Goal: Task Accomplishment & Management: Manage account settings

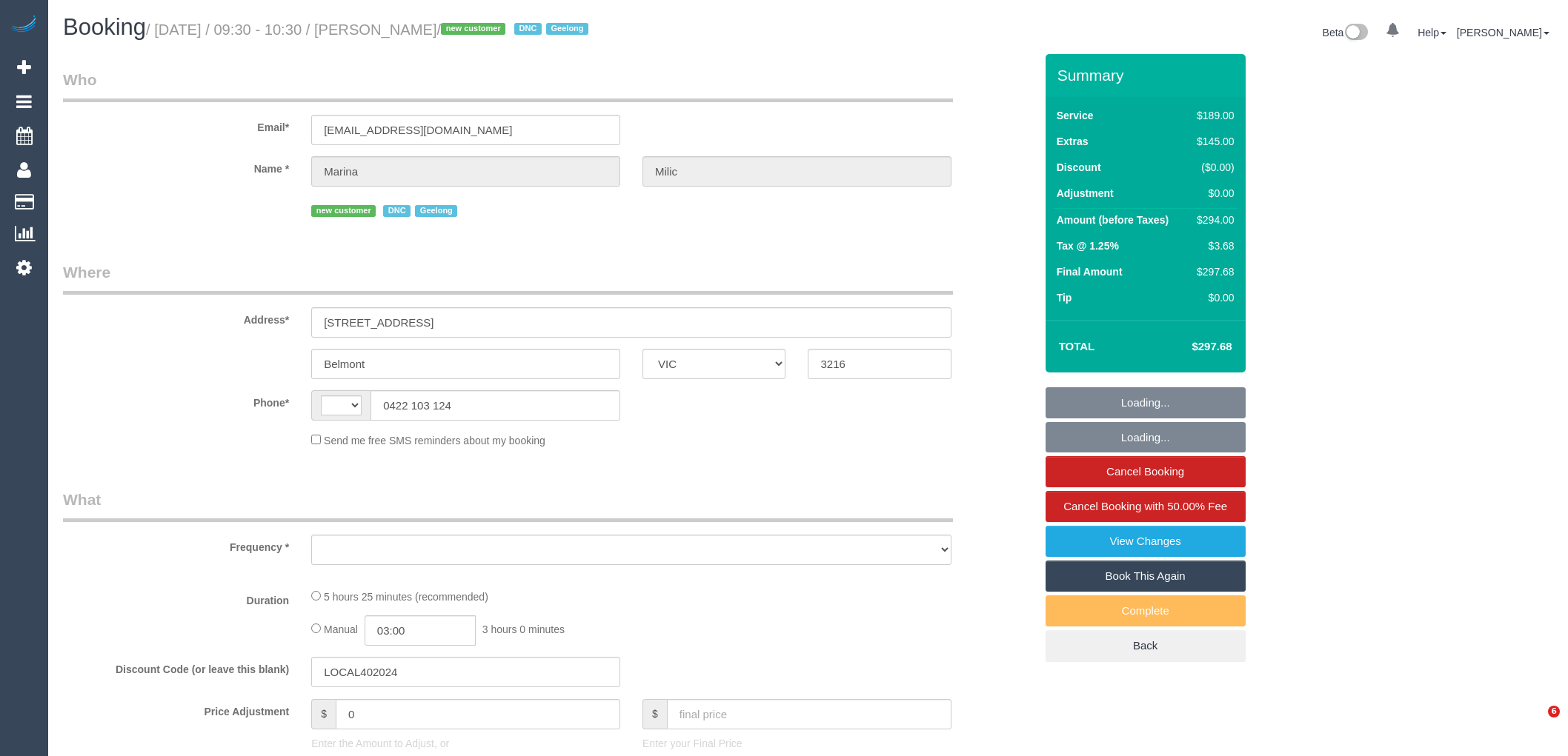
select select "VIC"
select select "string:stripe-pm_1SHuZm2GScqysDRVgr10rY26"
select select "number:28"
select select "number:14"
select select "number:19"
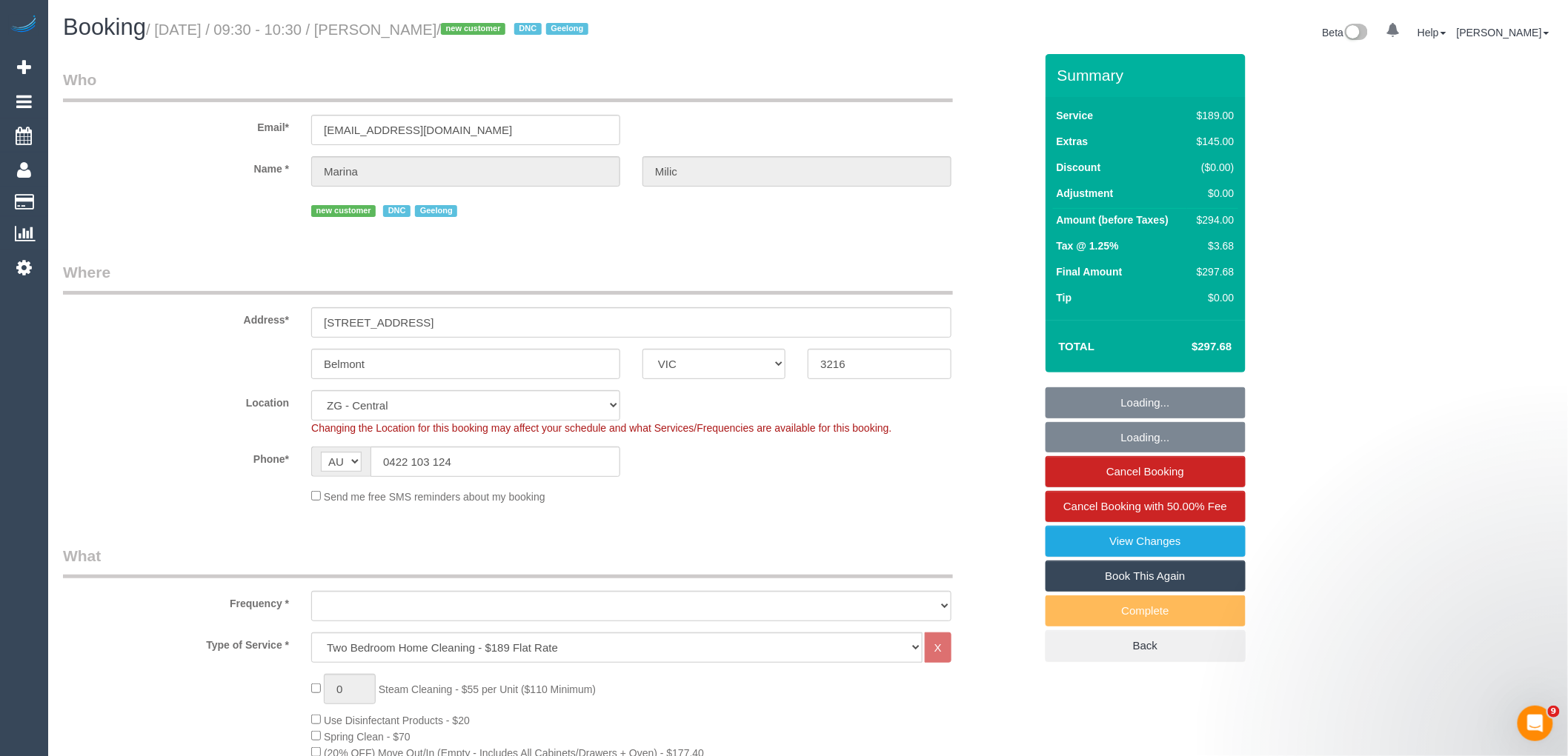
select select "string:AU"
select select "object:912"
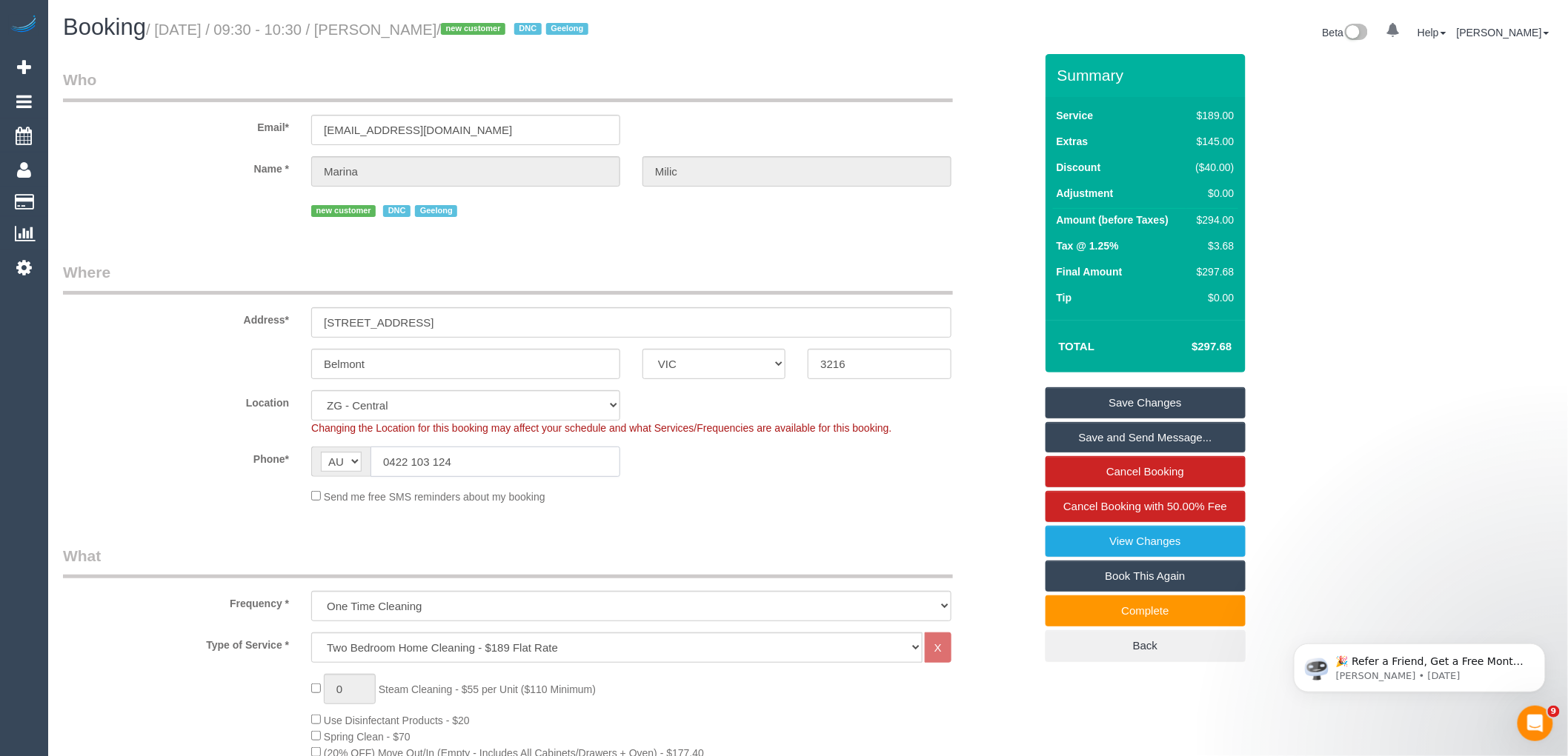
drag, startPoint x: 520, startPoint y: 460, endPoint x: 193, endPoint y: 434, distance: 328.0
click at [194, 434] on sui-booking-location "Location Office City East (North) East (South) Inner East Inner North (East) In…" at bounding box center [548, 446] width 971 height 114
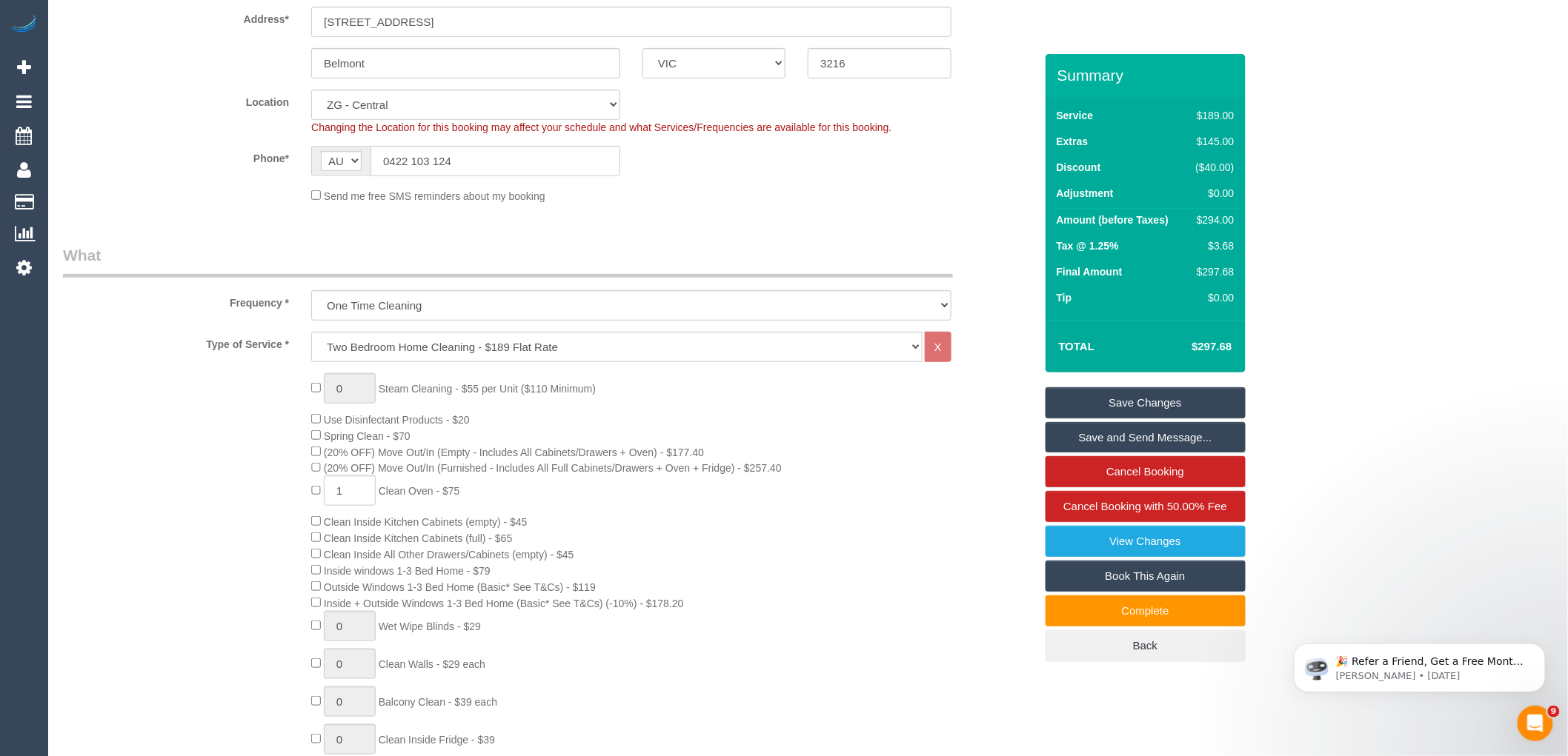
scroll to position [494, 0]
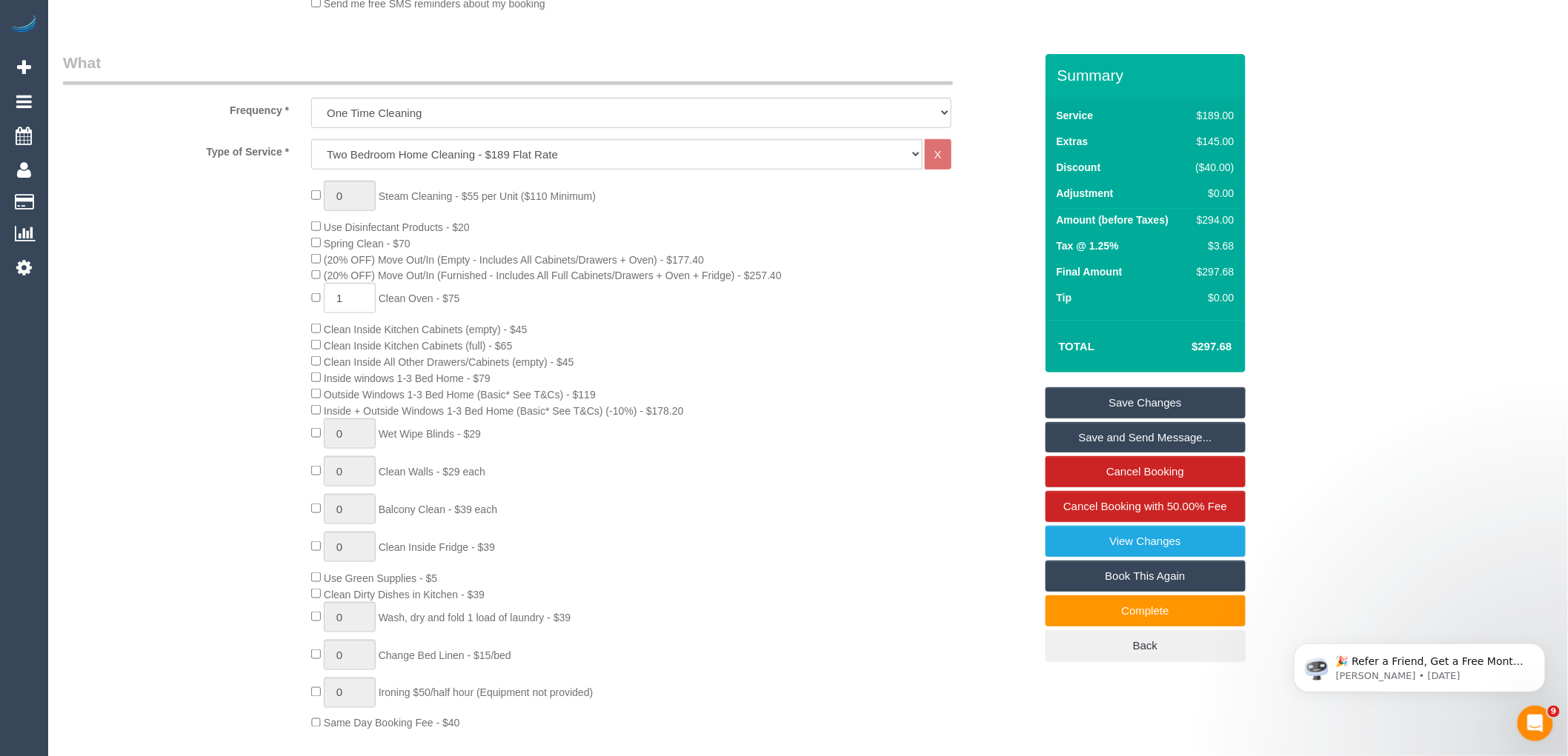
click at [837, 498] on div "0 Steam Cleaning - $55 per Unit ($110 Minimum) Use Disinfectant Products - $20 …" at bounding box center [673, 457] width 745 height 551
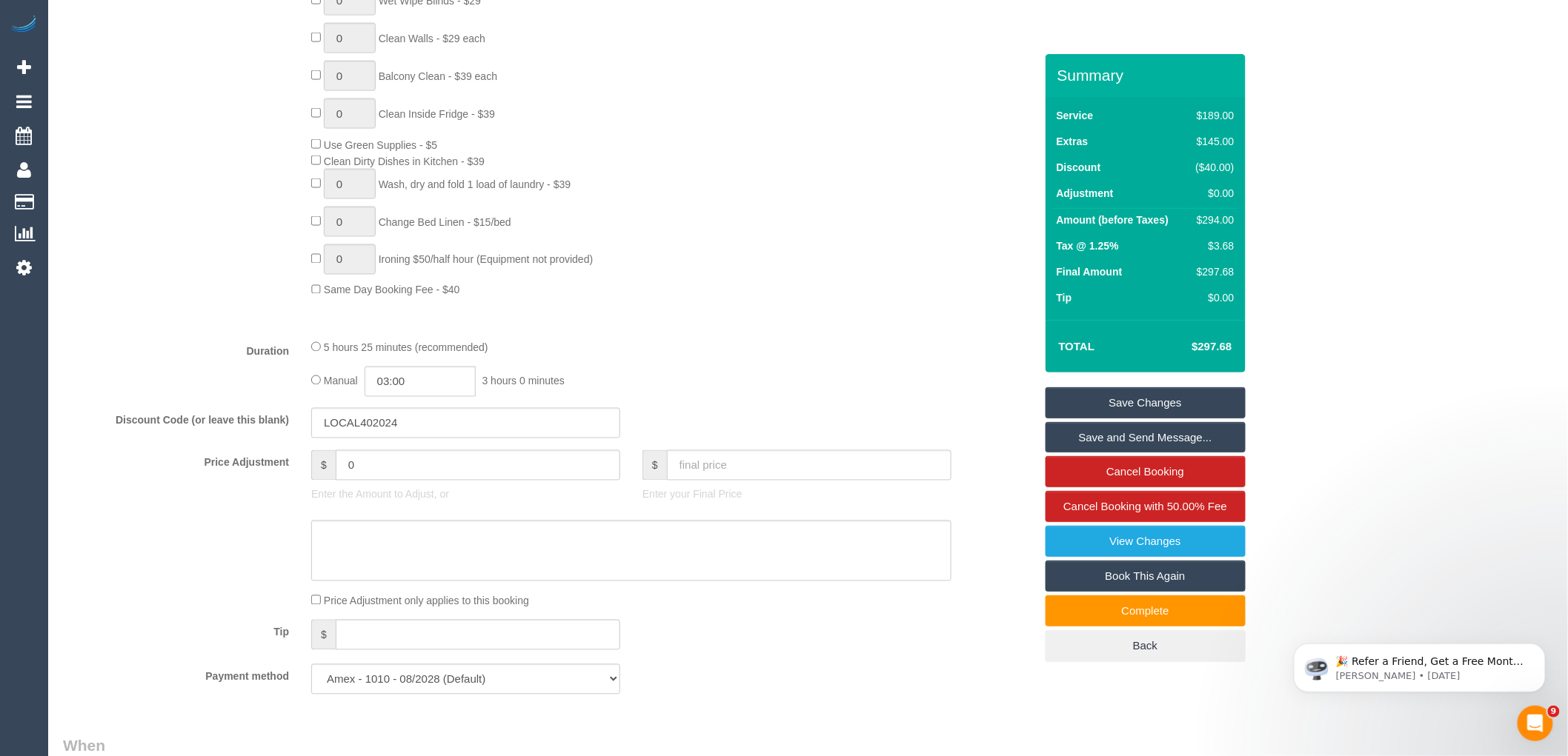
scroll to position [987, 0]
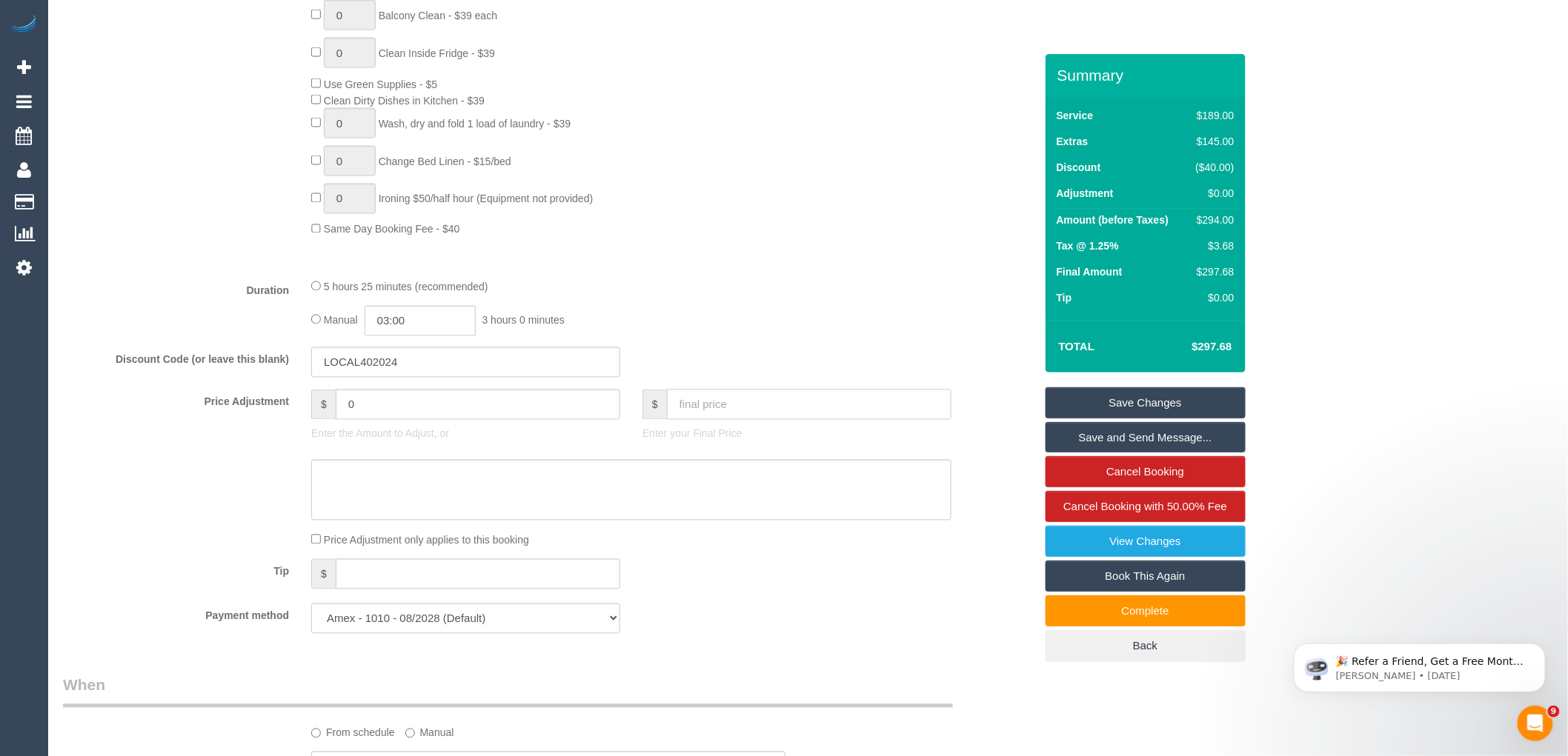
click at [737, 420] on input "text" at bounding box center [810, 405] width 285 height 30
type input "0"
click at [699, 499] on textarea at bounding box center [631, 490] width 640 height 60
type textarea "S"
type input "-294"
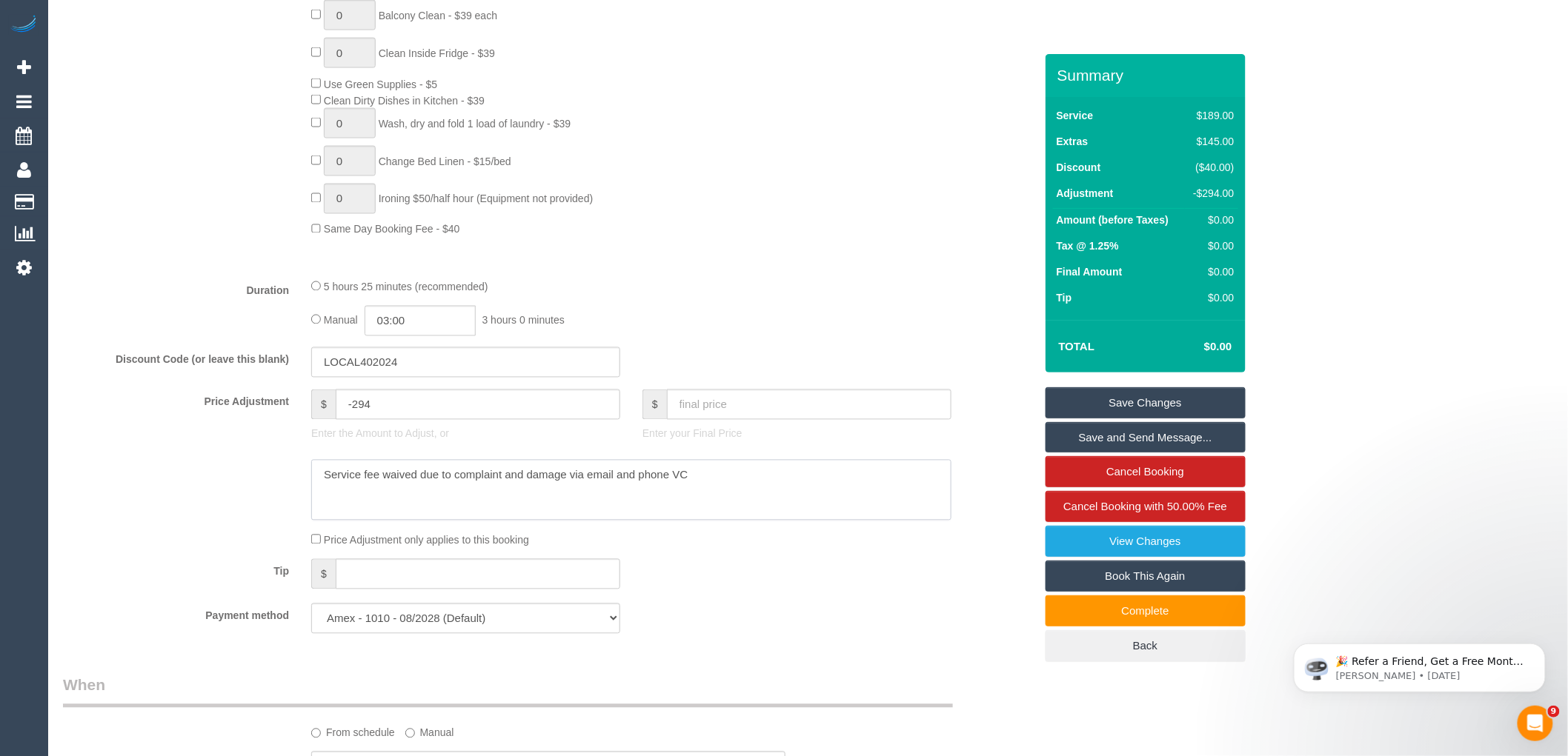
type textarea "Service fee waived due to complaint and damage via email and phone VC"
click at [1233, 397] on link "Save Changes" at bounding box center [1145, 403] width 200 height 31
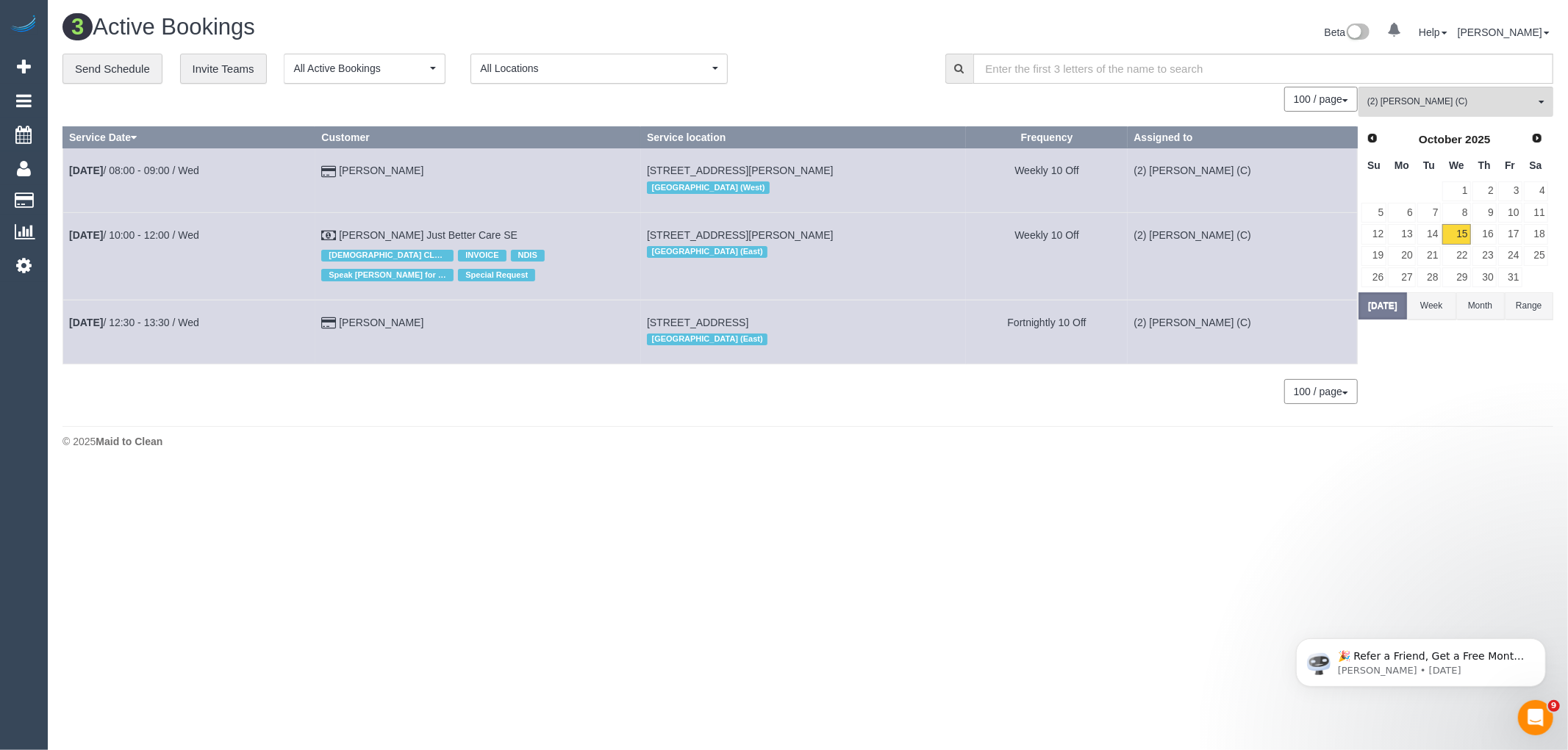
click at [372, 653] on body "0 Beta Your Notifications You have 0 alerts Add Booking Bookings Active Booking…" at bounding box center [784, 375] width 1568 height 750
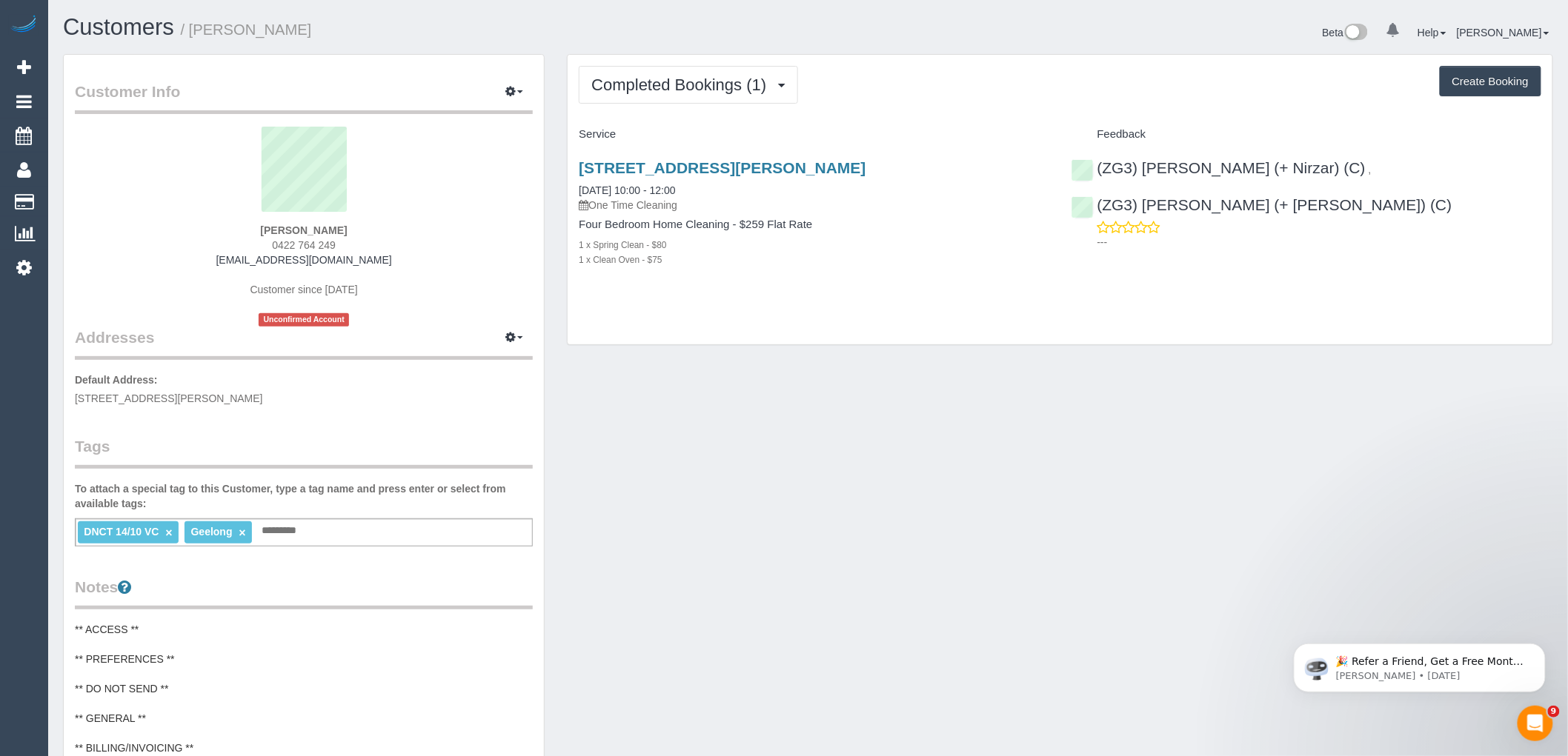
drag, startPoint x: 353, startPoint y: 245, endPoint x: 252, endPoint y: 245, distance: 101.0
click at [252, 245] on div "Ryan Moore 0422 764 249 moorey1984@gmail.com Customer since 2025 Unconfirmed Ac…" at bounding box center [304, 227] width 458 height 200
copy span "0422 764 249"
click at [791, 358] on div "Completed Bookings (1) Completed Bookings (1) Upcoming Bookings (0) Cancelled B…" at bounding box center [1060, 207] width 1008 height 306
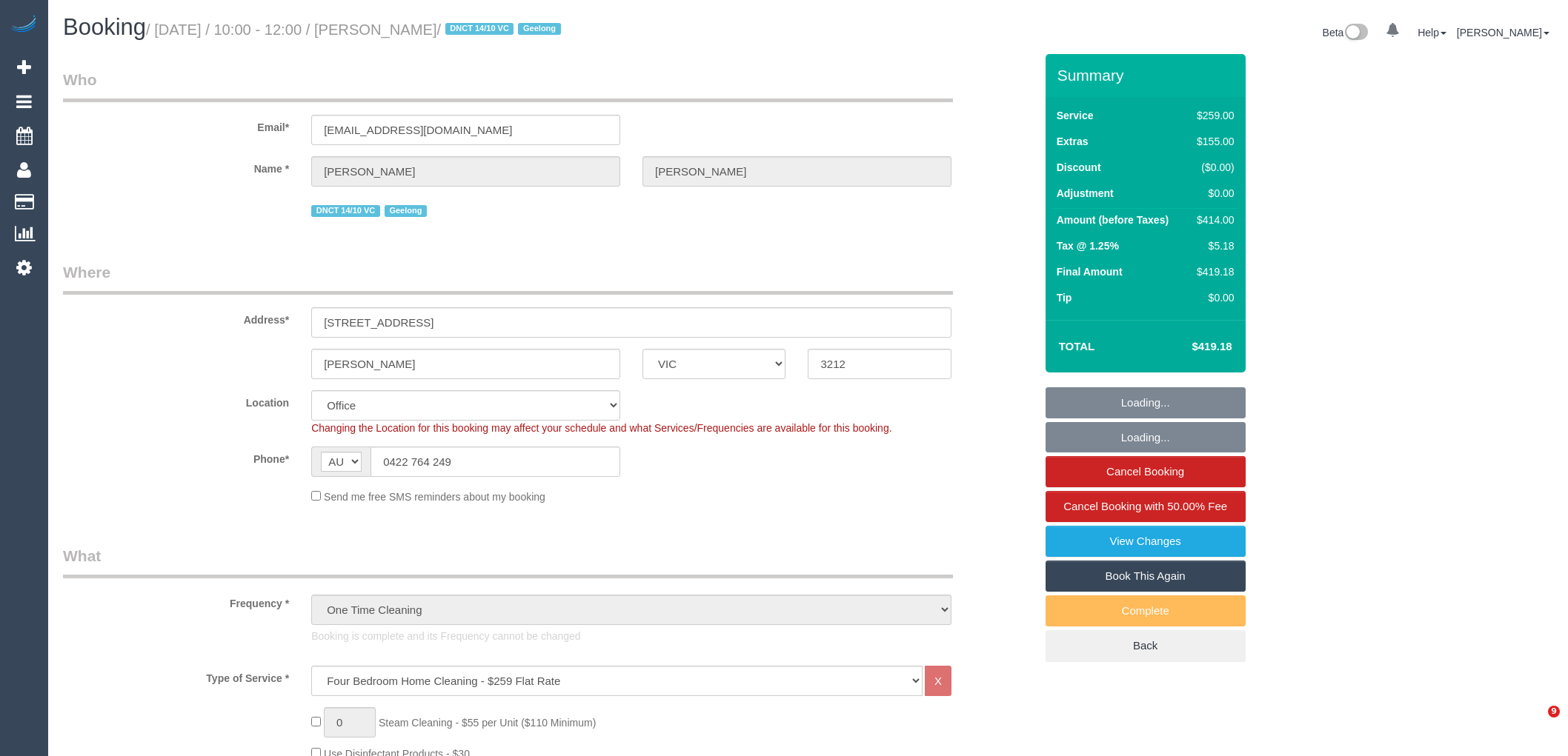
select select "VIC"
select select "number:27"
select select "number:14"
select select "number:18"
select select "number:22"
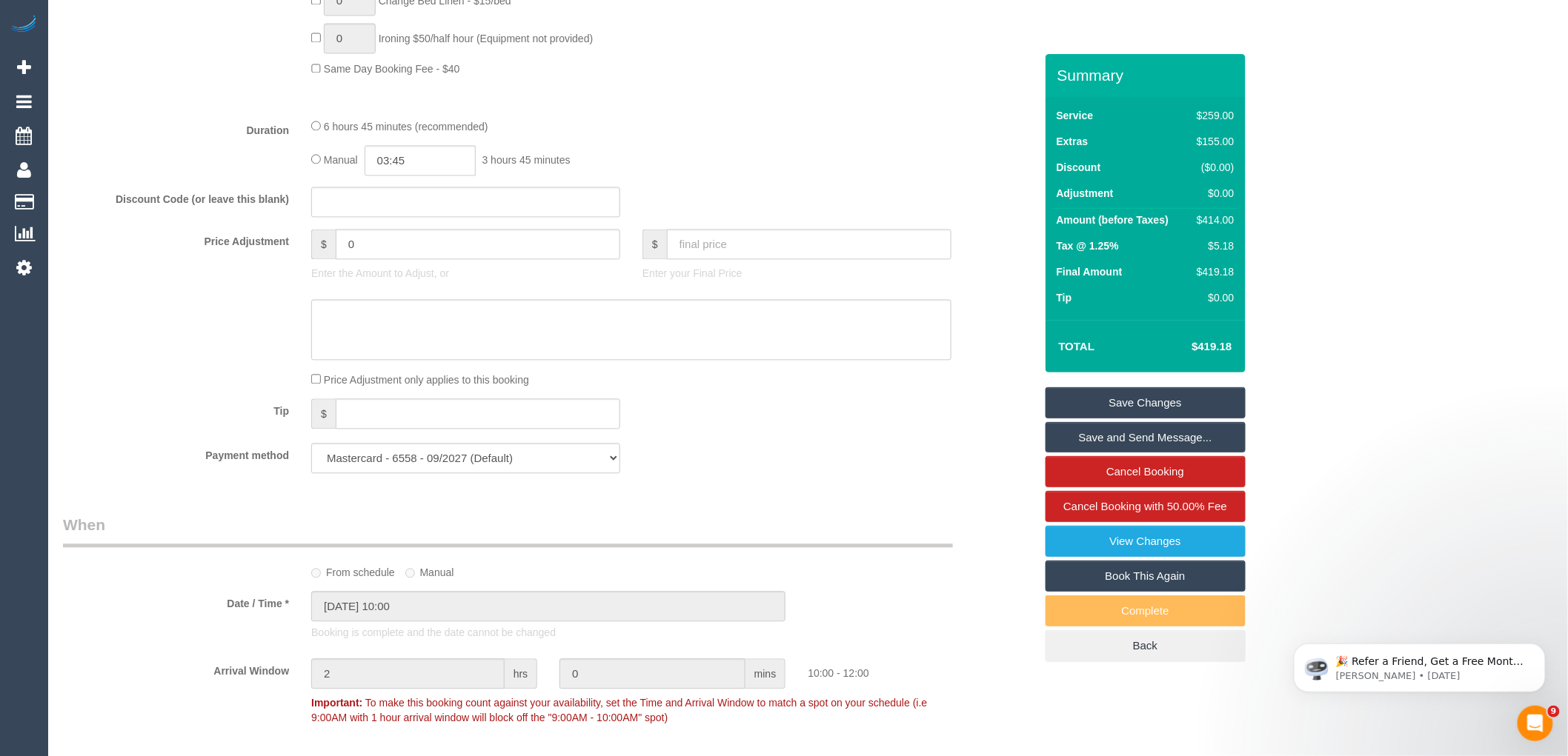
scroll to position [1234, 0]
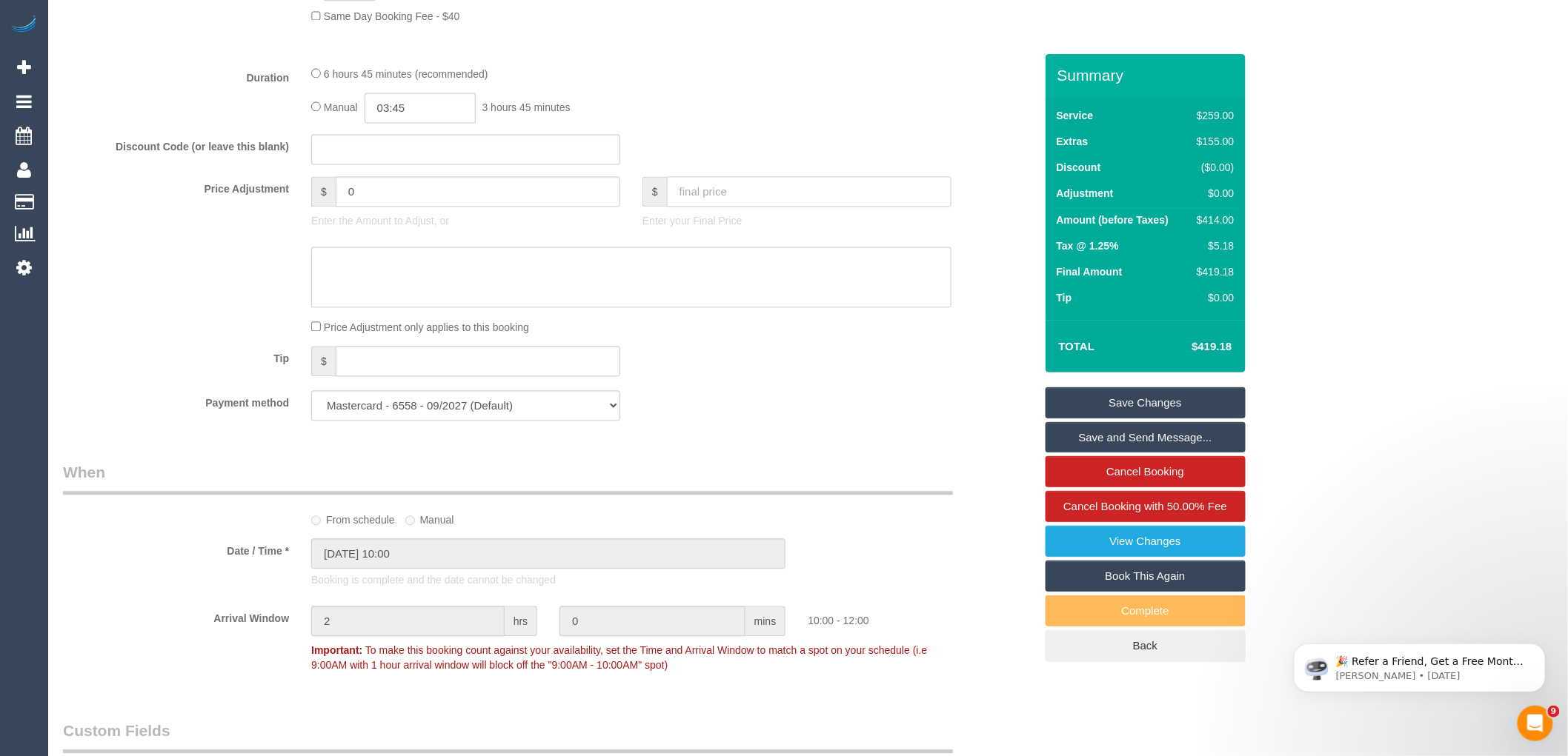
click at [722, 207] on input "text" at bounding box center [810, 191] width 285 height 30
type input "200"
click at [632, 293] on textarea at bounding box center [631, 277] width 640 height 60
type input "-216.47"
type textarea "Disocunt applied due to complaint via phone VC"
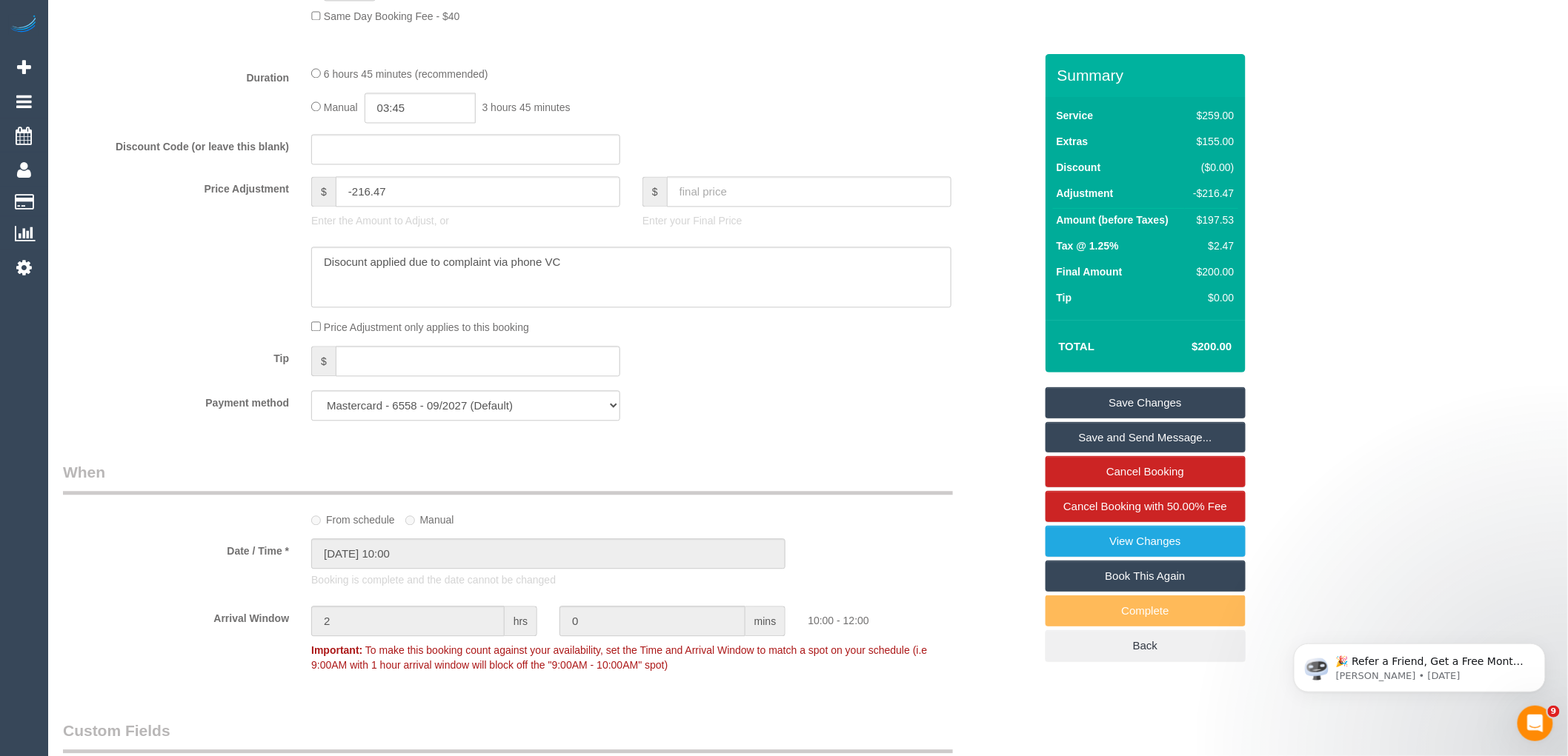
click at [1111, 386] on div "Summary Service $259.00 Extras $155.00 Discount ($0.00) Adjustment -$216.47 Amo…" at bounding box center [1145, 373] width 200 height 638
click at [1119, 403] on link "Save Changes" at bounding box center [1145, 403] width 200 height 31
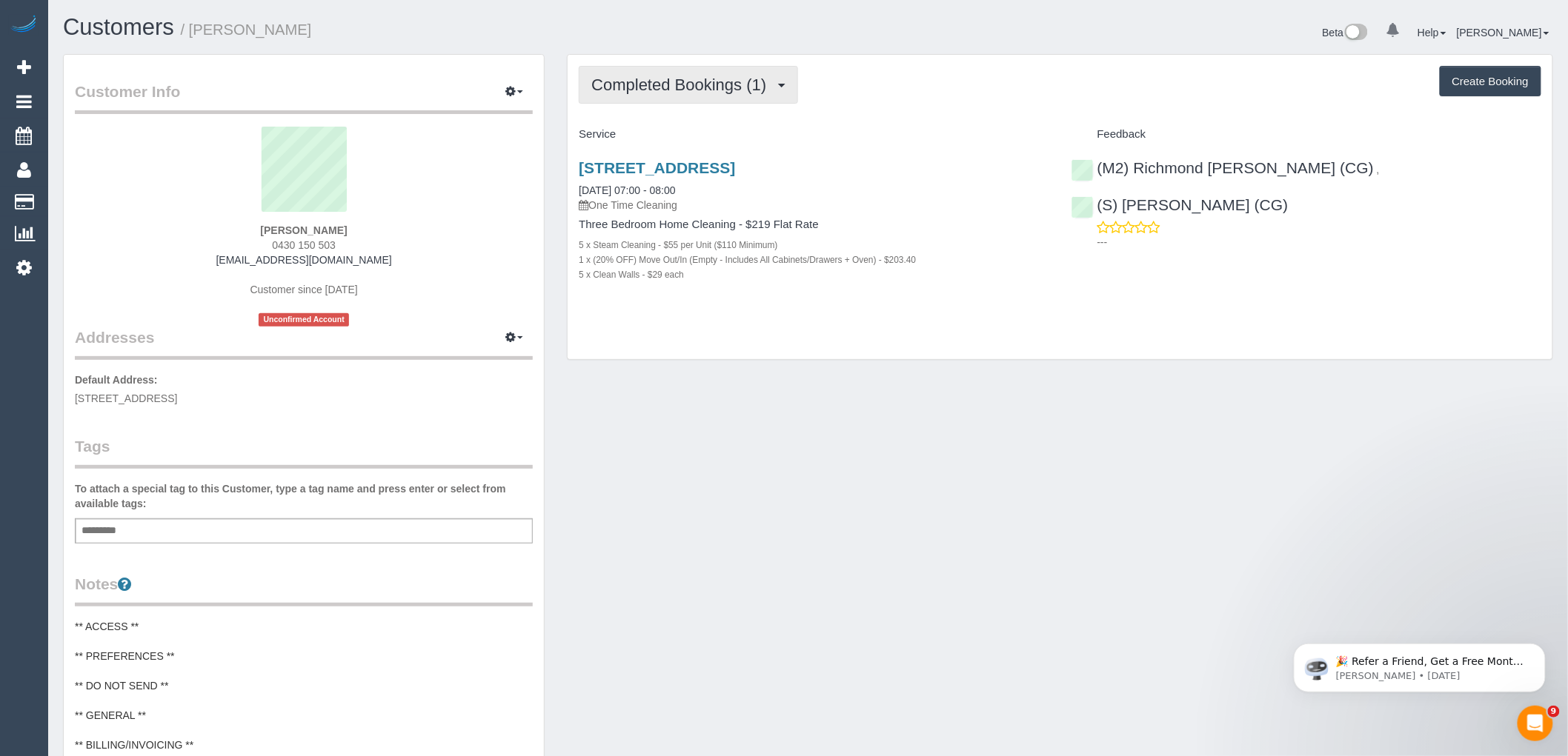
click at [669, 84] on span "Completed Bookings (1)" at bounding box center [682, 85] width 182 height 19
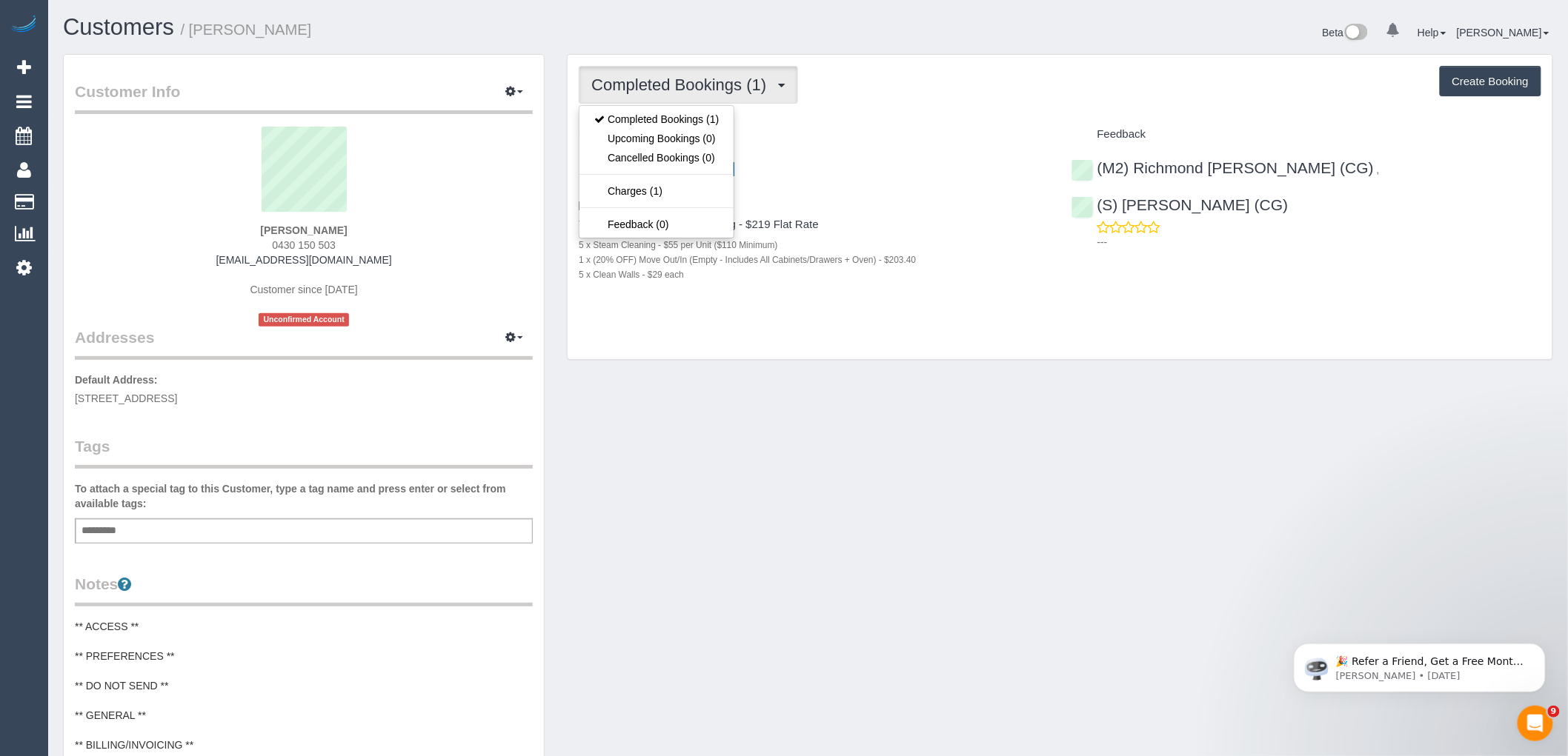
click at [929, 84] on div "Completed Bookings (1) Completed Bookings (1) Upcoming Bookings (0) Cancelled B…" at bounding box center [1060, 84] width 963 height 38
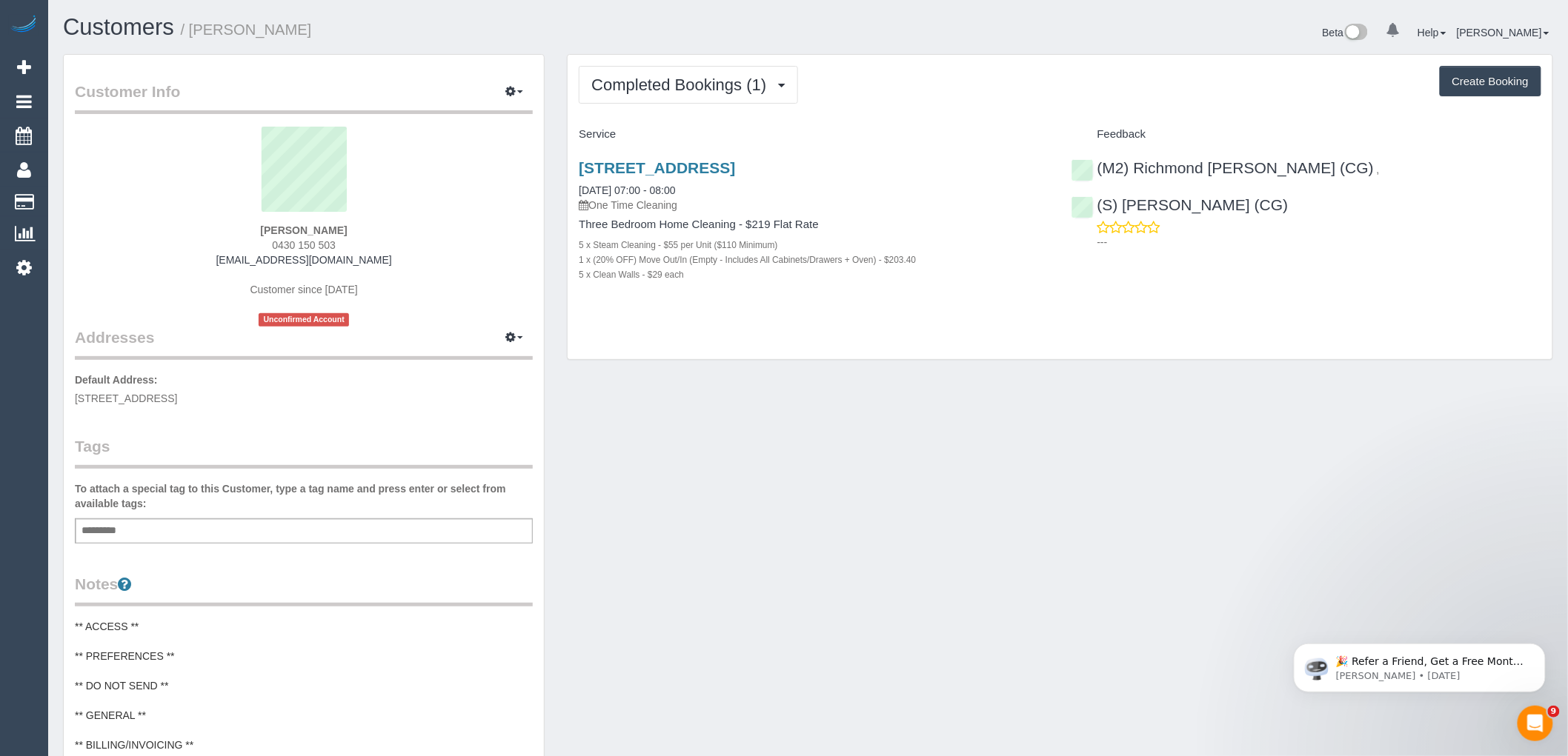
drag, startPoint x: 363, startPoint y: 227, endPoint x: 119, endPoint y: 248, distance: 244.9
click at [201, 234] on div "Rahul Patil 0430 150 503 rahulpatil95@gmail.com Customer since 2025 Unconfirmed…" at bounding box center [304, 227] width 458 height 200
copy strong "Rahul Patil"
click at [1234, 171] on link "(M2) Richmond [PERSON_NAME] (CG)" at bounding box center [1222, 168] width 303 height 17
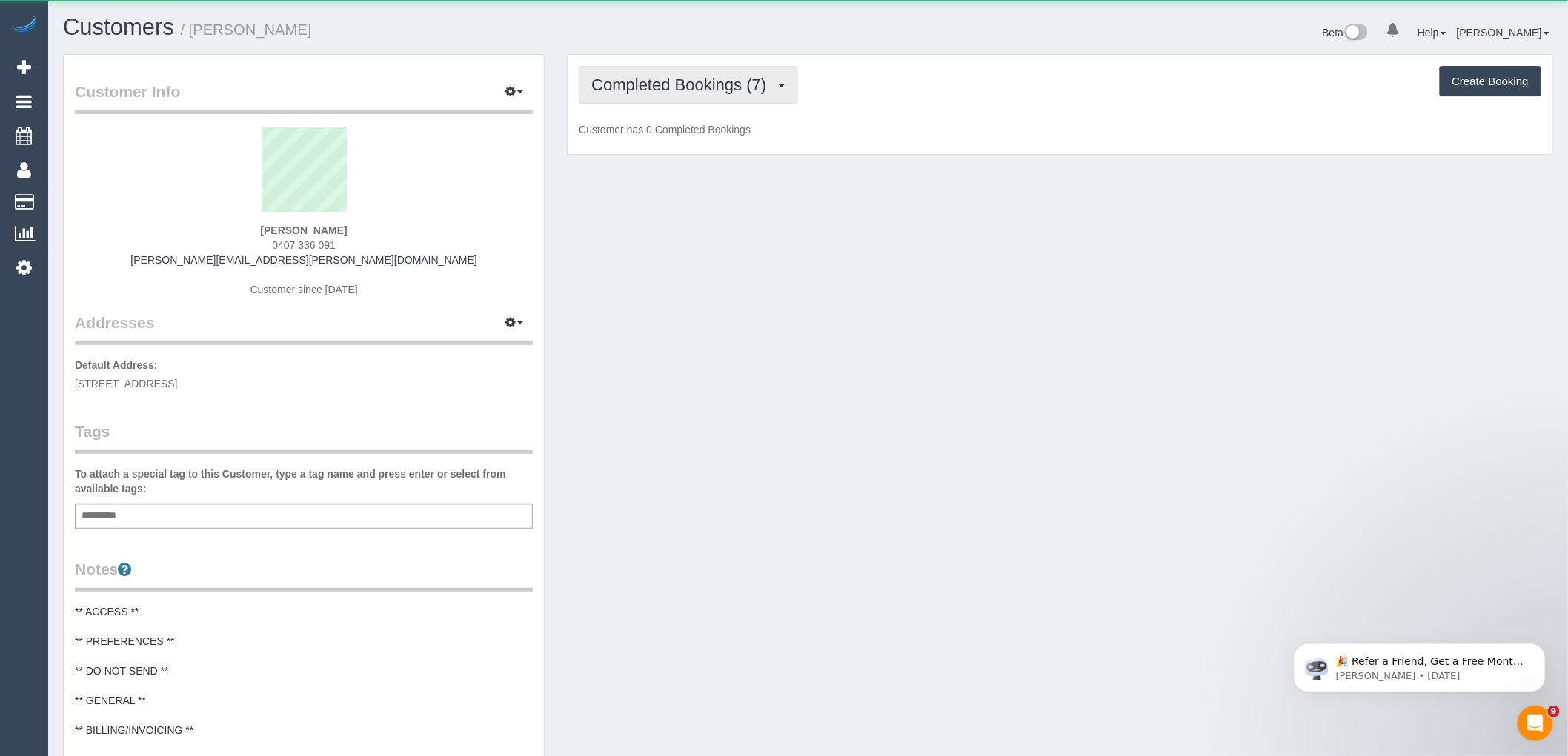
click at [680, 73] on button "Completed Bookings (7)" at bounding box center [688, 84] width 219 height 38
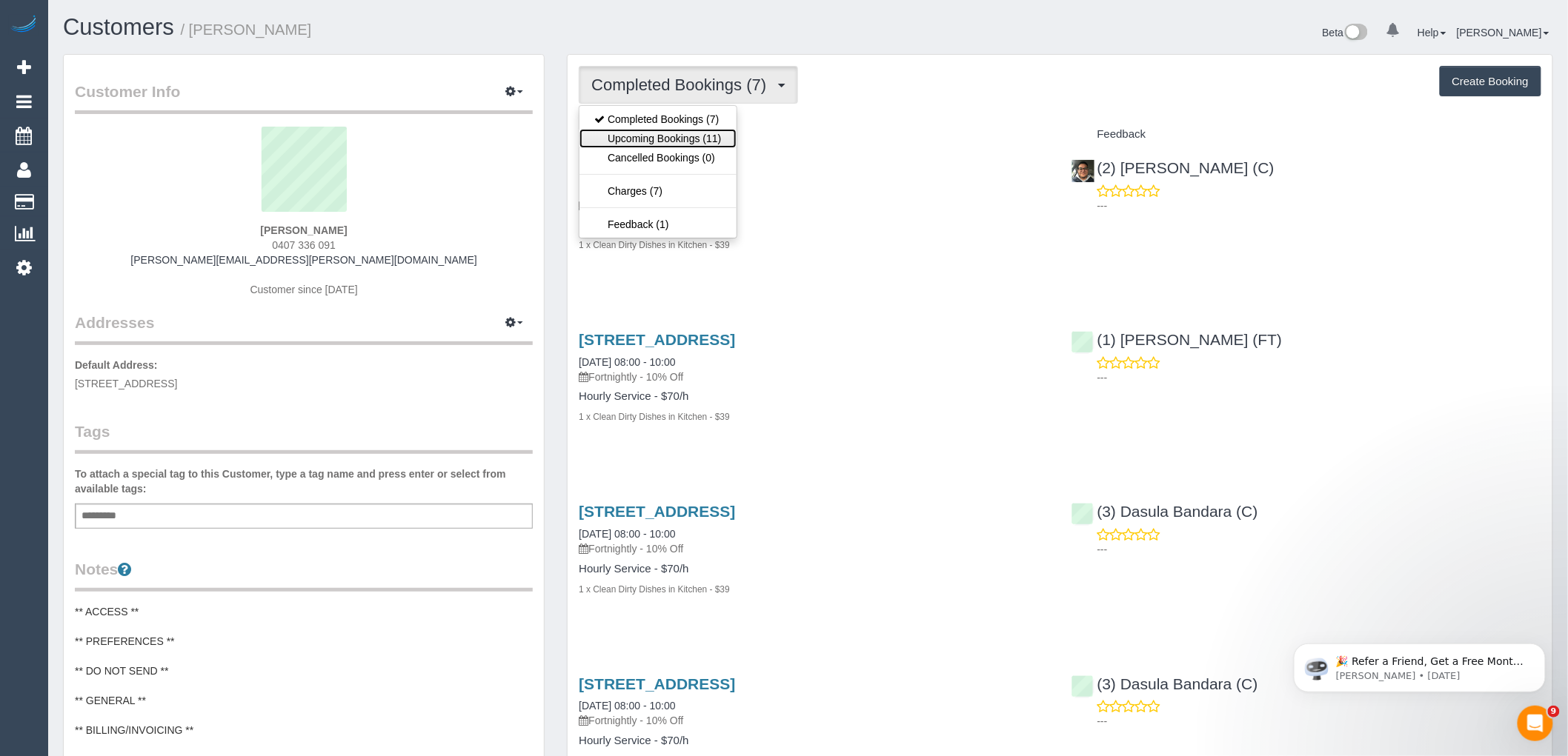
click at [685, 143] on link "Upcoming Bookings (11)" at bounding box center [658, 139] width 156 height 19
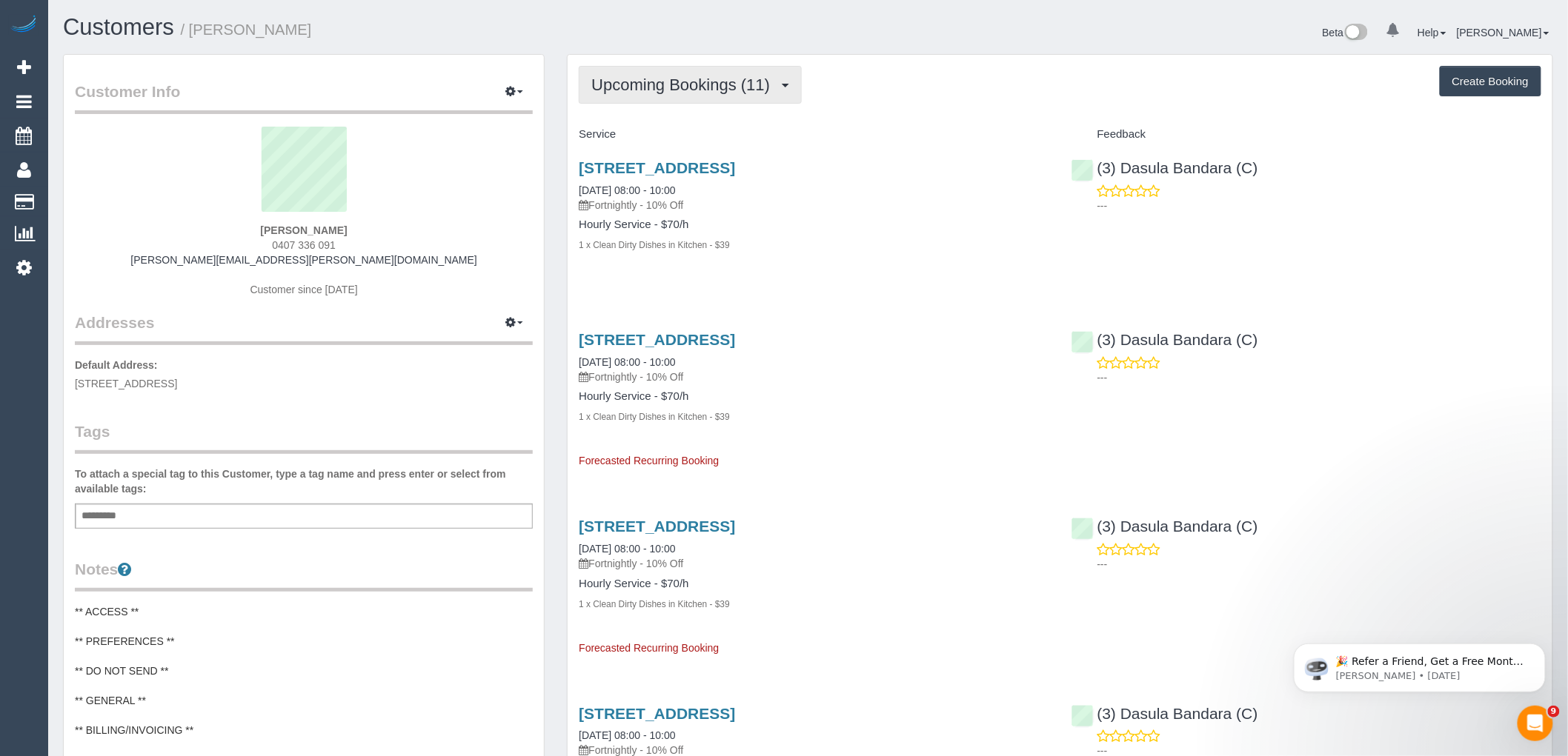
click at [657, 93] on span "Upcoming Bookings (11)" at bounding box center [684, 85] width 186 height 19
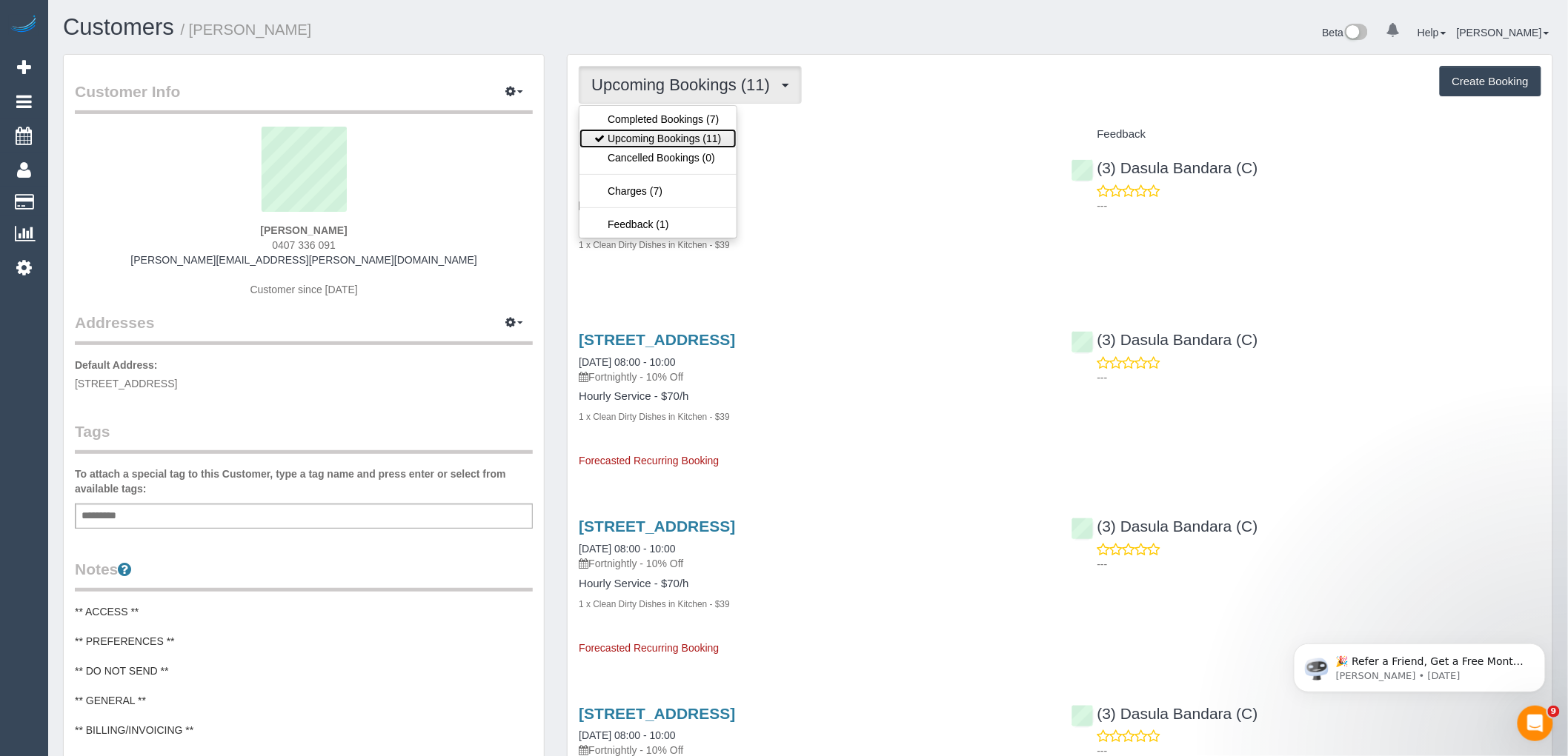
click at [656, 145] on link "Upcoming Bookings (11)" at bounding box center [658, 139] width 156 height 19
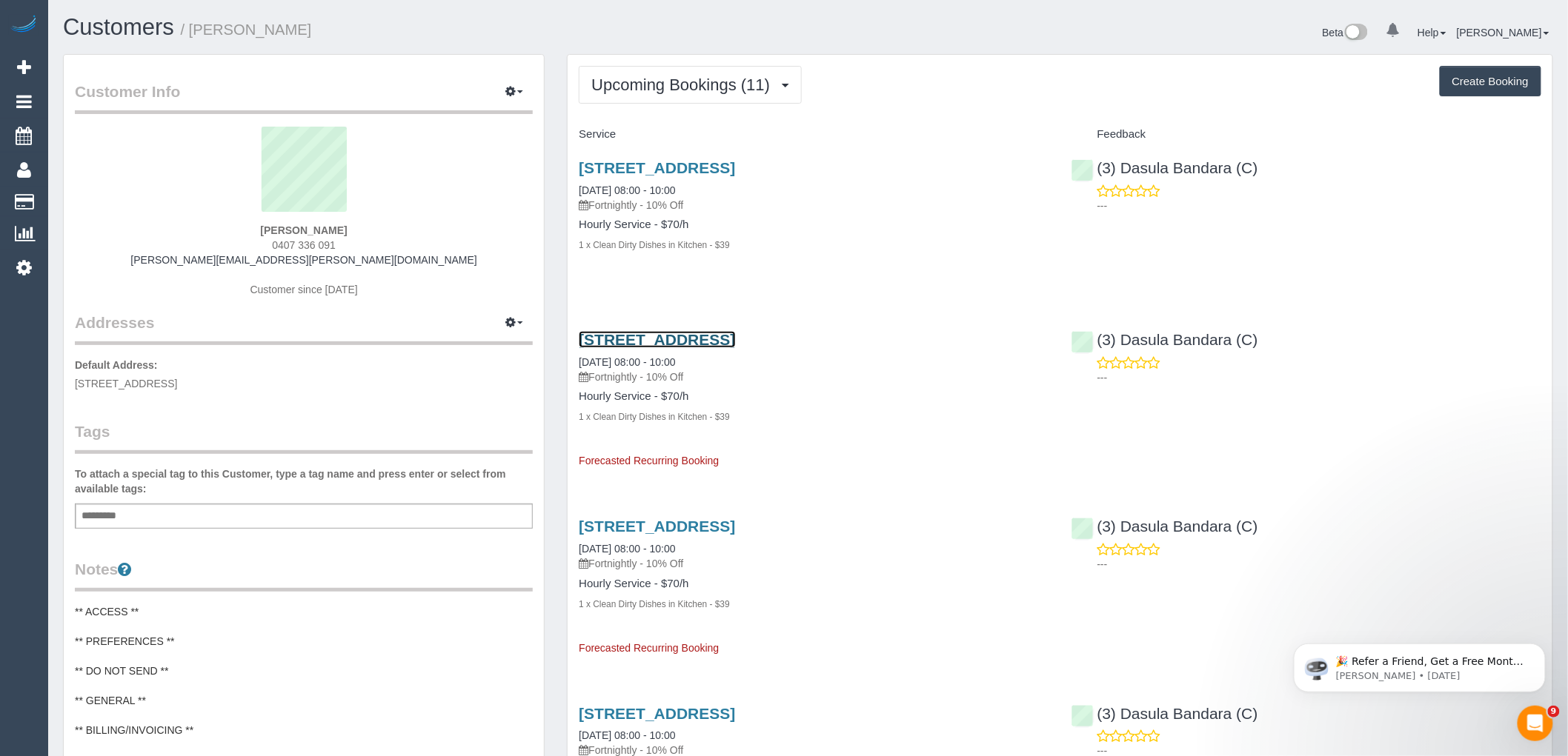
click at [697, 339] on link "[STREET_ADDRESS]" at bounding box center [657, 340] width 156 height 17
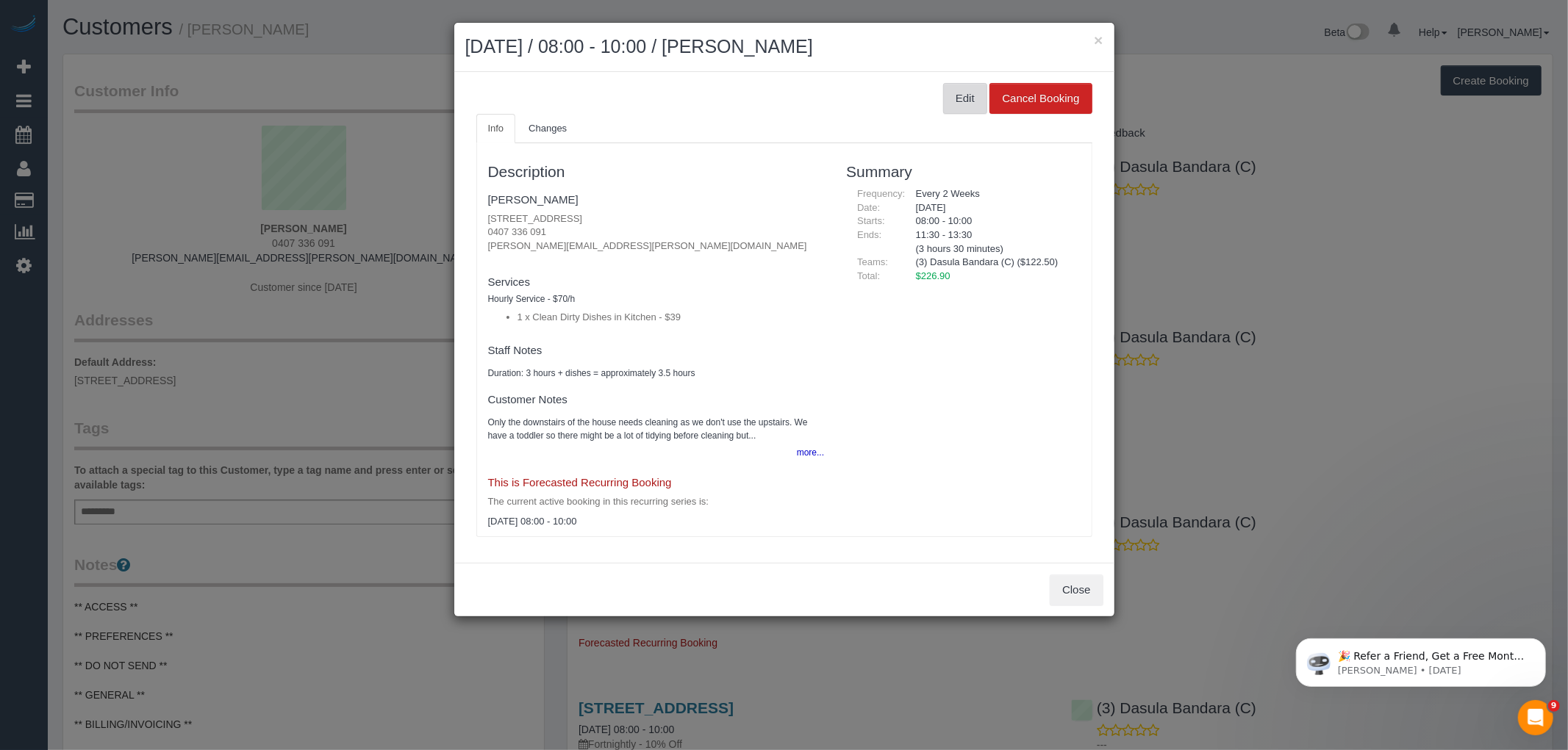
click at [963, 95] on button "Edit" at bounding box center [964, 98] width 44 height 31
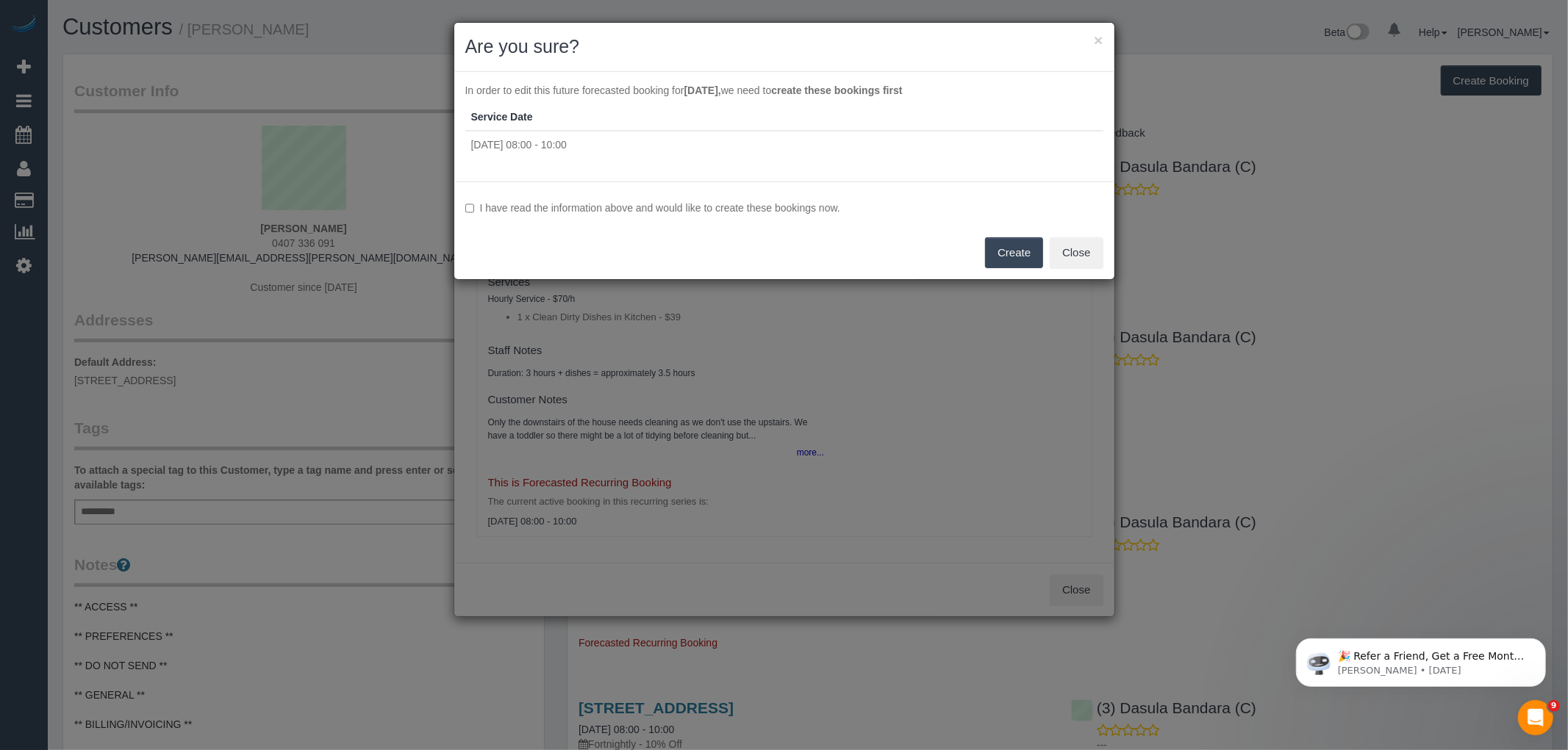
click at [693, 198] on div "I have read the information above and would like to create these bookings now. …" at bounding box center [785, 230] width 660 height 97
click at [758, 203] on label "I have read the information above and would like to create these bookings now." at bounding box center [784, 207] width 638 height 15
click at [1004, 246] on button "Create" at bounding box center [1014, 253] width 58 height 31
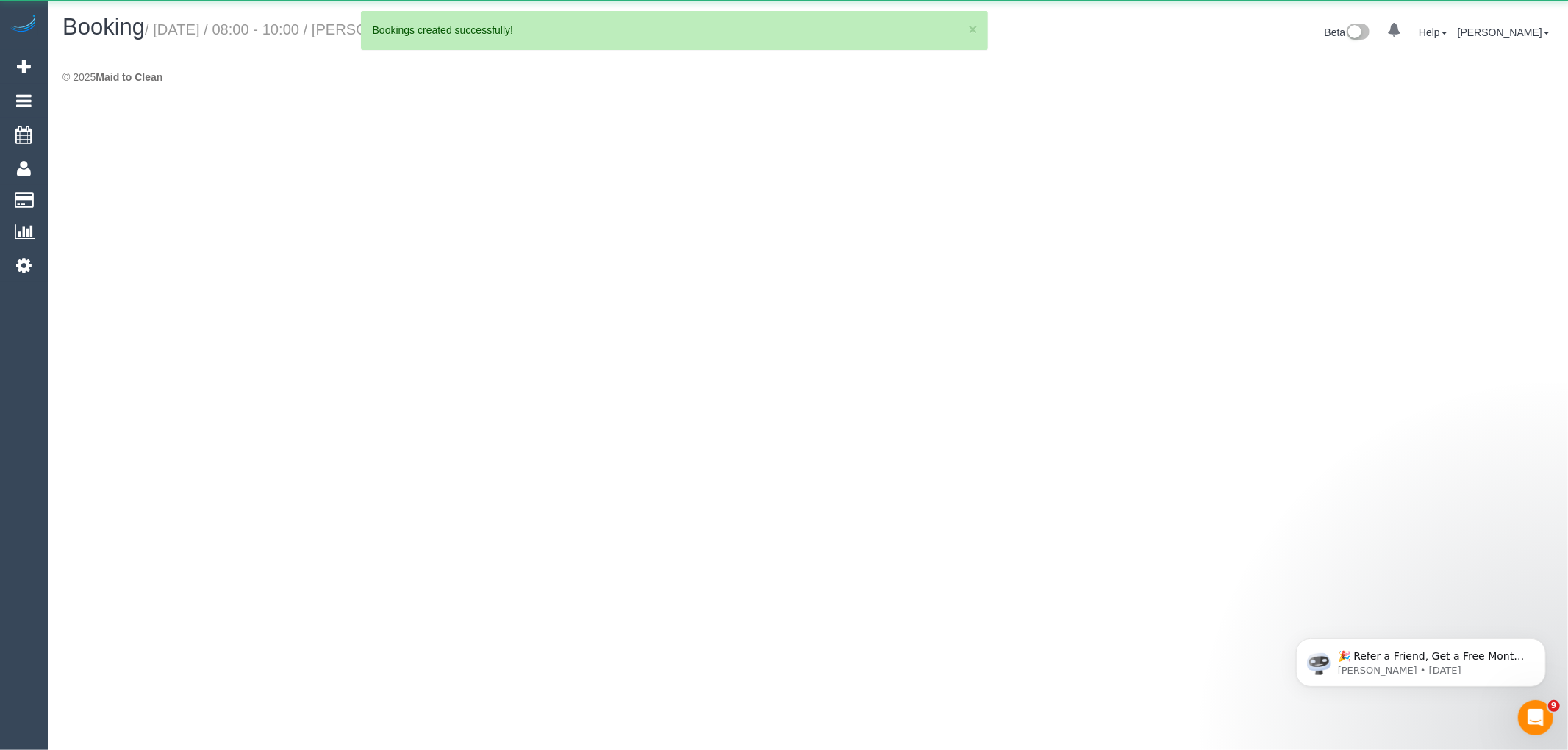
select select "VIC"
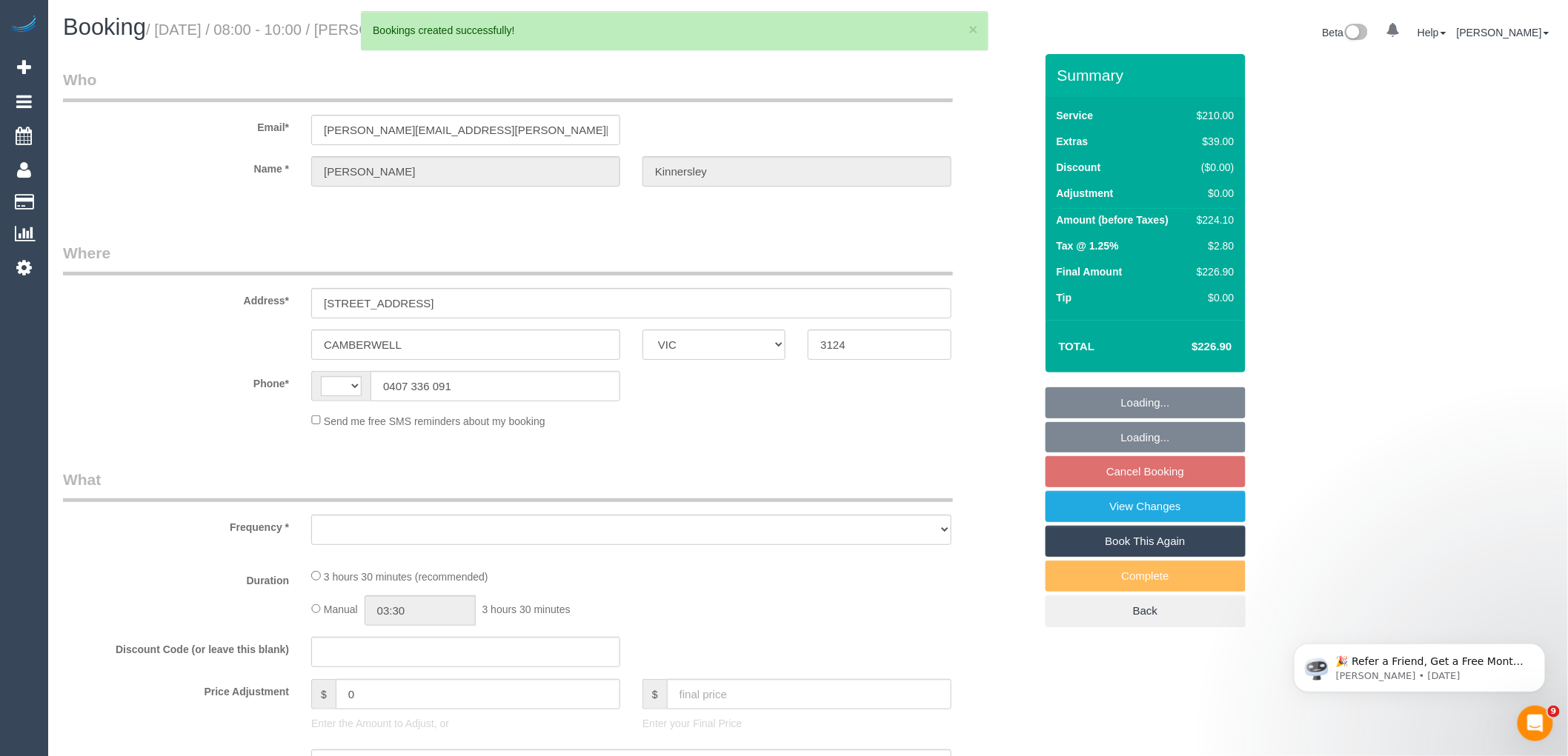
select select "string:stripe-pm_1RjrcA2GScqysDRVQneTCag3"
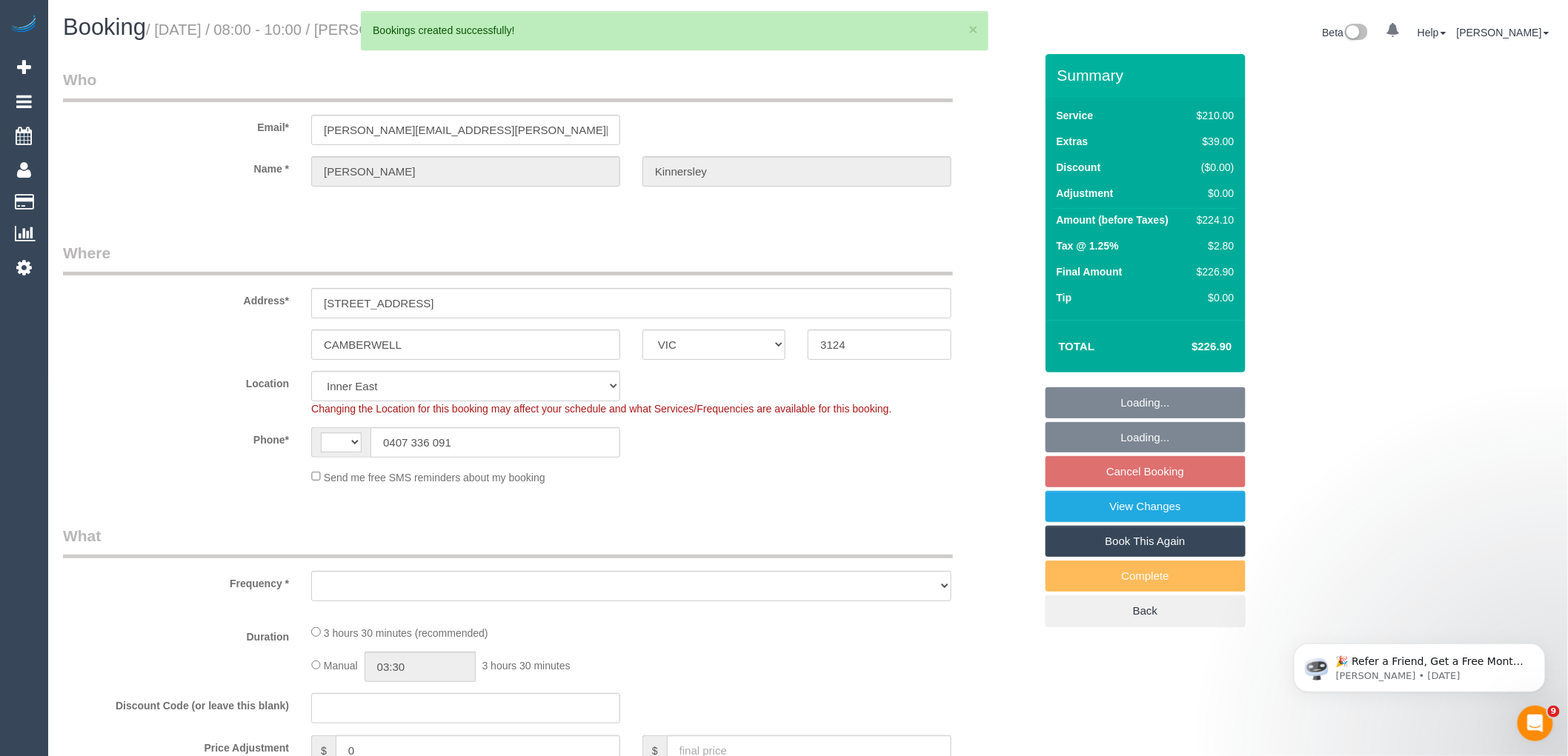
select select "string:AU"
select select "object:3355"
select select "180"
select select "number:30"
select select "number:14"
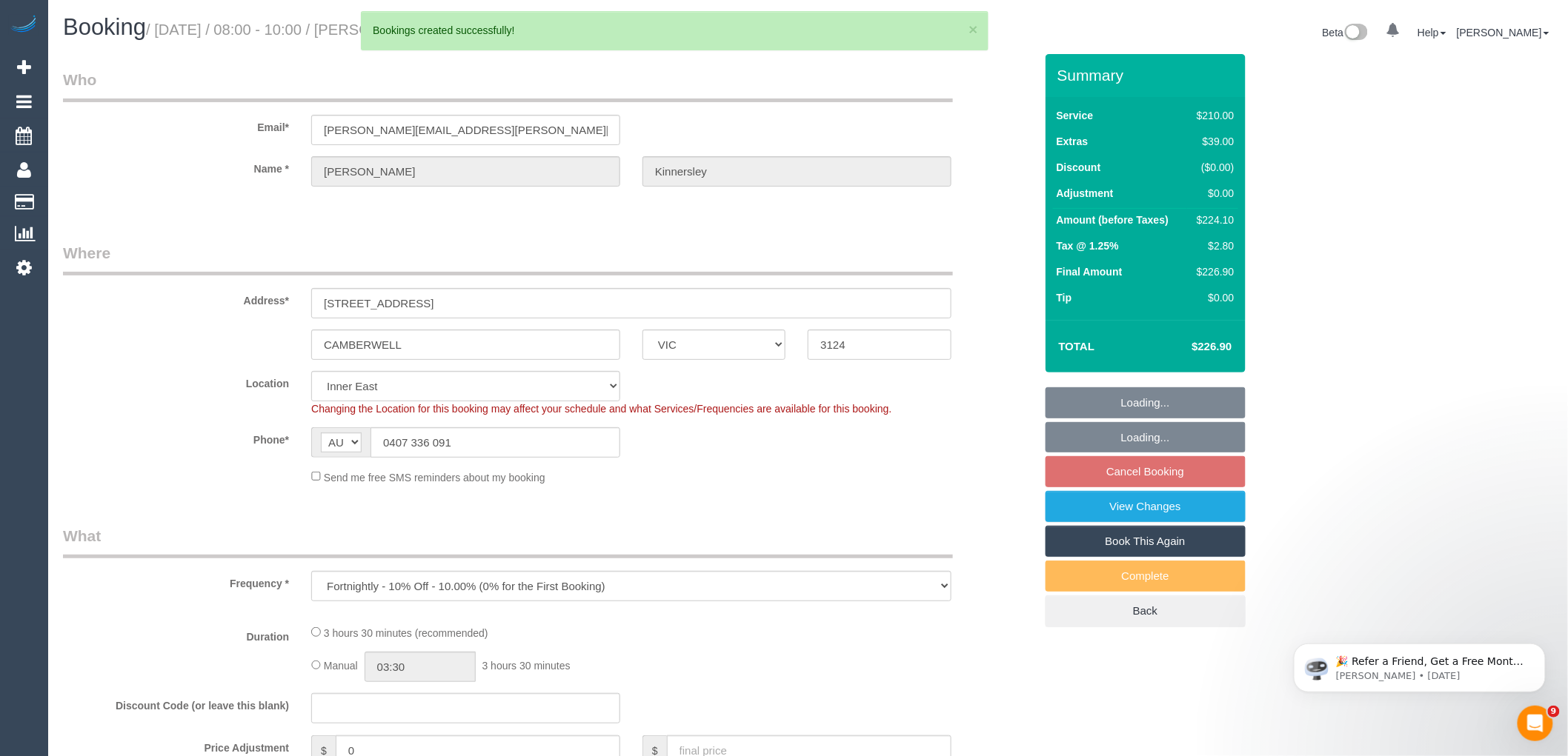
select select "number:18"
select select "number:22"
select select "number:34"
select select "number:26"
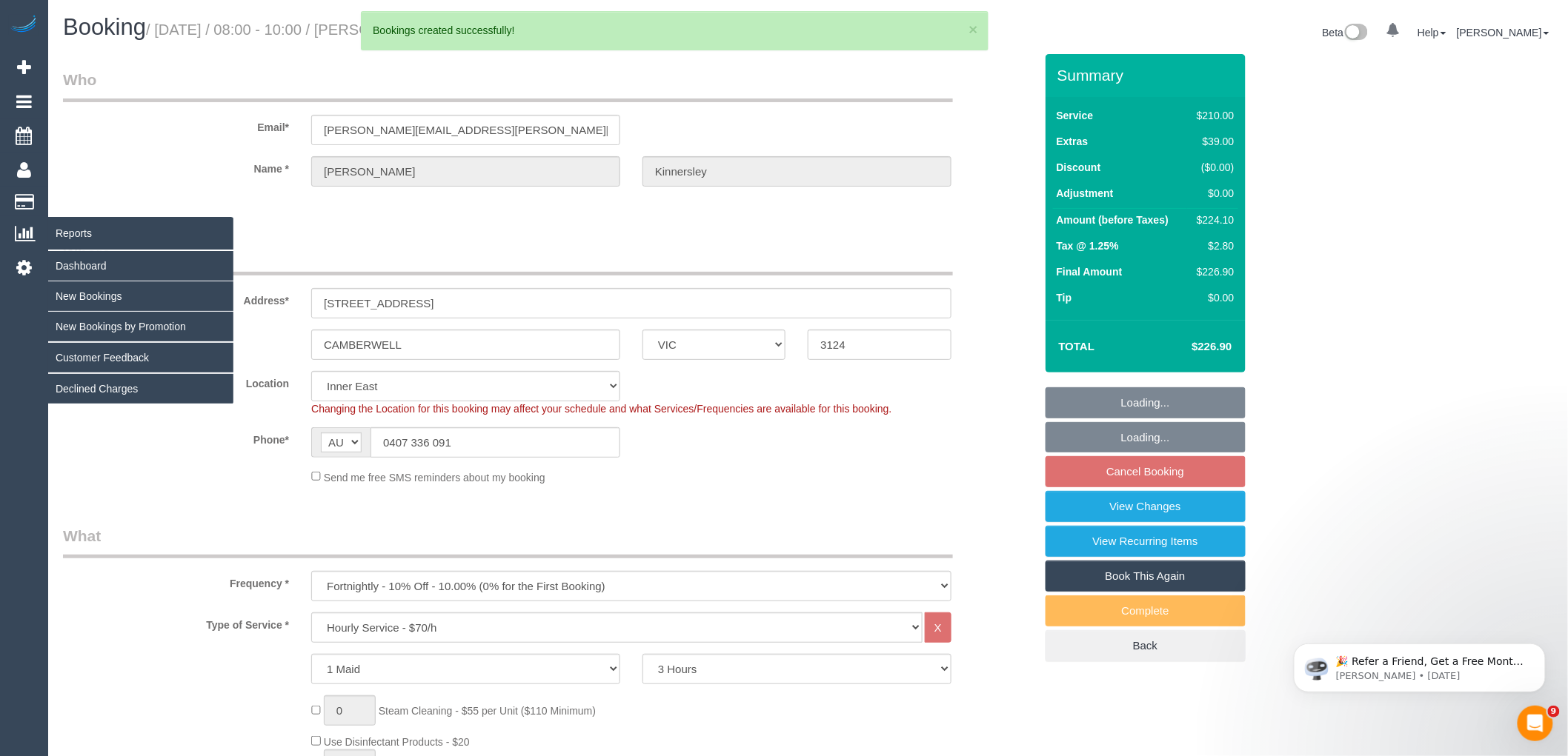
select select "spot2"
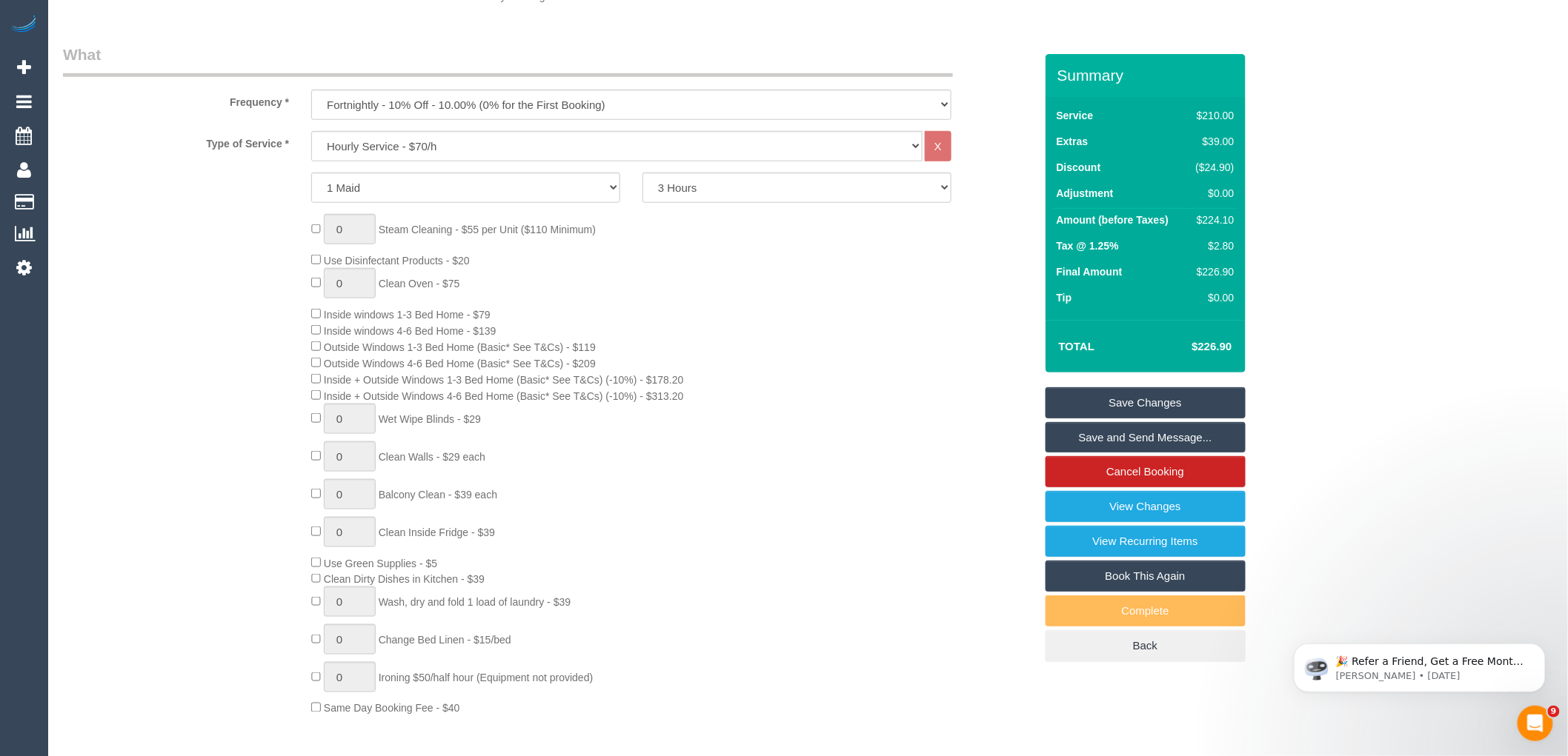
scroll to position [494, 0]
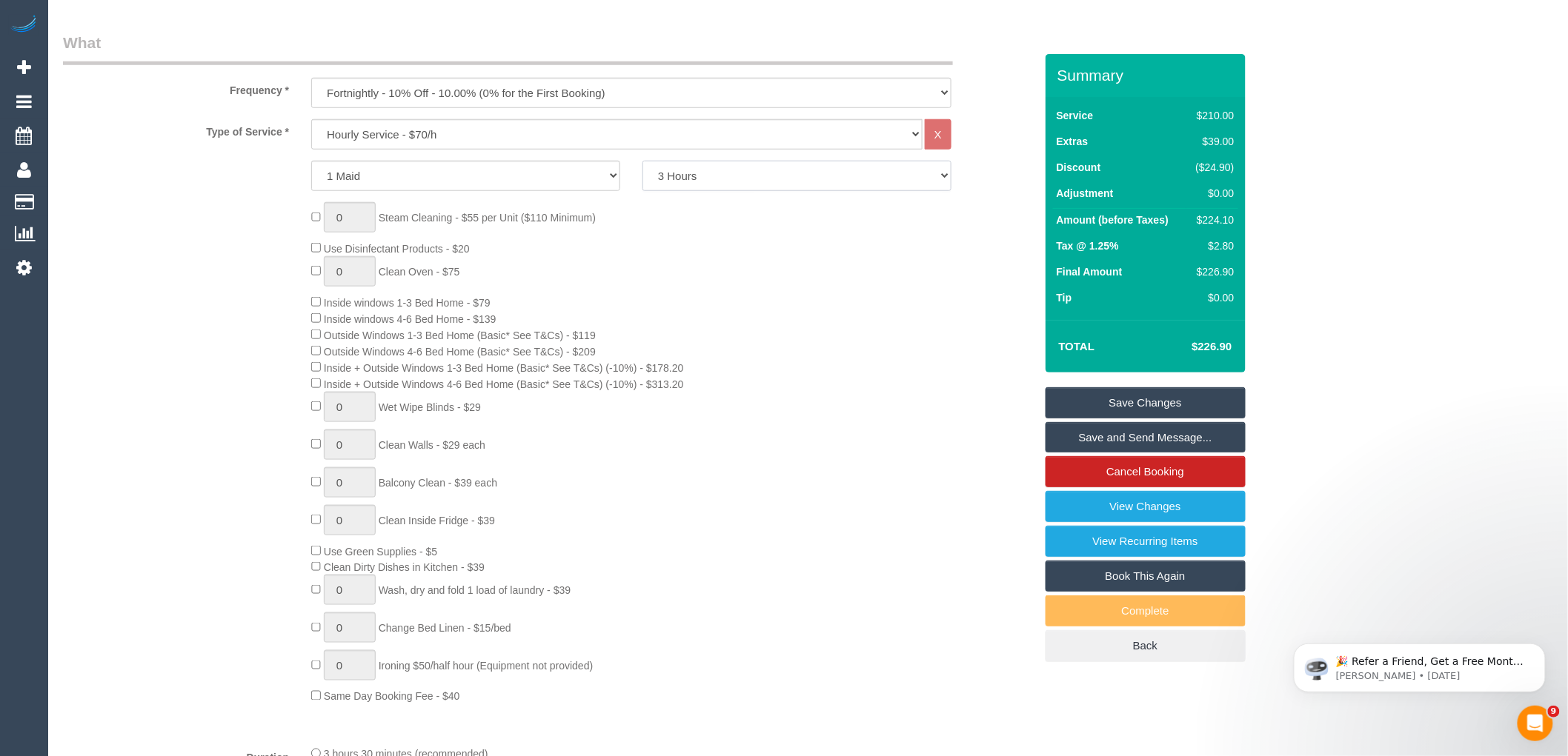
drag, startPoint x: 726, startPoint y: 180, endPoint x: 717, endPoint y: 187, distance: 11.4
click at [726, 180] on select "2 Hours 2.5 Hours 3 Hours 3.5 Hours 4 Hours 4.5 Hours 5 Hours 5.5 Hours 6 Hours…" at bounding box center [796, 176] width 309 height 30
select select "240"
click at [642, 162] on select "2 Hours 2.5 Hours 3 Hours 3.5 Hours 4 Hours 4.5 Hours 5 Hours 5.5 Hours 6 Hours…" at bounding box center [796, 176] width 309 height 30
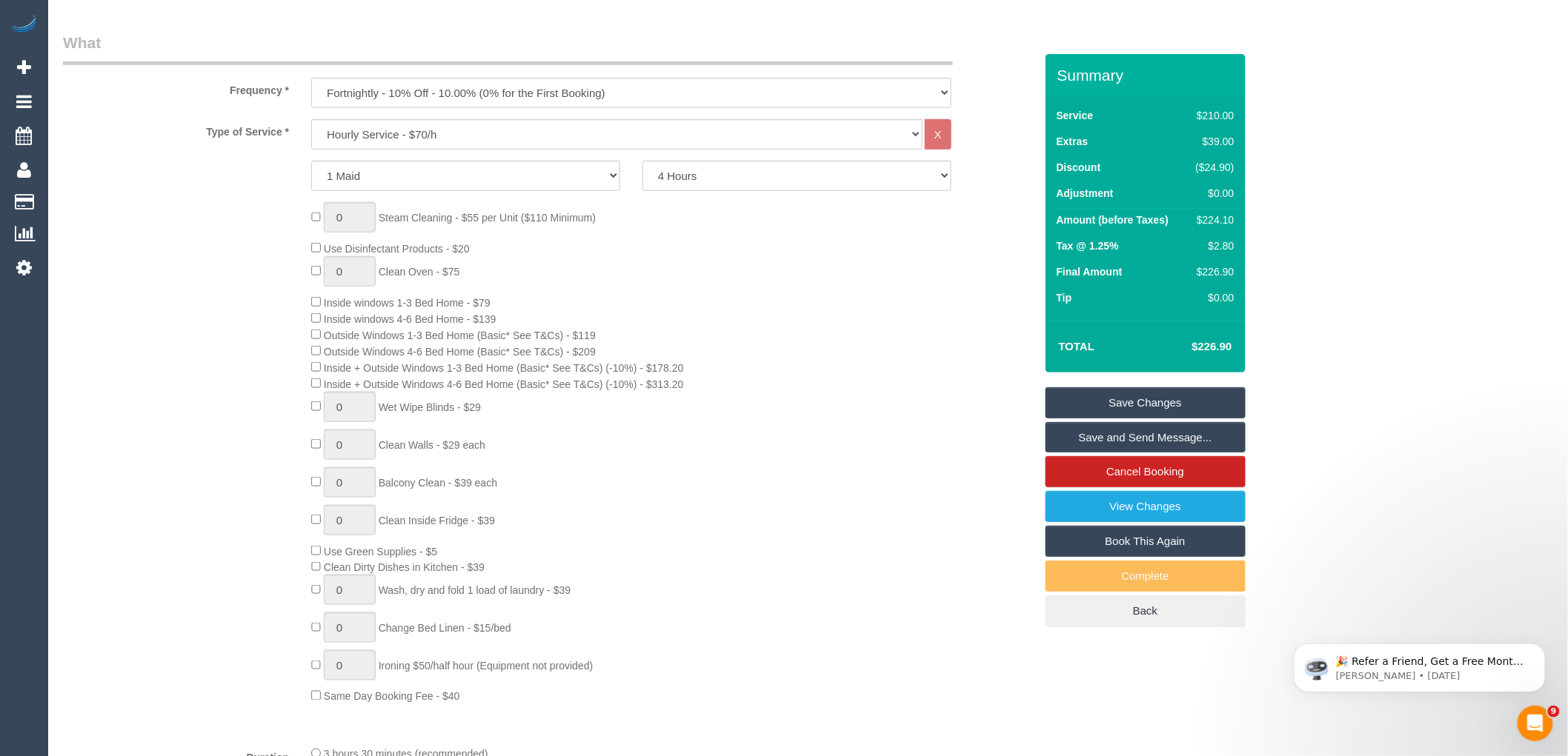
click at [755, 464] on div "0 Steam Cleaning - $55 per Unit ($110 Minimum) Use Disinfectant Products - $20 …" at bounding box center [673, 453] width 745 height 502
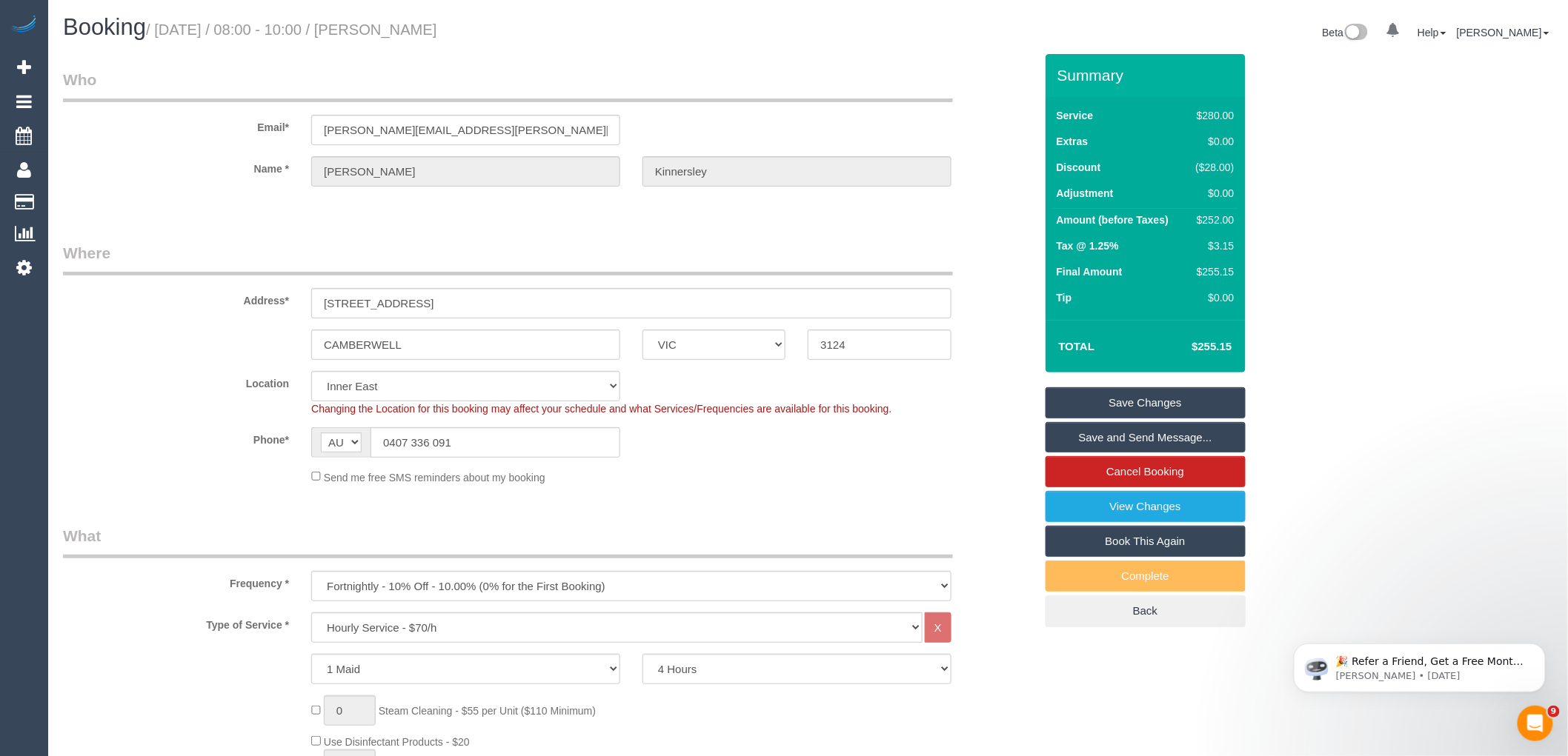
select select "spot23"
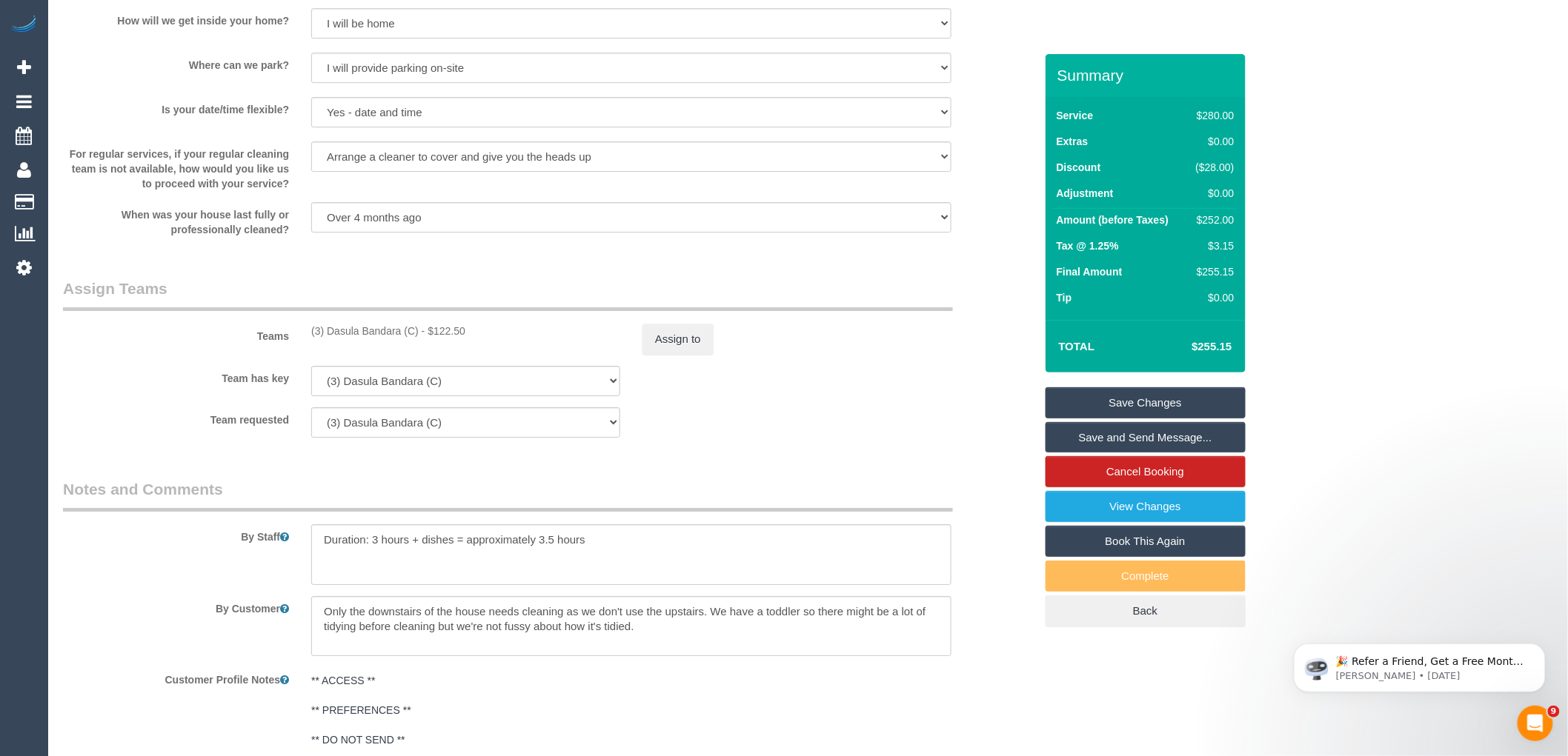
scroll to position [2140, 0]
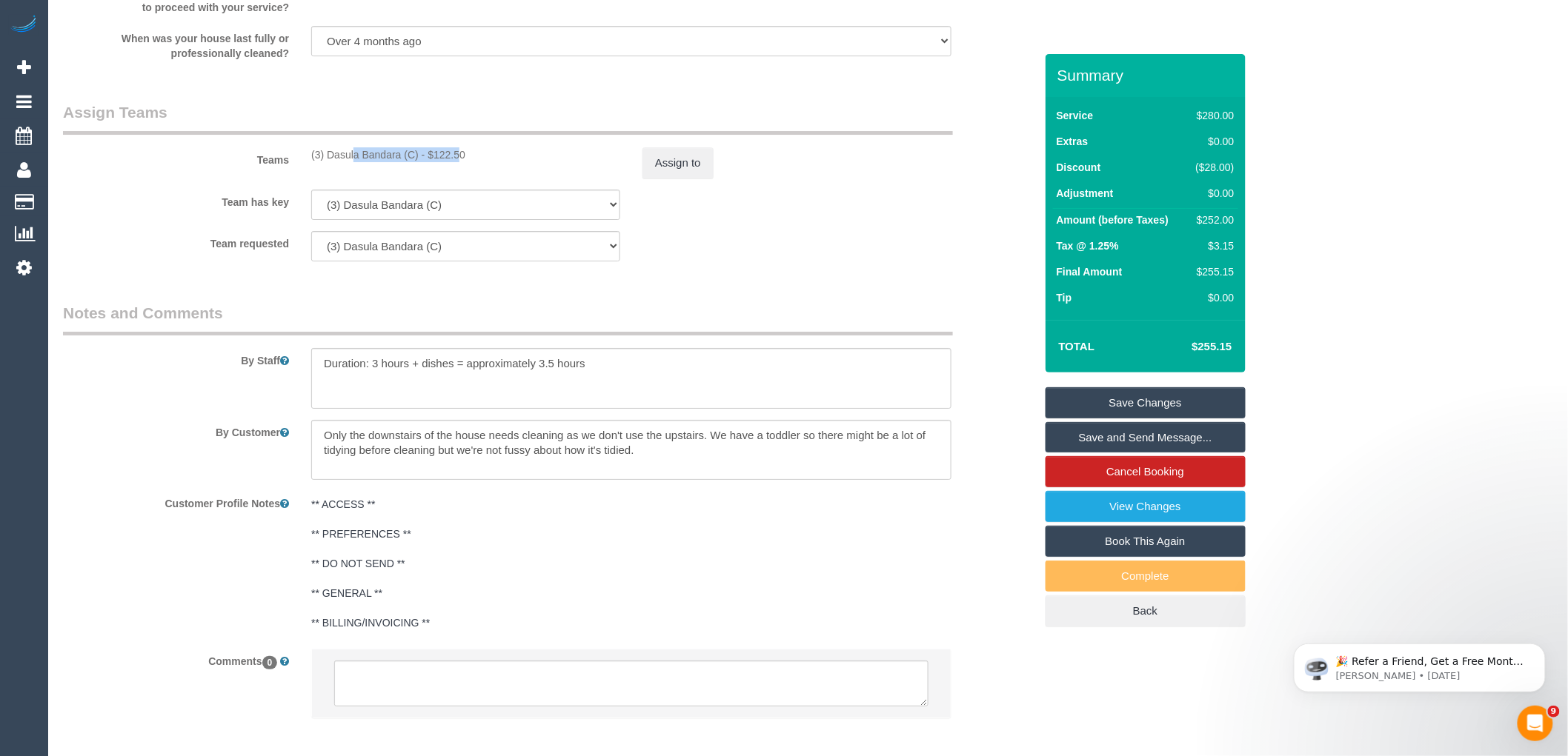
drag, startPoint x: 419, startPoint y: 167, endPoint x: 308, endPoint y: 170, distance: 111.0
click at [308, 162] on div "(3) Dasula Bandara (C) - $122.50" at bounding box center [466, 155] width 331 height 15
copy div "(3) Dasula Bandara (C)"
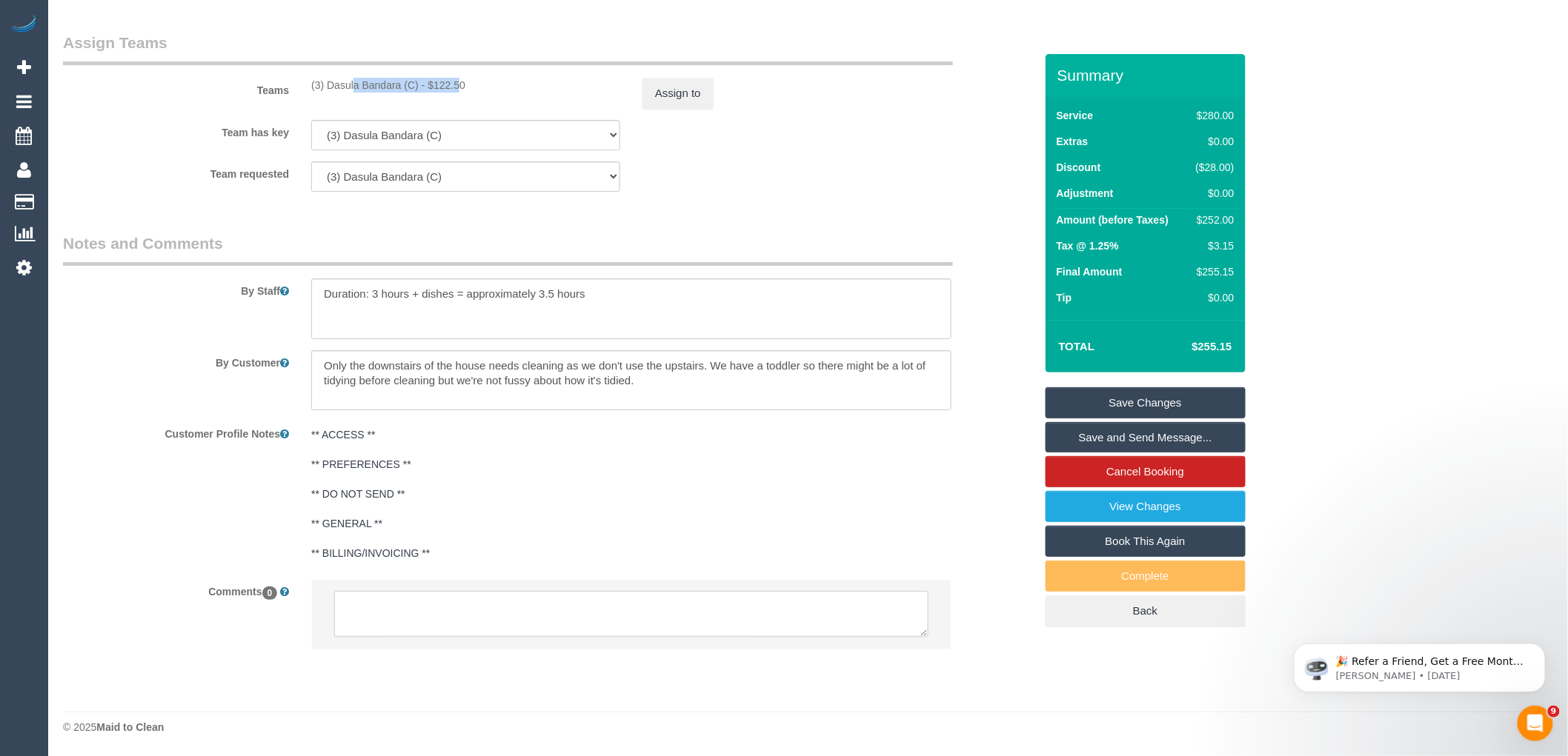
click at [410, 637] on textarea at bounding box center [632, 614] width 594 height 46
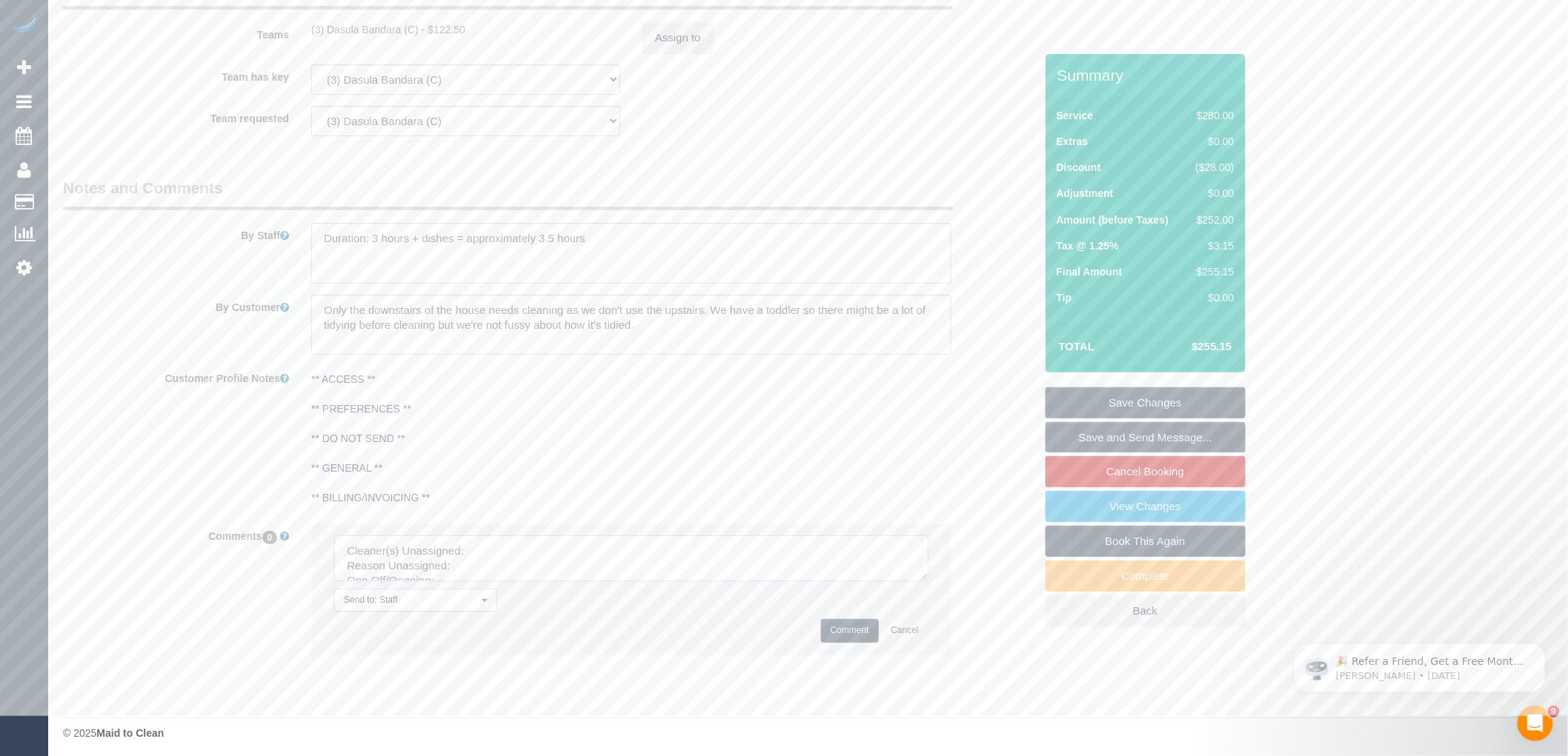
scroll to position [2286, 0]
drag, startPoint x: 921, startPoint y: 570, endPoint x: 1018, endPoint y: 780, distance: 231.3
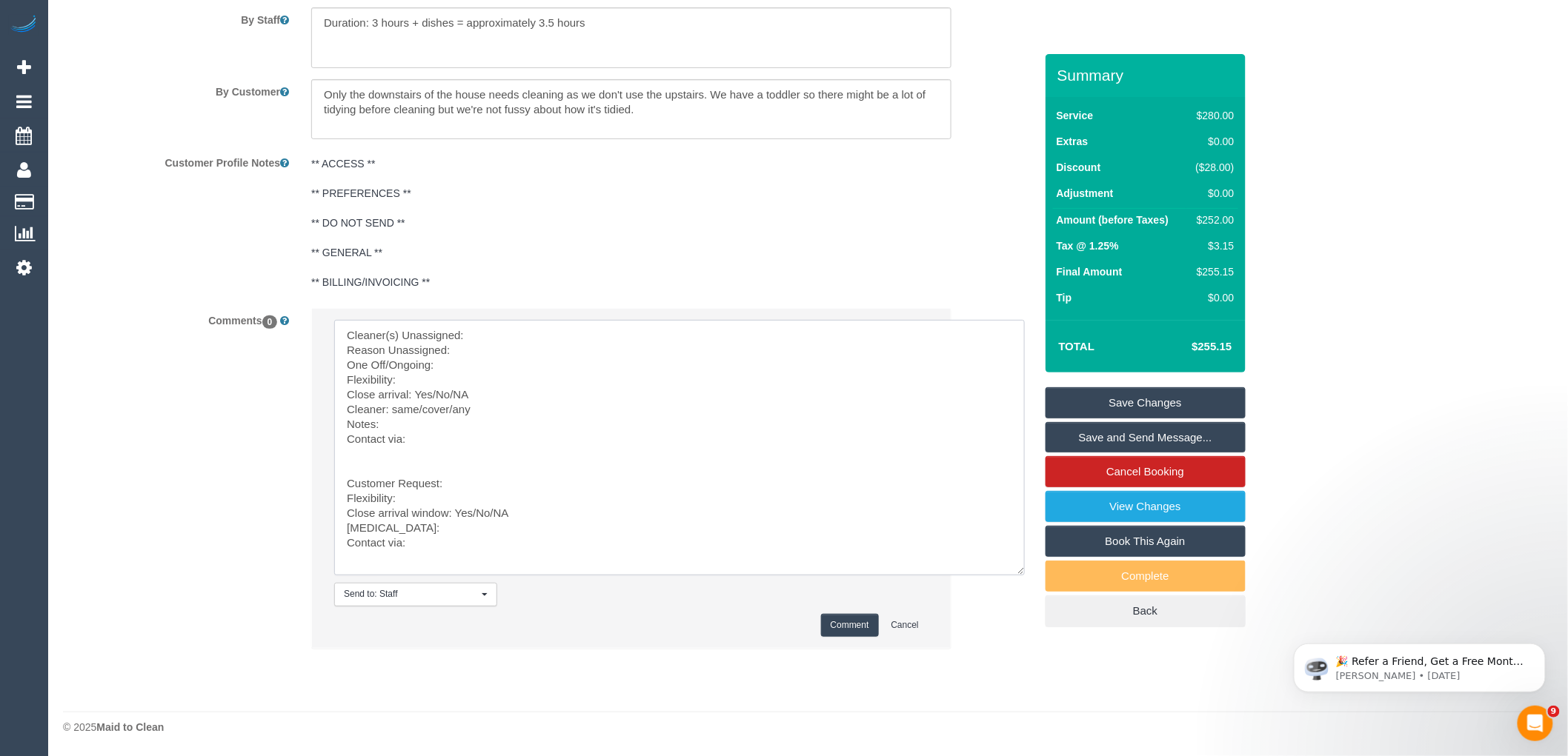
scroll to position [11, 0]
drag, startPoint x: 389, startPoint y: 452, endPoint x: 505, endPoint y: 652, distance: 231.2
click at [500, 655] on div "Send to: Staff Nothing selected Send to: Staff Send to: Customer Send to: Team …" at bounding box center [632, 485] width 662 height 355
click at [494, 337] on textarea at bounding box center [680, 448] width 690 height 255
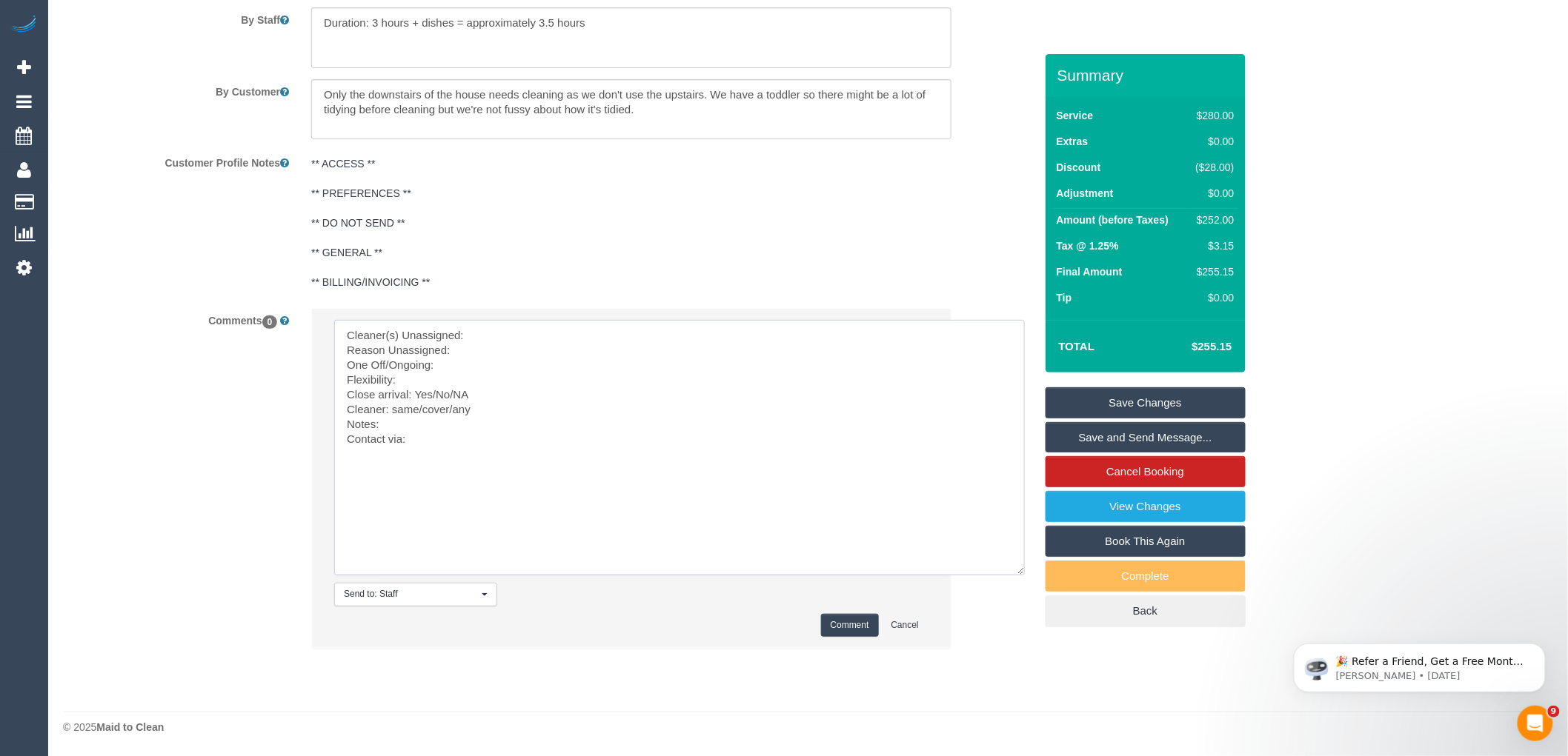
paste textarea "(3) Dasula Bandara (C)"
click at [478, 356] on textarea at bounding box center [680, 448] width 690 height 255
click at [452, 365] on textarea at bounding box center [680, 448] width 690 height 255
click at [432, 383] on textarea at bounding box center [680, 448] width 690 height 255
click at [678, 376] on textarea at bounding box center [680, 448] width 690 height 255
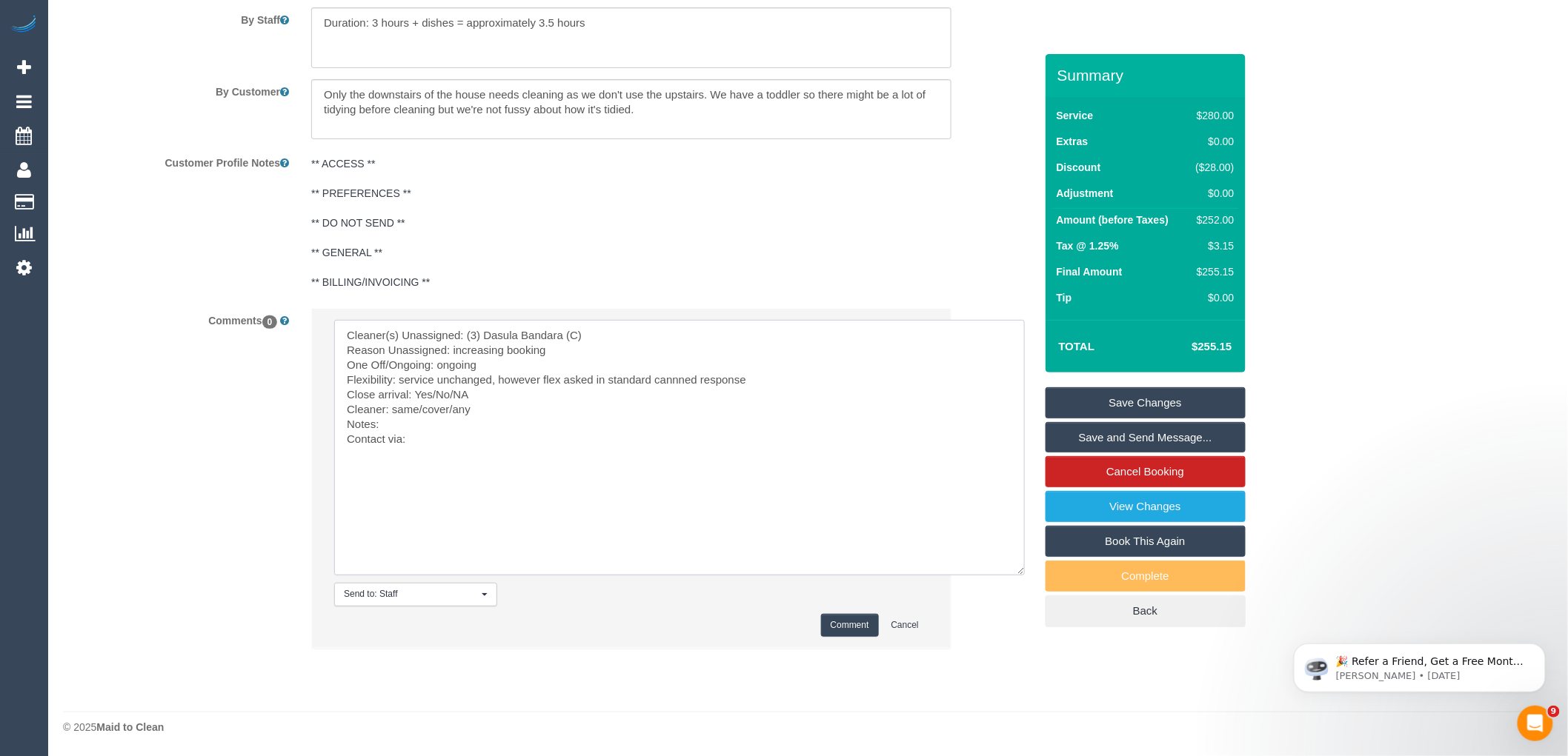
click at [512, 394] on textarea at bounding box center [680, 448] width 690 height 255
drag, startPoint x: 501, startPoint y: 394, endPoint x: 433, endPoint y: 390, distance: 68.1
click at [433, 390] on textarea at bounding box center [680, 448] width 690 height 255
click at [484, 408] on textarea at bounding box center [680, 448] width 690 height 255
drag, startPoint x: 453, startPoint y: 410, endPoint x: 393, endPoint y: 406, distance: 60.1
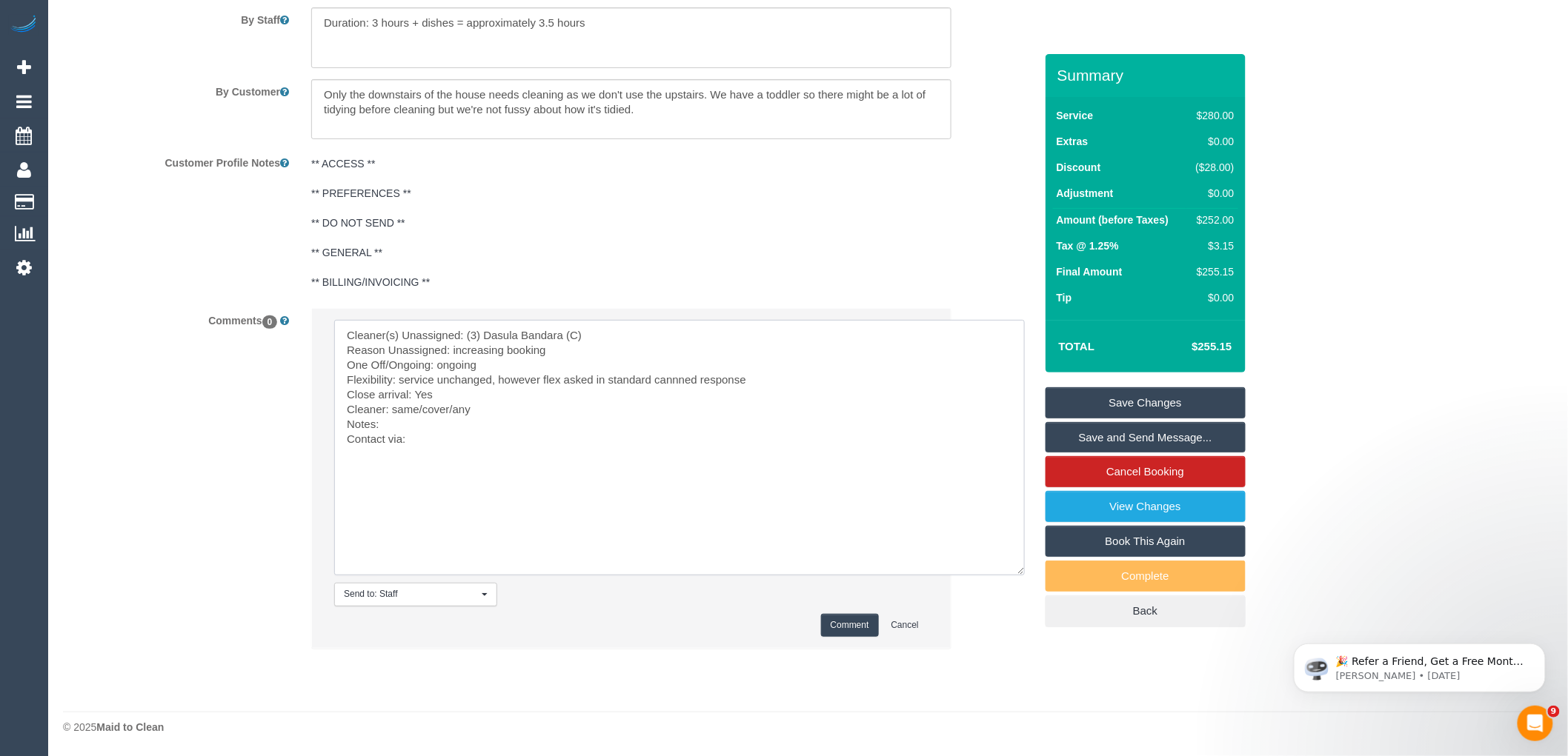
click at [393, 406] on textarea at bounding box center [680, 448] width 690 height 255
click at [453, 405] on textarea at bounding box center [680, 448] width 690 height 255
paste textarea "(2) Roumany Gergis (C)"
click at [382, 424] on textarea at bounding box center [680, 448] width 690 height 255
click at [506, 426] on textarea at bounding box center [680, 448] width 690 height 255
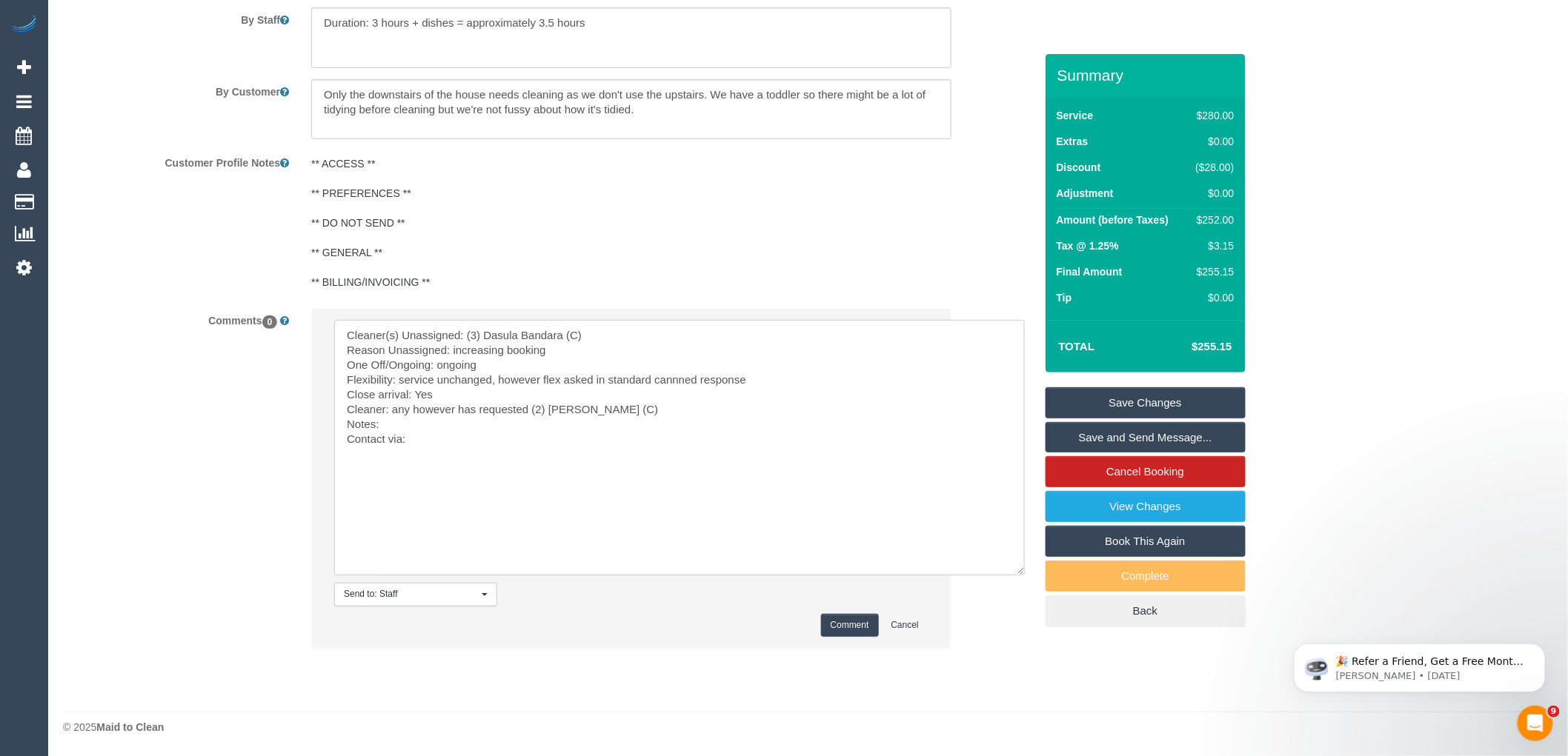
paste textarea "cnv_1flliom0"
click at [486, 436] on textarea at bounding box center [680, 448] width 690 height 255
type textarea "Cleaner(s) Unassigned: (3) Dasula Bandara (C) Reason Unassigned: increasing boo…"
click at [843, 617] on button "Comment" at bounding box center [850, 626] width 58 height 23
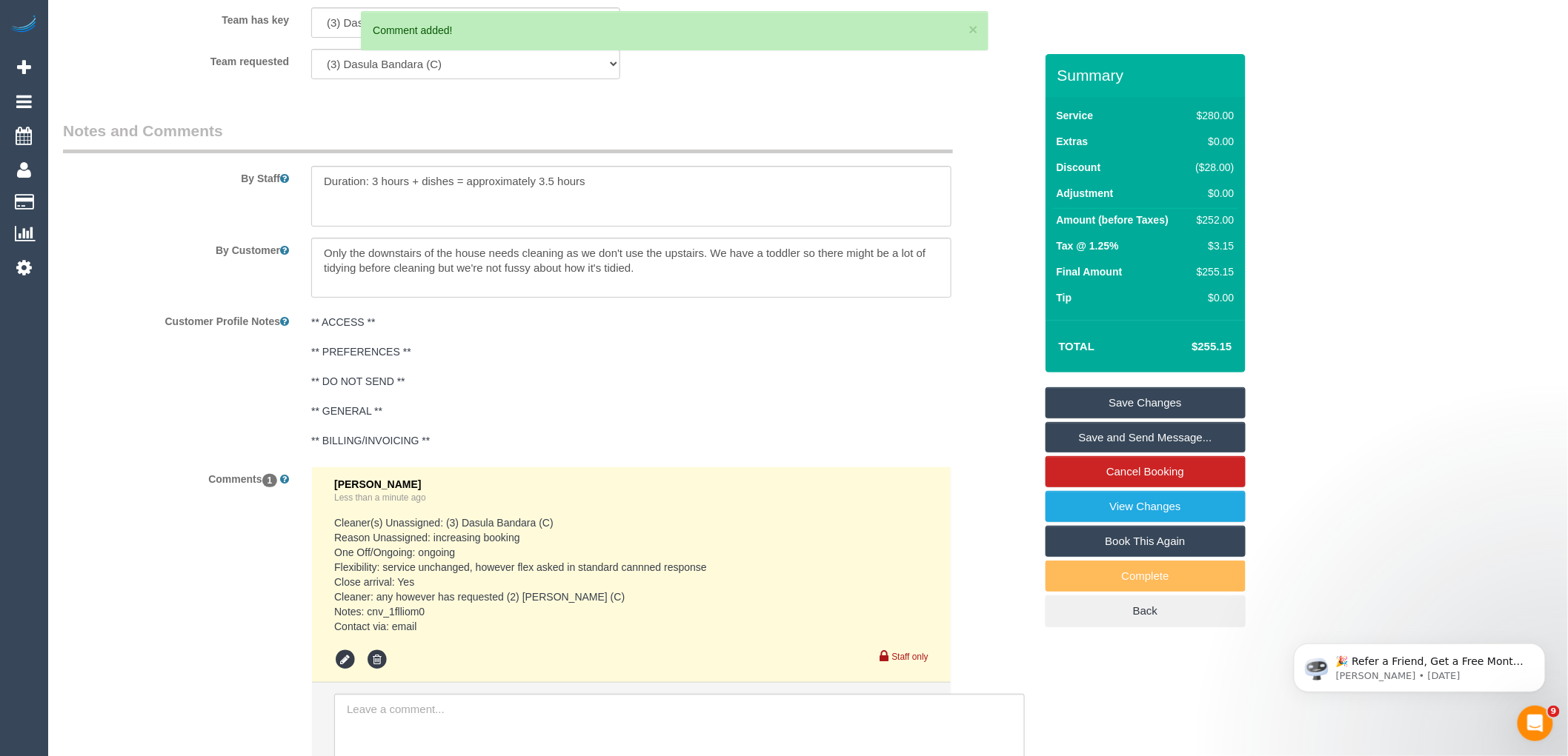
scroll to position [2002, 0]
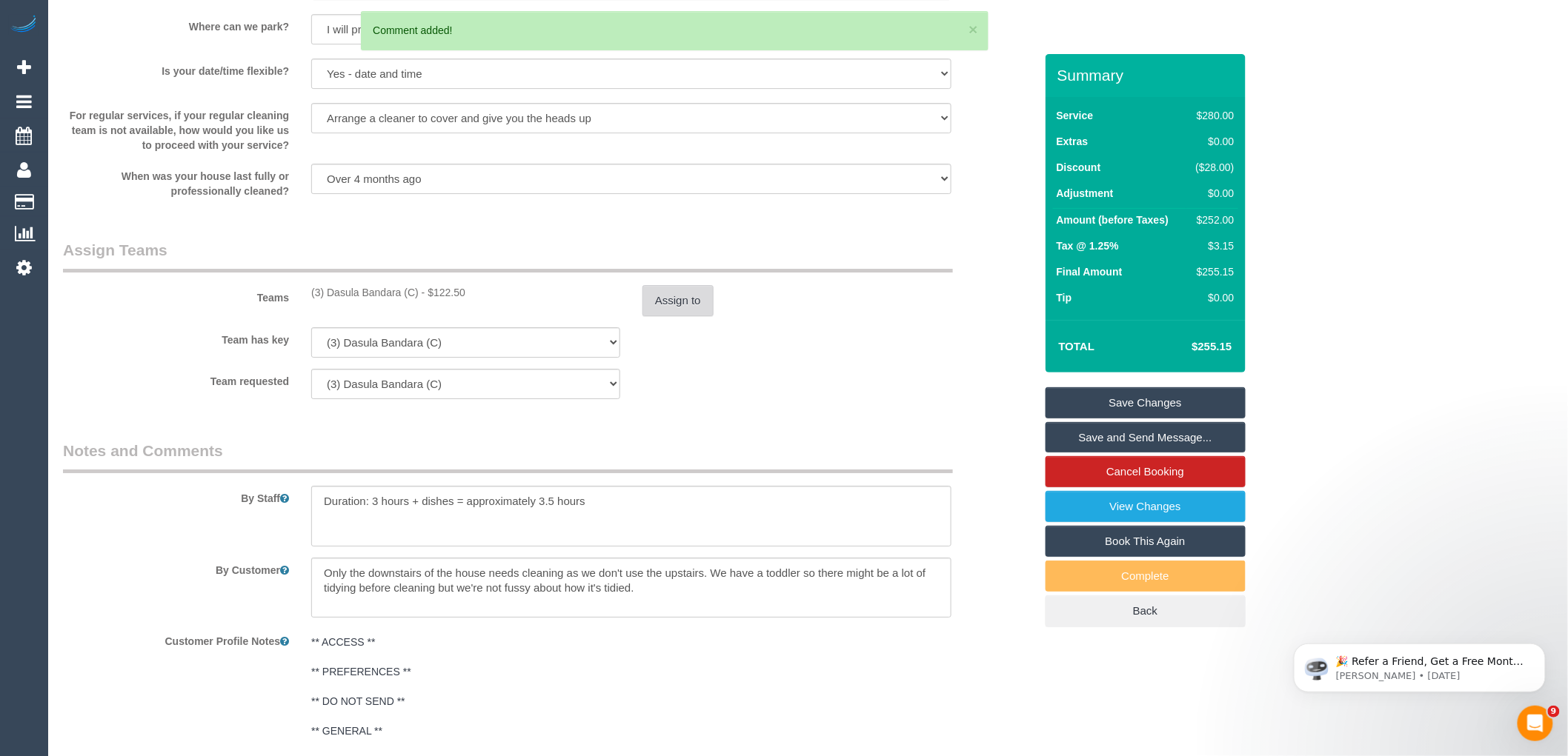
click at [683, 311] on button "Assign to" at bounding box center [678, 301] width 71 height 31
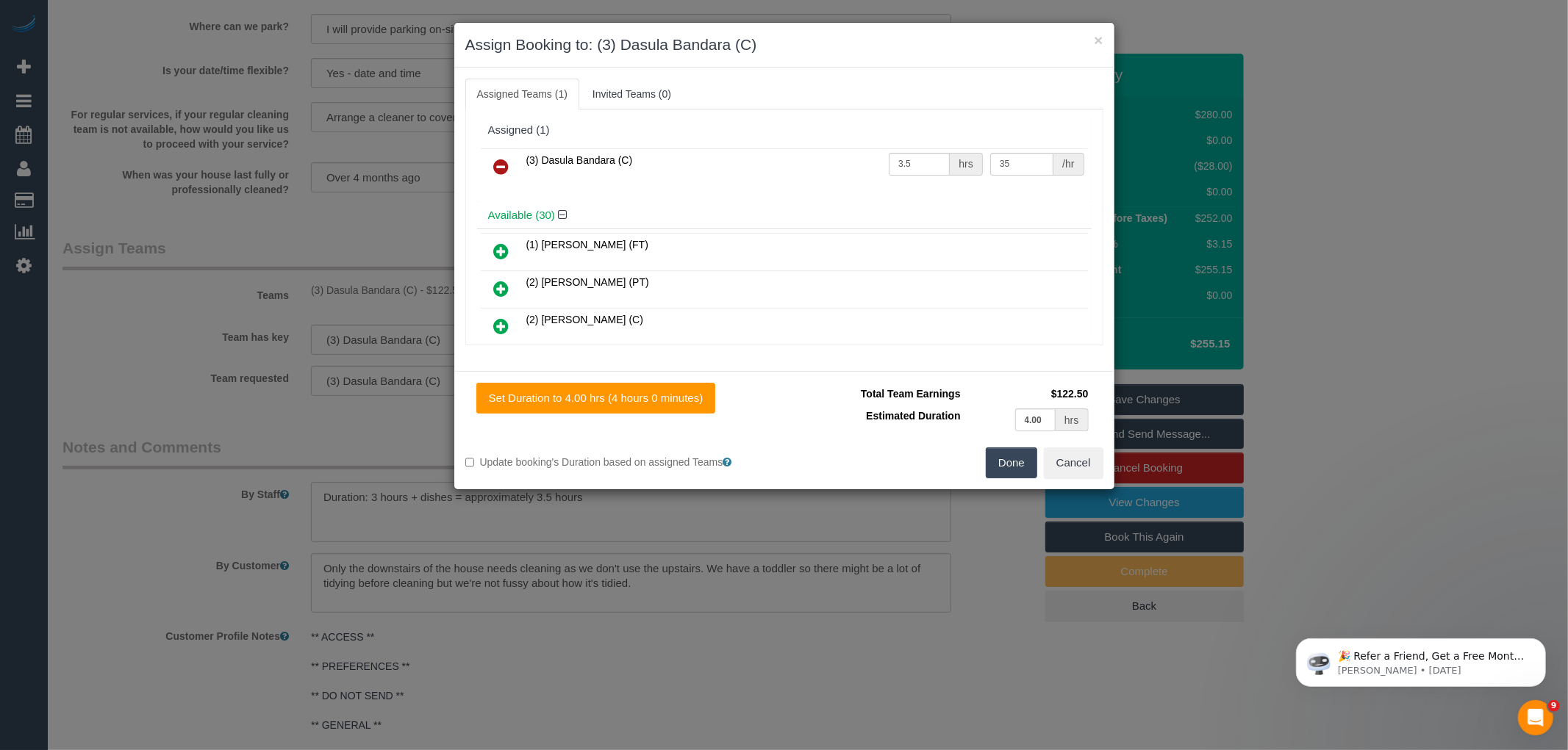
click at [511, 164] on link at bounding box center [501, 167] width 35 height 29
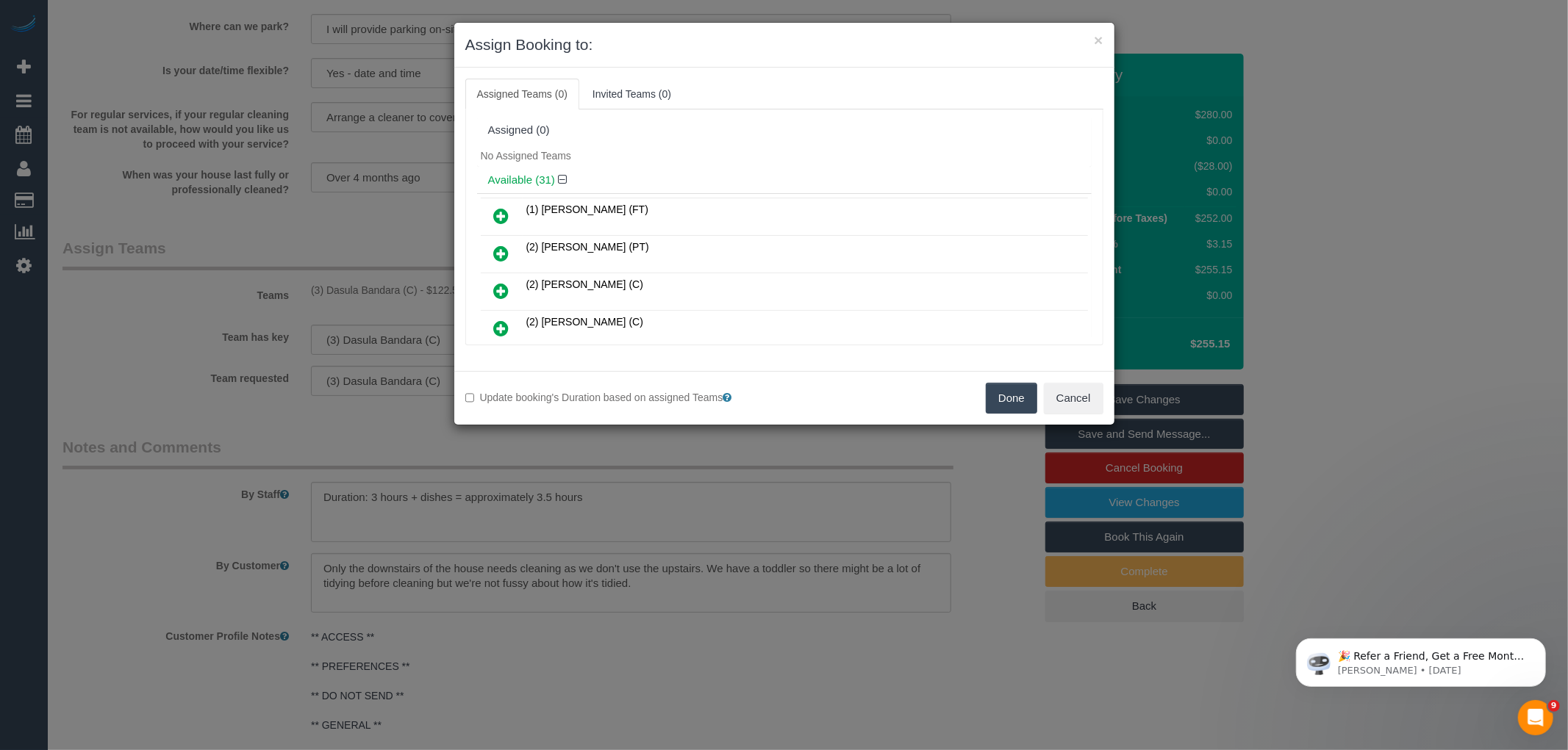
click at [1014, 398] on button "Done" at bounding box center [1011, 398] width 51 height 31
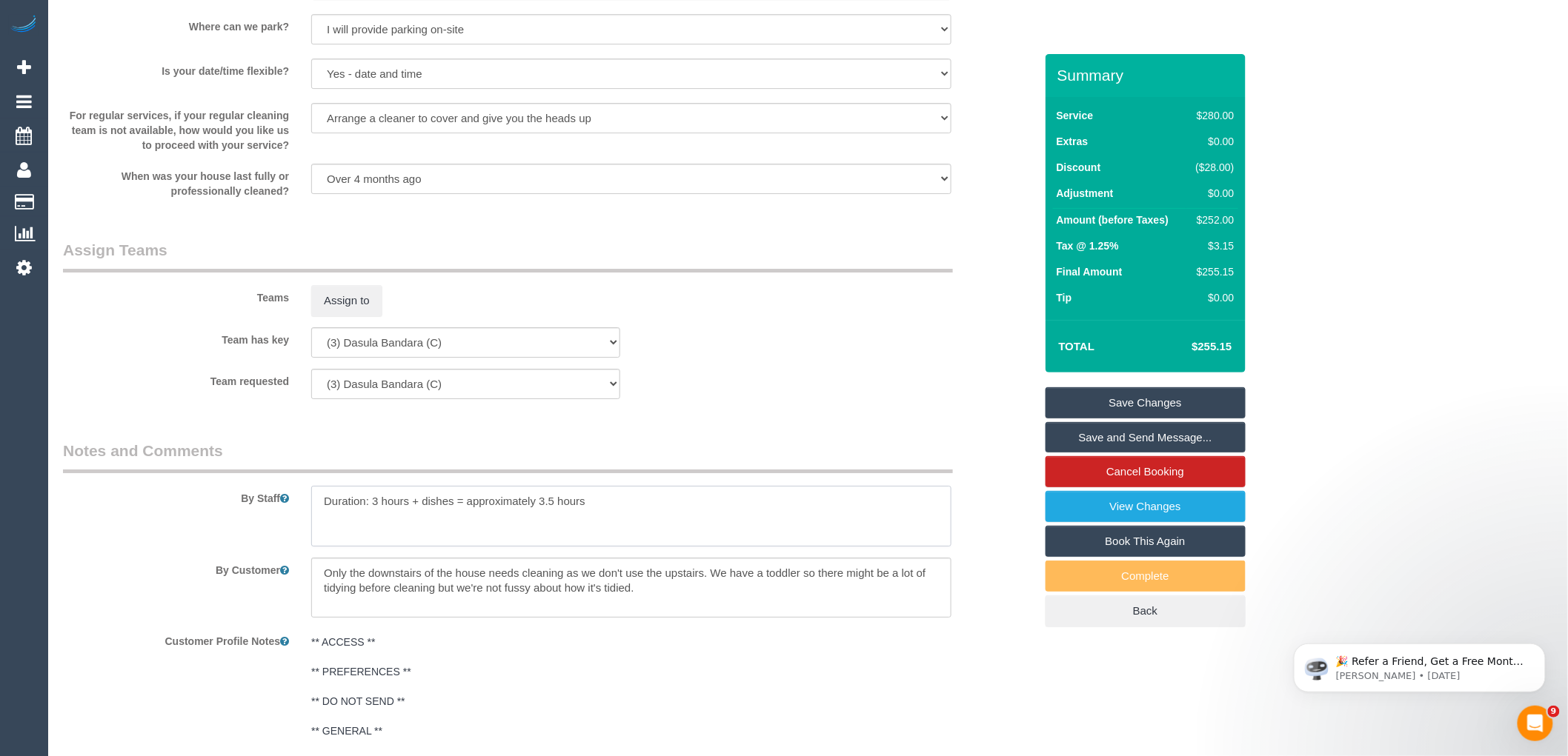
drag, startPoint x: 505, startPoint y: 513, endPoint x: 260, endPoint y: 513, distance: 245.0
click at [260, 513] on div "By Staff" at bounding box center [549, 494] width 994 height 107
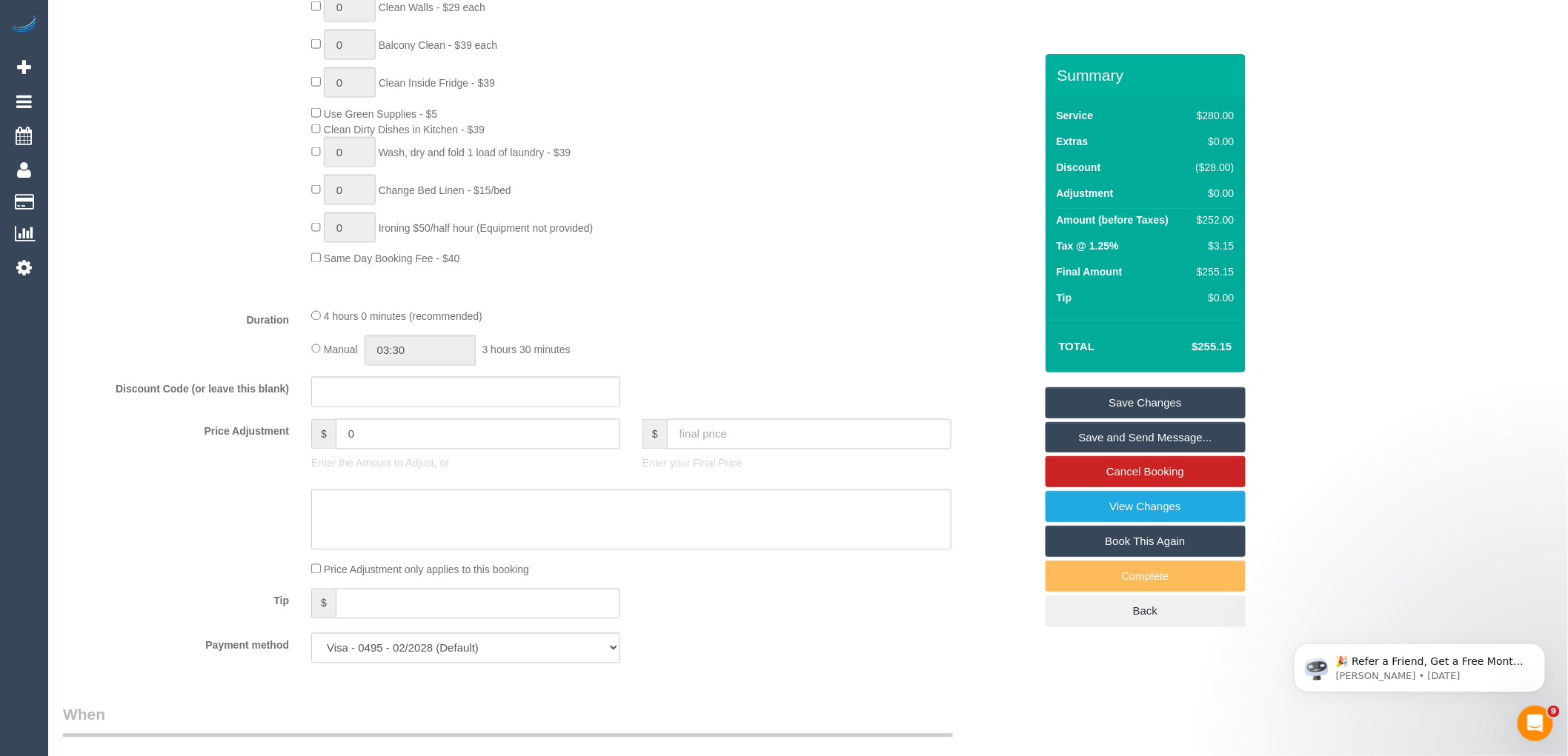
scroll to position [272, 0]
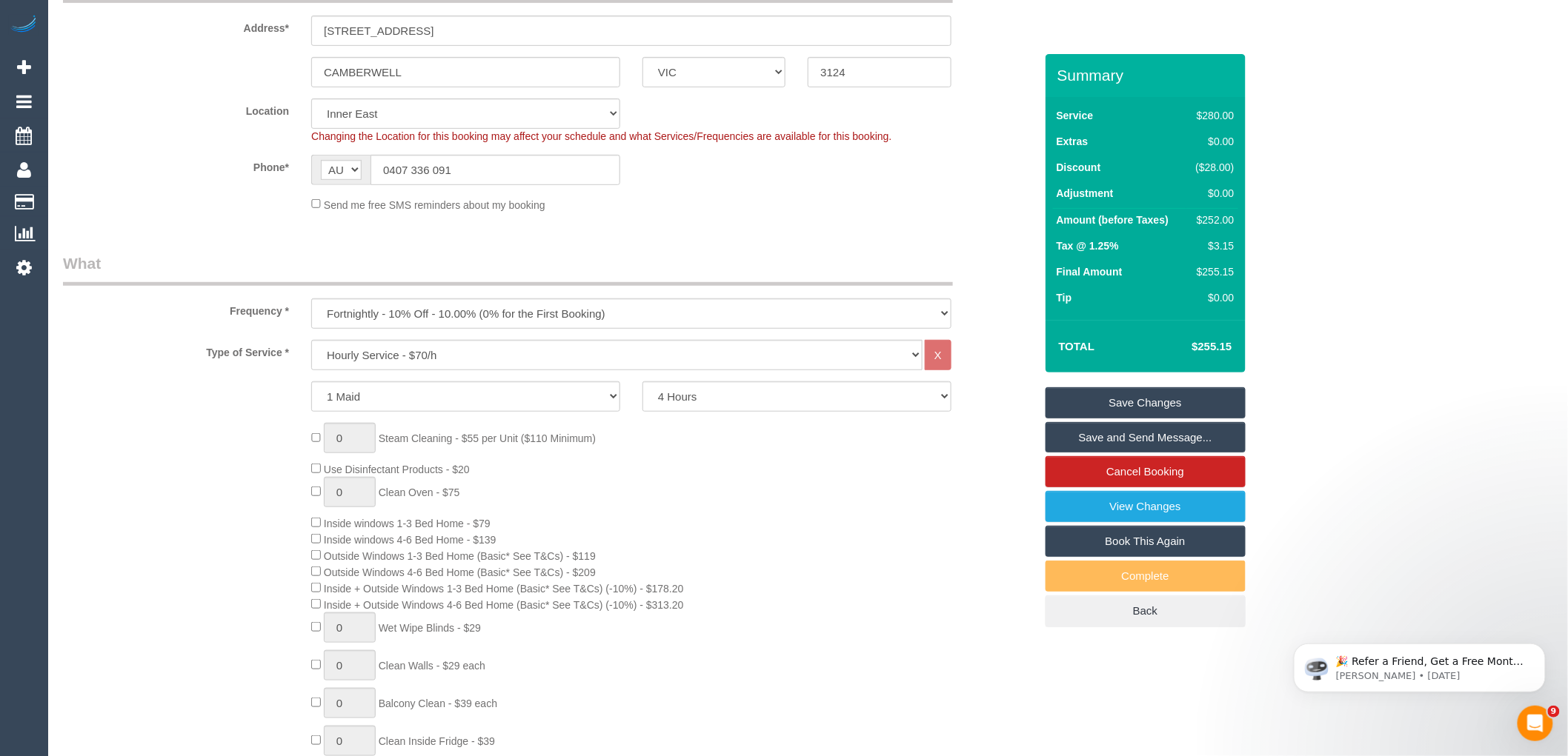
click at [1151, 411] on link "Save Changes" at bounding box center [1145, 403] width 200 height 31
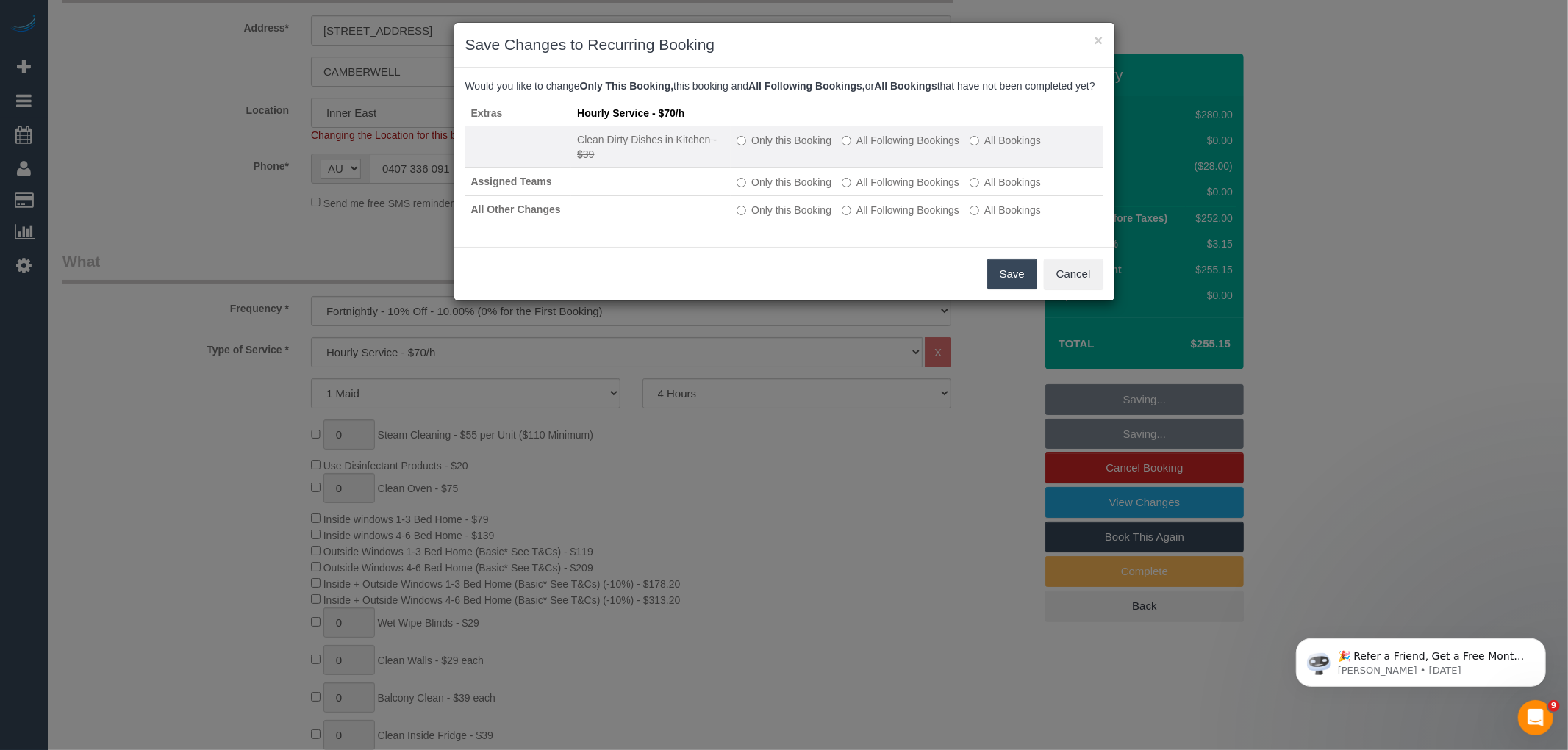
click at [878, 147] on label "All Following Bookings" at bounding box center [900, 140] width 117 height 15
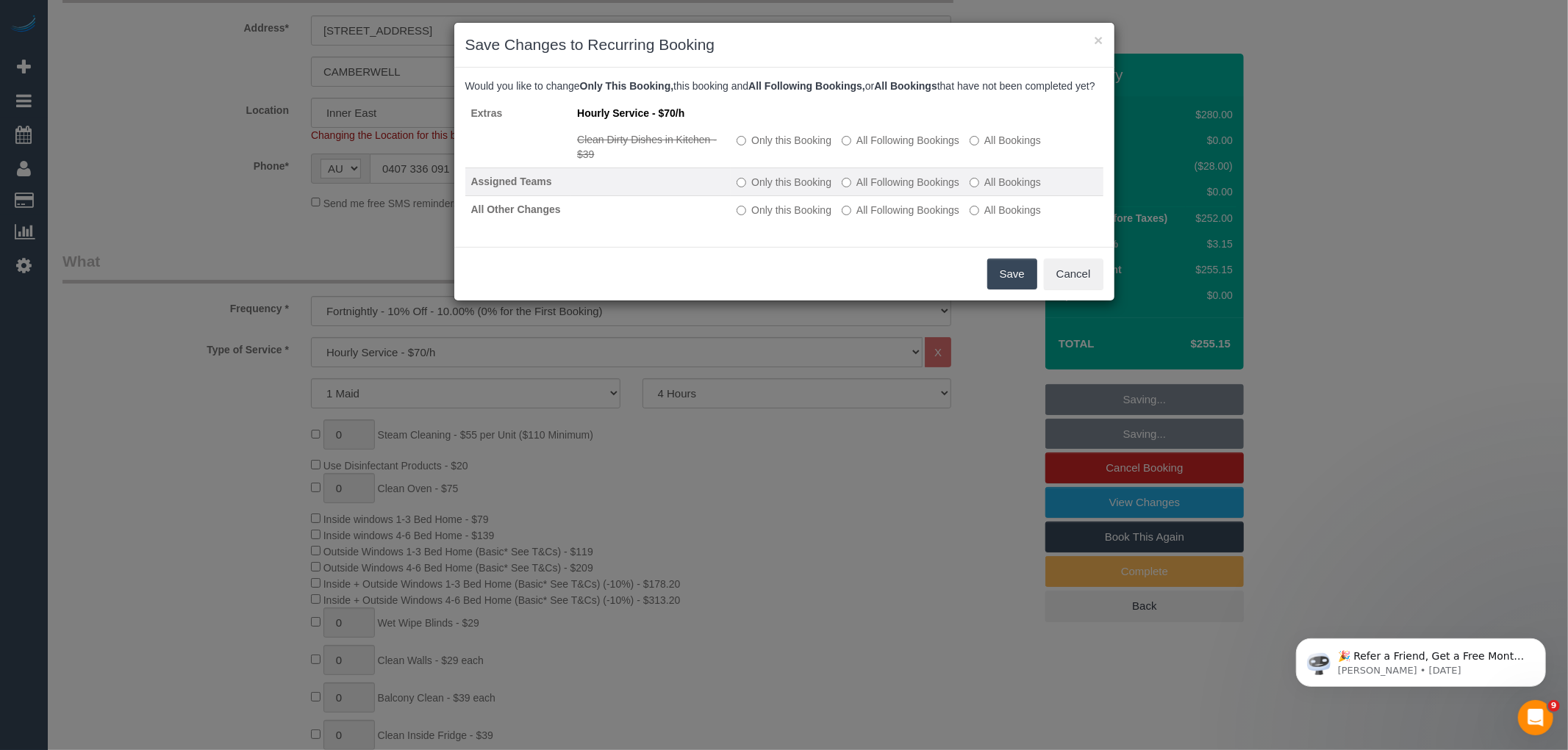
click at [875, 188] on label "All Following Bookings" at bounding box center [900, 182] width 117 height 15
click at [875, 217] on label "All Following Bookings" at bounding box center [900, 210] width 117 height 15
click at [1016, 289] on button "Save" at bounding box center [1012, 274] width 50 height 31
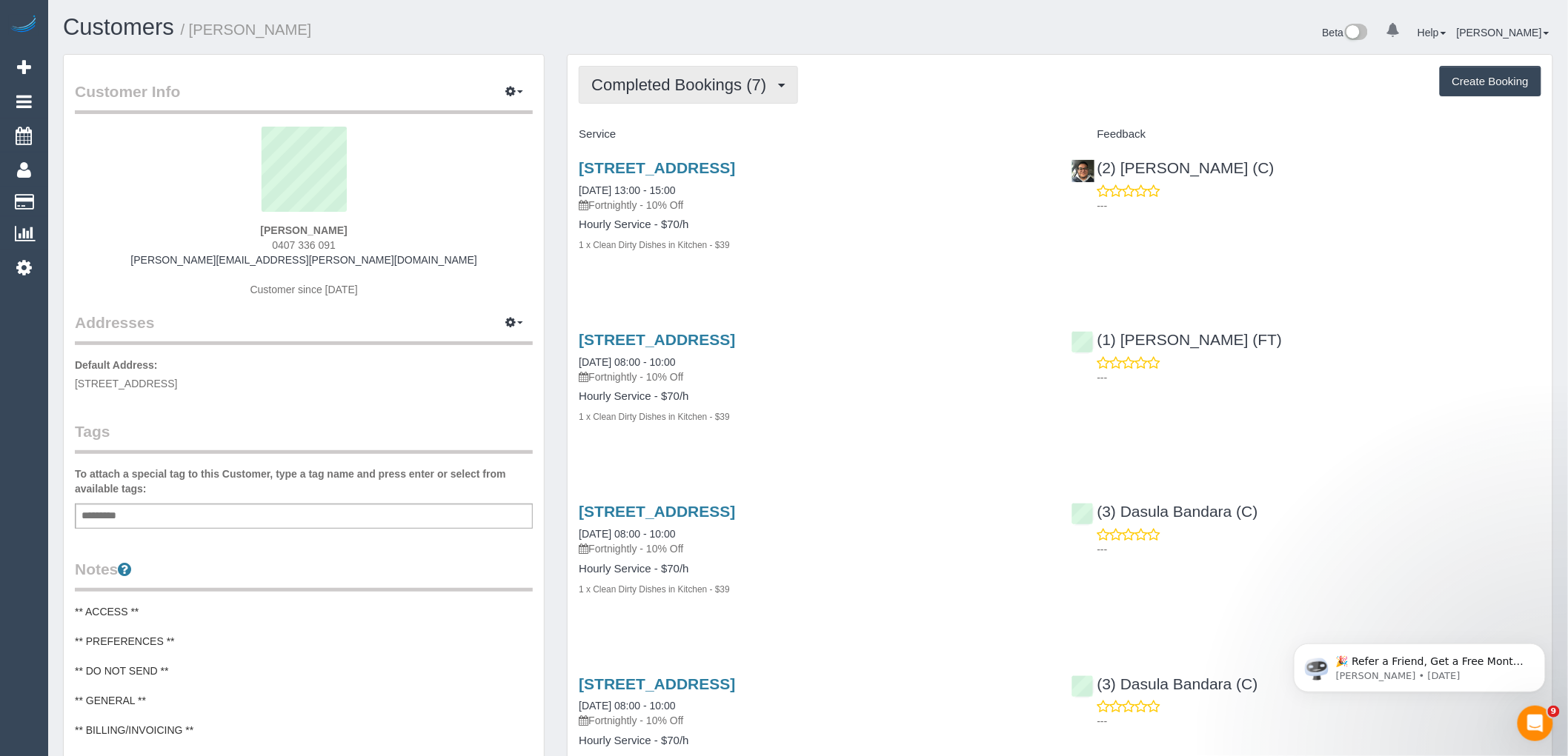
click at [695, 100] on button "Completed Bookings (7)" at bounding box center [688, 84] width 219 height 38
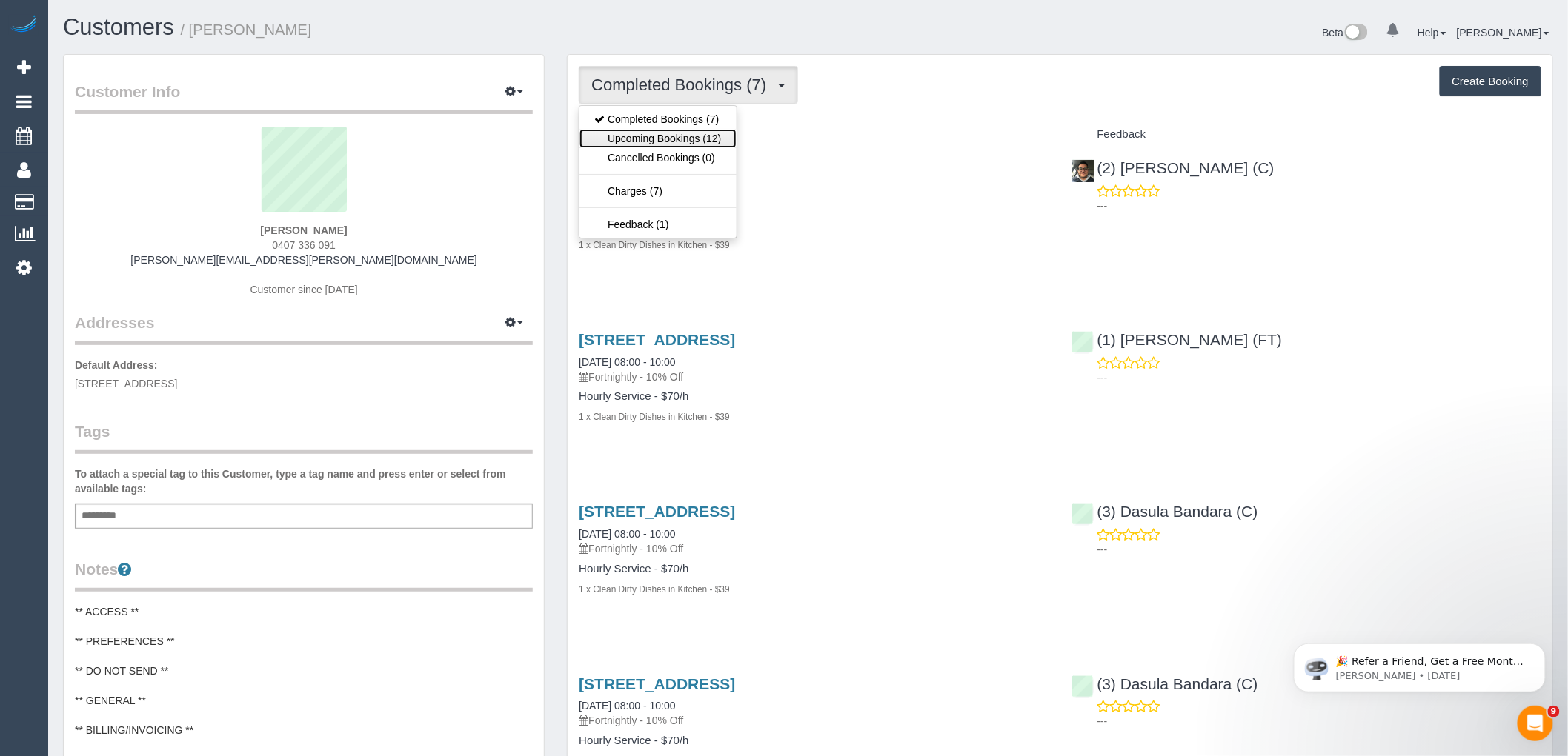
click at [695, 139] on link "Upcoming Bookings (12)" at bounding box center [658, 139] width 156 height 19
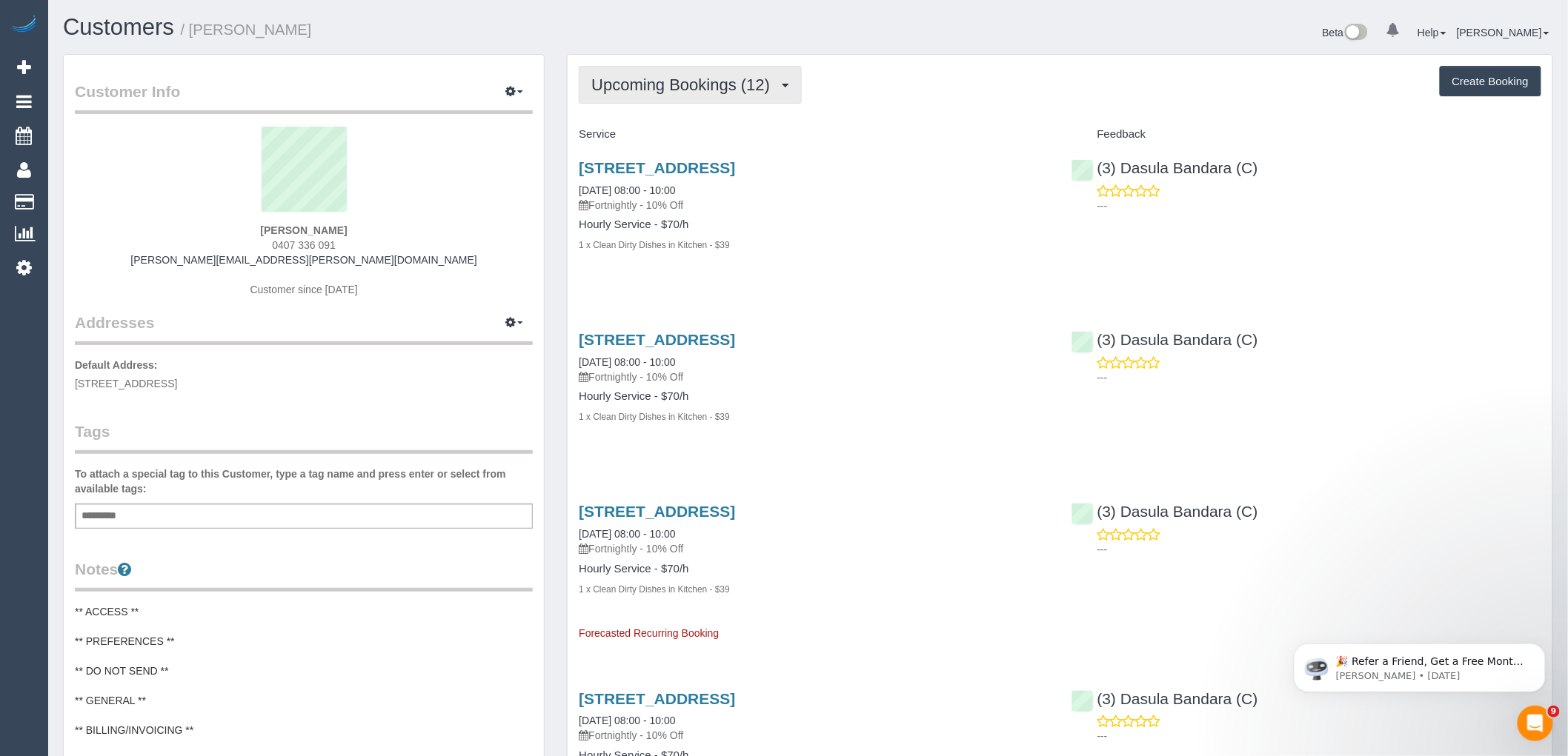
click at [728, 94] on span "Upcoming Bookings (12)" at bounding box center [684, 85] width 186 height 19
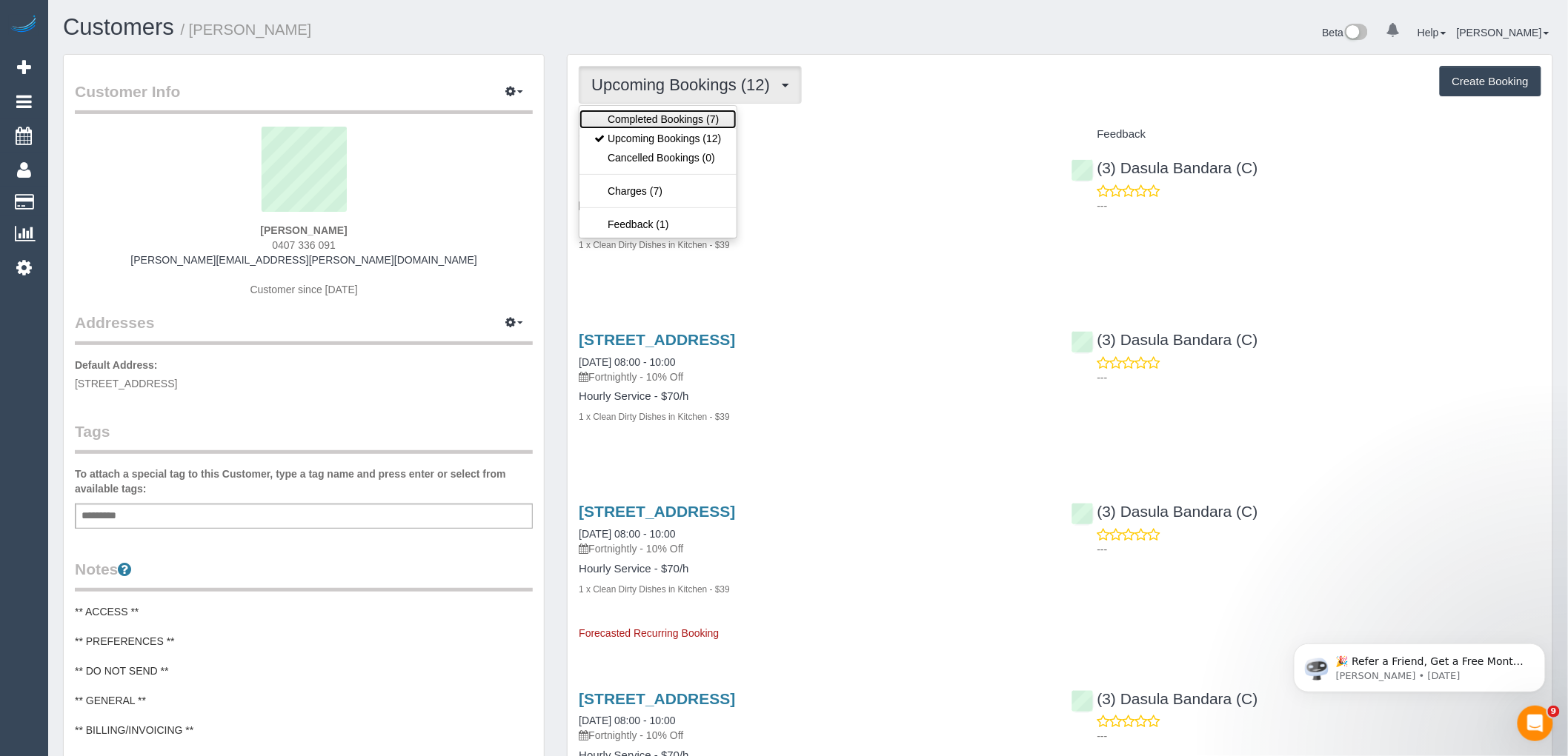
click at [727, 115] on link "Completed Bookings (7)" at bounding box center [658, 119] width 156 height 19
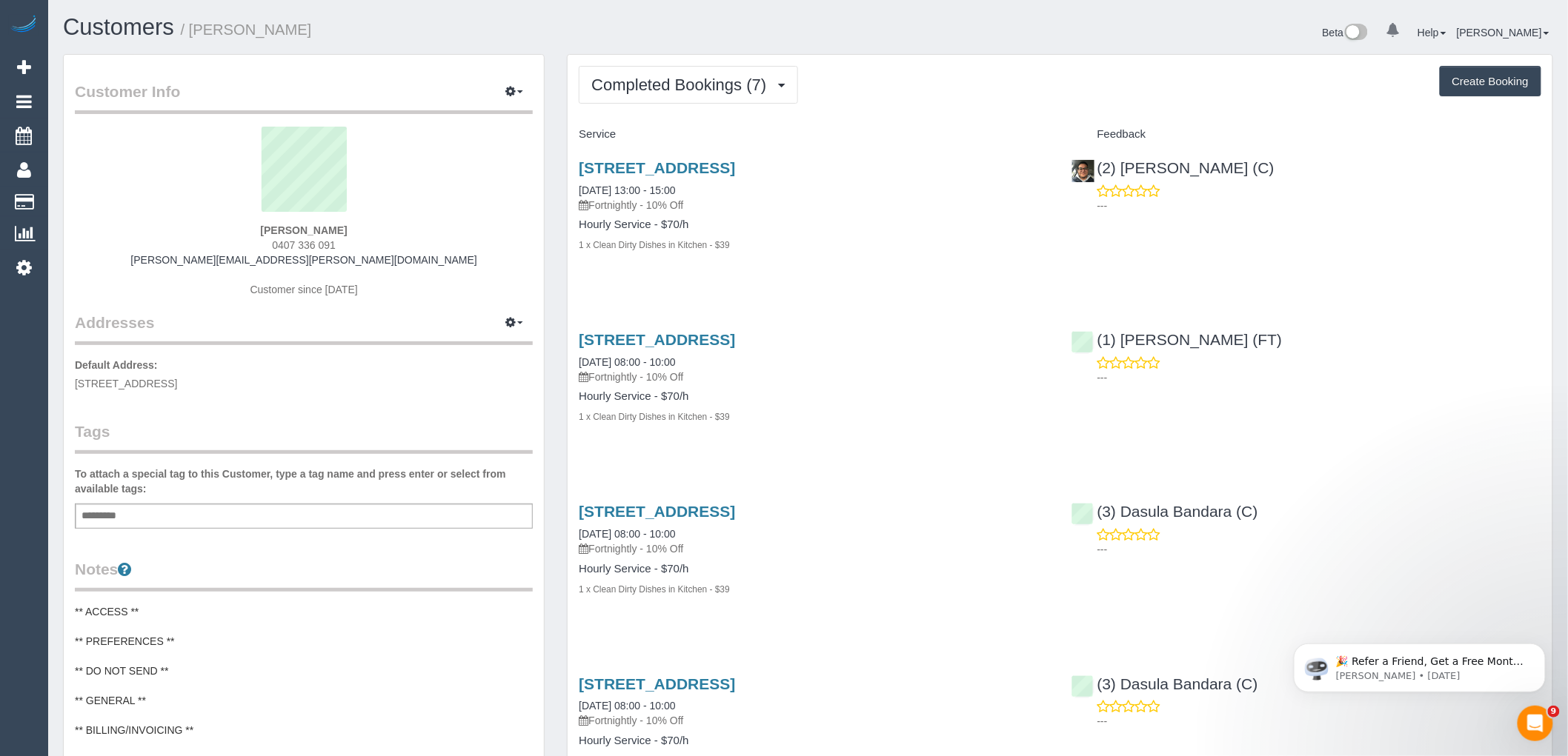
drag, startPoint x: 1330, startPoint y: 173, endPoint x: 1086, endPoint y: 164, distance: 244.2
click at [1094, 171] on div "(2) Roumany Gergis (C) ---" at bounding box center [1306, 183] width 492 height 73
copy div "(2) Roumany Gergis (C)"
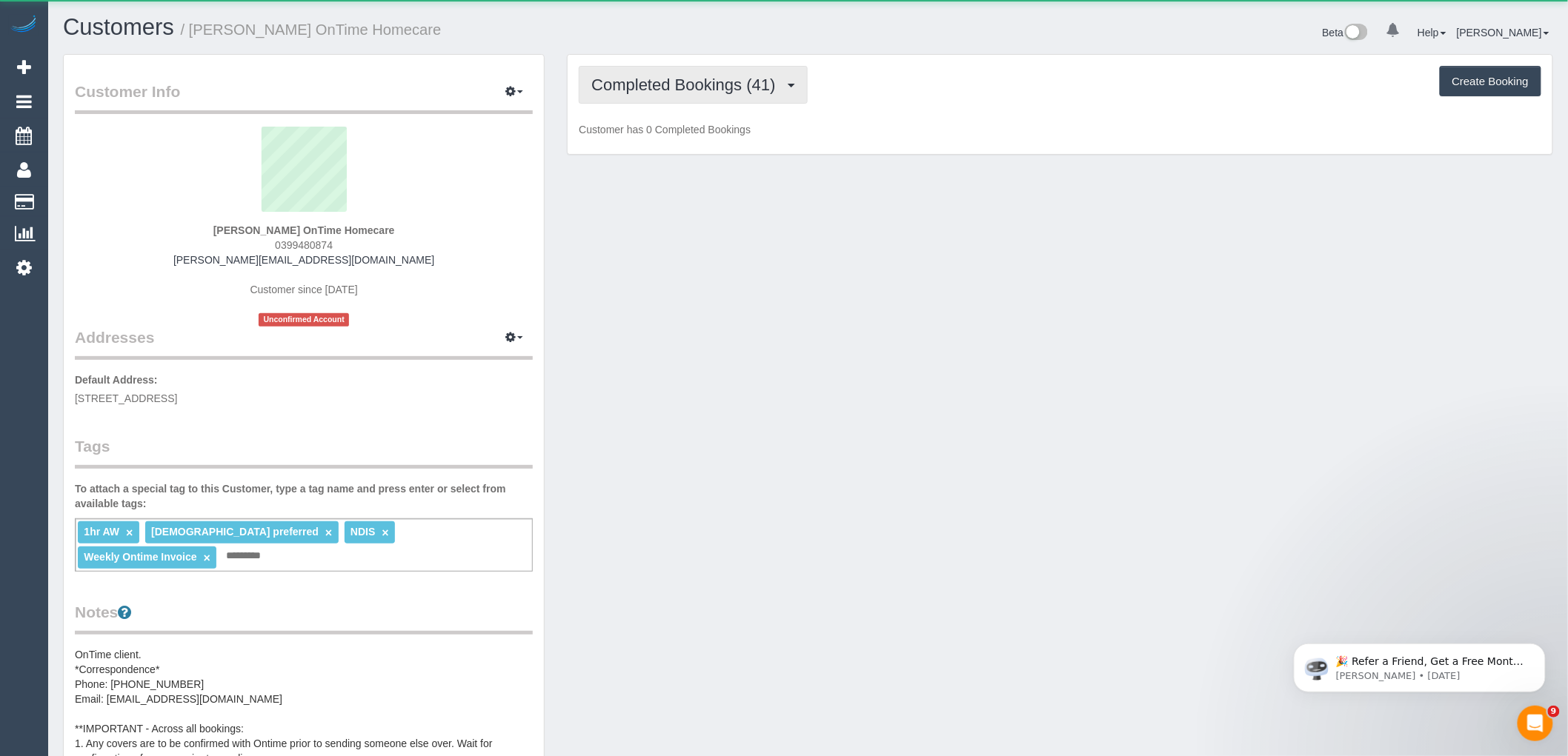
click at [661, 76] on button "Completed Bookings (41)" at bounding box center [693, 84] width 228 height 38
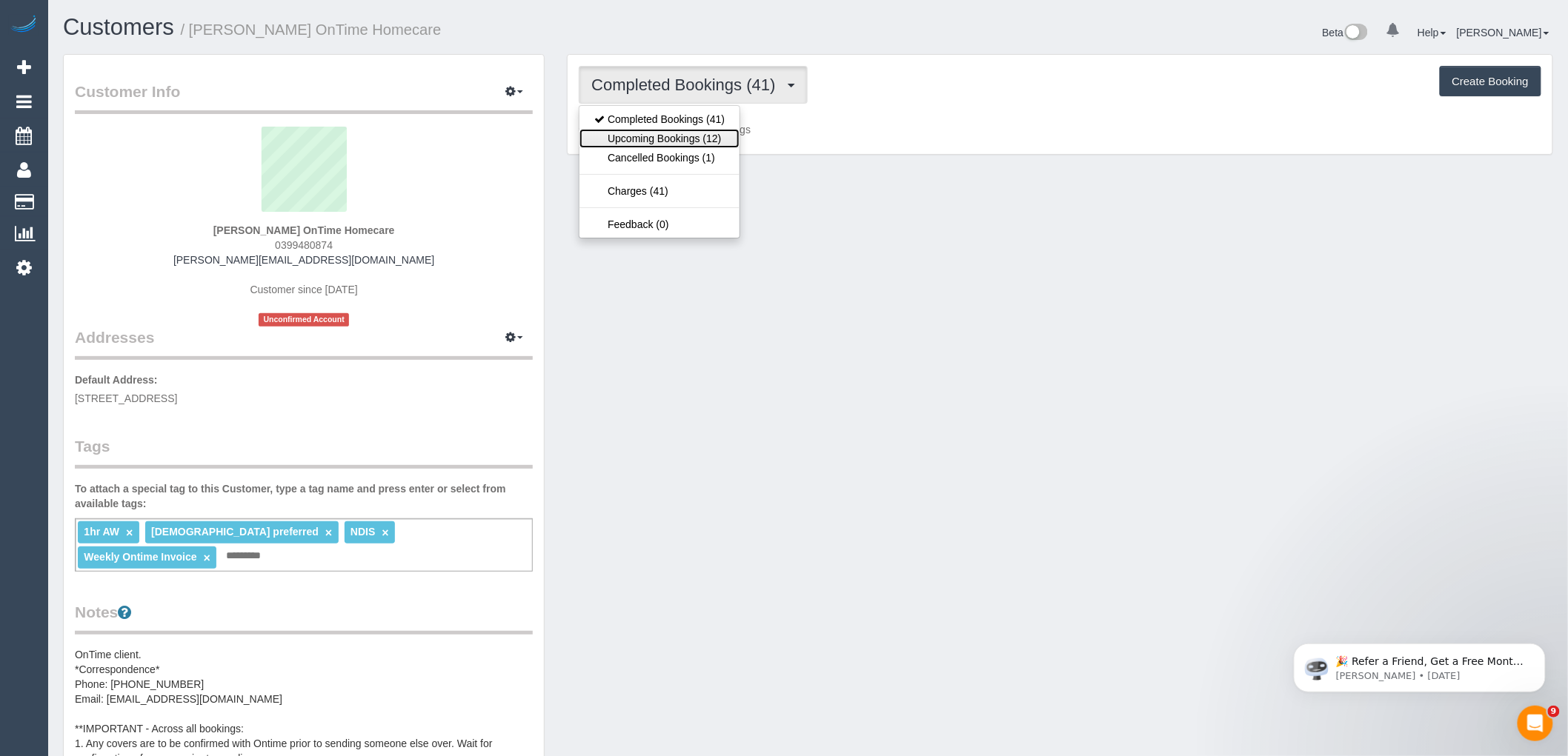
click at [648, 135] on link "Upcoming Bookings (12)" at bounding box center [659, 139] width 160 height 19
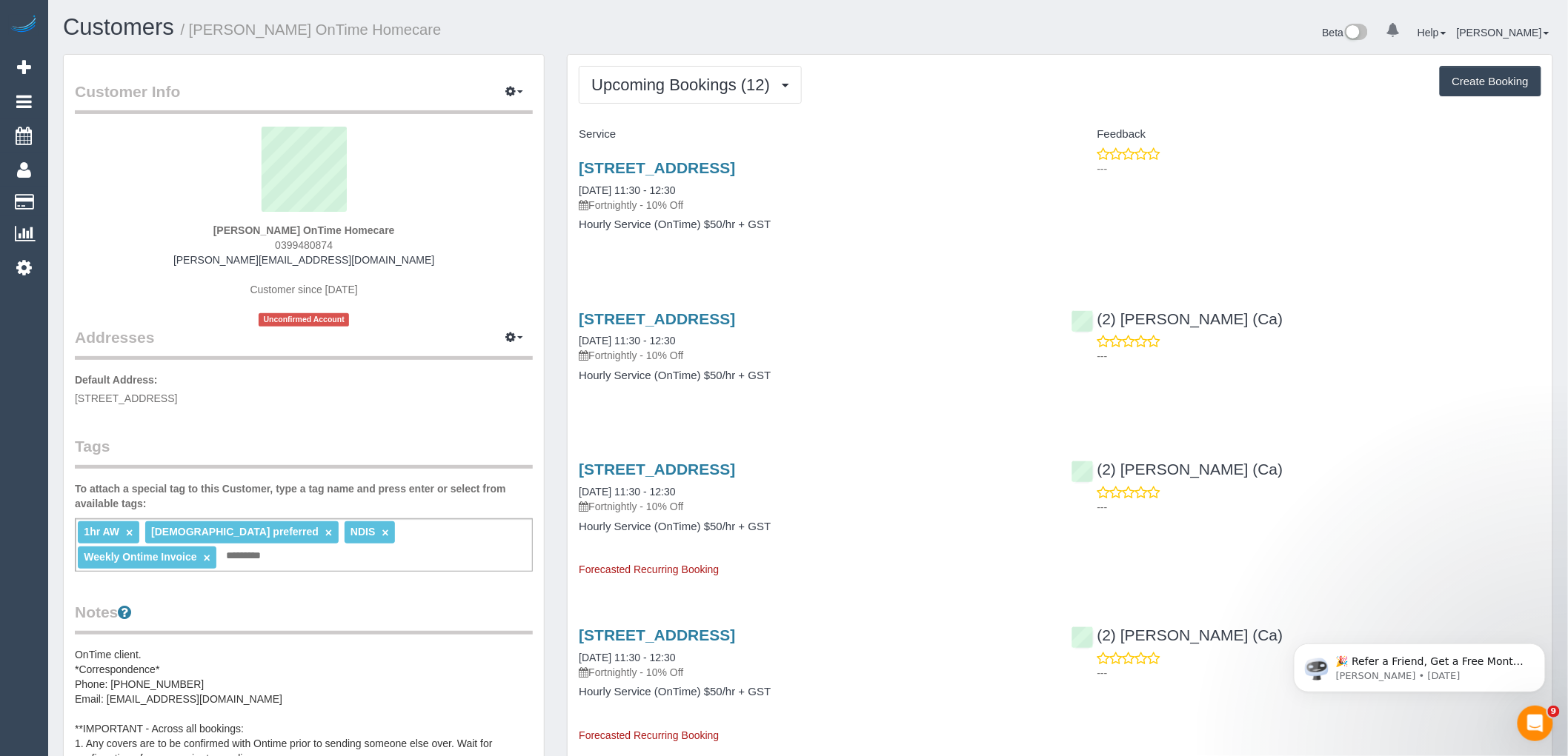
click at [450, 212] on sui-profile-pic at bounding box center [303, 175] width 436 height 96
click at [735, 176] on link "13 Fenfield Street, Altona, VIC 3018" at bounding box center [657, 168] width 156 height 17
click at [709, 95] on button "Upcoming Bookings (12)" at bounding box center [690, 84] width 223 height 38
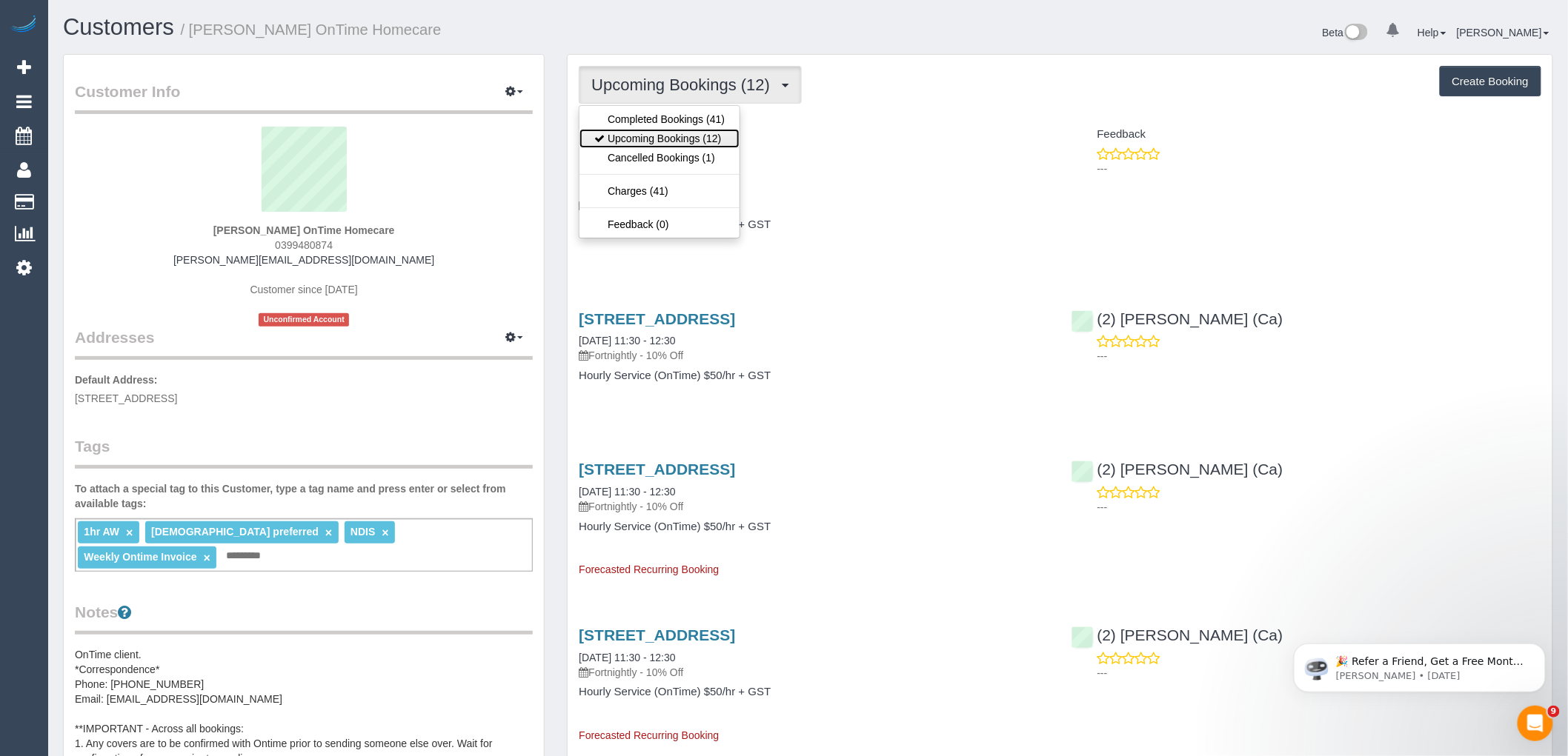
click at [709, 148] on link "Upcoming Bookings (12)" at bounding box center [659, 139] width 160 height 19
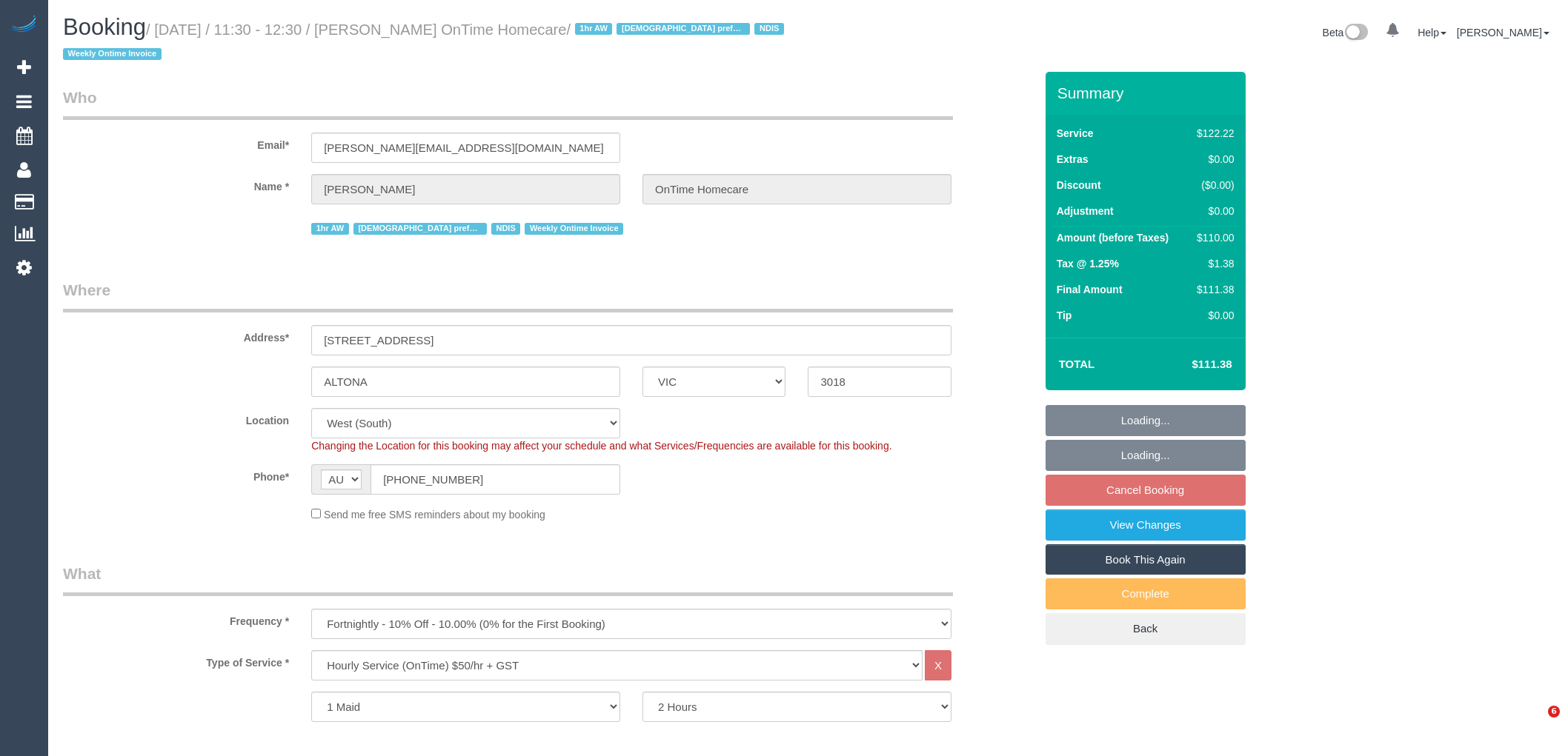
select select "VIC"
select select "number:28"
select select "number:14"
select select "number:19"
select select "number:22"
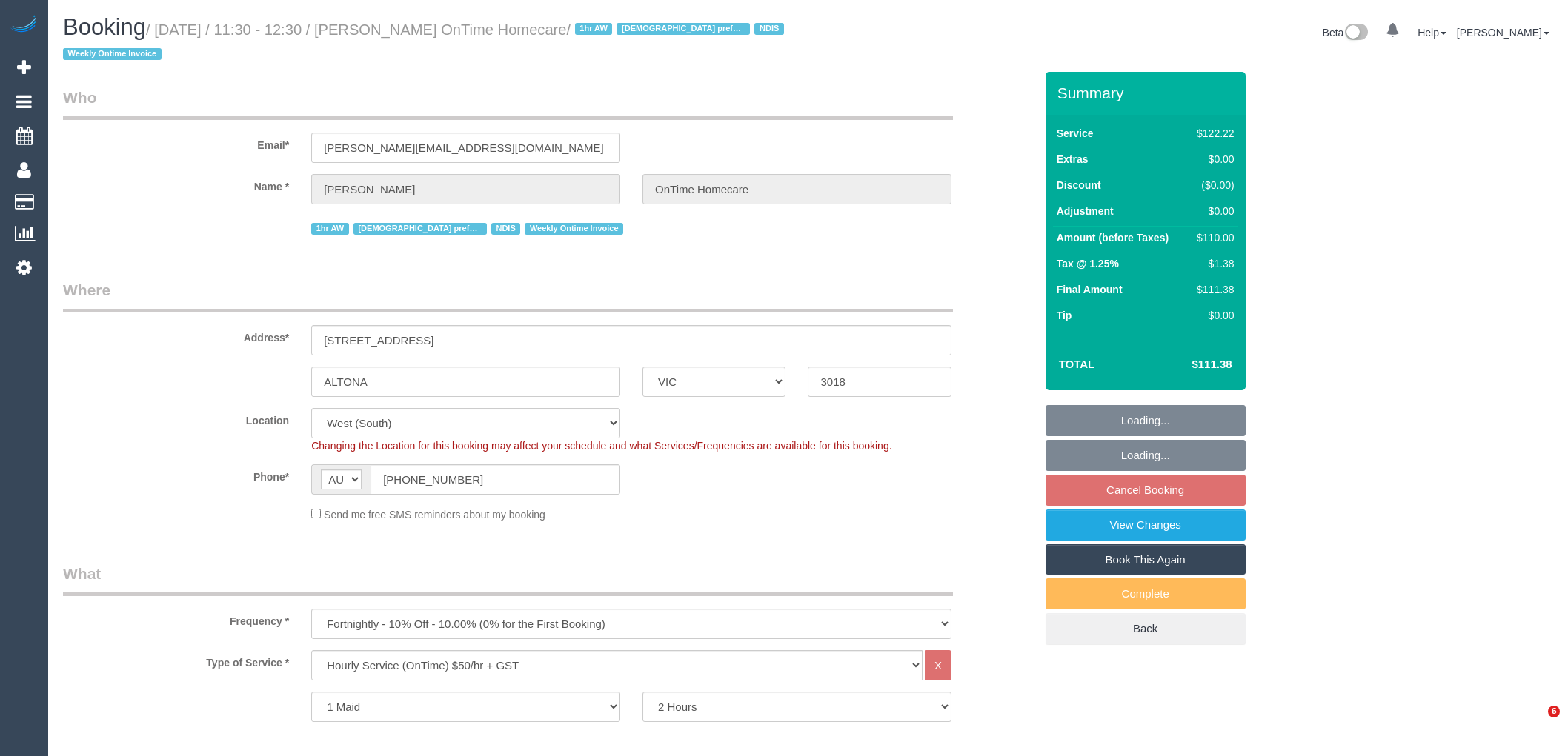
select select "number:35"
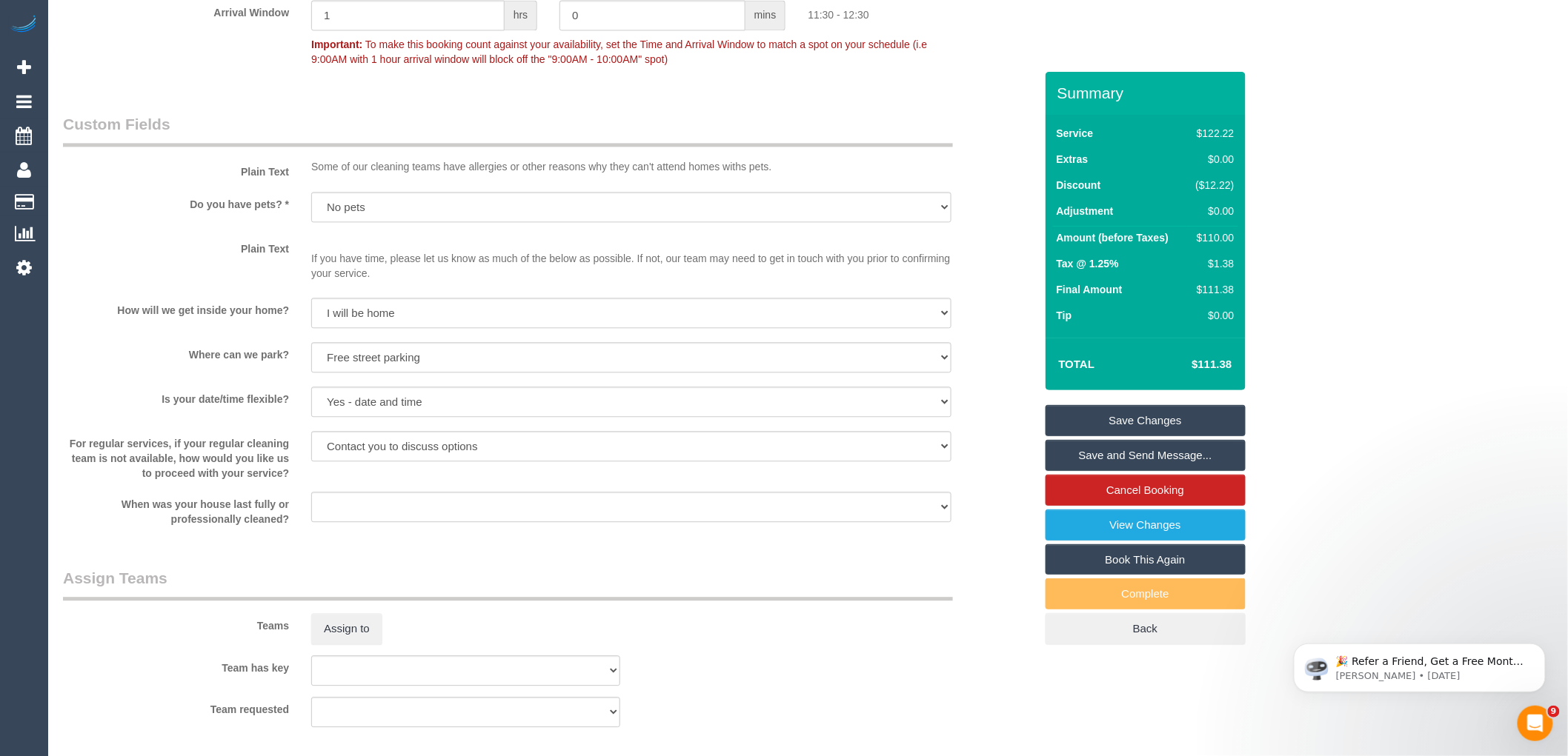
scroll to position [823, 0]
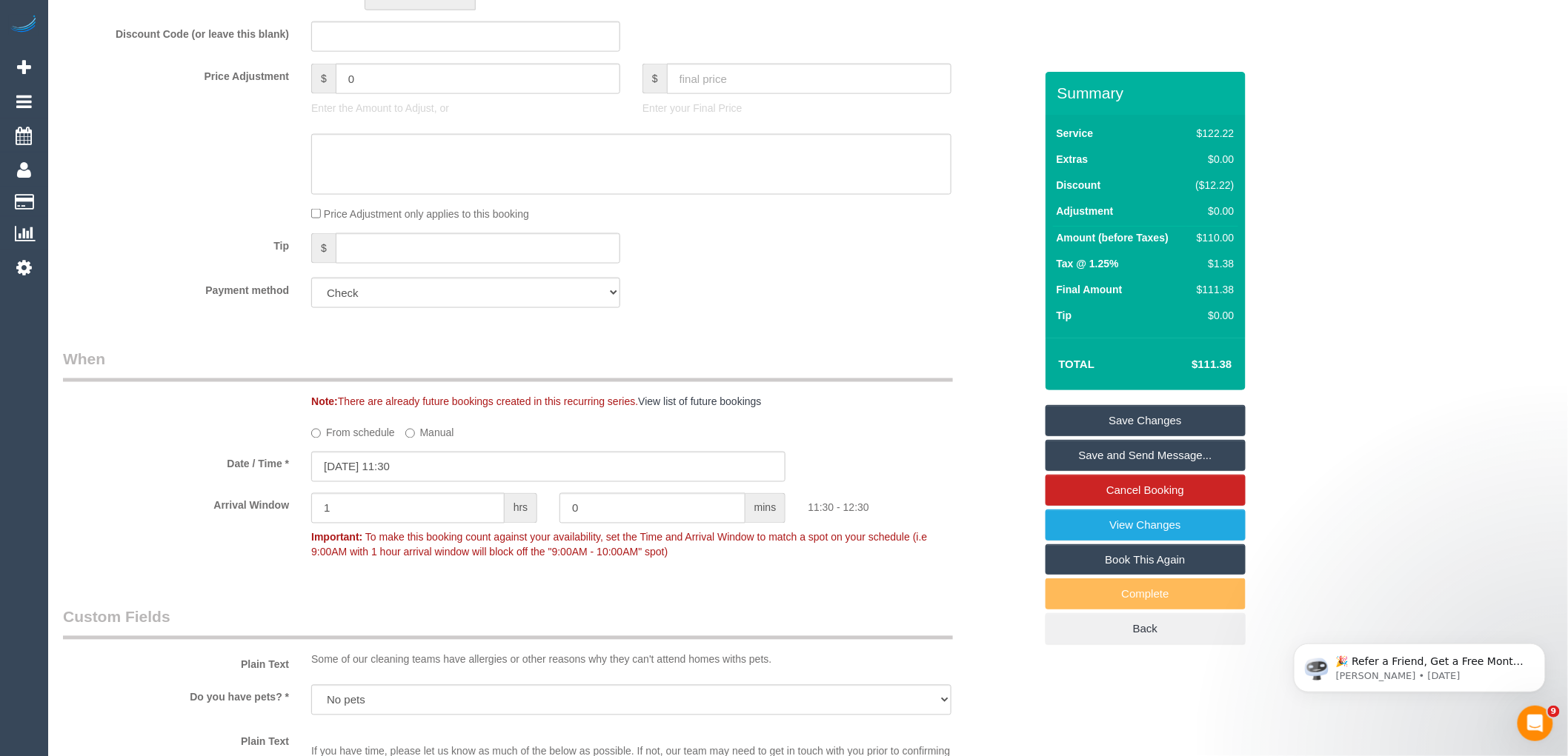
click at [366, 430] on label "From schedule" at bounding box center [353, 431] width 84 height 20
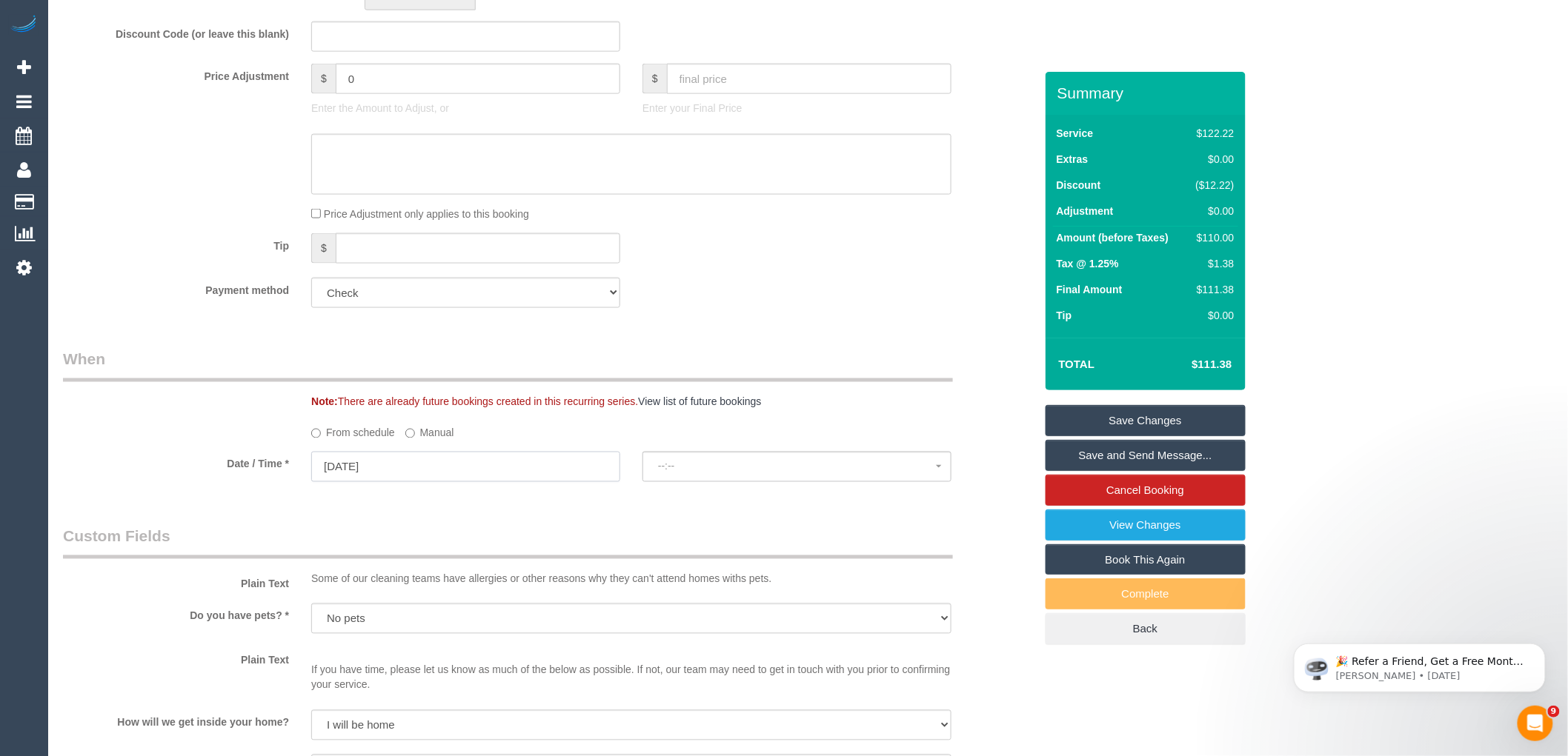
click at [450, 477] on input "[DATE]" at bounding box center [465, 467] width 309 height 30
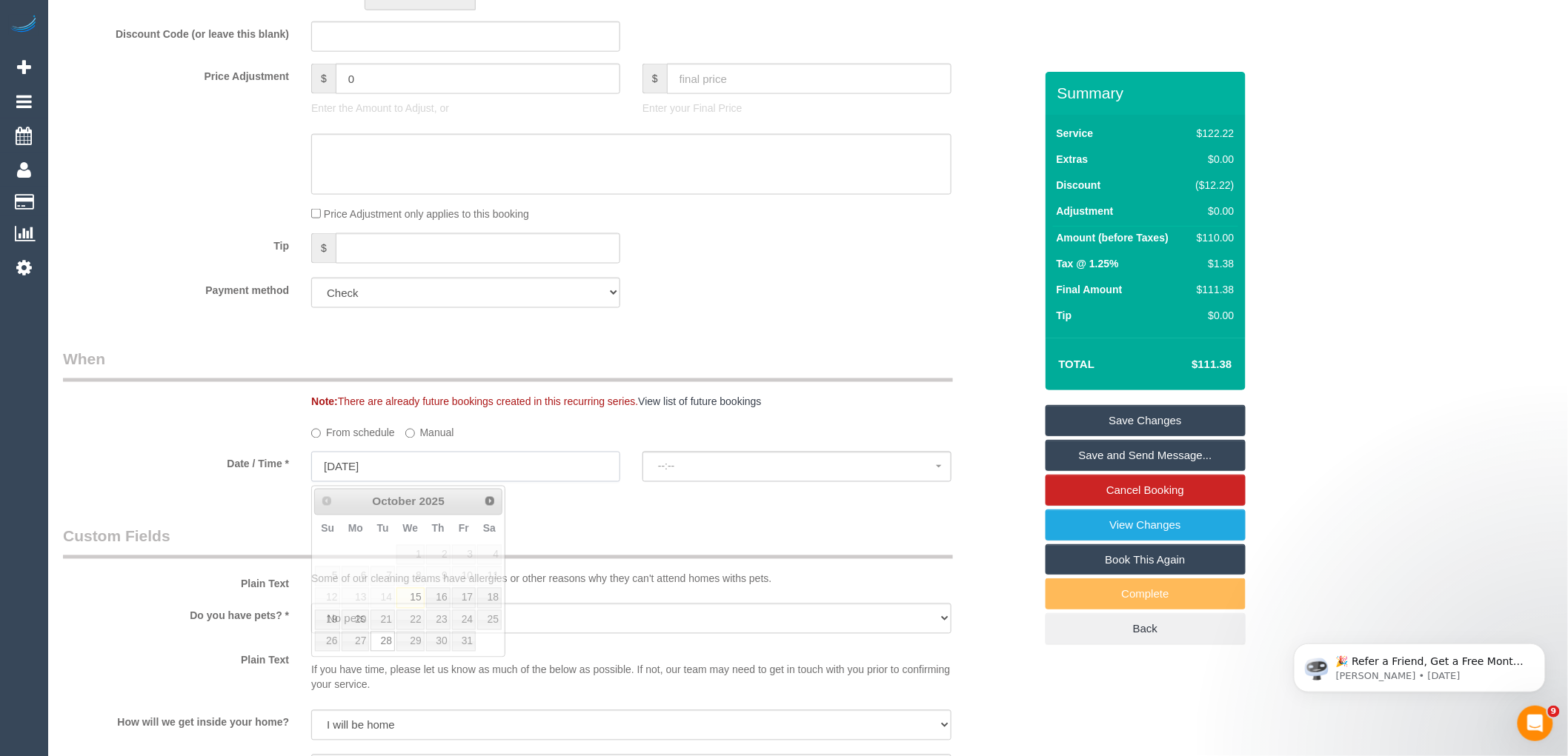
select select "spot26"
click at [389, 621] on link "21" at bounding box center [382, 621] width 24 height 20
type input "[DATE]"
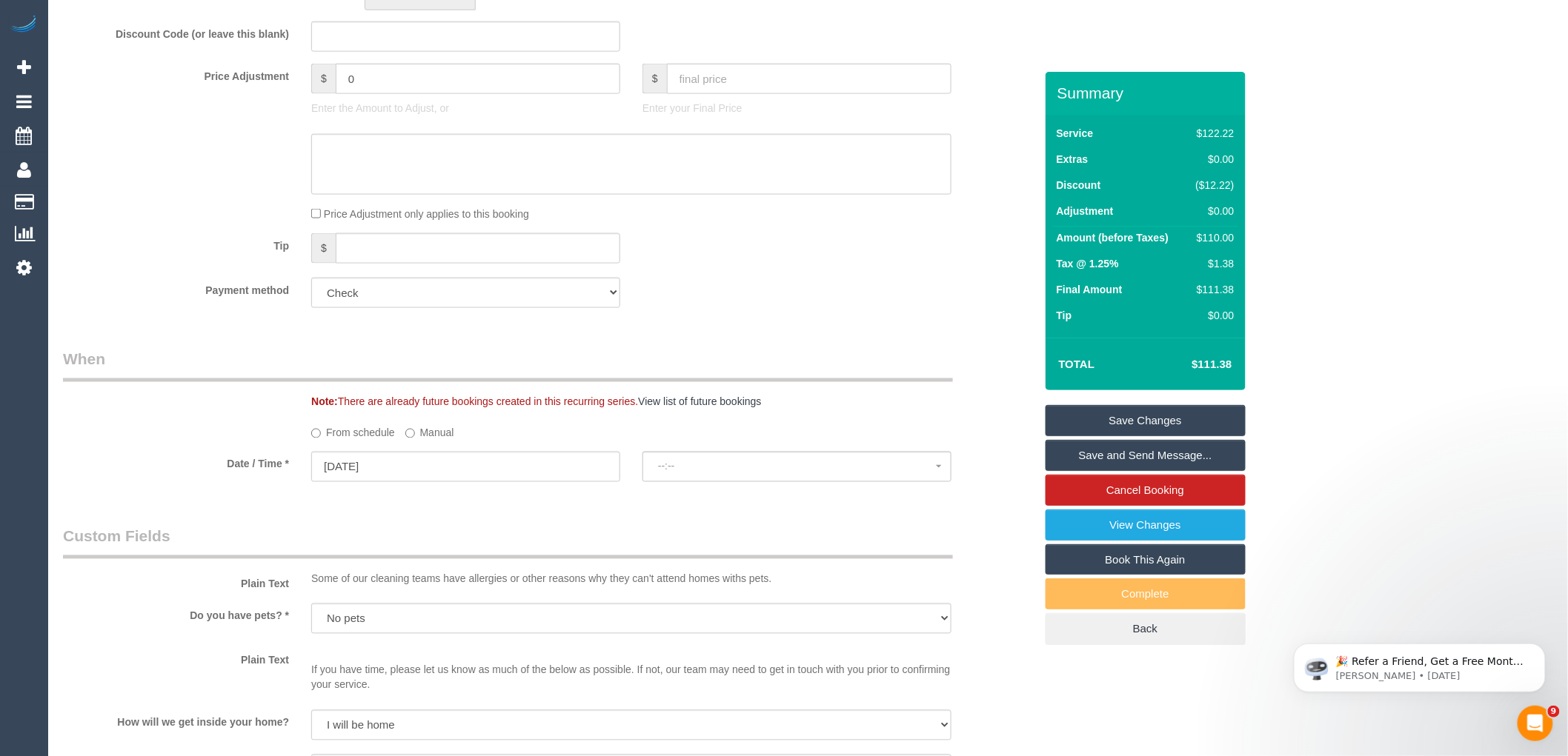
select select "spot51"
click at [690, 464] on span "07:00 - 08:00" at bounding box center [796, 466] width 278 height 12
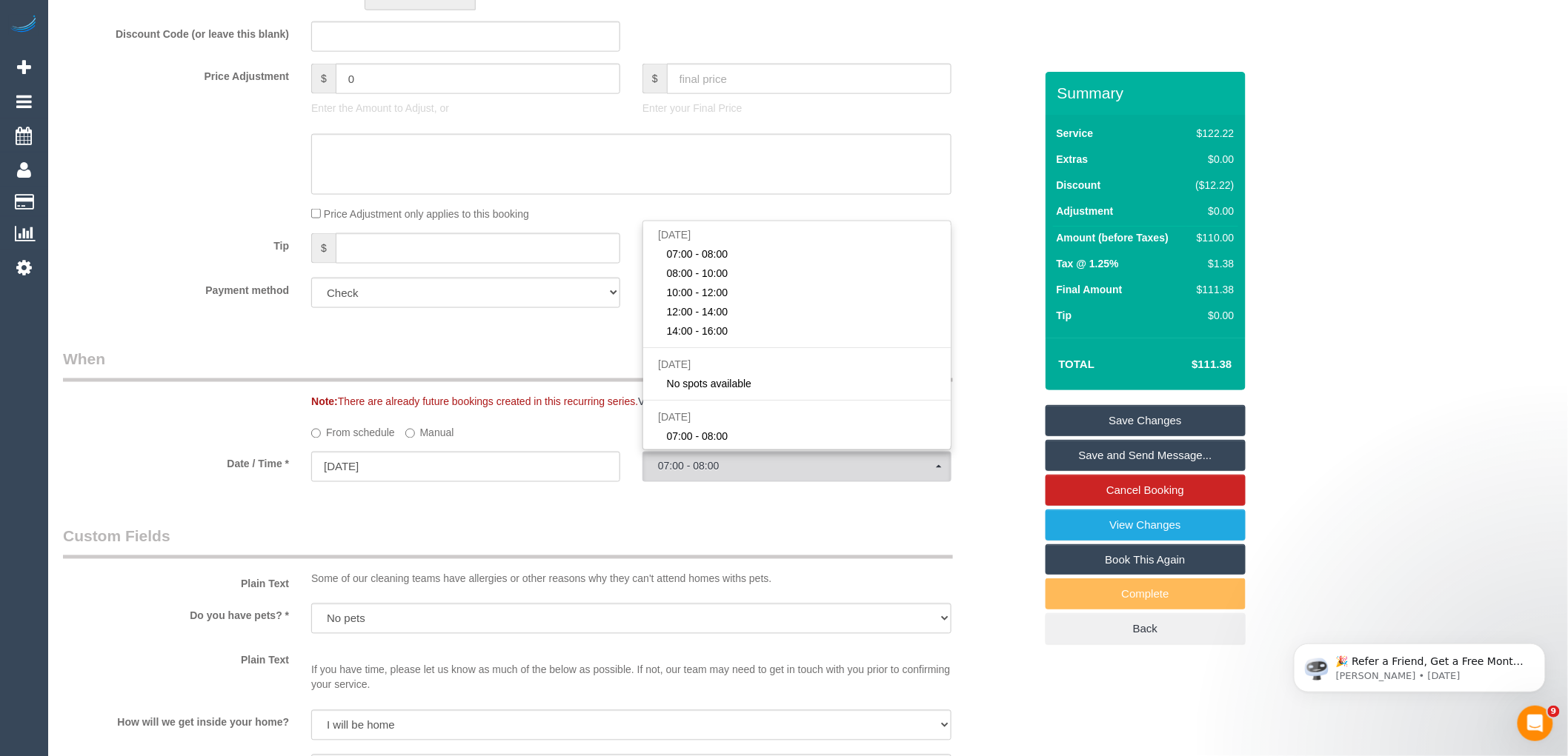
drag, startPoint x: 580, startPoint y: 525, endPoint x: 543, endPoint y: 507, distance: 41.1
click at [579, 525] on div "Who Email* vicky.ontimehomecare@fake.com Name * Vicky Farrugia OnTime Homecare …" at bounding box center [549, 636] width 994 height 2776
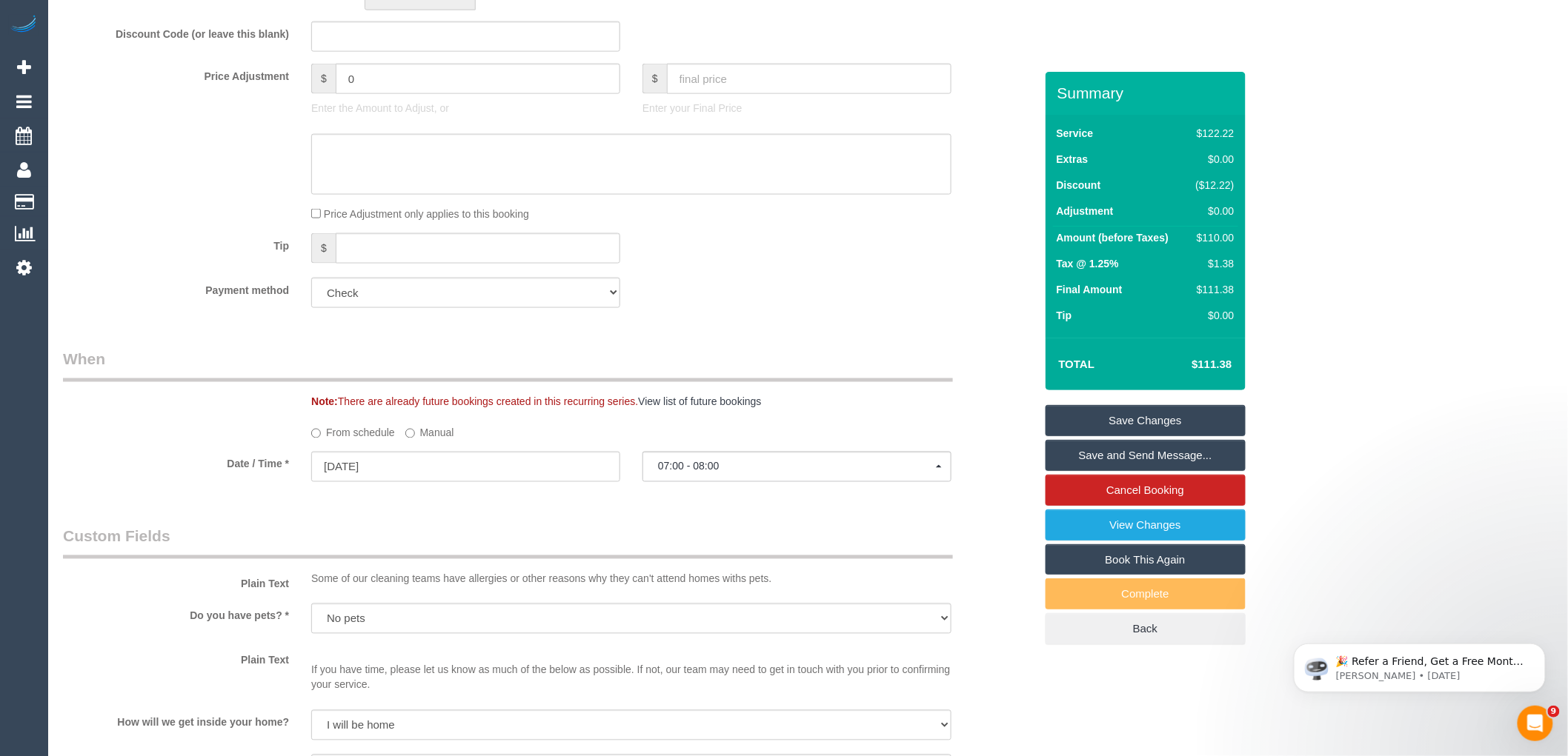
click at [416, 436] on label "Manual" at bounding box center [430, 431] width 49 height 20
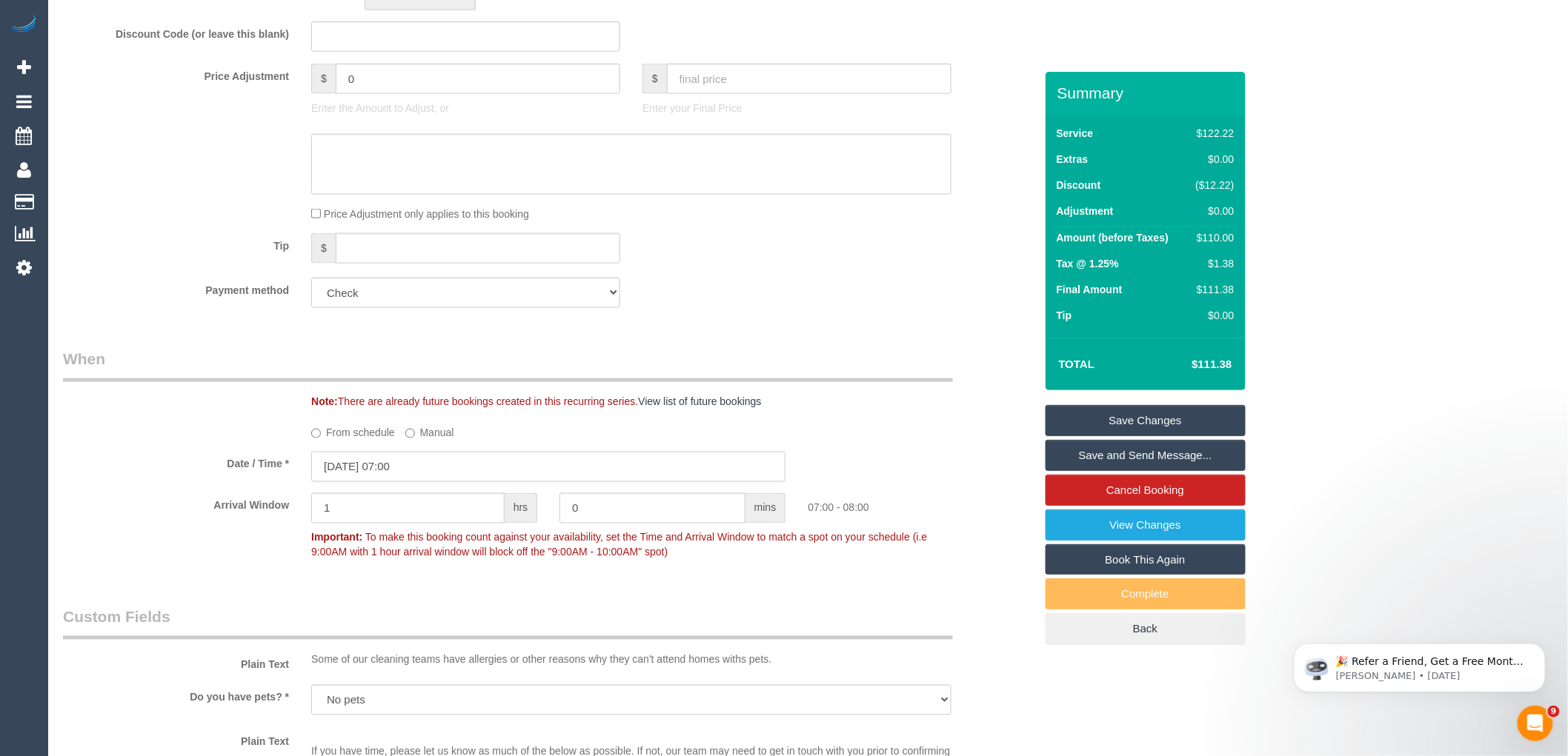
click at [473, 477] on input "21/10/2025 07:00" at bounding box center [548, 467] width 474 height 30
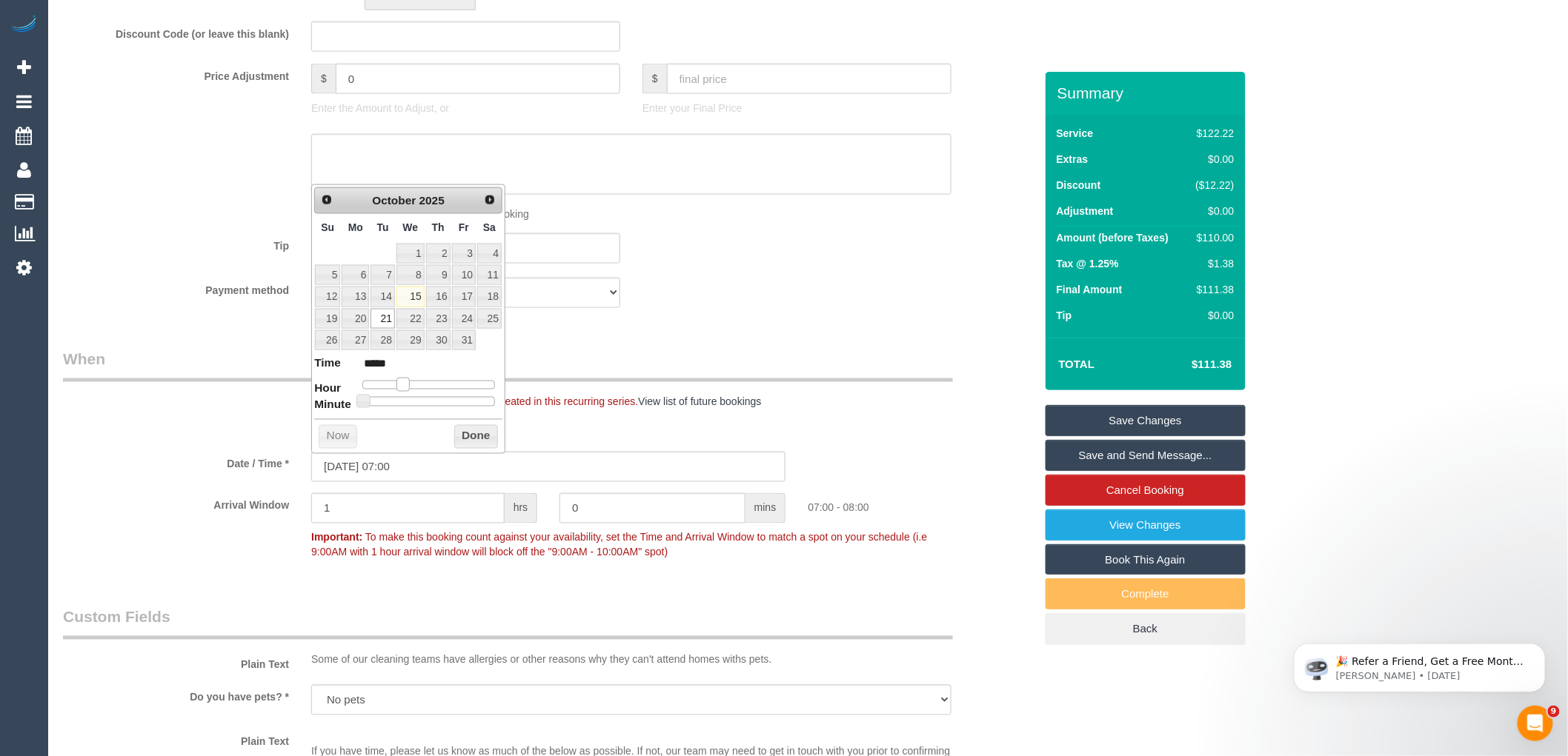
type input "21/10/2025 08:00"
type input "*****"
type input "21/10/2025 09:00"
type input "*****"
type input "21/10/2025 10:00"
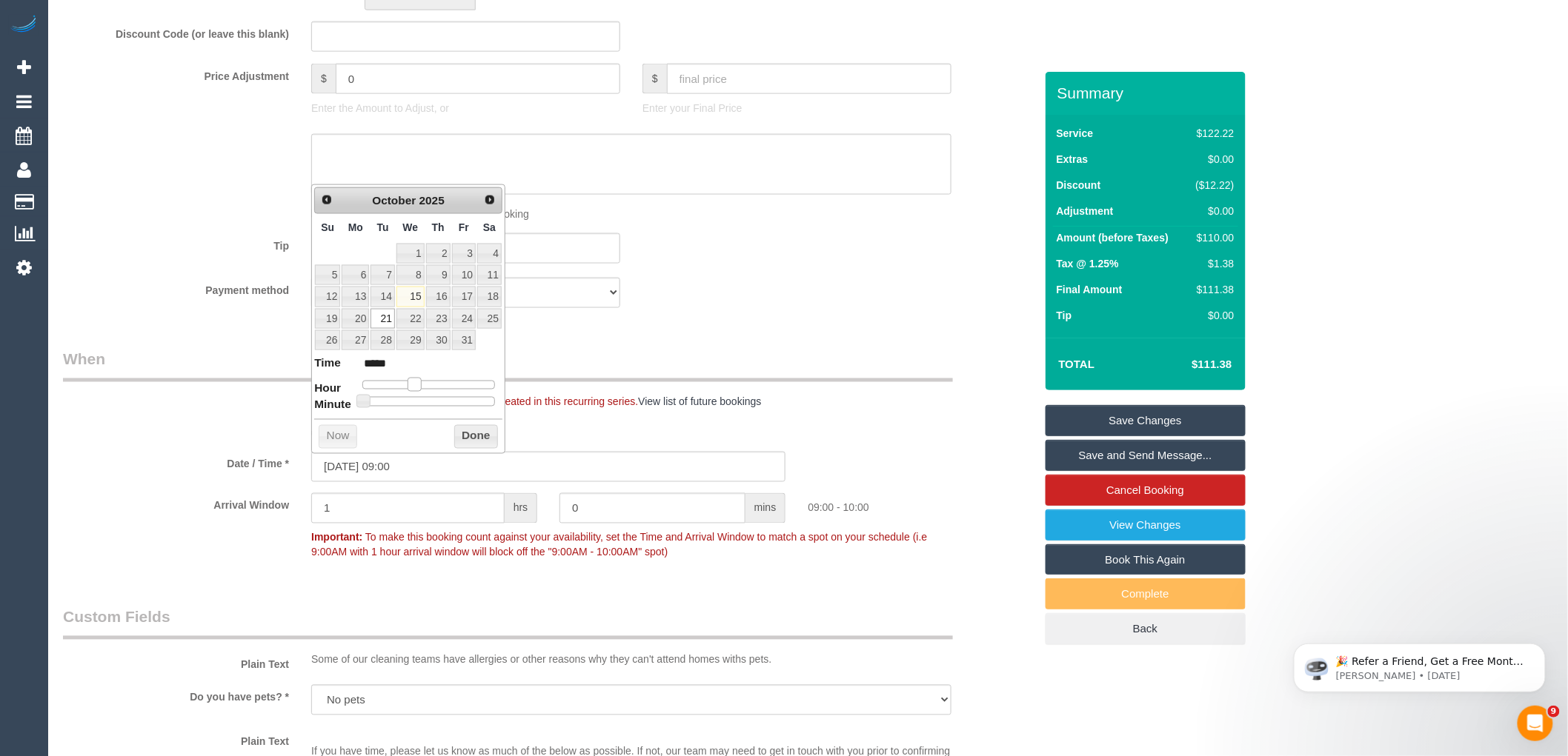
type input "*****"
type input "21/10/2025 11:00"
type input "*****"
drag, startPoint x: 404, startPoint y: 385, endPoint x: 426, endPoint y: 384, distance: 22.0
click at [426, 384] on span at bounding box center [426, 384] width 13 height 13
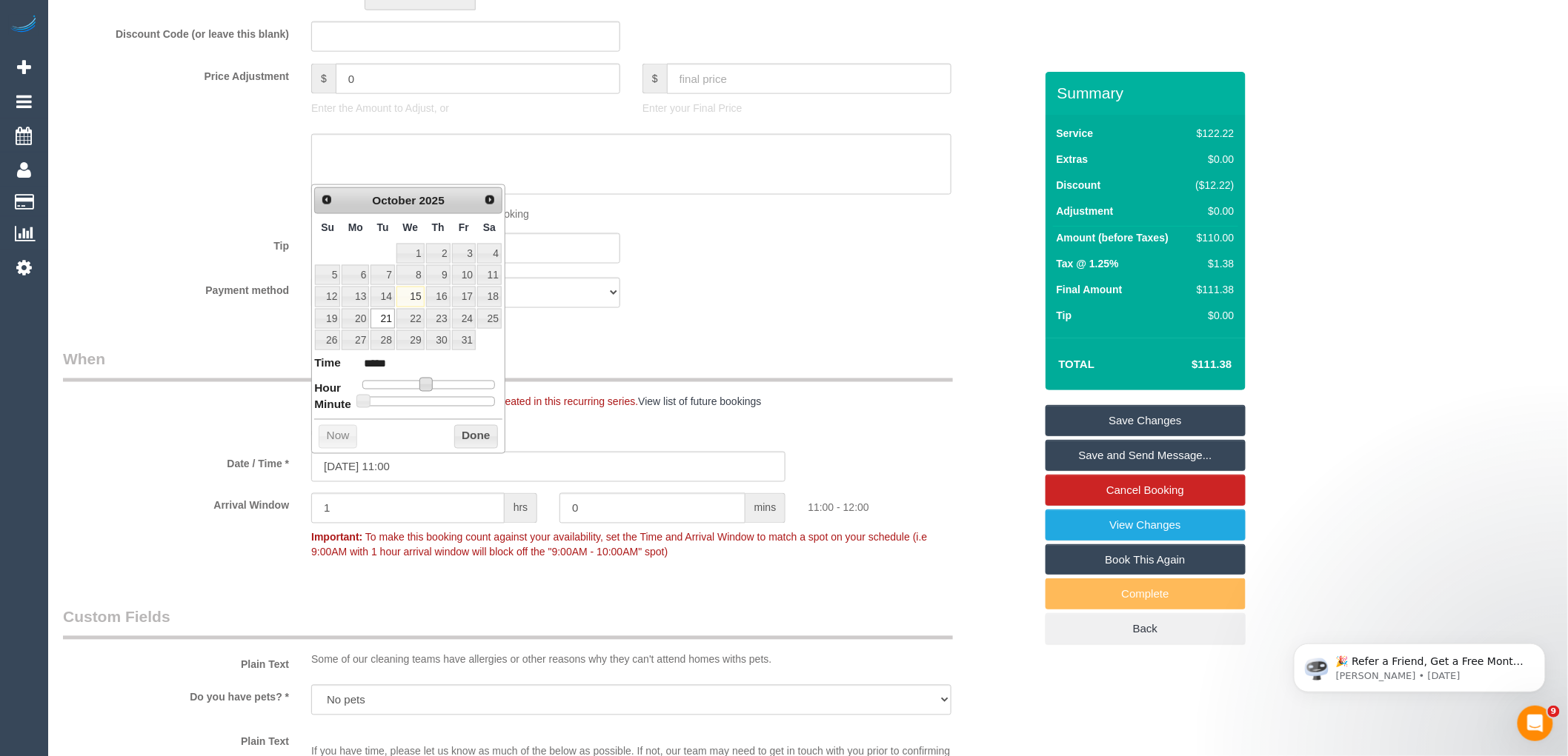
type input "21/10/2025 11:25"
type input "*****"
click at [423, 405] on div at bounding box center [428, 401] width 132 height 9
click at [430, 405] on div at bounding box center [428, 401] width 132 height 9
click at [432, 400] on div at bounding box center [428, 401] width 132 height 9
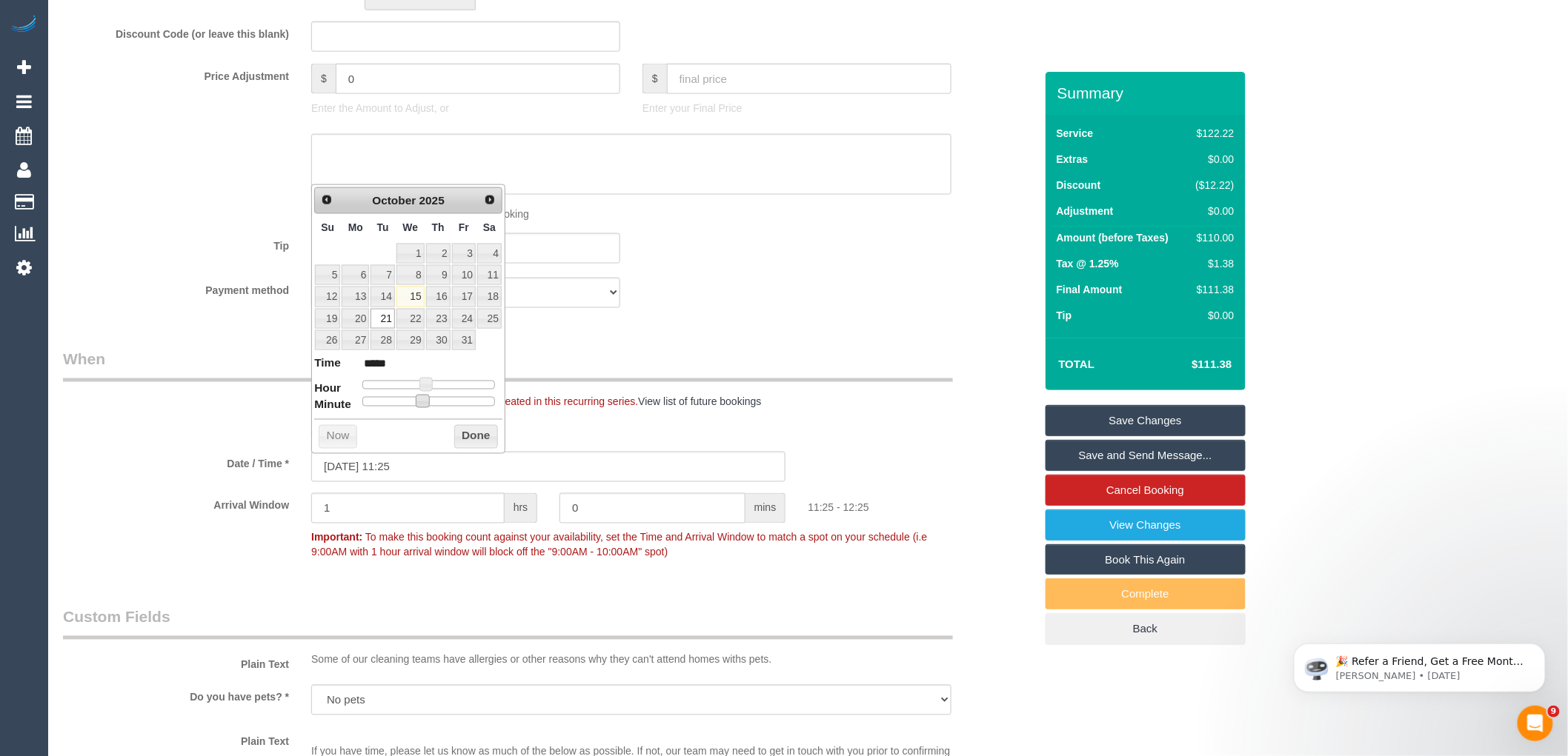
type input "21/10/2025 11:30"
type input "*****"
click at [430, 401] on div at bounding box center [428, 401] width 132 height 9
click at [470, 438] on button "Done" at bounding box center [476, 436] width 43 height 24
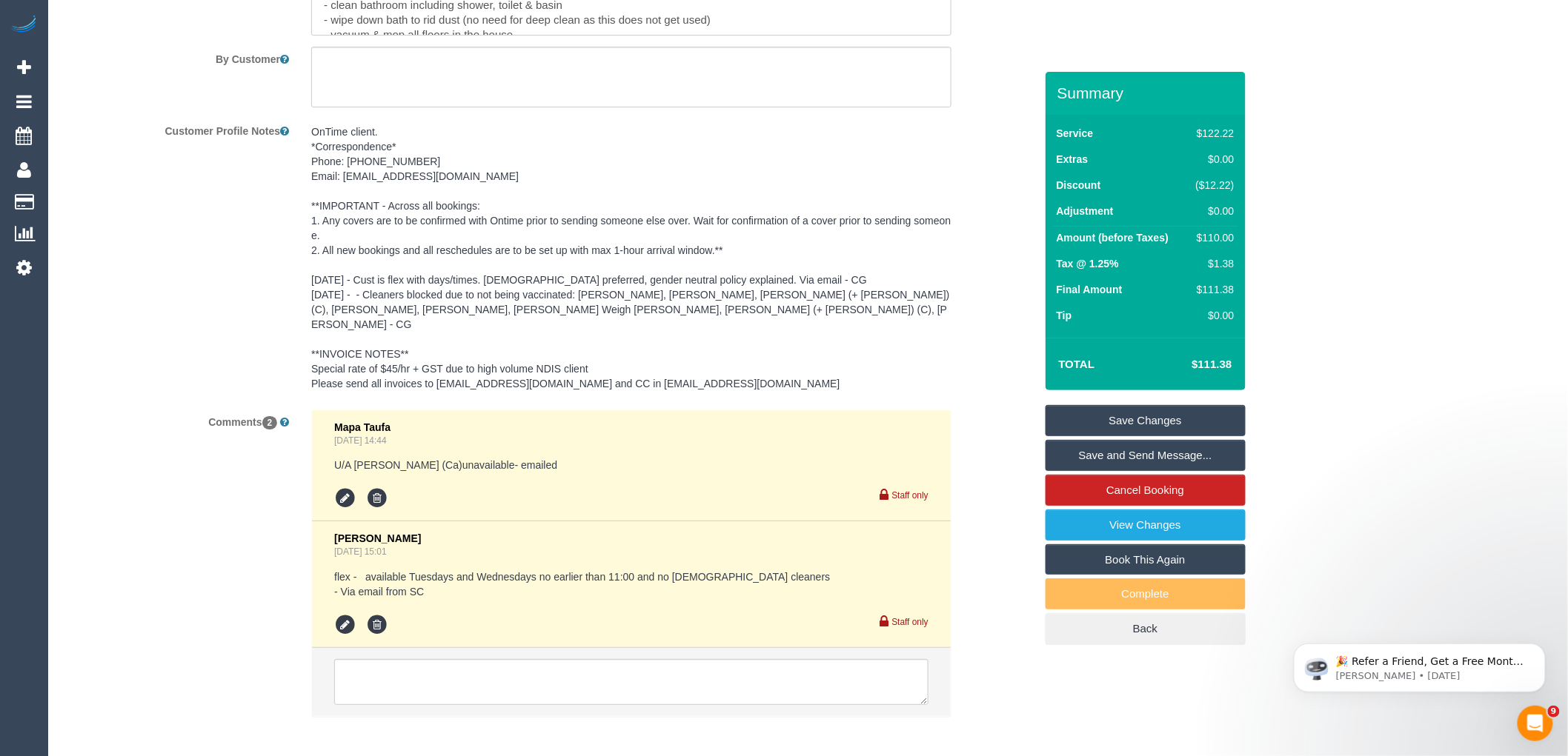
scroll to position [2210, 0]
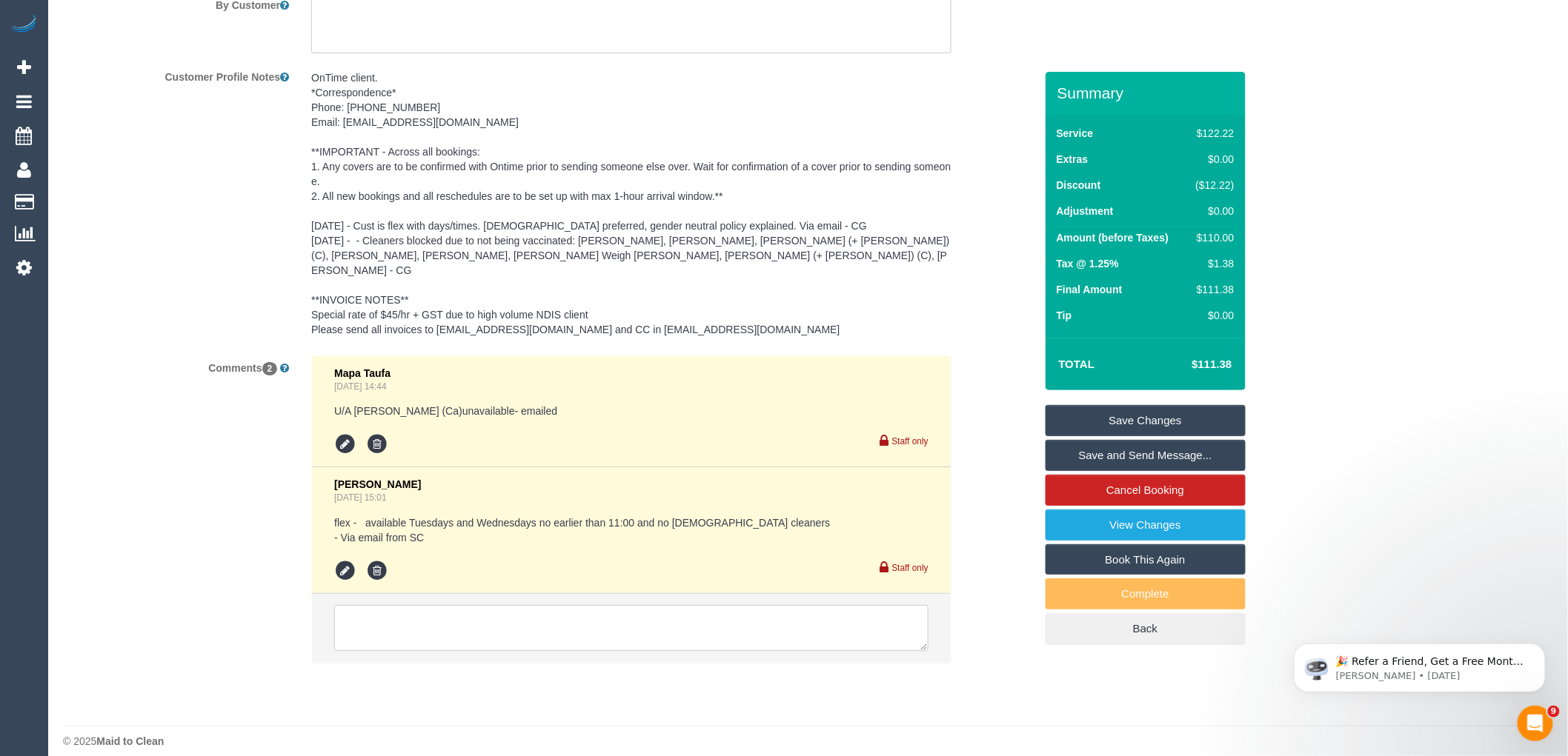
click at [418, 618] on textarea at bounding box center [632, 628] width 594 height 46
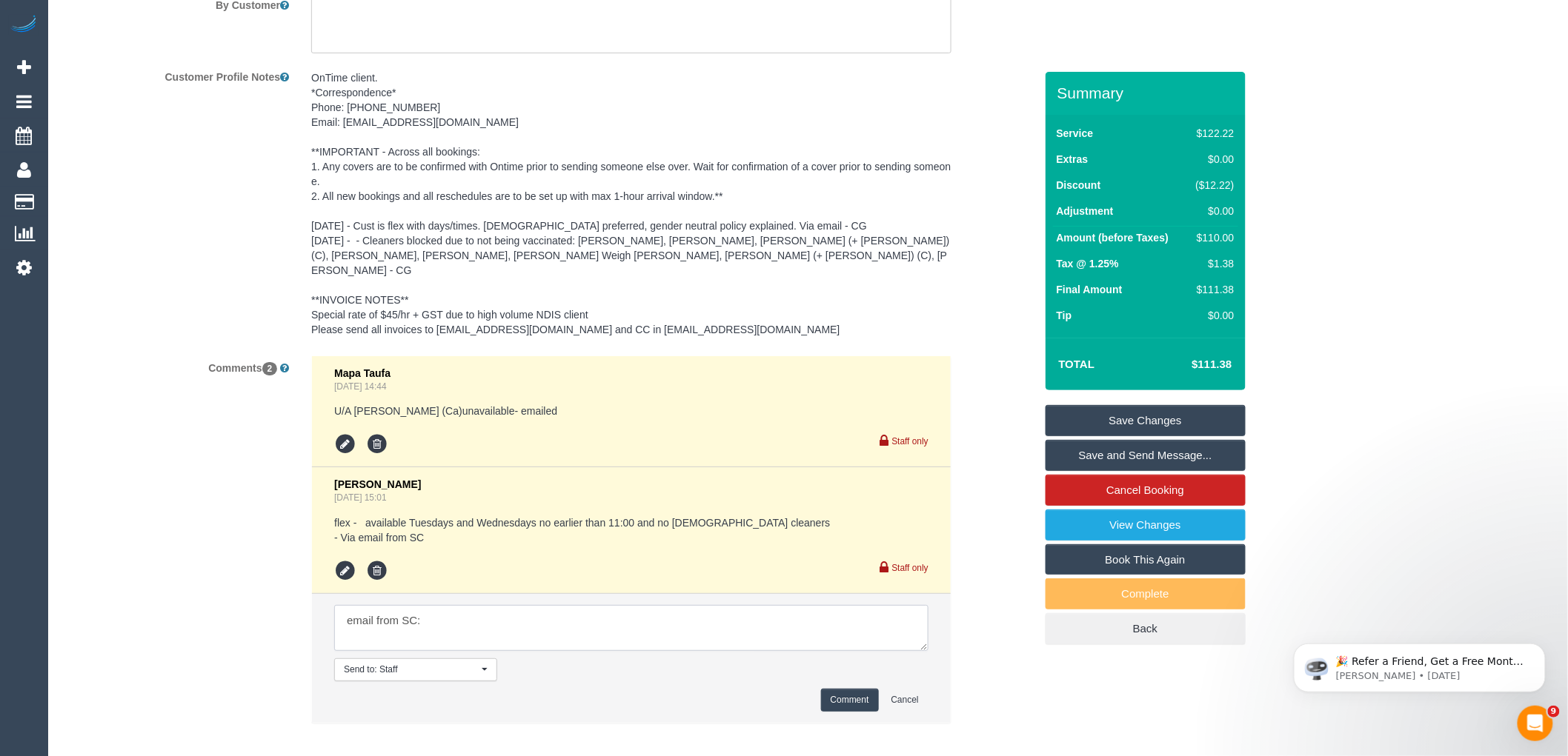
paste textarea "Vicky Farrugia, 13 Fenfield Street, Altona has requested a service next week if…"
click at [338, 627] on textarea at bounding box center [632, 628] width 594 height 46
click at [680, 617] on textarea at bounding box center [632, 628] width 594 height 46
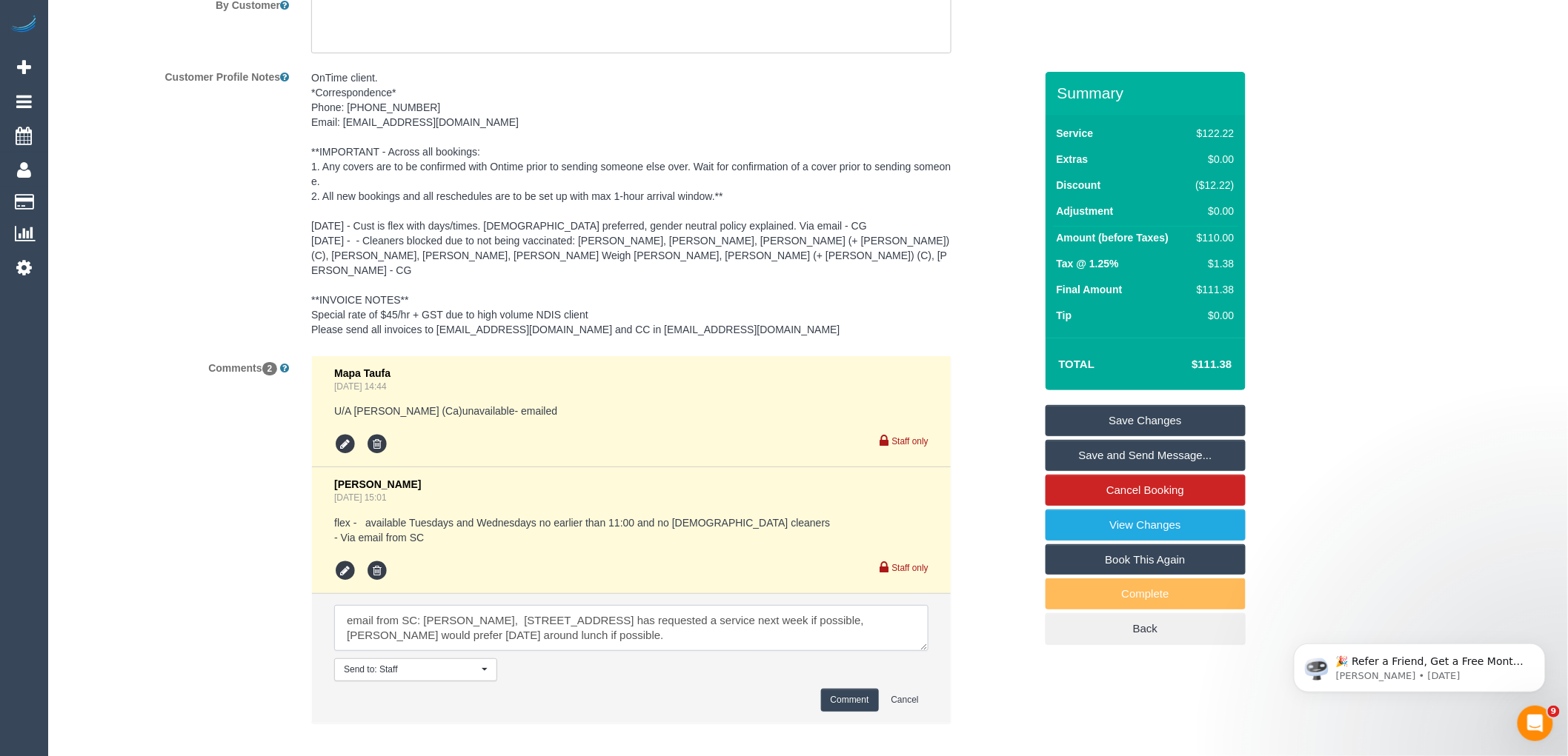
scroll to position [21, 0]
type textarea "email from SC: Vicky Farrugia, 13 Fenfield Street, Altona has requested a servi…"
click at [852, 689] on button "Comment" at bounding box center [850, 700] width 58 height 23
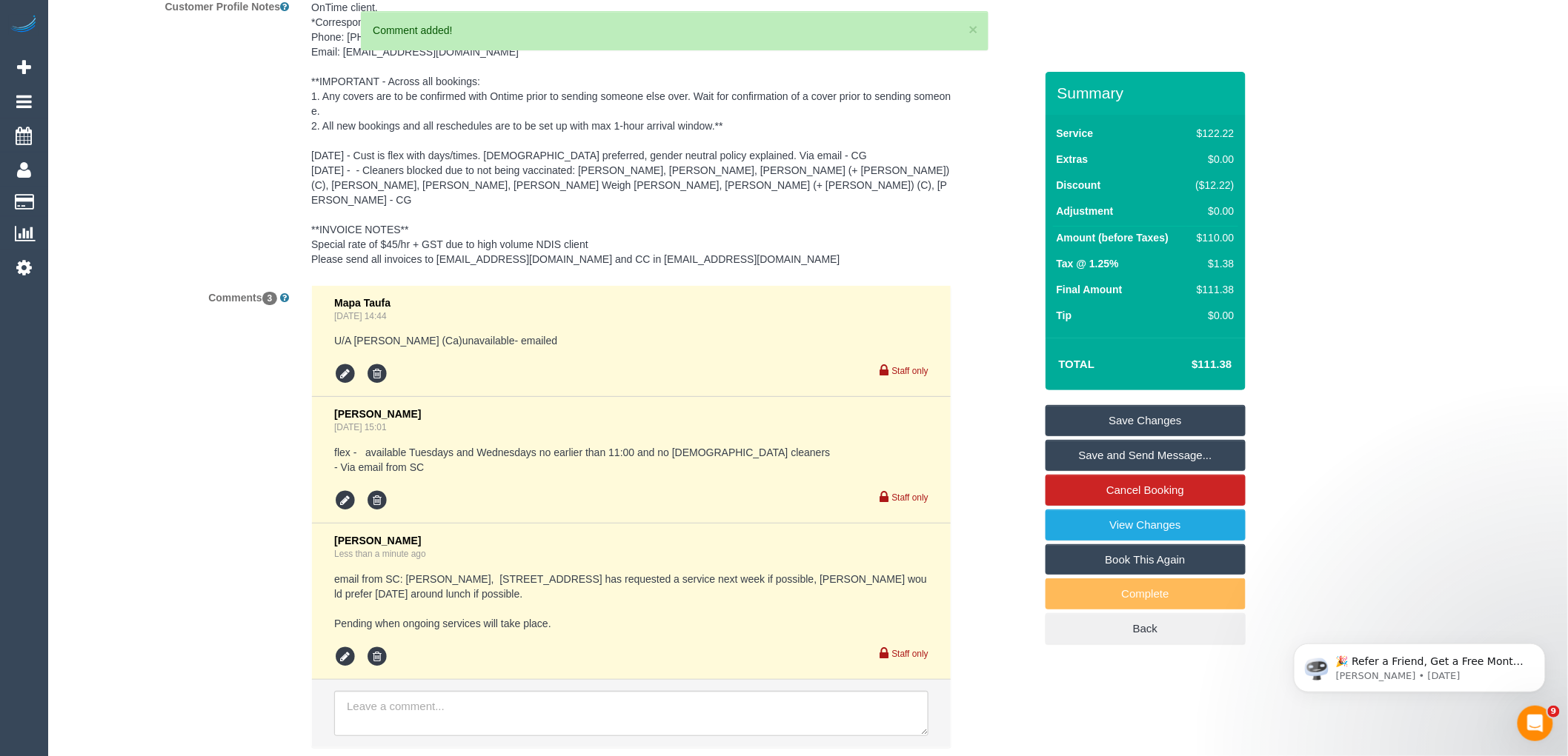
scroll to position [2365, 0]
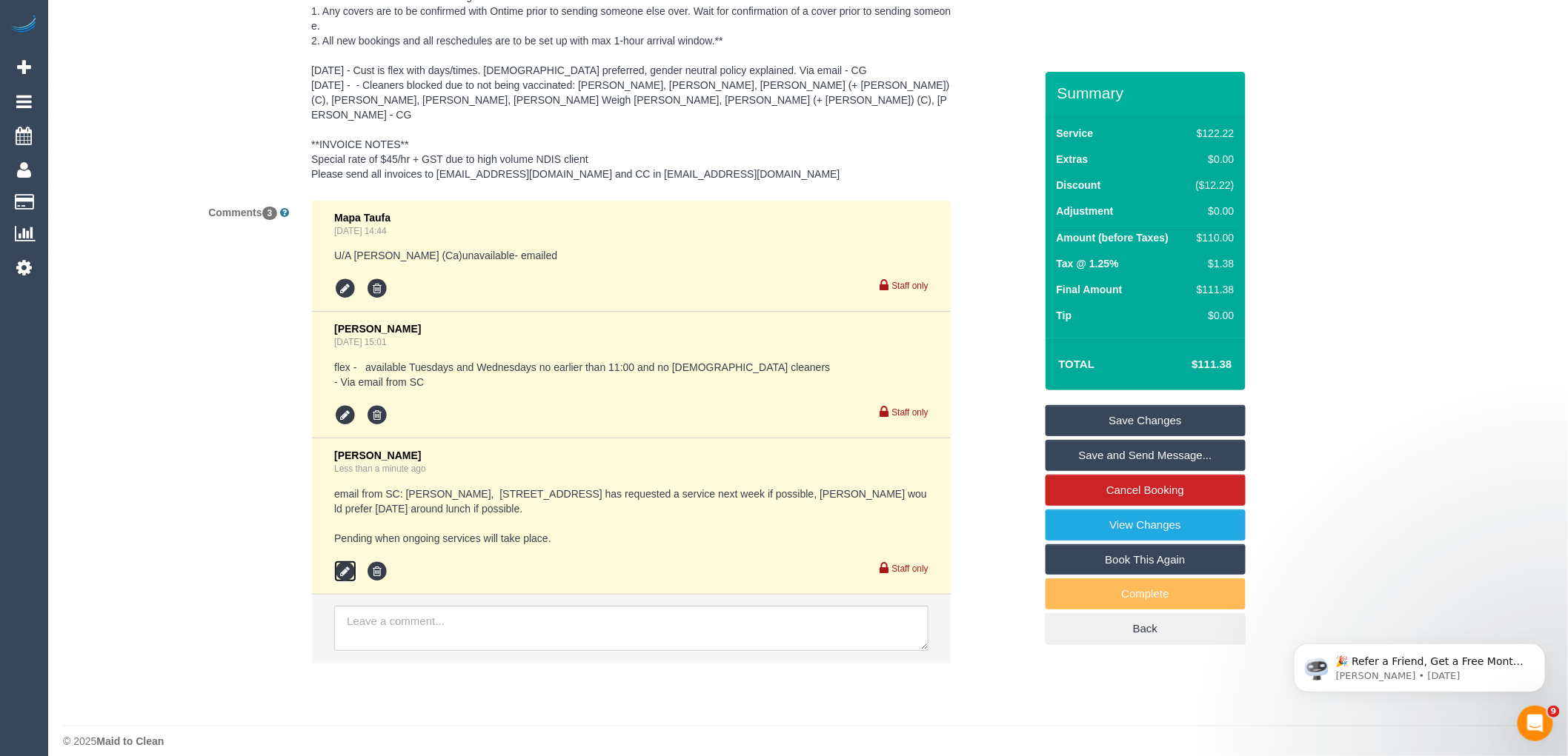
click at [334, 561] on icon at bounding box center [345, 572] width 22 height 22
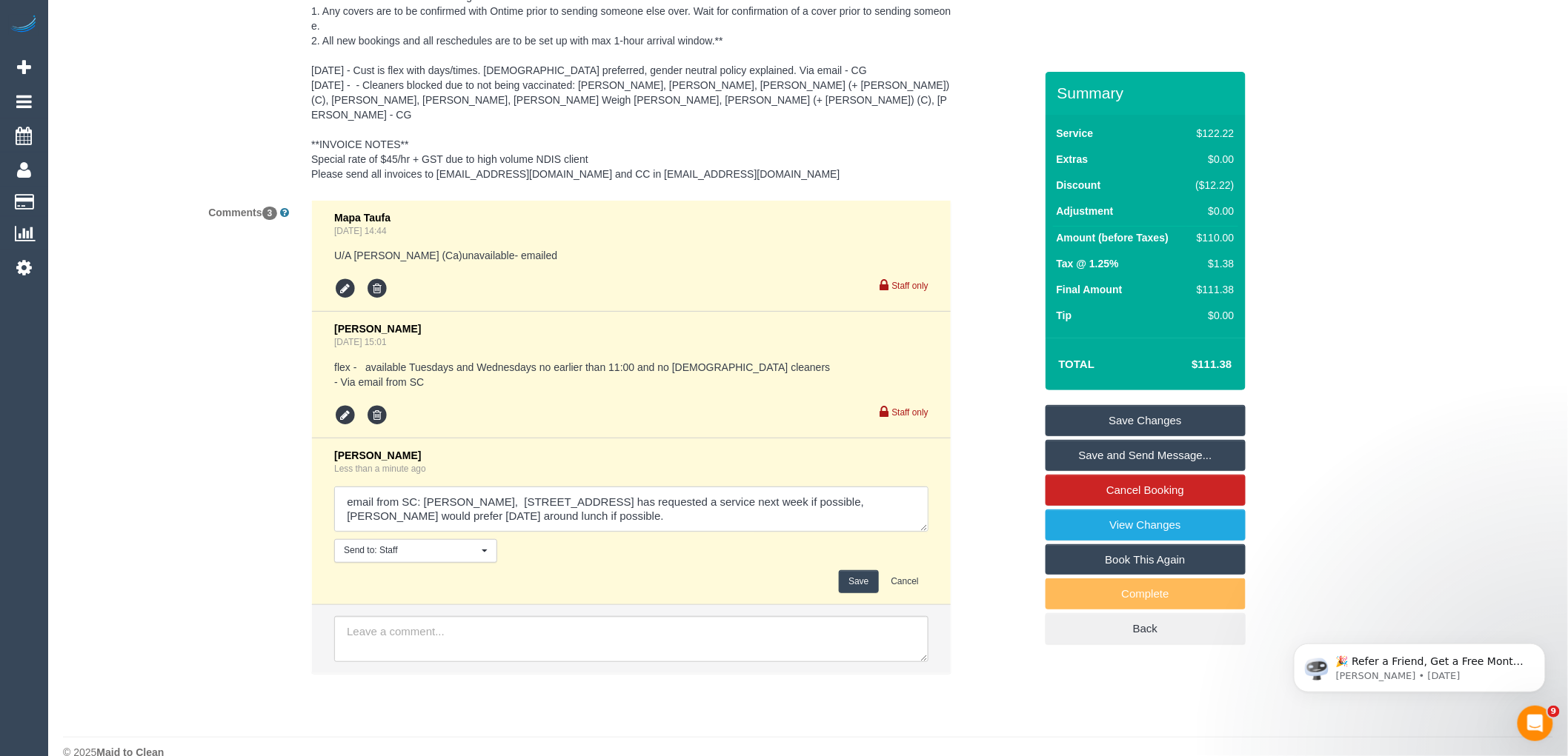
click at [597, 499] on textarea at bounding box center [632, 509] width 594 height 46
type textarea "email from SC: Vicky Farrugia, 13 Fenfield Street, Altona has requested a servi…"
click at [861, 570] on button "Save" at bounding box center [858, 582] width 39 height 23
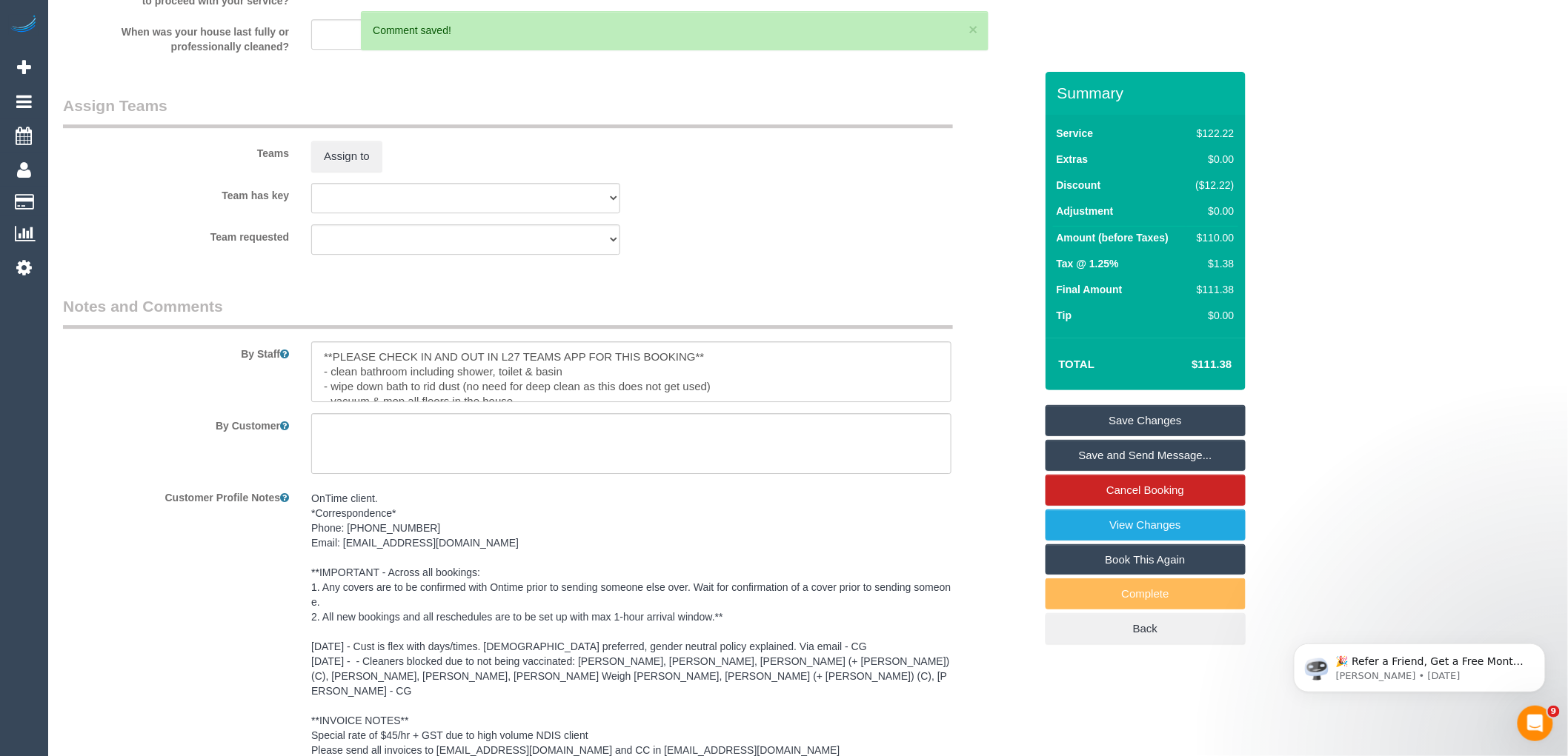
scroll to position [2447, 0]
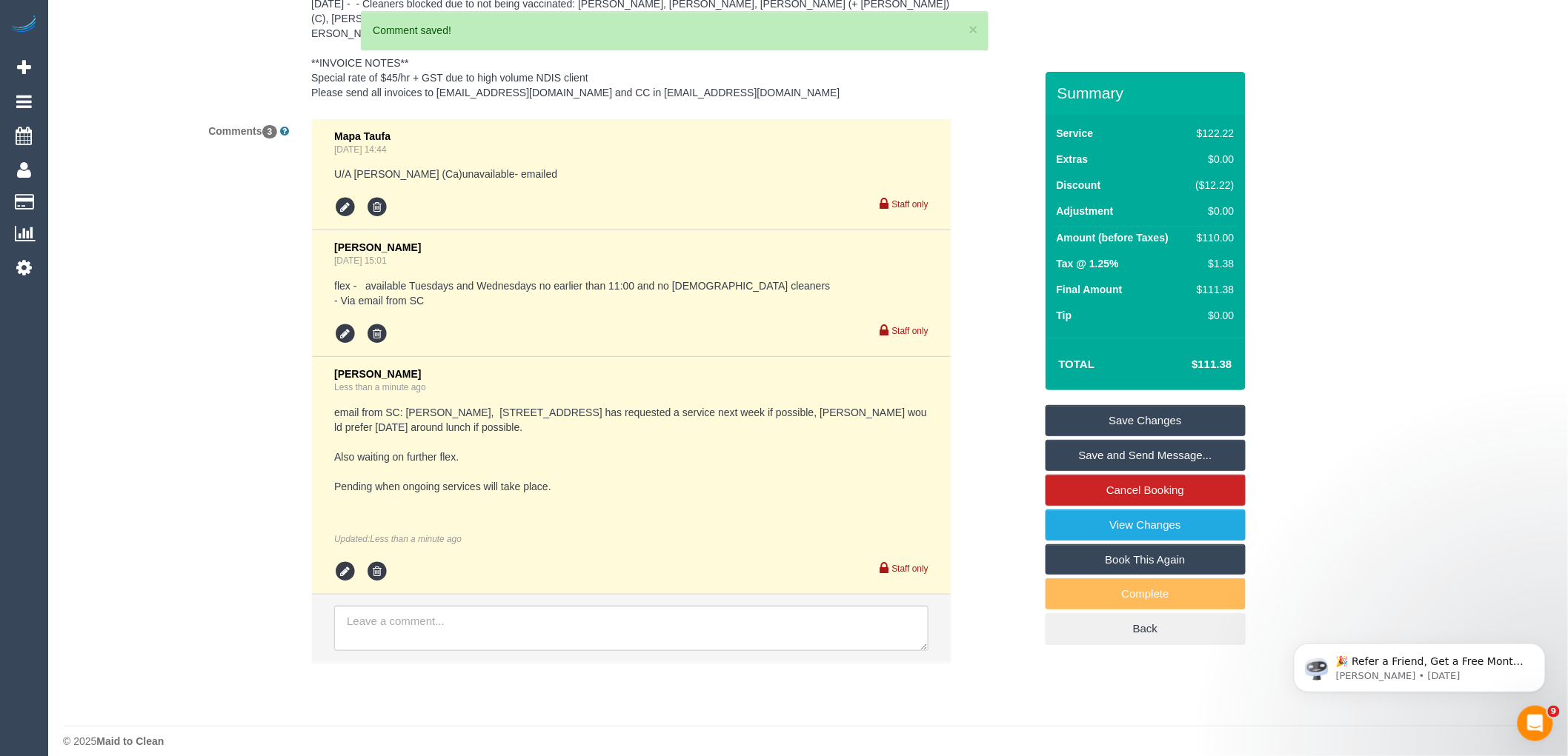
click at [1184, 417] on link "Save Changes" at bounding box center [1145, 421] width 200 height 31
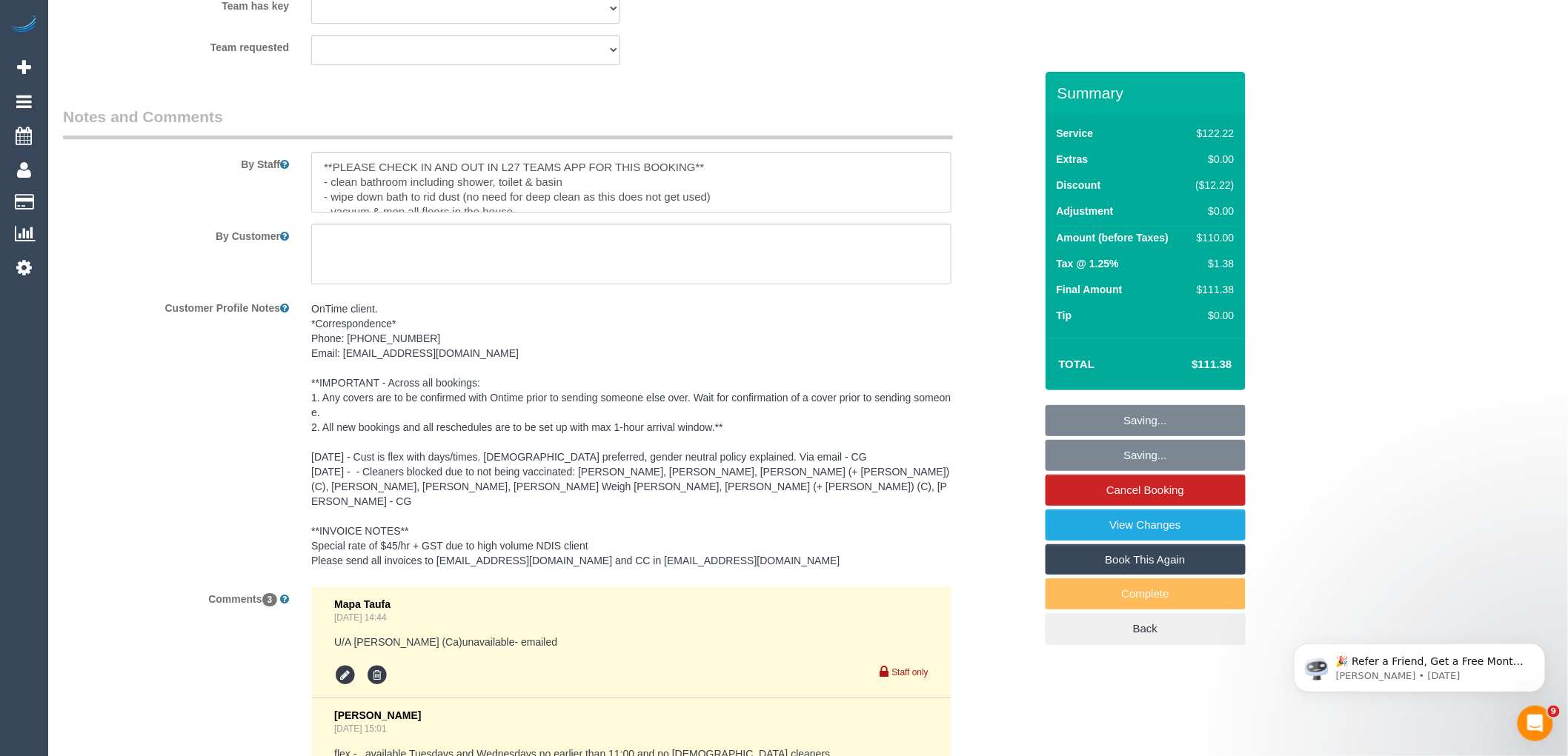
scroll to position [1952, 0]
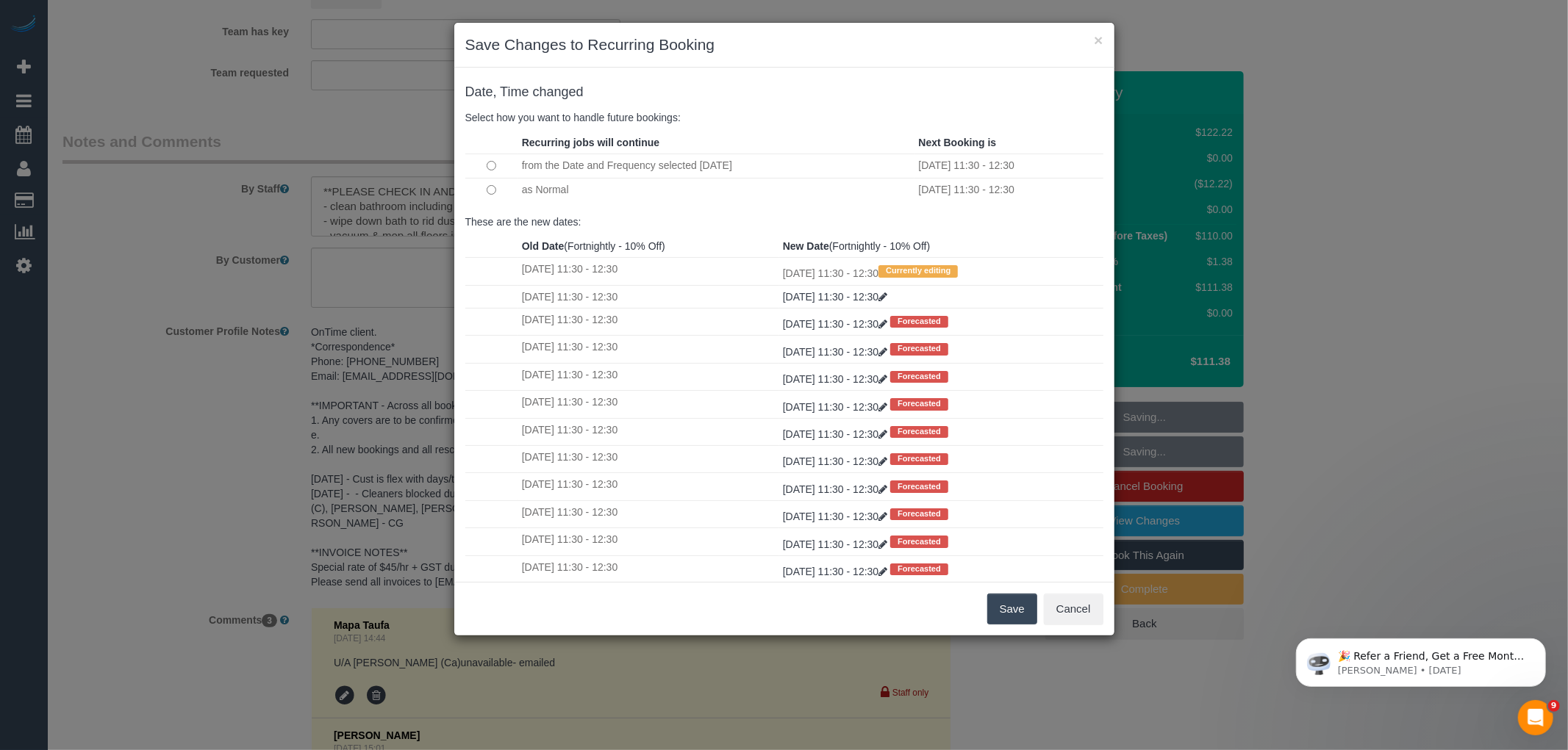
click at [1007, 605] on button "Save" at bounding box center [1012, 609] width 50 height 31
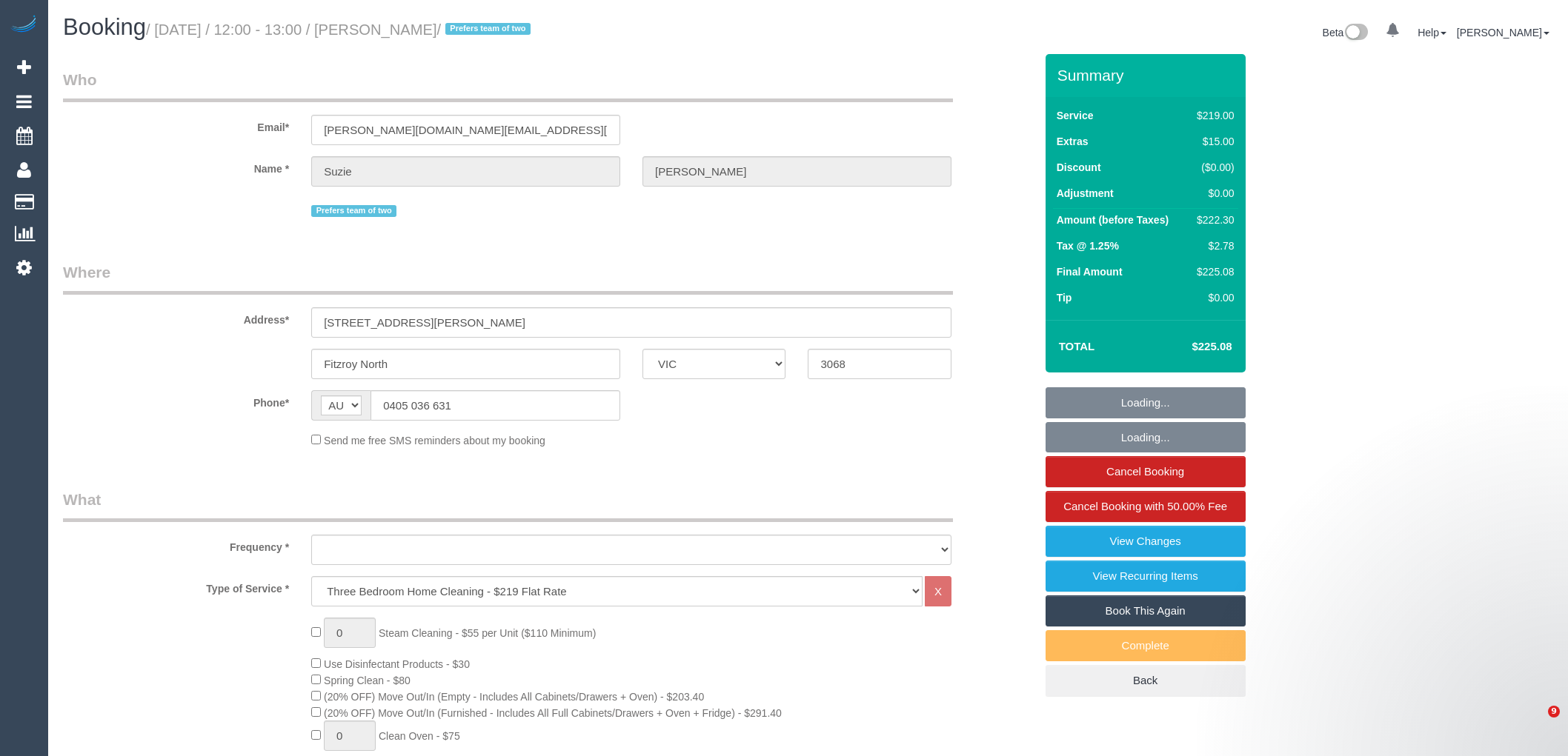
select select "VIC"
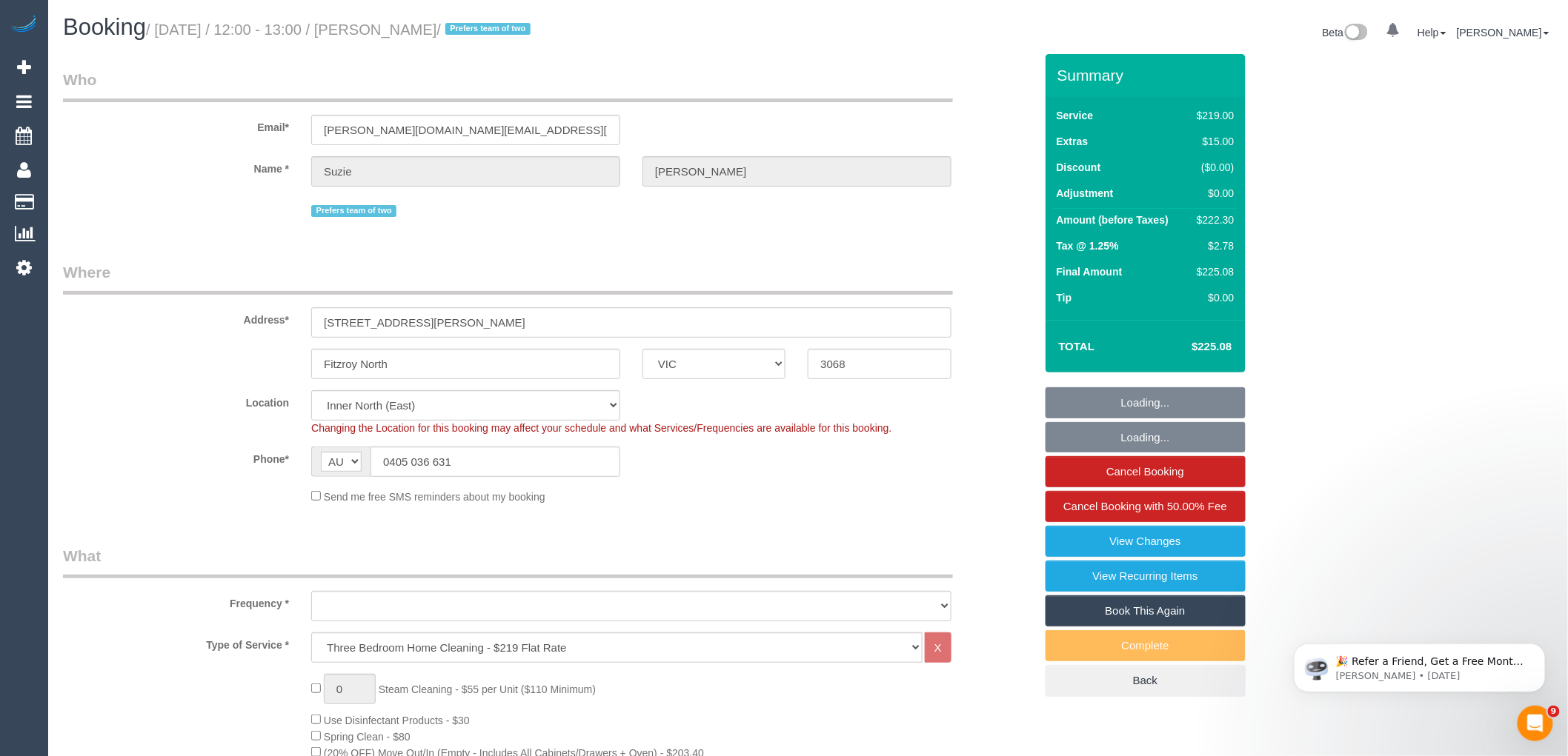
select select "object:693"
select select "number:27"
select select "number:16"
select select "number:19"
select select "number:24"
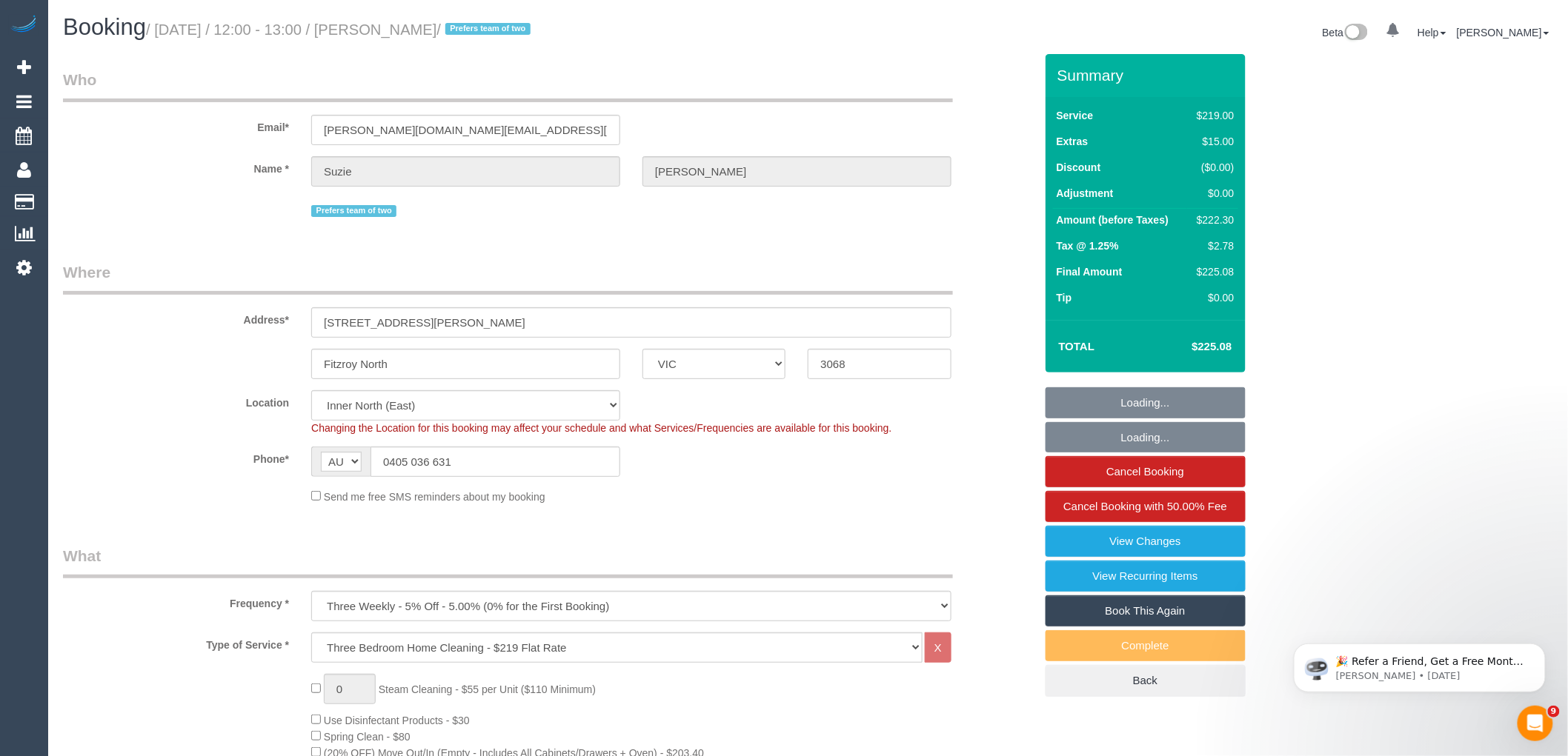
select select "number:33"
select select "number:11"
select select "object:1603"
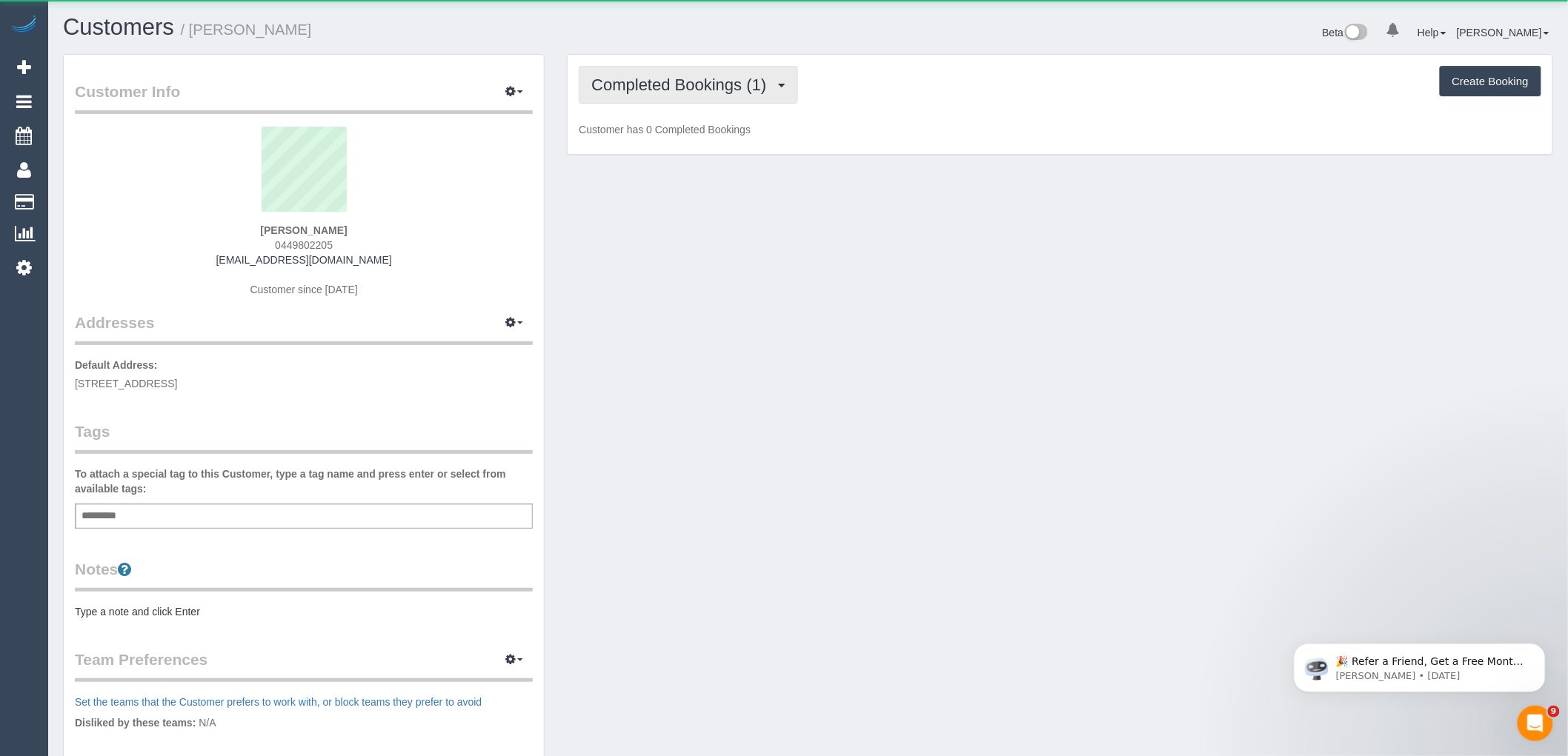
click at [642, 78] on span "Completed Bookings (1)" at bounding box center [682, 85] width 182 height 19
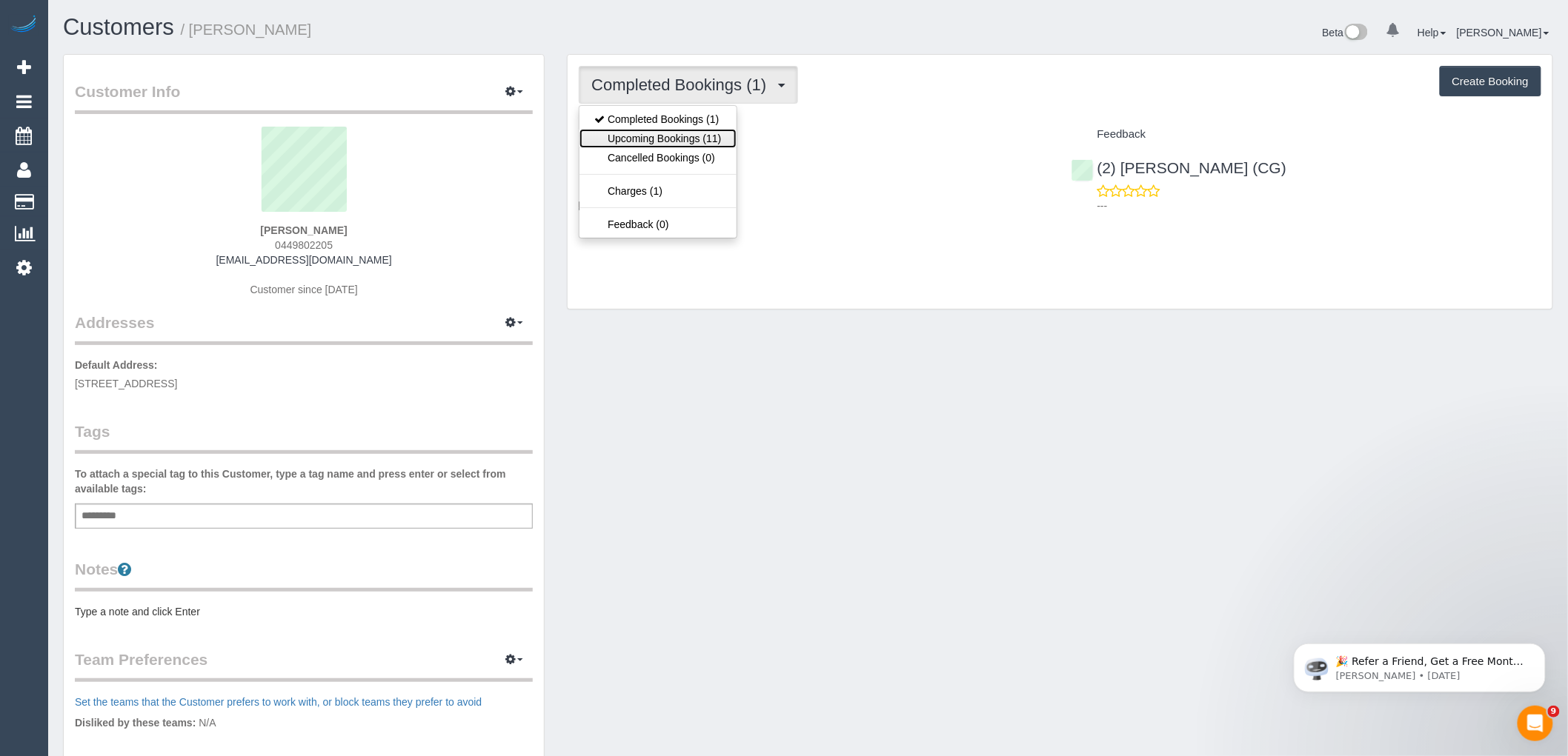
click at [642, 132] on link "Upcoming Bookings (11)" at bounding box center [658, 139] width 156 height 19
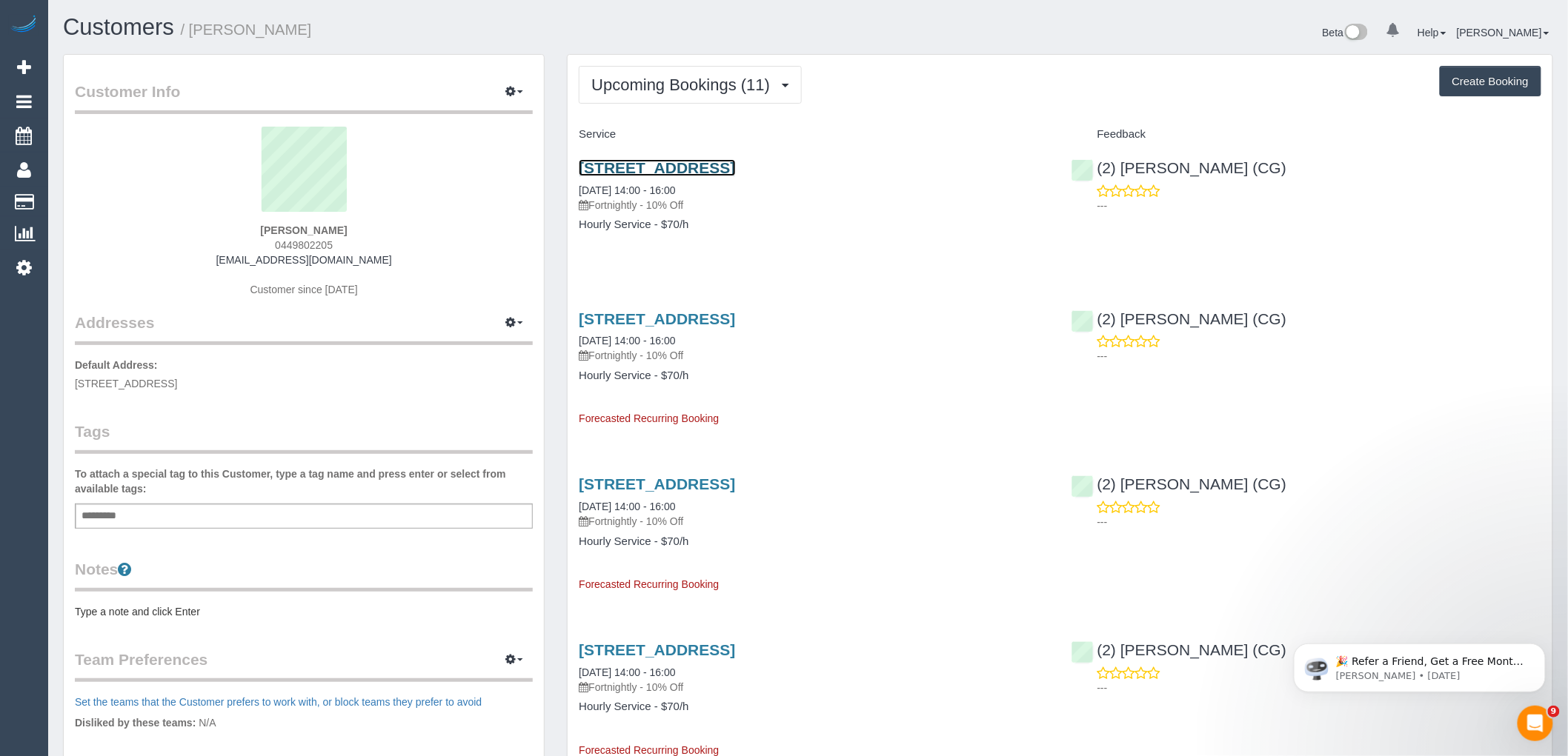
click at [731, 165] on link "[STREET_ADDRESS]" at bounding box center [657, 168] width 156 height 17
click at [686, 84] on span "Upcoming Bookings (11)" at bounding box center [684, 85] width 186 height 19
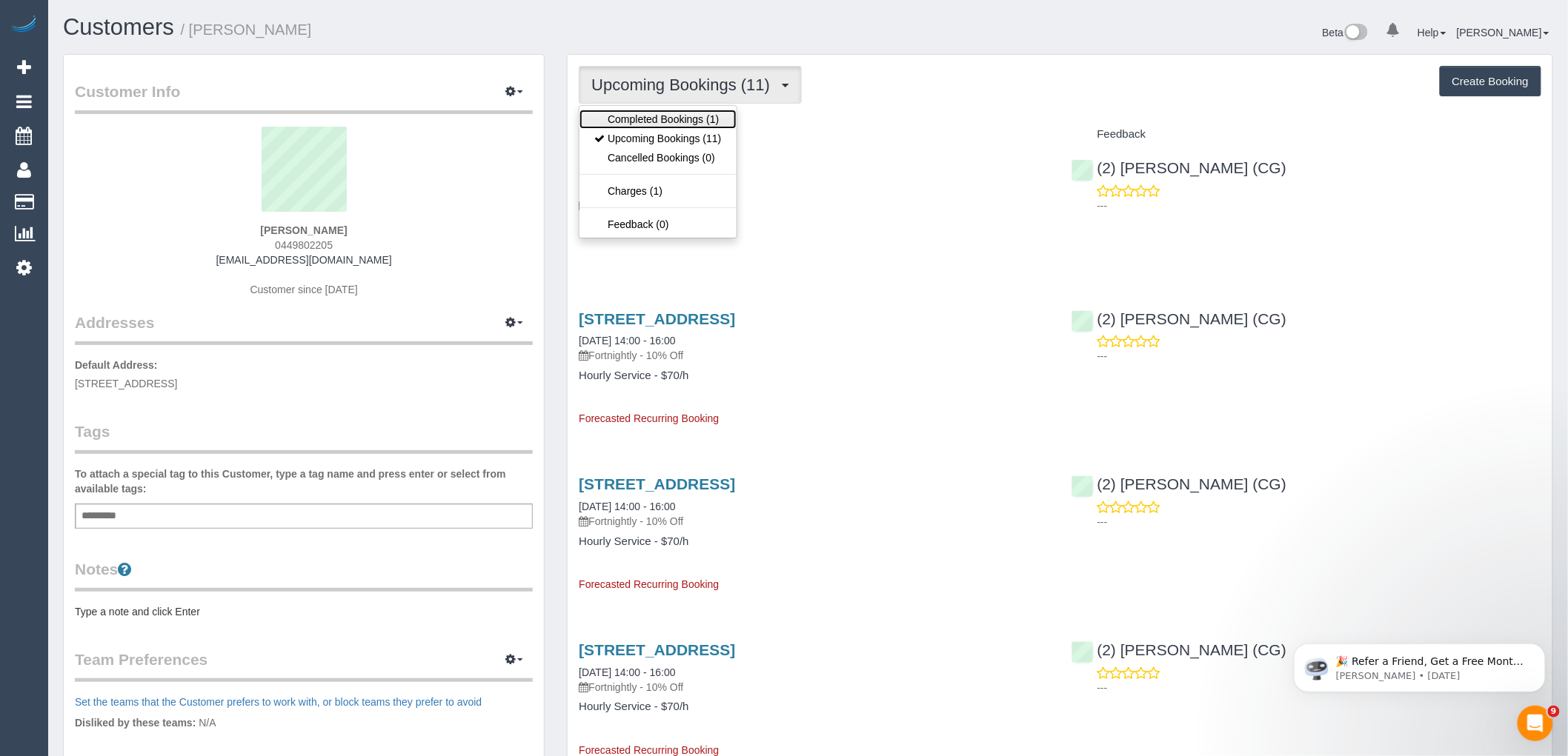
click at [689, 120] on link "Completed Bookings (1)" at bounding box center [658, 119] width 156 height 19
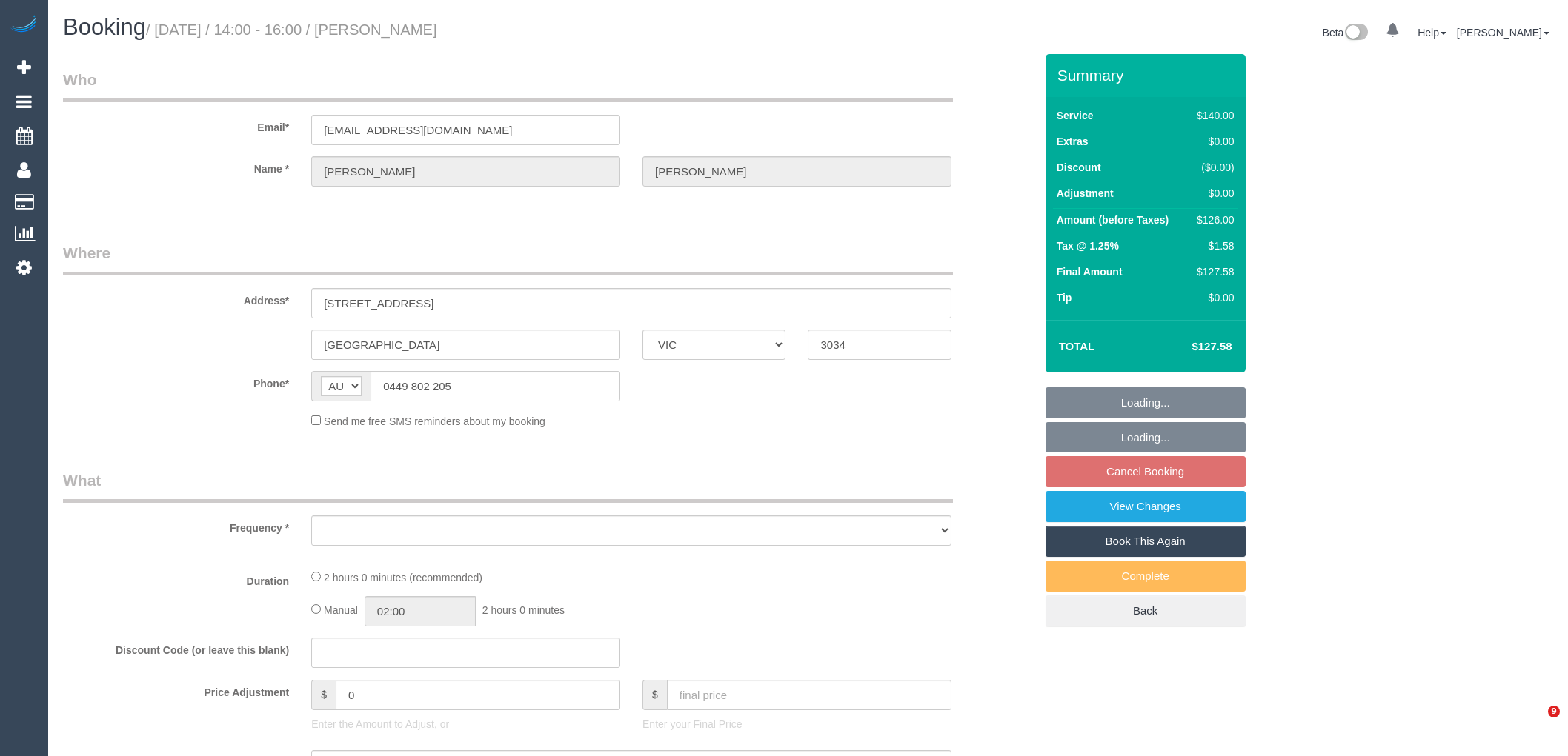
select select "VIC"
select select "object:704"
select select "string:stripe-pm_1SAJ272GScqysDRV5cnboM1m"
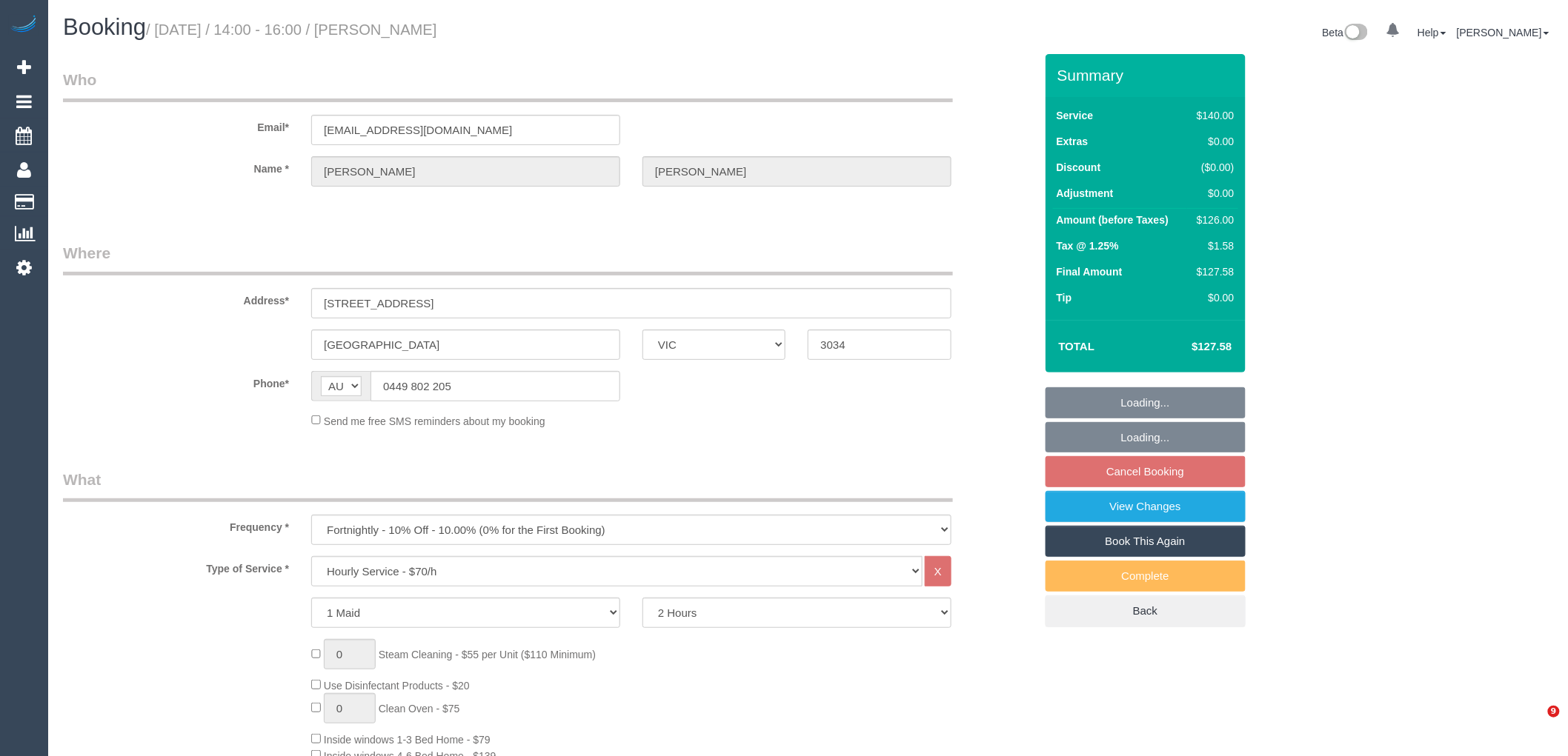
select select "number:30"
select select "number:14"
select select "number:18"
select select "number:22"
select select "number:34"
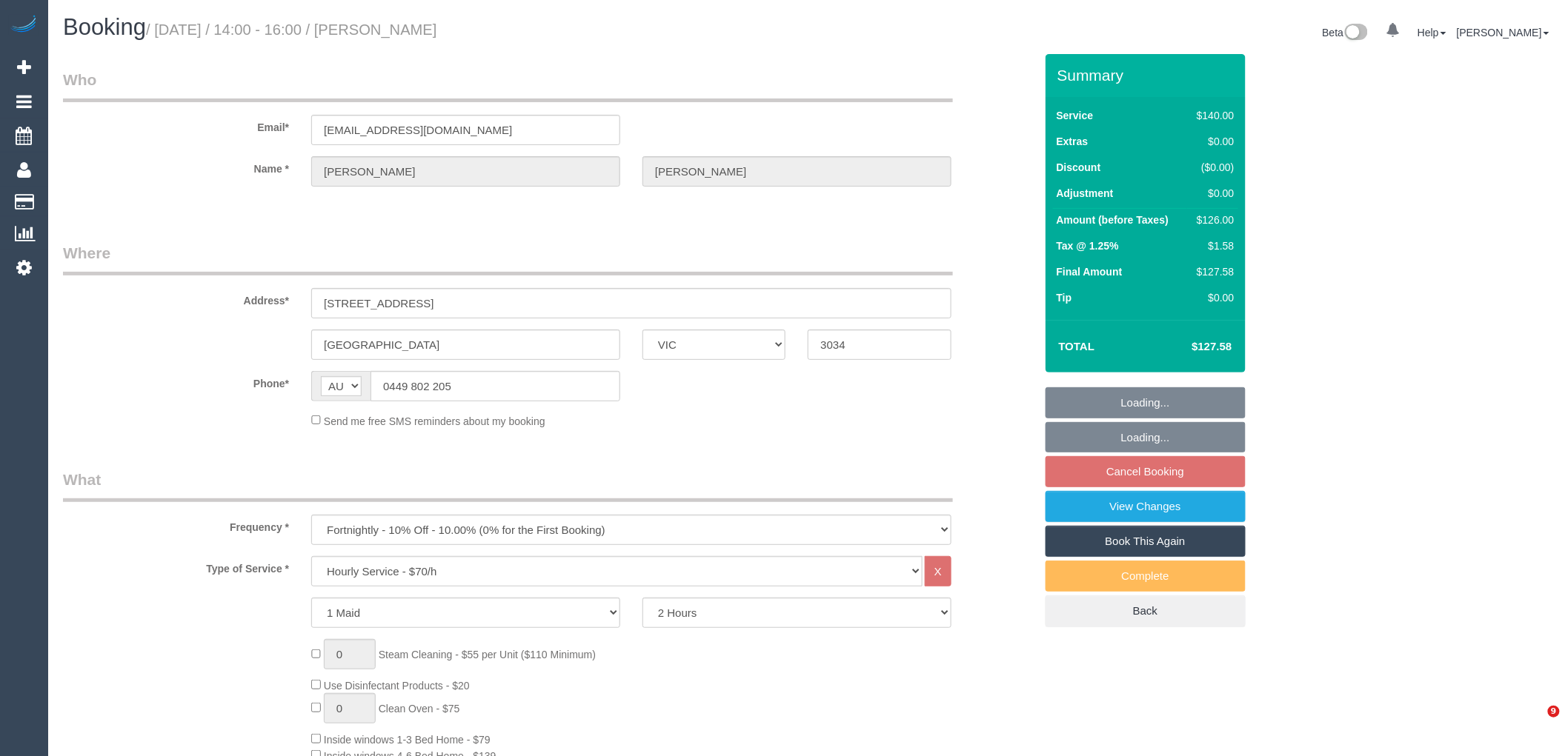
select select "number:13"
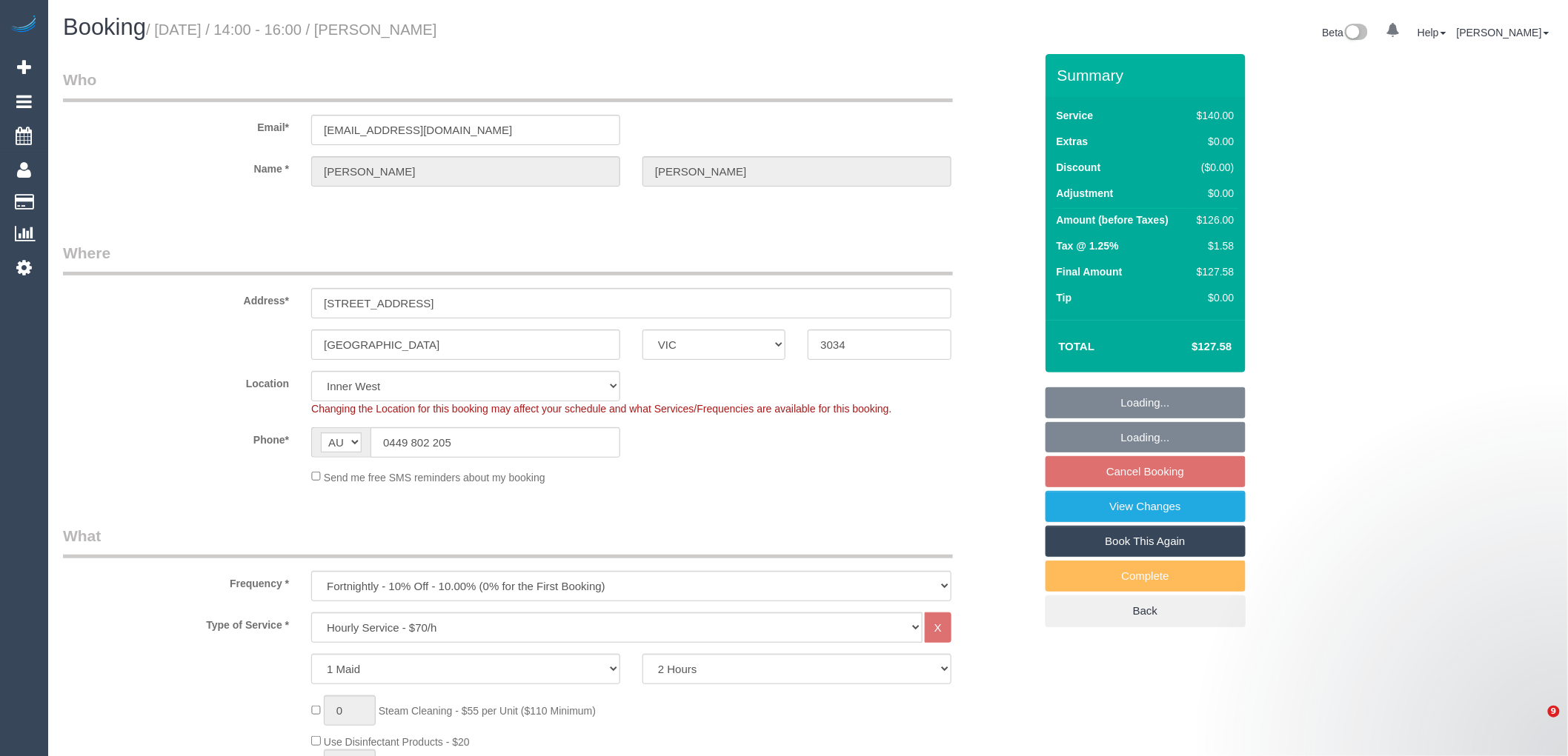
select select "object:1505"
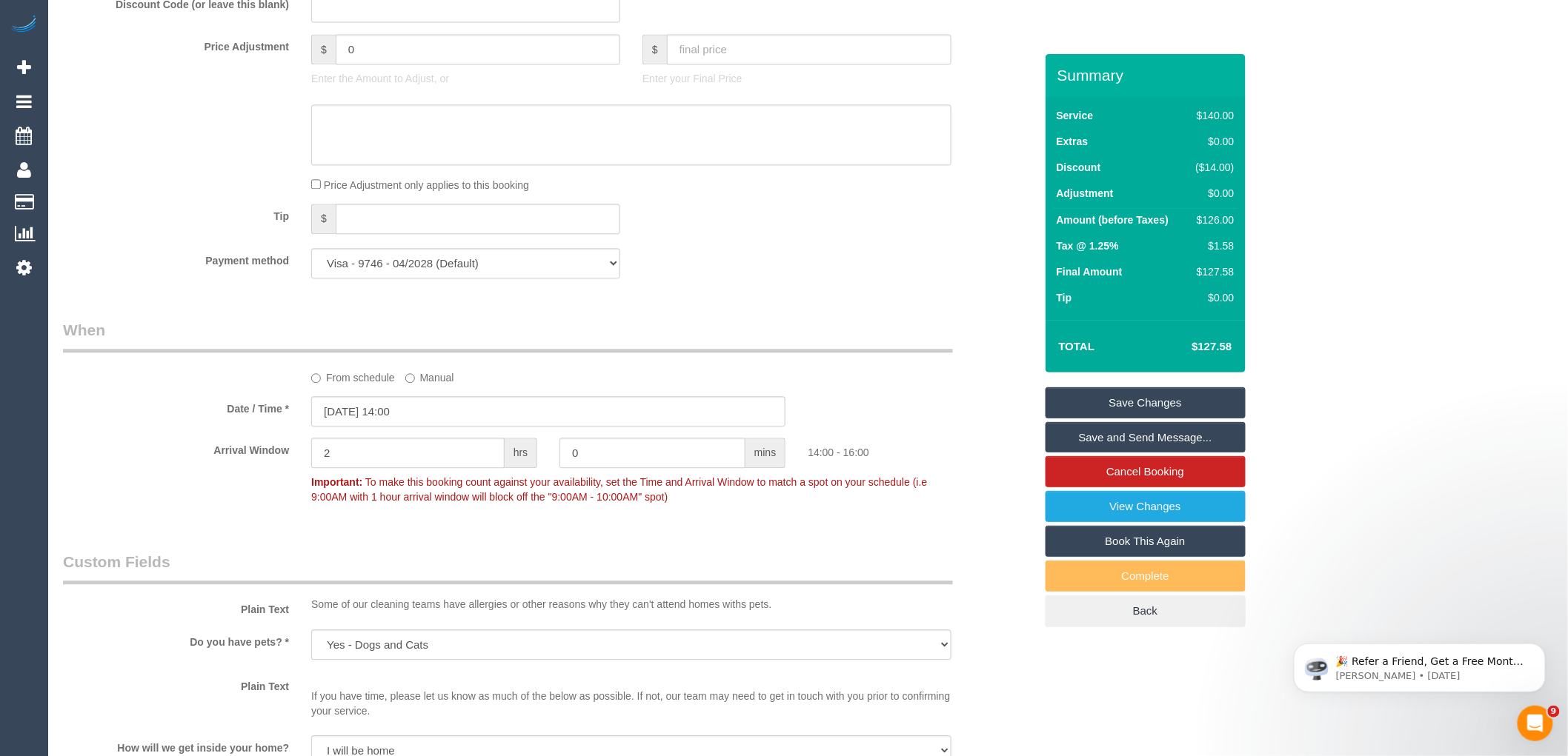
scroll to position [1398, 0]
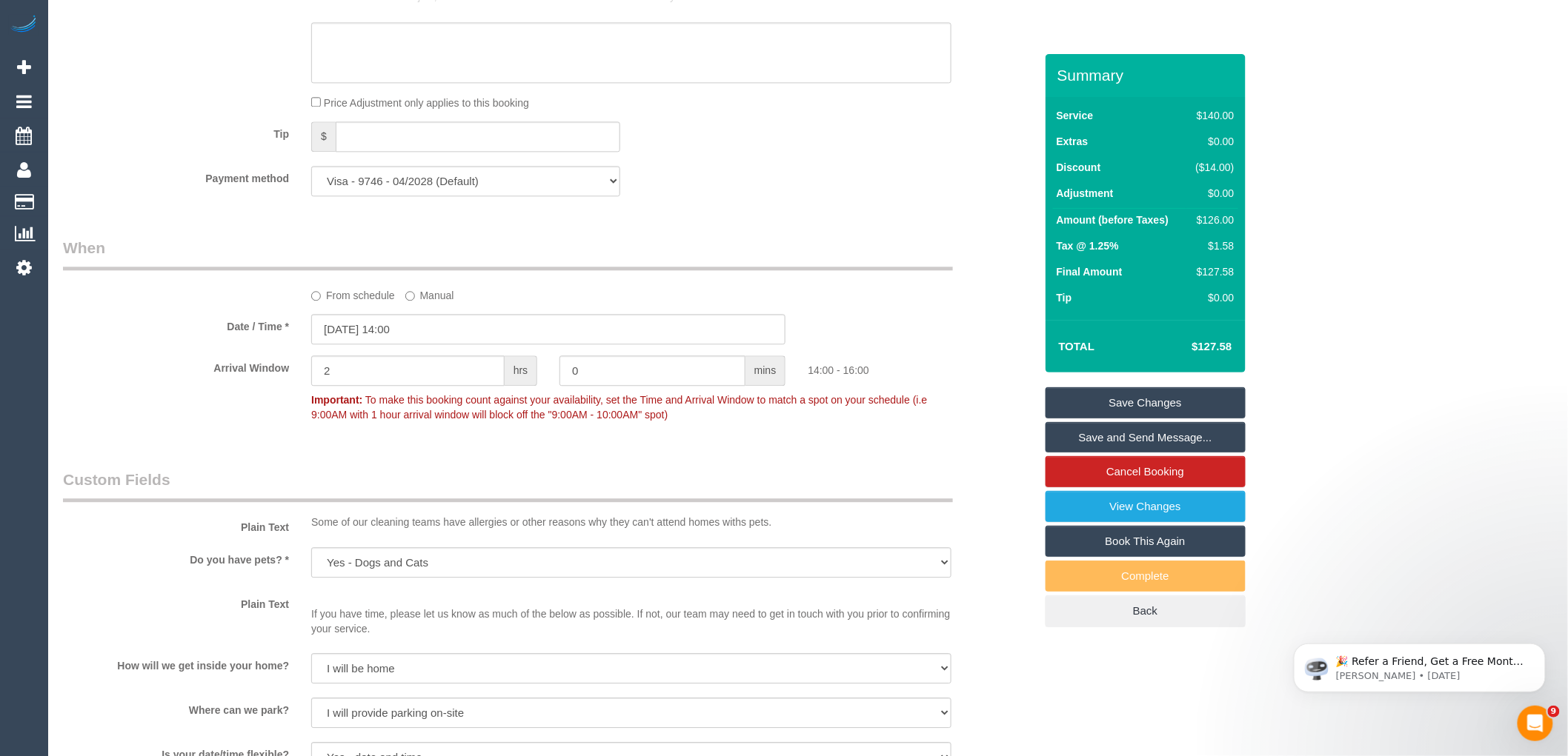
click at [350, 303] on label "From schedule" at bounding box center [353, 293] width 84 height 20
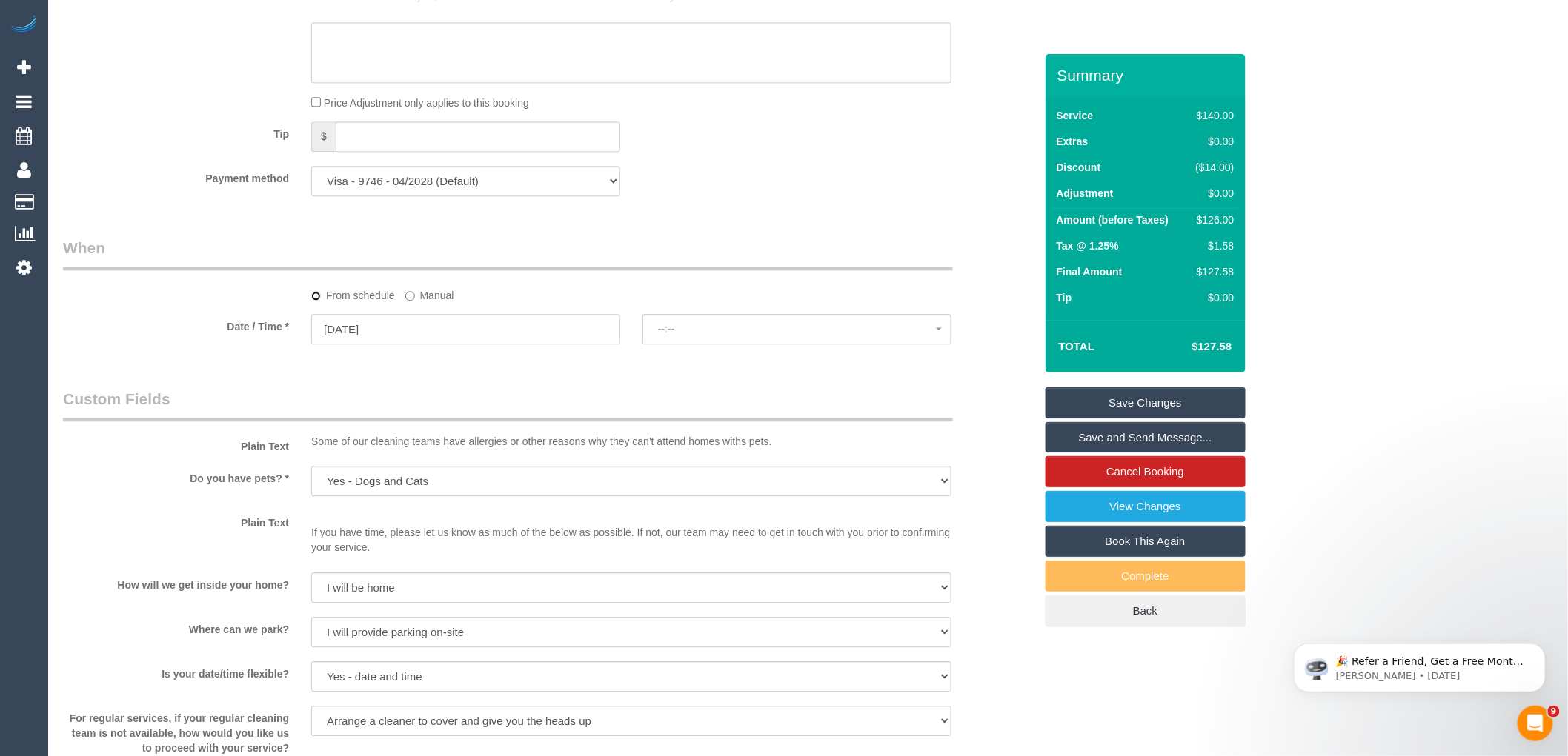
select select "spot10"
click at [443, 344] on input "17/10/2025" at bounding box center [465, 329] width 309 height 30
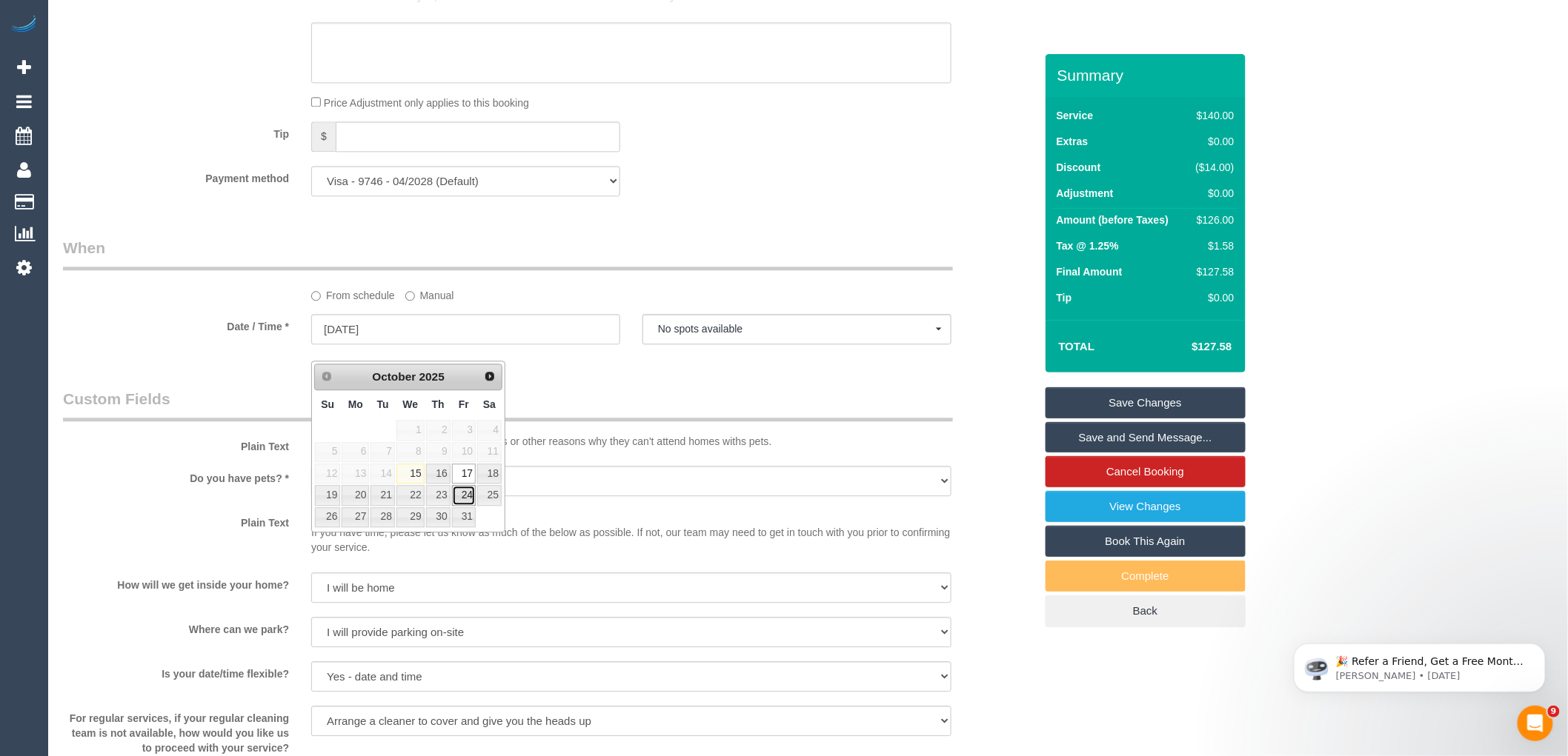
click at [464, 492] on link "24" at bounding box center [464, 495] width 24 height 20
type input "24/10/2025"
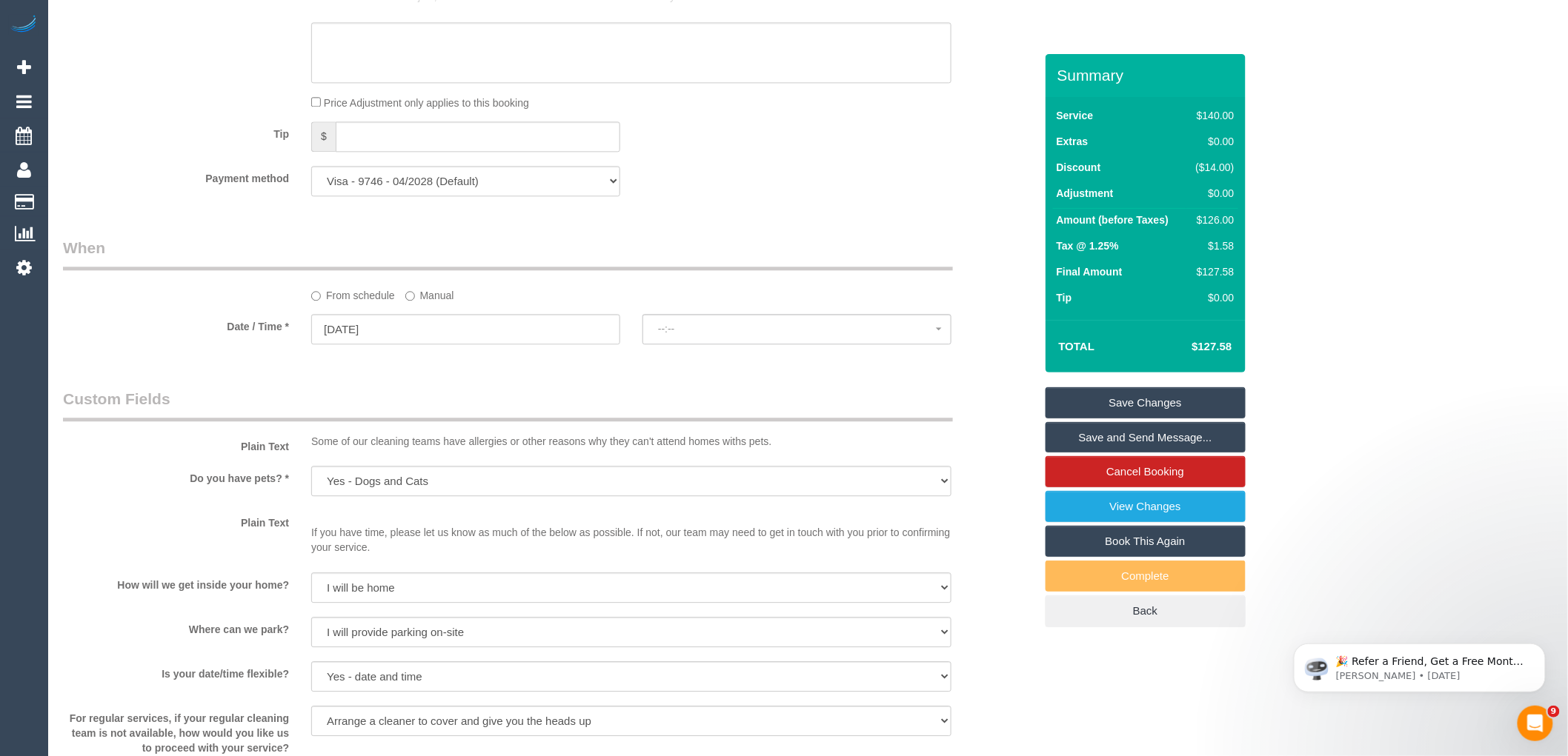
select select "spot19"
click at [716, 335] on span "No spots available" at bounding box center [796, 328] width 278 height 12
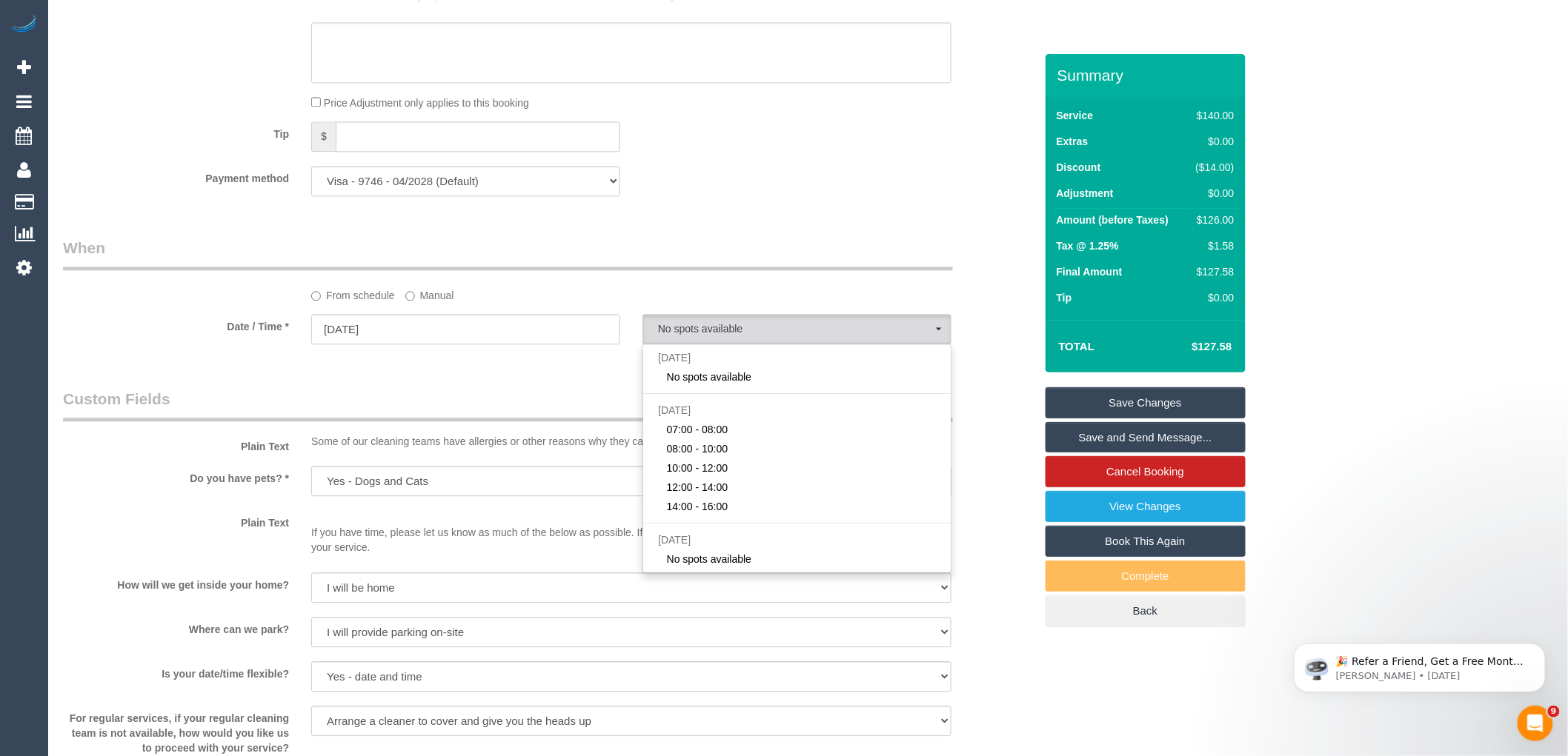
click at [743, 268] on legend "When" at bounding box center [508, 253] width 890 height 33
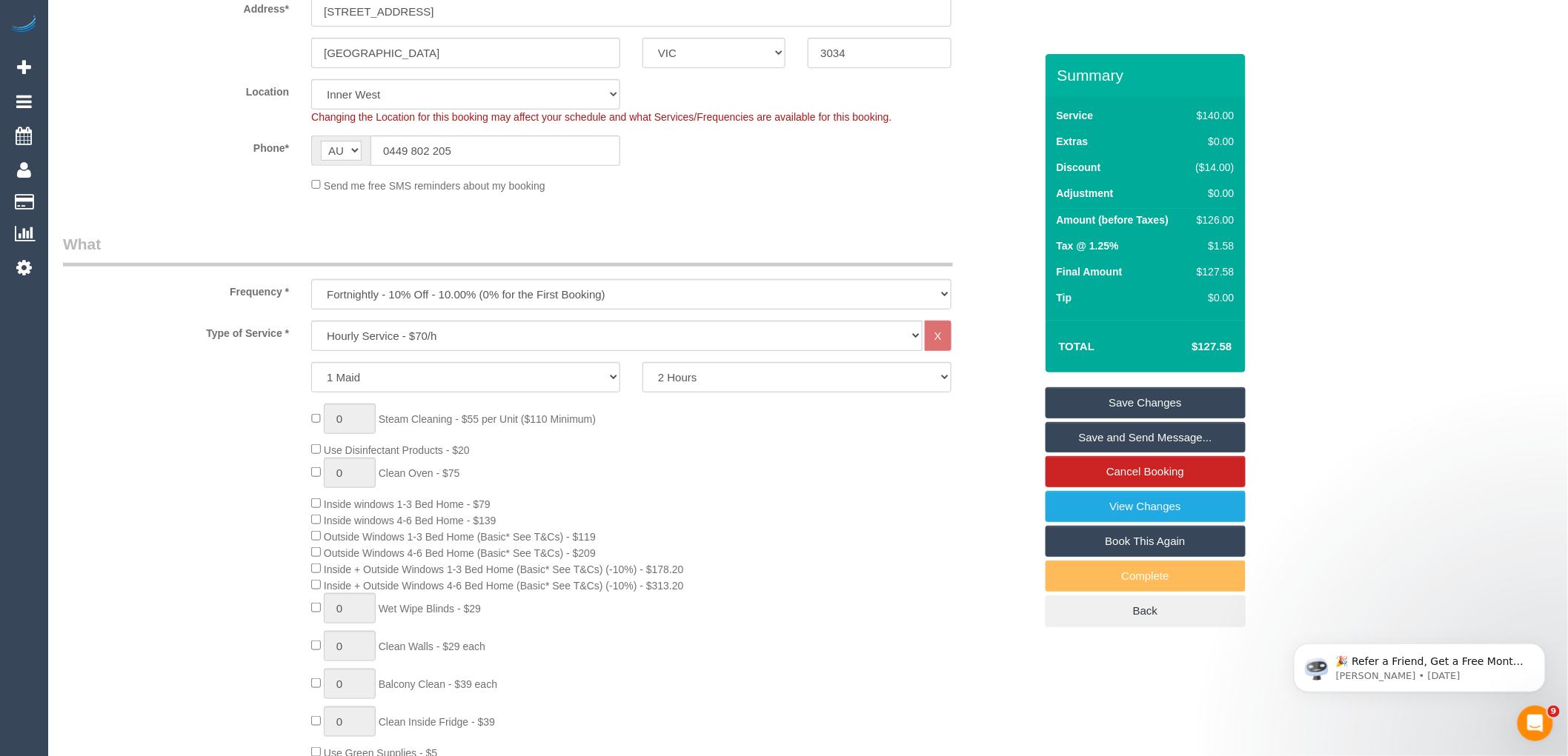
scroll to position [0, 0]
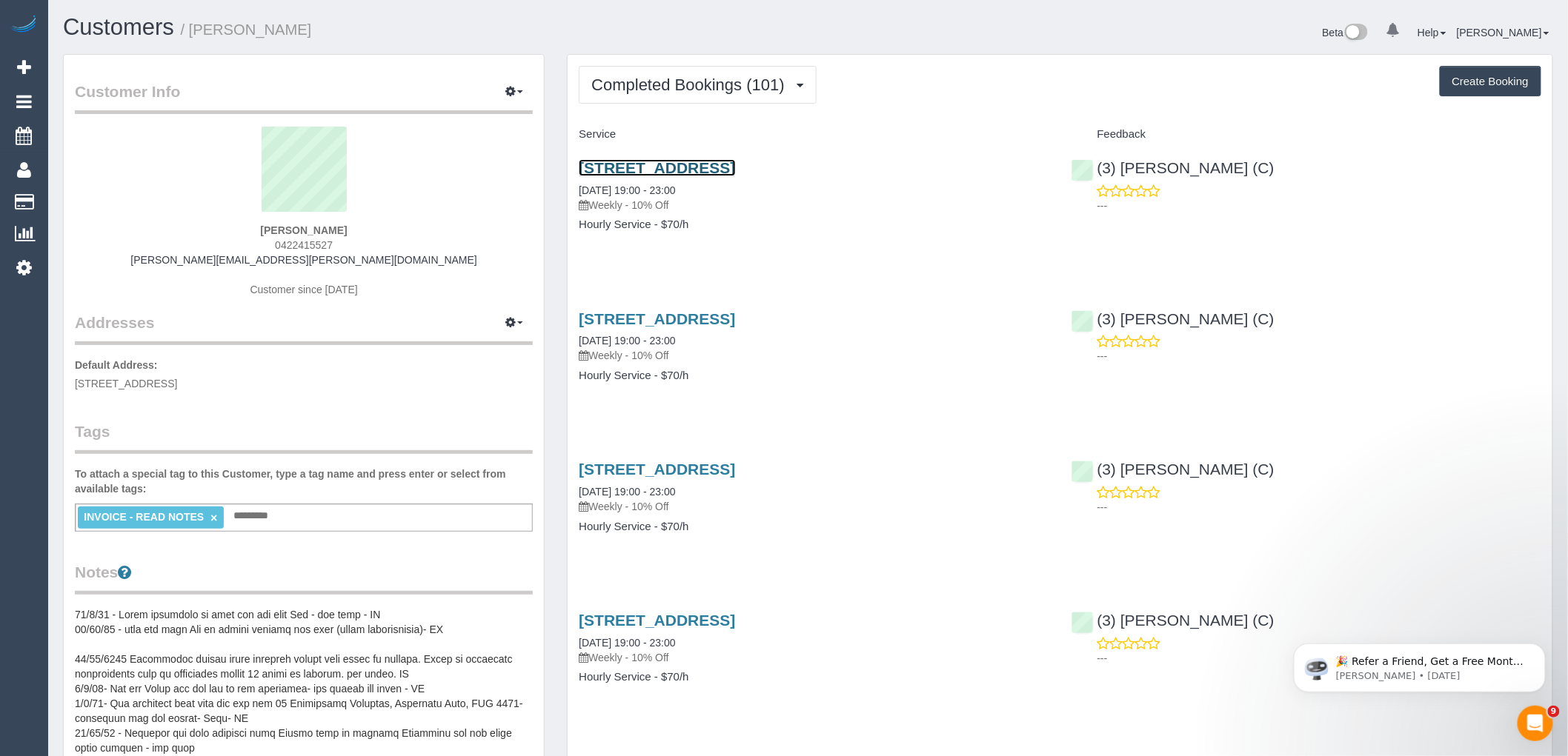
click at [674, 165] on link "[STREET_ADDRESS]" at bounding box center [657, 168] width 156 height 17
click at [507, 92] on icon "button" at bounding box center [510, 91] width 10 height 9
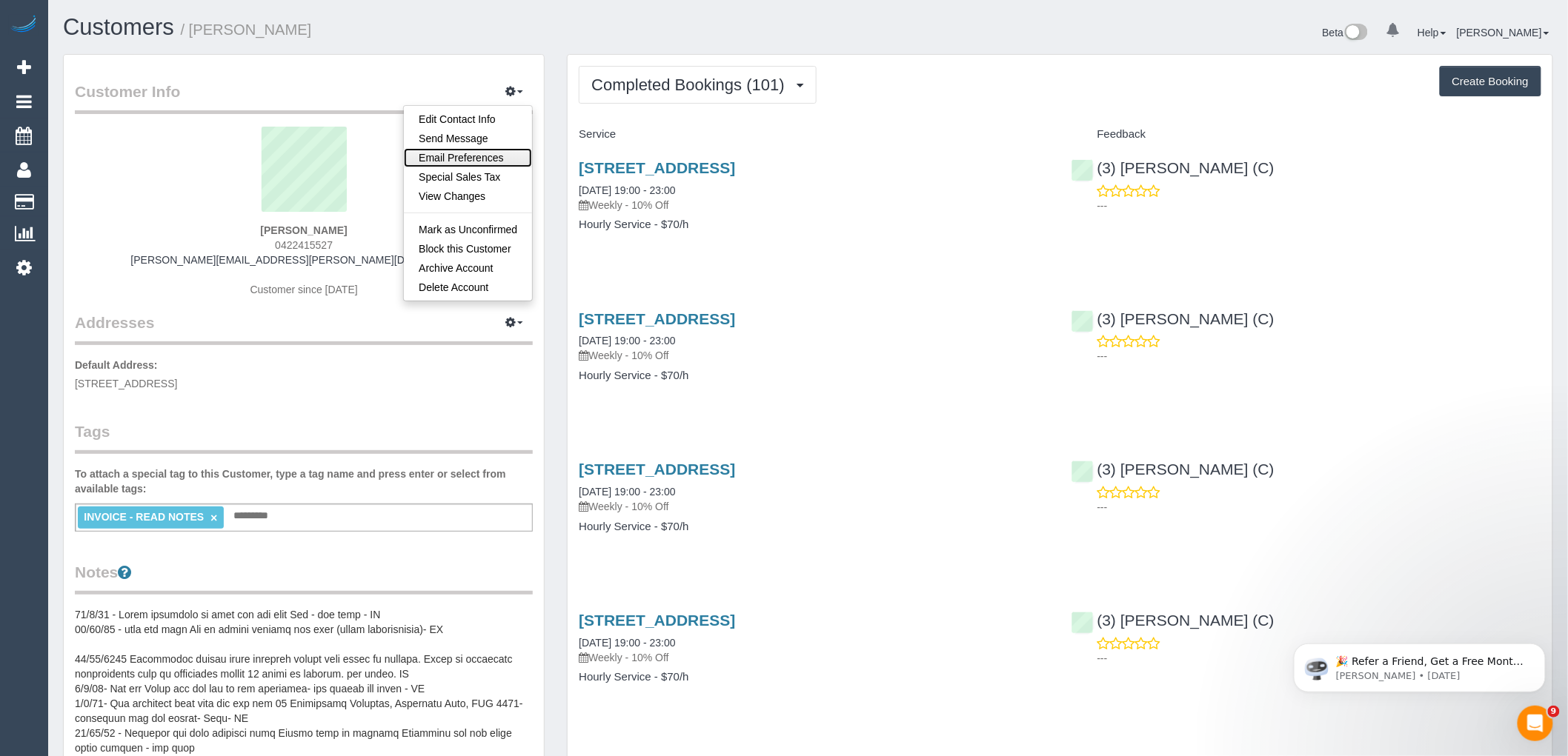
click at [495, 152] on link "Email Preferences" at bounding box center [468, 157] width 128 height 19
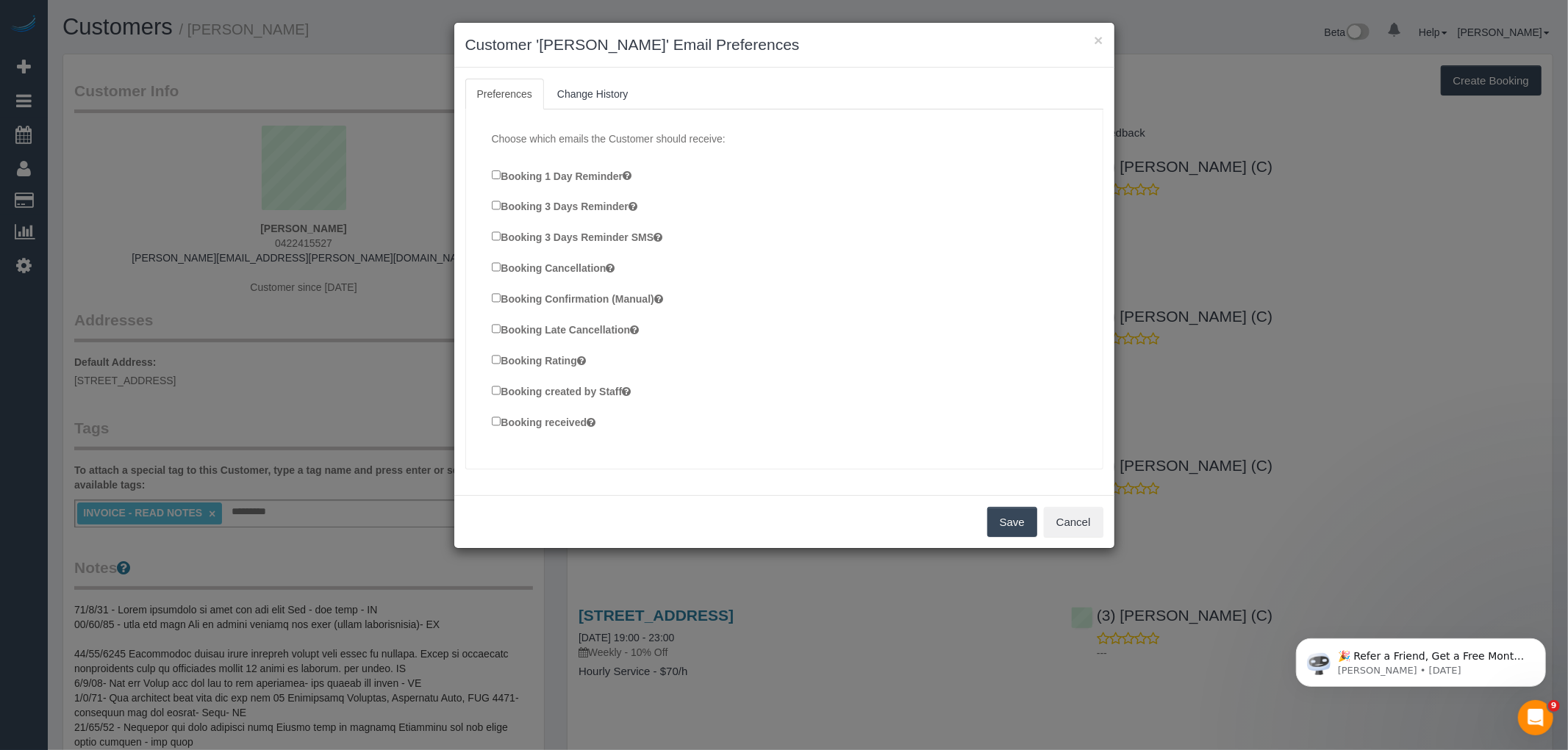
click at [491, 361] on label "Booking Rating" at bounding box center [538, 360] width 94 height 16
click at [1031, 525] on button "Save" at bounding box center [1012, 523] width 50 height 31
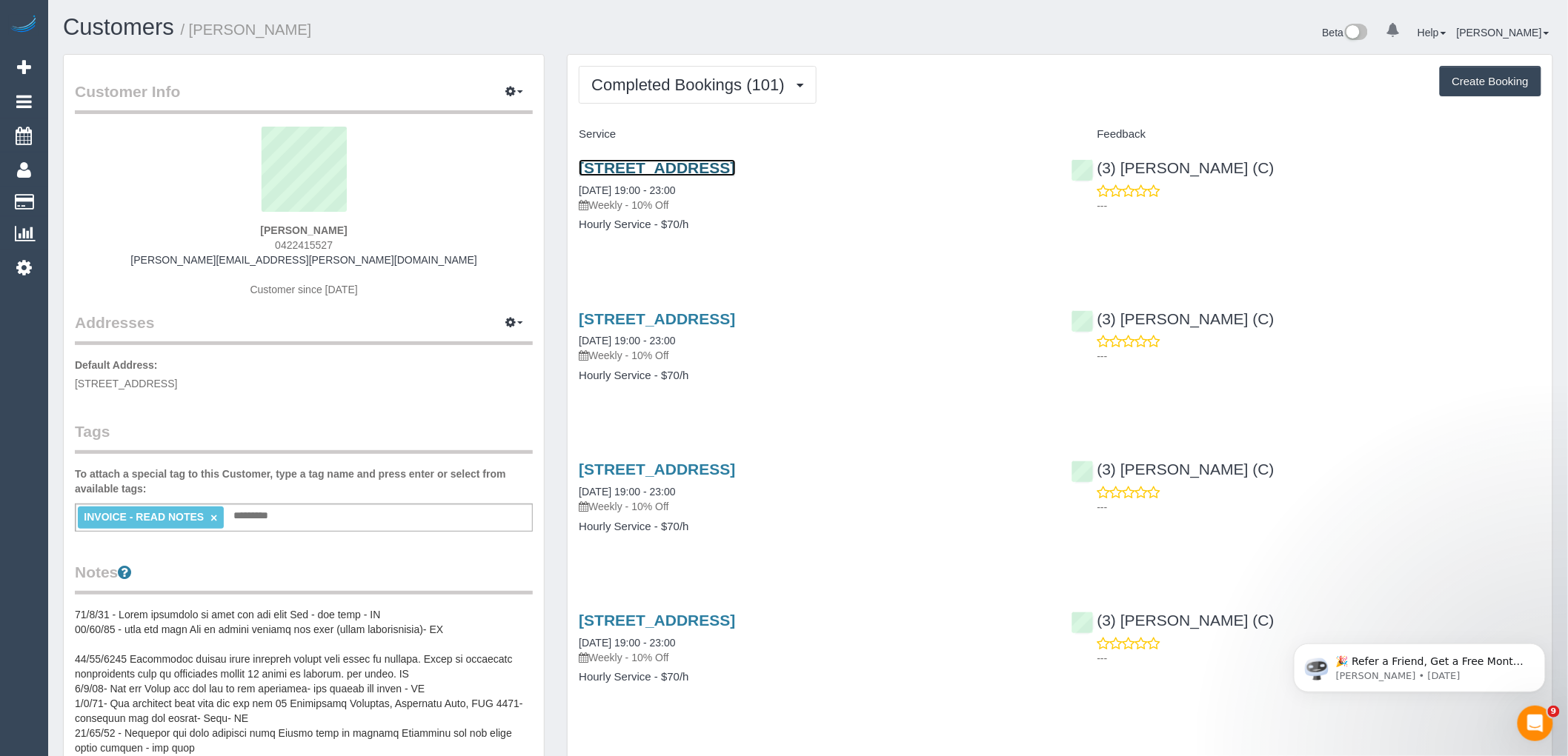
click at [708, 173] on link "Suite 4/17 Izett Street, Prahran, VIC 3181" at bounding box center [657, 168] width 156 height 17
click at [513, 84] on button "button" at bounding box center [514, 92] width 37 height 23
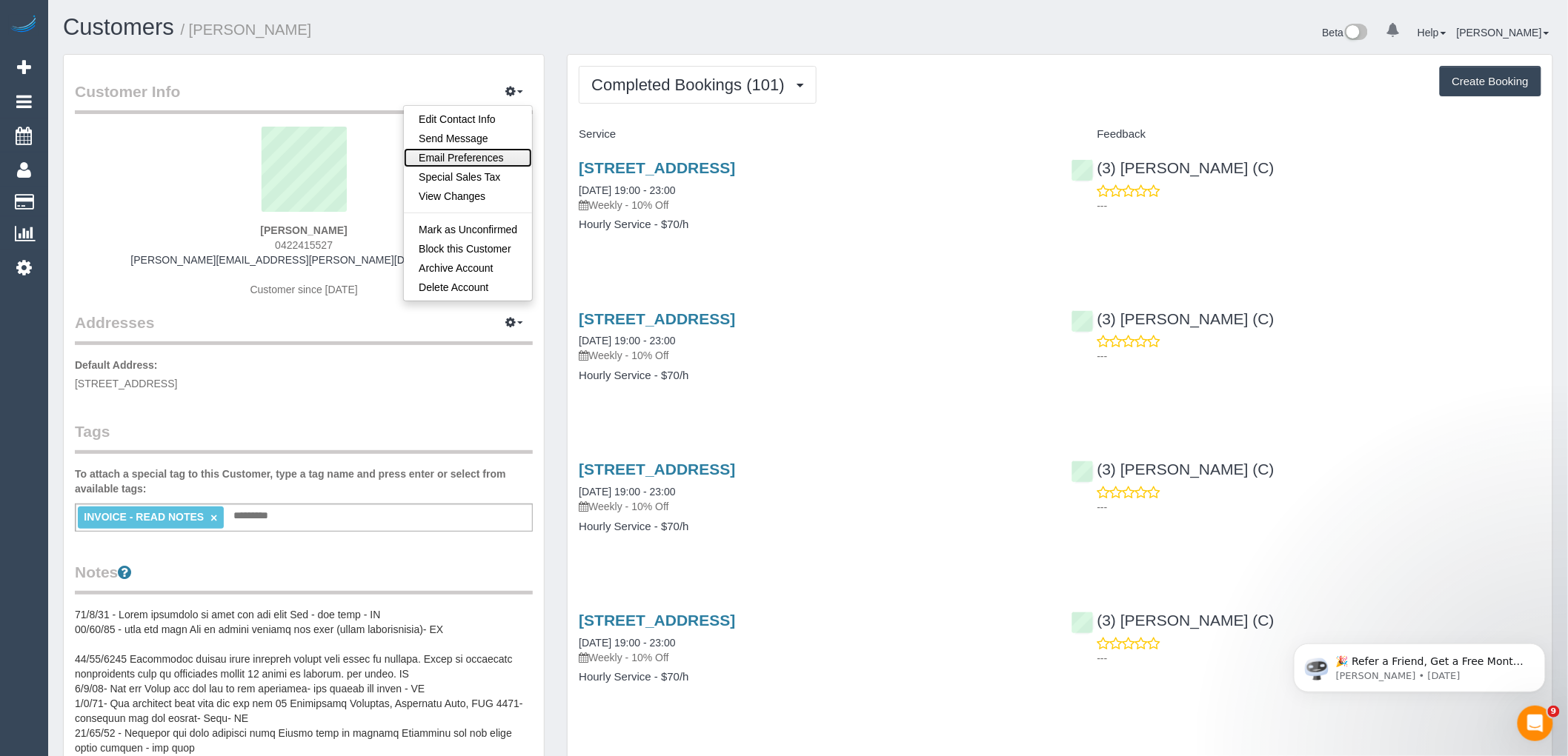
click at [485, 163] on link "Email Preferences" at bounding box center [468, 157] width 128 height 19
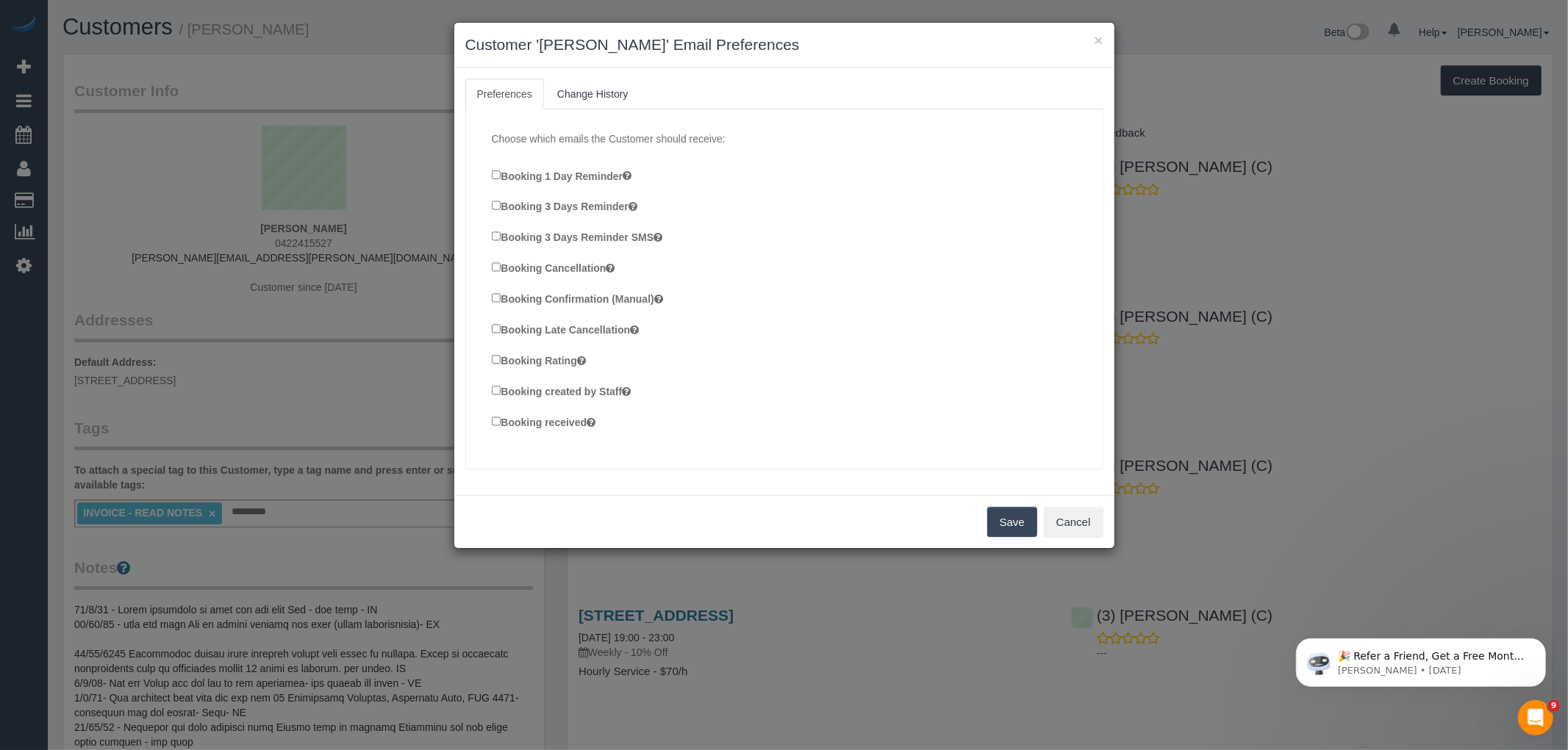
click at [1024, 529] on button "Save" at bounding box center [1012, 523] width 50 height 31
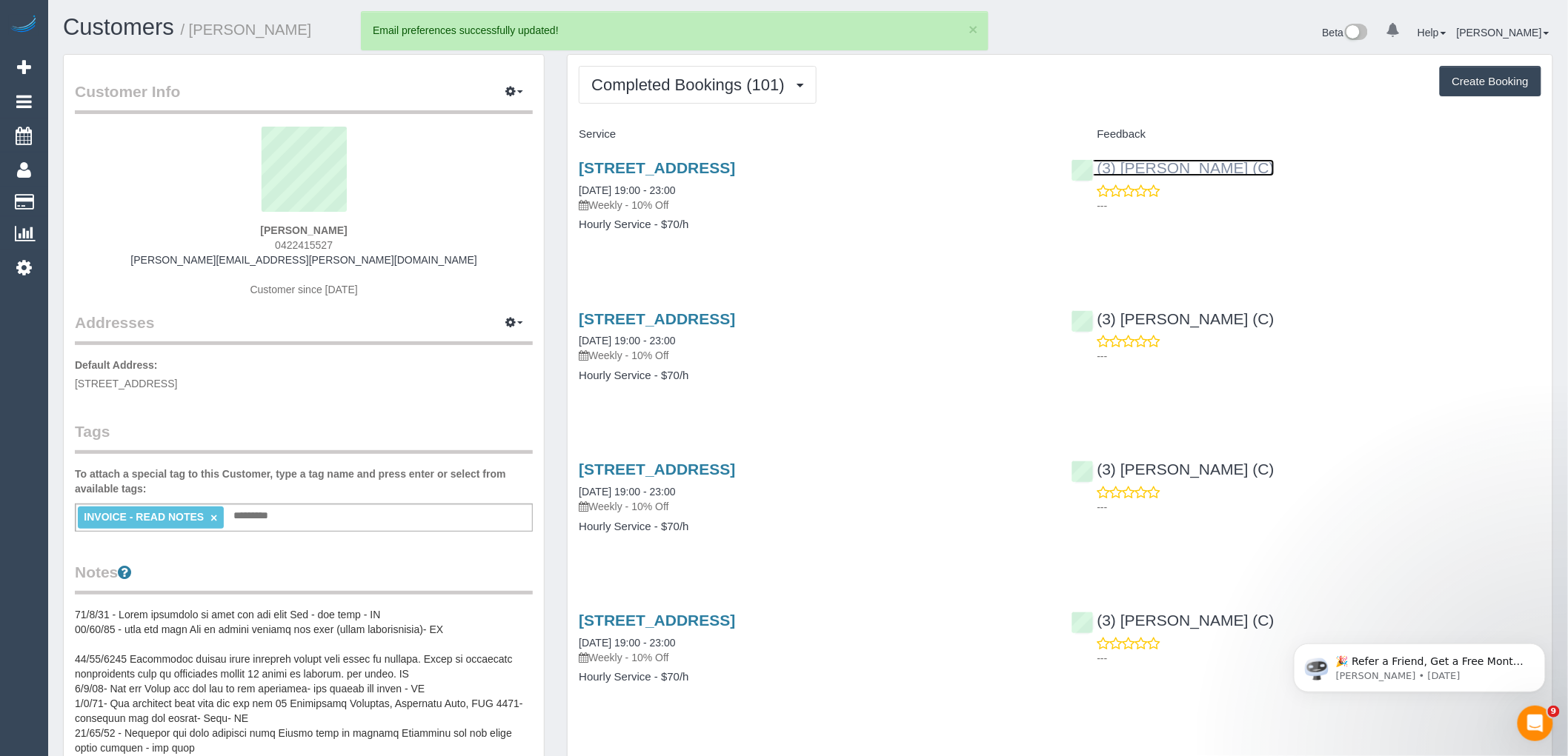
click at [1180, 168] on link "(3) [PERSON_NAME] (C)" at bounding box center [1173, 168] width 203 height 17
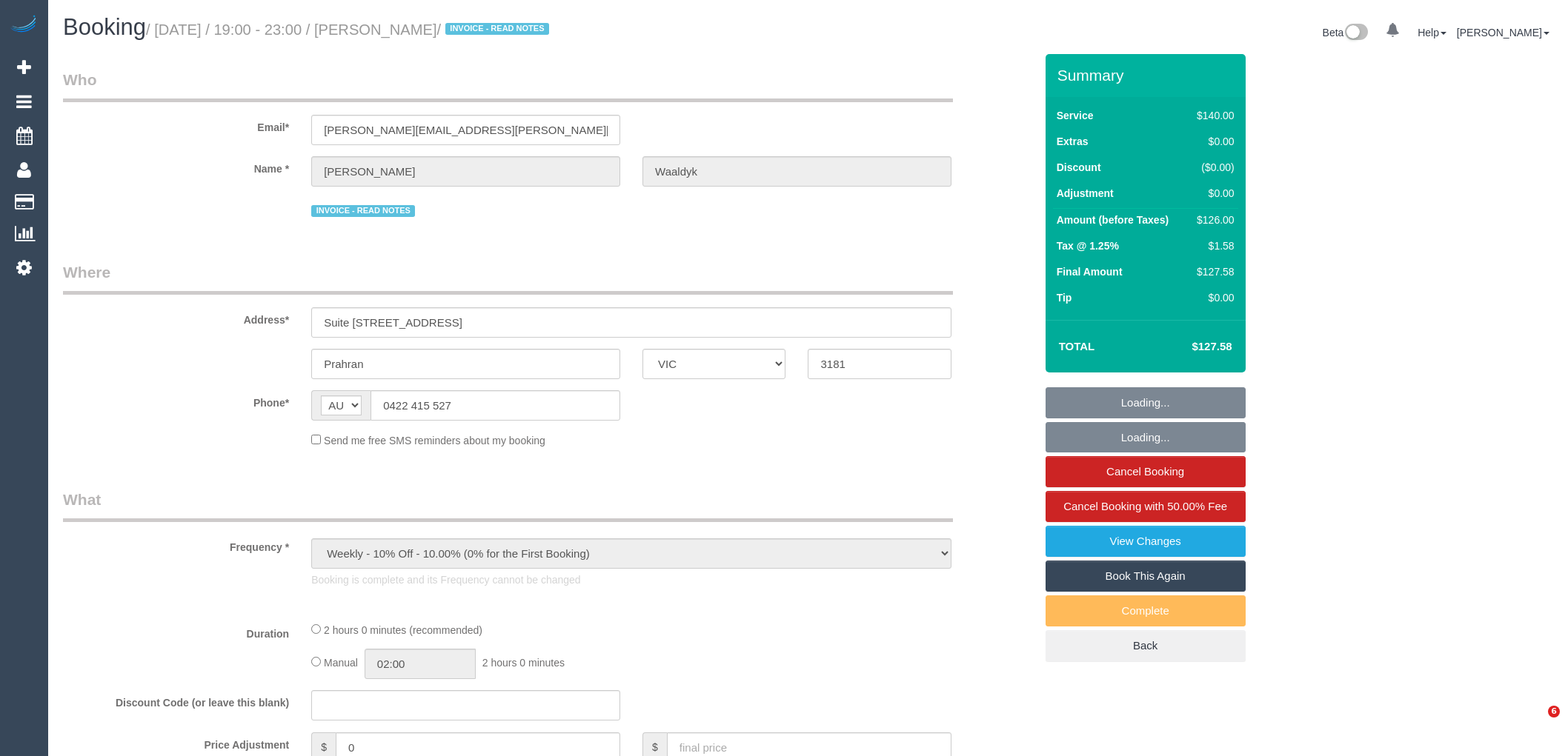
select select "VIC"
select select "string:stripe-pm_1Mge982GScqysDRVPc1XJALq"
select select "number:28"
select select "number:14"
select select "number:19"
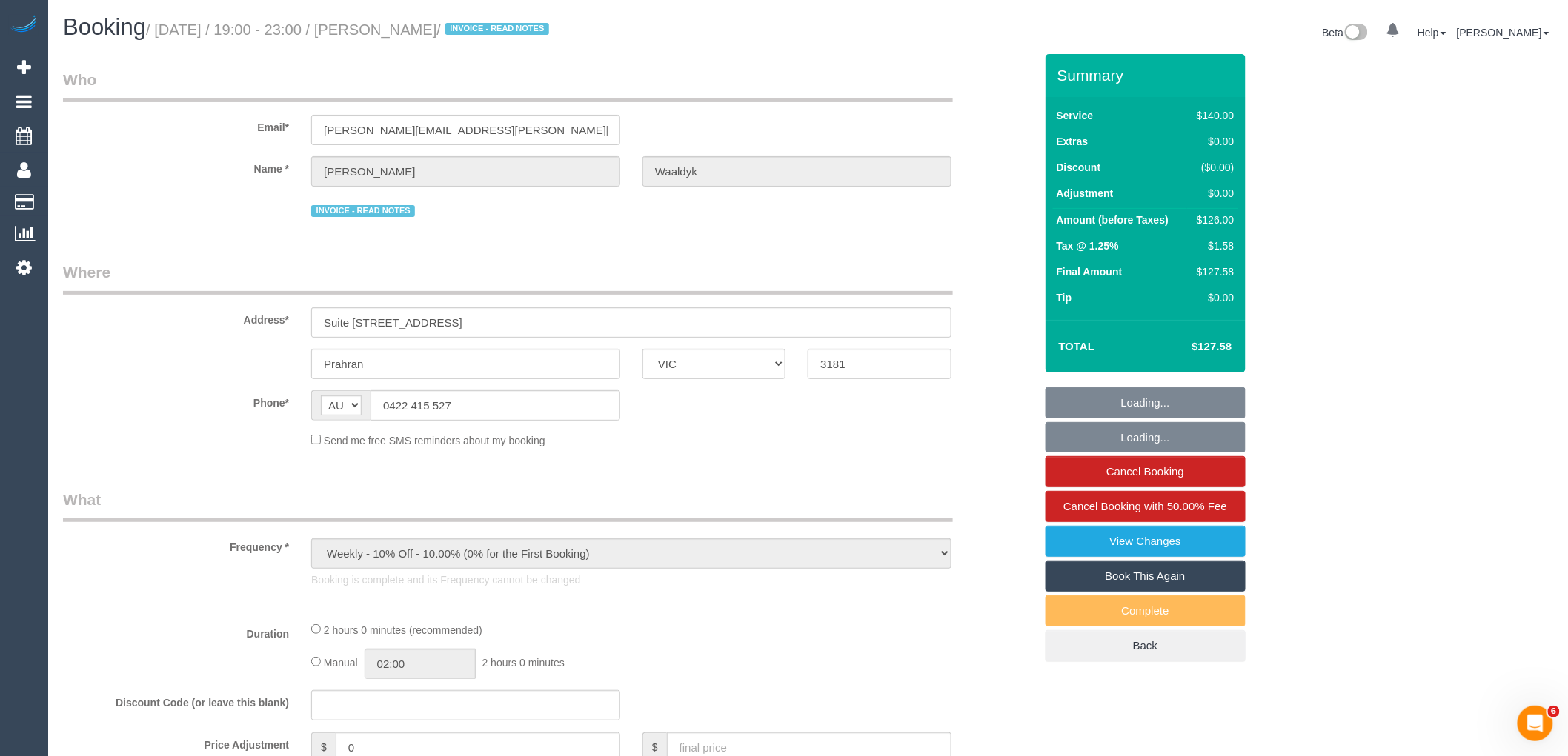
select select "number:25"
select select "number:35"
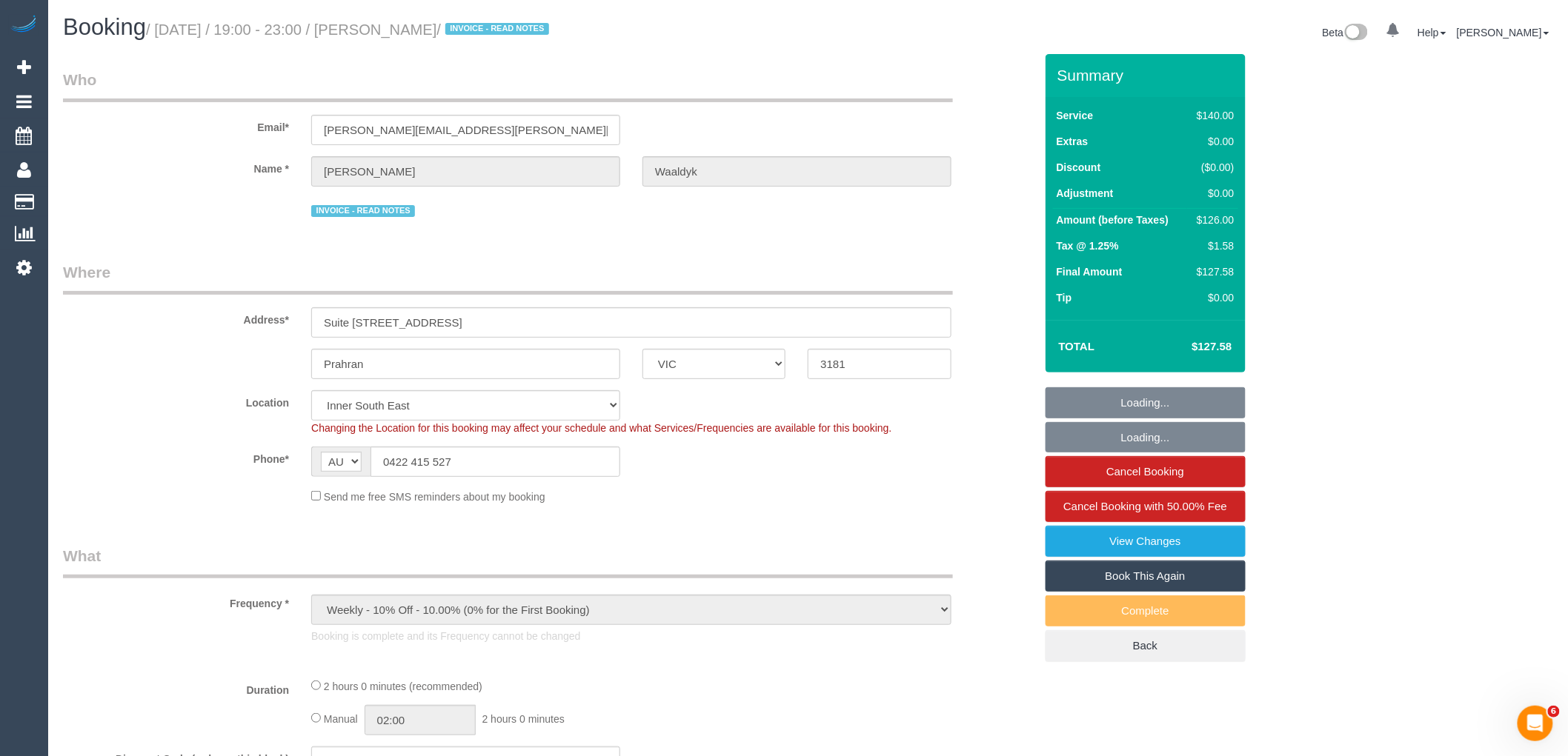
select select "31181"
select select "object:1522"
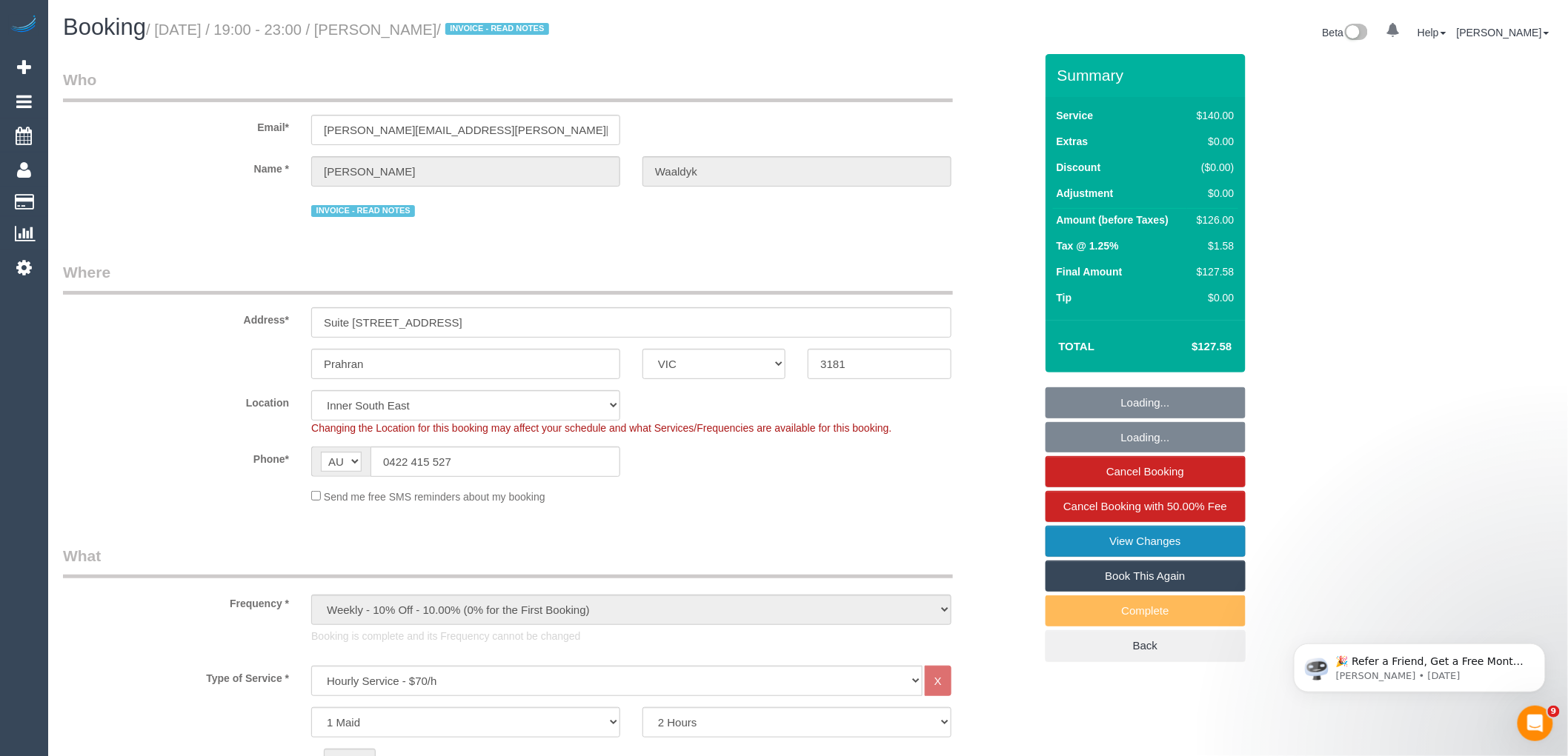
click at [1152, 546] on link "View Changes" at bounding box center [1145, 542] width 200 height 31
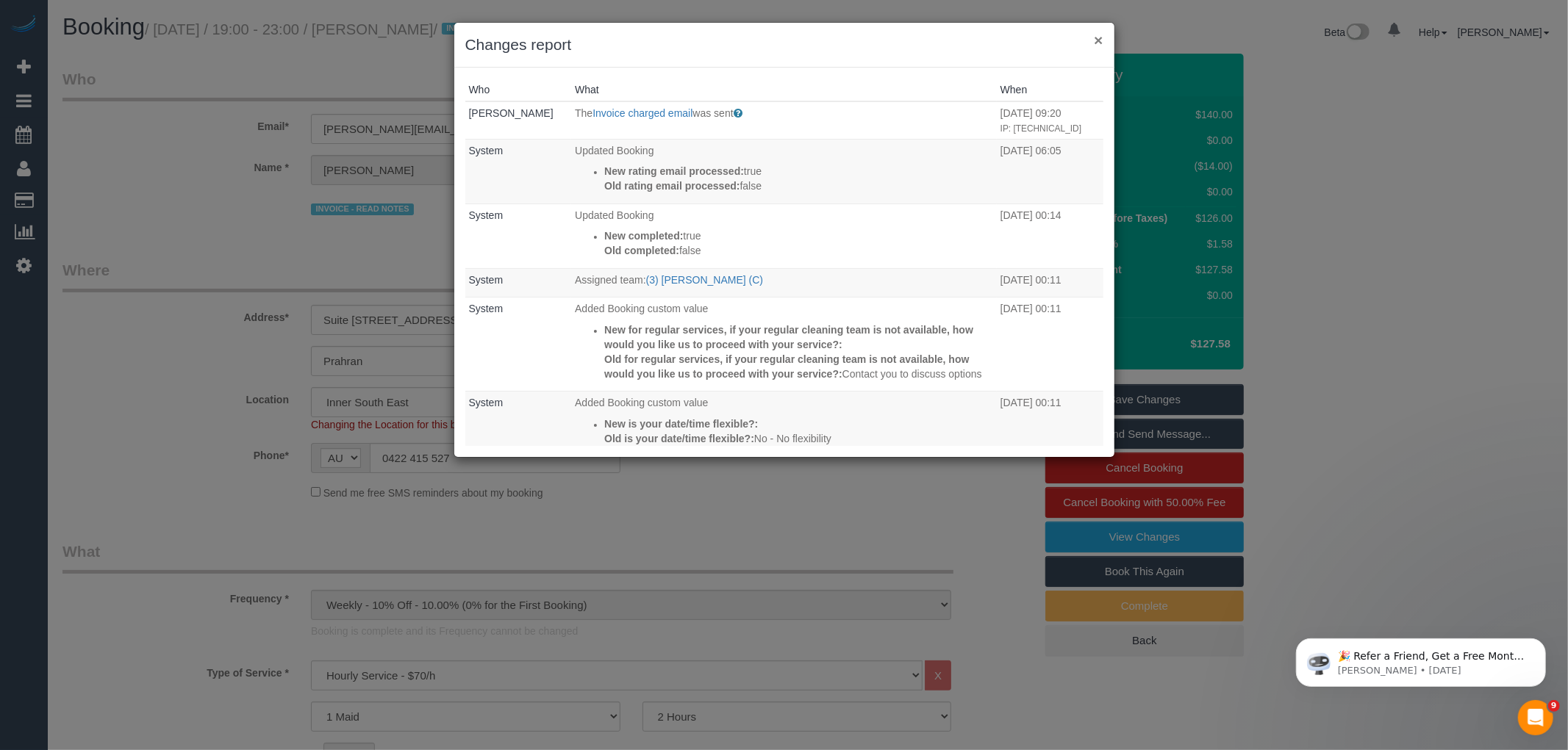
click at [1095, 40] on button "×" at bounding box center [1097, 40] width 8 height 15
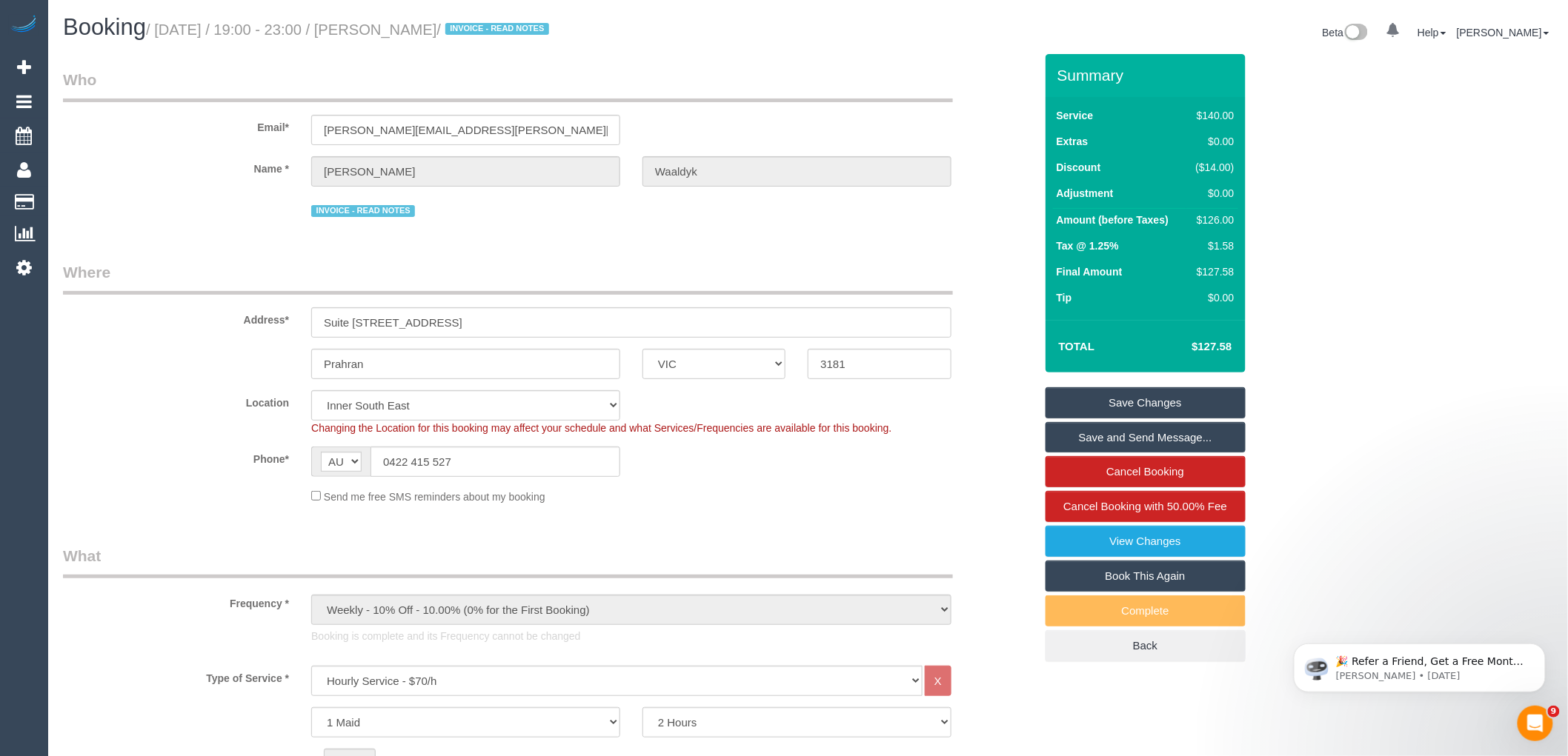
click at [1196, 440] on link "Save and Send Message..." at bounding box center [1145, 438] width 200 height 31
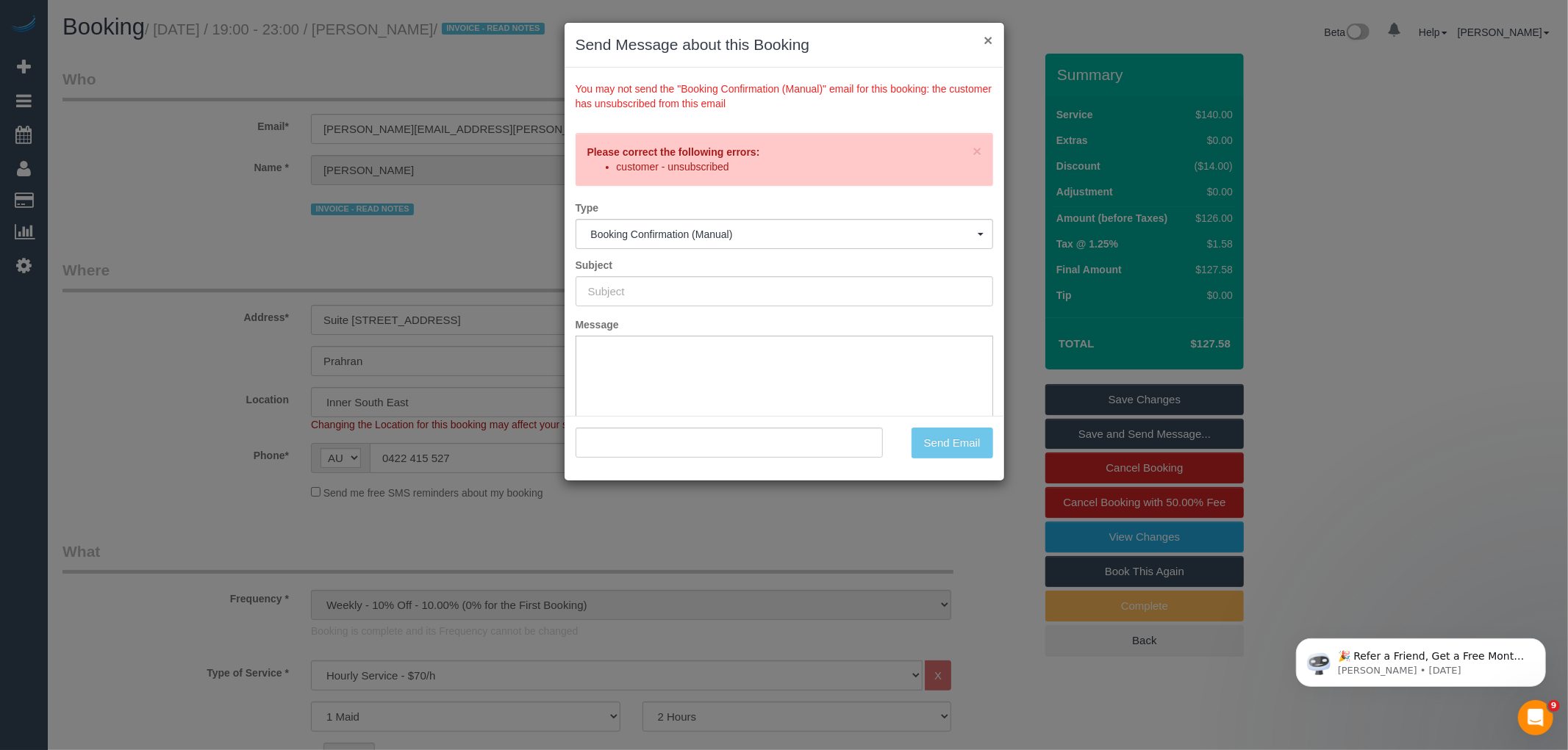
click at [986, 41] on button "×" at bounding box center [987, 40] width 8 height 15
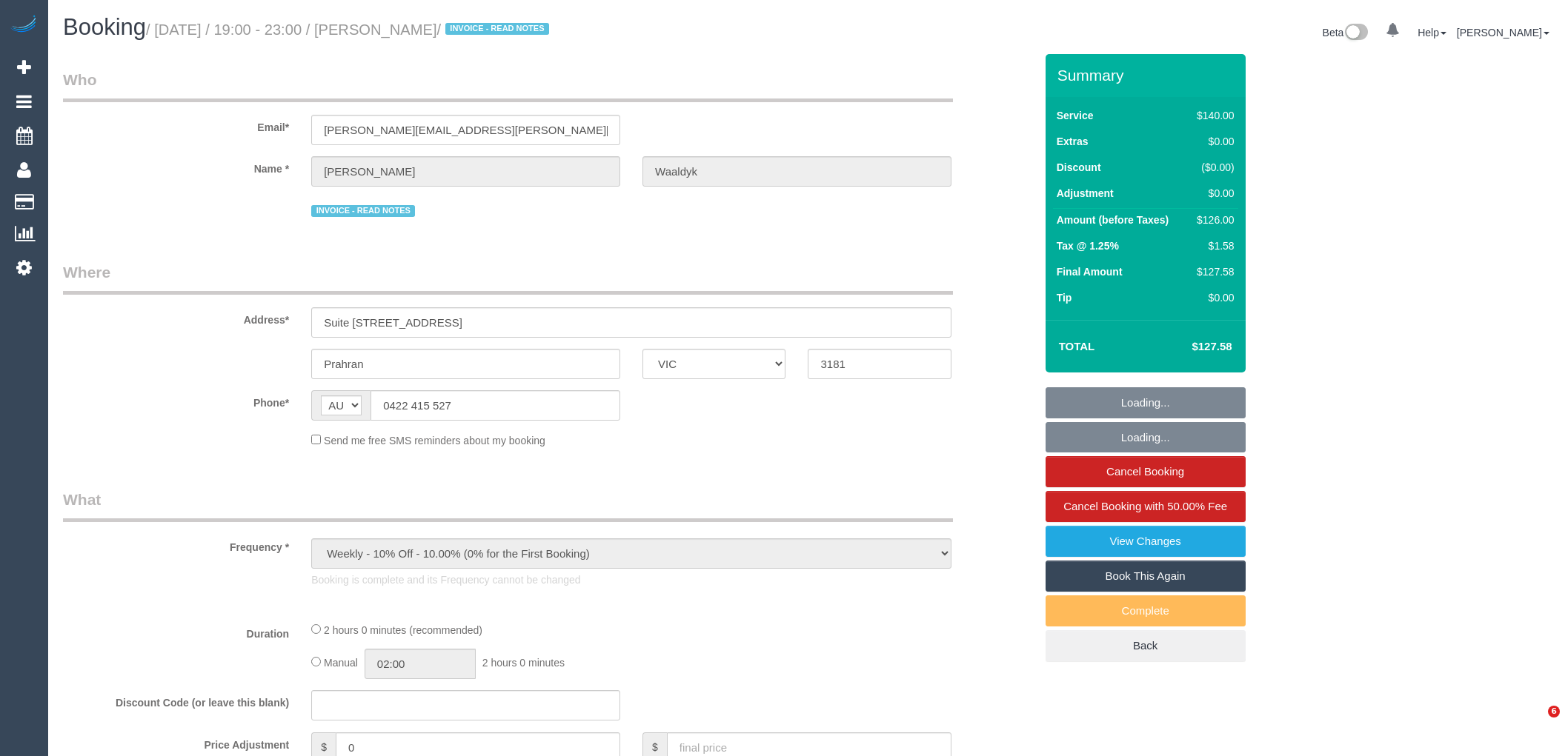
select select "VIC"
select select "string:stripe-pm_1Mge982GScqysDRVPc1XJALq"
select select "number:28"
select select "number:14"
select select "number:19"
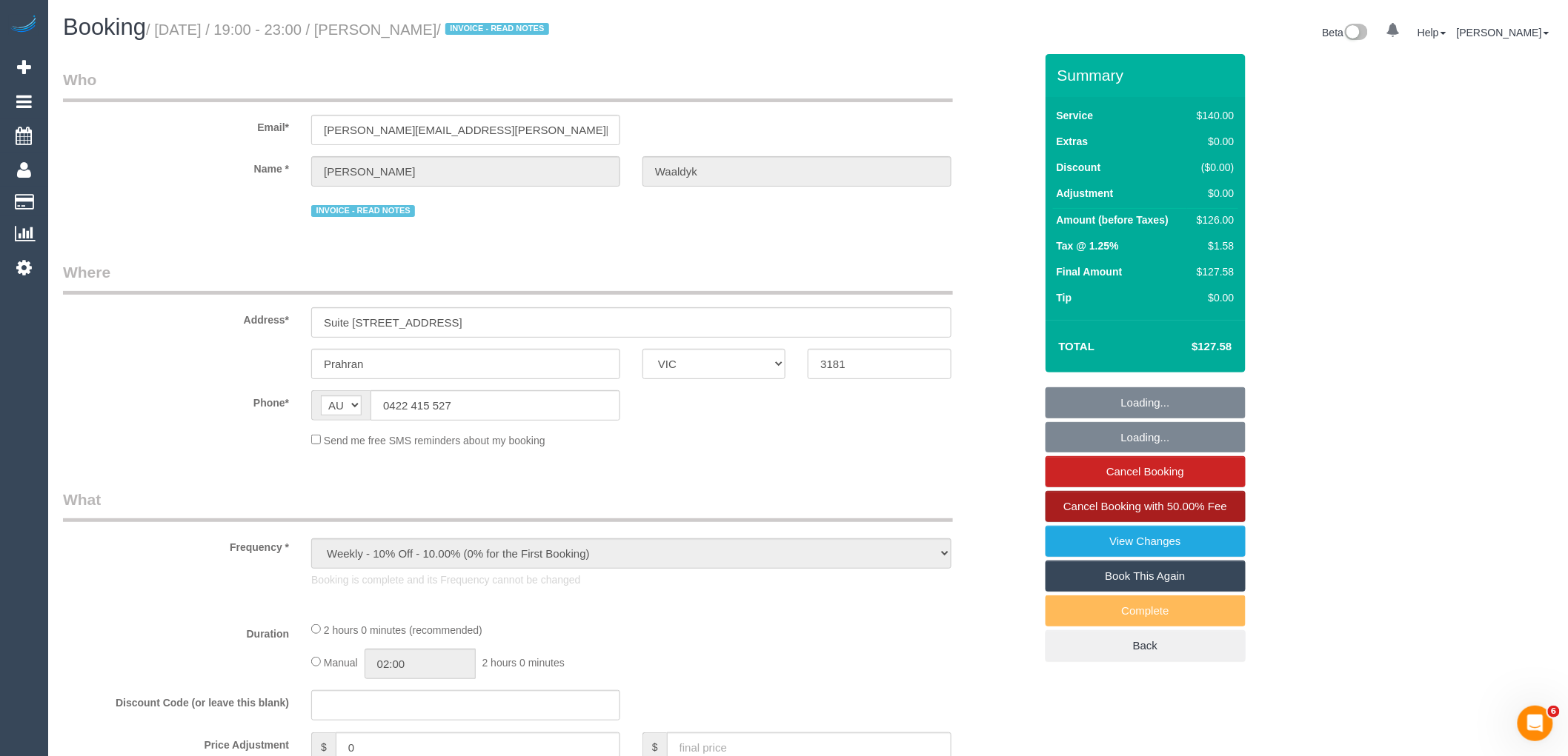
select select "number:25"
select select "number:35"
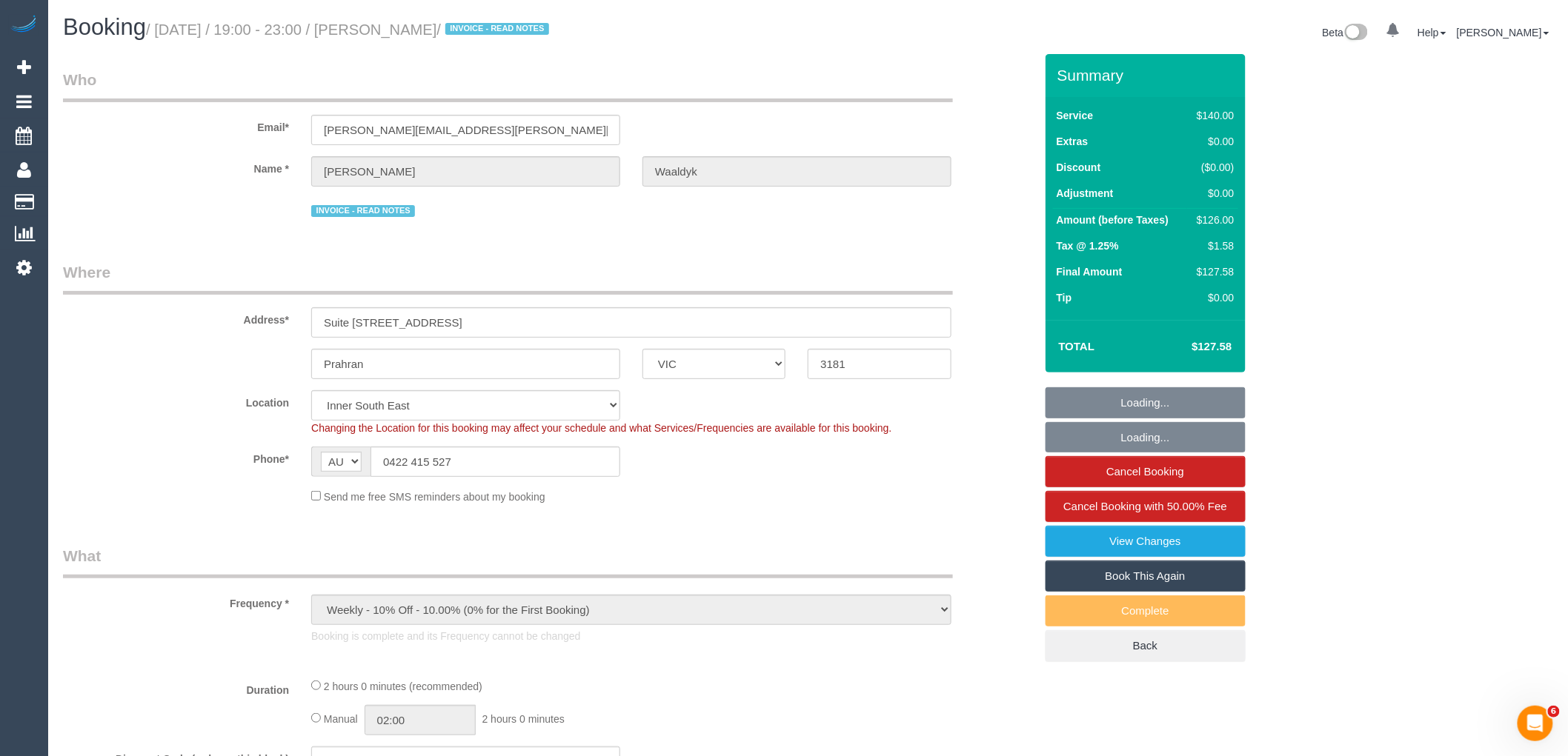
select select "object:704"
select select "31181"
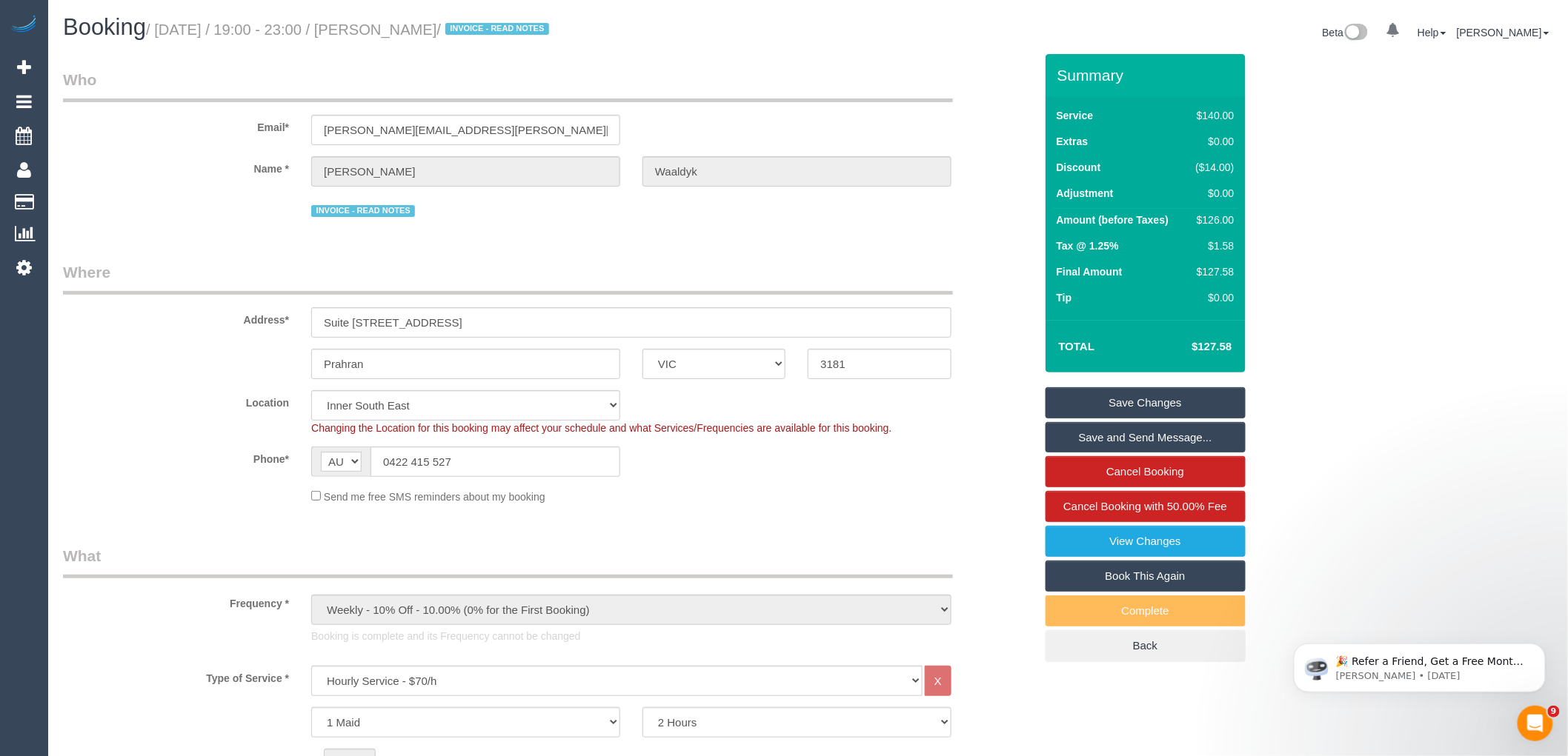
click at [1139, 436] on link "Save and Send Message..." at bounding box center [1145, 438] width 200 height 31
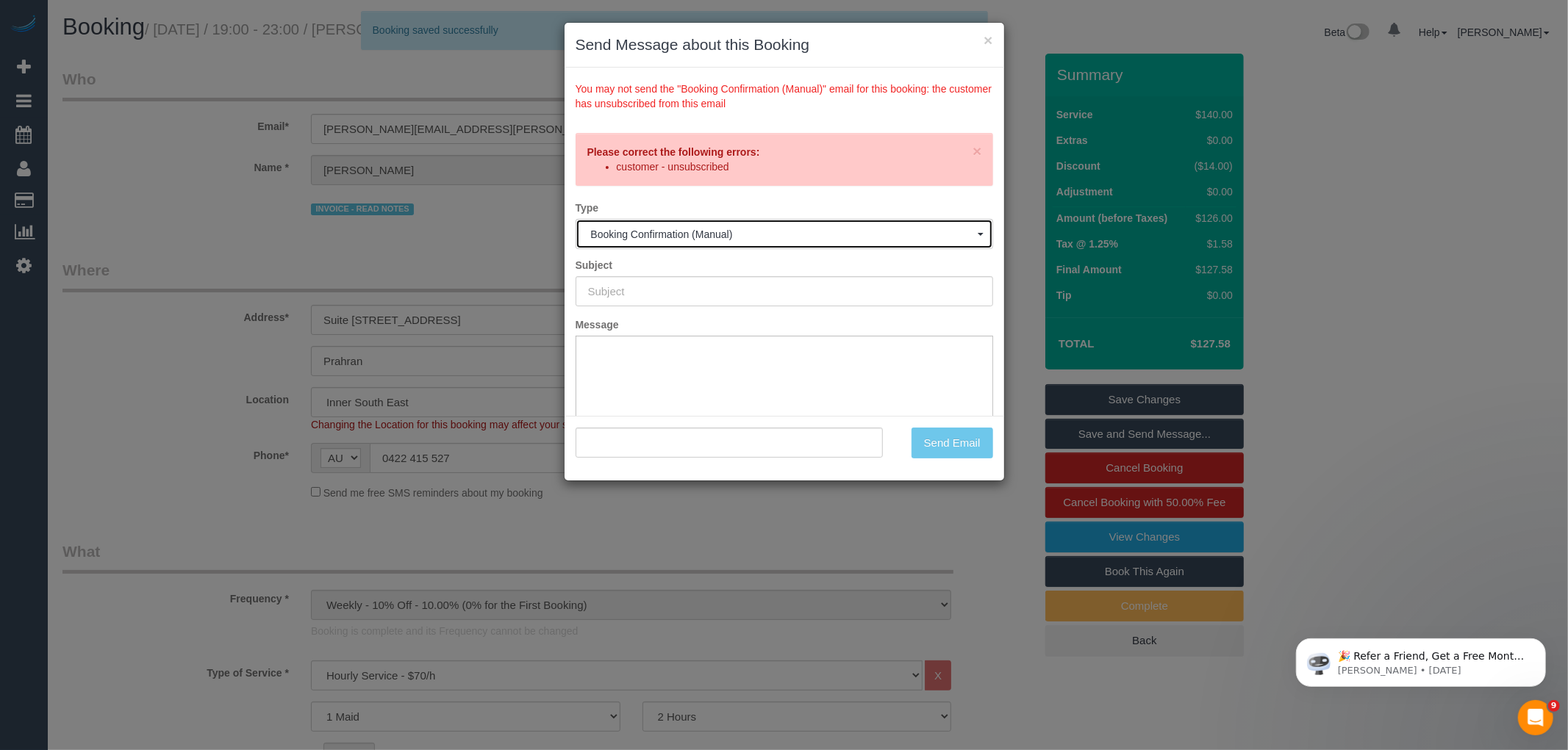
click at [744, 235] on span "Booking Confirmation (Manual)" at bounding box center [785, 234] width 387 height 12
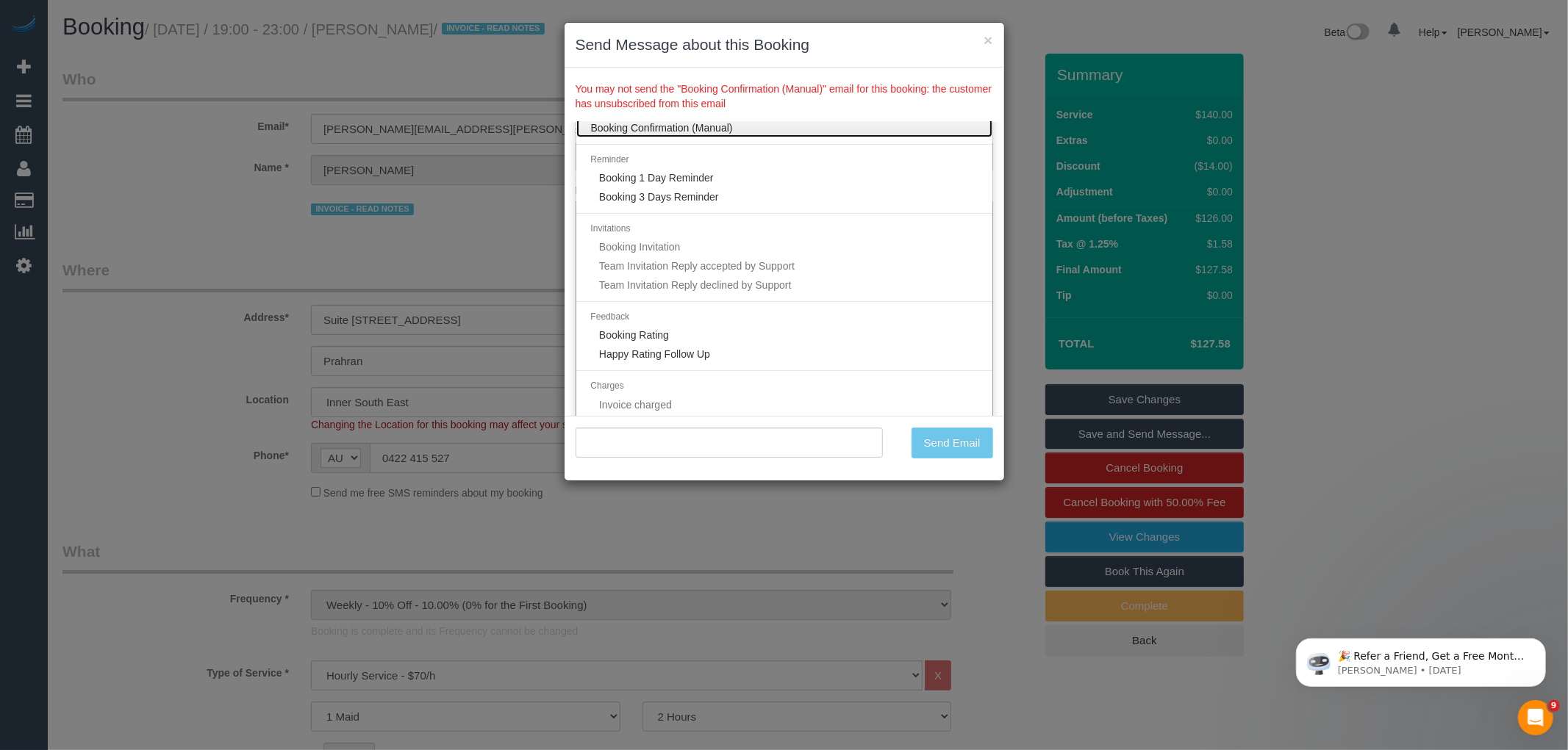
scroll to position [164, 0]
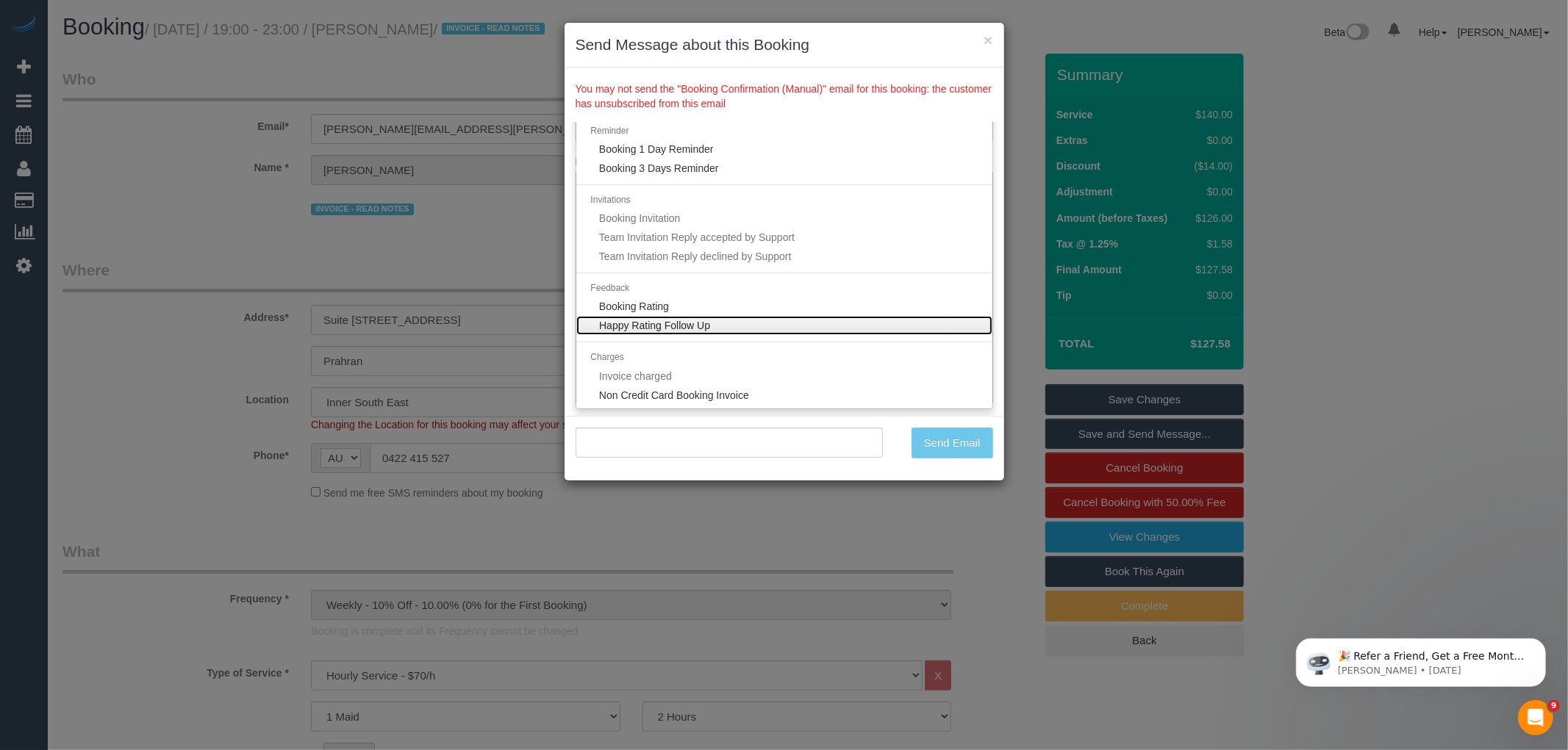
click at [722, 325] on link "Happy Rating Follow Up" at bounding box center [785, 325] width 416 height 19
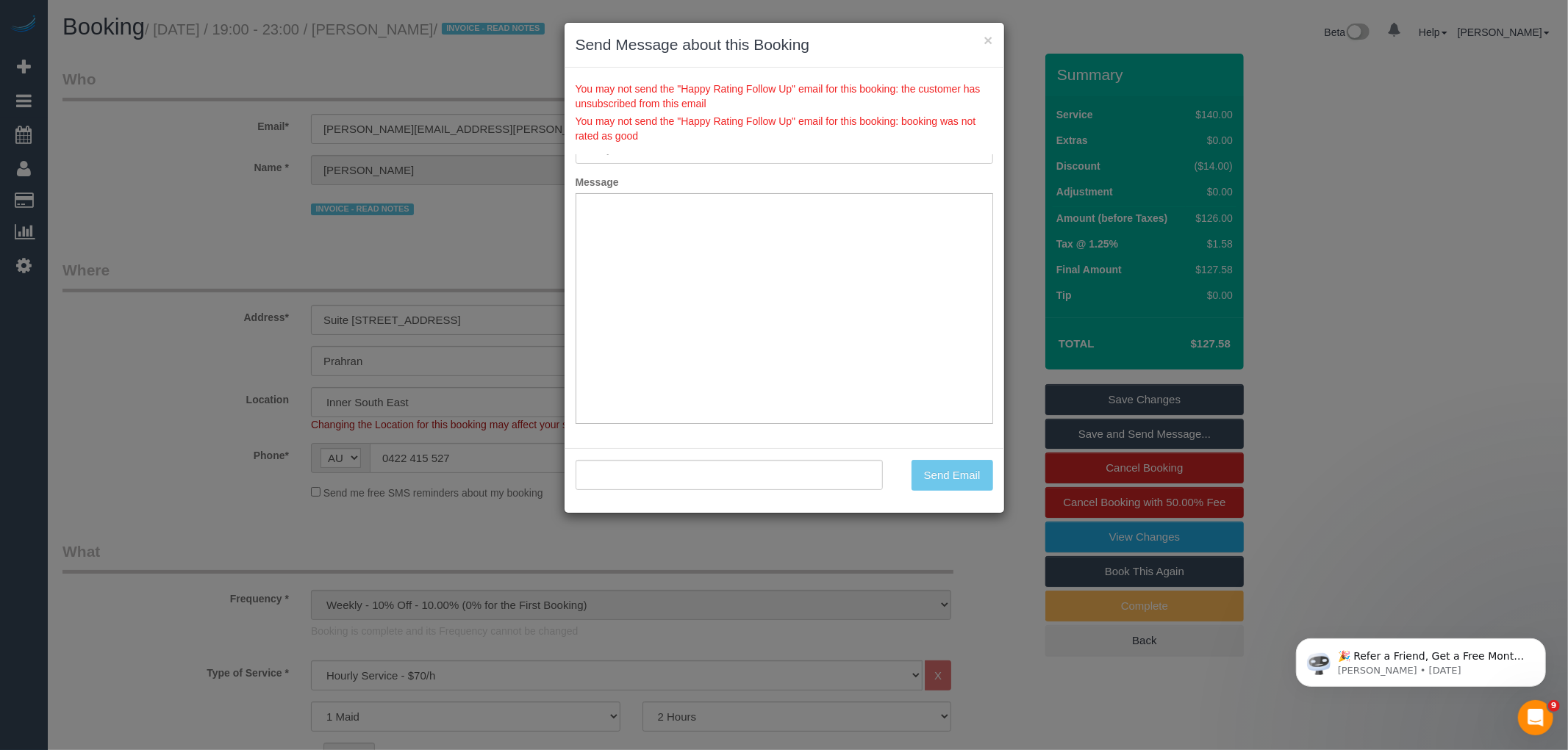
scroll to position [0, 0]
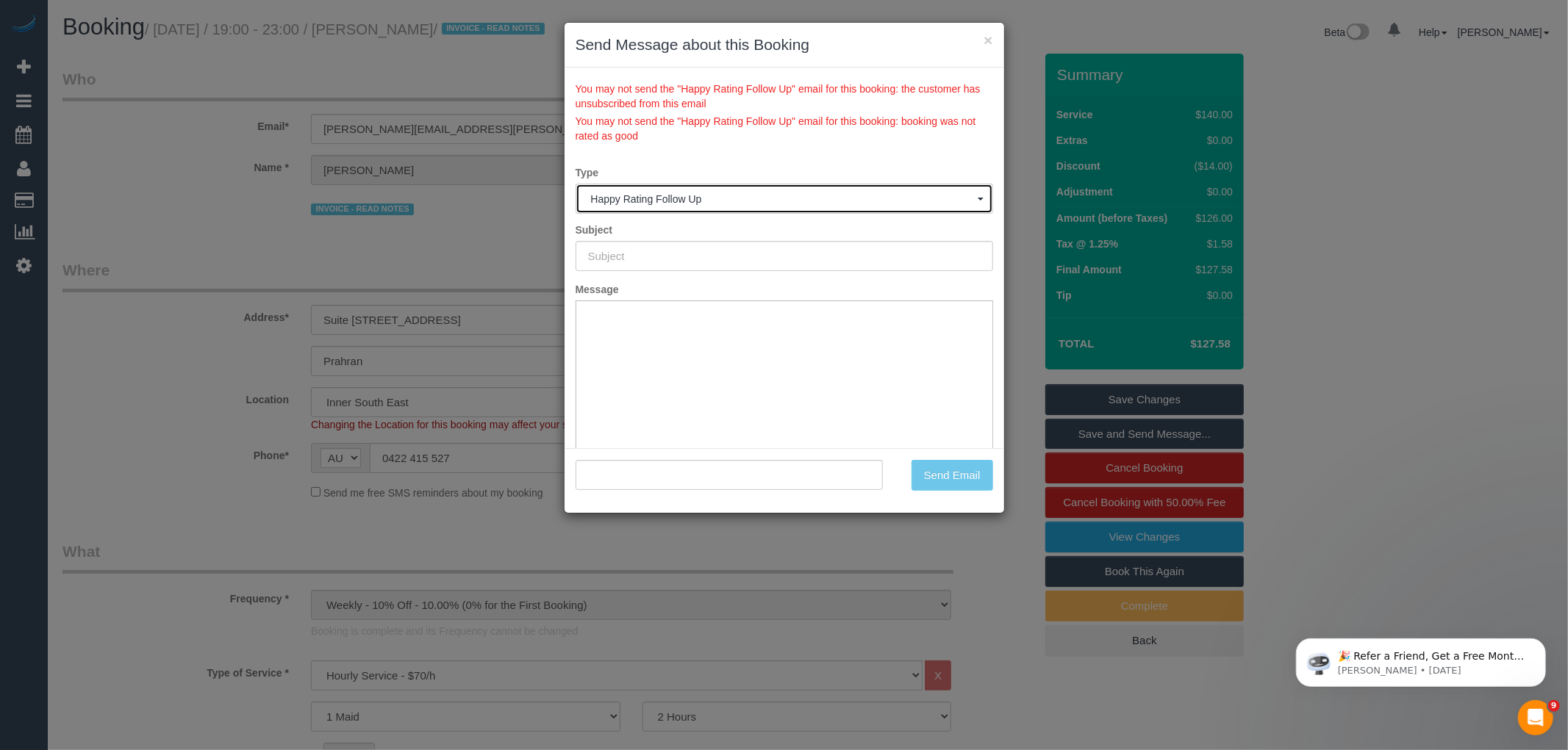
click at [721, 198] on span "Happy Rating Follow Up" at bounding box center [785, 199] width 387 height 12
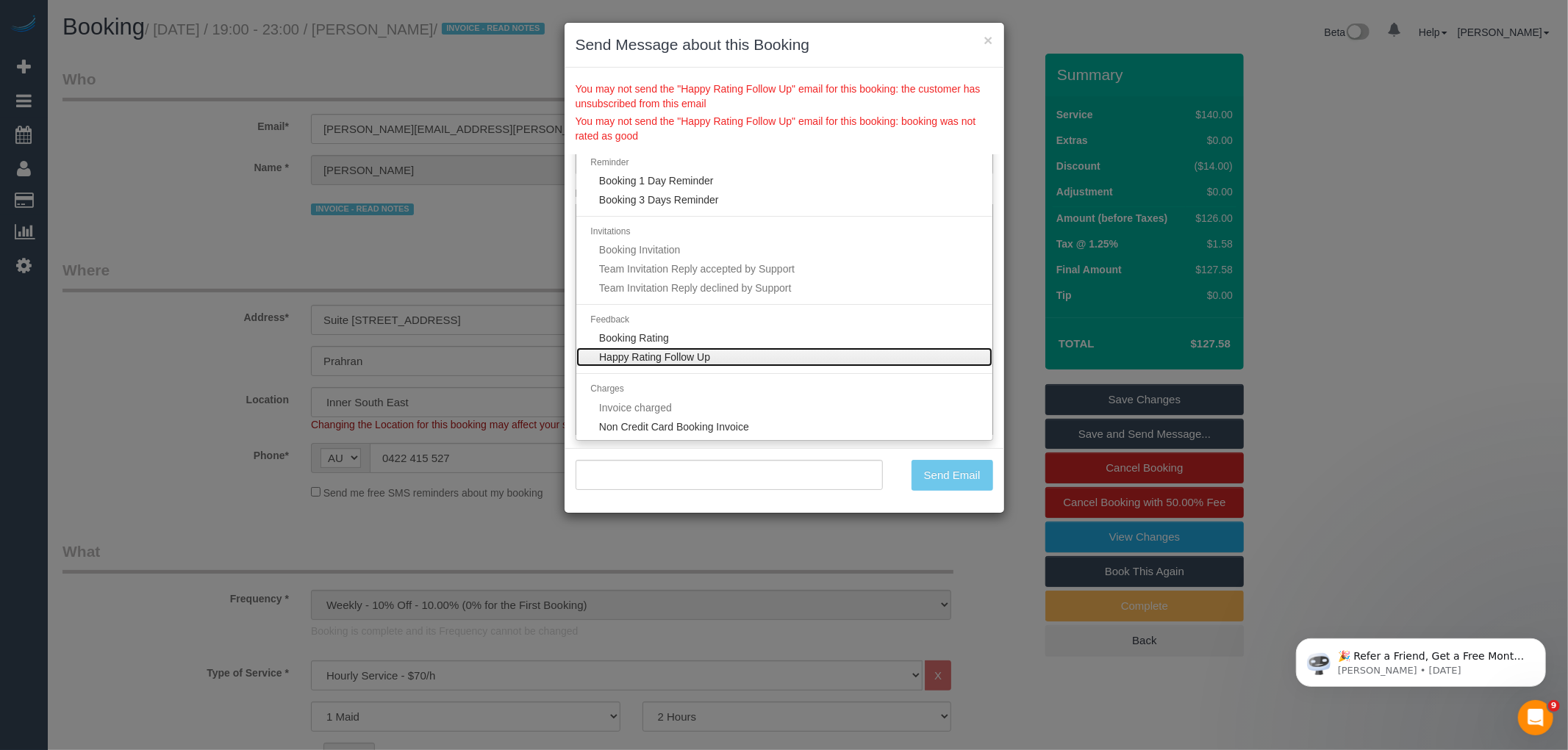
scroll to position [107, 0]
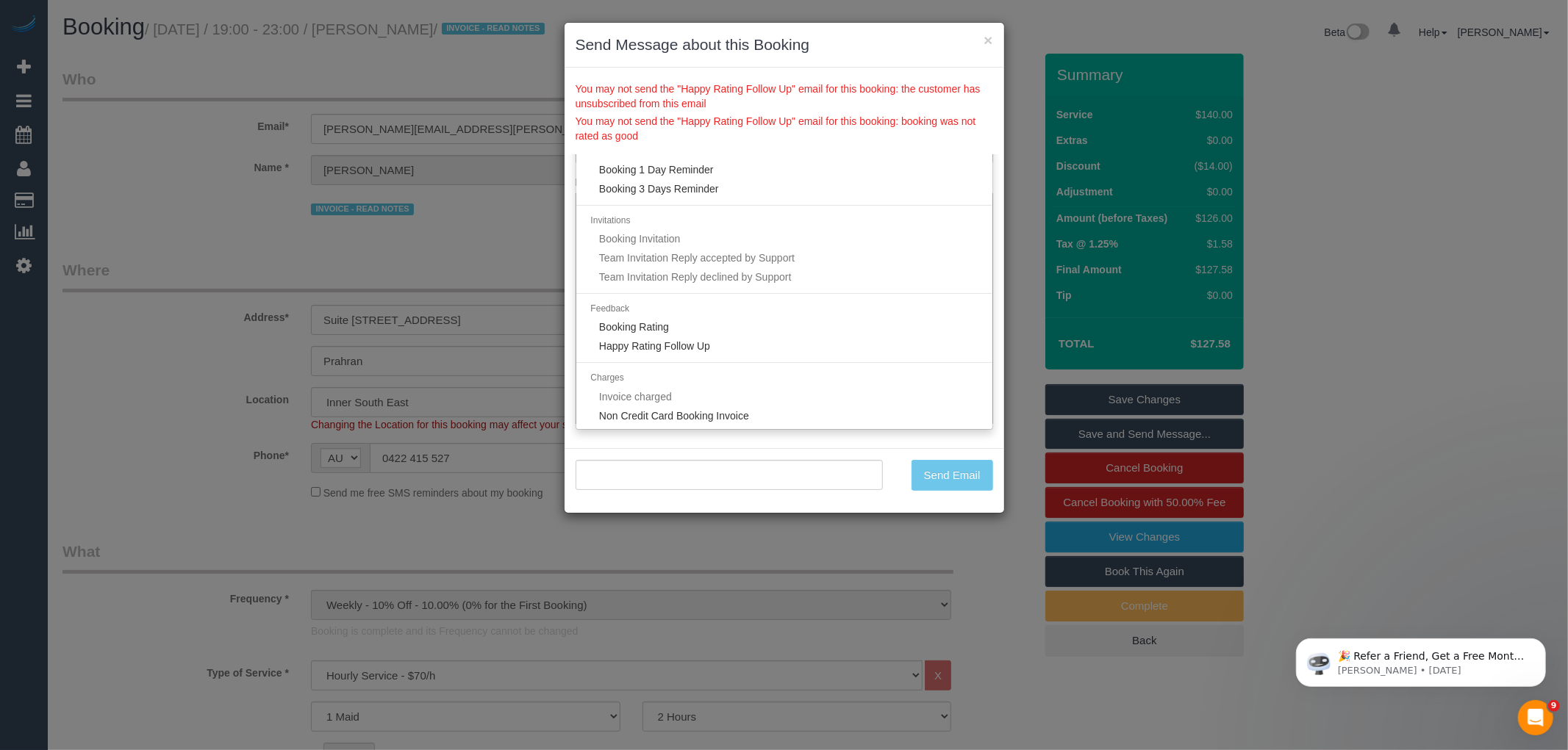
click at [680, 315] on li "Feedback" at bounding box center [785, 309] width 416 height 17
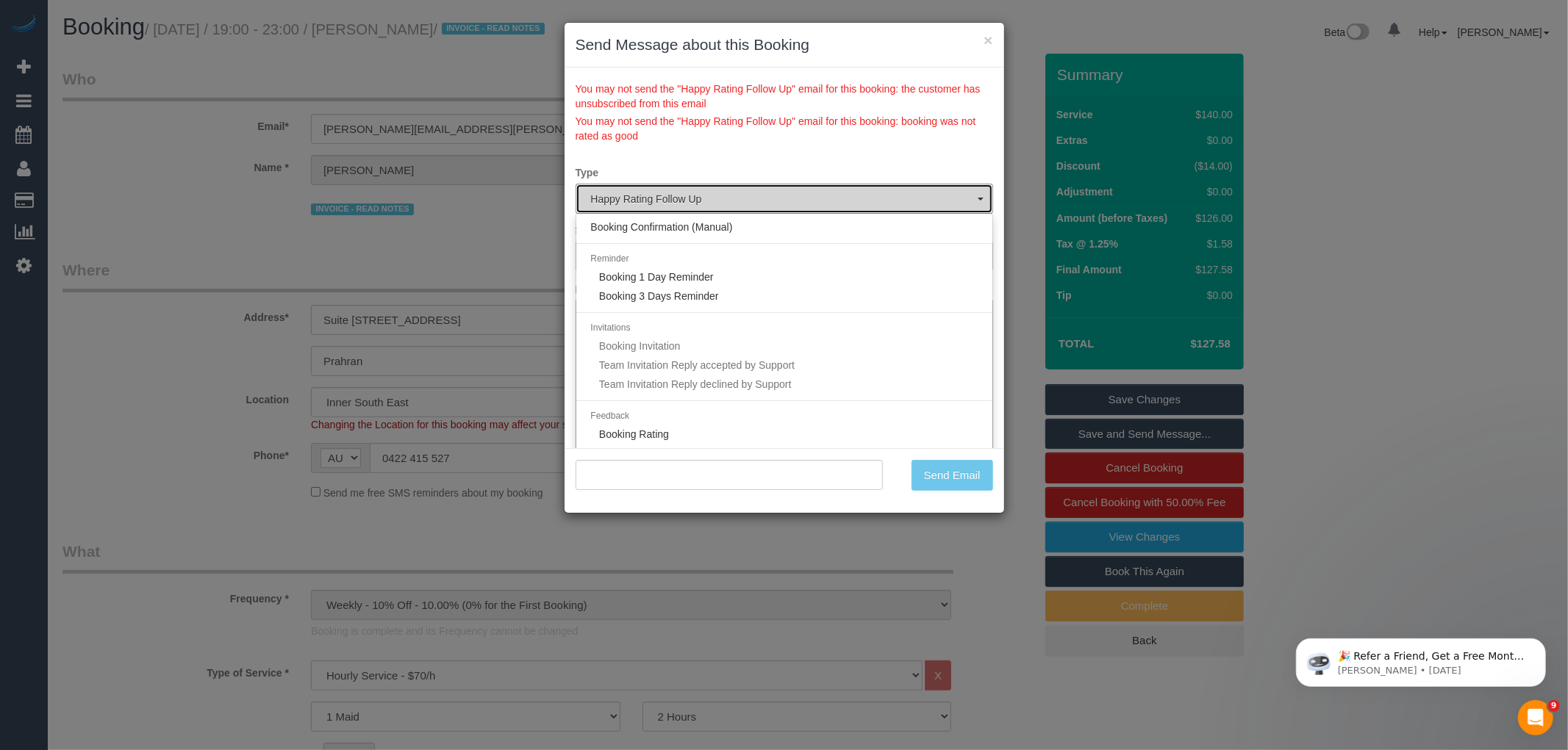
click at [736, 206] on button "Happy Rating Follow Up" at bounding box center [785, 198] width 418 height 30
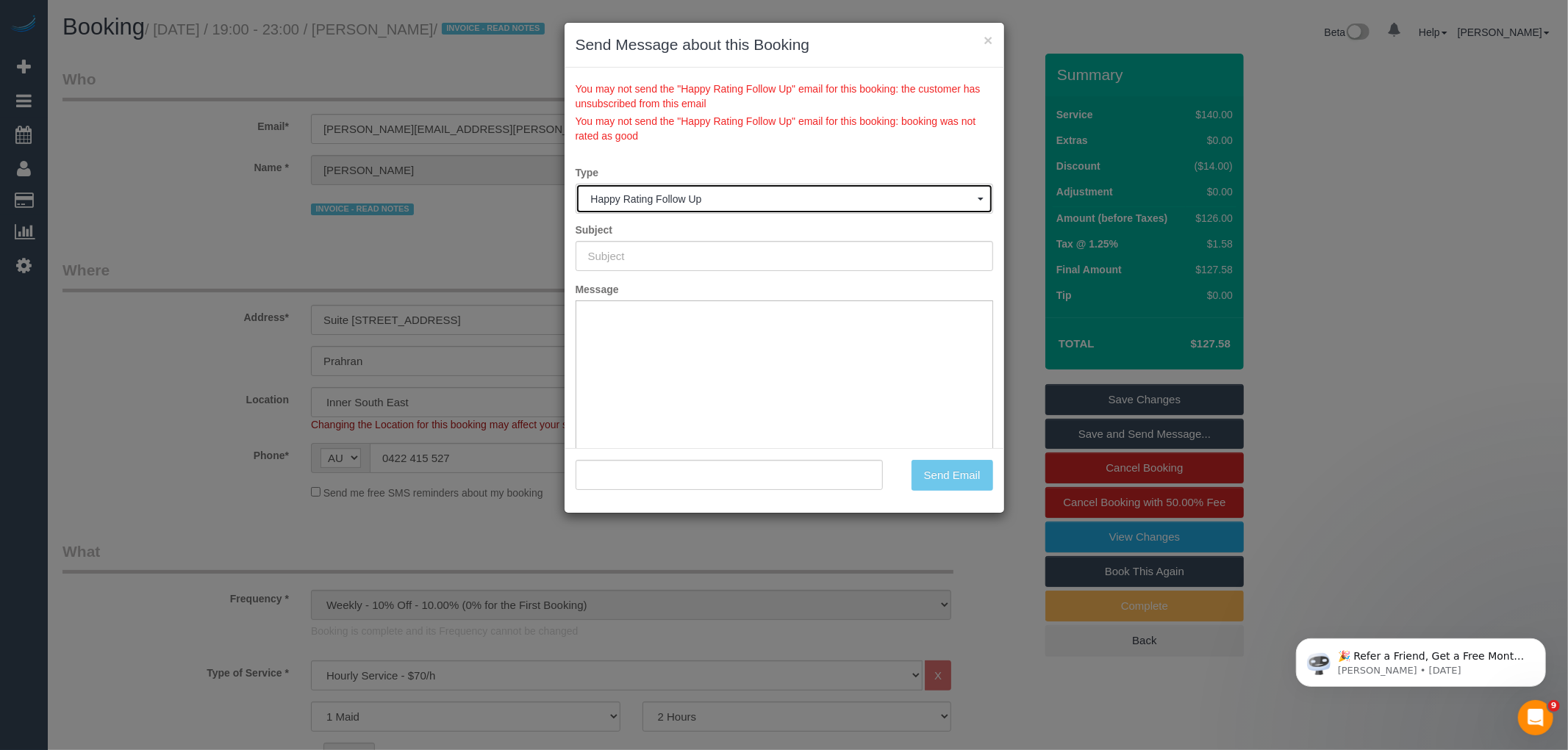
click at [736, 206] on button "Happy Rating Follow Up" at bounding box center [785, 198] width 418 height 30
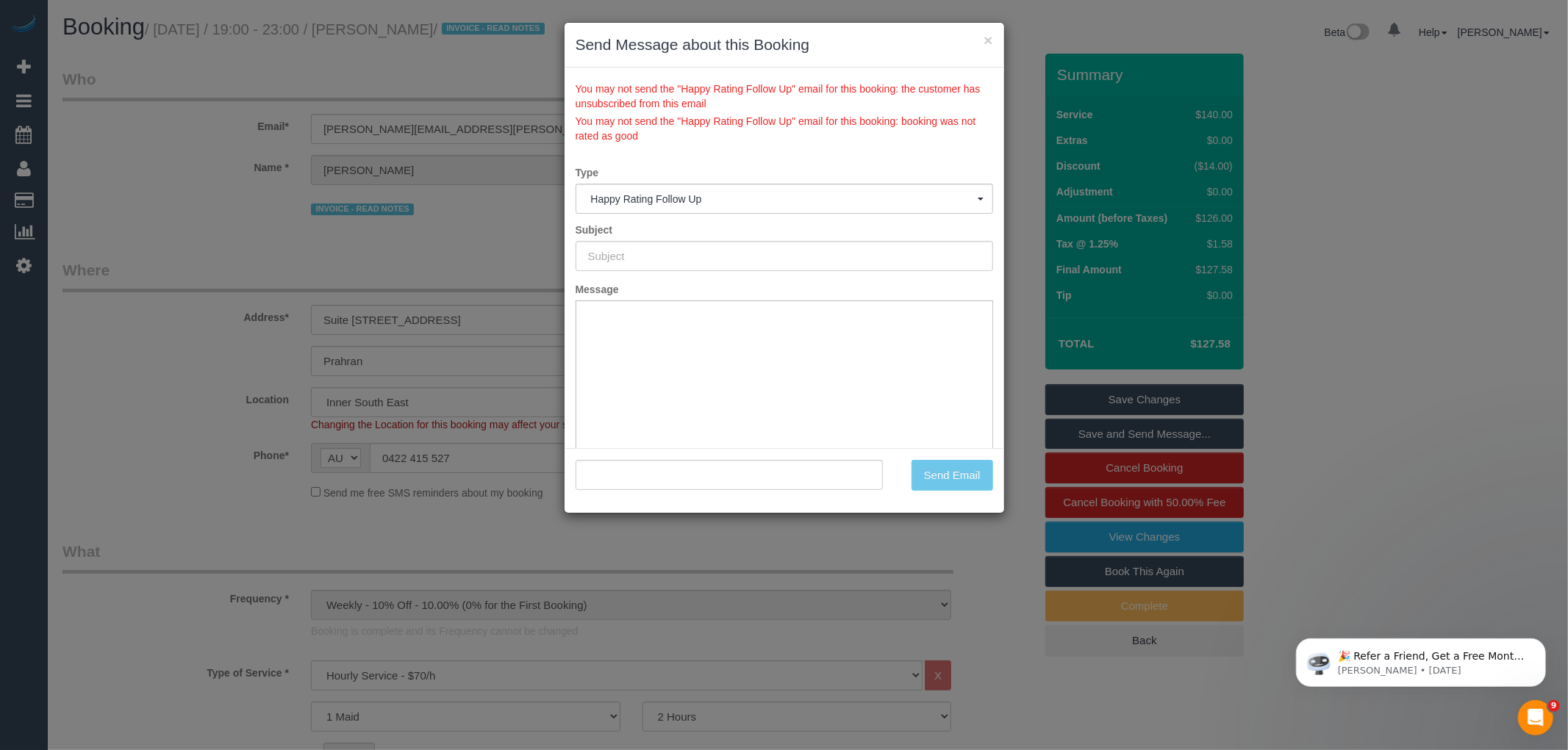
scroll to position [15, 0]
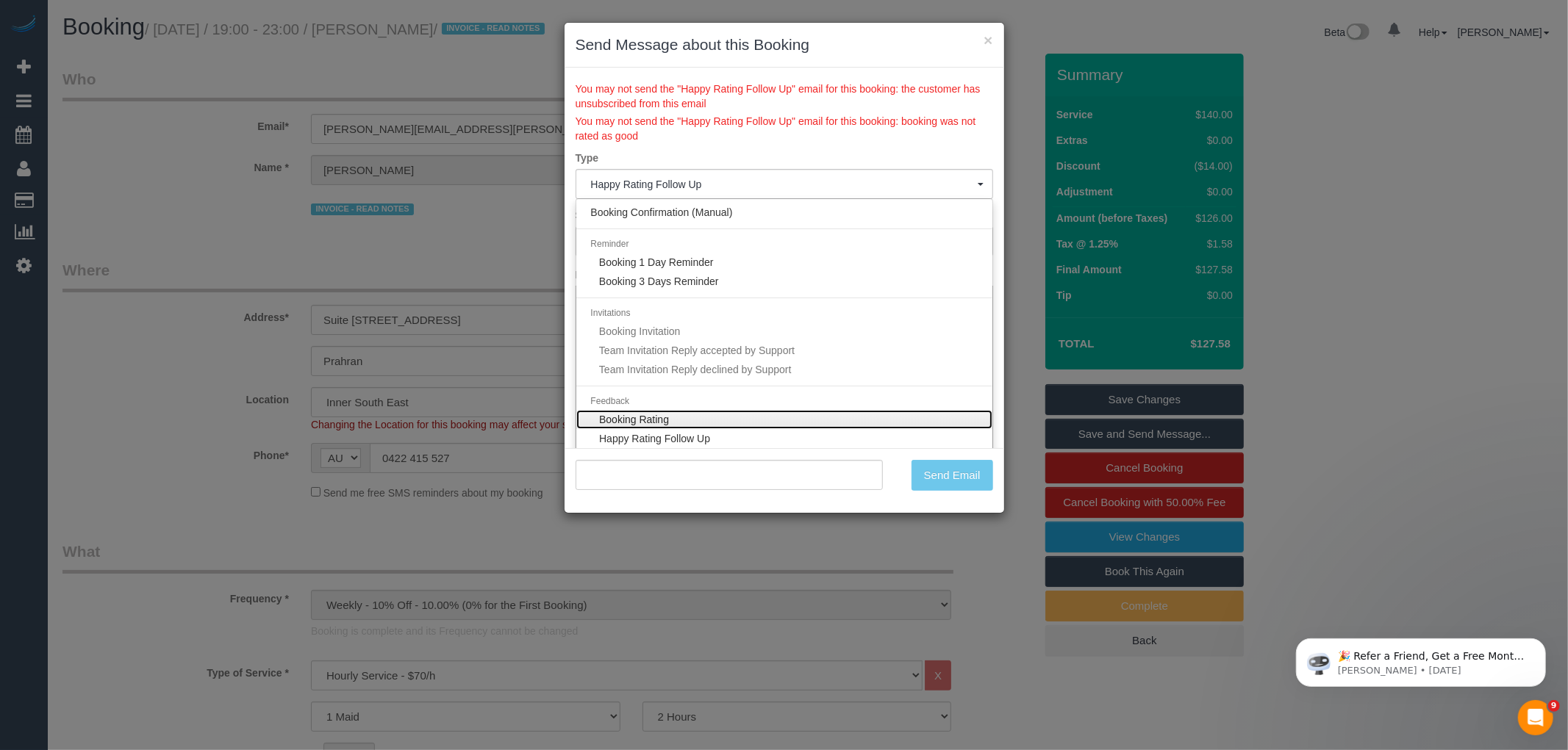
click at [662, 410] on link "Booking Rating" at bounding box center [785, 419] width 416 height 19
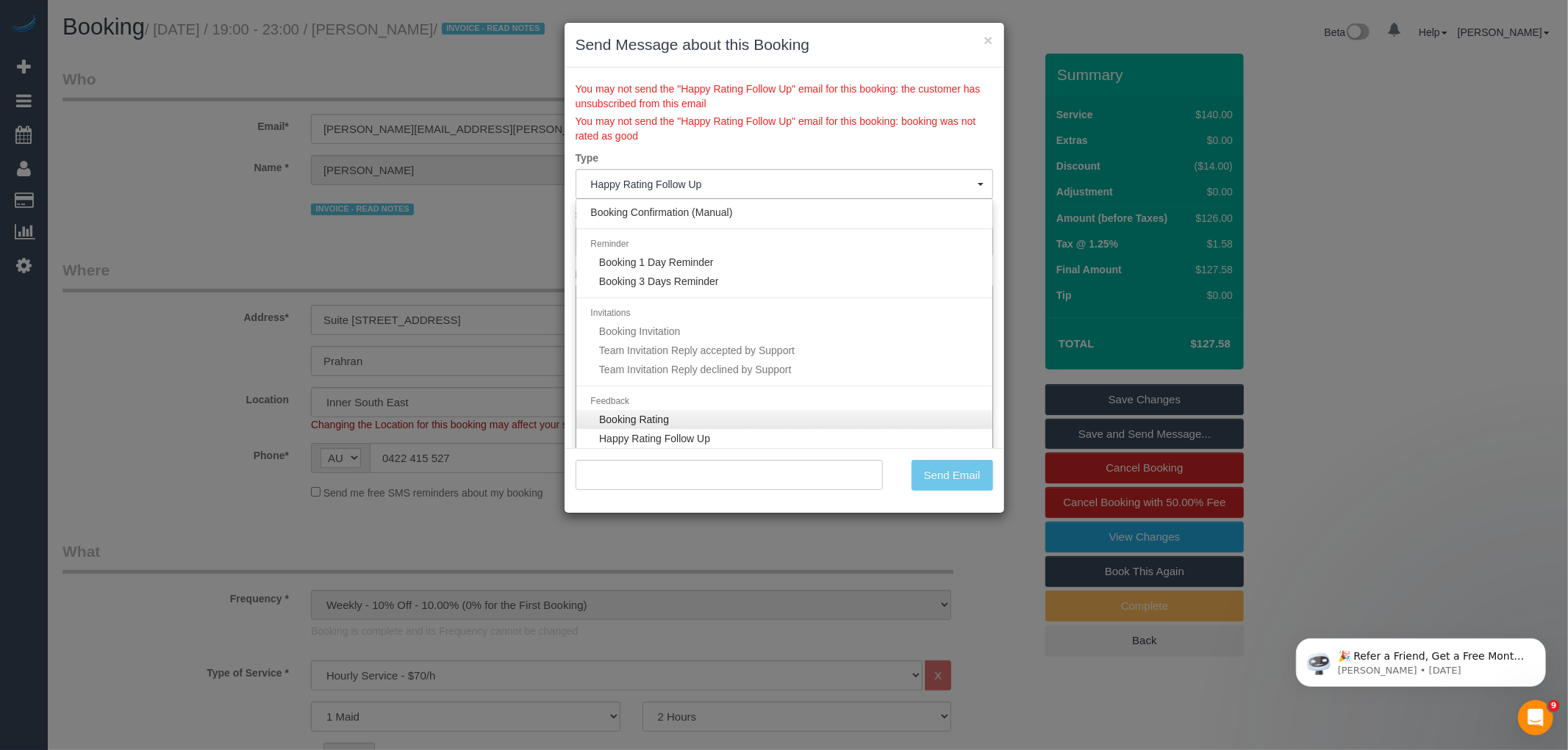
select select "7"
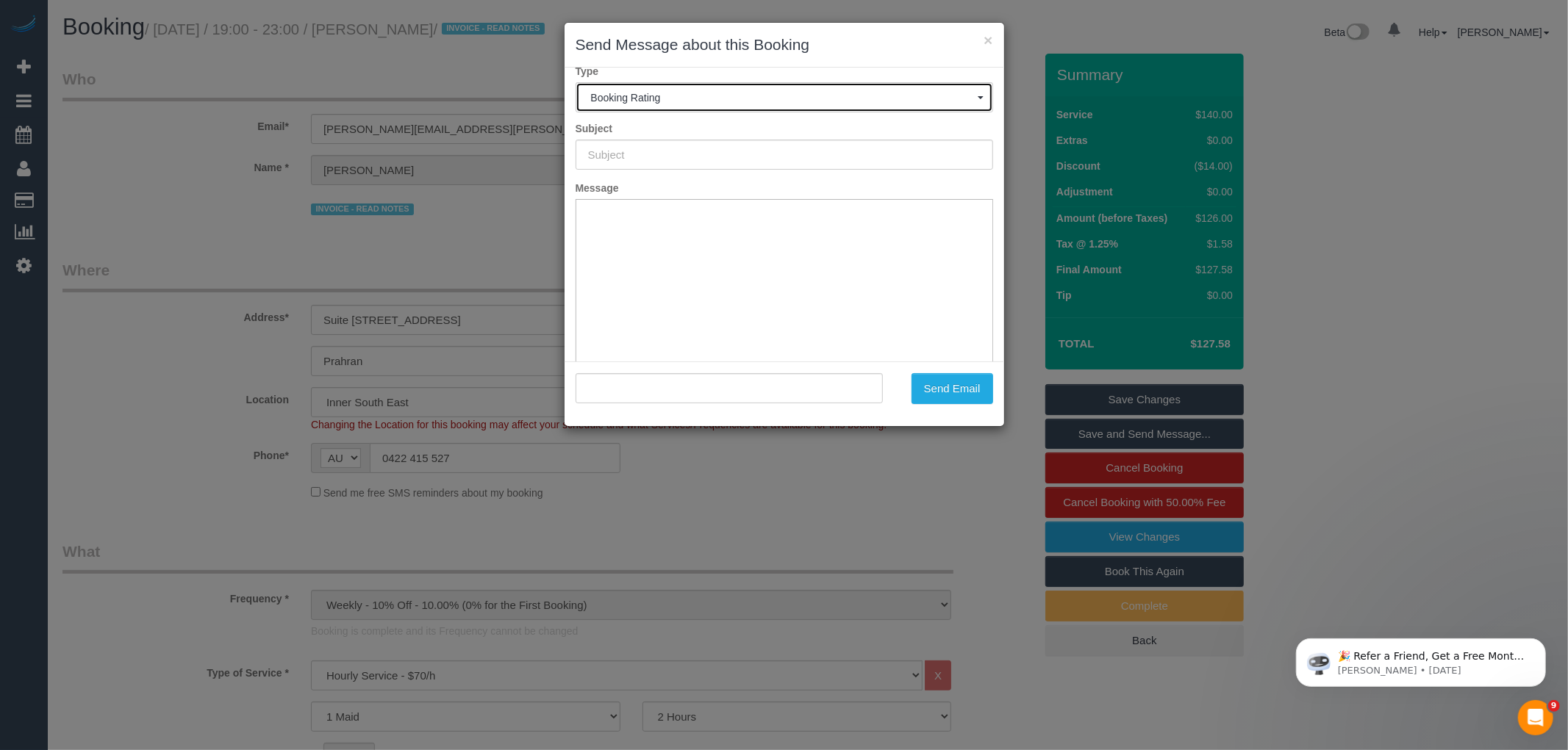
type input "Rate Your Team With One Click"
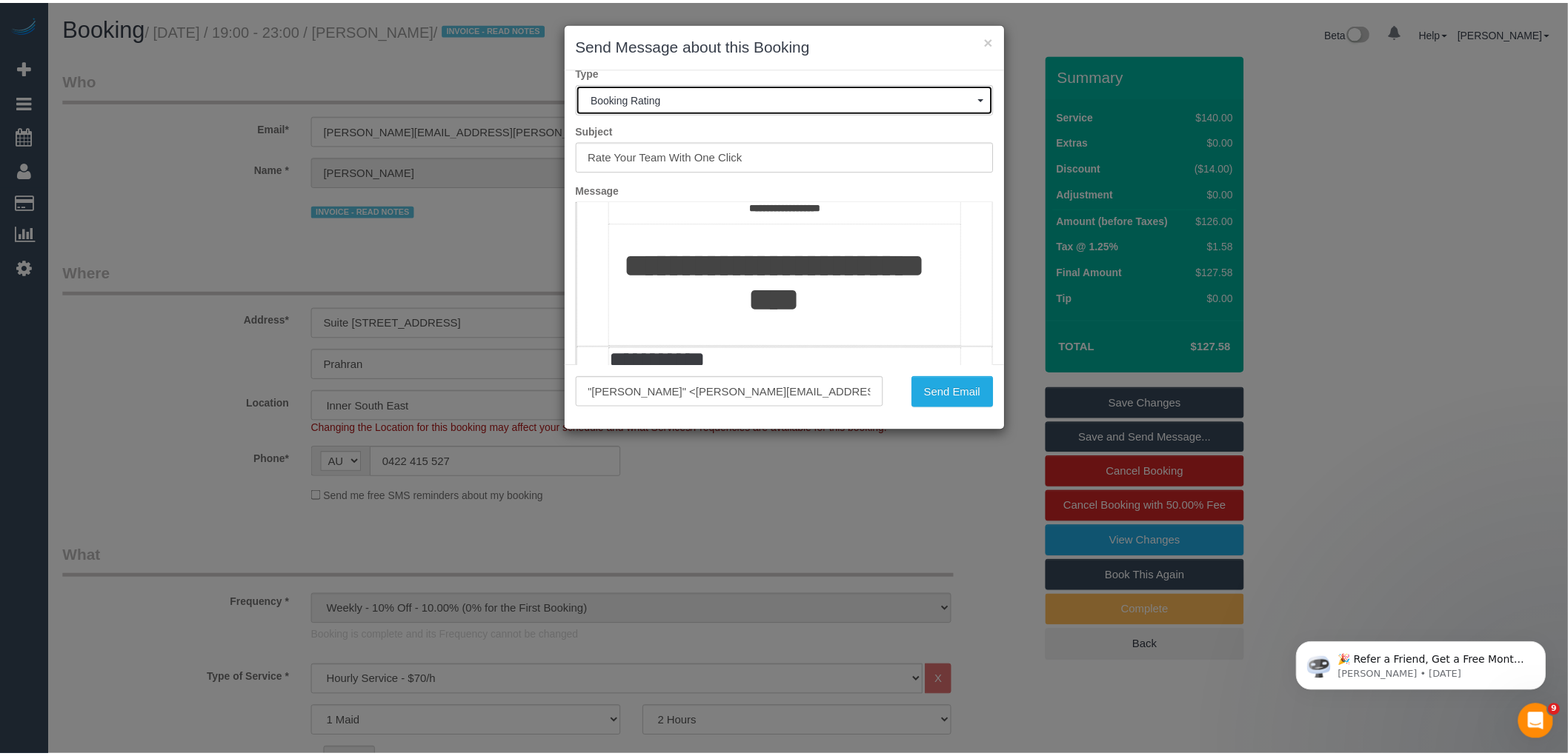
scroll to position [247, 0]
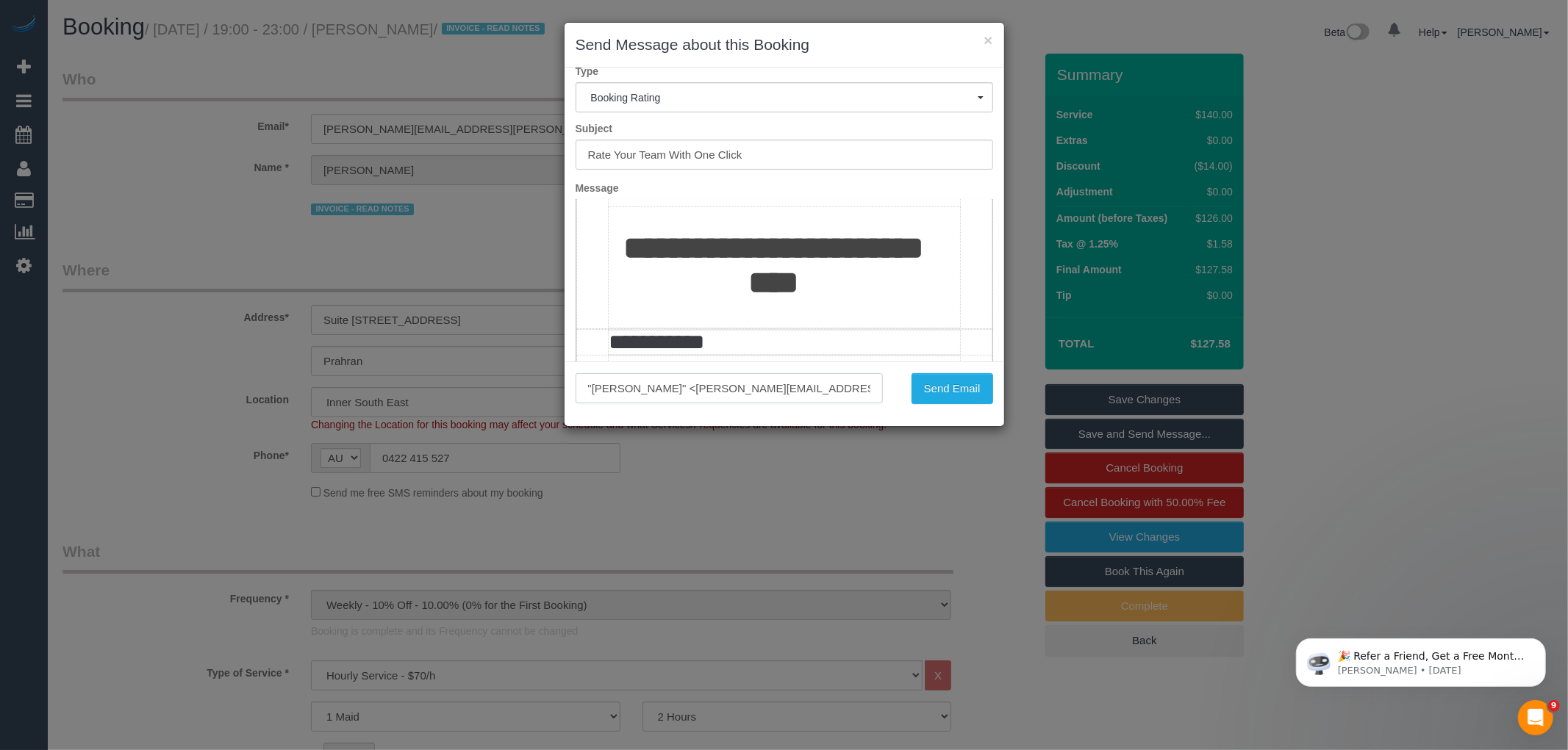
drag, startPoint x: 845, startPoint y: 388, endPoint x: 476, endPoint y: 391, distance: 369.0
click at [476, 390] on div "× Send Message about this Booking Type Booking Rating Booking Confirmation (Man…" at bounding box center [784, 375] width 1568 height 750
type input "vanessa@maidtoclean.com.au"
click at [966, 389] on button "Send Email" at bounding box center [952, 388] width 81 height 31
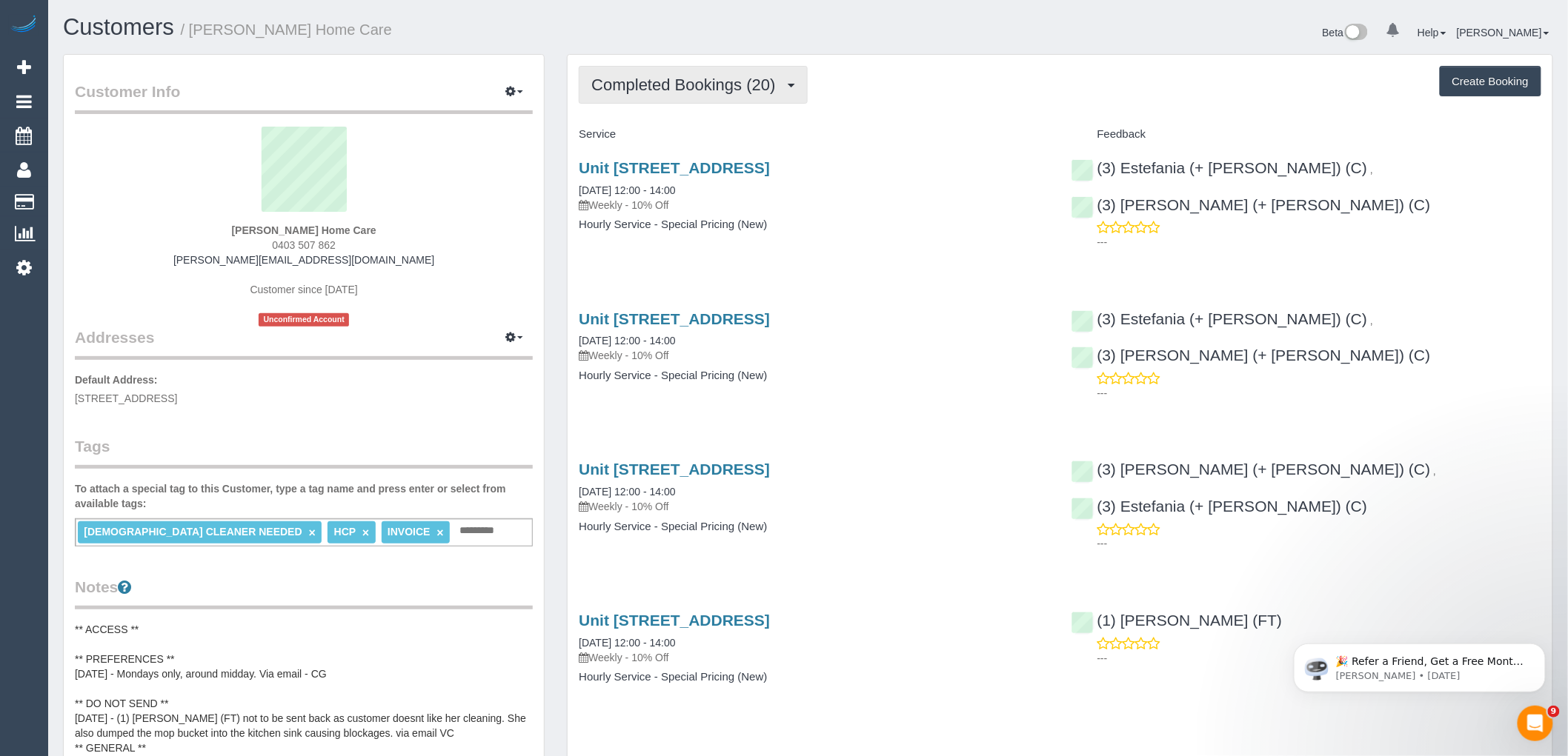
click at [727, 77] on span "Completed Bookings (20)" at bounding box center [686, 85] width 191 height 19
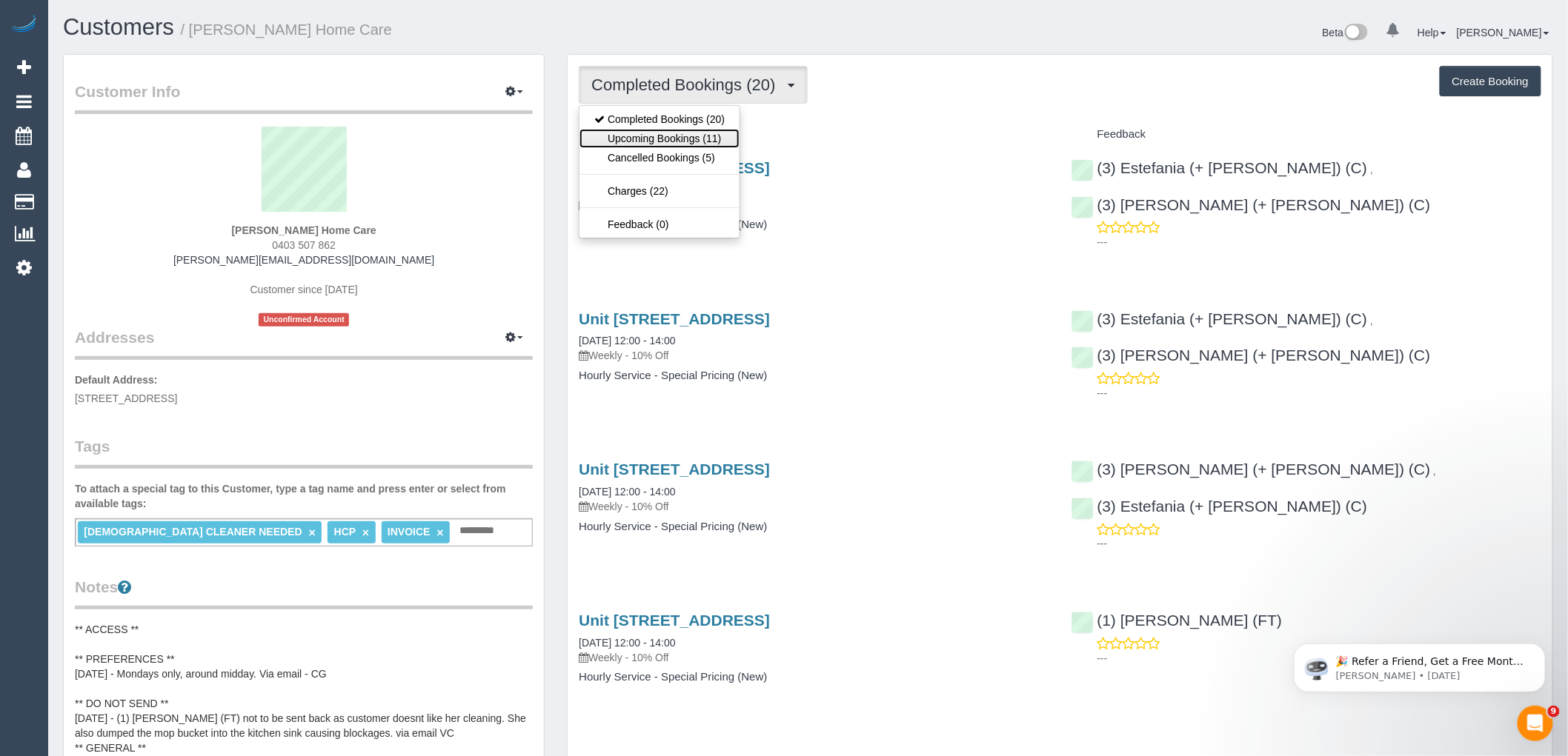
click at [716, 139] on link "Upcoming Bookings (11)" at bounding box center [659, 139] width 160 height 19
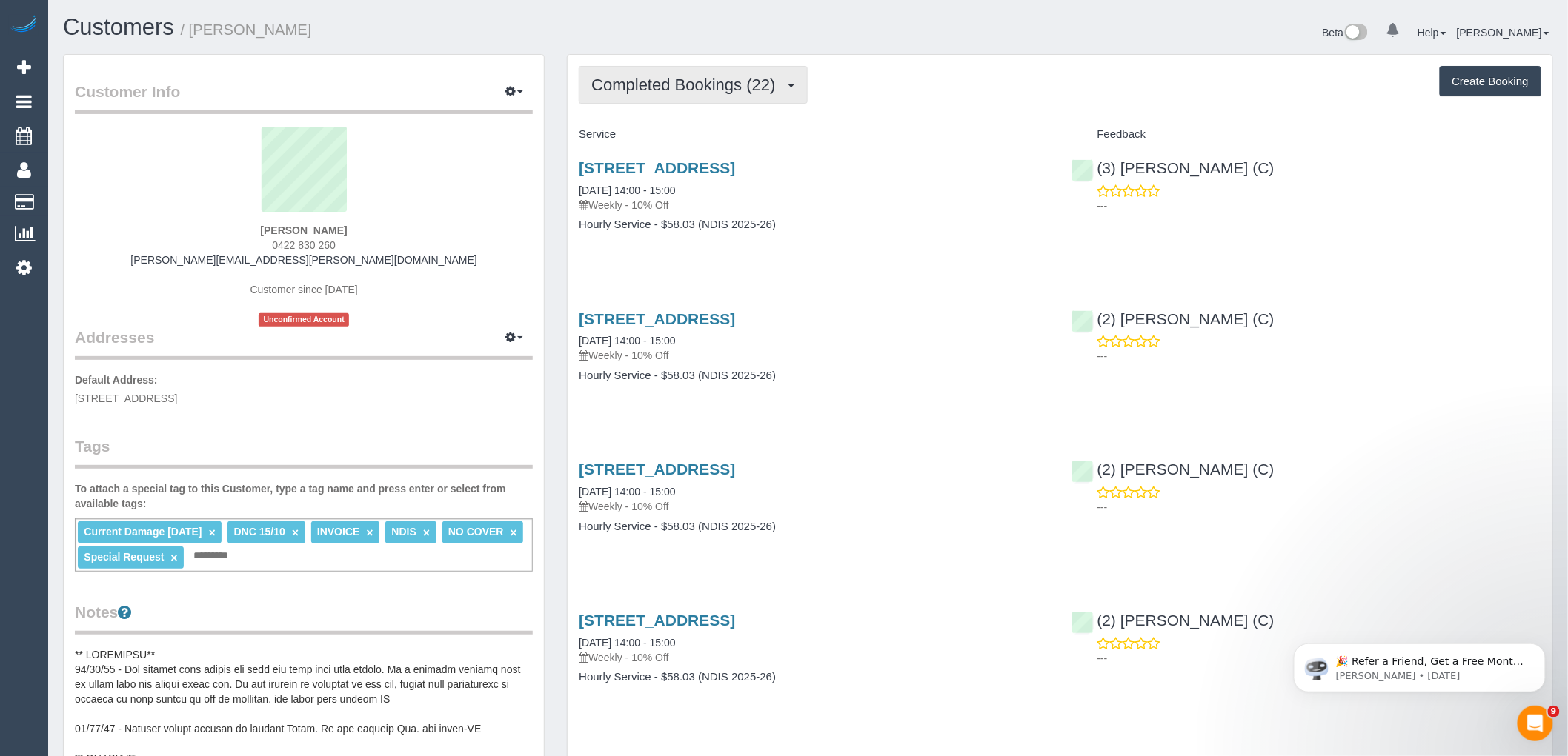
click at [779, 84] on span "Completed Bookings (22)" at bounding box center [686, 85] width 191 height 19
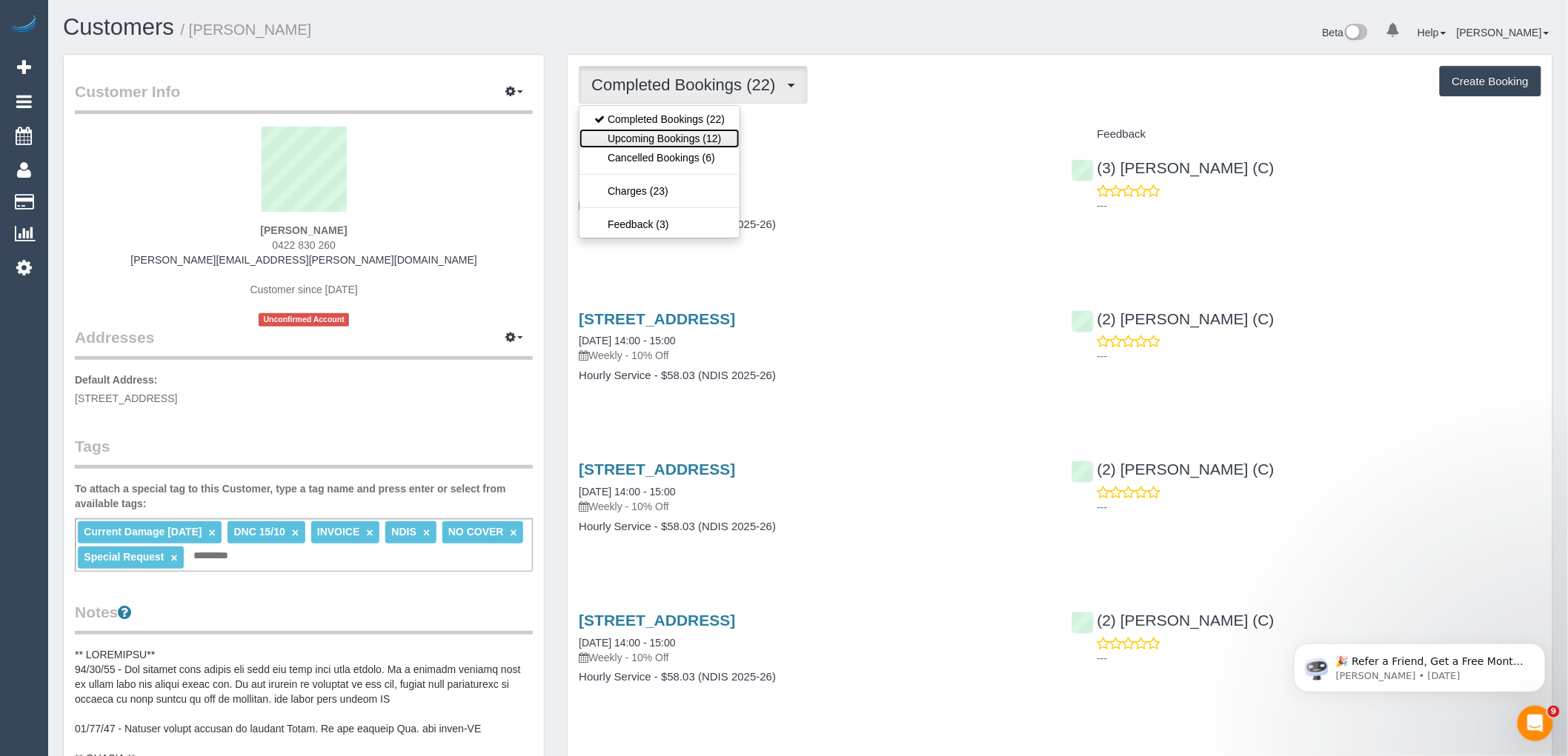
click at [711, 137] on link "Upcoming Bookings (12)" at bounding box center [659, 139] width 160 height 19
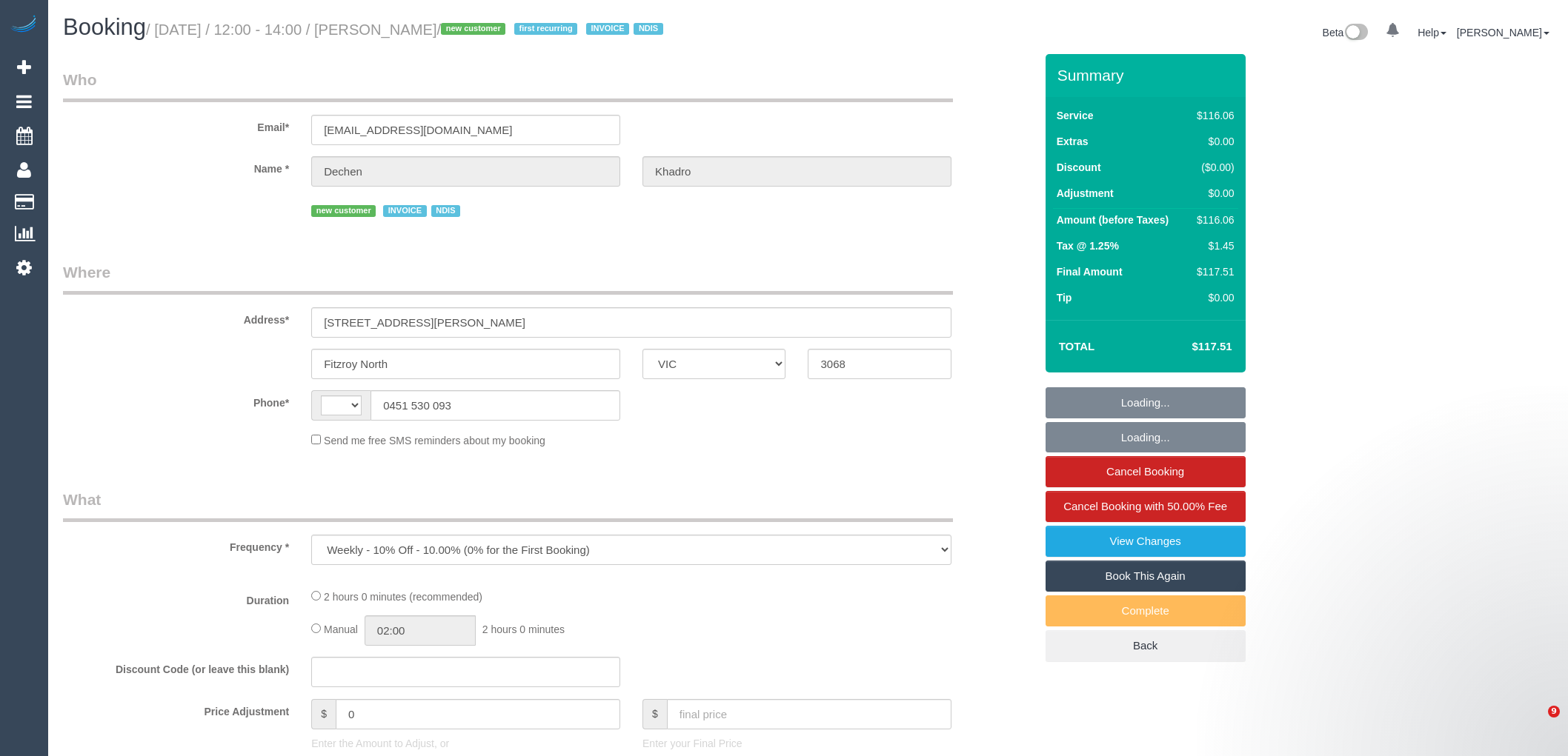
select select "VIC"
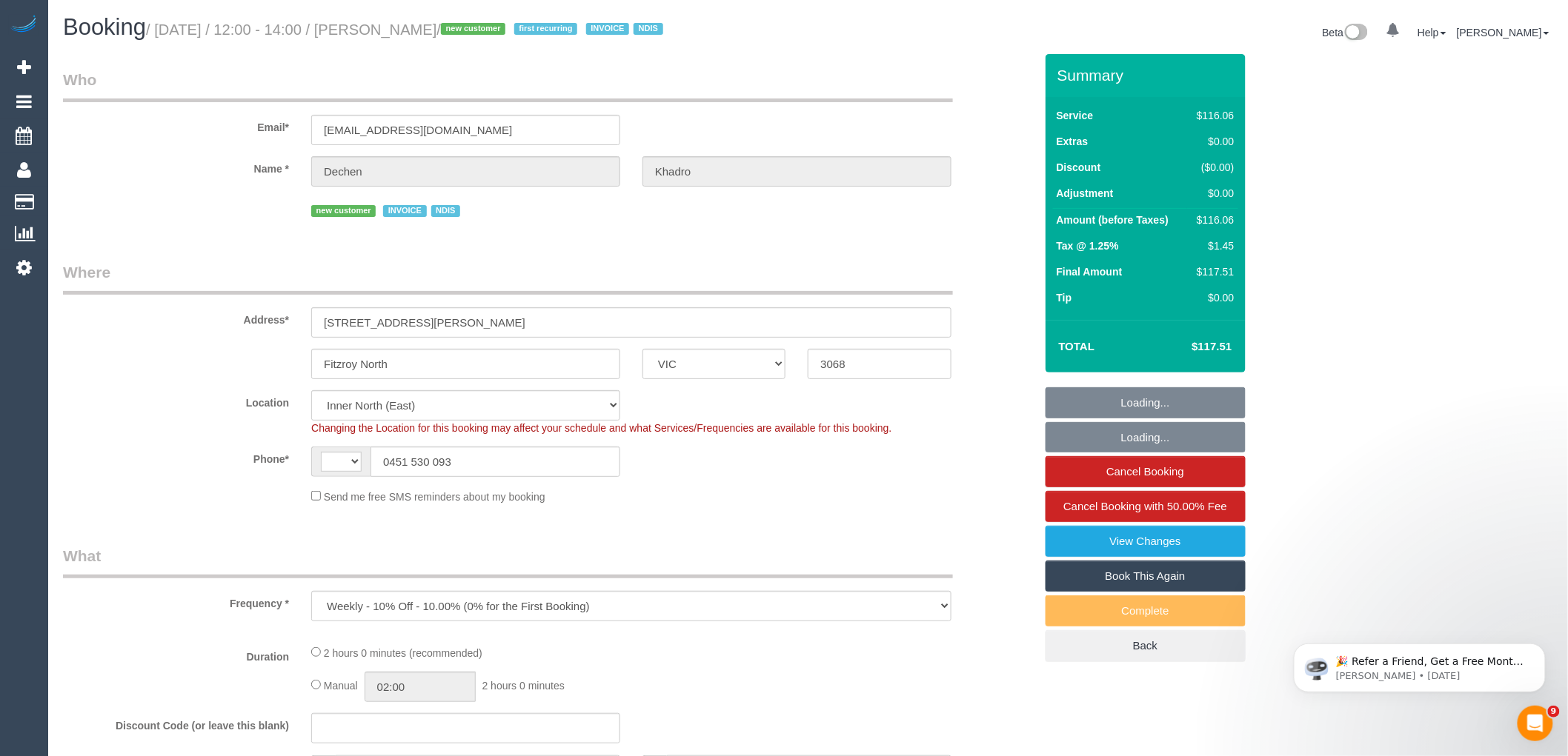
select select "object:2604"
select select "string:AU"
select select "number:27"
select select "number:14"
select select "number:19"
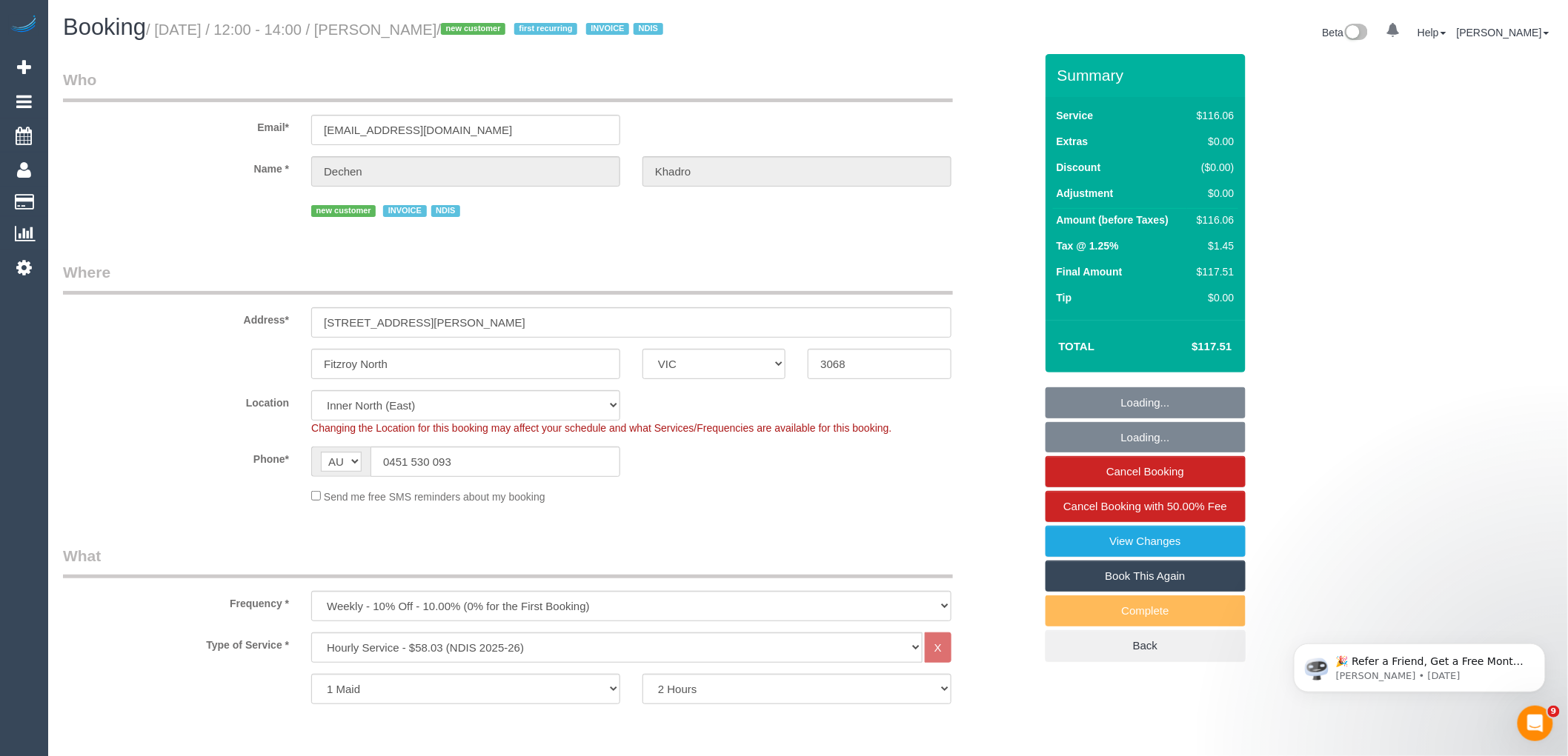
scroll to position [165, 0]
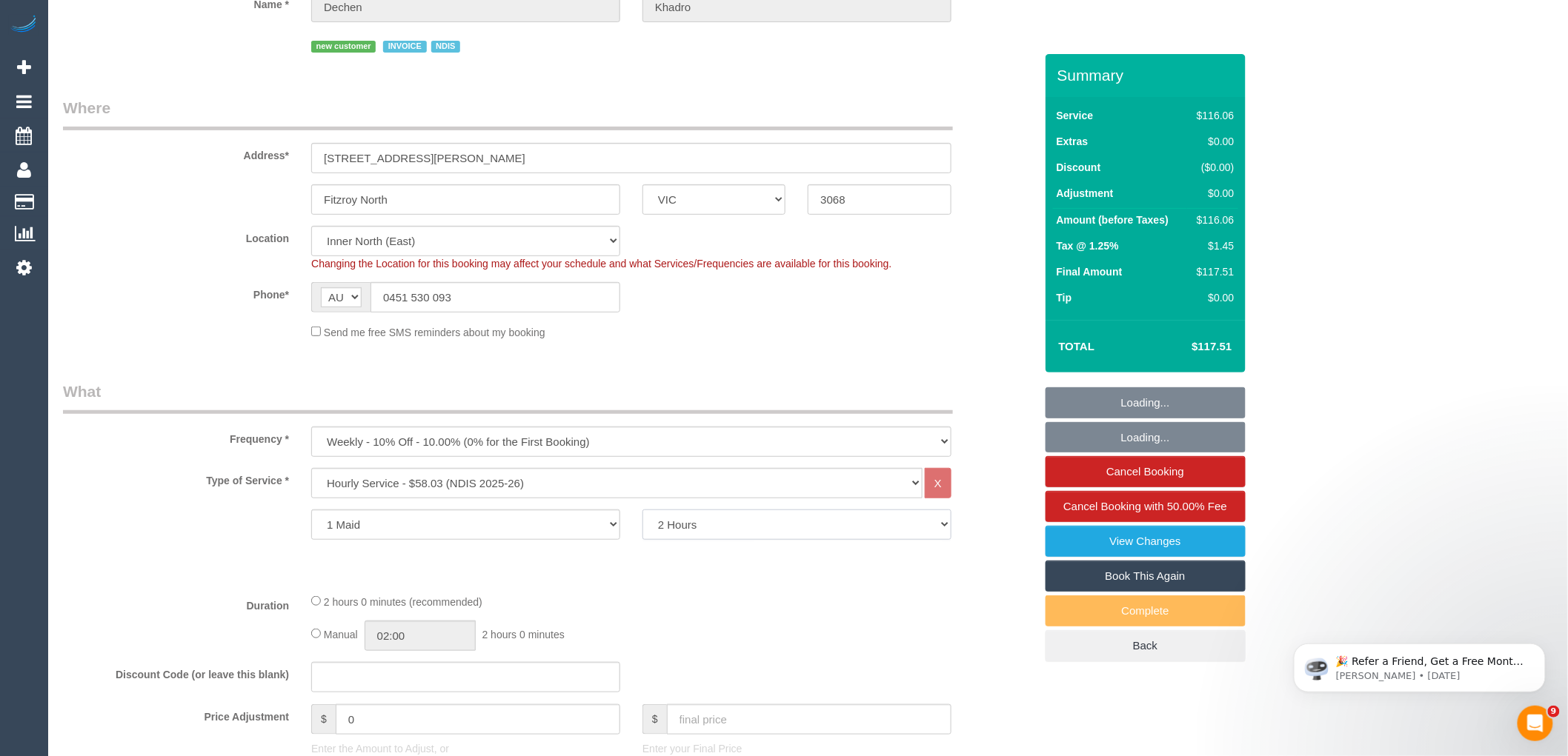
click at [697, 539] on select "2 Hours 2.5 Hours 3 Hours 3.5 Hours 4 Hours 4.5 Hours 5 Hours 5.5 Hours 6 Hours…" at bounding box center [796, 525] width 309 height 30
select select "180"
click at [642, 511] on select "2 Hours 2.5 Hours 3 Hours 3.5 Hours 4 Hours 4.5 Hours 5 Hours 5.5 Hours 6 Hours…" at bounding box center [796, 525] width 309 height 30
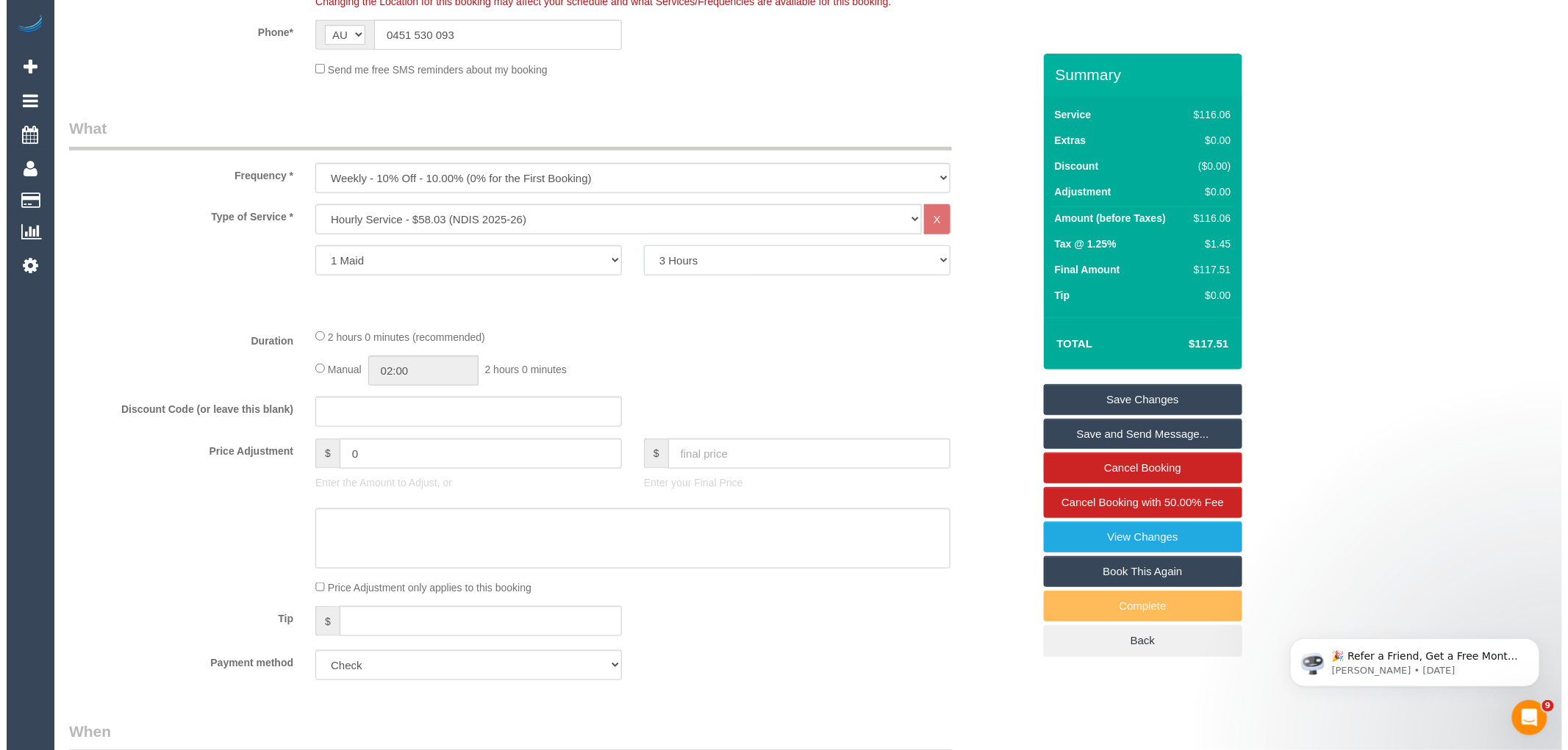
scroll to position [1470, 0]
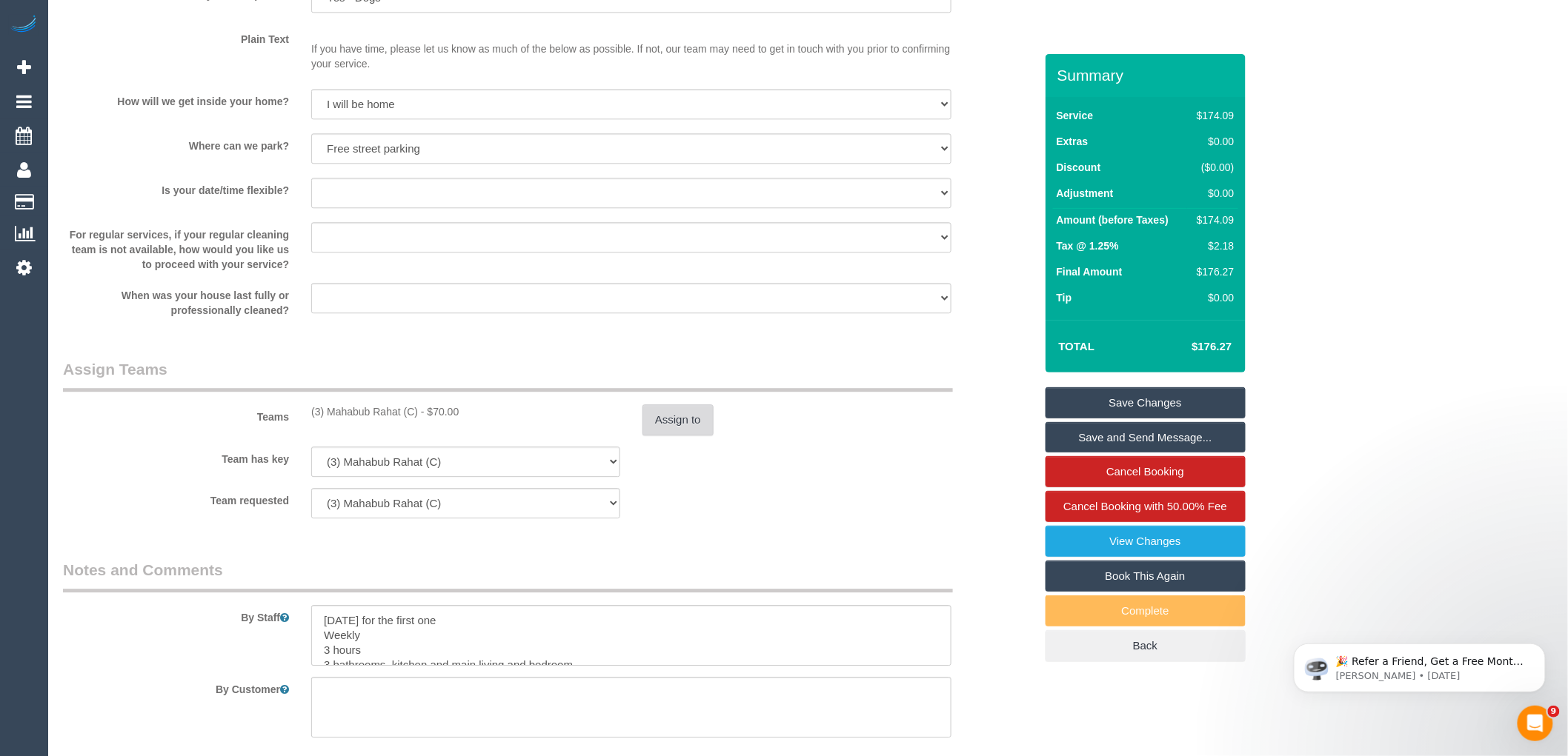
click at [677, 415] on button "Assign to" at bounding box center [678, 420] width 71 height 31
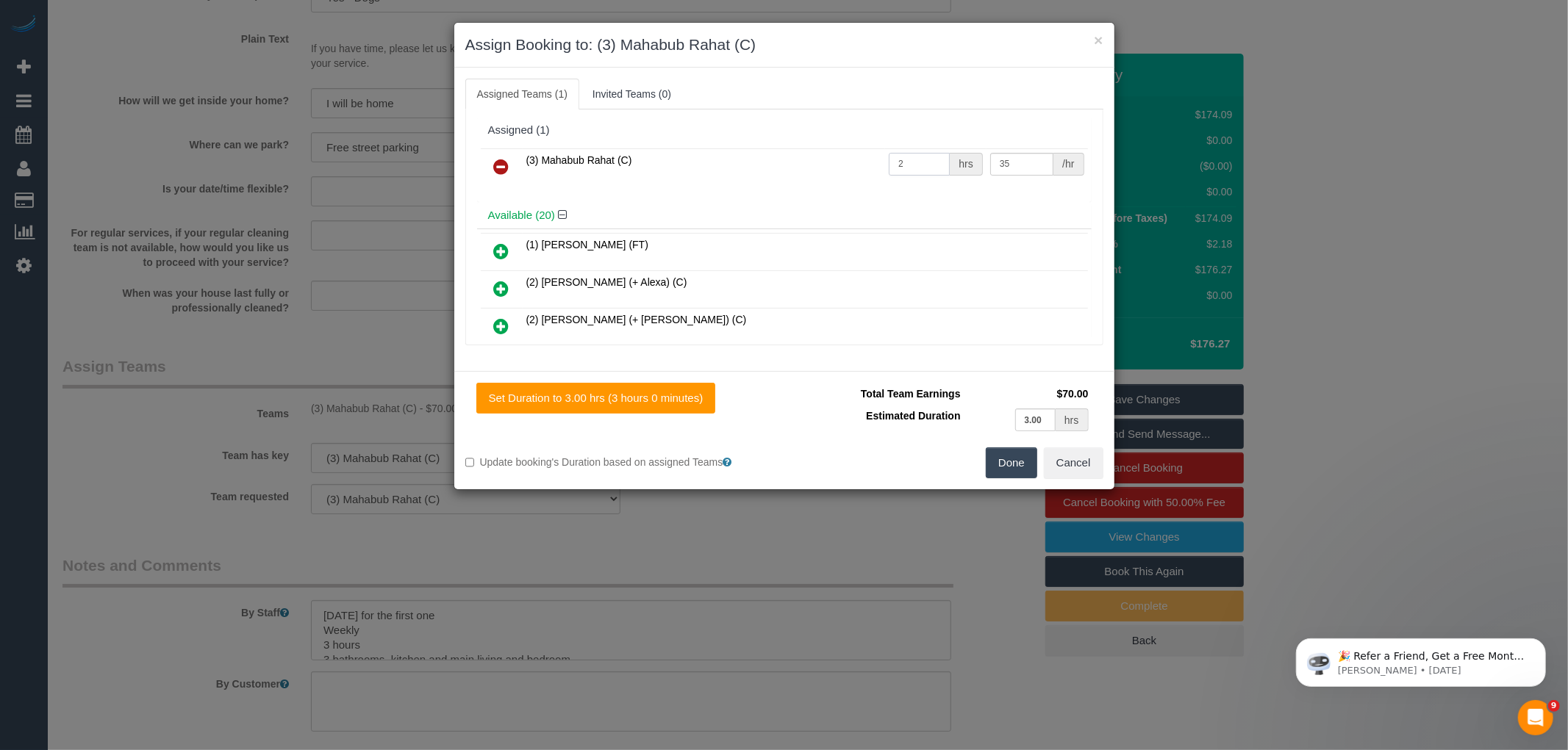
click at [927, 158] on input "2" at bounding box center [918, 164] width 61 height 23
type input "3"
click at [1017, 469] on button "Done" at bounding box center [1011, 463] width 51 height 31
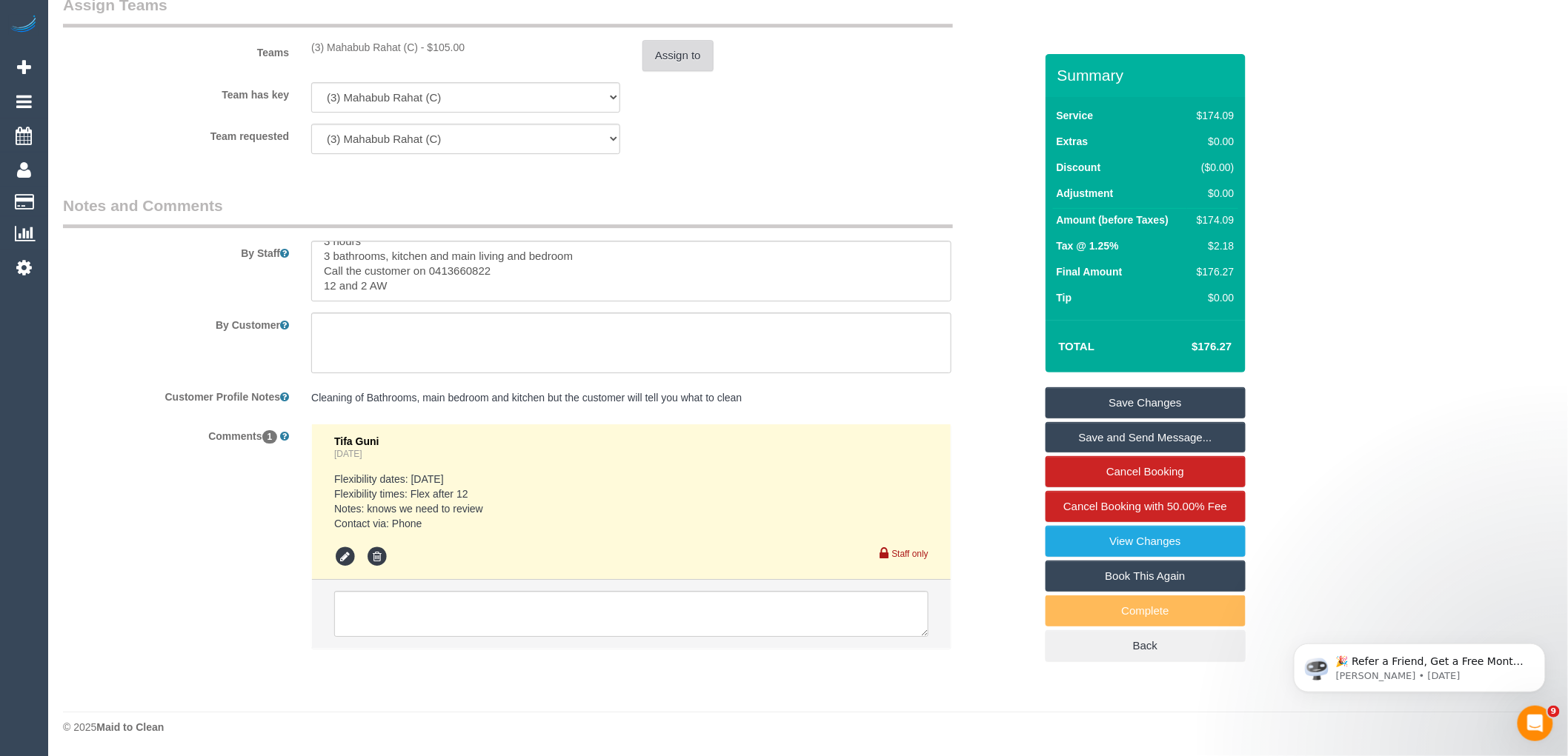
scroll to position [0, 0]
drag, startPoint x: 369, startPoint y: 280, endPoint x: 310, endPoint y: 245, distance: 68.6
click at [310, 245] on div at bounding box center [632, 271] width 662 height 60
type textarea "3 bathrooms, kitchen and main living and bedroom Call the customer on 041366082…"
click at [365, 392] on pre "Cleaning of Bathrooms, main bedroom and kitchen but the customer will tell you …" at bounding box center [631, 397] width 640 height 15
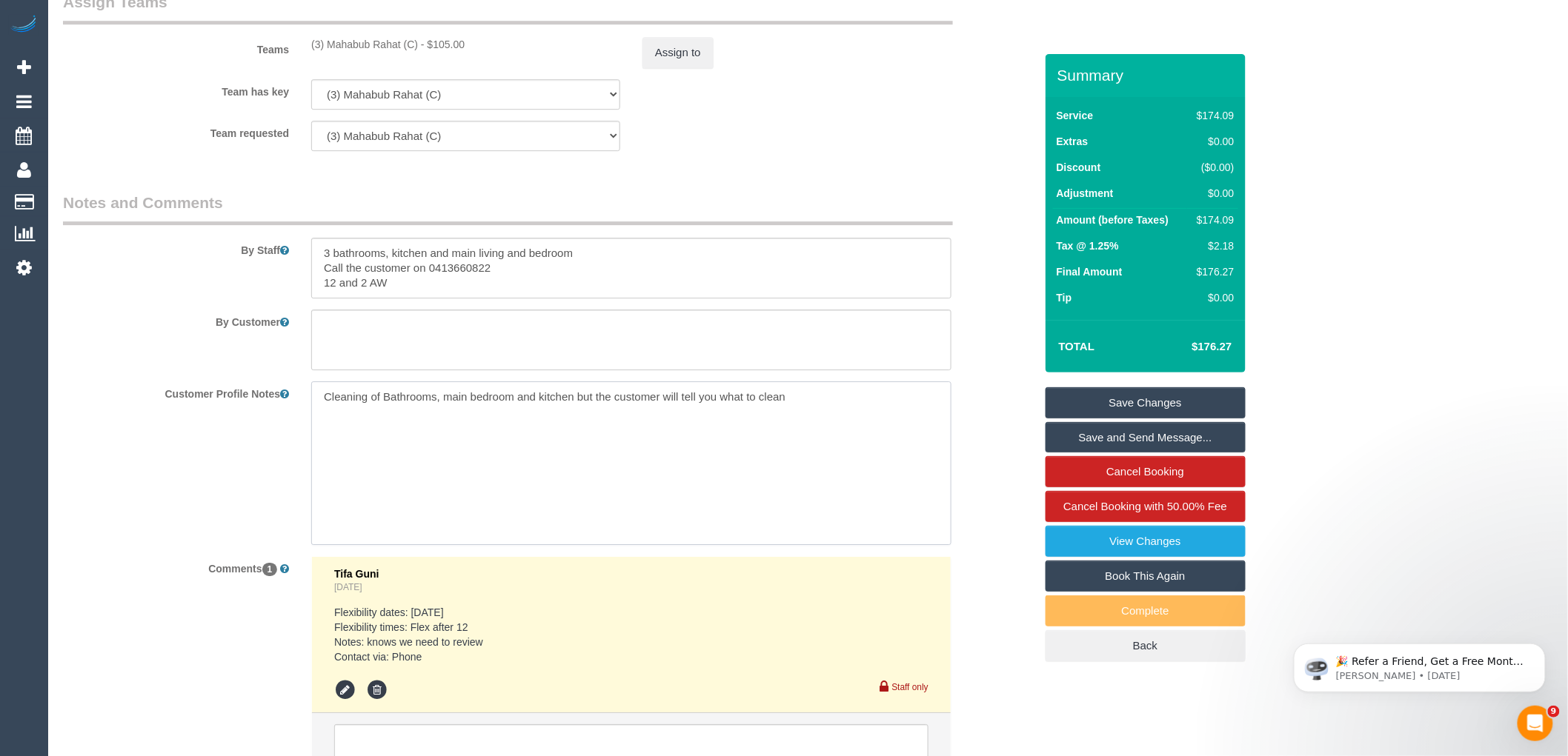
click at [838, 395] on textarea "Cleaning of Bathrooms, main bedroom and kitchen but the customer will tell you …" at bounding box center [631, 464] width 640 height 164
paste textarea "[DATE] for the first one Weekly 3 hours"
click at [320, 425] on textarea "Cleaning of Bathrooms, main bedroom and kitchen but the customer will tell you …" at bounding box center [631, 464] width 640 height 164
click at [321, 409] on textarea "Cleaning of Bathrooms, main bedroom and kitchen but the customer will tell you …" at bounding box center [631, 464] width 640 height 164
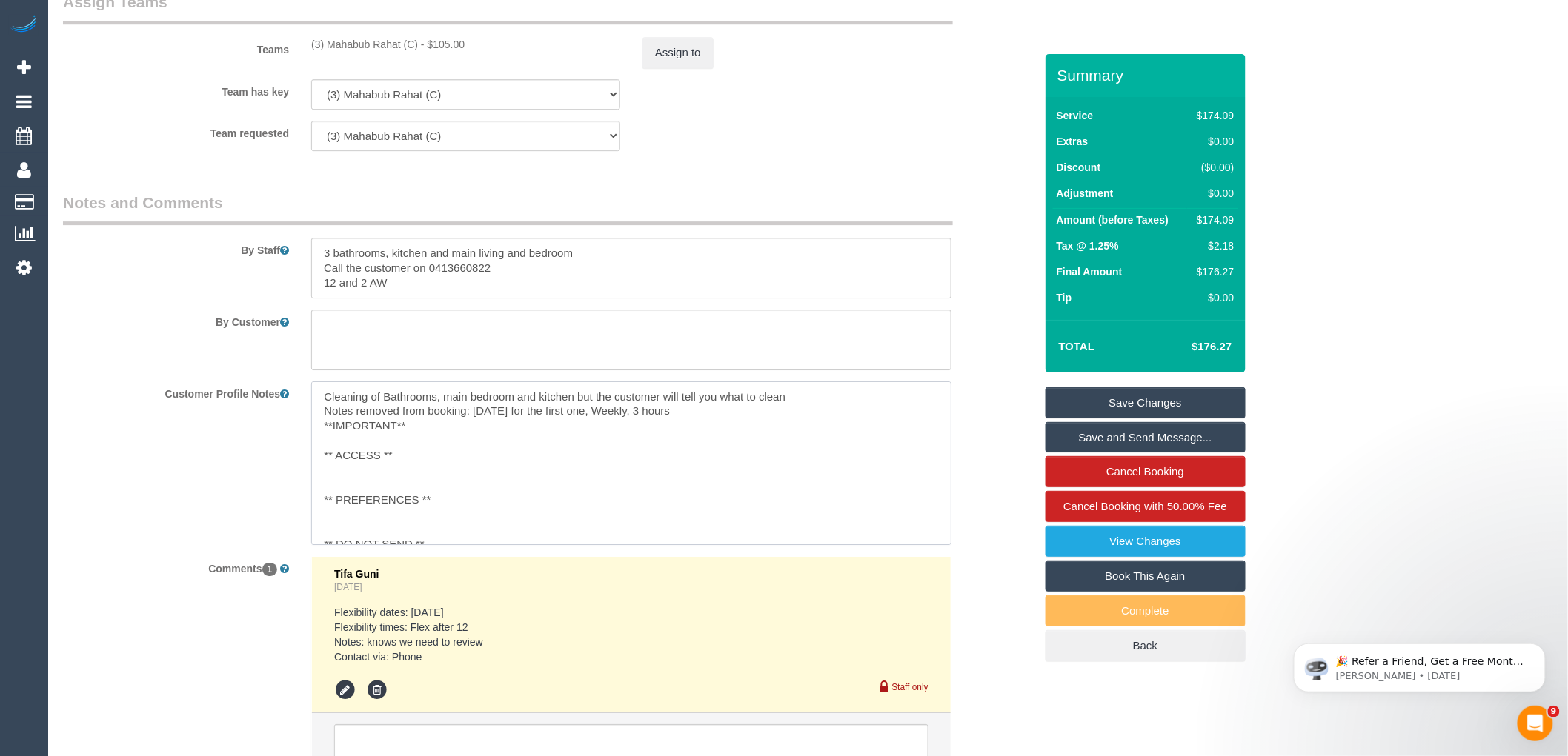
drag, startPoint x: 690, startPoint y: 415, endPoint x: 306, endPoint y: 382, distance: 385.4
click at [306, 382] on sui-booking-comments "By Staff By Customer Customer Profile Notes Cleaning of Bathrooms, main bedroom…" at bounding box center [548, 494] width 971 height 604
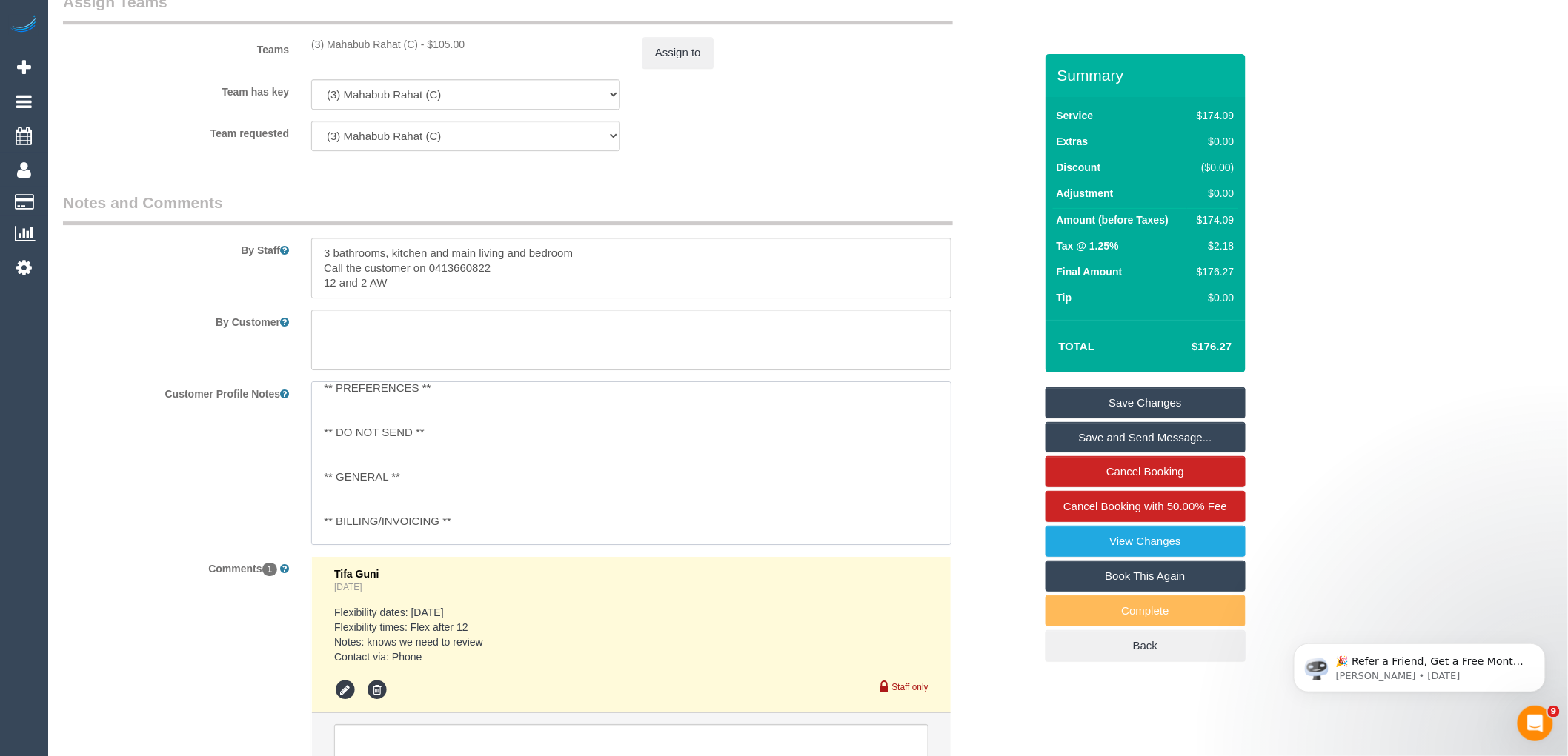
click at [363, 508] on textarea "**IMPORTANT** ** ACCESS ** ** PREFERENCES ** ** DO NOT SEND ** ** GENERAL ** **…" at bounding box center [631, 464] width 640 height 164
paste textarea "Cleaning of Bathrooms, main bedroom and kitchen but the customer will tell you …"
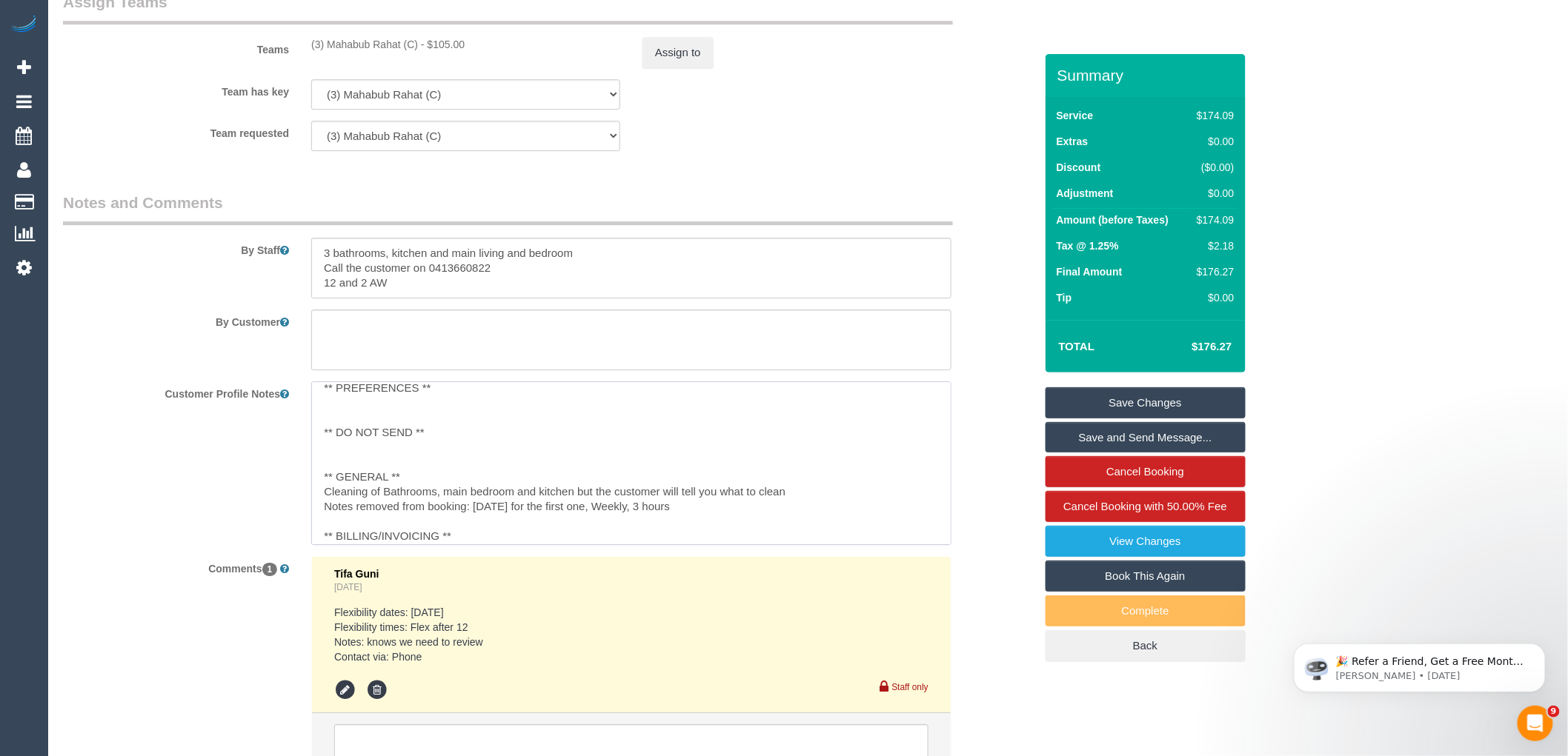
scroll to position [0, 0]
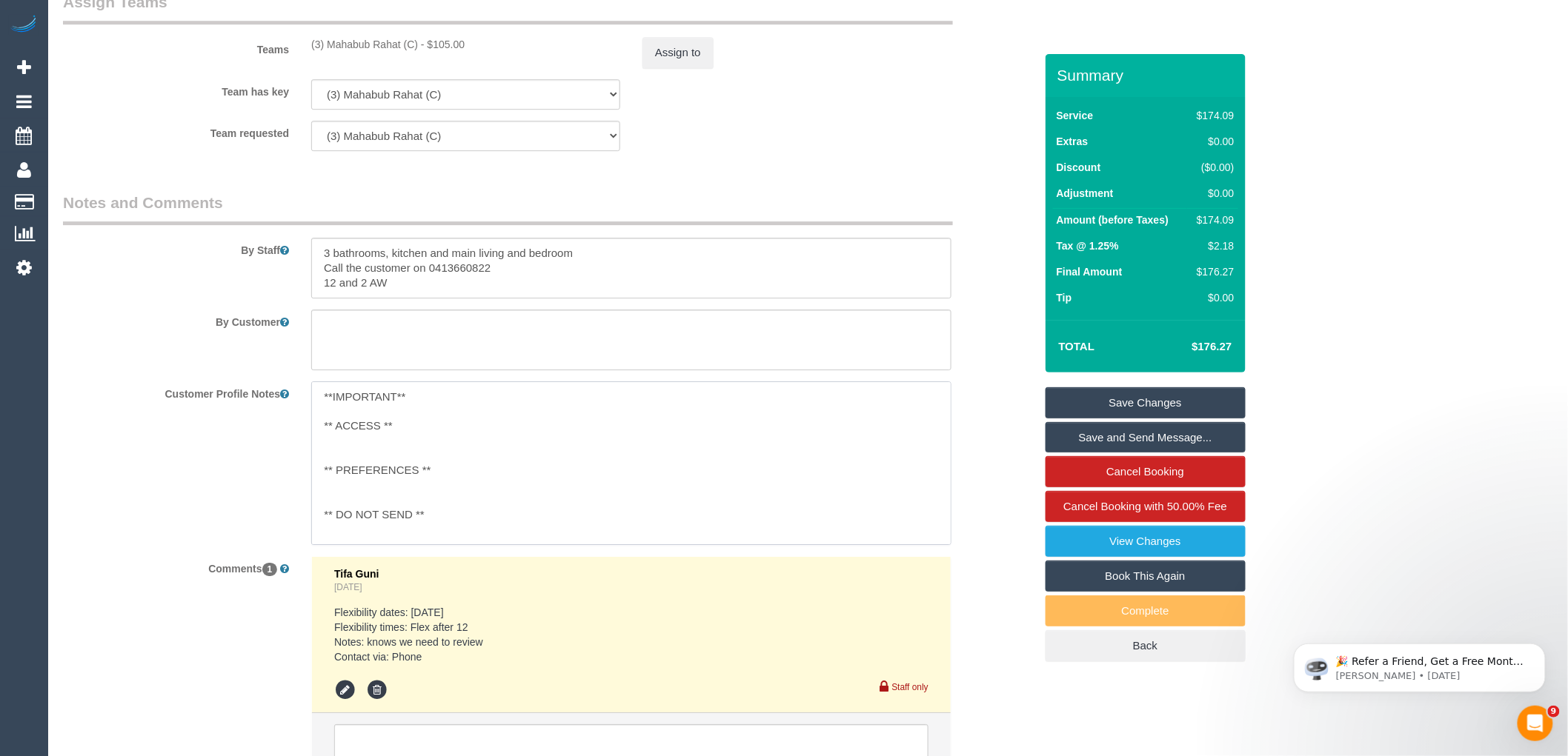
click at [321, 412] on textarea "**IMPORTANT** ** ACCESS ** ** PREFERENCES ** ** DO NOT SEND ** ** GENERAL ** Cl…" at bounding box center [631, 464] width 640 height 164
type textarea "**IMPORTANT** ** ACCESS ** ** PREFERENCES ** ** DO NOT SEND ** ** GENERAL ** Cl…"
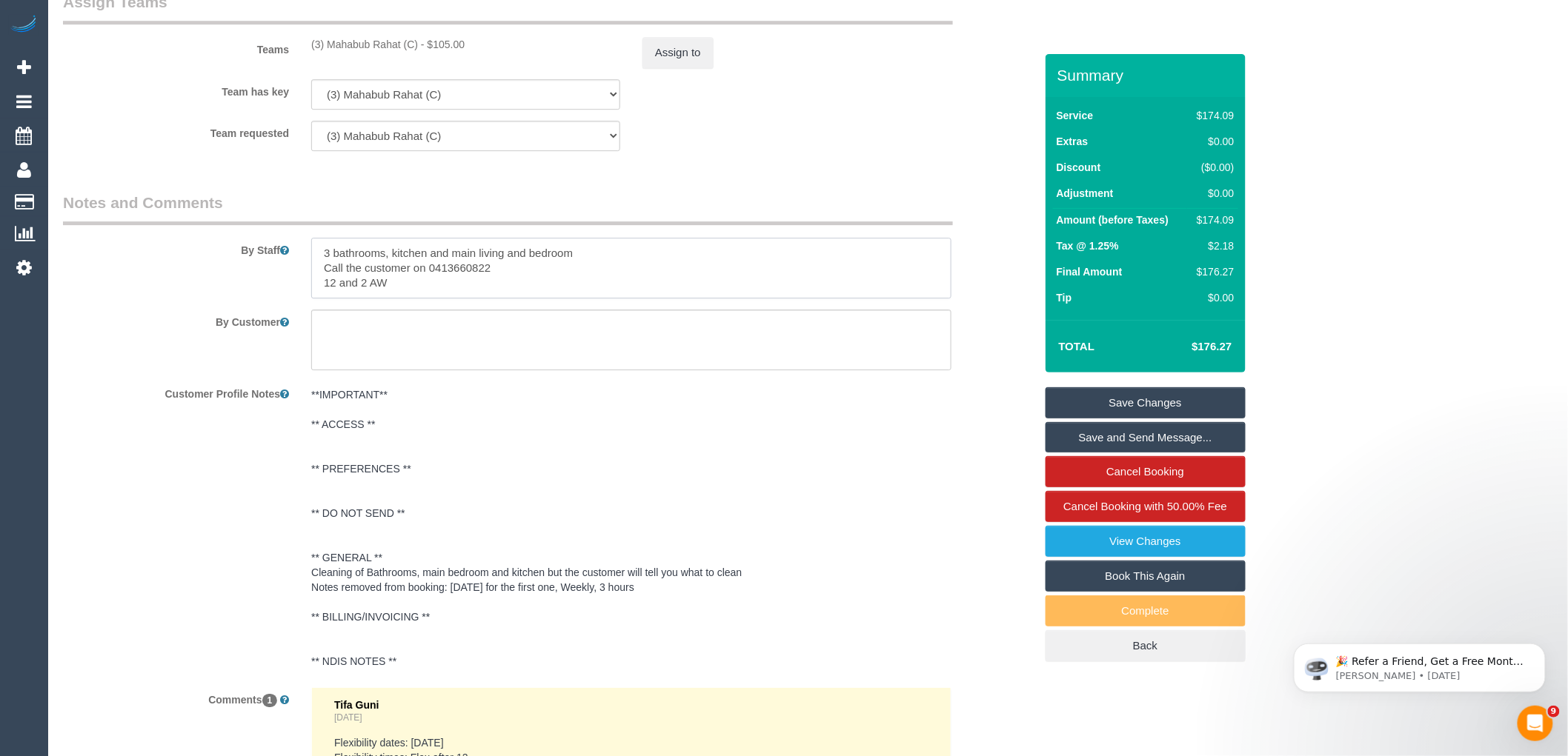
click at [316, 267] on textarea at bounding box center [631, 268] width 640 height 60
drag, startPoint x: 348, startPoint y: 292, endPoint x: 286, endPoint y: 292, distance: 62.0
click at [286, 292] on div "By Staff" at bounding box center [549, 245] width 994 height 107
type textarea "3 bathrooms, kitchen and main living and bedroom Call the customer on 0413660822"
click at [650, 583] on pre "**IMPORTANT** ** ACCESS ** ** PREFERENCES ** ** DO NOT SEND ** ** GENERAL ** Cl…" at bounding box center [631, 529] width 640 height 282
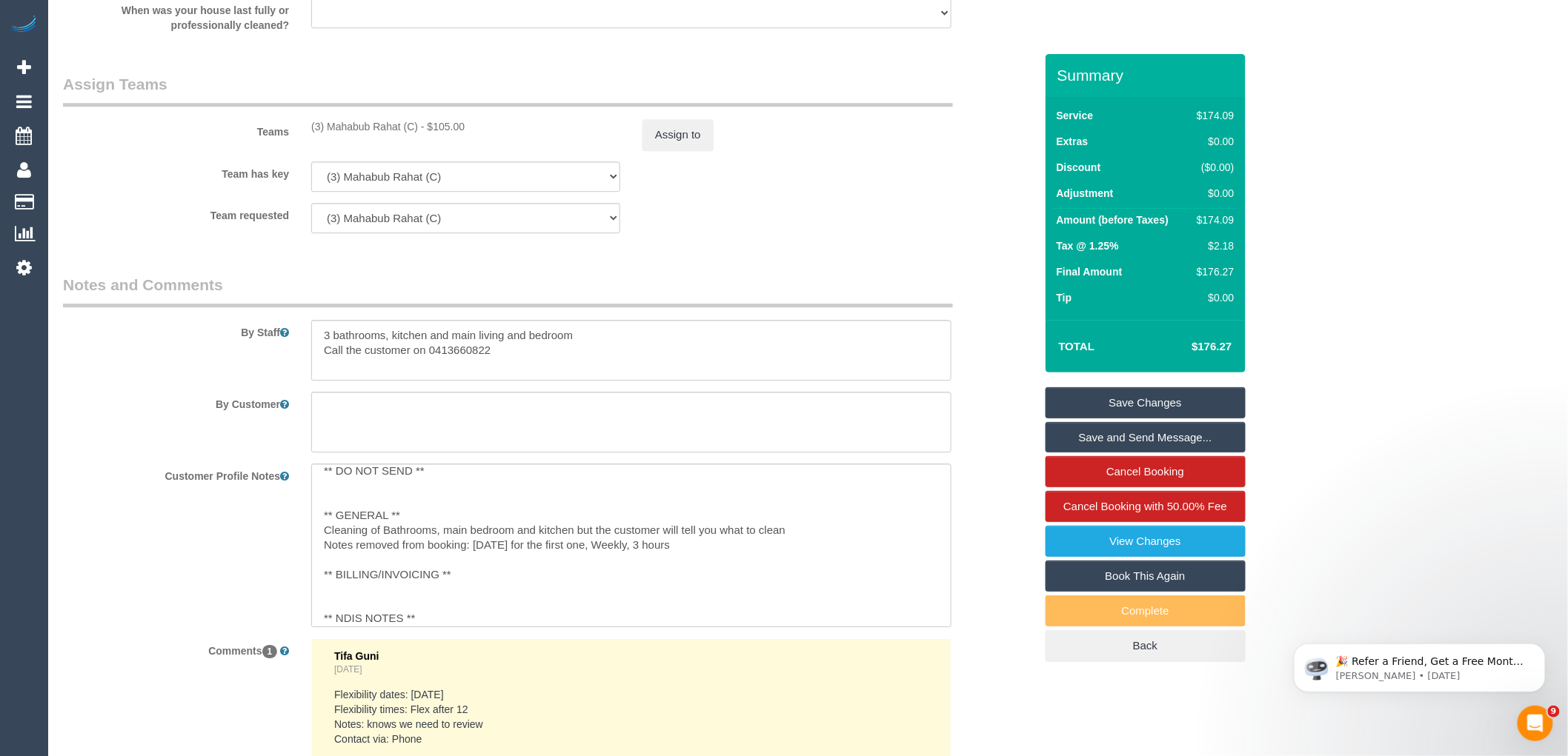
scroll to position [132, 0]
click at [707, 542] on textarea "**IMPORTANT** ** ACCESS ** ** PREFERENCES ** ** DO NOT SEND ** ** GENERAL ** Cl…" at bounding box center [631, 546] width 640 height 164
paste textarea "12 and 2 AW"
click at [320, 522] on textarea "**IMPORTANT** ** ACCESS ** ** PREFERENCES ** ** DO NOT SEND ** ** GENERAL ** Cl…" at bounding box center [631, 546] width 640 height 164
click at [321, 545] on textarea "**IMPORTANT** ** ACCESS ** ** PREFERENCES ** ** DO NOT SEND ** ** GENERAL ** [D…" at bounding box center [631, 546] width 640 height 164
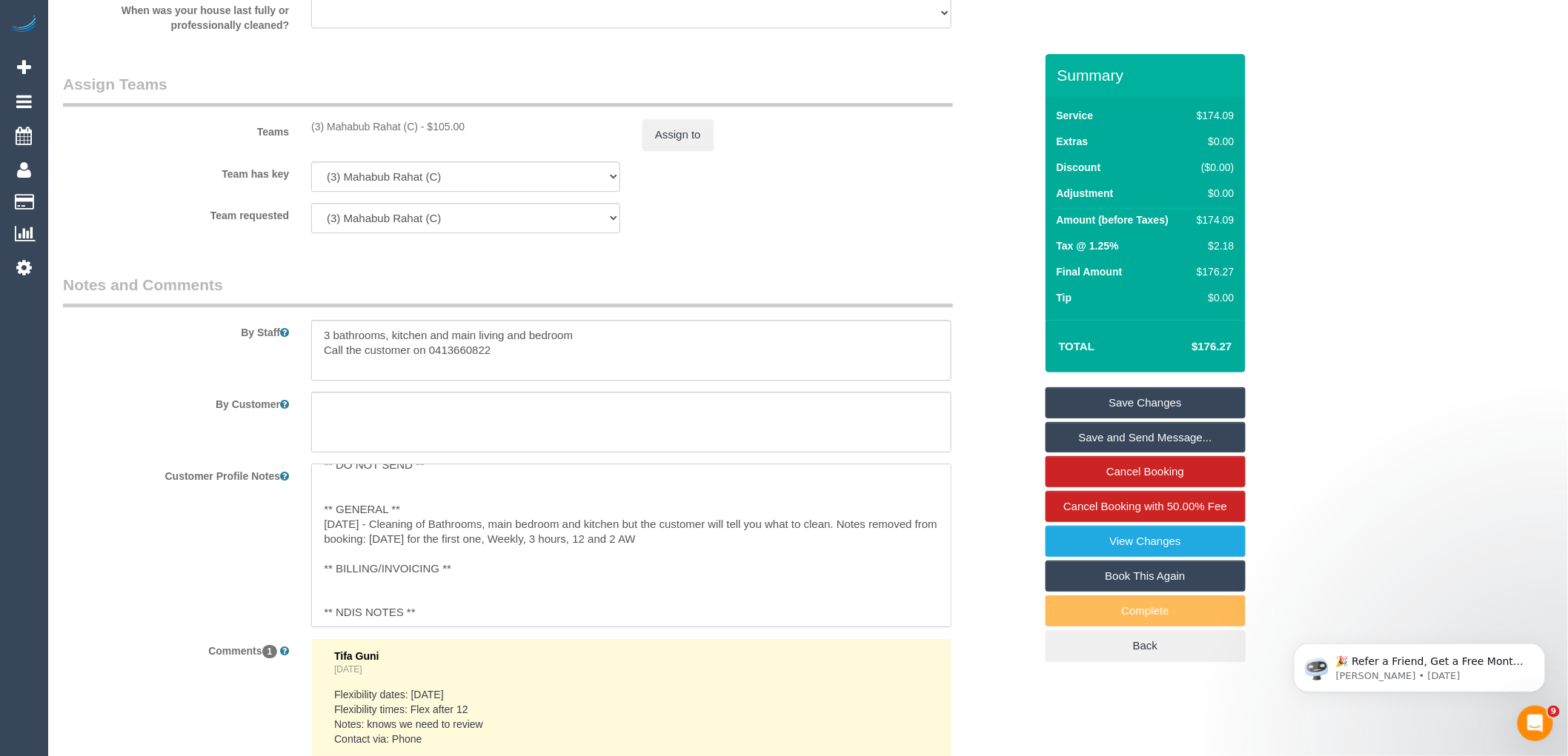
click at [738, 551] on textarea "**IMPORTANT** ** ACCESS ** ** PREFERENCES ** ** DO NOT SEND ** ** GENERAL ** [D…" at bounding box center [631, 546] width 640 height 164
click at [721, 542] on textarea "**IMPORTANT** ** ACCESS ** ** PREFERENCES ** ** DO NOT SEND ** ** GENERAL ** [D…" at bounding box center [631, 546] width 640 height 164
type textarea "**IMPORTANT** ** ACCESS ** ** PREFERENCES ** ** DO NOT SEND ** ** GENERAL ** [D…"
click at [988, 520] on div "Customer Profile Notes **IMPORTANT** ** ACCESS ** ** PREFERENCES ** ** DO NOT S…" at bounding box center [549, 546] width 994 height 164
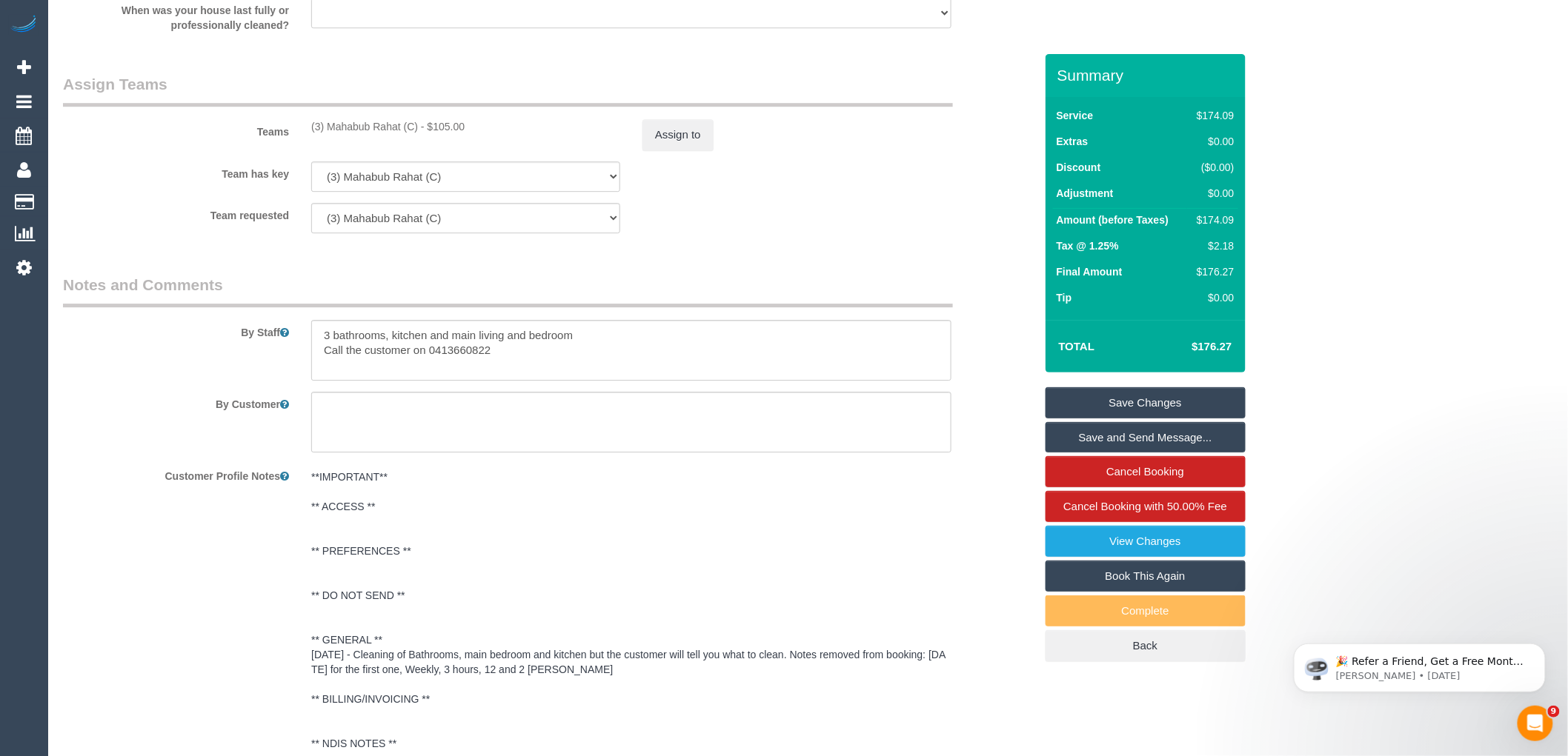
click at [1137, 396] on link "Save Changes" at bounding box center [1145, 403] width 200 height 31
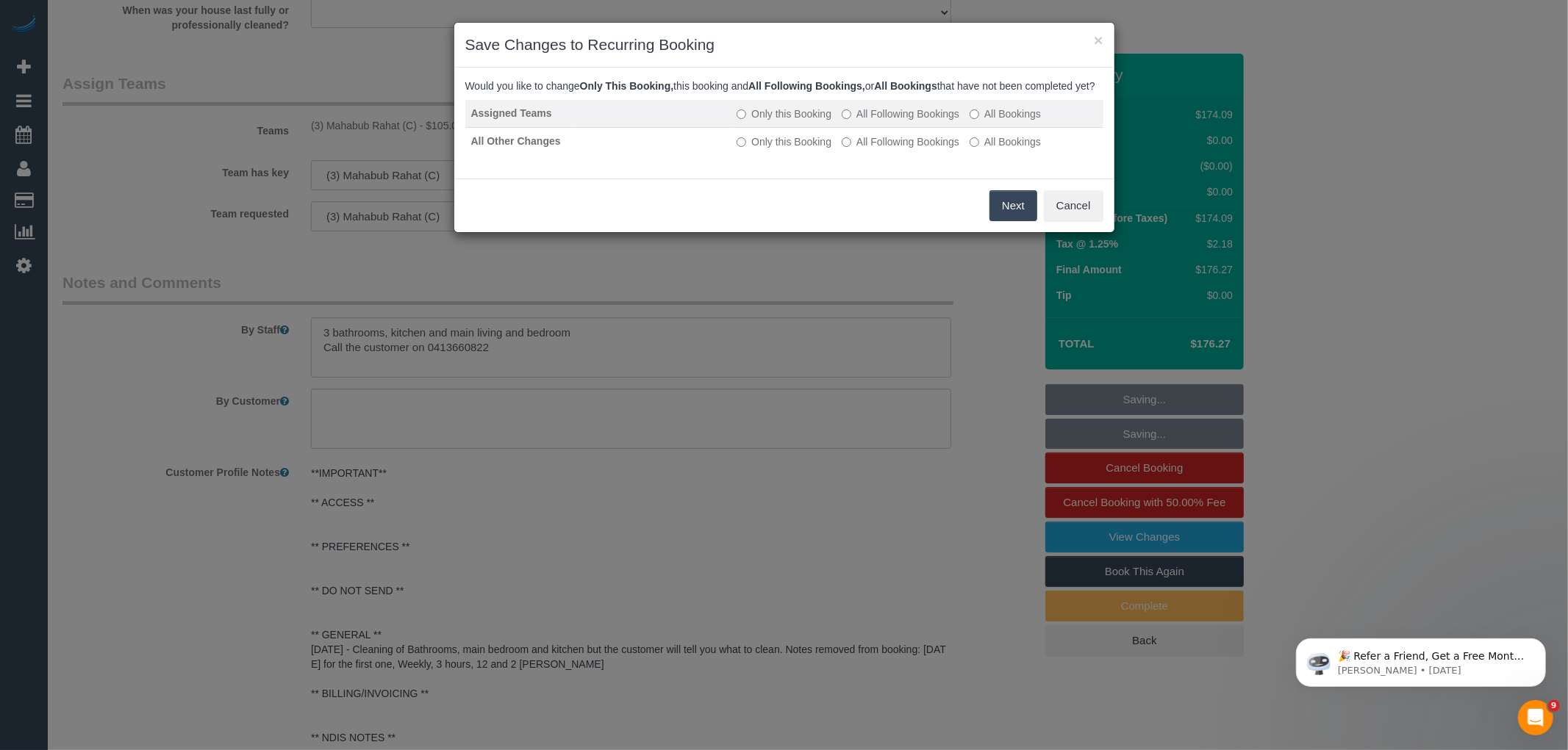
click at [914, 118] on td "Only this Booking All Following Bookings All Bookings" at bounding box center [917, 114] width 372 height 28
click at [919, 128] on td "Only this Booking All Following Bookings All Bookings" at bounding box center [917, 114] width 372 height 28
click at [919, 121] on label "All Following Bookings" at bounding box center [900, 114] width 117 height 15
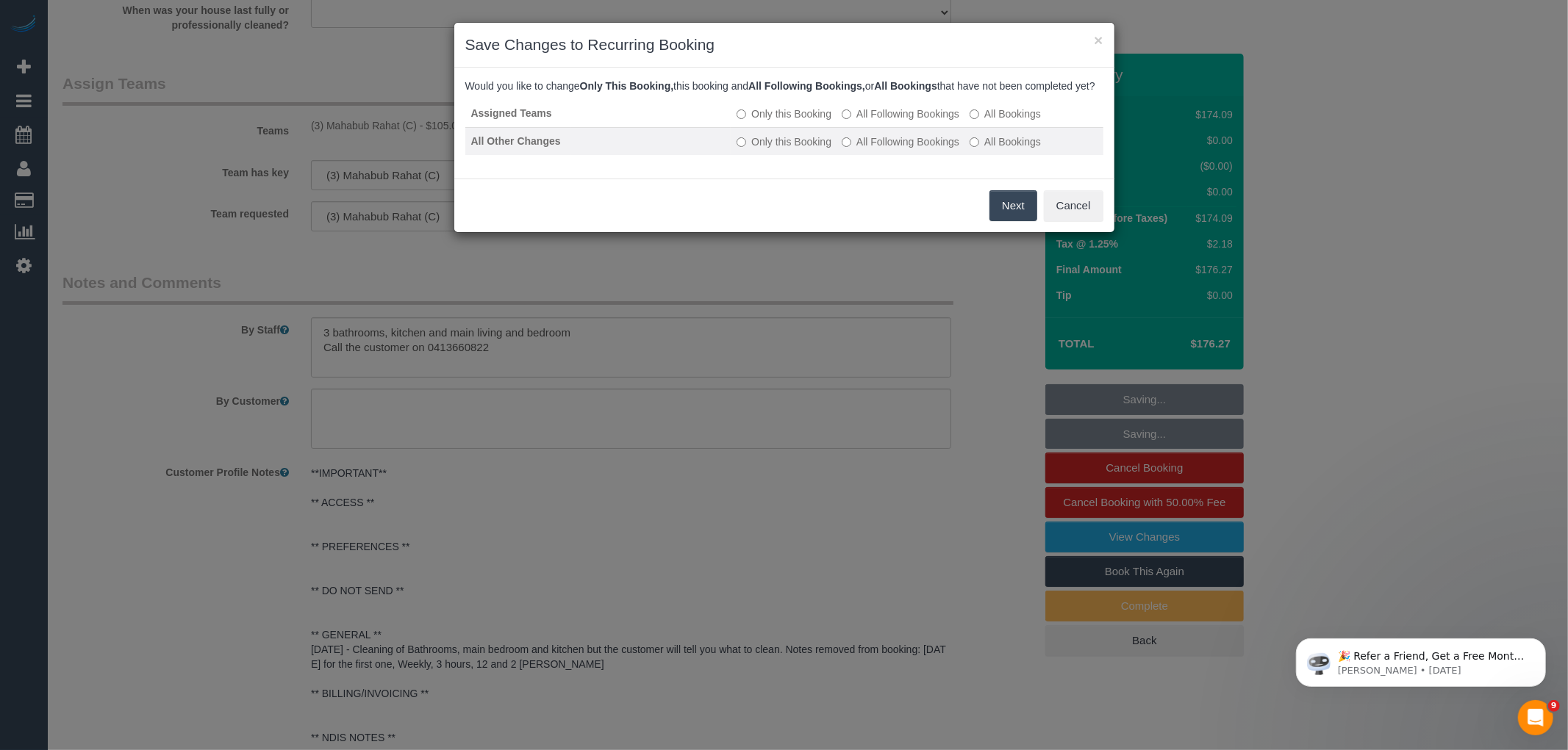
click at [921, 149] on label "All Following Bookings" at bounding box center [900, 141] width 117 height 15
click at [1005, 221] on button "Save" at bounding box center [1012, 206] width 50 height 31
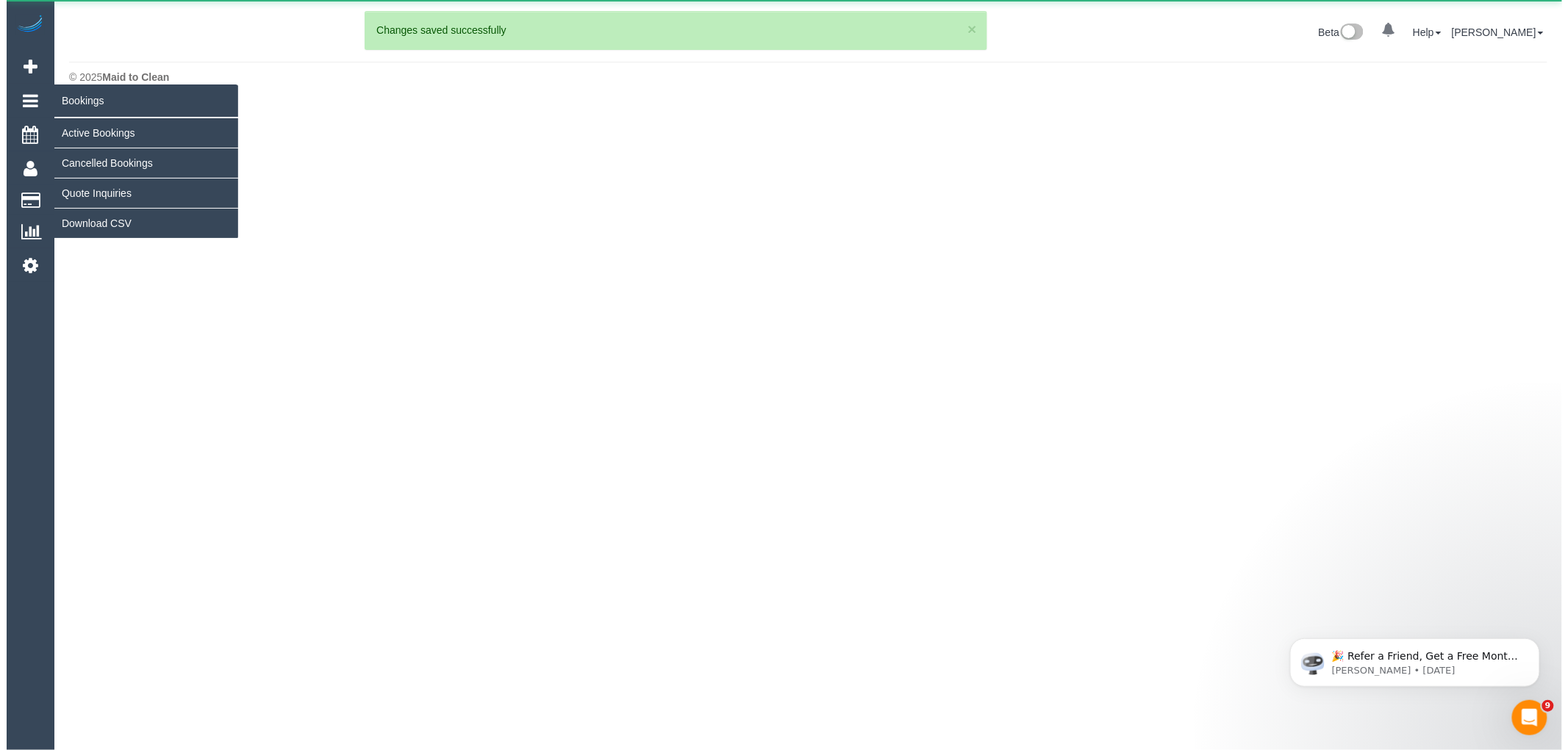
scroll to position [0, 0]
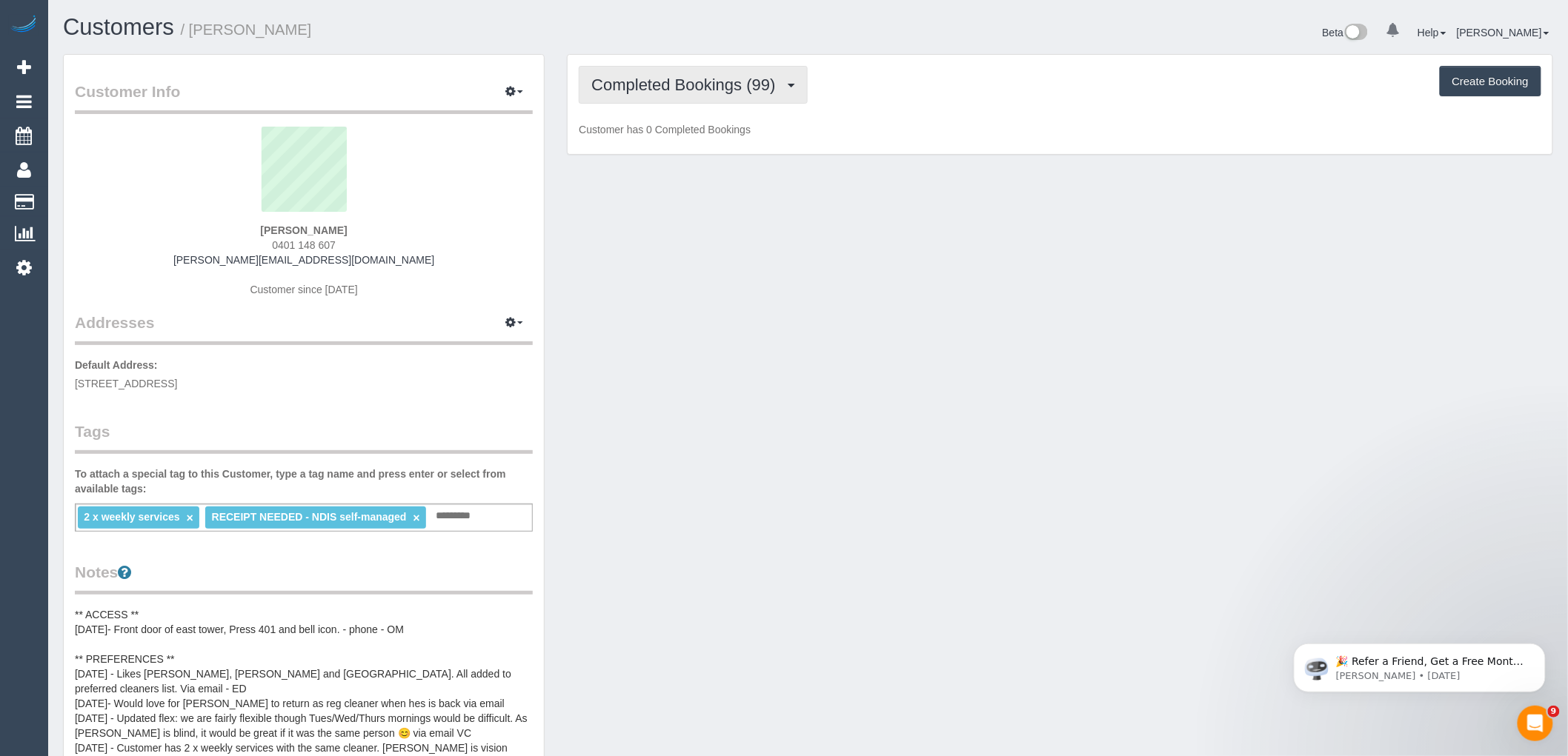
click at [697, 70] on button "Completed Bookings (99)" at bounding box center [693, 84] width 228 height 38
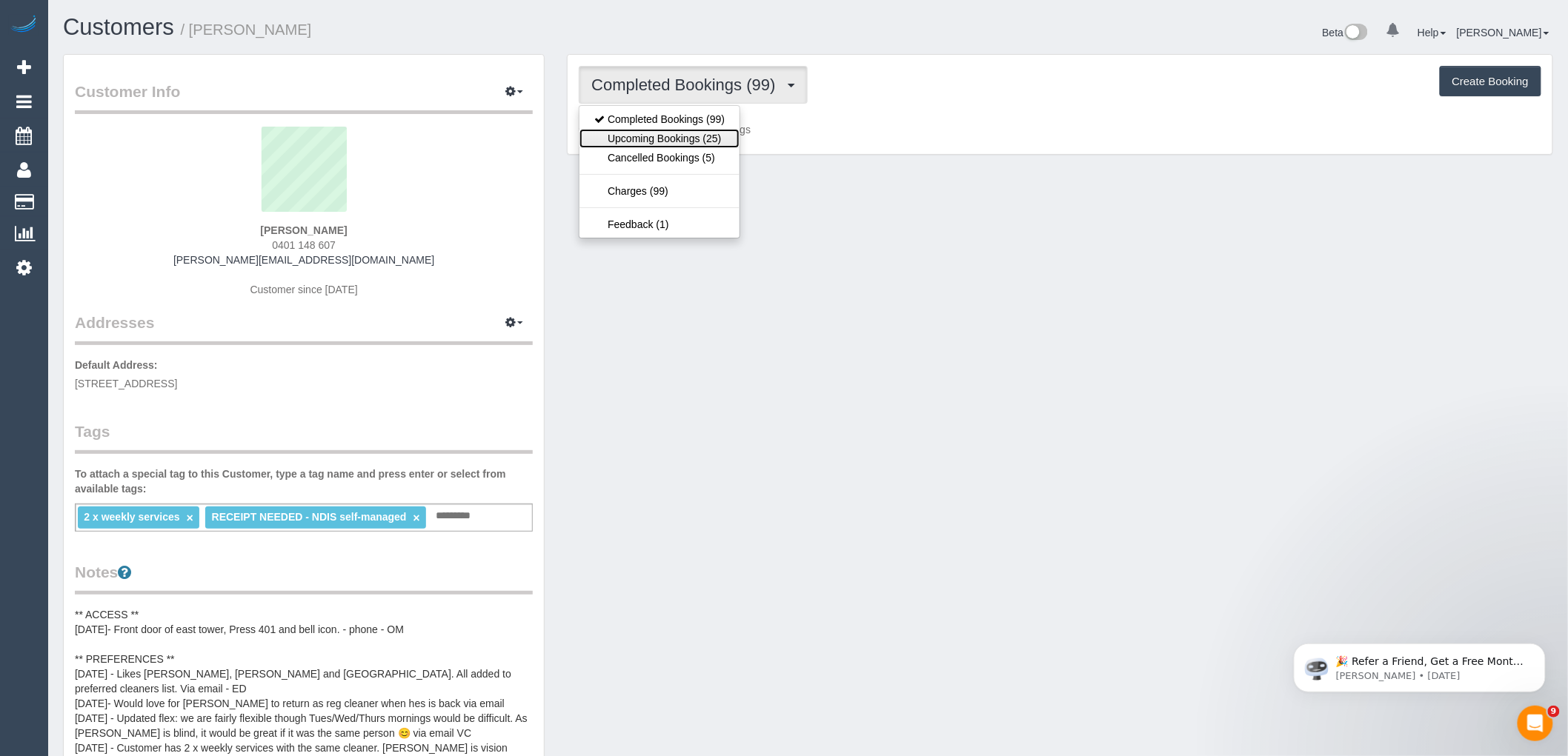
click at [699, 135] on link "Upcoming Bookings (25)" at bounding box center [659, 139] width 160 height 19
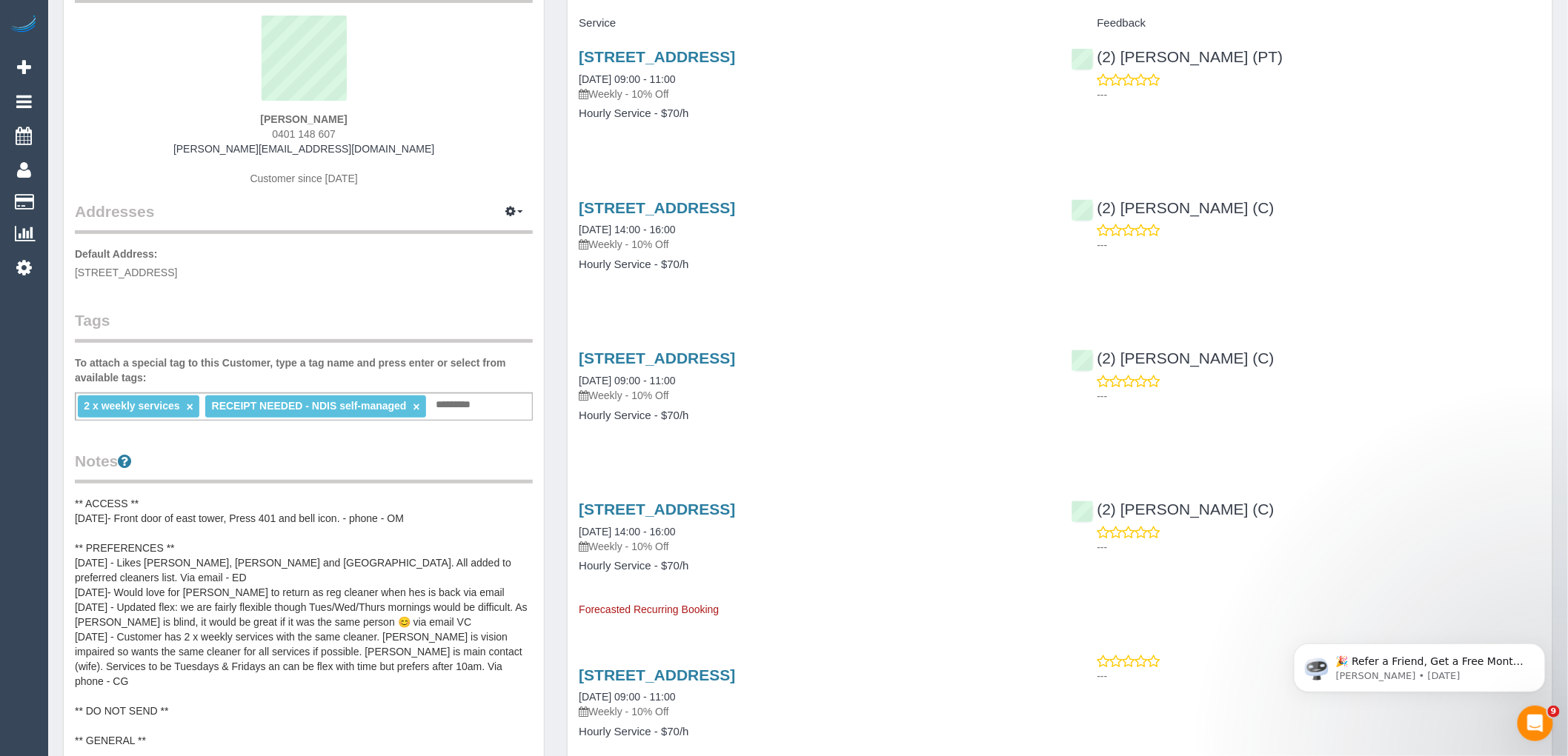
scroll to position [165, 0]
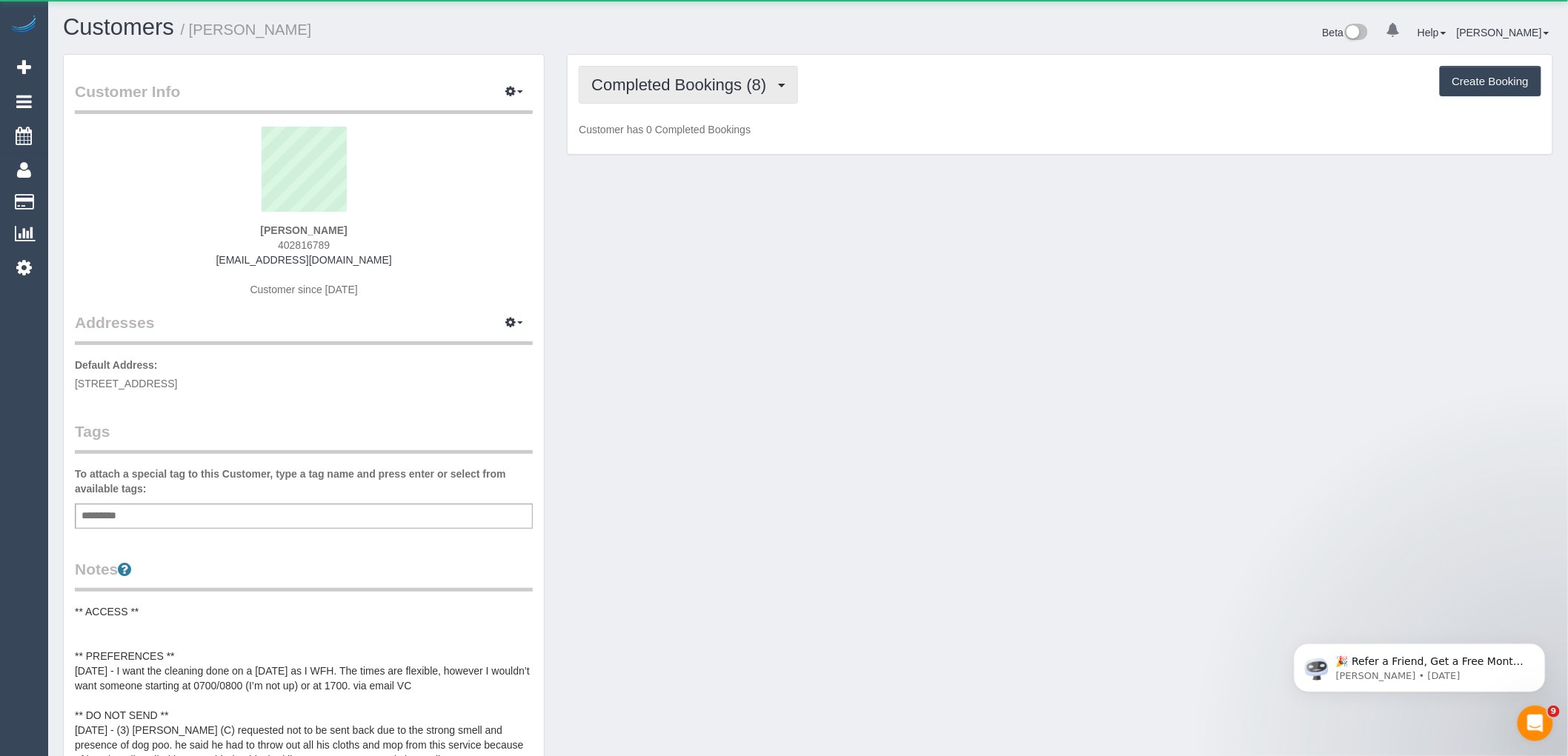
click at [691, 92] on span "Completed Bookings (8)" at bounding box center [682, 85] width 182 height 19
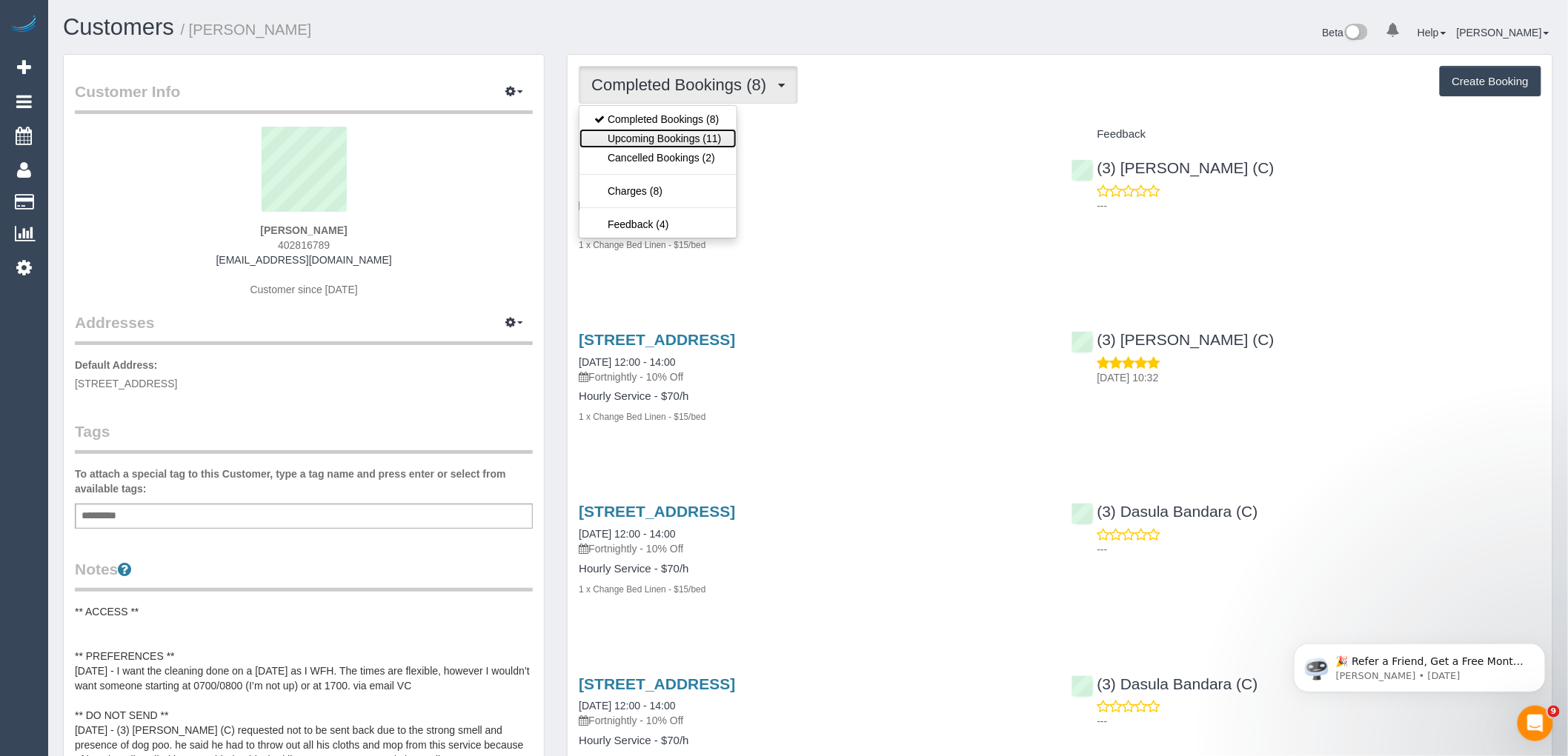
click at [702, 142] on link "Upcoming Bookings (11)" at bounding box center [658, 139] width 156 height 19
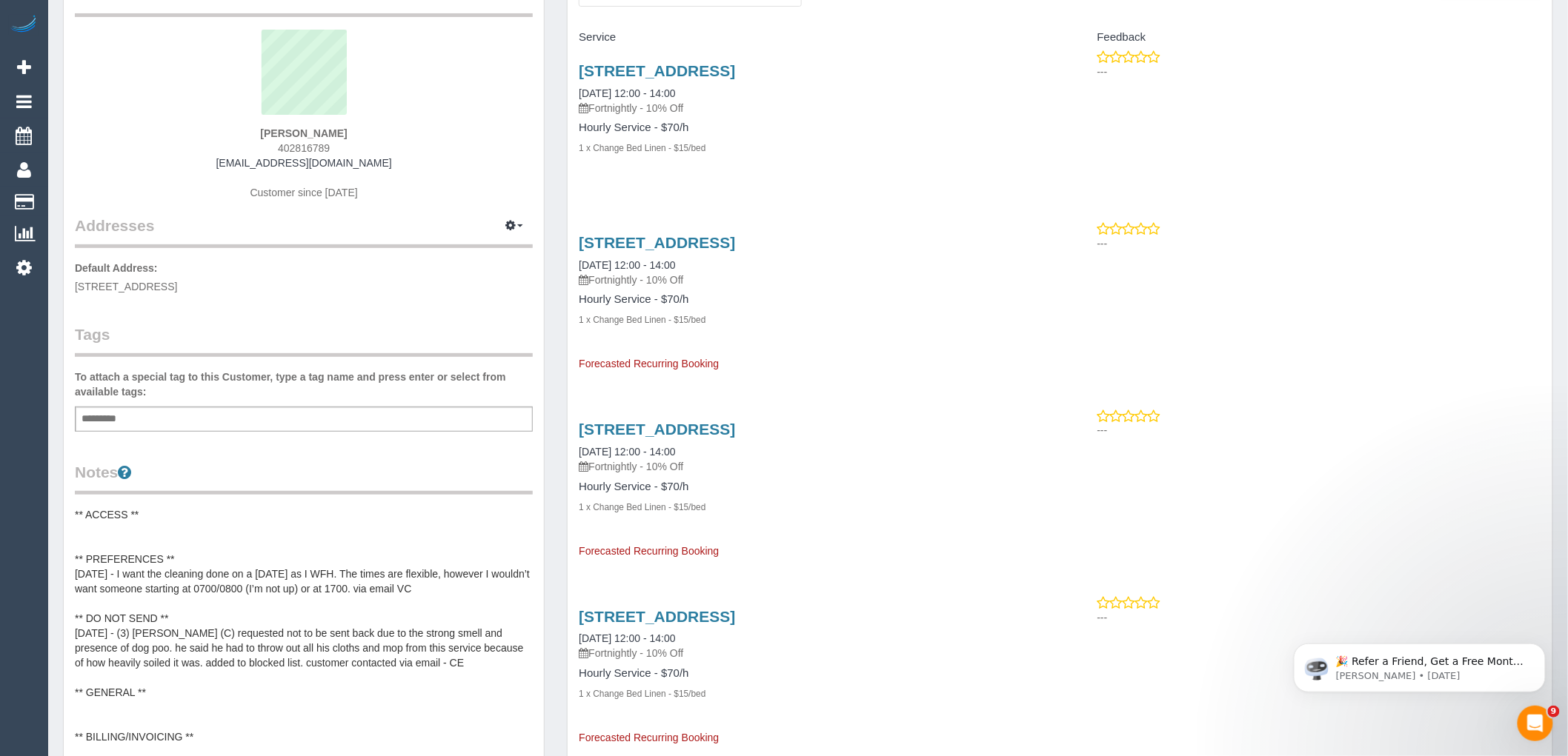
scroll to position [247, 0]
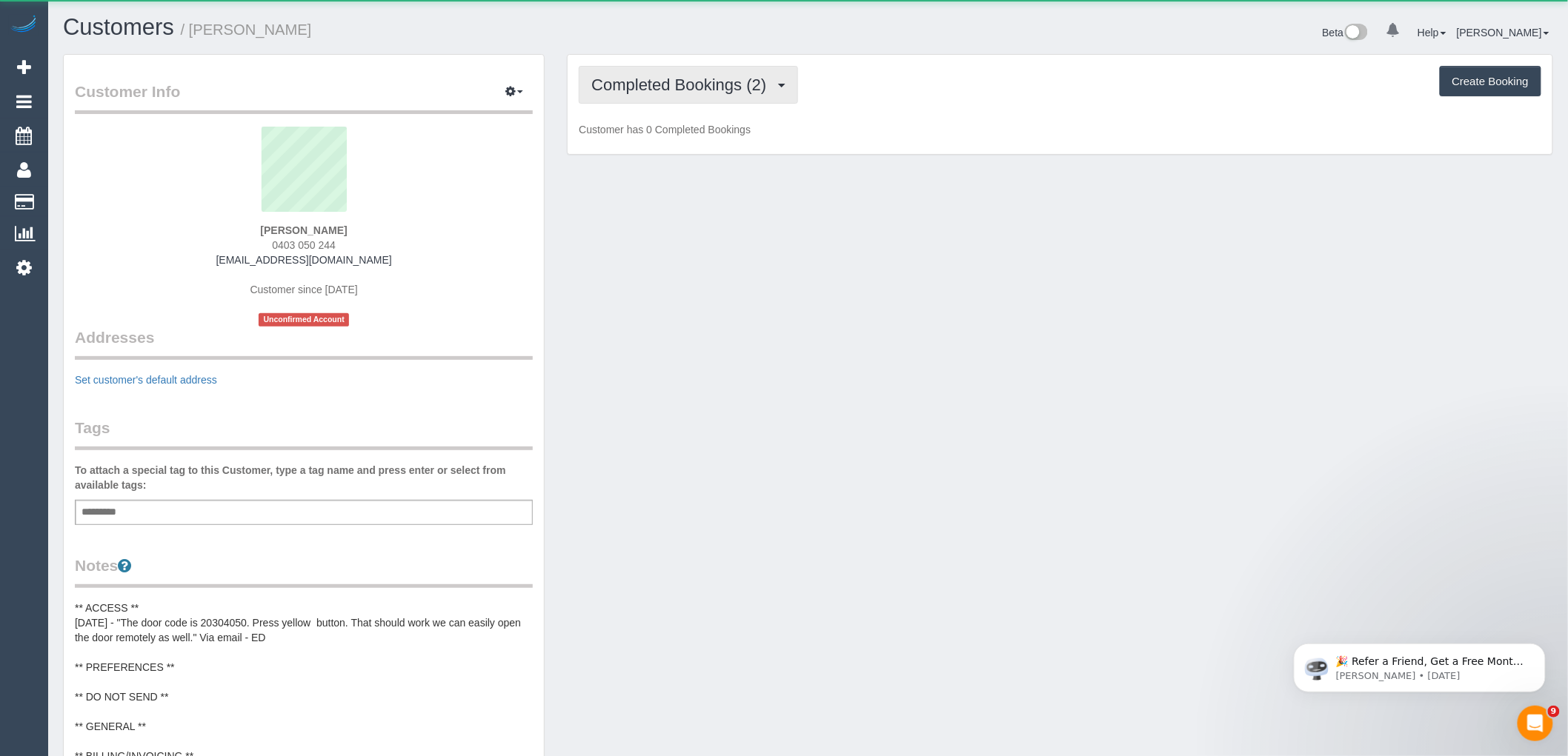
click at [656, 79] on span "Completed Bookings (2)" at bounding box center [682, 85] width 182 height 19
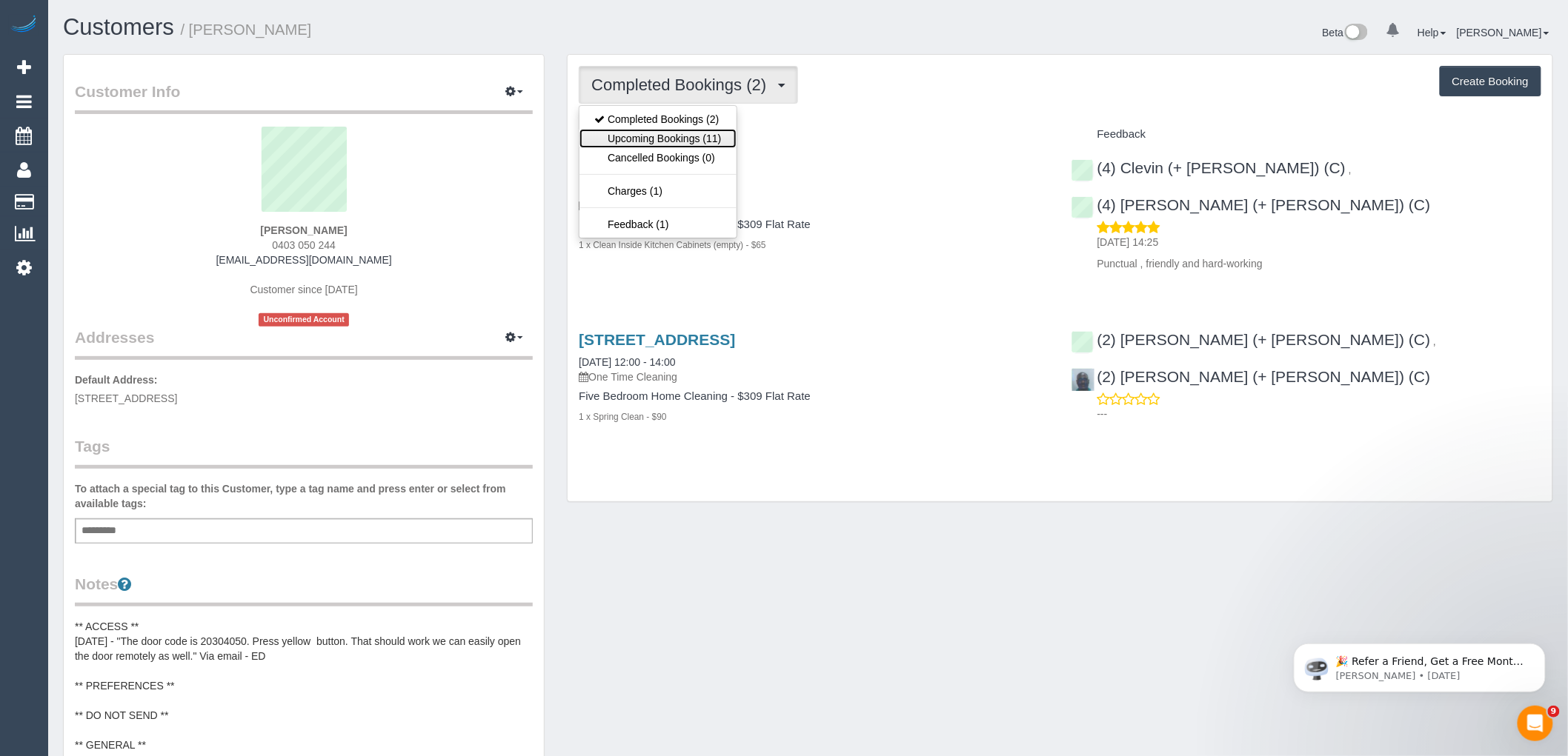
click at [645, 130] on link "Upcoming Bookings (11)" at bounding box center [658, 139] width 156 height 19
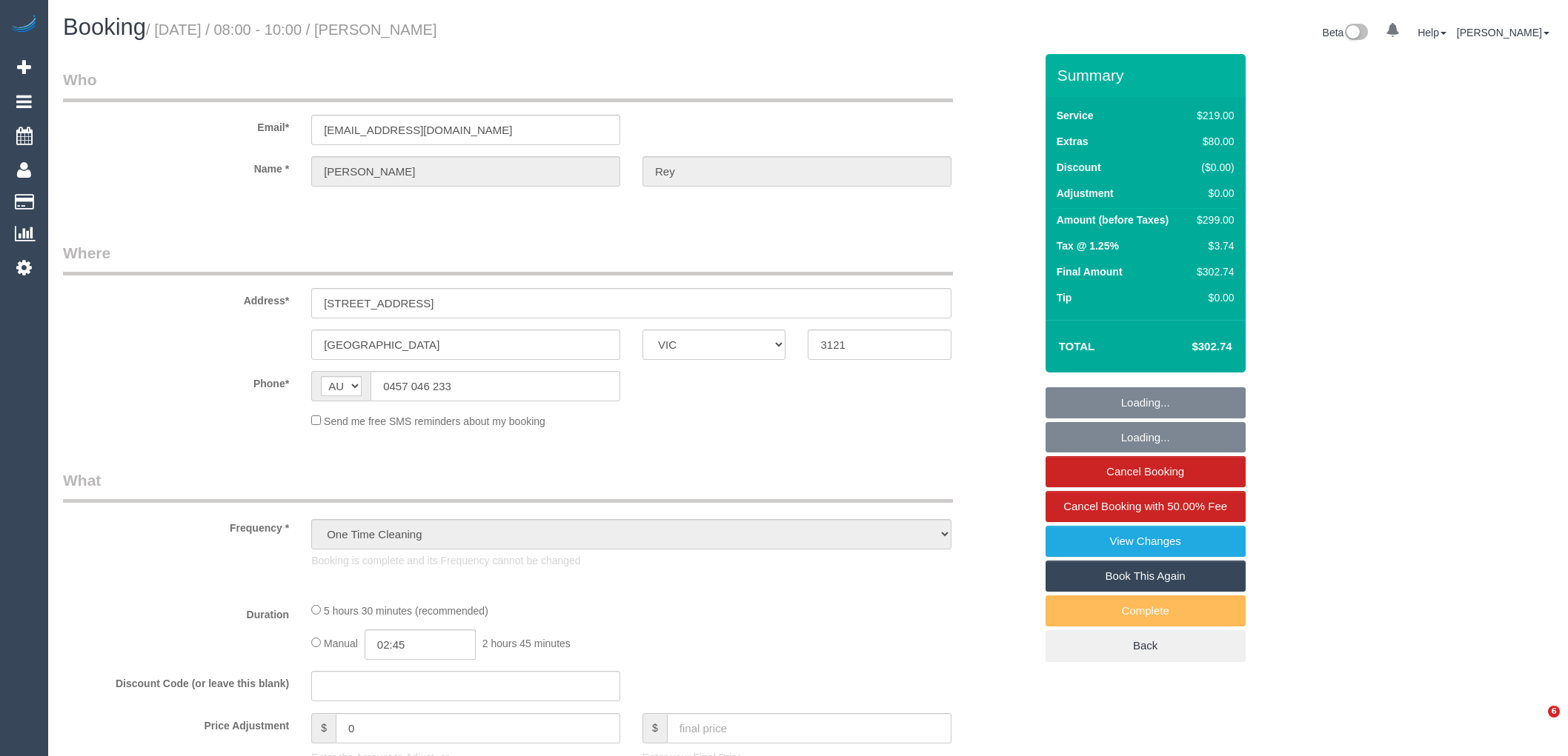
select select "VIC"
select select "string:stripe-pm_1KTcDl2GScqysDRV0M4IRFUb"
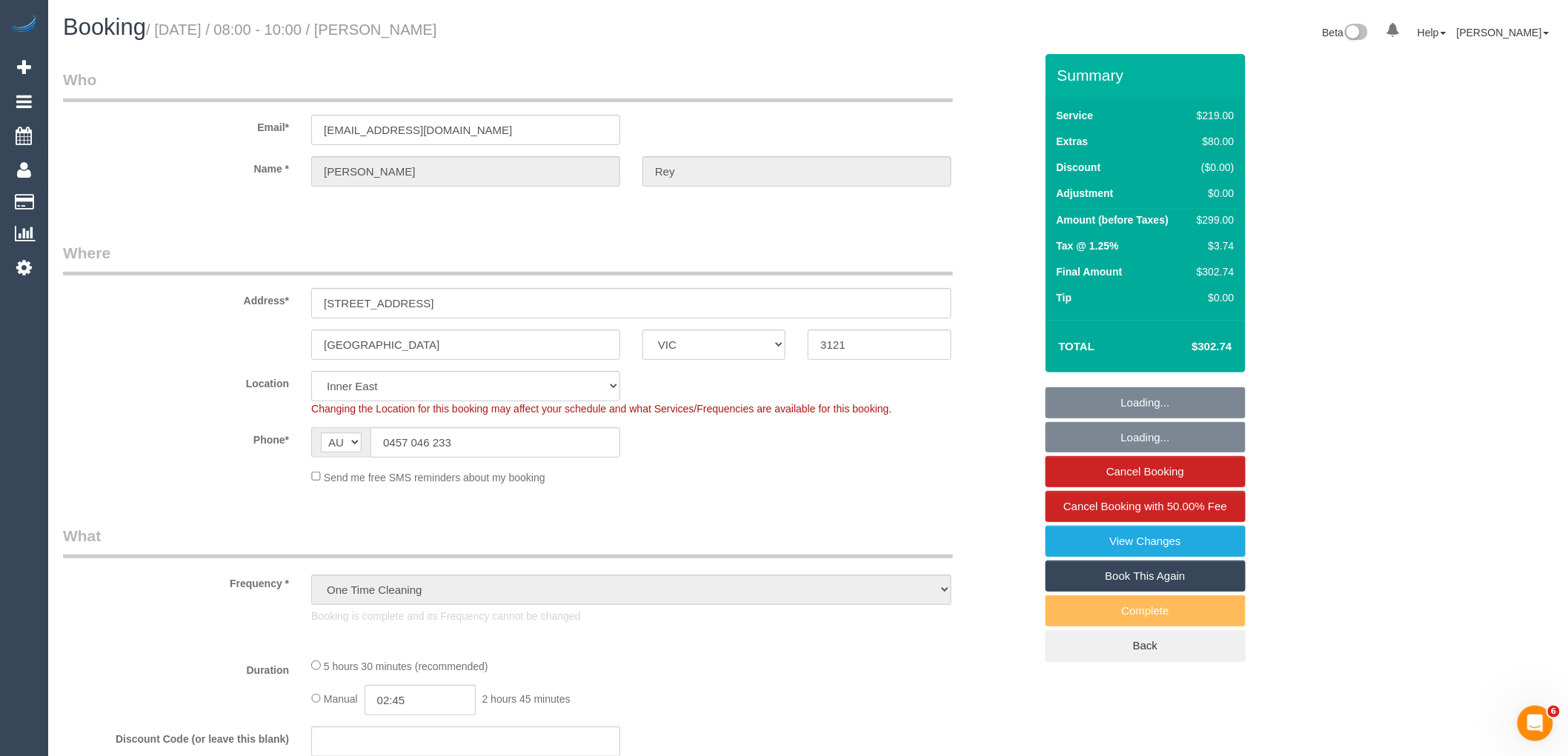
select select "object:587"
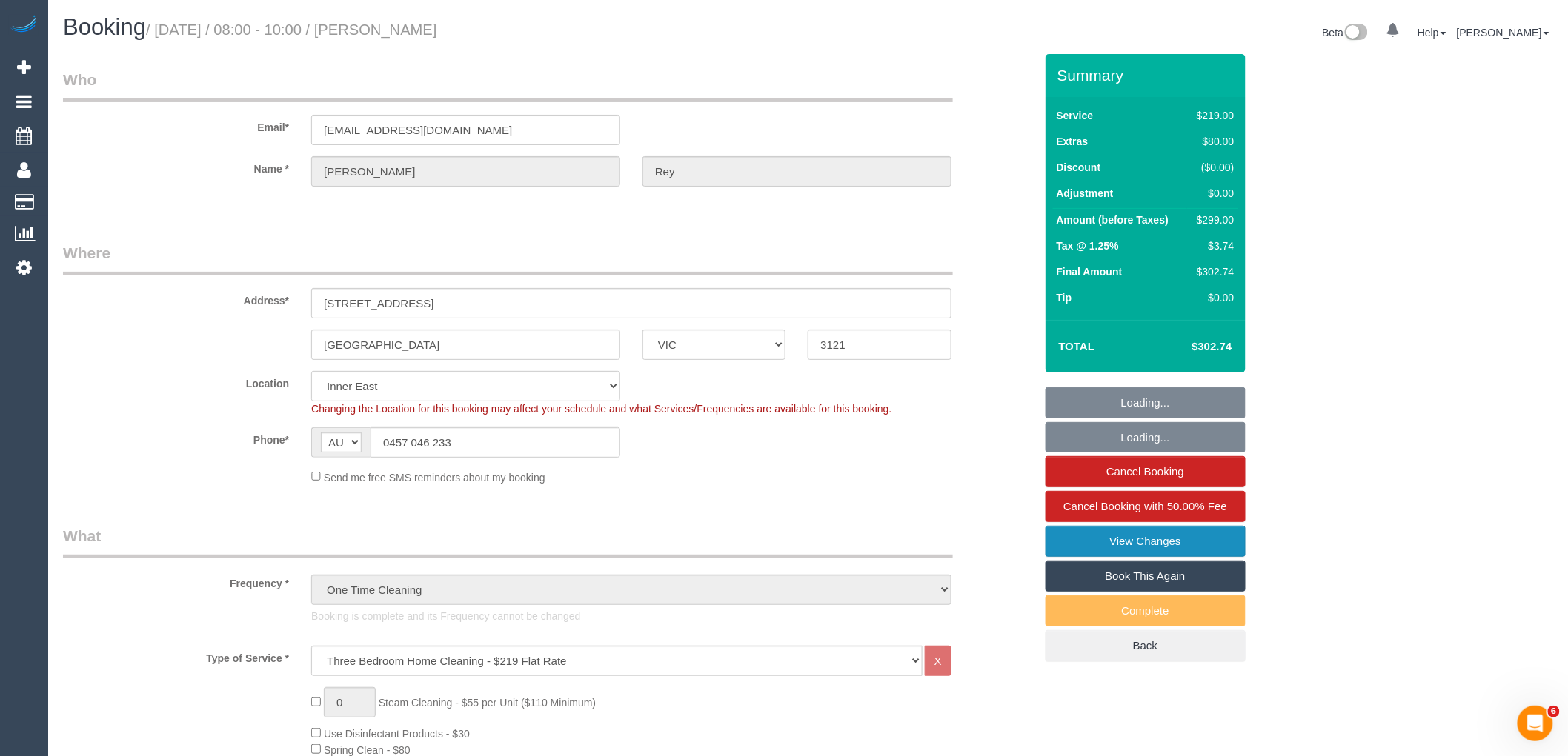
click at [1187, 549] on link "View Changes" at bounding box center [1145, 542] width 200 height 31
select select "number:27"
select select "number:14"
select select "number:19"
select select "number:22"
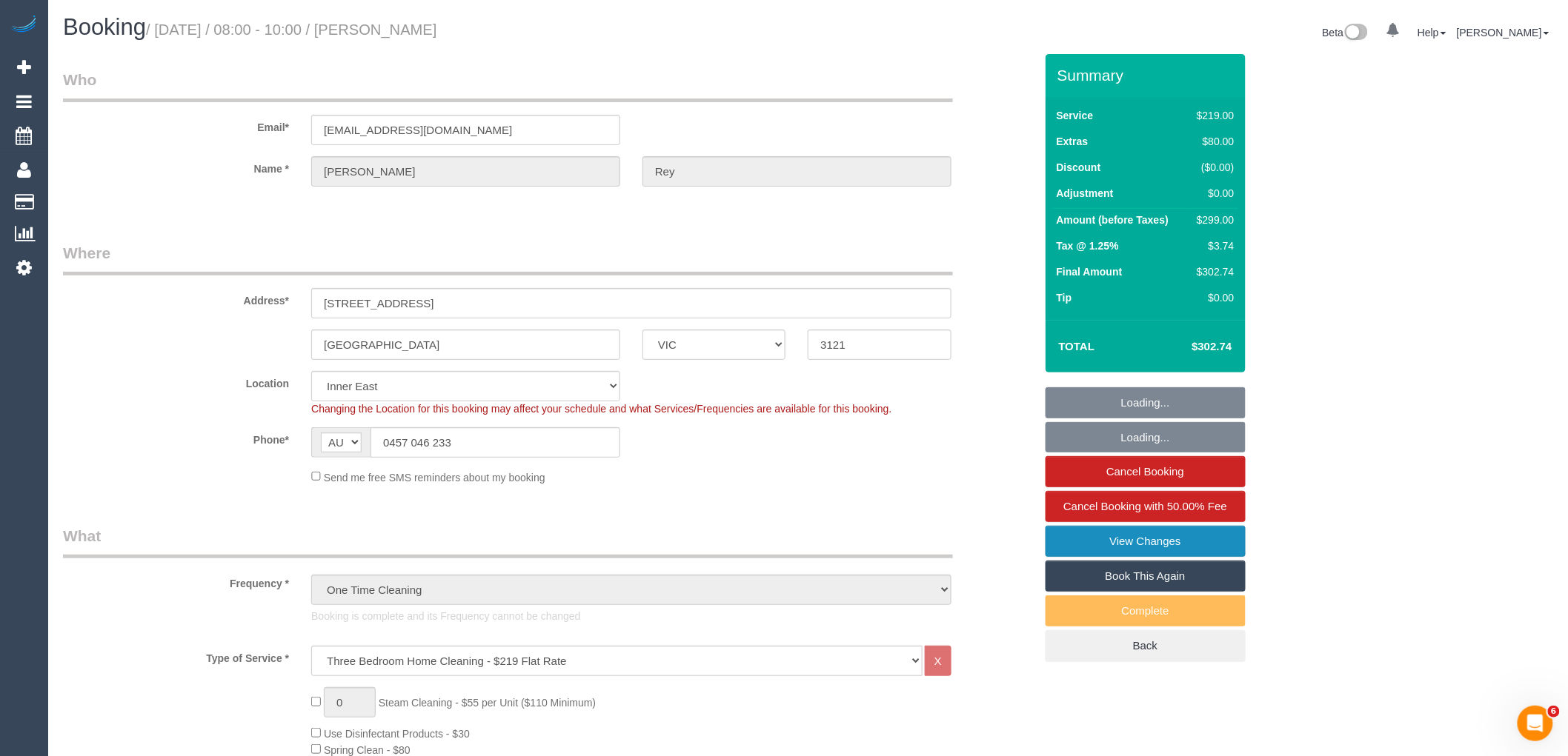
select select "number:26"
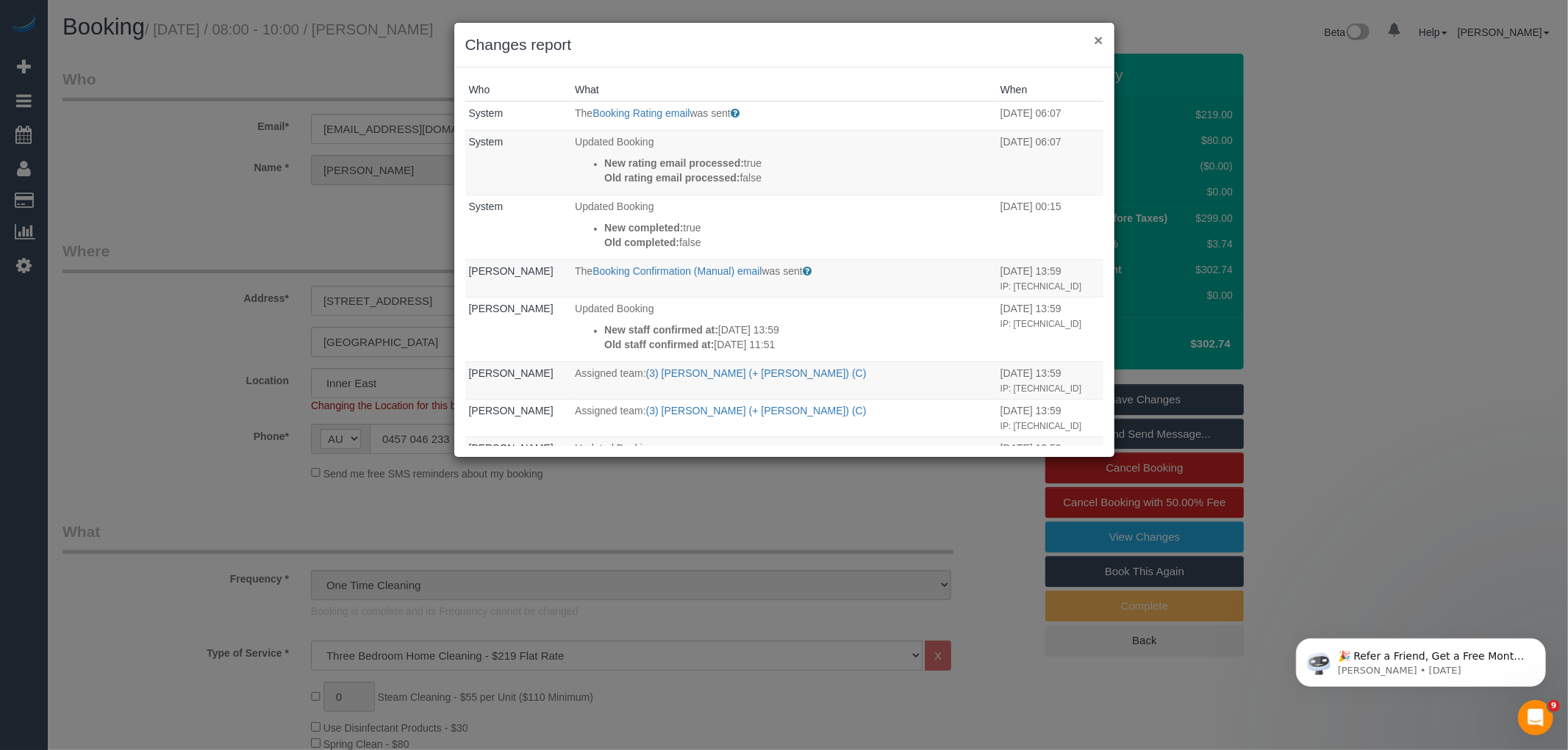
click at [1098, 38] on button "×" at bounding box center [1097, 40] width 8 height 15
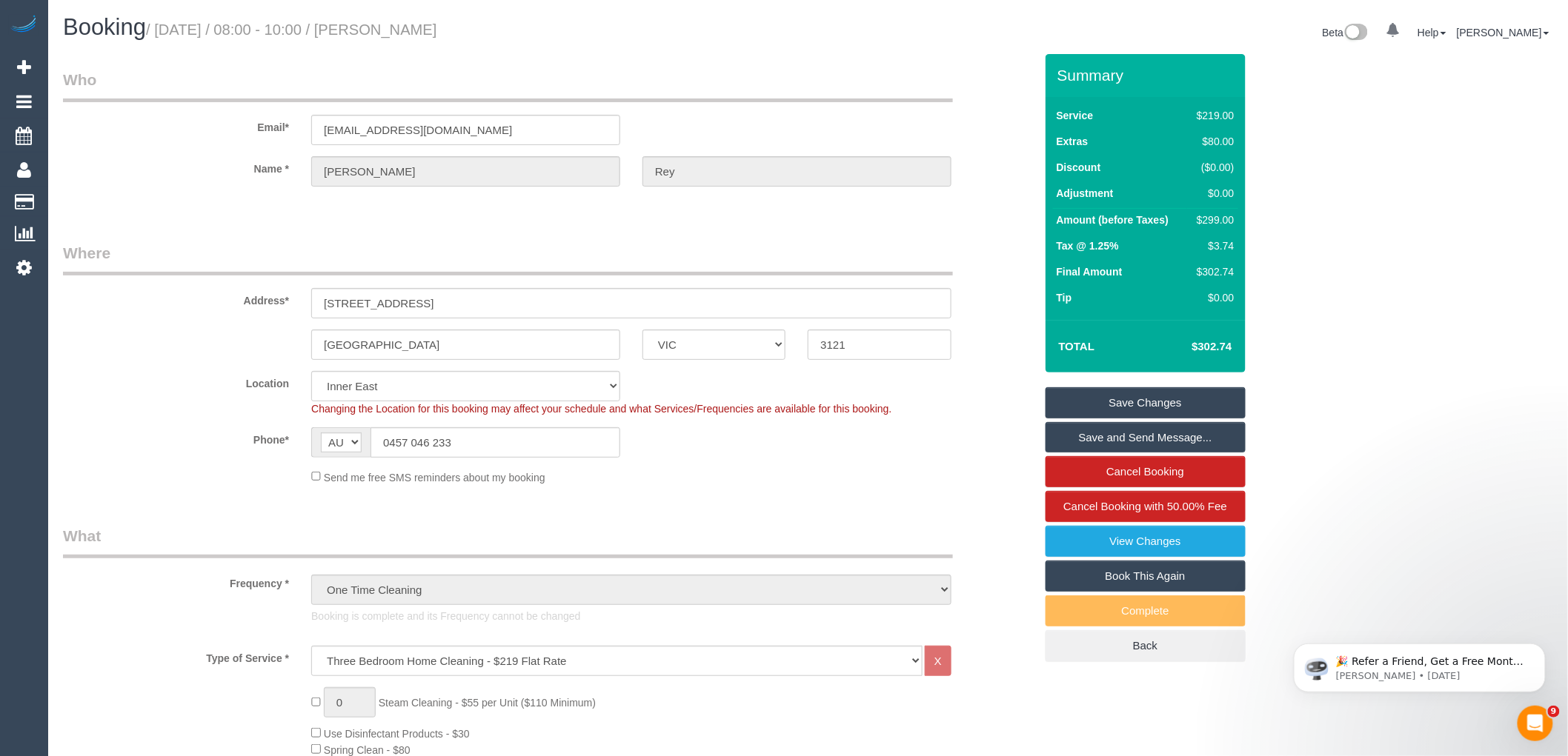
drag, startPoint x: 471, startPoint y: 24, endPoint x: 389, endPoint y: 29, distance: 82.2
click at [389, 29] on h1 "Booking / October 10, 2025 / 08:00 - 10:00 / Ines Rey" at bounding box center [430, 27] width 734 height 26
copy small "Ines Rey"
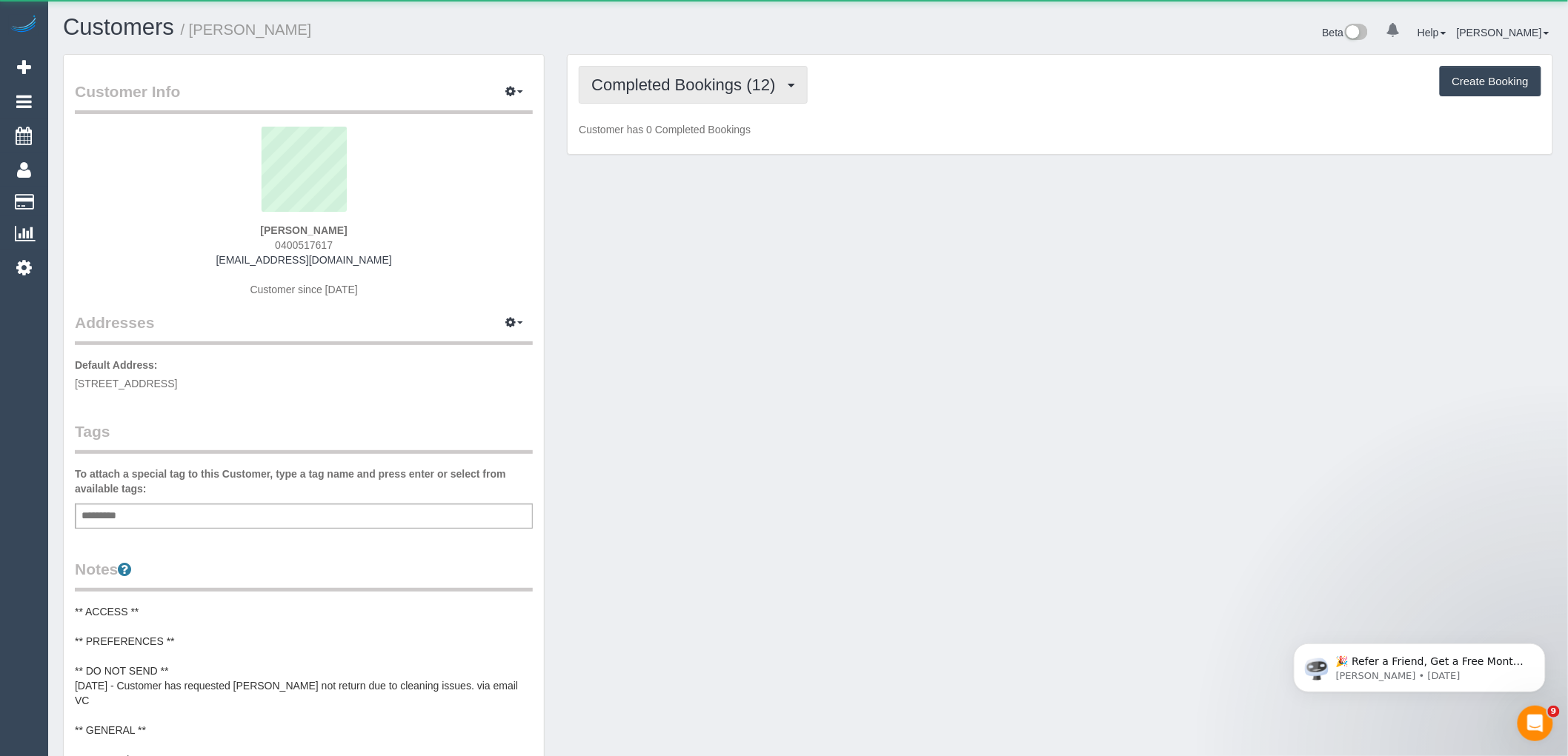
click at [698, 70] on button "Completed Bookings (12)" at bounding box center [693, 84] width 228 height 38
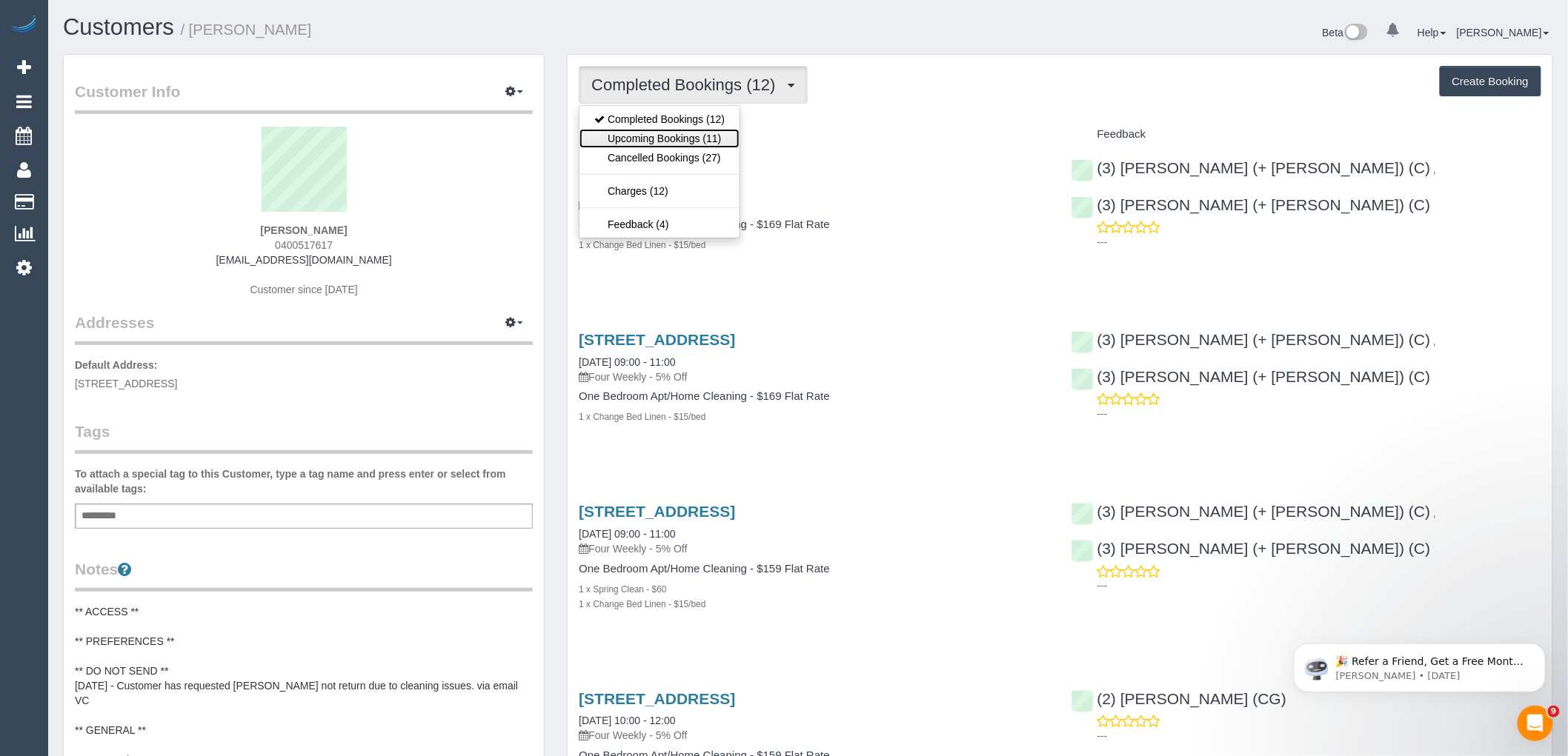
click at [716, 132] on link "Upcoming Bookings (11)" at bounding box center [659, 139] width 160 height 19
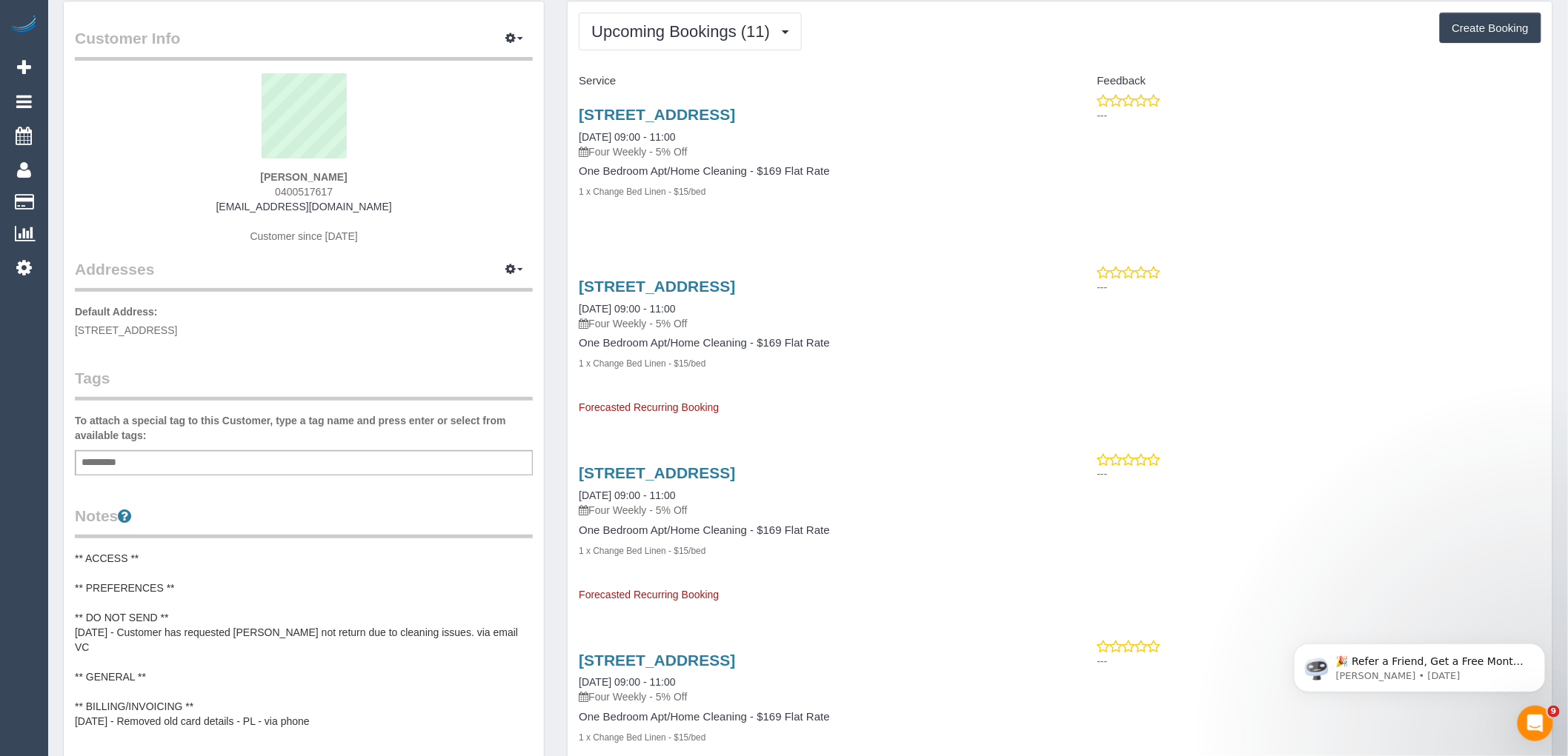
scroll to position [82, 0]
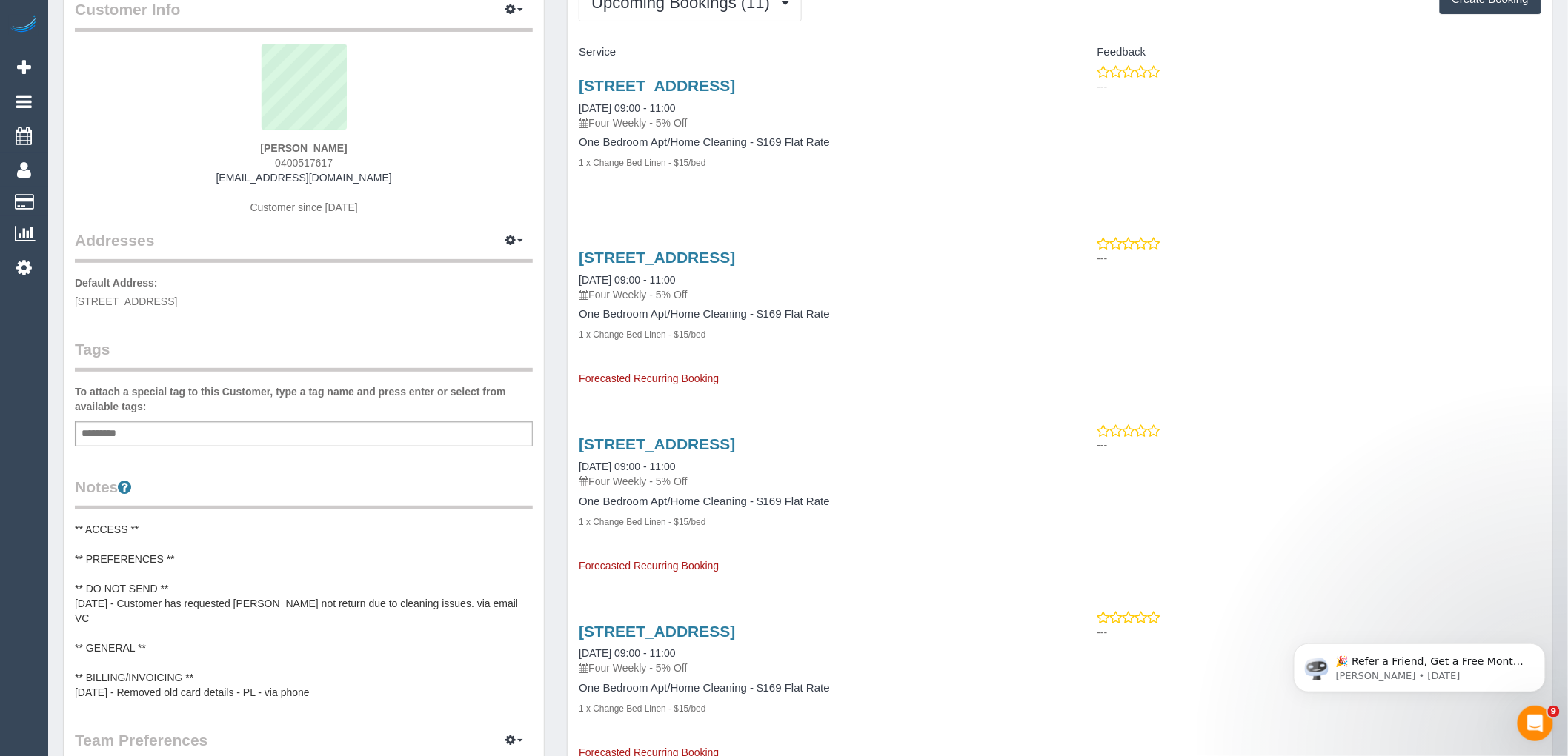
click at [147, 546] on pre "** ACCESS ** ** PREFERENCES ** ** DO NOT SEND ** 17/5/23 - Customer has request…" at bounding box center [304, 611] width 458 height 178
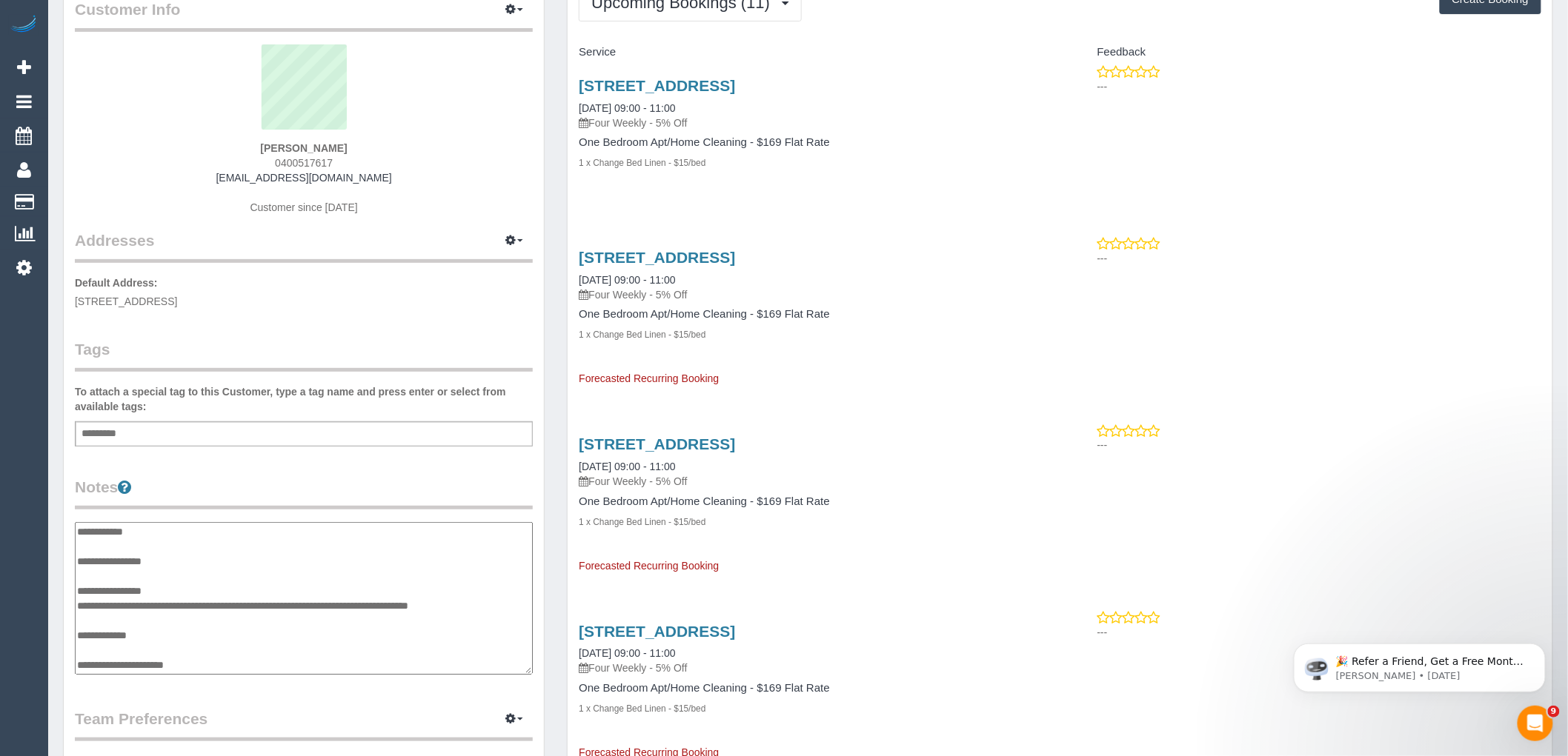
scroll to position [11, 0]
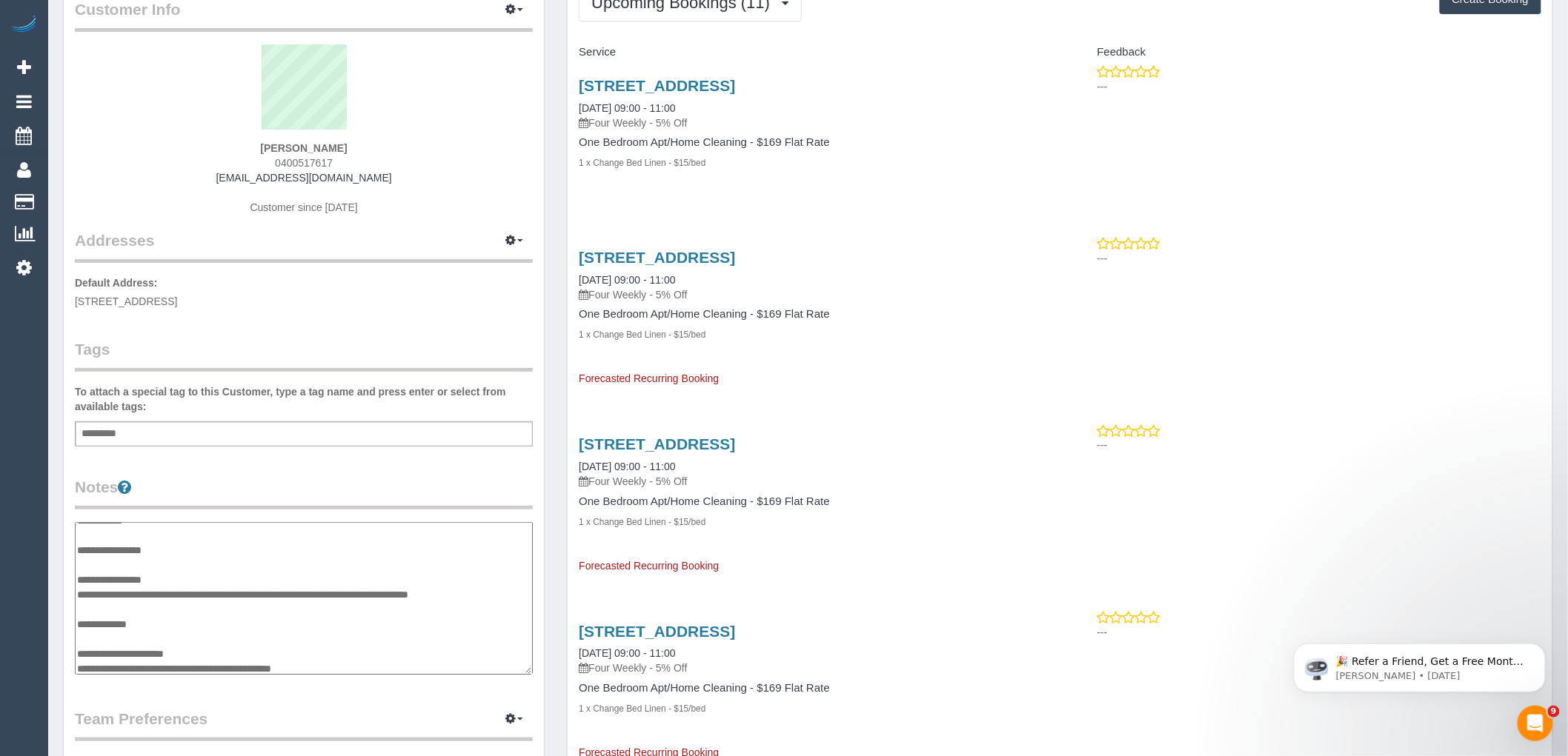
click at [197, 544] on textarea "**********" at bounding box center [304, 598] width 458 height 152
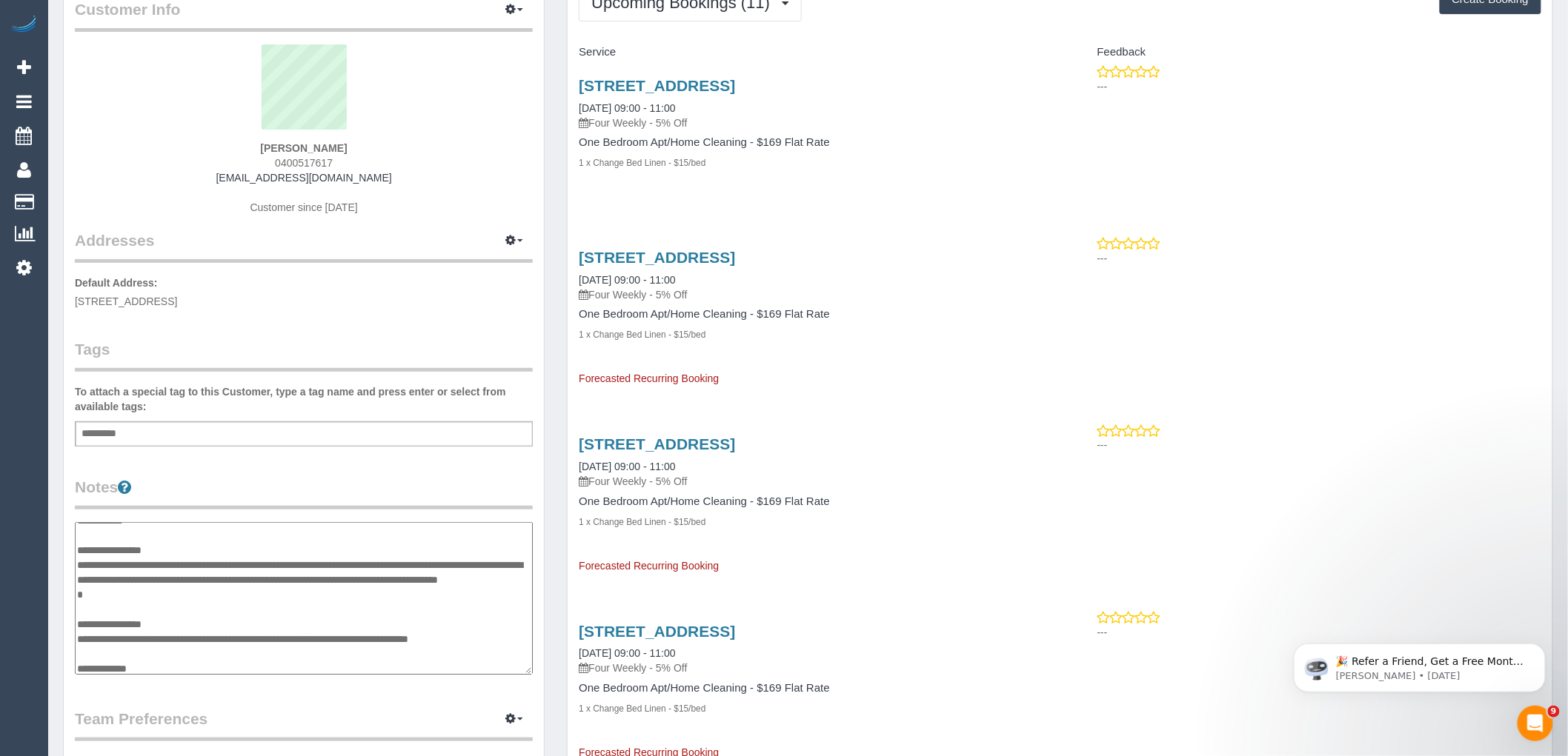
click at [255, 590] on textarea "**********" at bounding box center [304, 598] width 458 height 152
type textarea "**********"
click at [228, 483] on legend "Notes" at bounding box center [304, 493] width 458 height 33
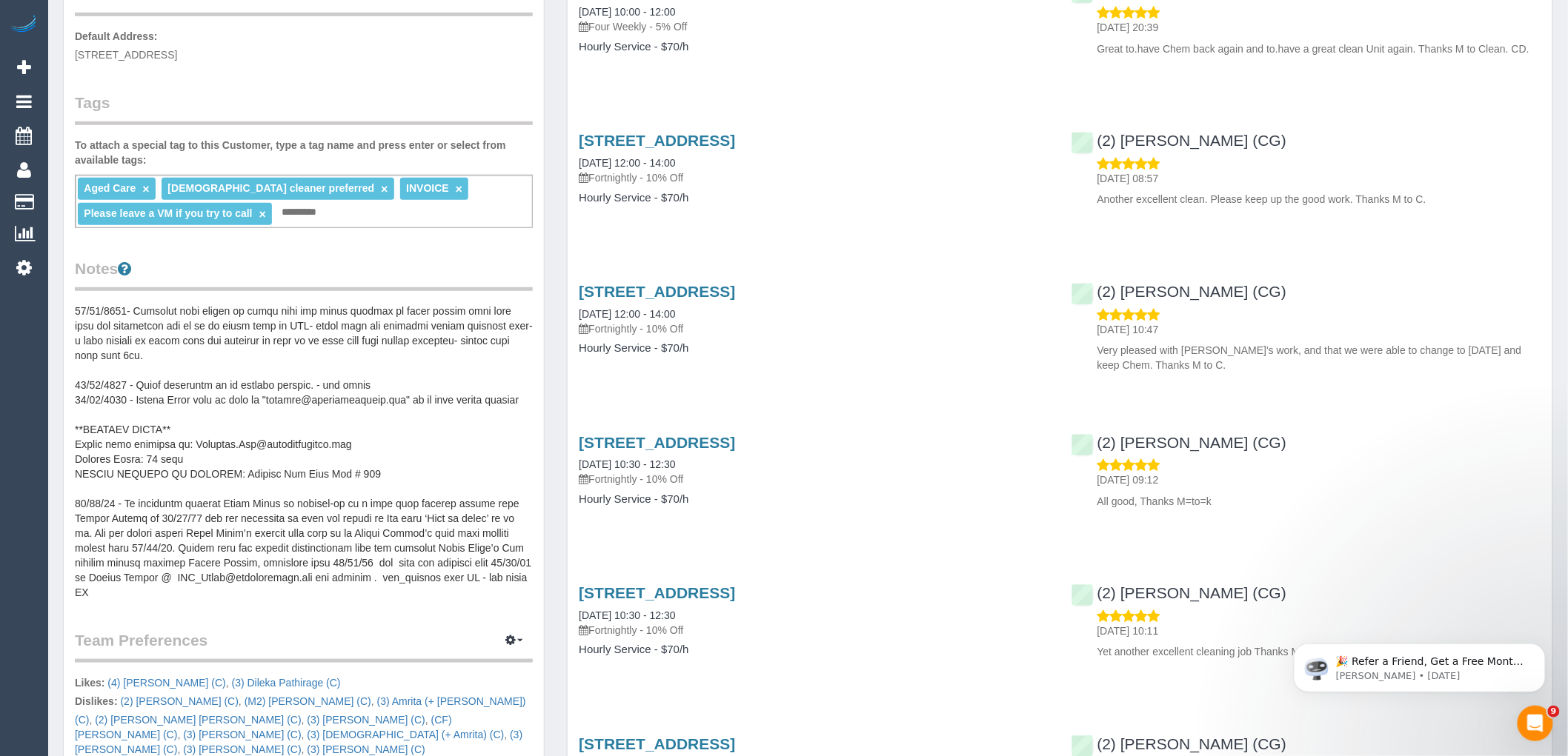
scroll to position [576, 0]
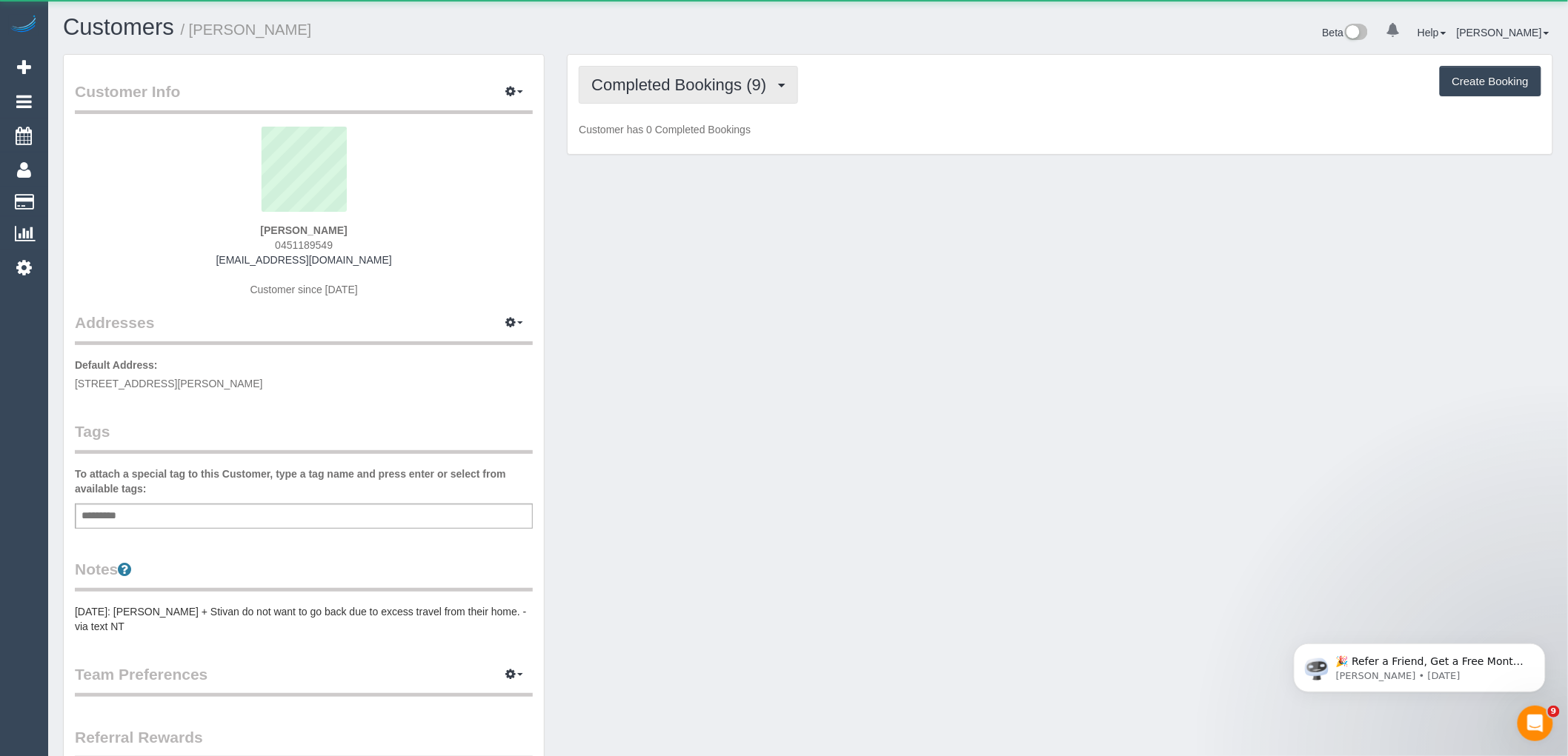
click at [700, 93] on span "Completed Bookings (9)" at bounding box center [682, 85] width 182 height 19
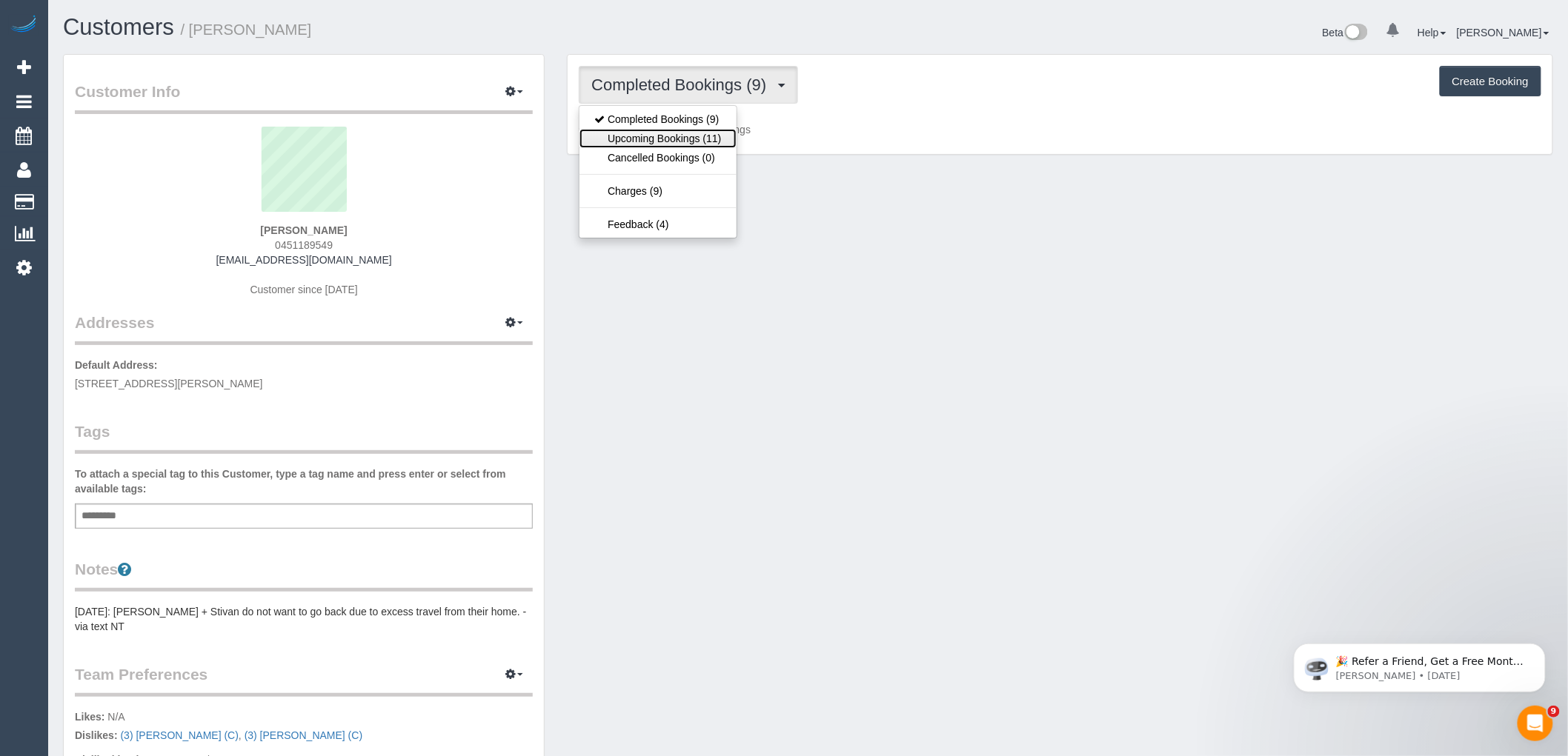
click at [707, 141] on link "Upcoming Bookings (11)" at bounding box center [658, 139] width 156 height 19
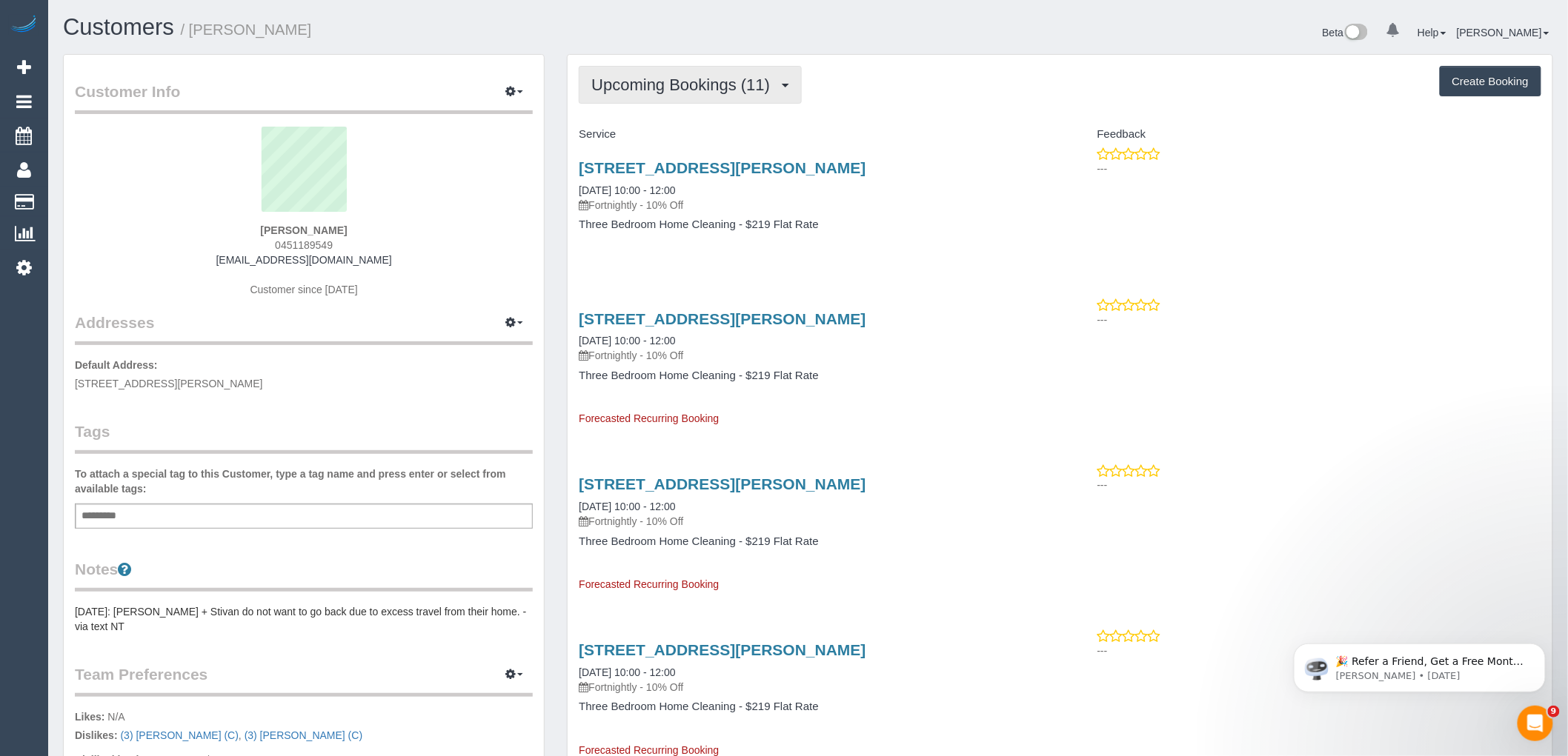
click at [720, 75] on button "Upcoming Bookings (11)" at bounding box center [690, 84] width 223 height 38
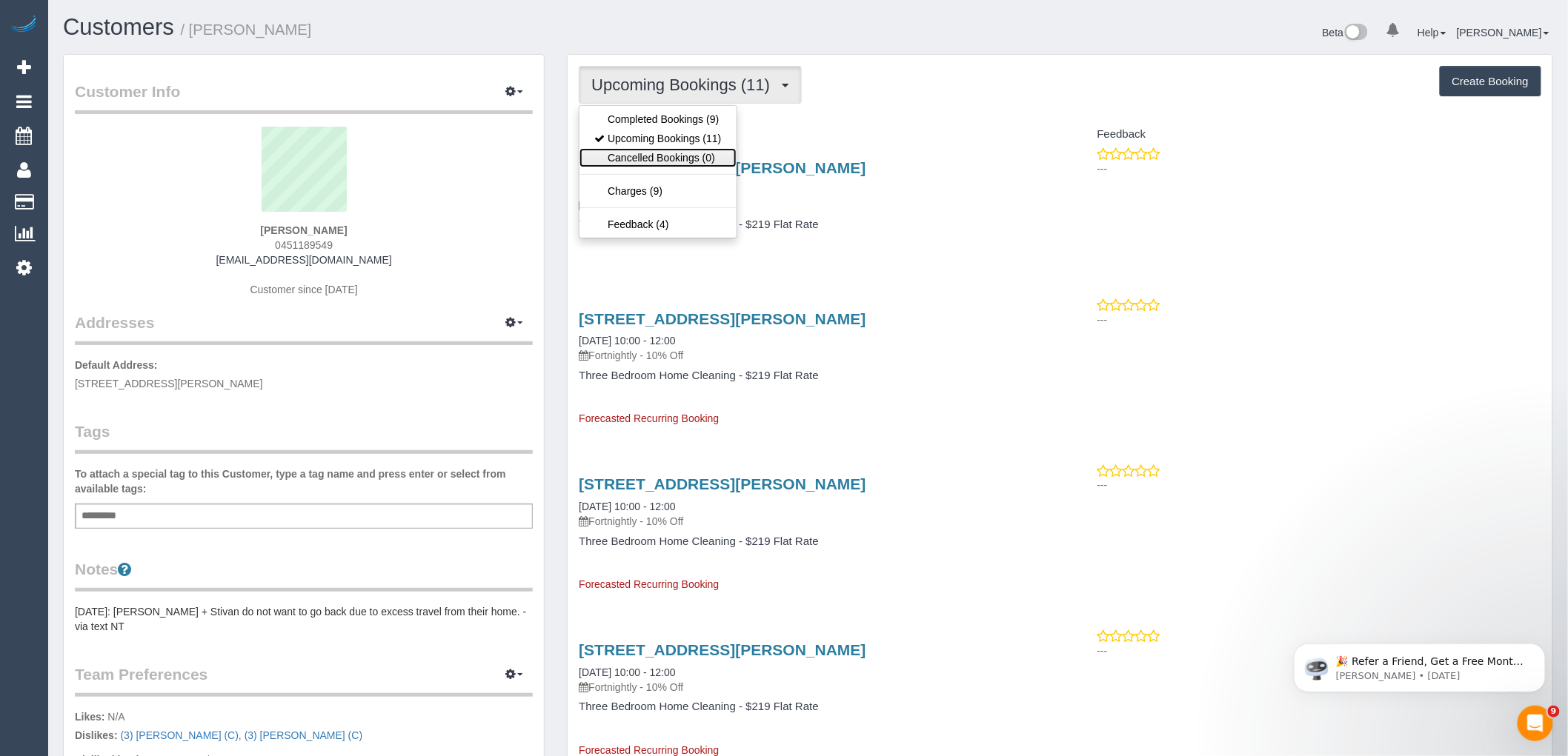
click at [692, 166] on link "Cancelled Bookings (0)" at bounding box center [658, 157] width 156 height 19
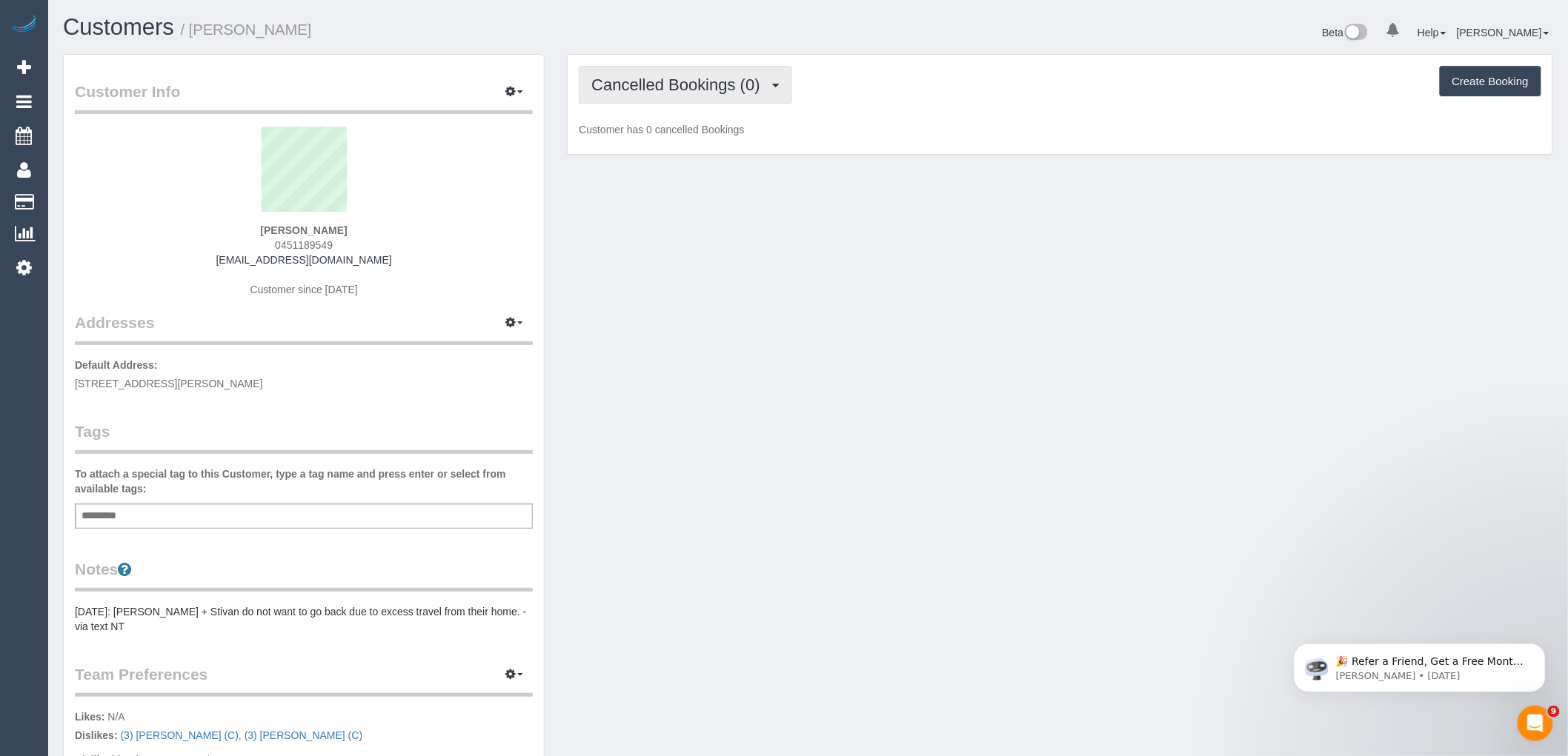
click at [683, 89] on span "Cancelled Bookings (0)" at bounding box center [679, 85] width 176 height 19
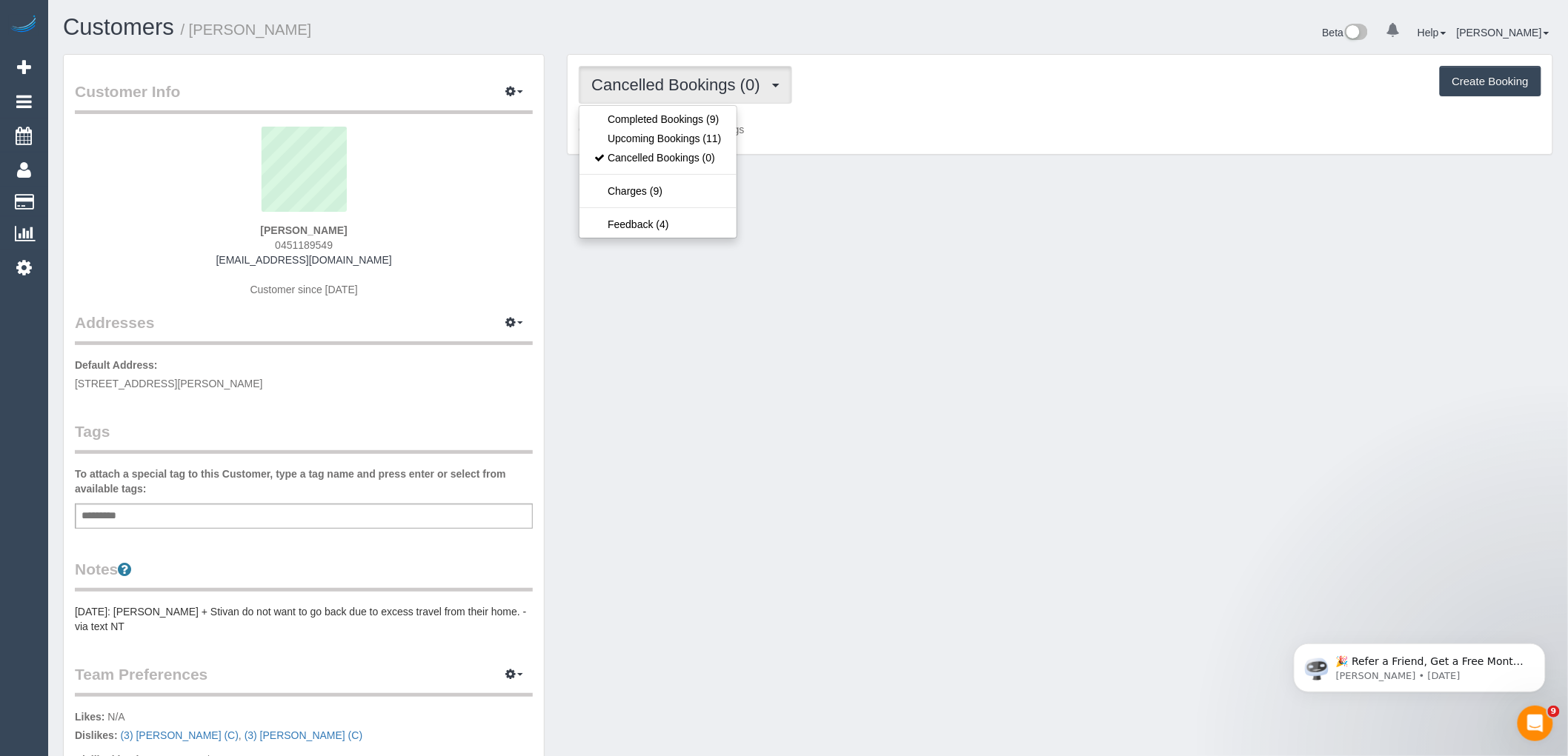
click at [807, 117] on div "Cancelled Bookings (0) Completed Bookings (9) Upcoming Bookings (11) Cancelled …" at bounding box center [1060, 104] width 984 height 100
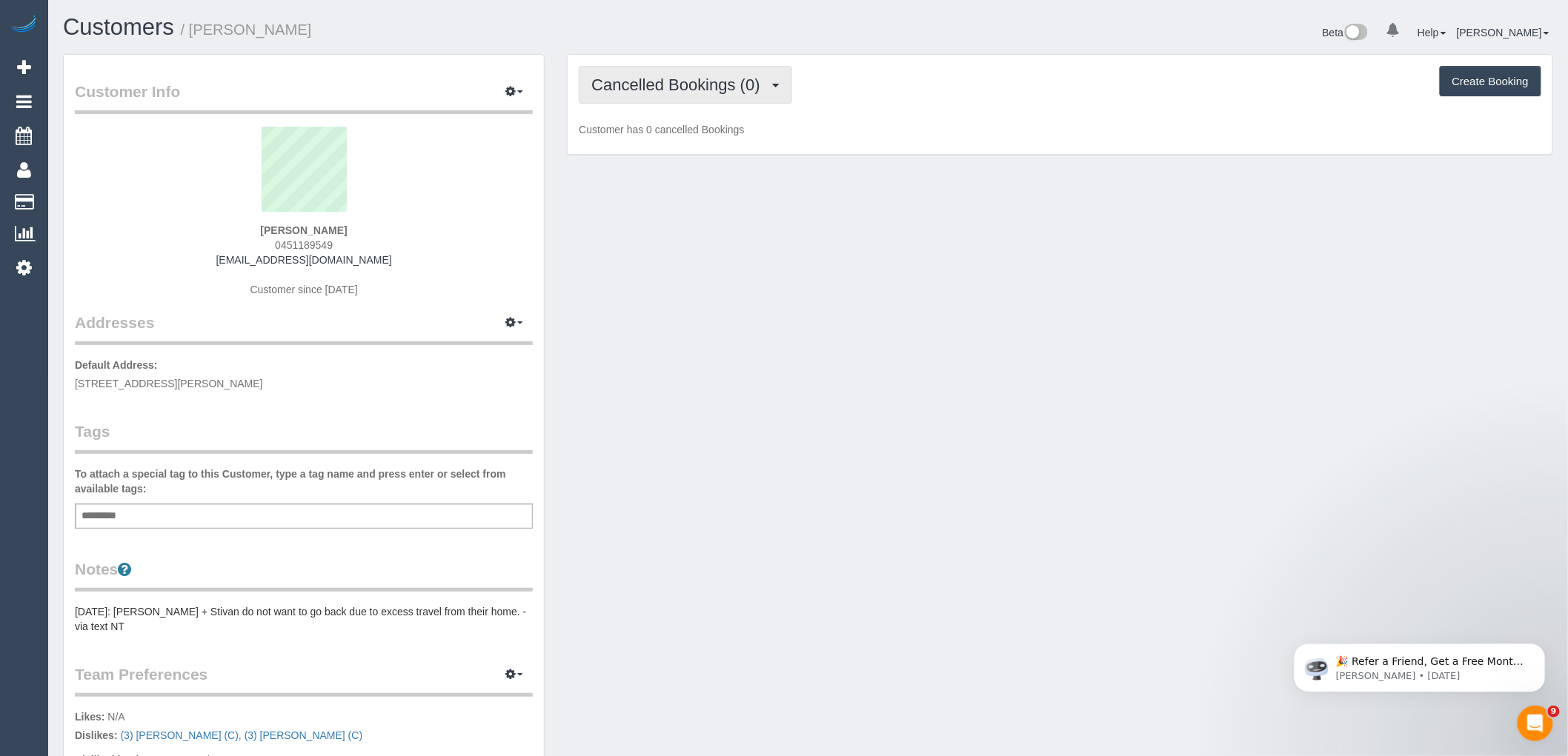
click at [705, 101] on button "Cancelled Bookings (0)" at bounding box center [686, 84] width 214 height 38
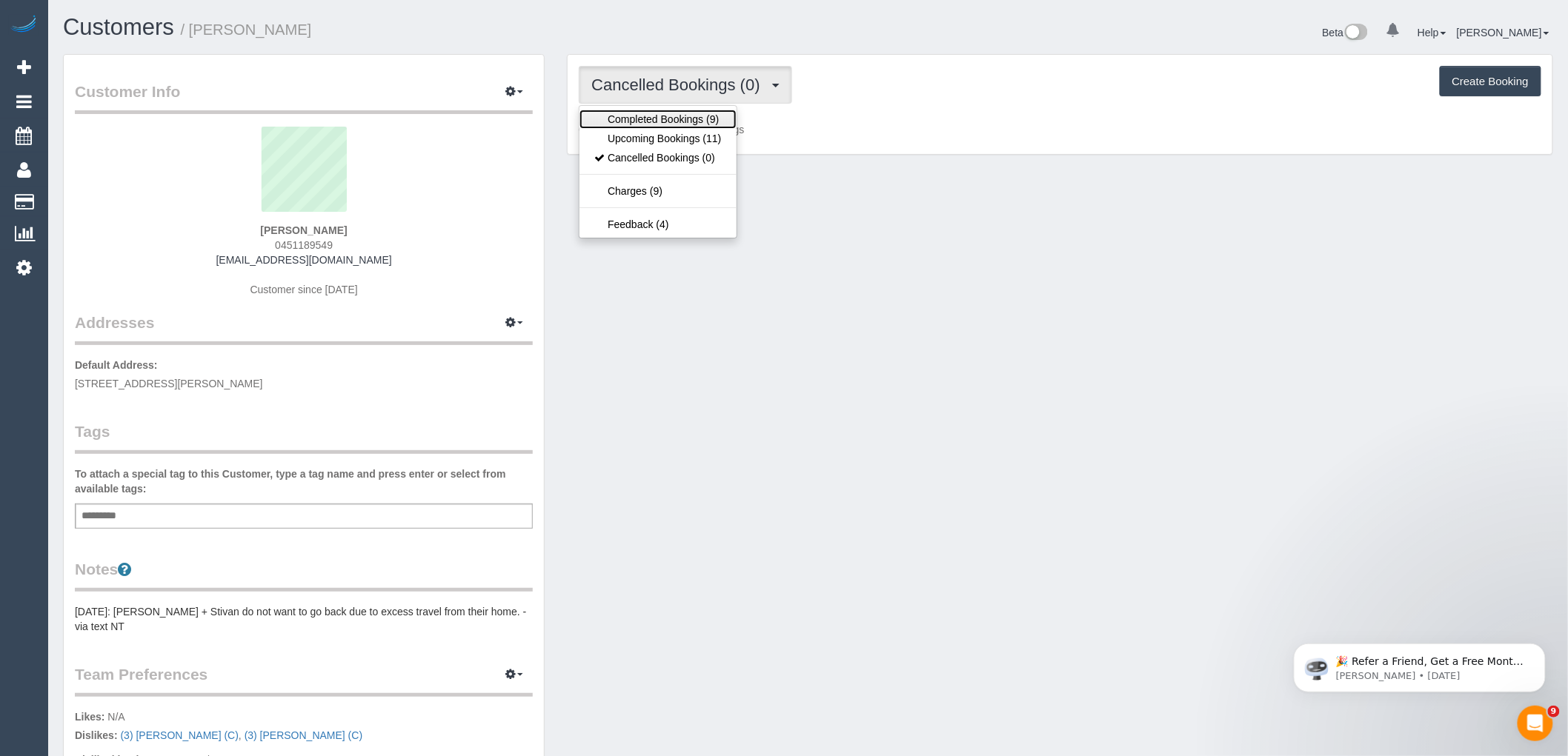
click at [701, 117] on link "Completed Bookings (9)" at bounding box center [658, 119] width 156 height 19
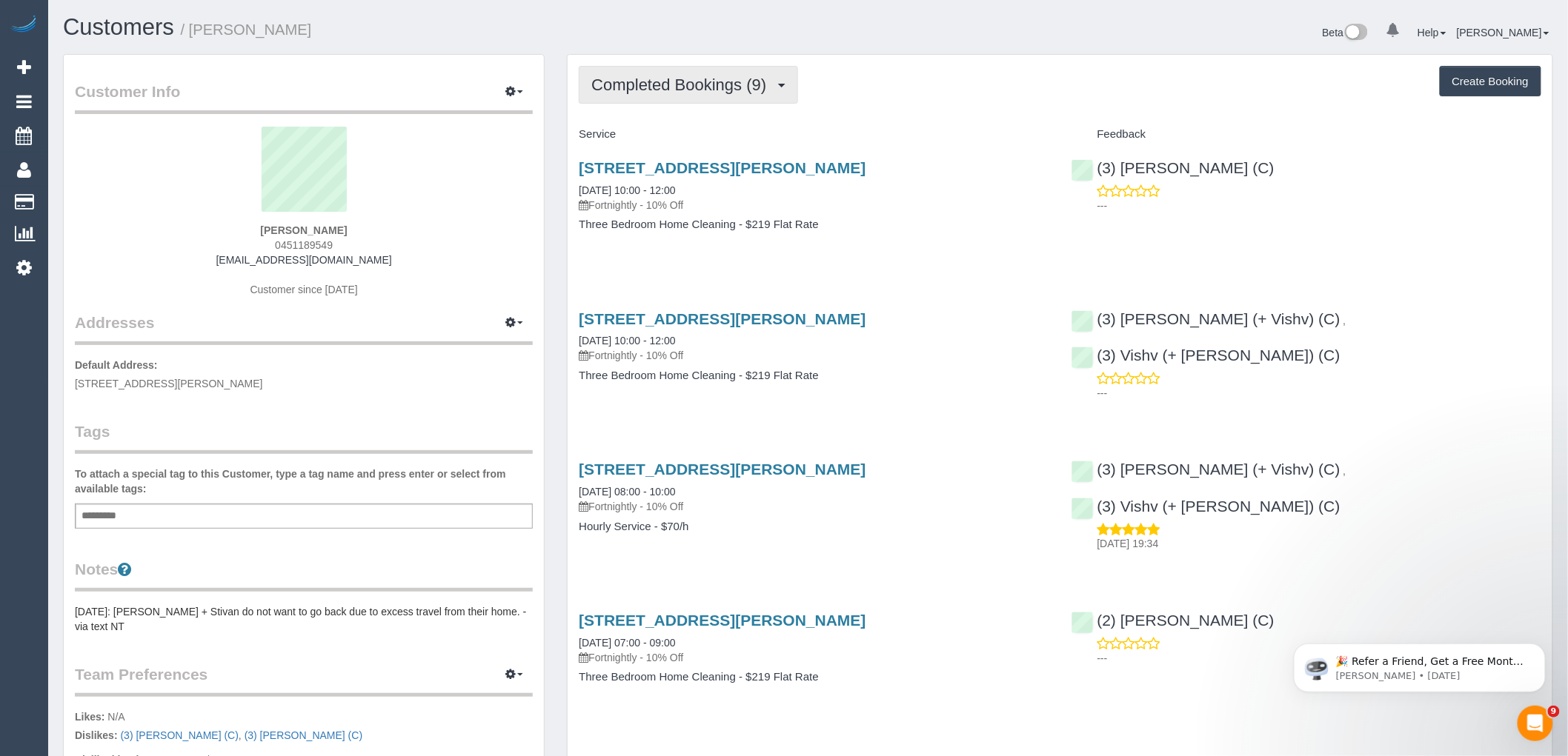
click at [702, 92] on span "Completed Bookings (9)" at bounding box center [682, 85] width 182 height 19
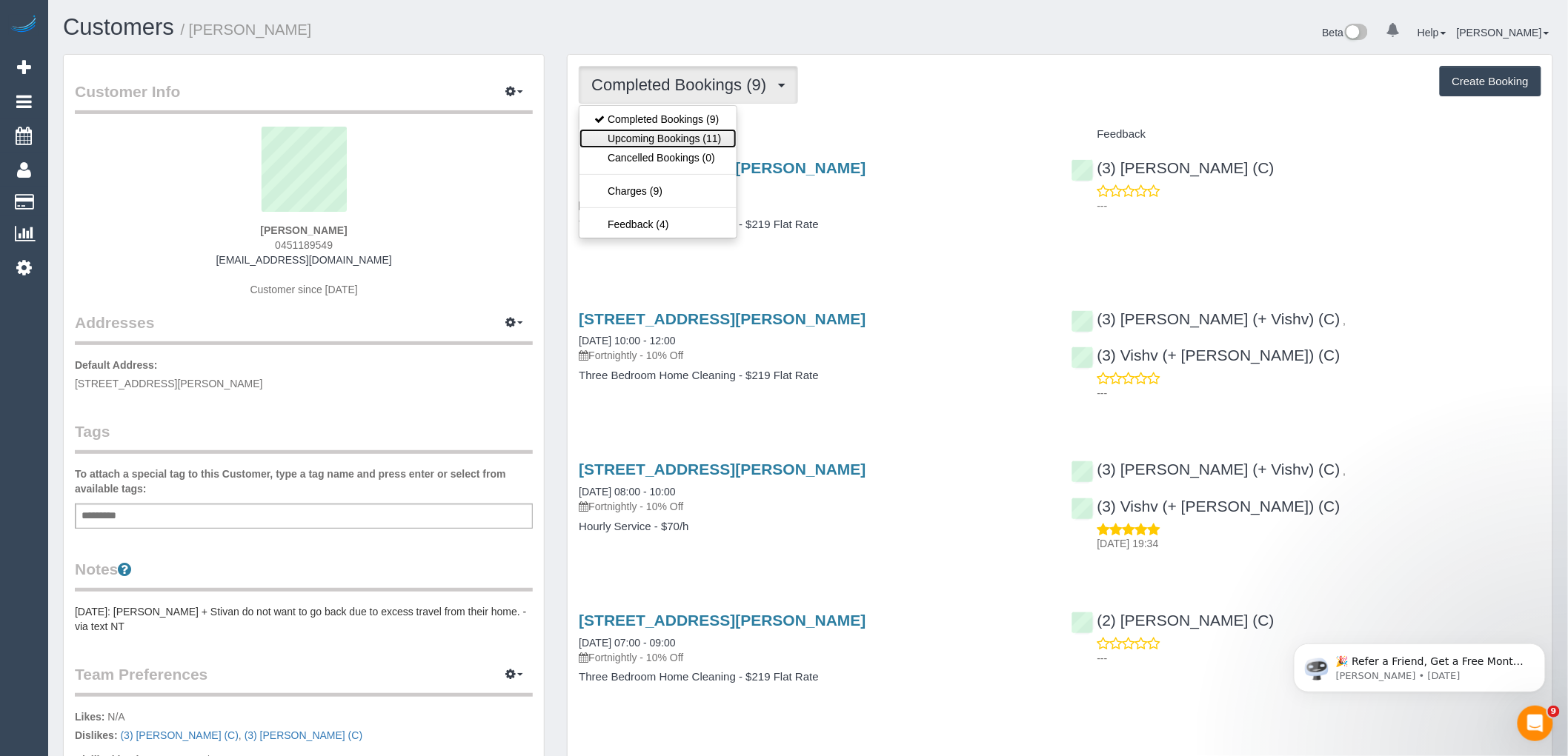
click at [703, 134] on link "Upcoming Bookings (11)" at bounding box center [658, 139] width 156 height 19
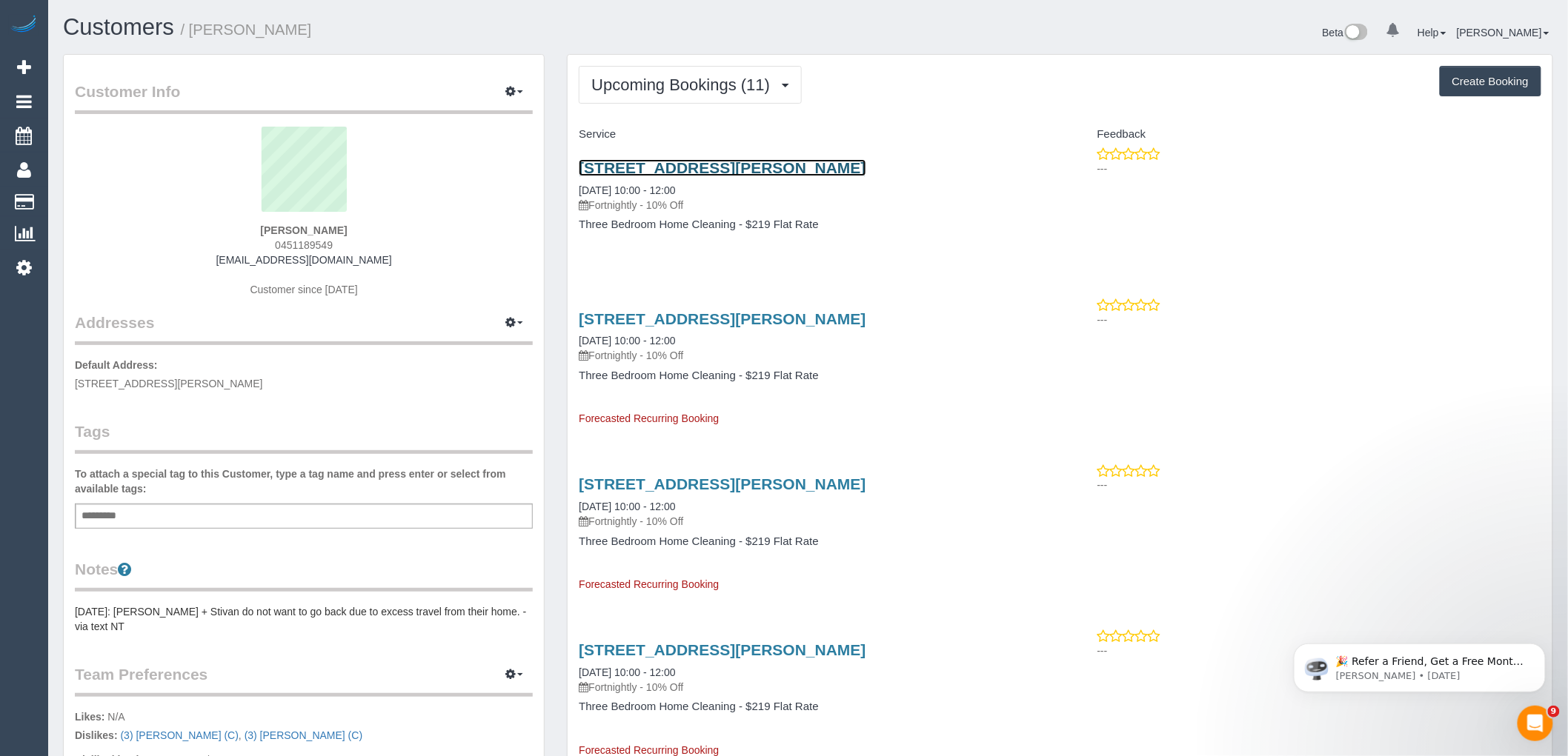
click at [668, 167] on link "300 Plummer Street, 805, Port Melbourne, VIC 3207" at bounding box center [722, 168] width 286 height 17
click at [753, 79] on span "Upcoming Bookings (11)" at bounding box center [684, 85] width 186 height 19
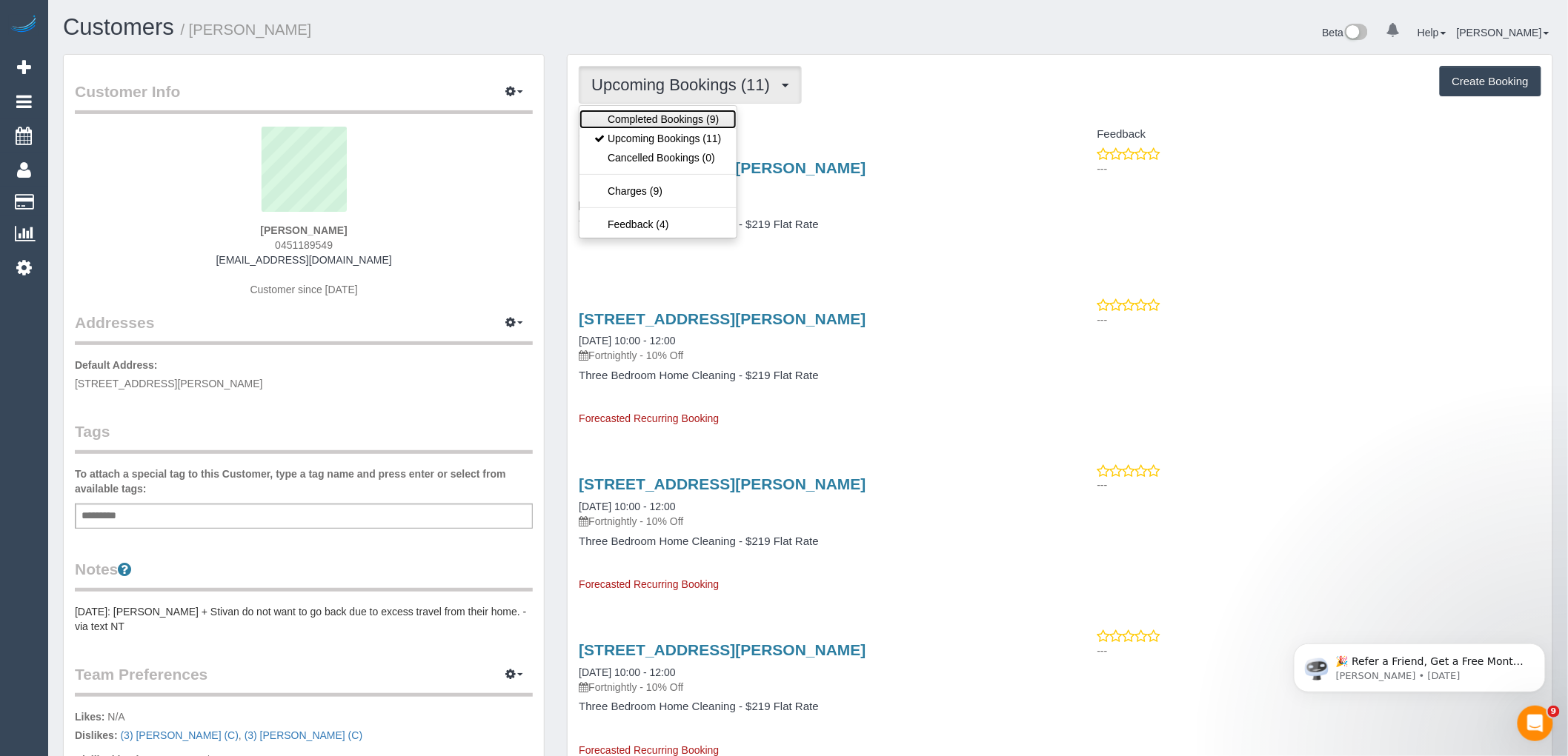
click at [709, 113] on link "Completed Bookings (9)" at bounding box center [658, 119] width 156 height 19
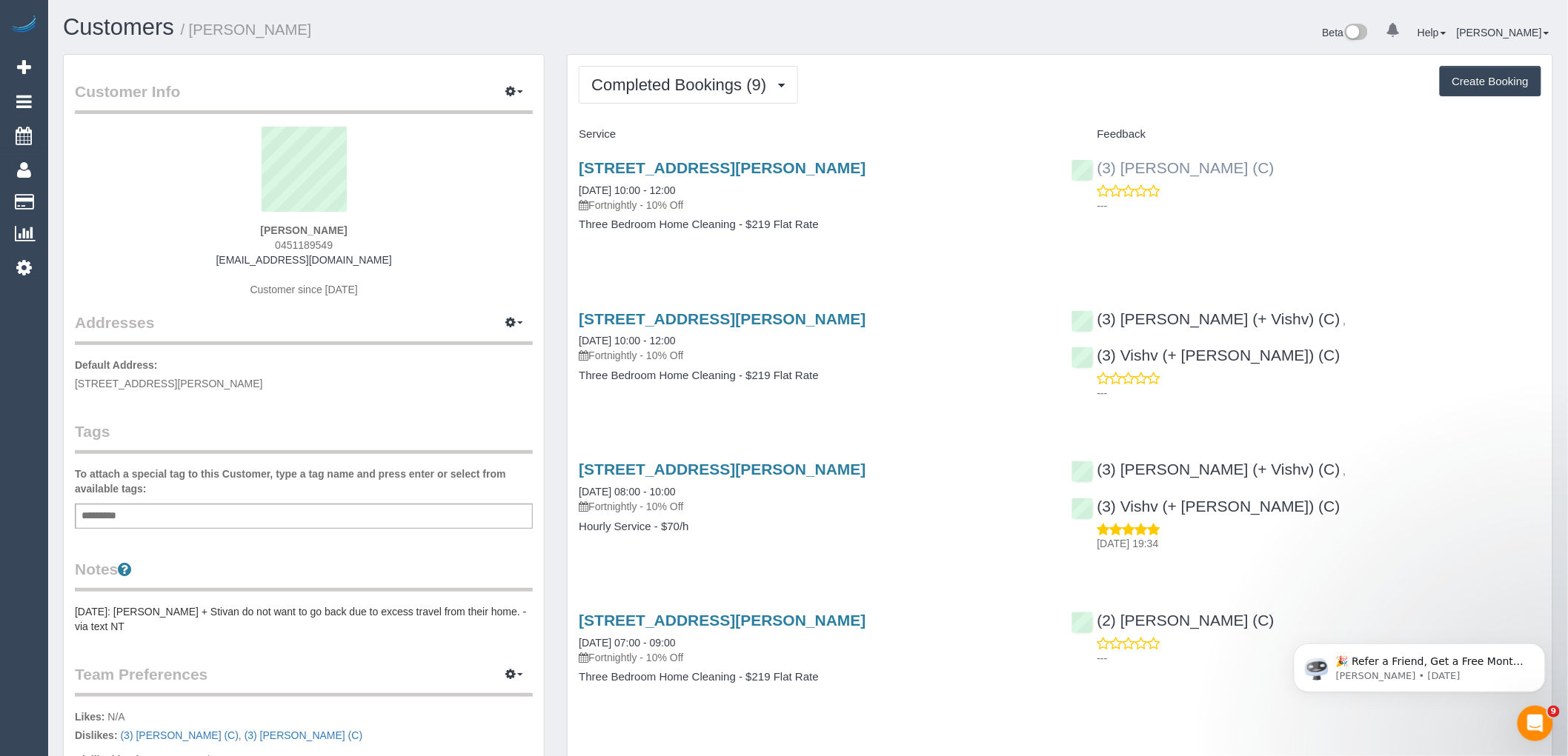
drag, startPoint x: 1290, startPoint y: 171, endPoint x: 1097, endPoint y: 165, distance: 193.1
click at [1097, 165] on div "(3) Lilian Placido (C) ---" at bounding box center [1306, 183] width 492 height 73
copy link "(3) Lilian Placido (C)"
click at [193, 620] on div "Customer Info Edit Contact Info Send Message Email Preferences Special Sales Ta…" at bounding box center [303, 546] width 480 height 983
click at [287, 617] on pre "5/7/25: Krunal + Stivan do not want to go back due to excess travel from their …" at bounding box center [304, 619] width 458 height 29
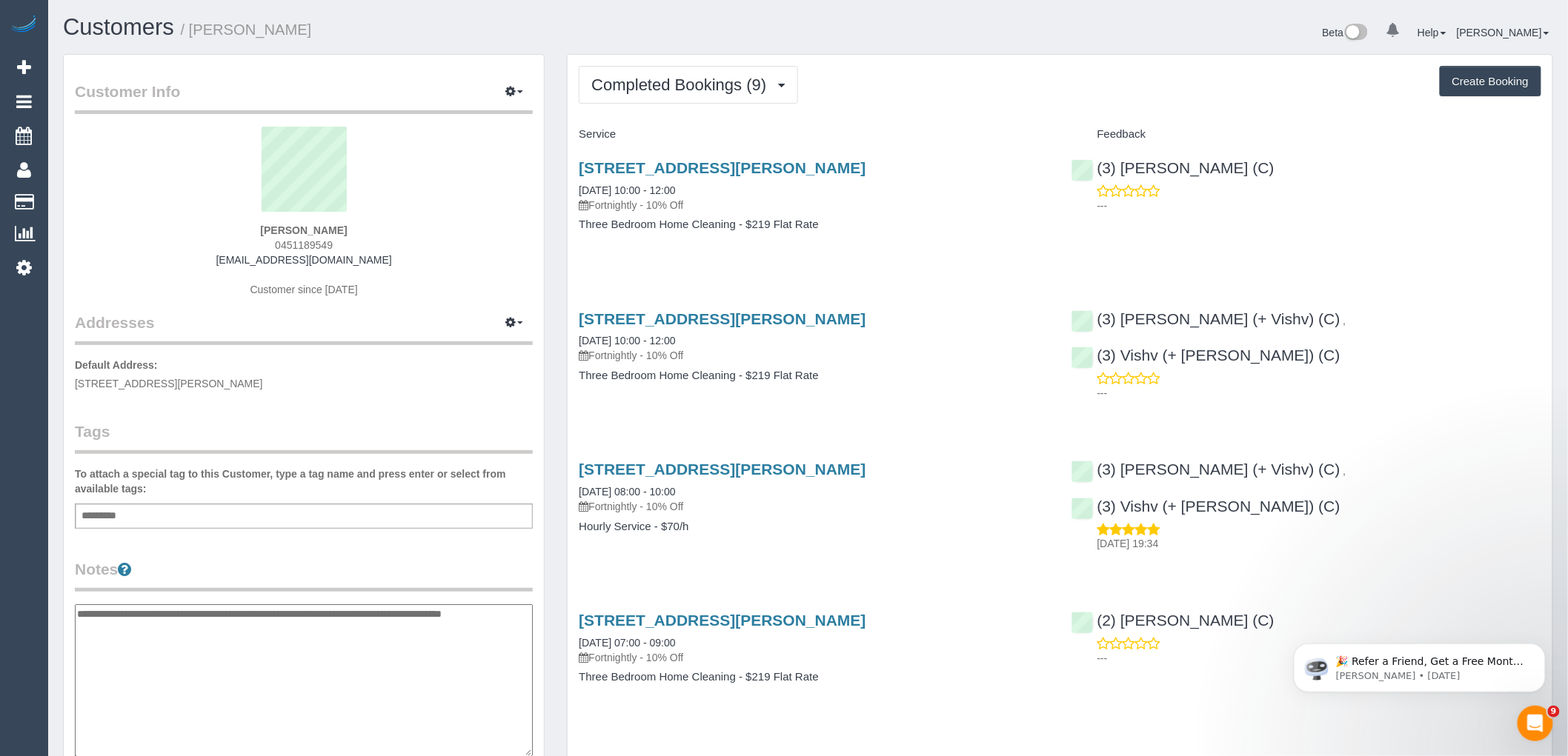
click at [79, 609] on textarea "**********" at bounding box center [304, 680] width 458 height 152
click at [123, 700] on textarea "**********" at bounding box center [304, 680] width 458 height 152
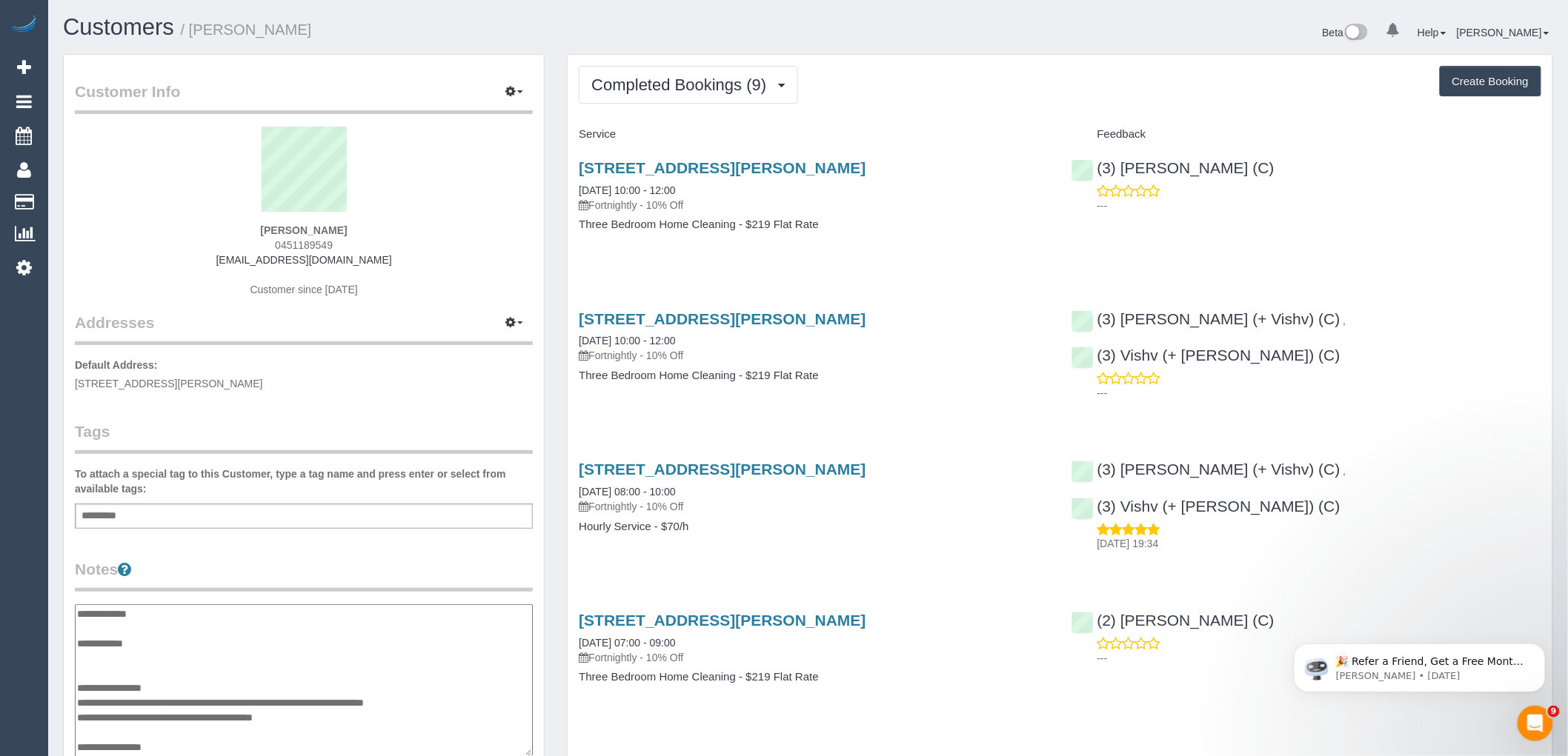
type textarea "**********"
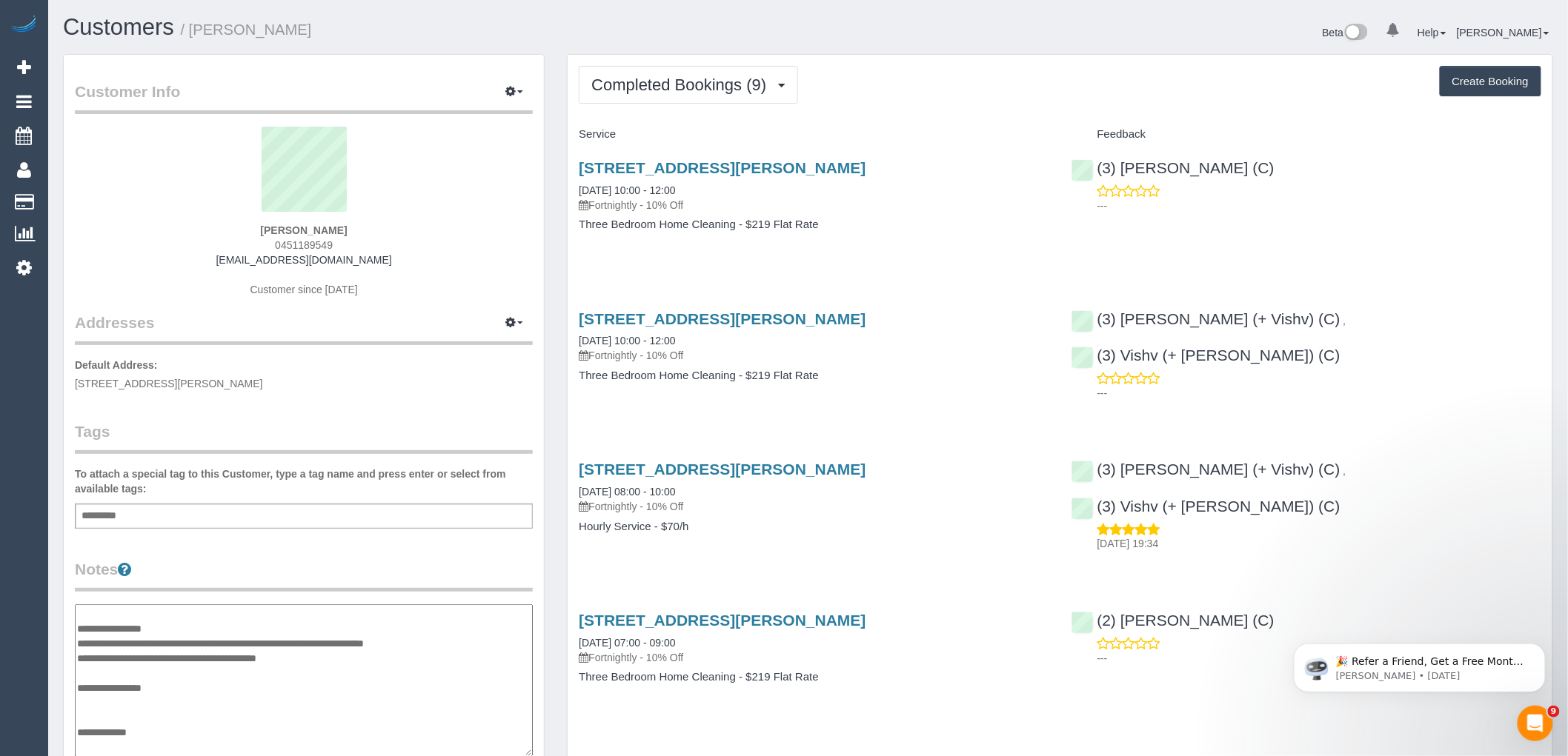
scroll to position [165, 0]
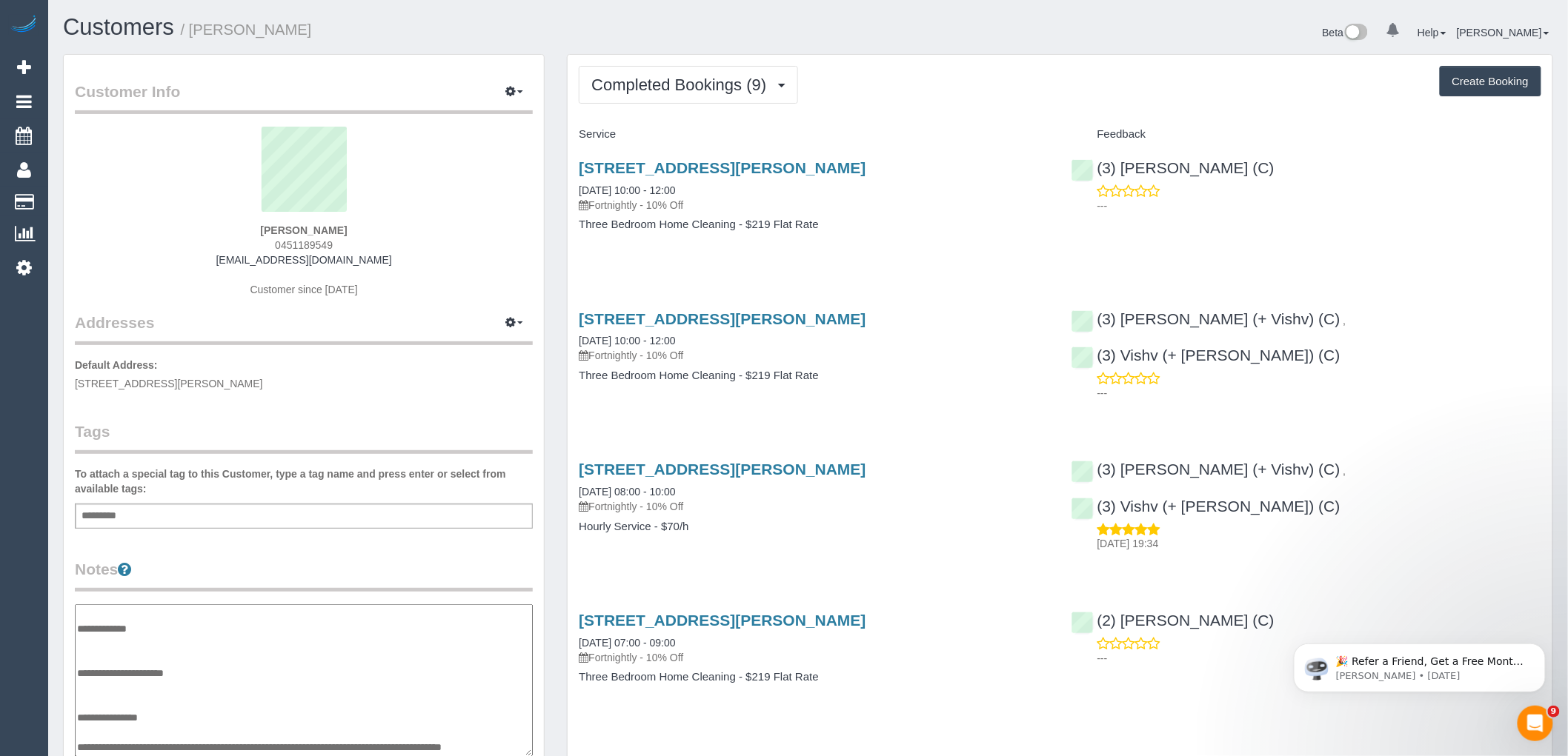
click at [278, 556] on div "Customer Info Edit Contact Info Send Message Email Preferences Special Sales Ta…" at bounding box center [303, 610] width 480 height 1110
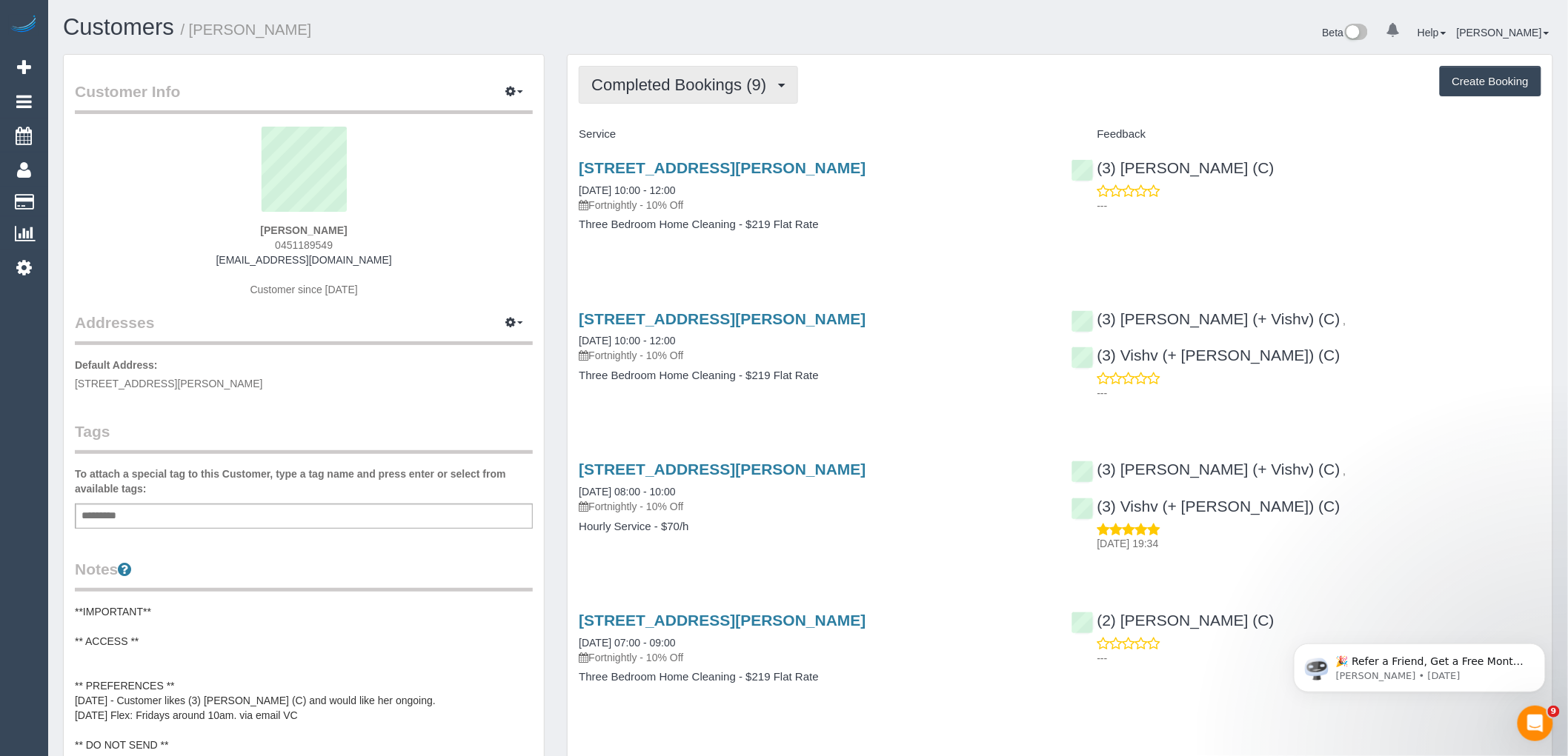
click at [667, 74] on button "Completed Bookings (9)" at bounding box center [688, 84] width 219 height 38
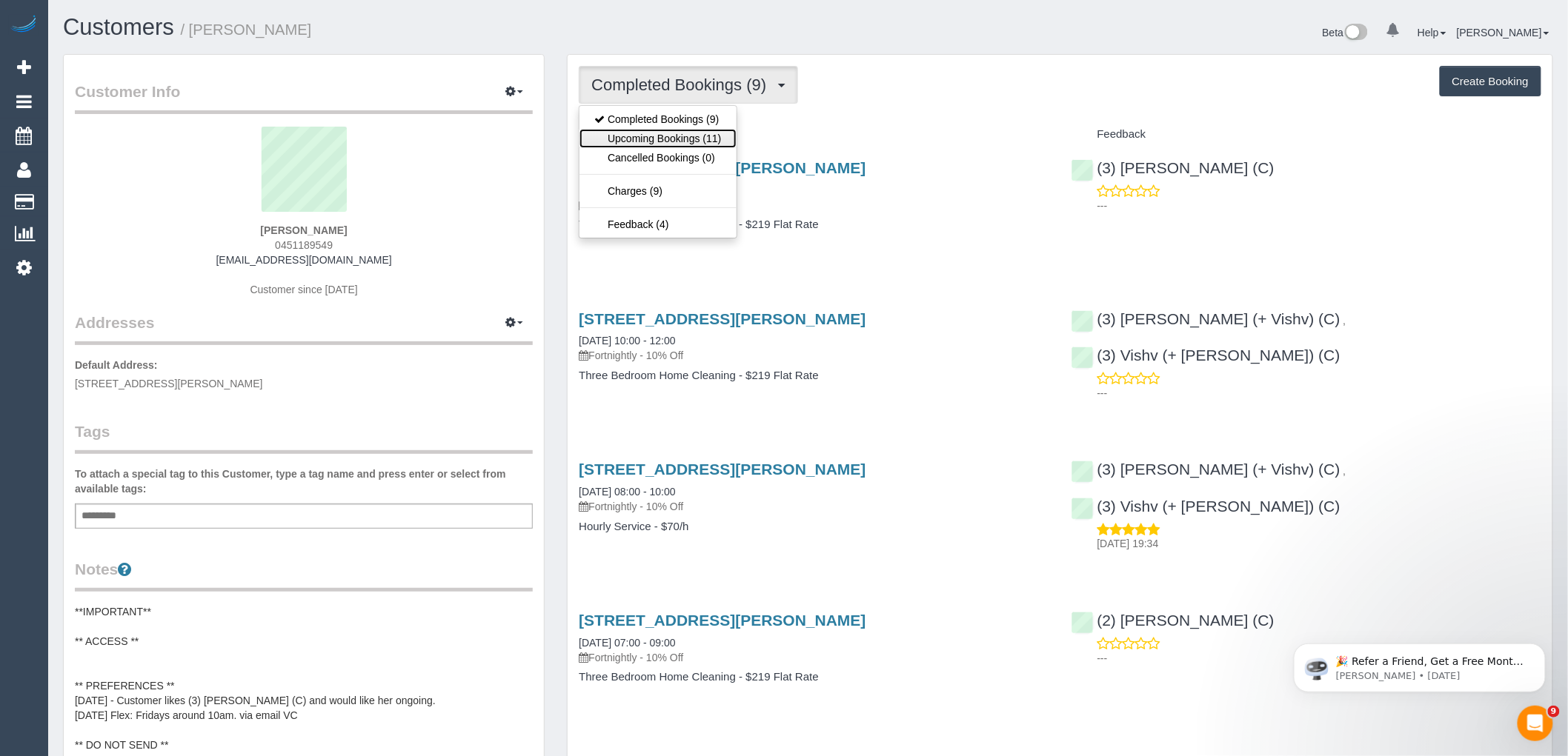
click at [671, 131] on link "Upcoming Bookings (11)" at bounding box center [658, 139] width 156 height 19
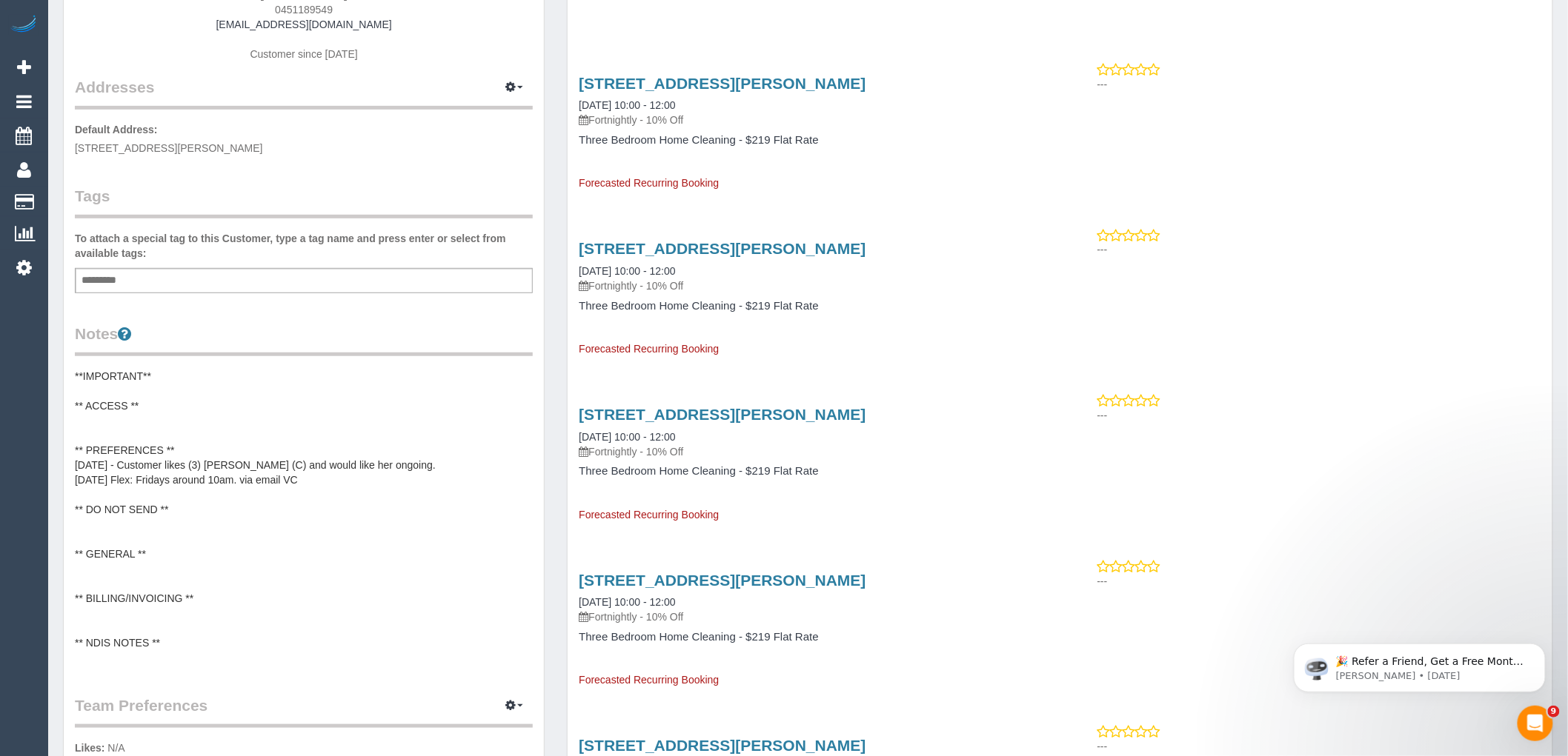
scroll to position [247, 0]
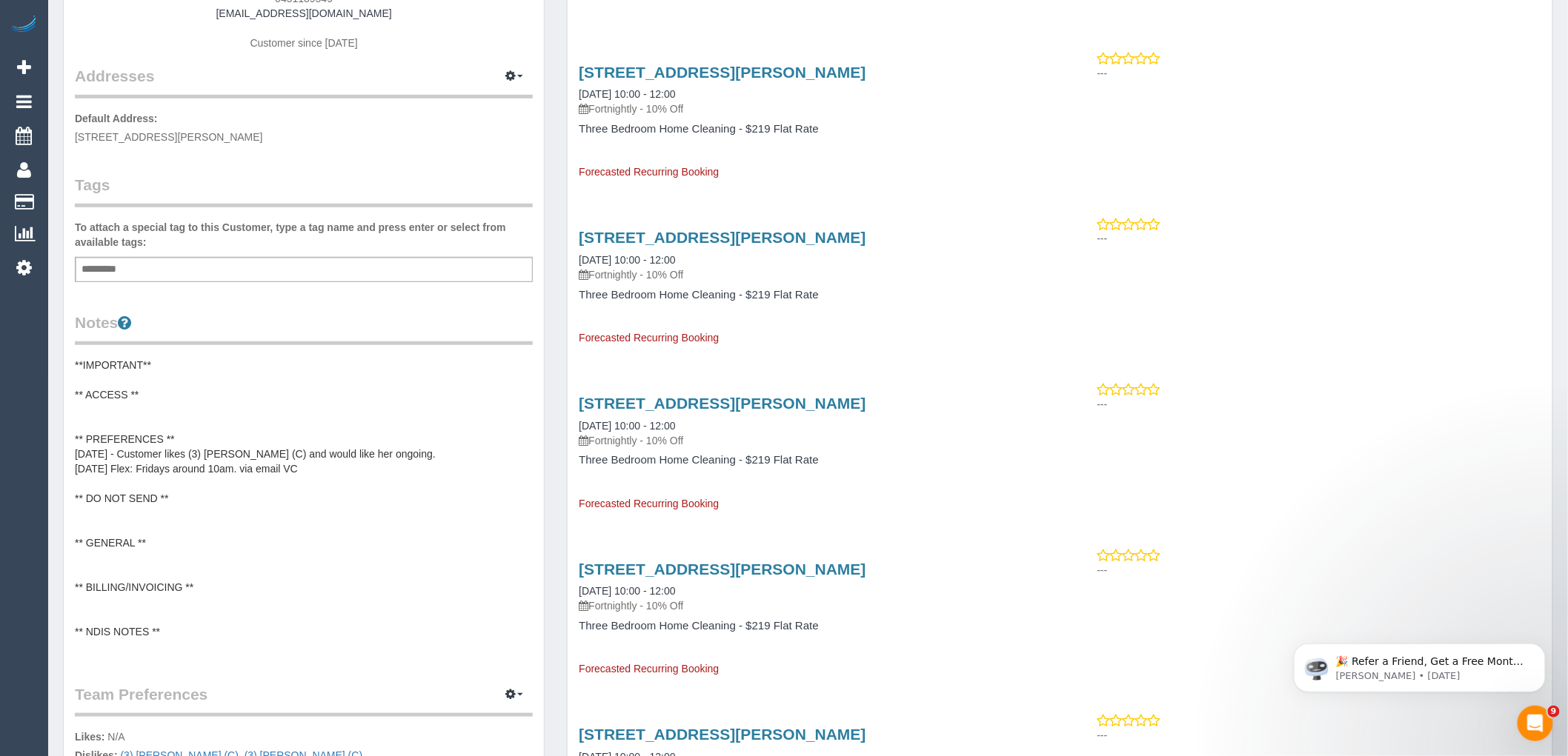
click at [163, 501] on pre "**IMPORTANT** ** ACCESS ** ** PREFERENCES ** 15/10/25 - Customer likes (3) Lili…" at bounding box center [304, 505] width 458 height 296
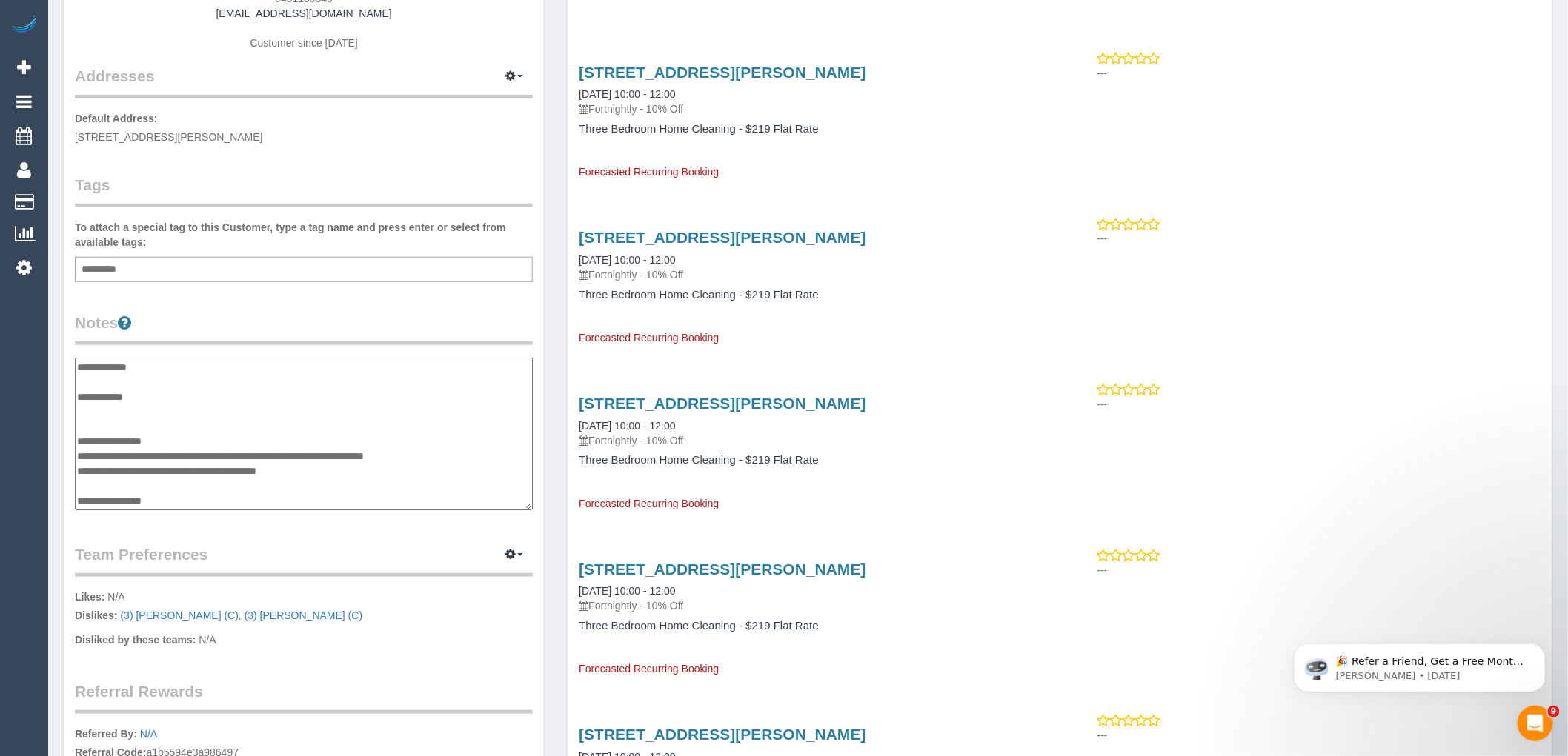
scroll to position [178, 0]
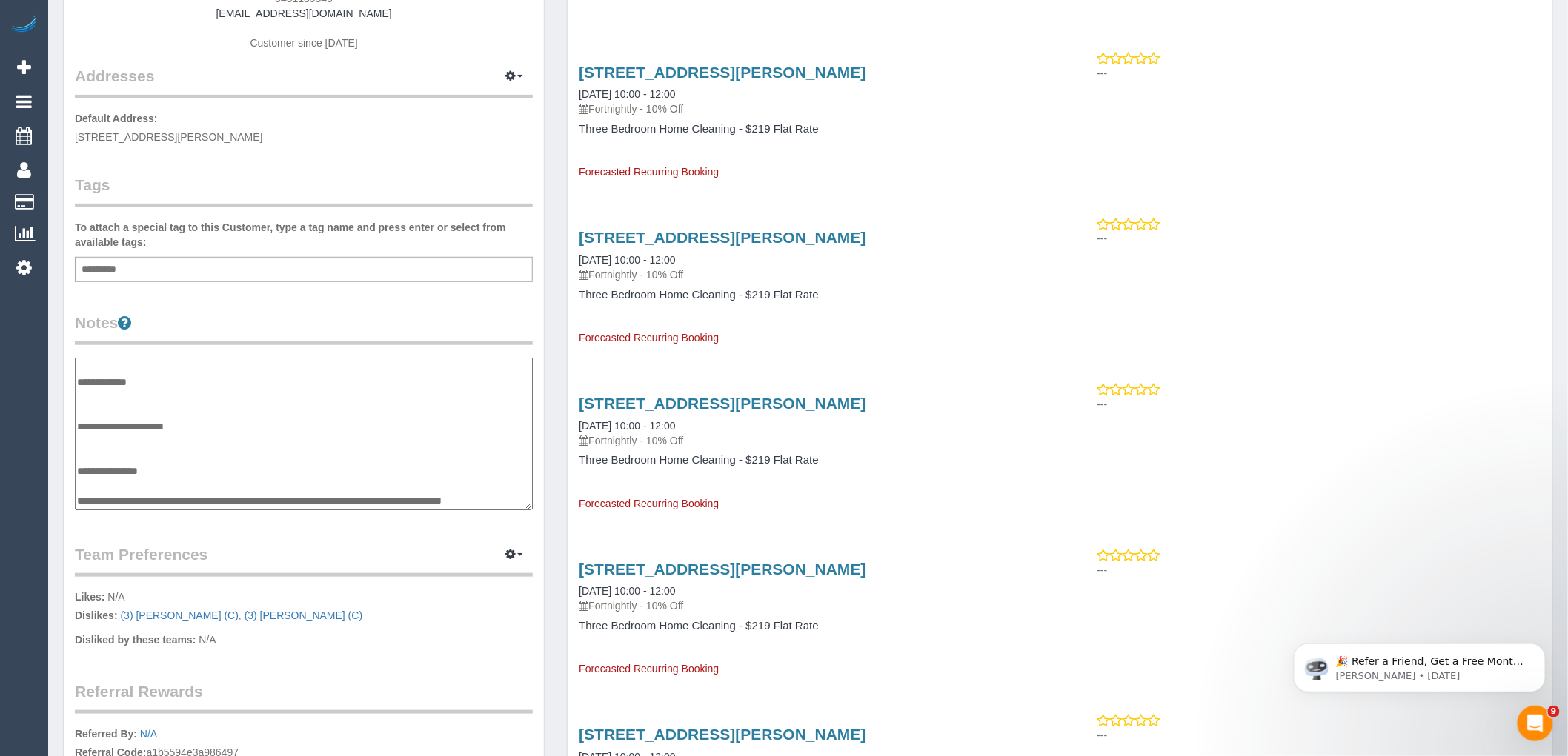
click at [425, 605] on p "Likes: N/A Dislikes: (3) Juan Manuel (C) , (3) Sam Sango (C)" at bounding box center [304, 608] width 458 height 37
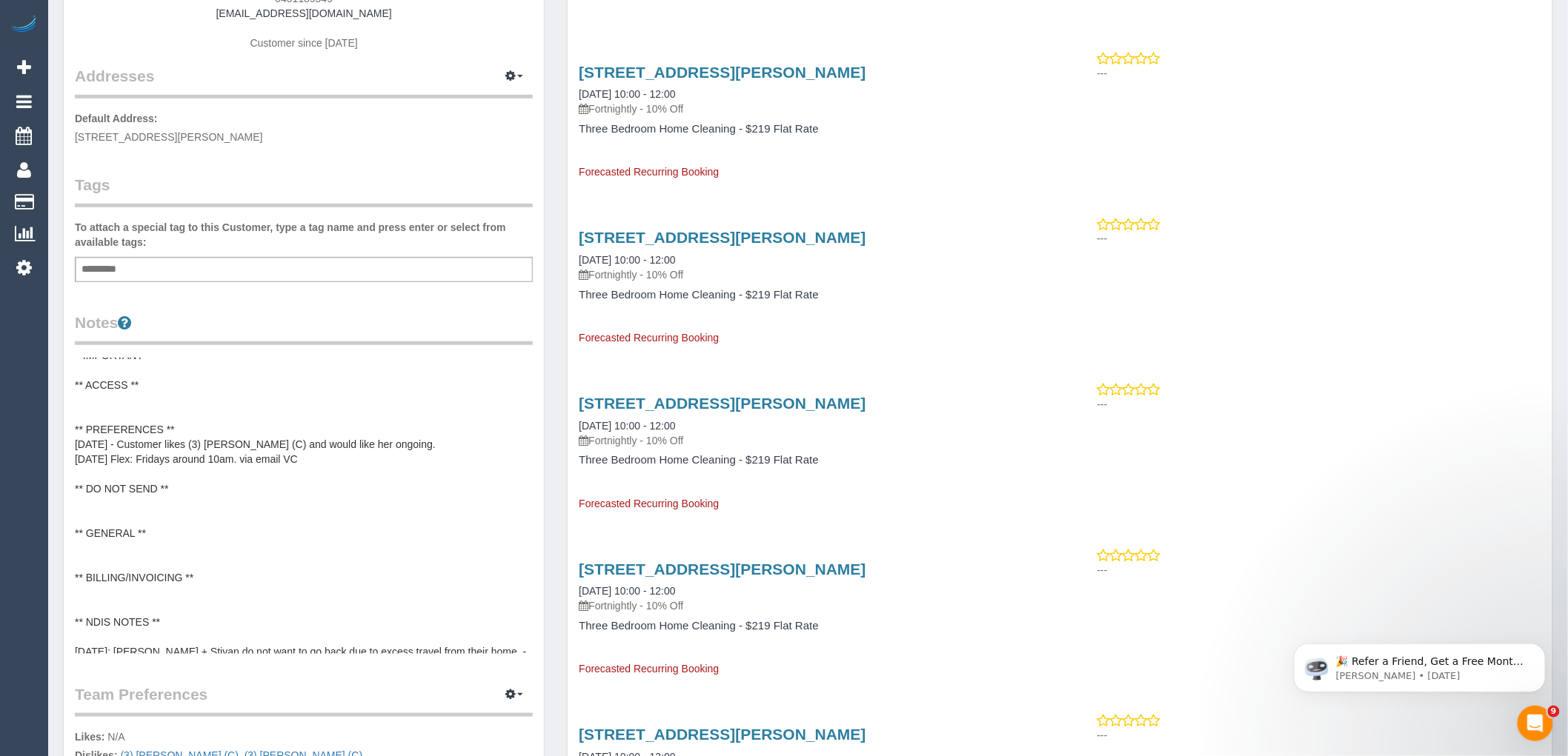
scroll to position [15, 0]
click at [519, 686] on button "button" at bounding box center [514, 696] width 37 height 23
click at [479, 714] on link "Manage Preferences" at bounding box center [469, 722] width 126 height 19
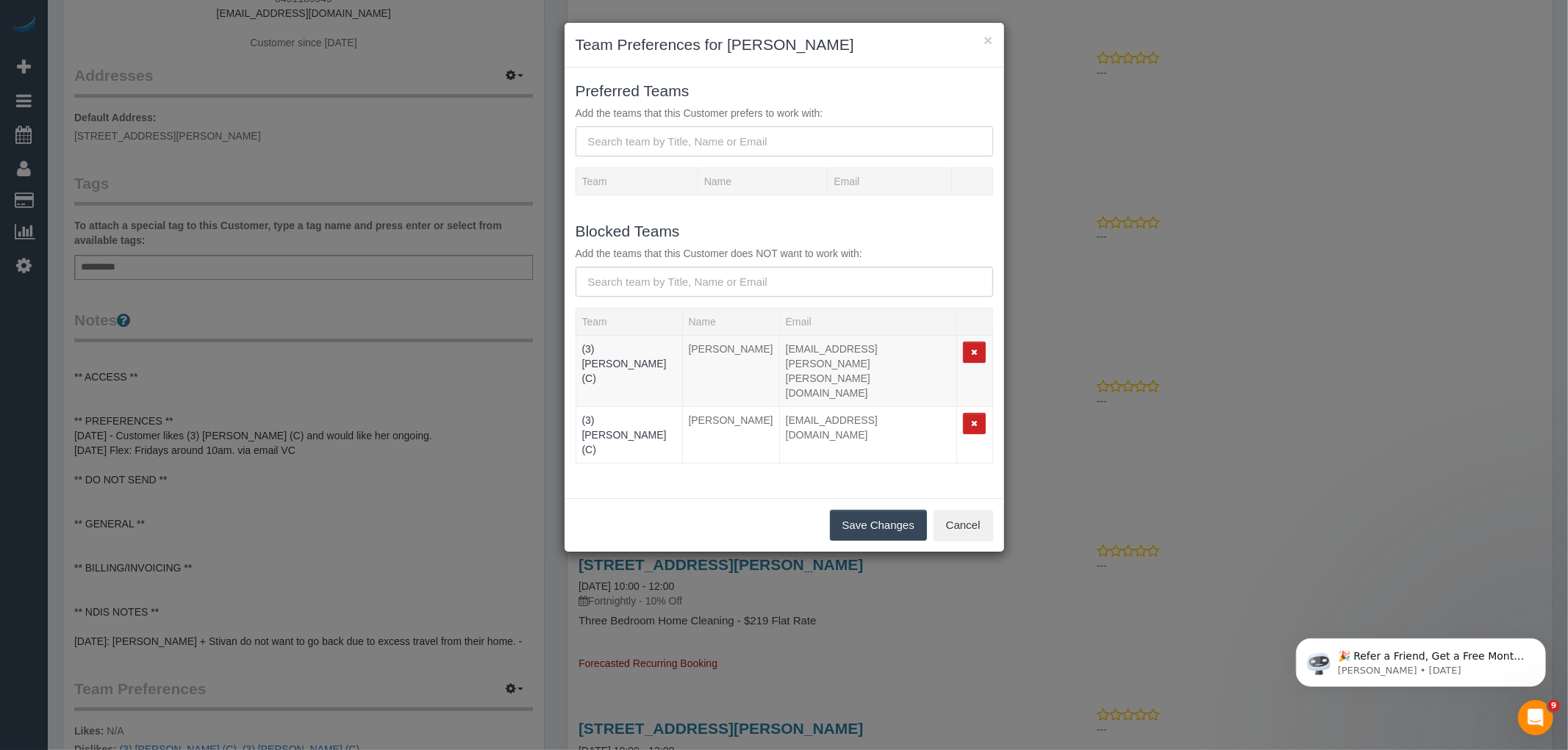
click at [650, 136] on input "text" at bounding box center [785, 141] width 418 height 30
paste input "(3) [PERSON_NAME] (C)"
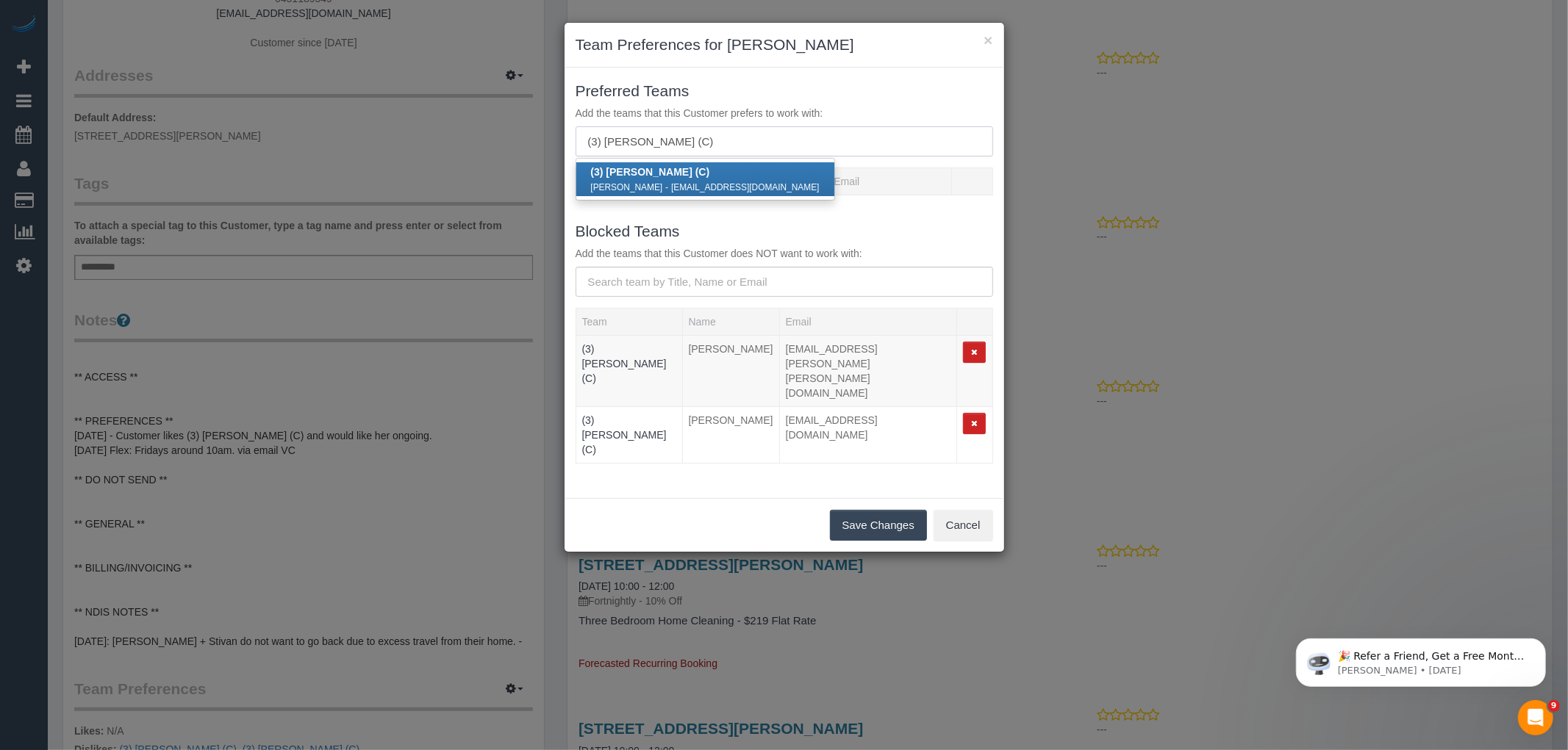
type input "(3) [PERSON_NAME] (C)"
click at [620, 184] on small "Lilian Placido" at bounding box center [627, 187] width 72 height 10
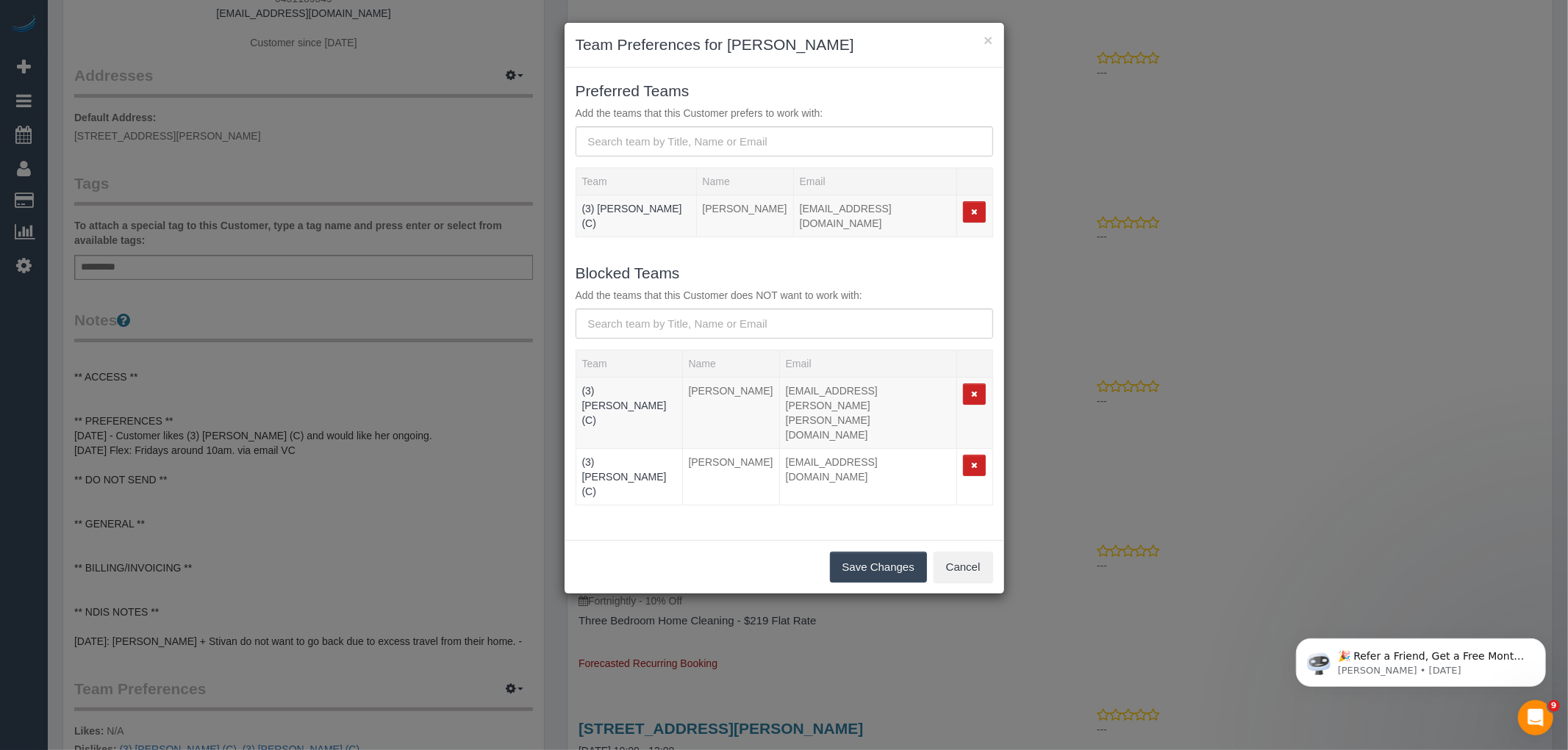
click at [869, 552] on button "Save Changes" at bounding box center [878, 567] width 97 height 31
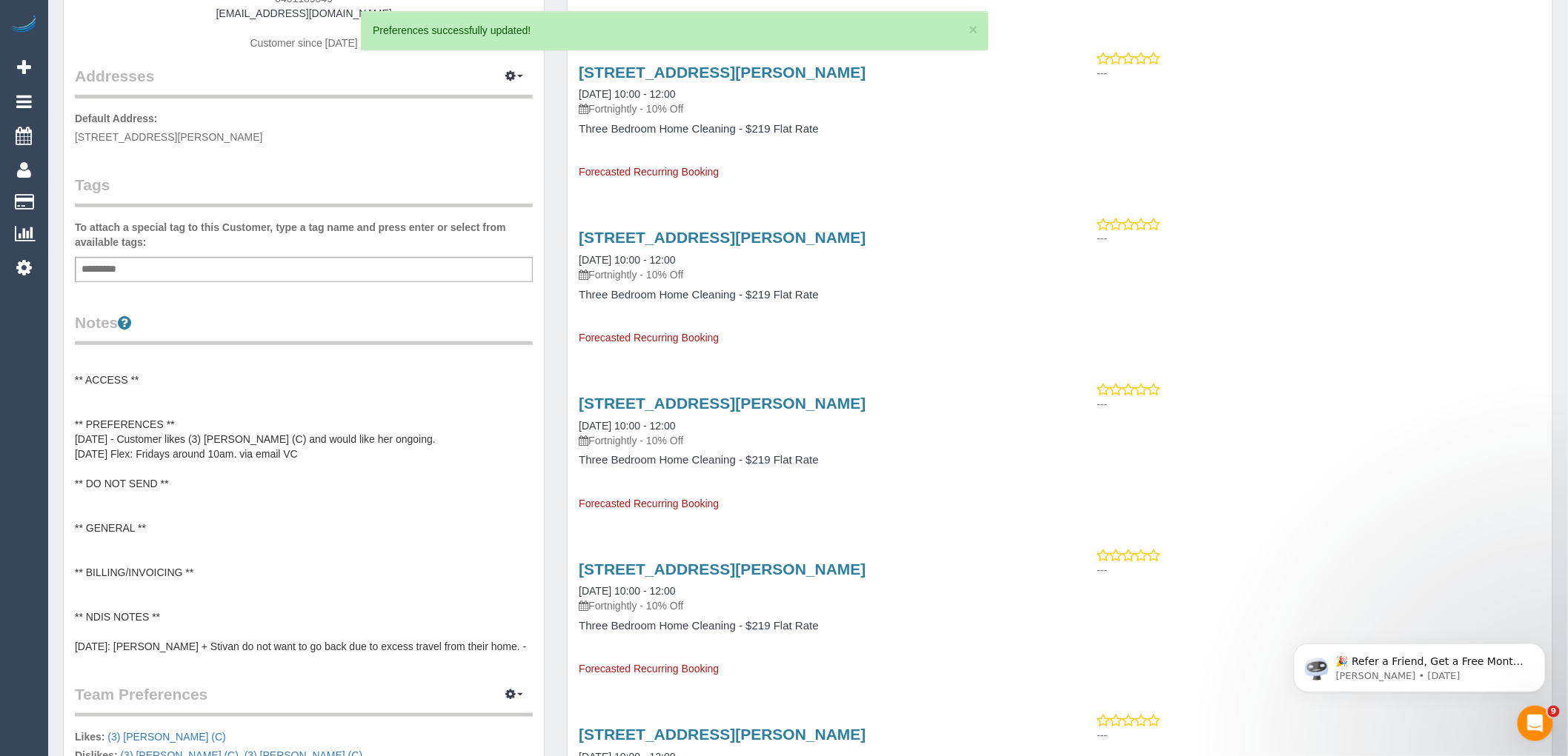
click at [176, 443] on pre "**IMPORTANT** ** ACCESS ** ** PREFERENCES ** 15/10/25 - Customer likes (3) Lili…" at bounding box center [304, 505] width 458 height 296
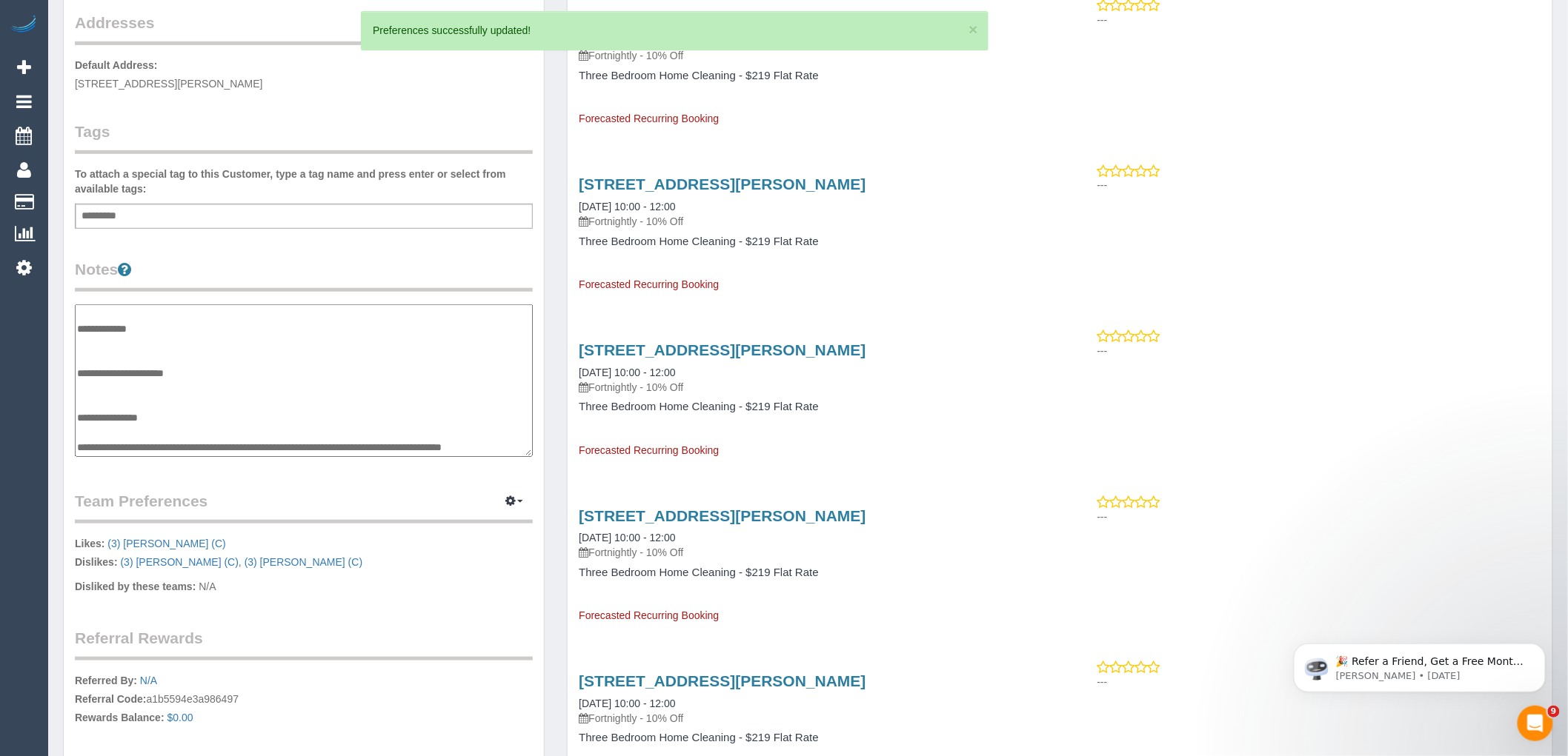
scroll to position [329, 0]
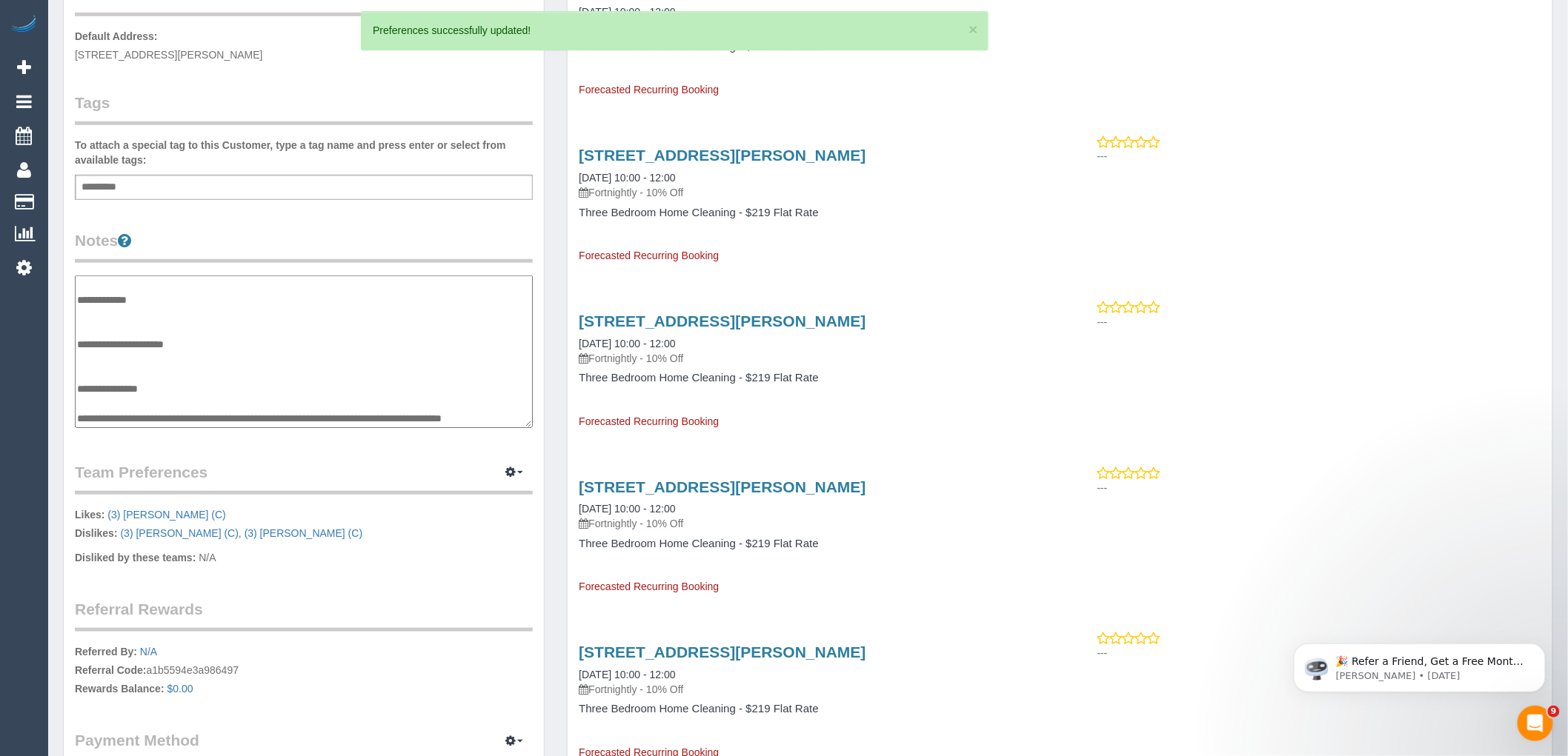
drag, startPoint x: 100, startPoint y: 417, endPoint x: 79, endPoint y: 398, distance: 28.3
click at [79, 398] on textarea "**********" at bounding box center [304, 351] width 458 height 152
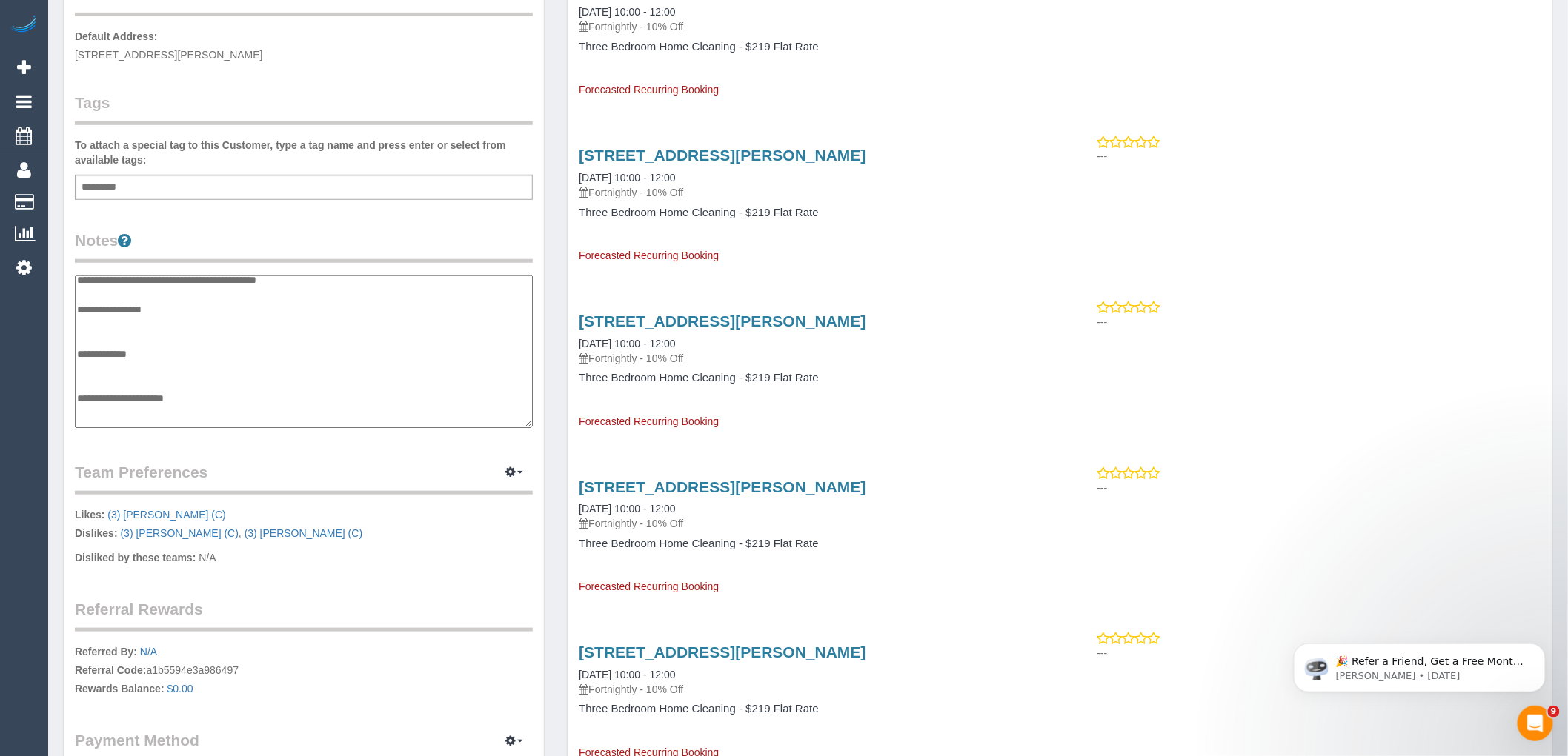
scroll to position [80, 0]
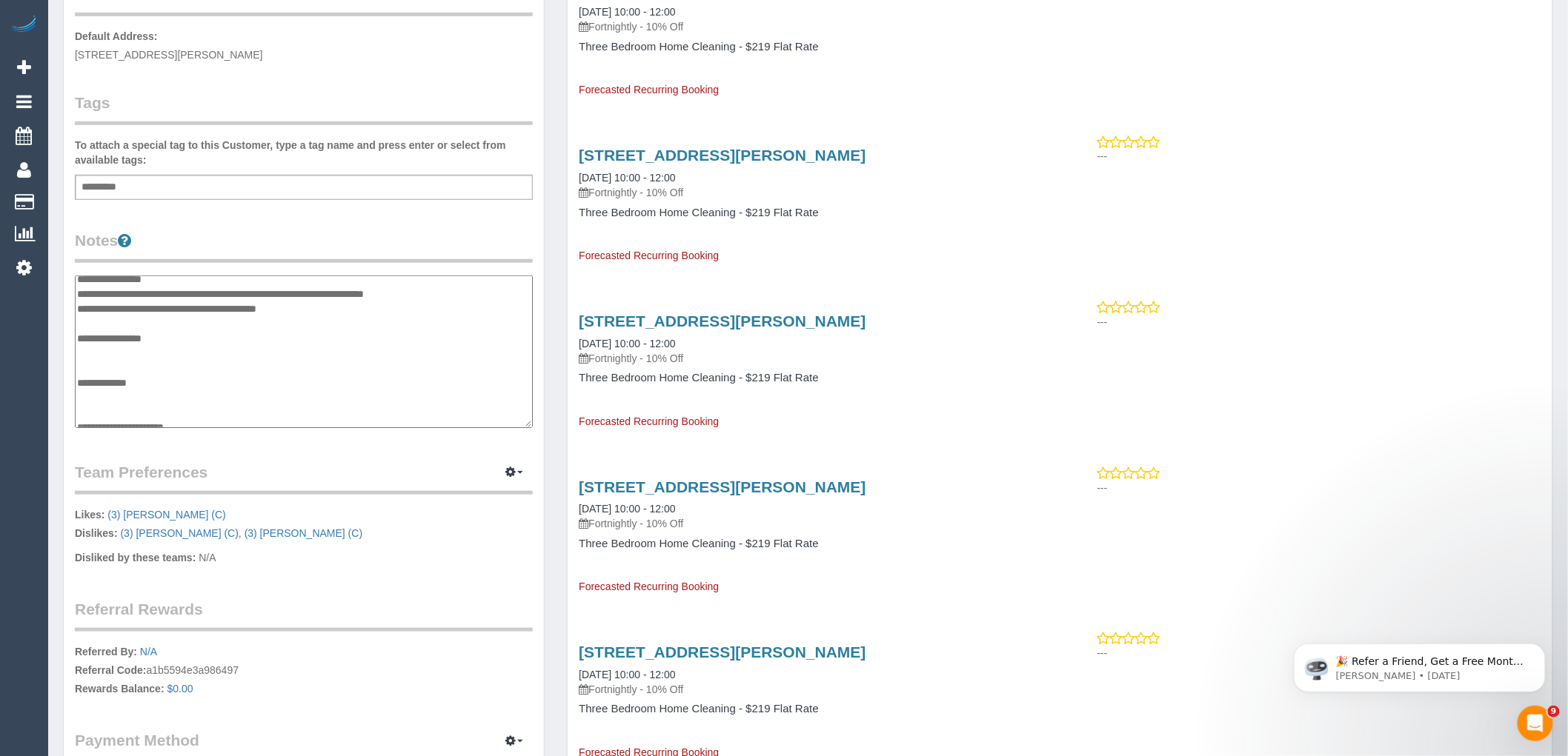
click at [95, 346] on textarea "**********" at bounding box center [304, 351] width 458 height 152
type textarea "**********"
click at [280, 217] on div "Customer Info Edit Contact Info Send Message Email Preferences Special Sales Ta…" at bounding box center [303, 281] width 480 height 1110
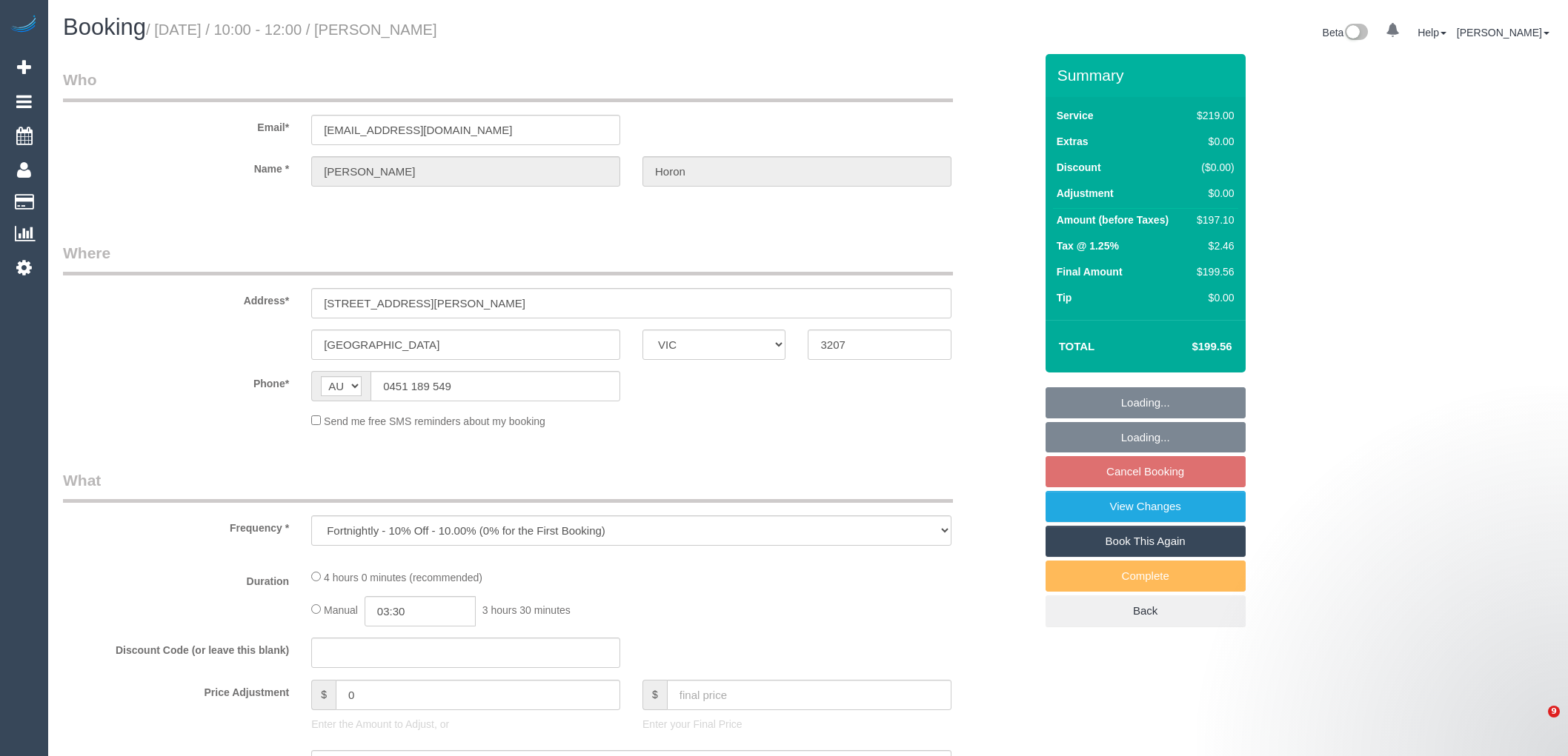
select select "VIC"
select select "string:stripe-pm_1Re6qH2GScqysDRVzvQWCQTr"
select select "number:28"
select select "number:14"
select select "number:19"
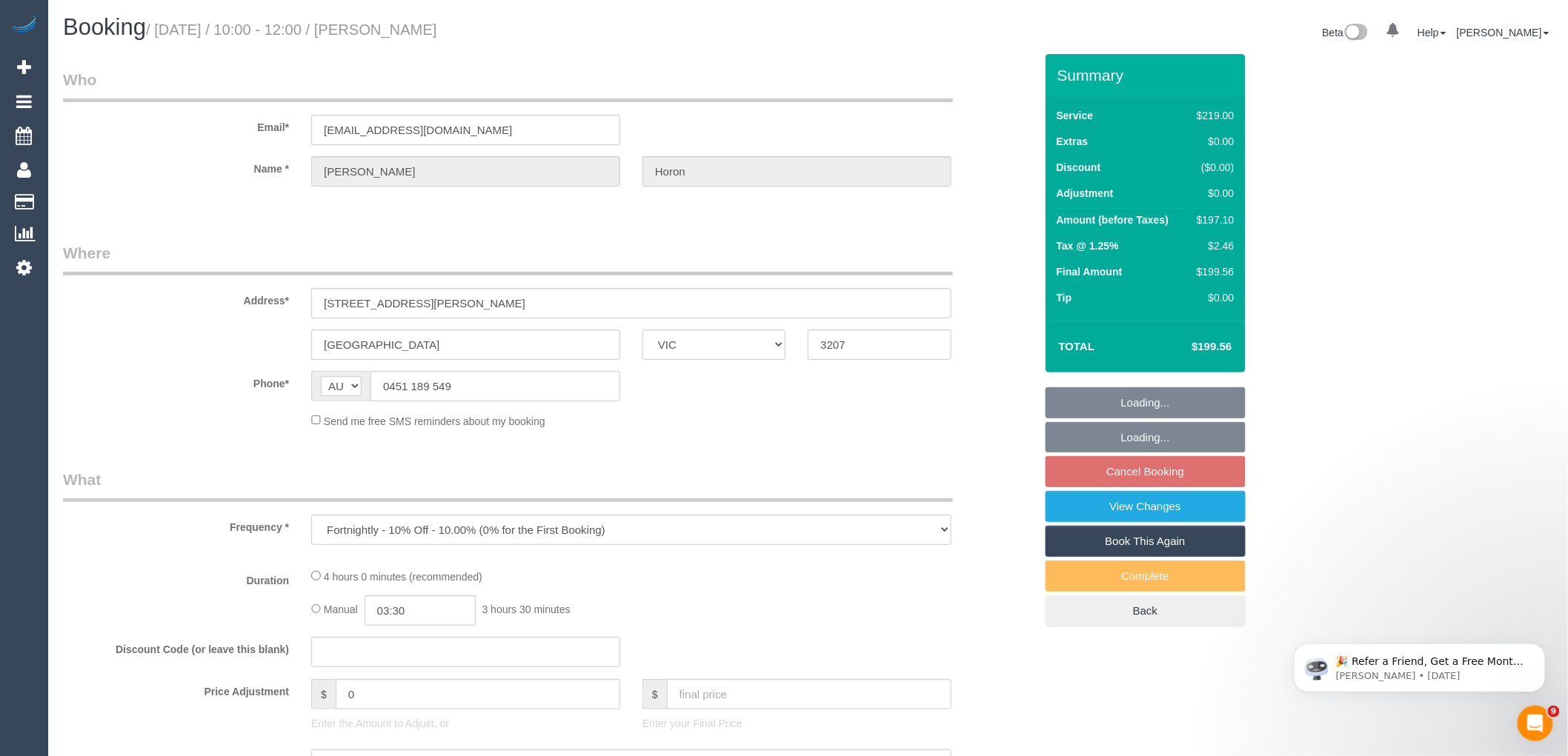
select select "number:24"
select select "number:34"
select select "number:11"
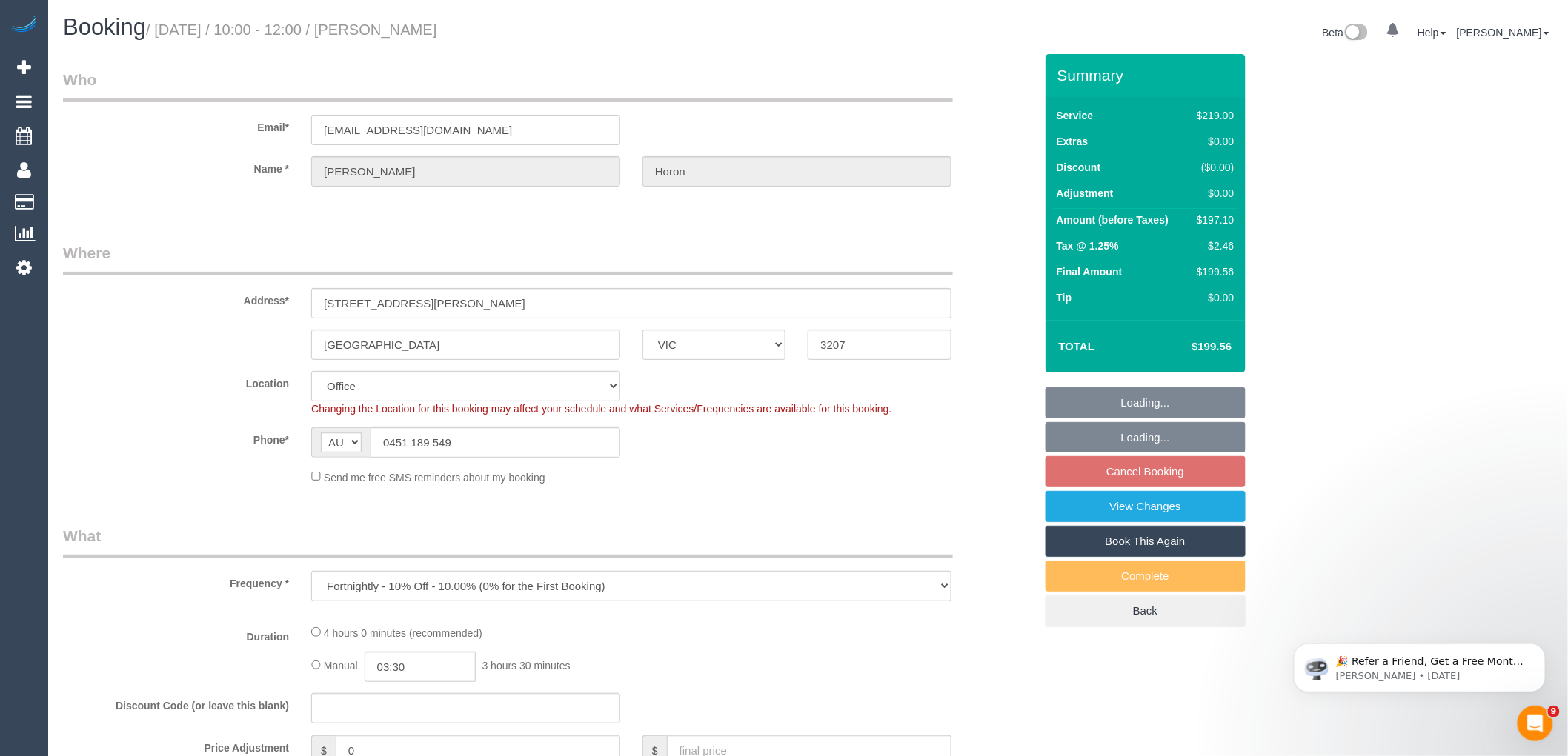
select select "object:696"
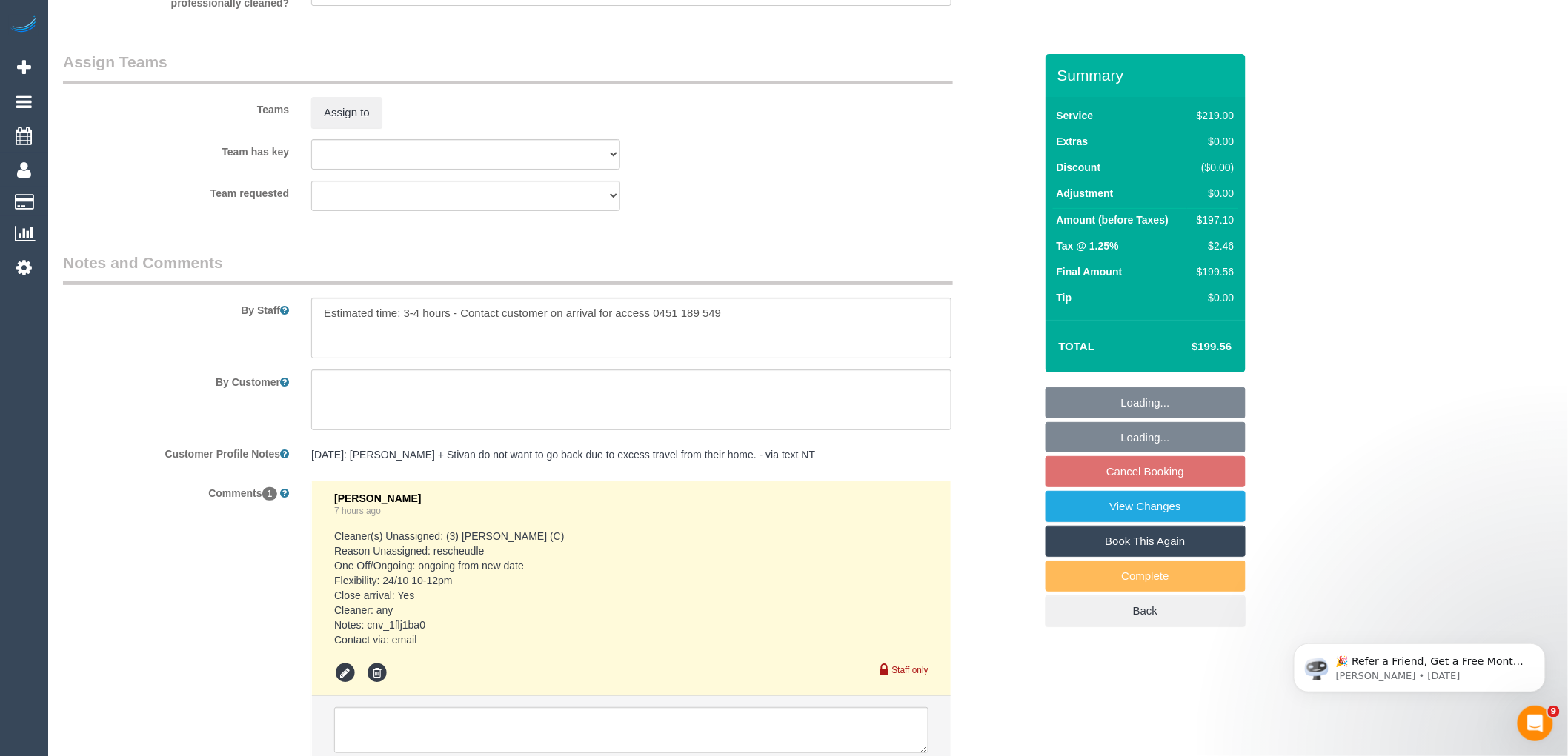
scroll to position [2413, 0]
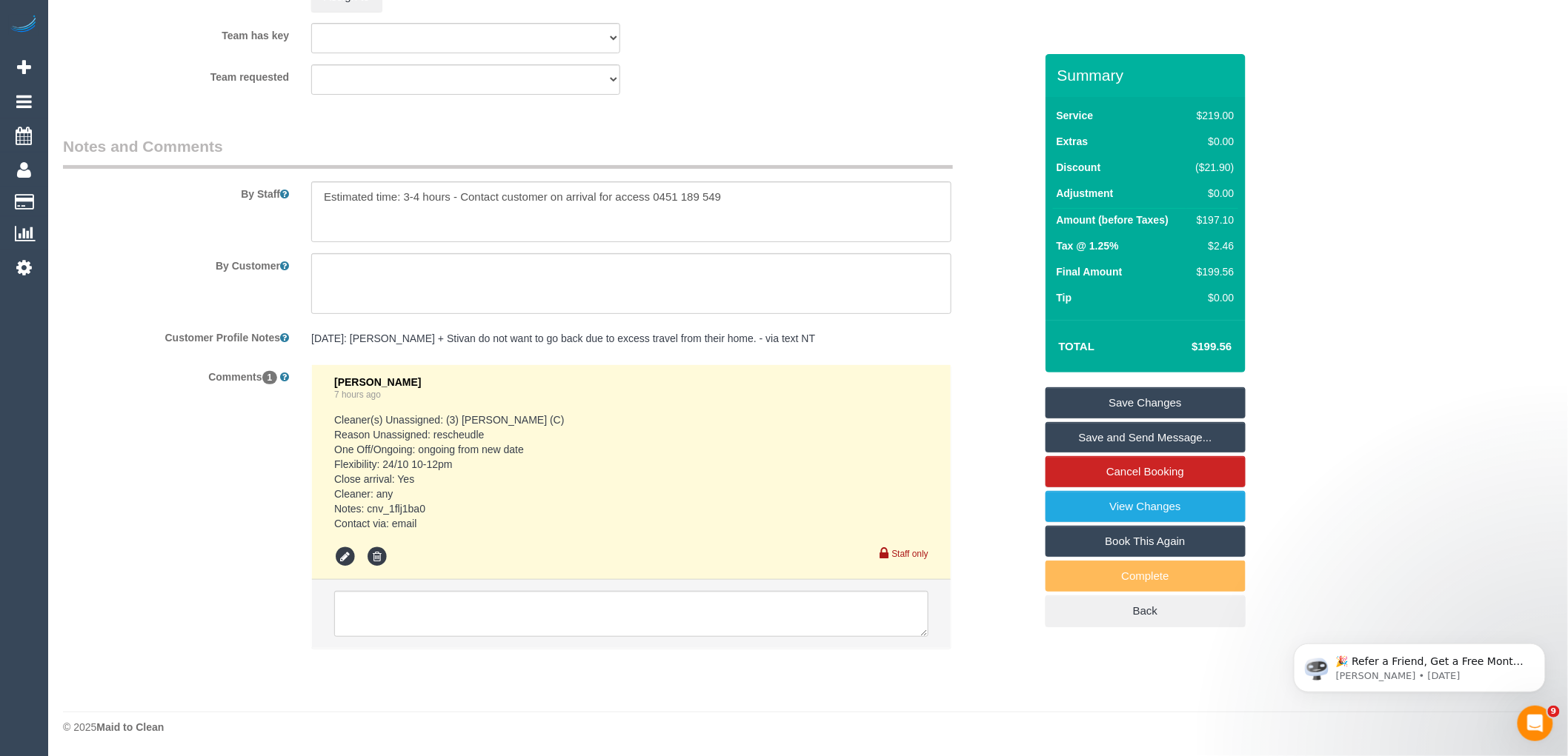
drag, startPoint x: 389, startPoint y: 646, endPoint x: 397, endPoint y: 638, distance: 11.3
click at [389, 646] on li at bounding box center [631, 614] width 638 height 68
click at [409, 609] on textarea at bounding box center [632, 614] width 594 height 46
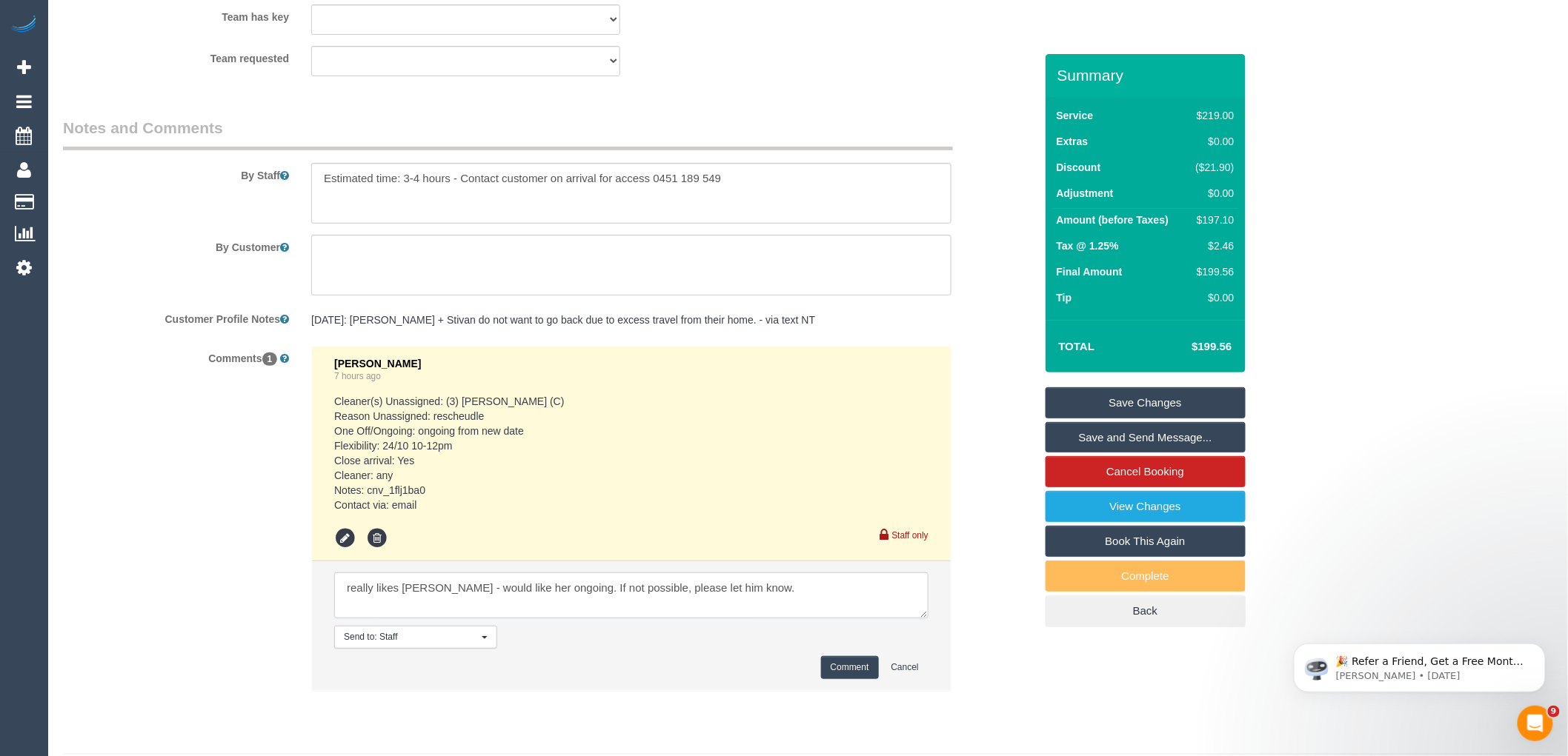
paste textarea "10am on Fridays is preferable, as that is what I agreed with the cleaner. If sh…"
click at [706, 618] on textarea at bounding box center [632, 595] width 594 height 46
paste textarea "cnv_1flj1ba0"
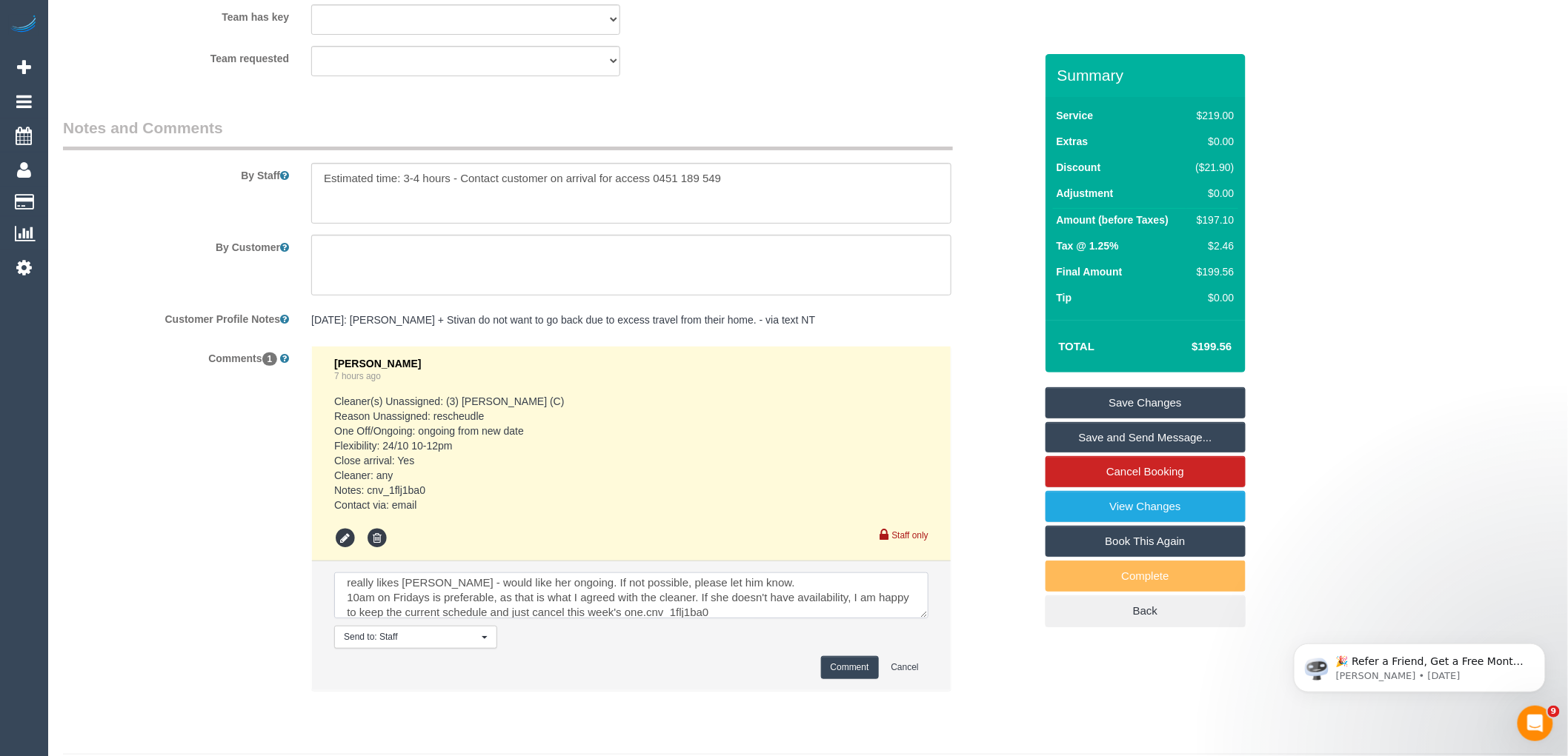
type textarea "really likes Lilian - would like her ongoing. If not possible, please let him k…"
click at [851, 679] on button "Comment" at bounding box center [850, 668] width 58 height 23
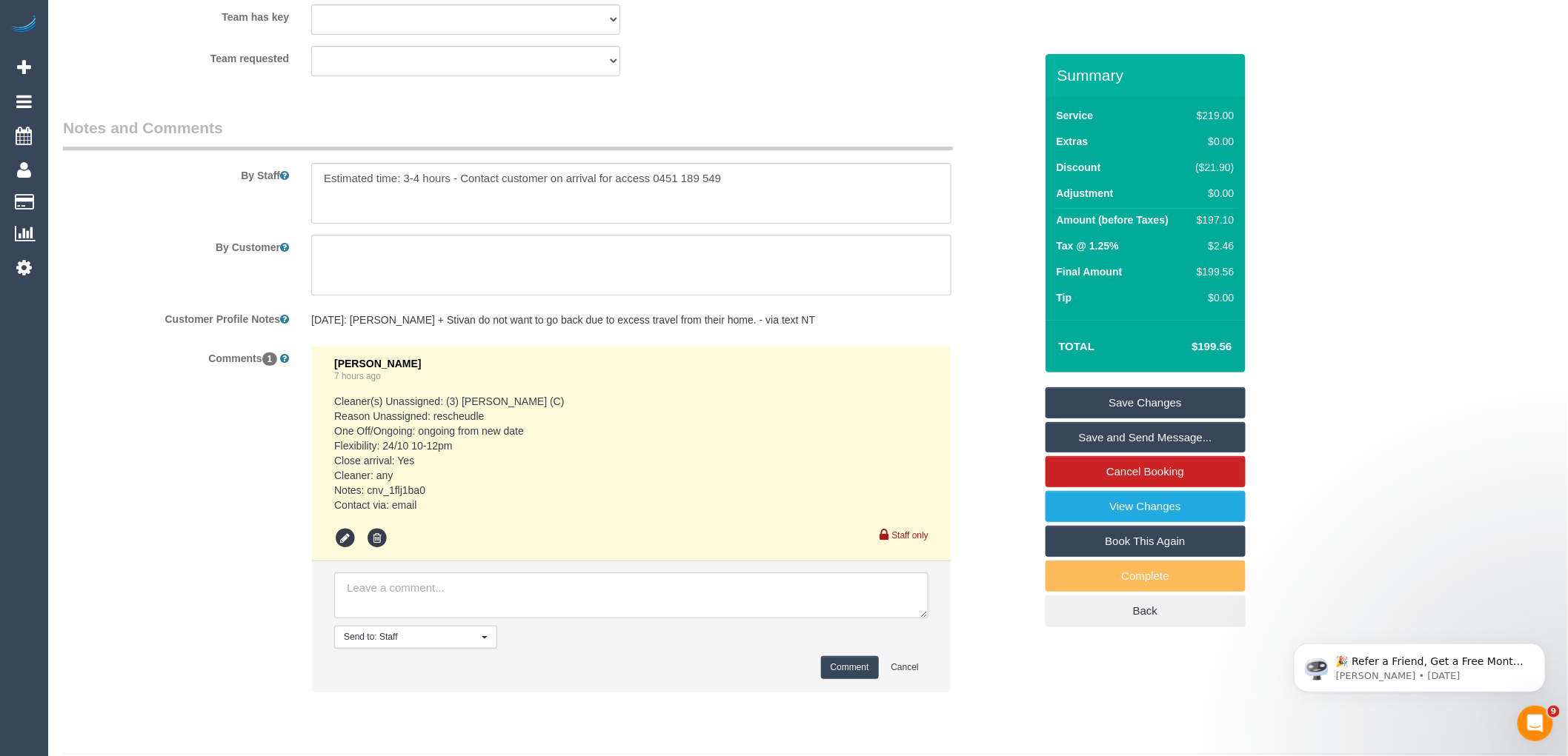
scroll to position [0, 0]
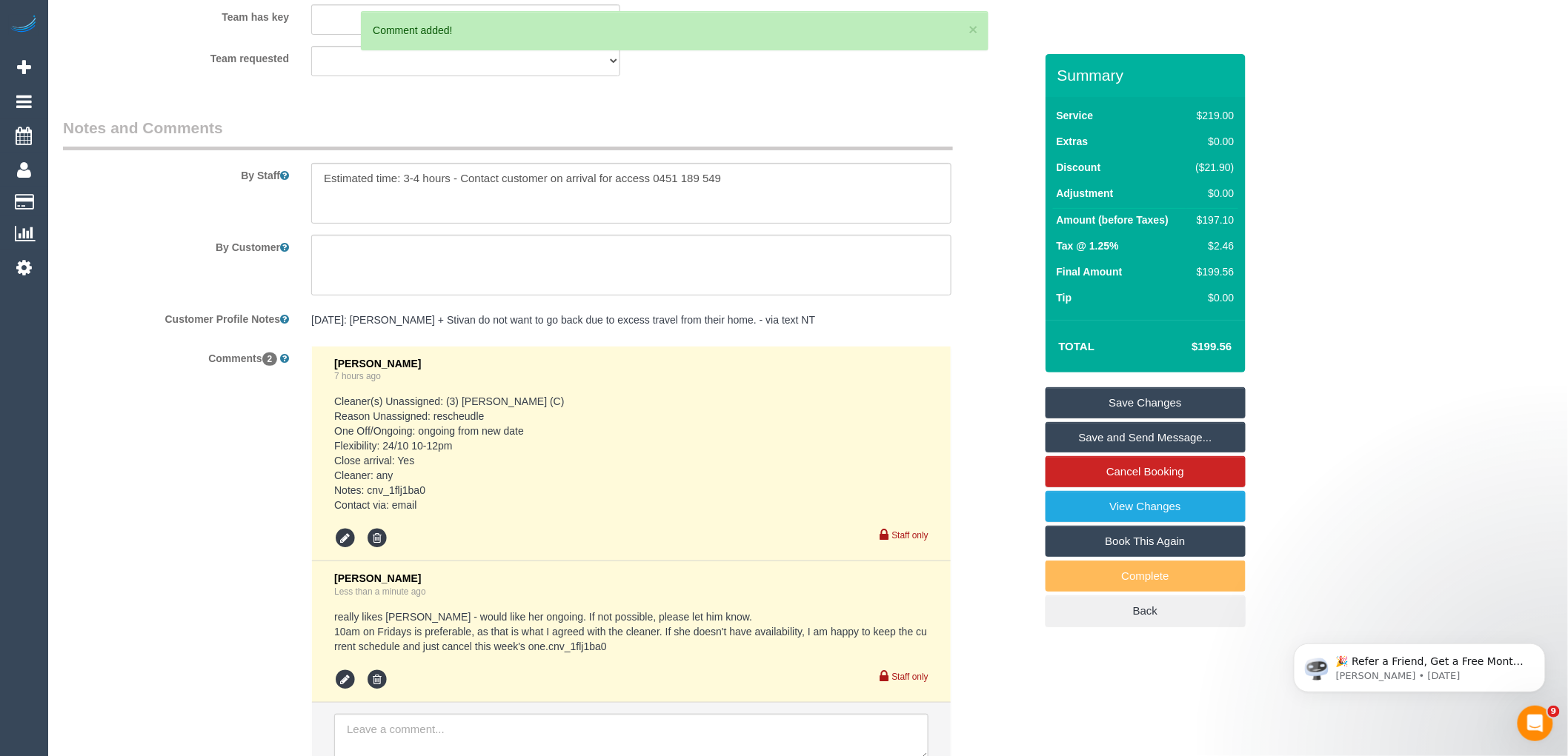
click at [1176, 402] on link "Save Changes" at bounding box center [1145, 403] width 200 height 31
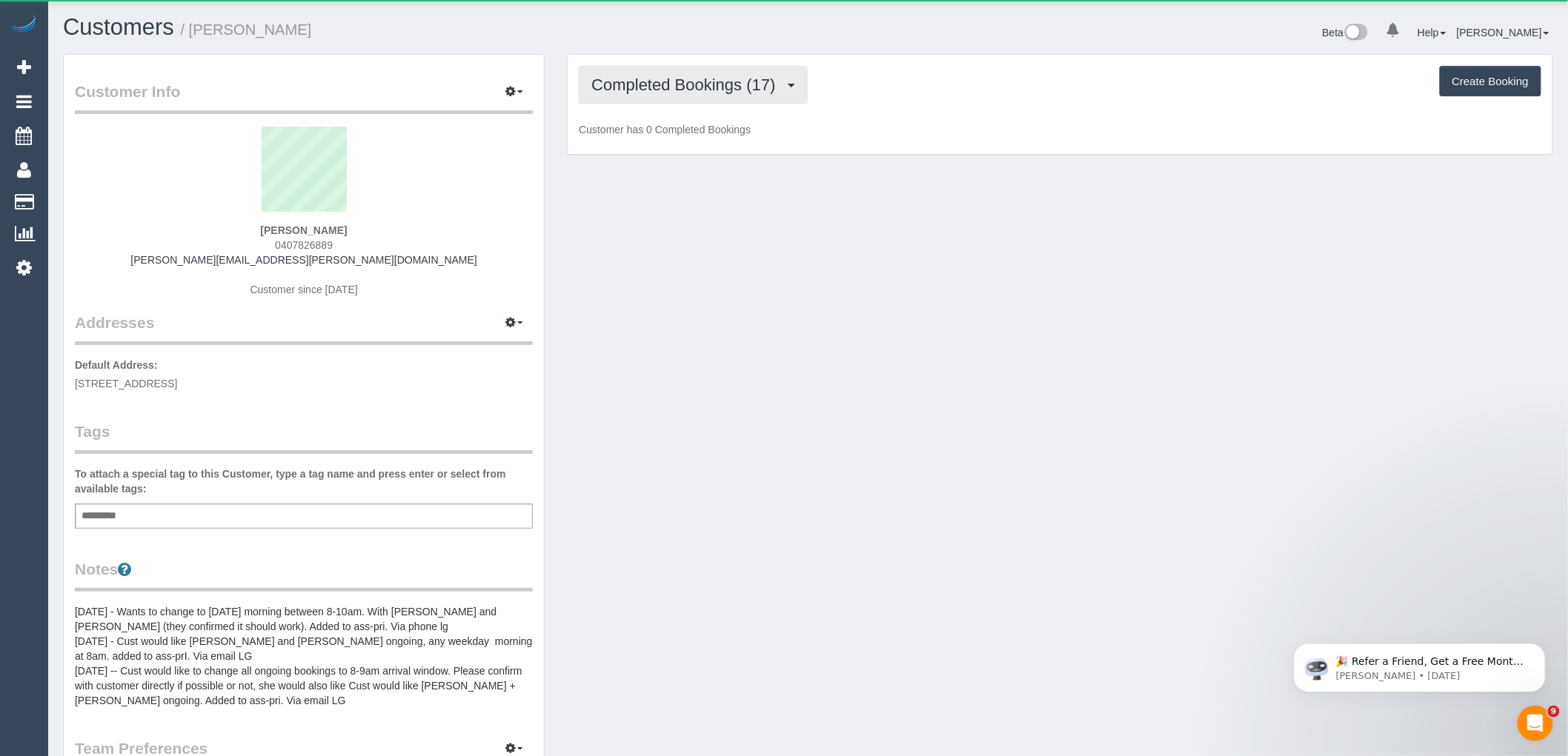
click at [657, 85] on span "Completed Bookings (17)" at bounding box center [686, 85] width 191 height 19
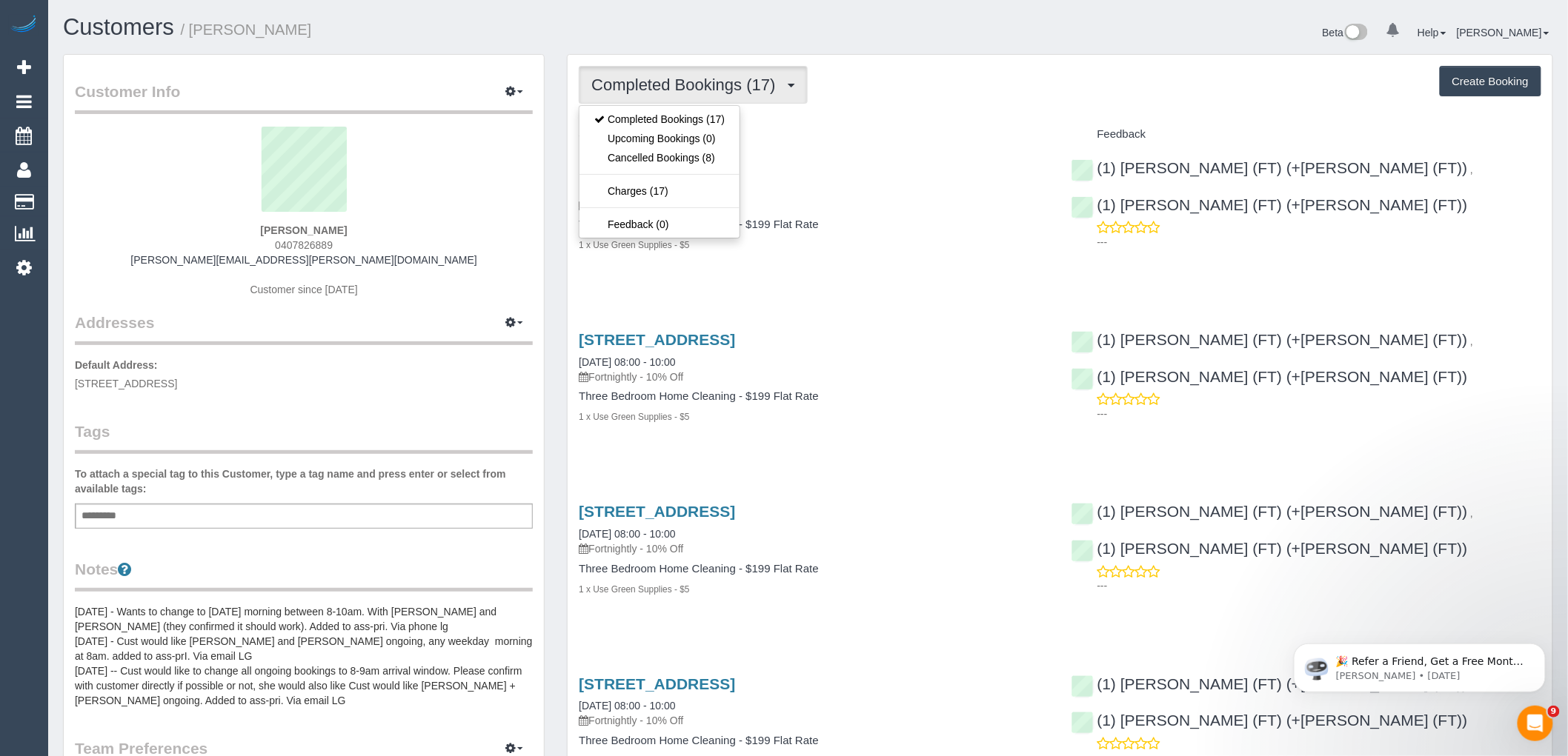
click at [858, 130] on h4 "Service" at bounding box center [813, 135] width 470 height 12
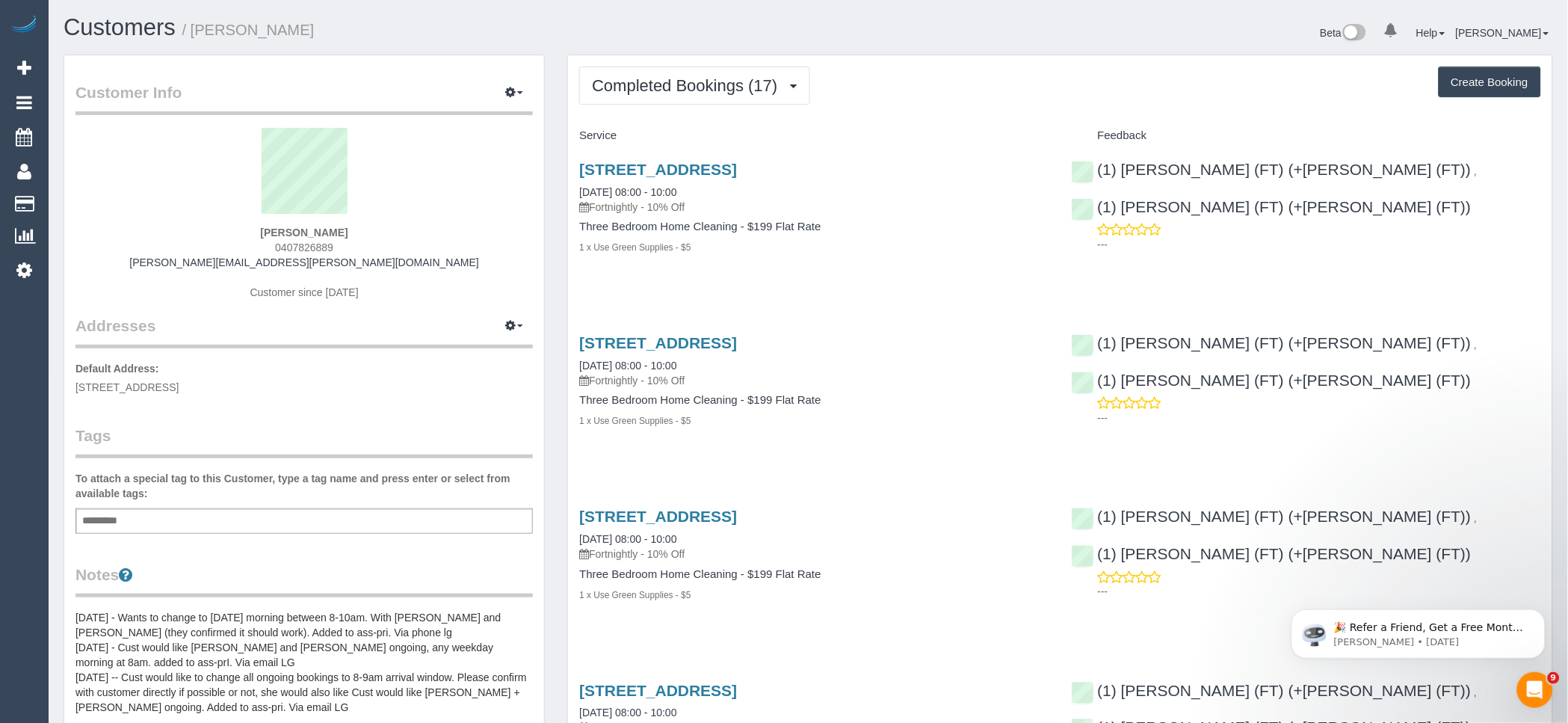
drag, startPoint x: 355, startPoint y: 227, endPoint x: 242, endPoint y: 235, distance: 113.3
click at [242, 235] on div "[PERSON_NAME] 0407826889 [PERSON_NAME][EMAIL_ADDRESS][PERSON_NAME][DOMAIN_NAME]…" at bounding box center [305, 221] width 458 height 187
copy strong "[PERSON_NAME]"
click at [356, 243] on div "[PERSON_NAME] 0407826889 [PERSON_NAME][EMAIL_ADDRESS][PERSON_NAME][DOMAIN_NAME]…" at bounding box center [305, 221] width 458 height 187
drag, startPoint x: 355, startPoint y: 243, endPoint x: 221, endPoint y: 244, distance: 134.0
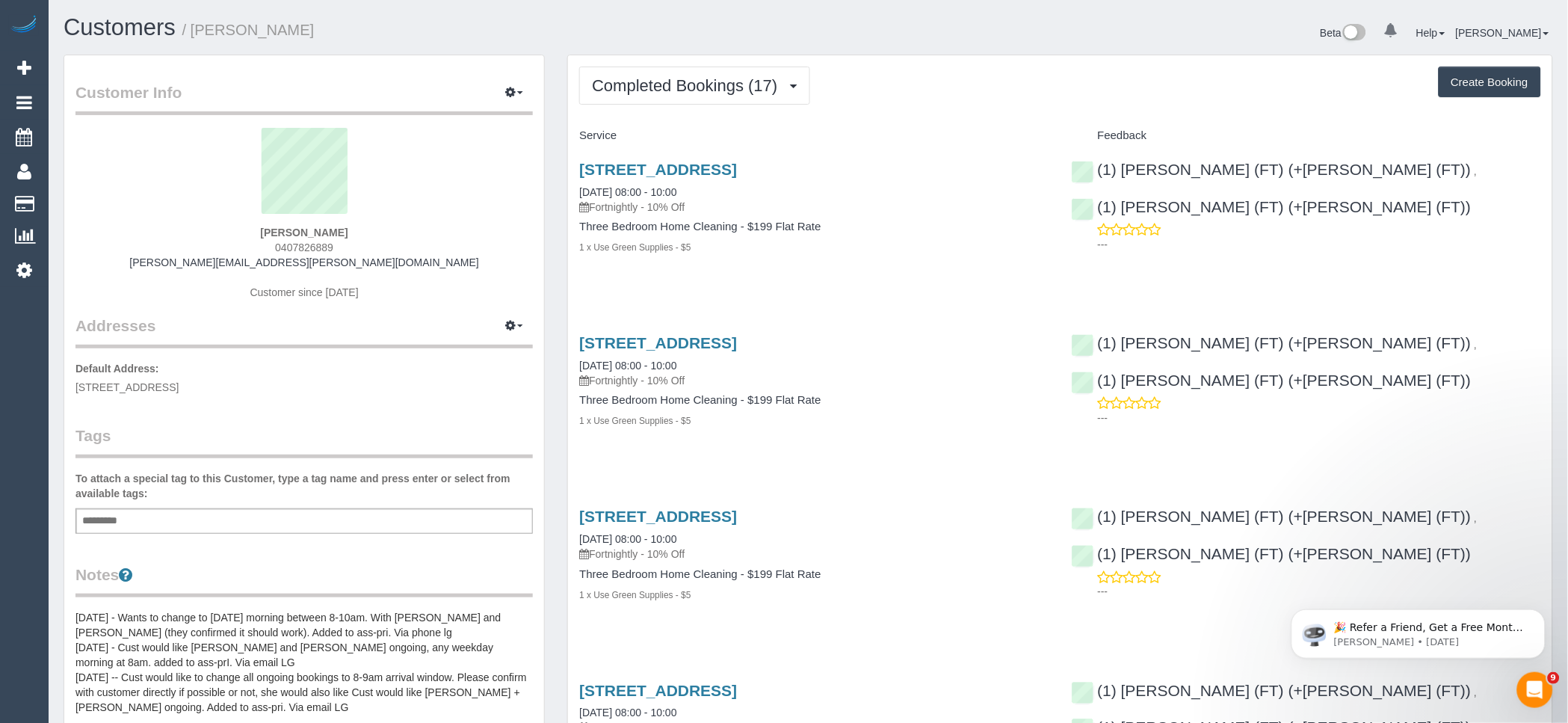
click at [221, 244] on div "[PERSON_NAME] 0407826889 [PERSON_NAME][EMAIL_ADDRESS][PERSON_NAME][DOMAIN_NAME]…" at bounding box center [305, 221] width 458 height 187
copy span "0407826889"
drag, startPoint x: 942, startPoint y: 169, endPoint x: 1049, endPoint y: 206, distance: 113.2
click at [715, 169] on h3 "[STREET_ADDRESS]" at bounding box center [814, 169] width 469 height 17
copy link "[GEOGRAPHIC_DATA]"
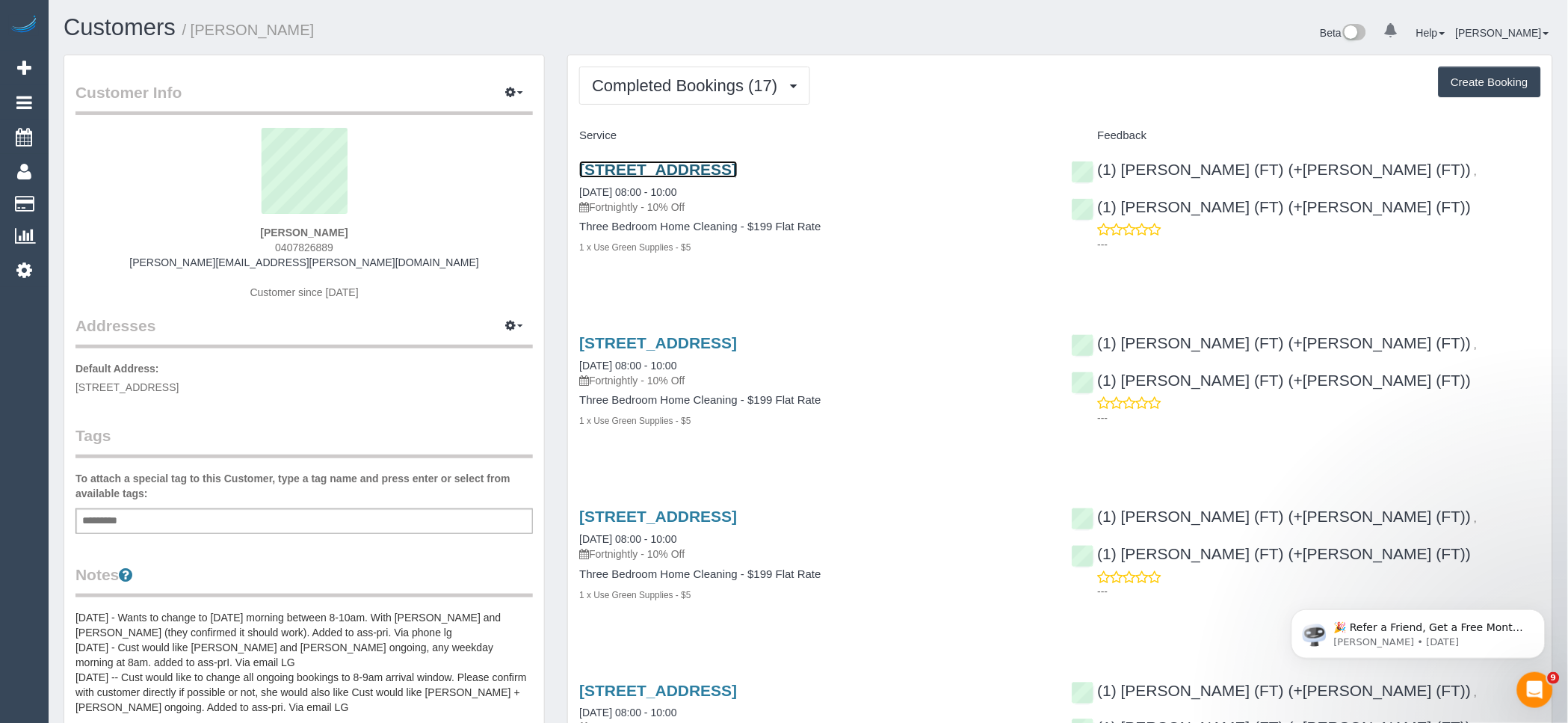
click at [657, 170] on link "[STREET_ADDRESS]" at bounding box center [658, 169] width 158 height 17
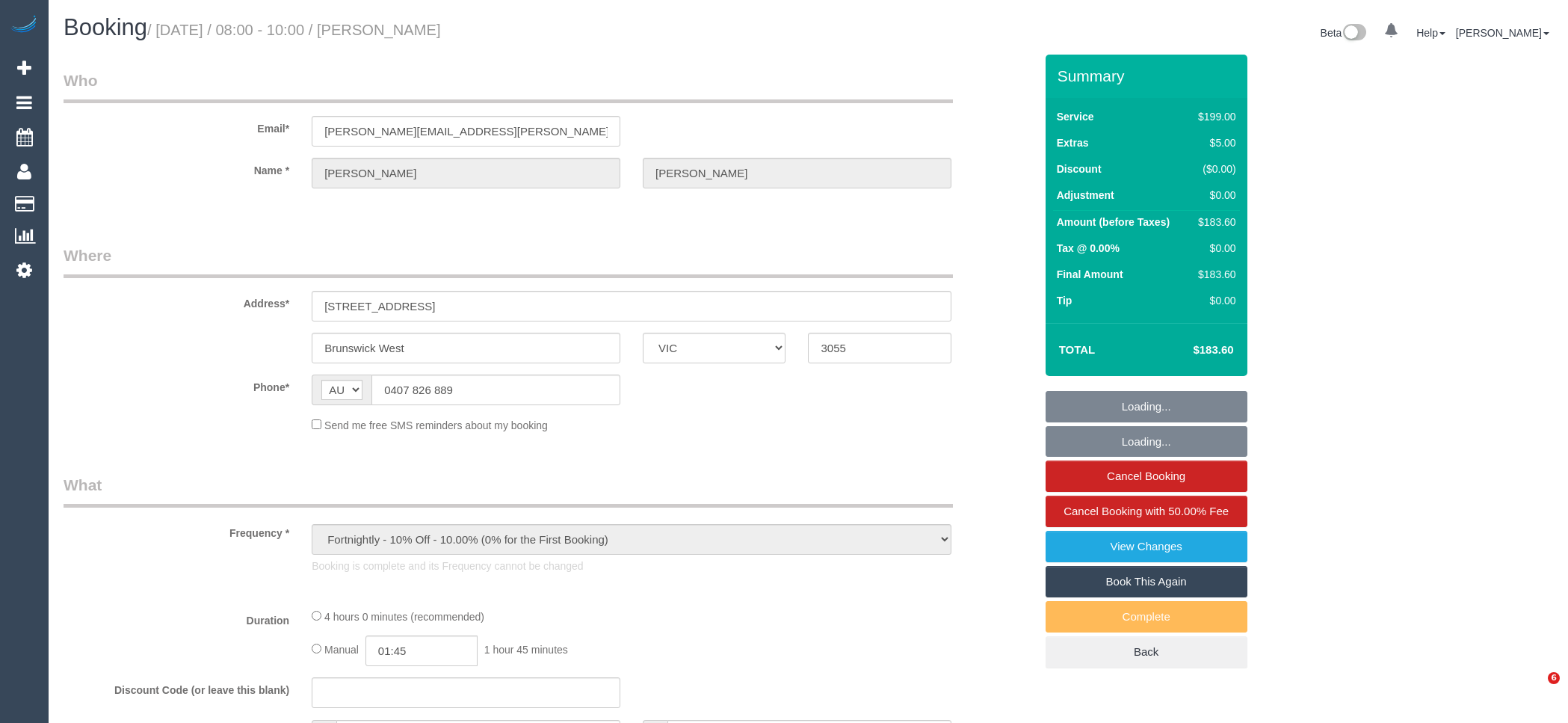
select select "VIC"
select select "string:stripe-pm_1MXHrF2GScqysDRV0NS3wpP0"
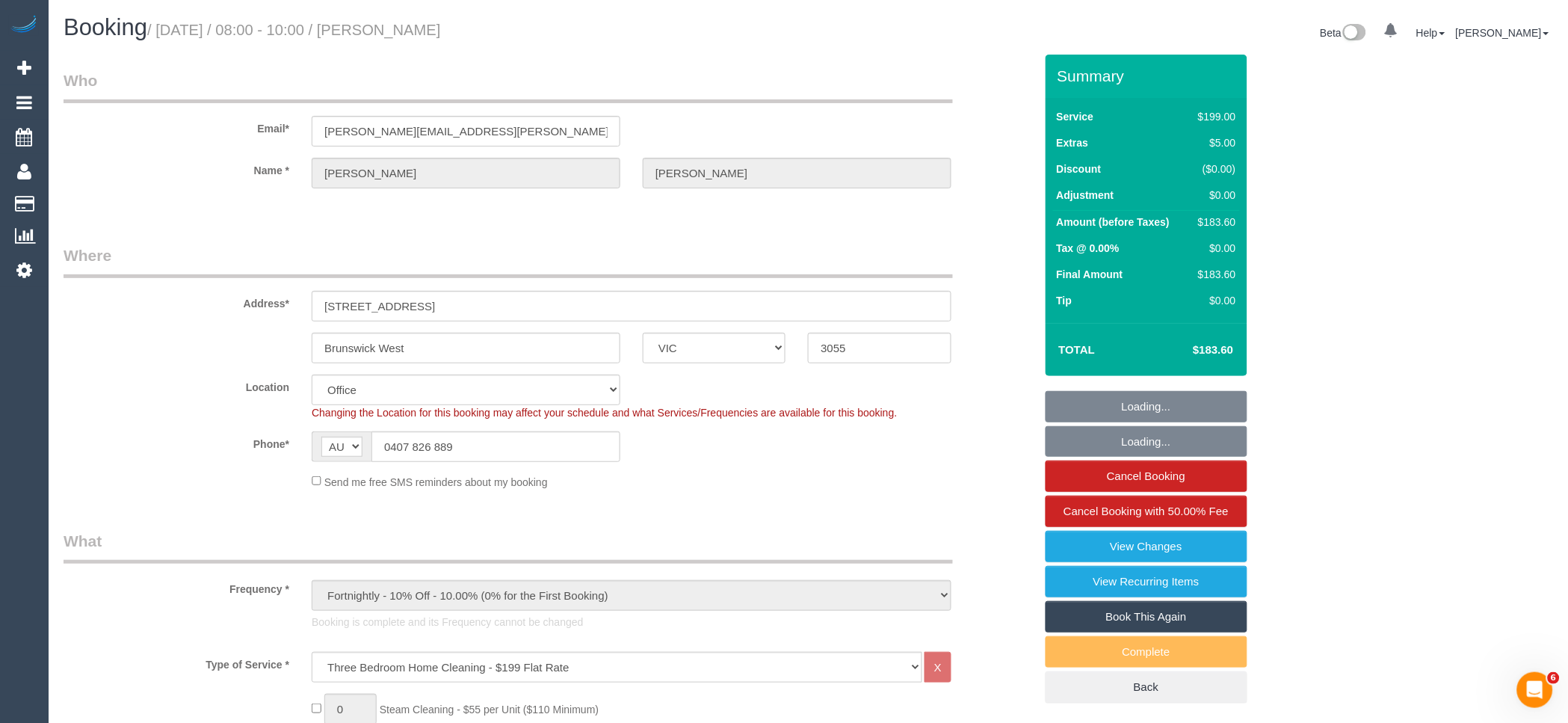
select select "object:646"
select select "number:28"
select select "number:14"
select select "number:19"
select select "number:25"
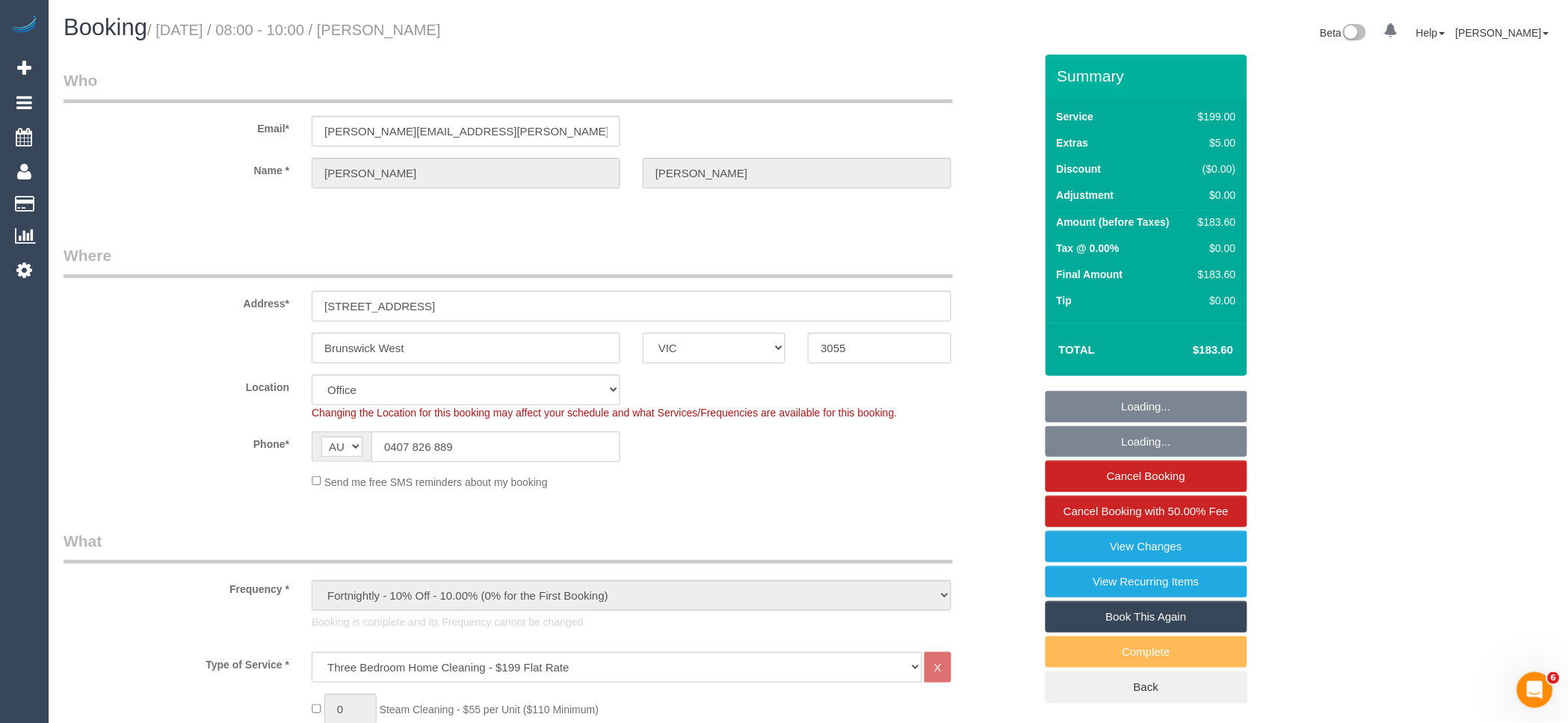
select select "number:34"
select select "number:11"
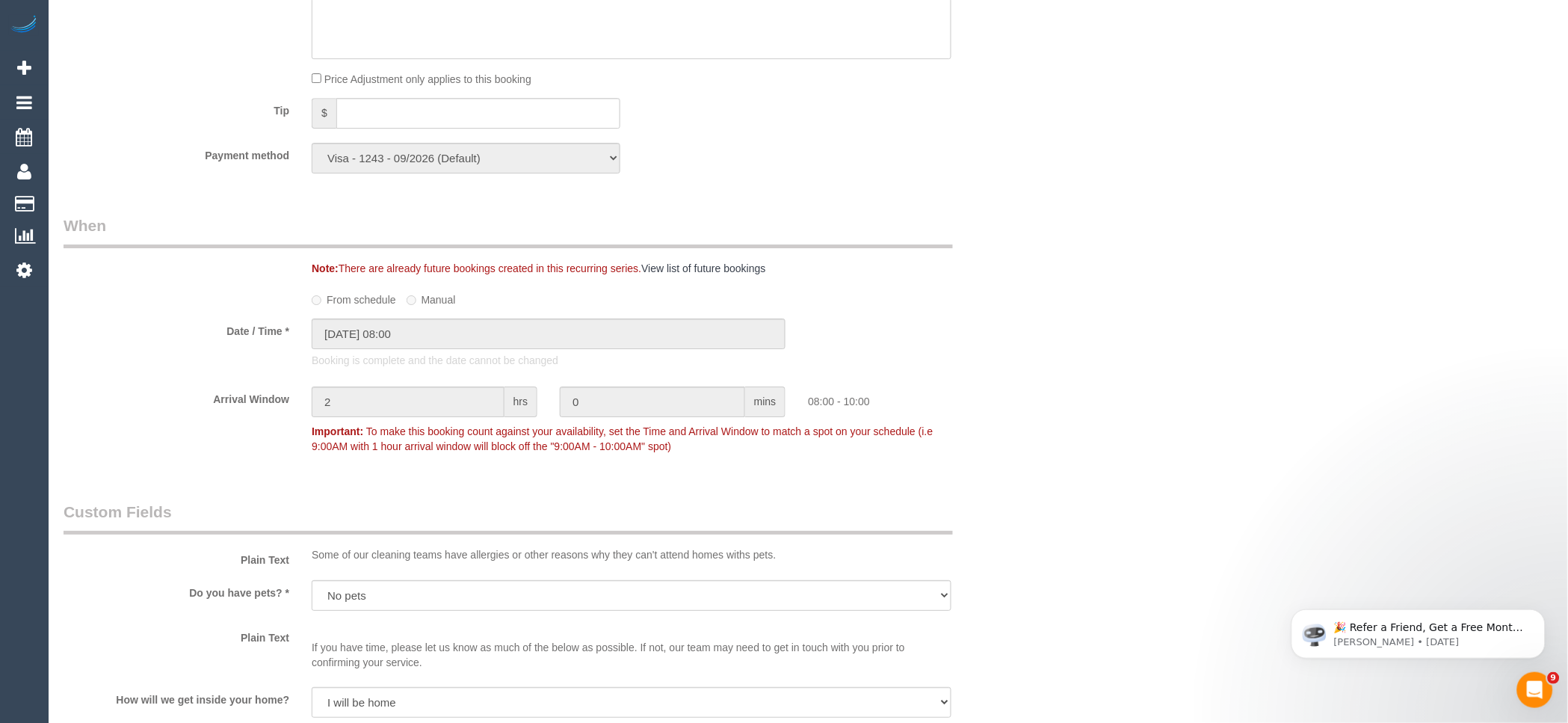
scroll to position [1661, 0]
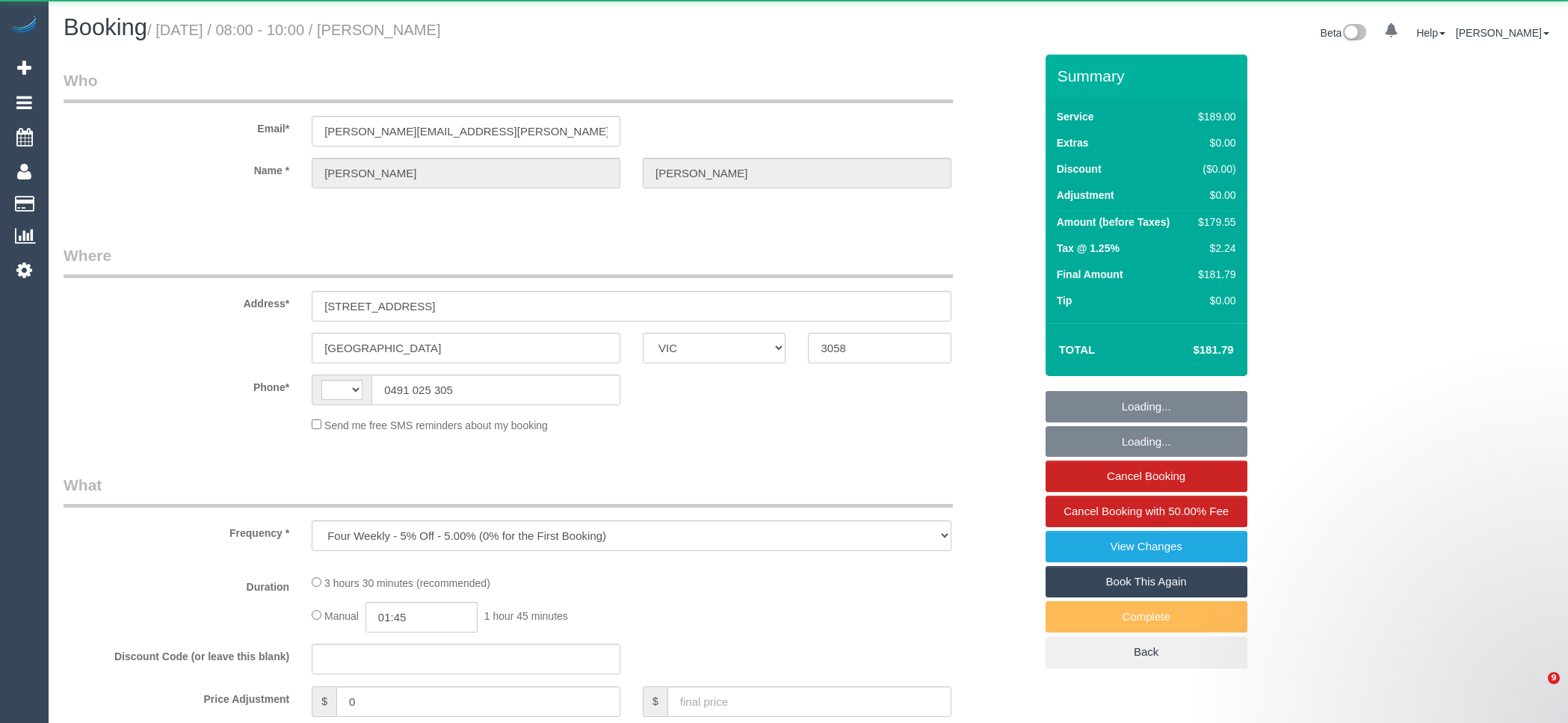
select select "VIC"
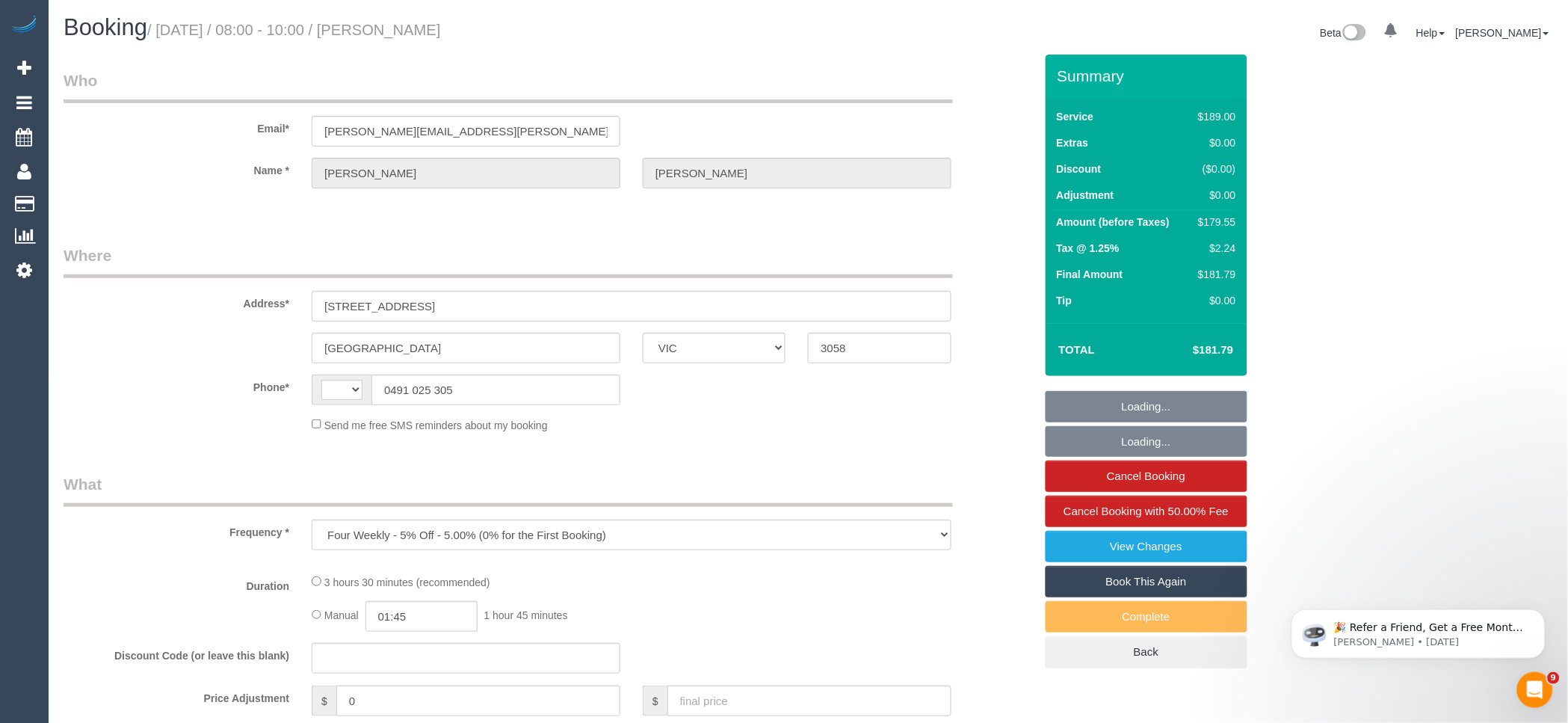
select select "string:AU"
select select "string:stripe-pm_1OkM1J2GScqysDRVHtl1D7D6"
select select "number:27"
select select "number:14"
select select "number:19"
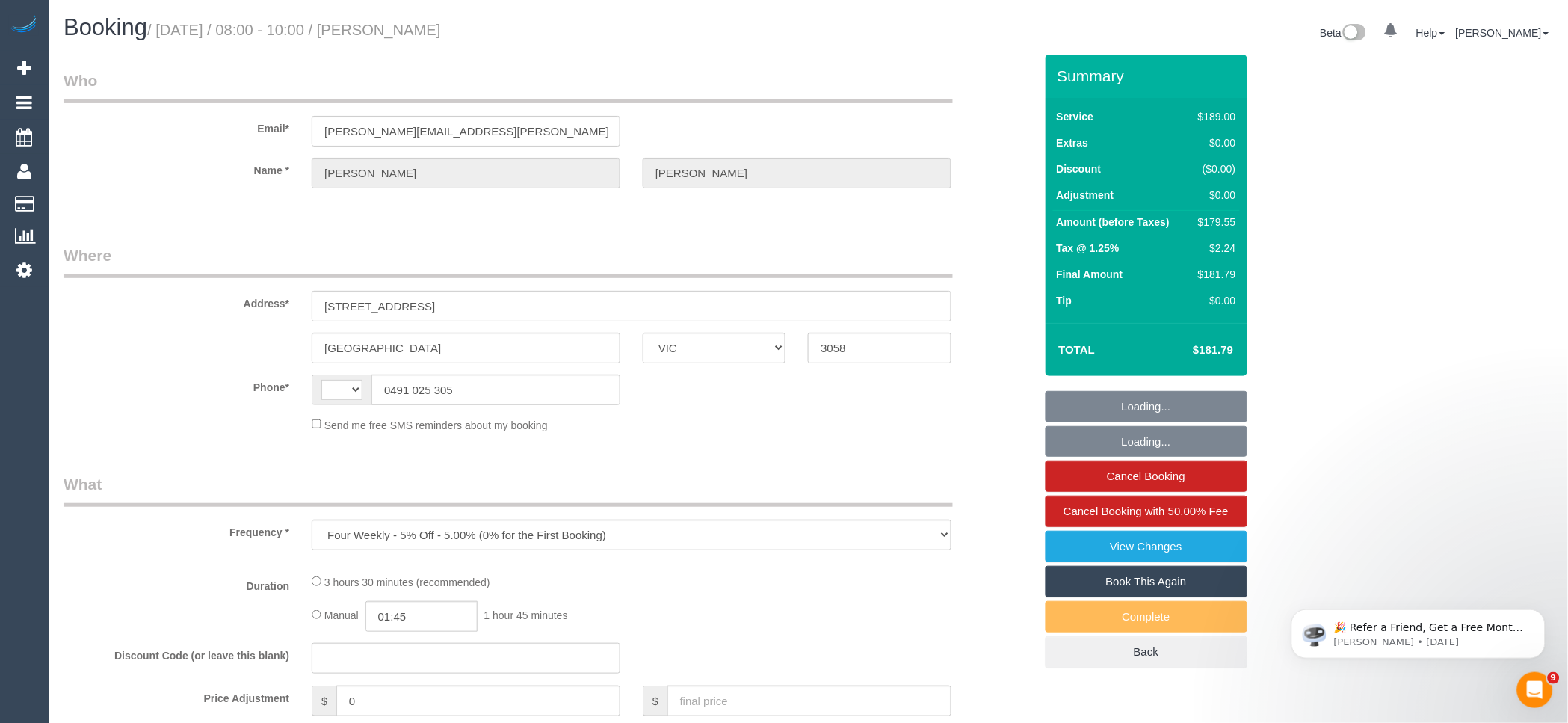
select select "number:22"
select select "number:34"
select select "number:12"
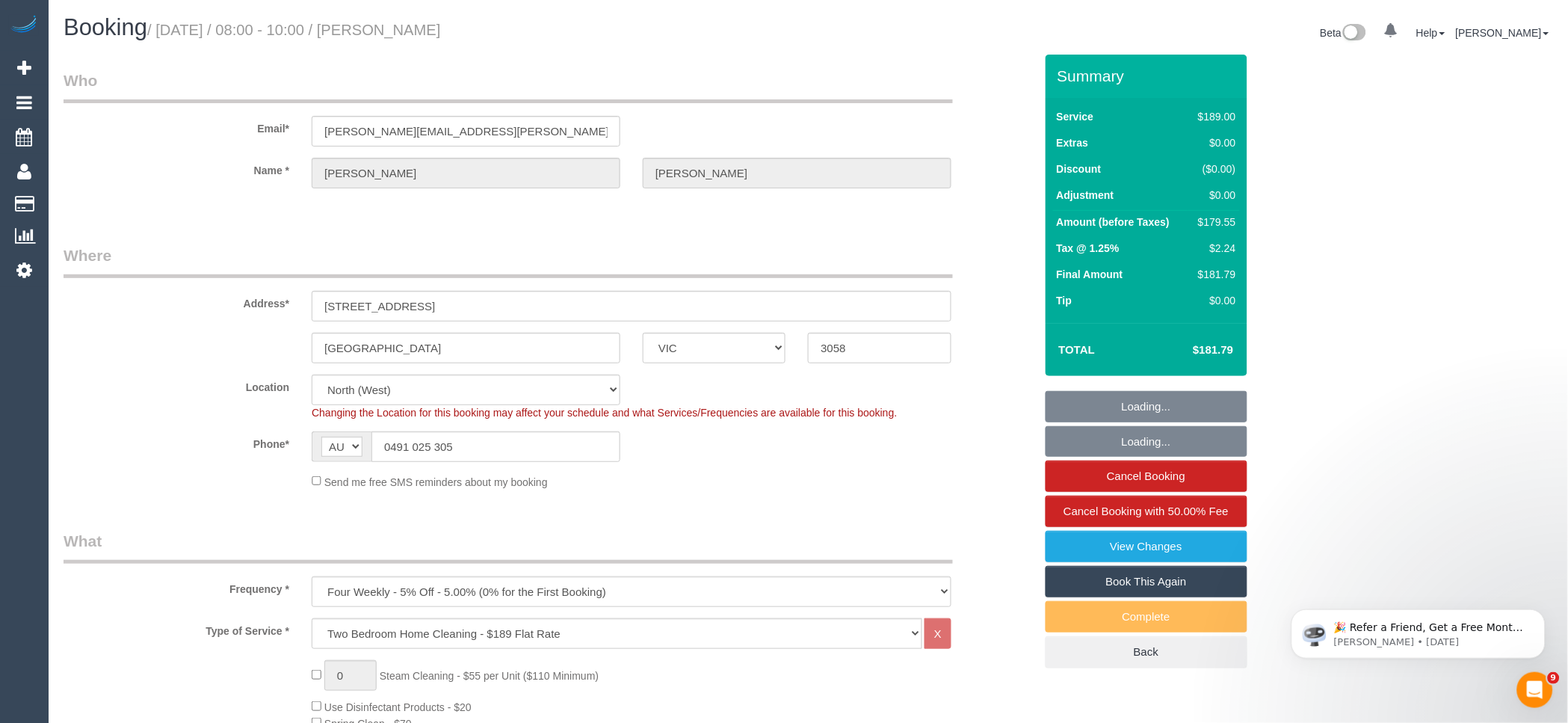
select select "object:16213"
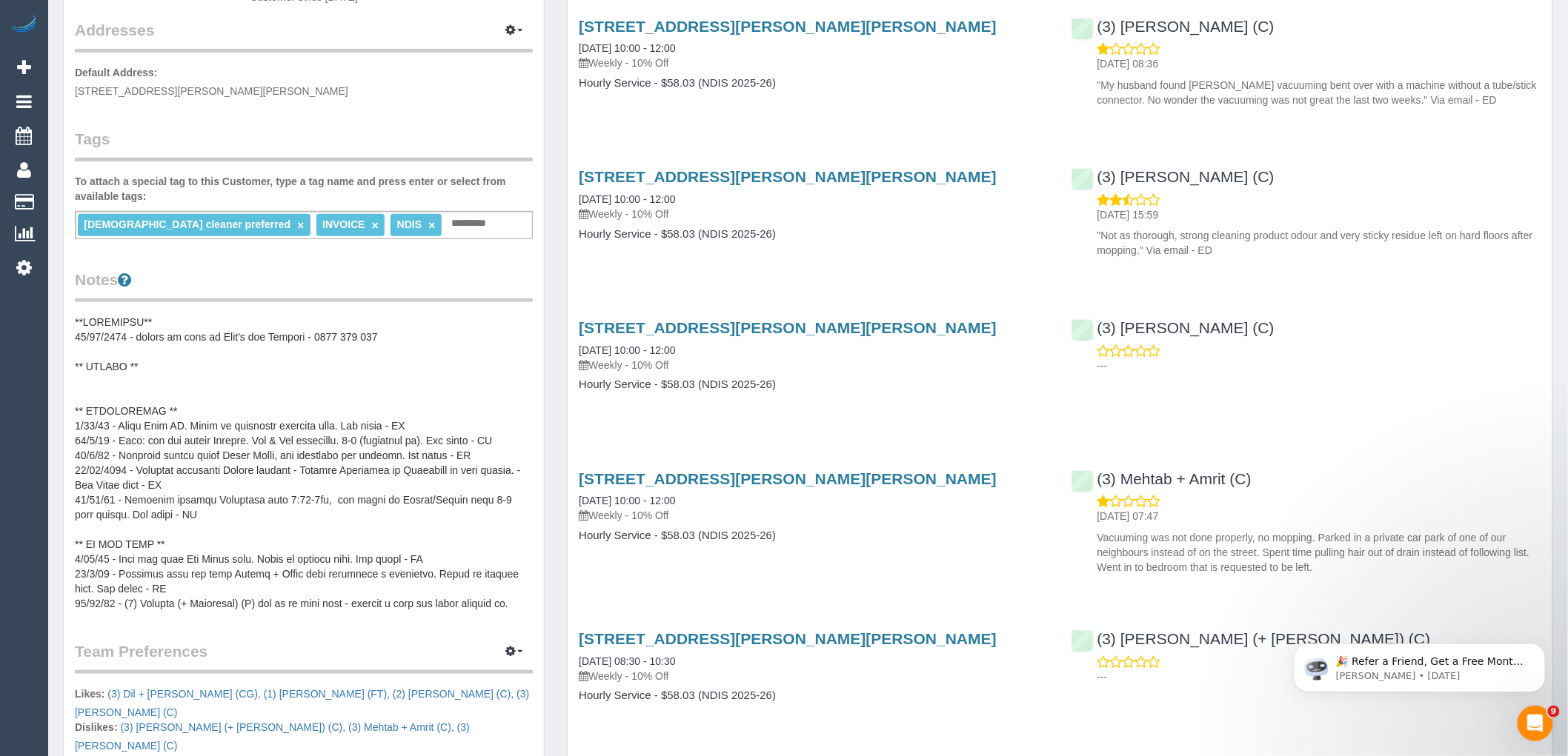
scroll to position [329, 0]
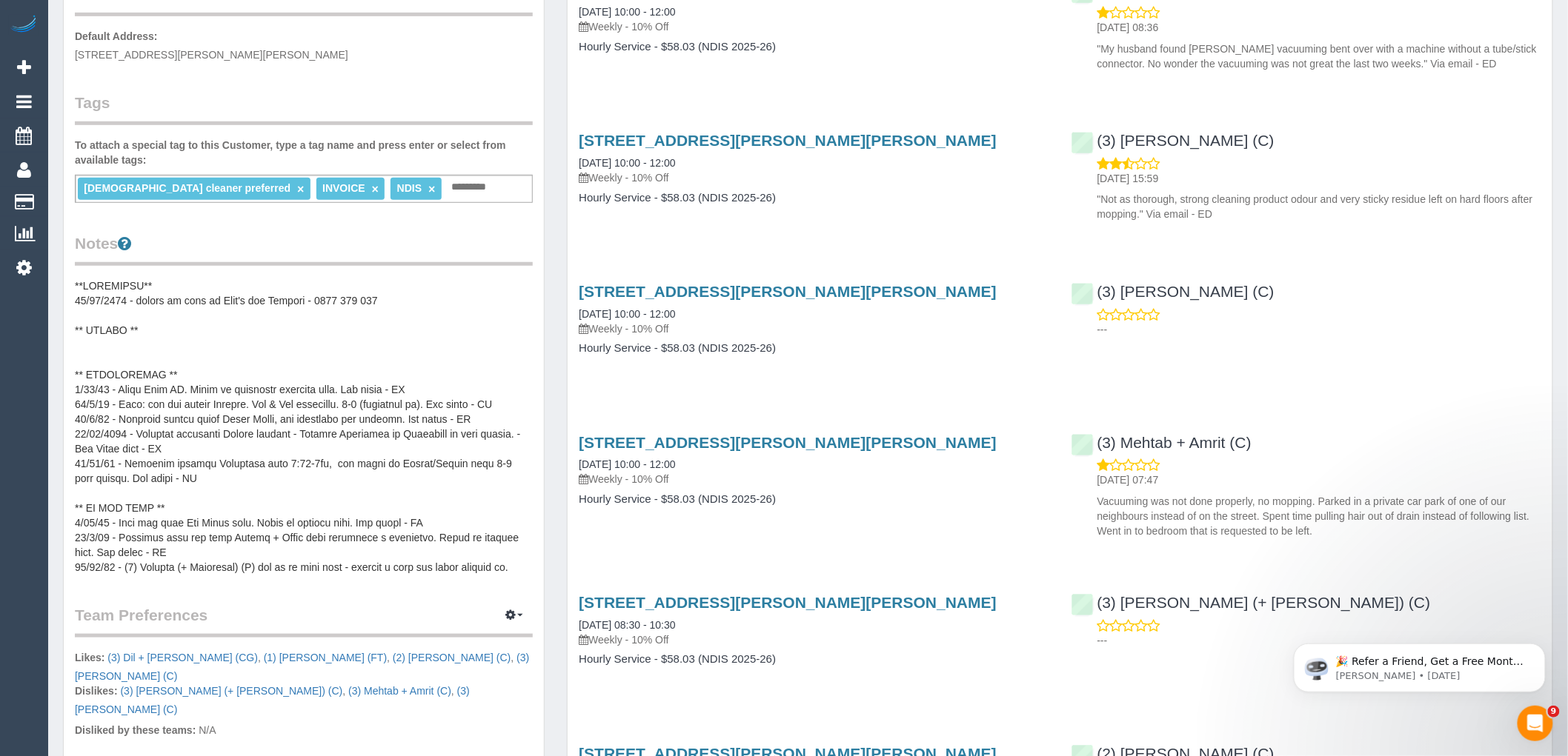
click at [293, 337] on pre at bounding box center [304, 426] width 458 height 296
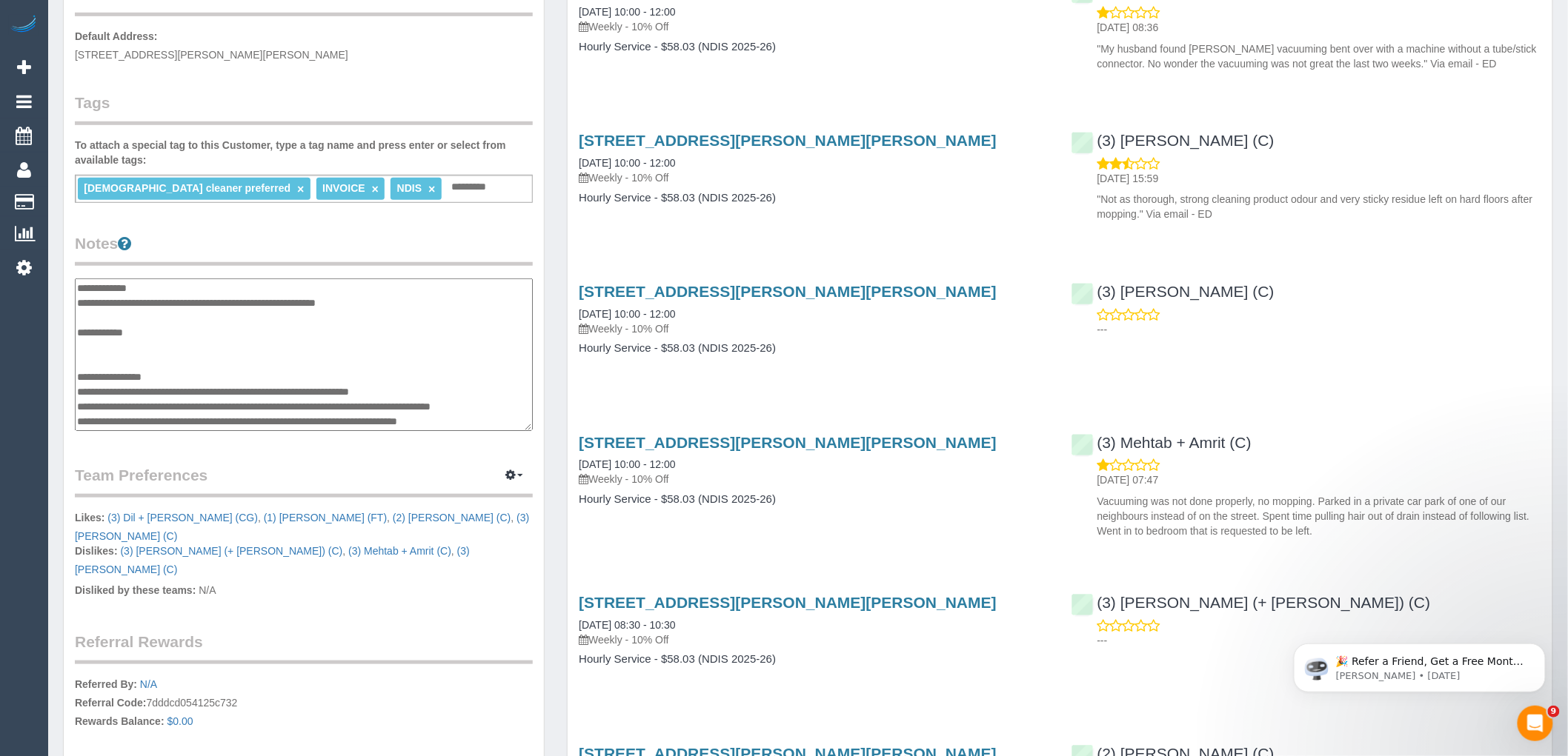
scroll to position [326, 0]
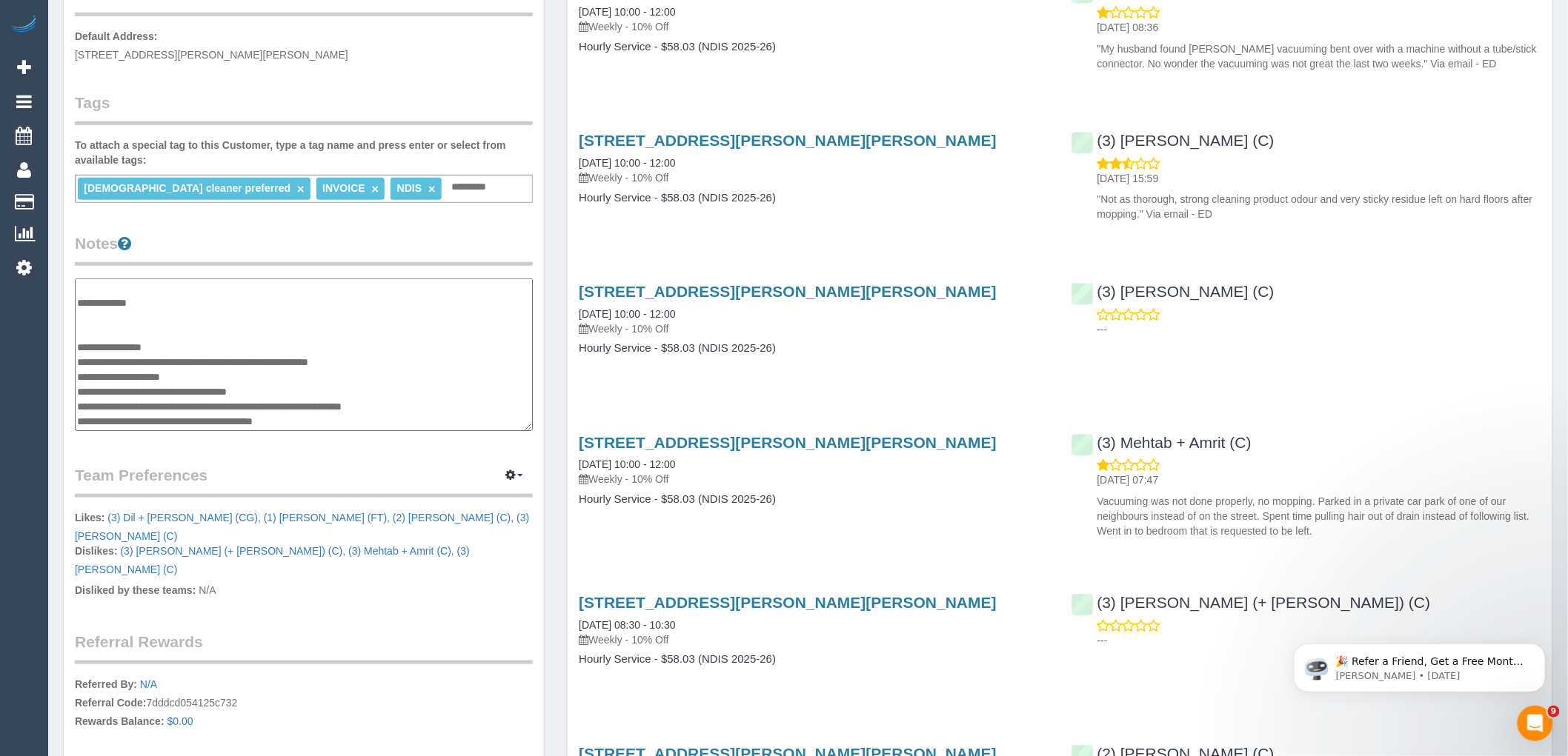
drag, startPoint x: 390, startPoint y: 361, endPoint x: 209, endPoint y: 357, distance: 181.0
click at [209, 357] on textarea at bounding box center [304, 354] width 458 height 152
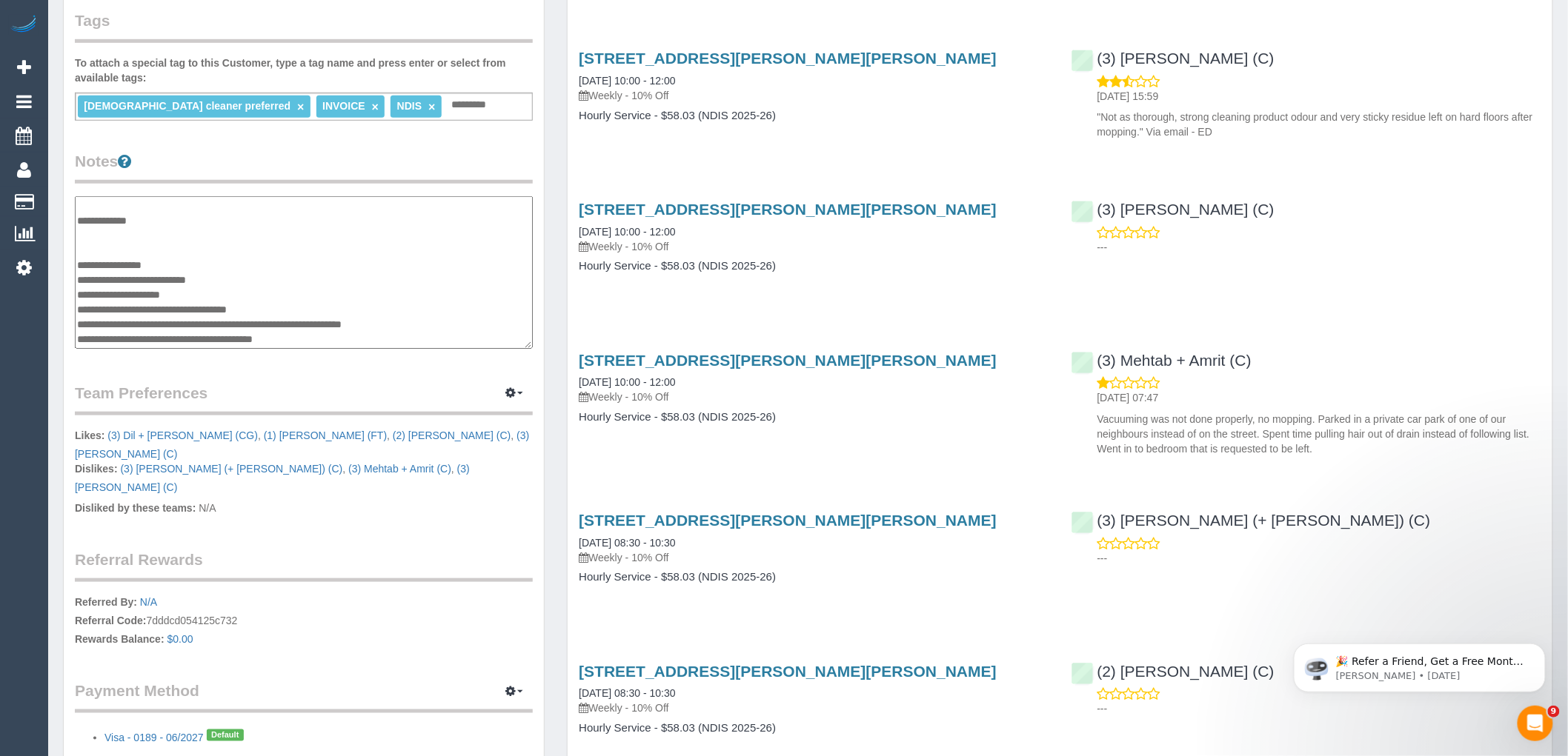
scroll to position [243, 0]
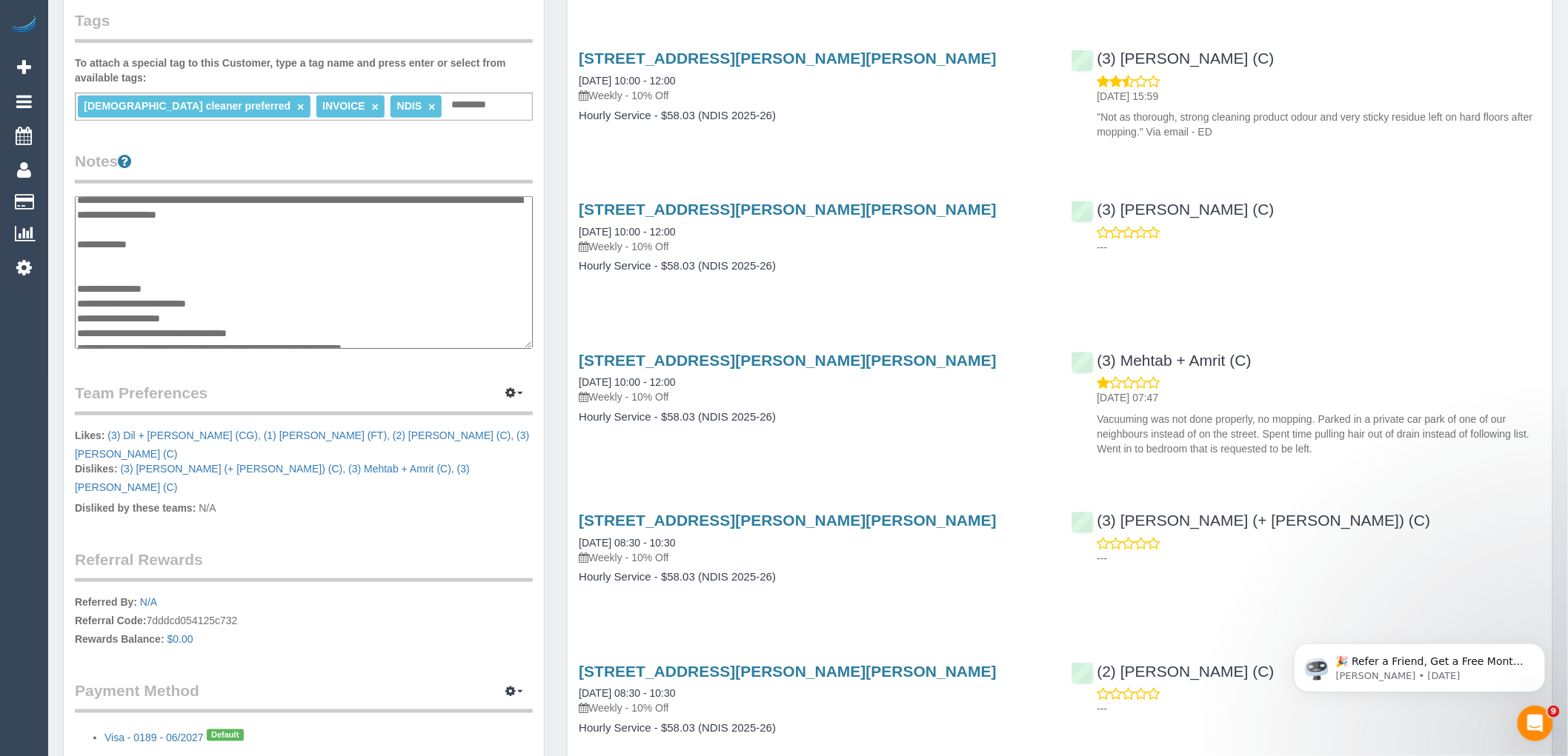
click at [296, 275] on textarea at bounding box center [304, 272] width 458 height 152
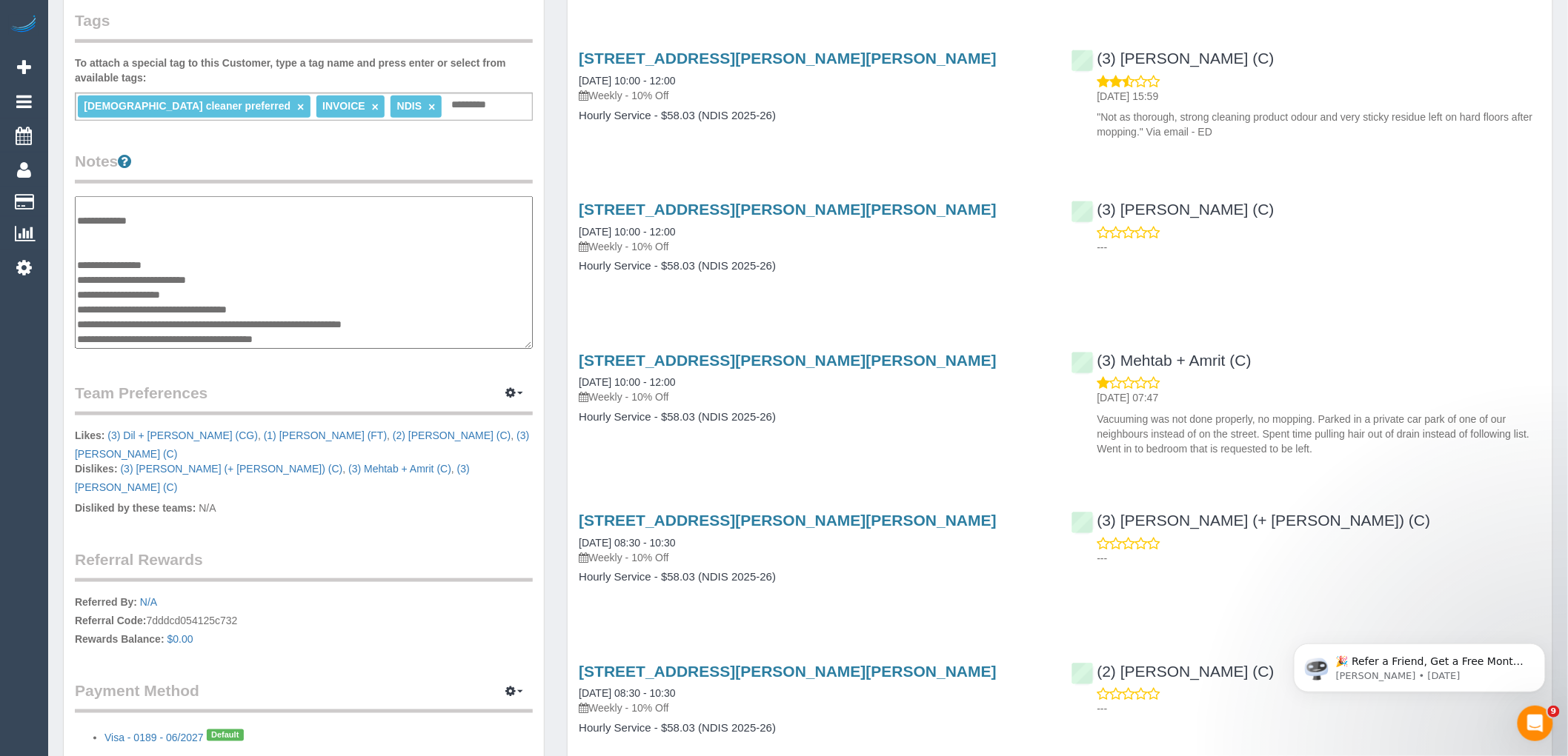
scroll to position [326, 0]
click at [224, 261] on textarea at bounding box center [304, 272] width 458 height 152
paste textarea "**********"
click at [78, 275] on textarea at bounding box center [304, 272] width 458 height 152
click at [176, 275] on textarea at bounding box center [304, 272] width 458 height 152
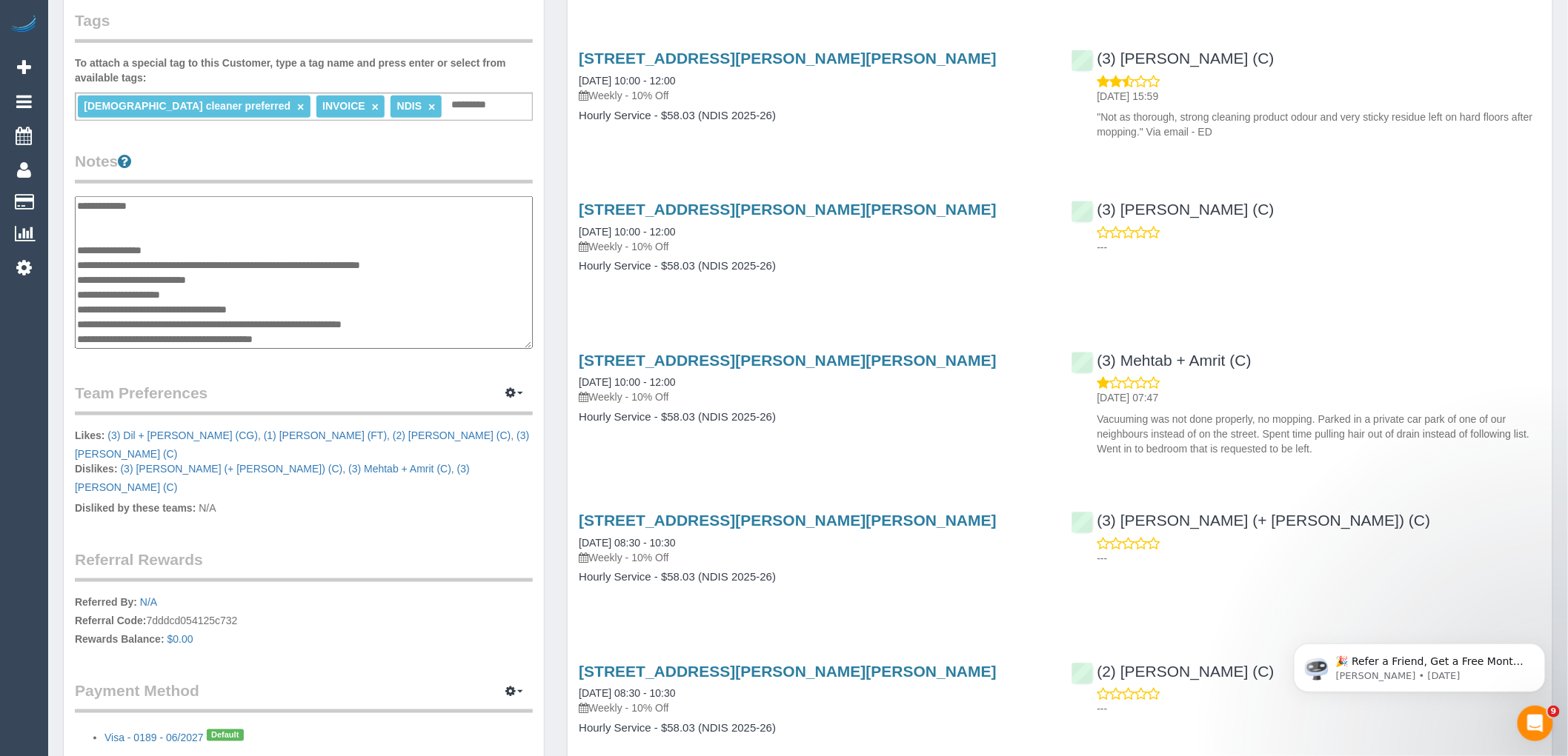
type textarea "**********"
click at [395, 152] on legend "Notes" at bounding box center [304, 166] width 458 height 33
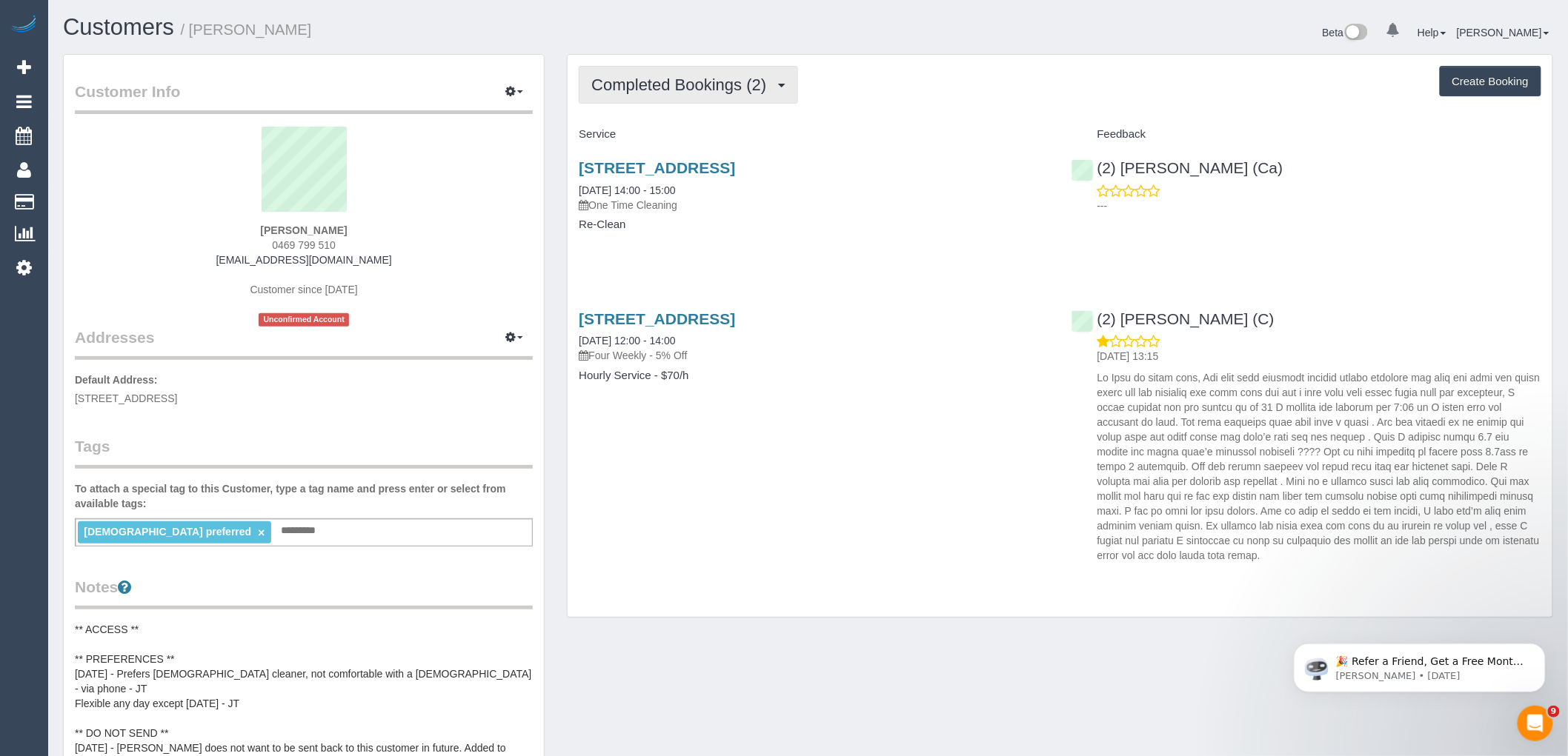
click at [665, 100] on button "Completed Bookings (2)" at bounding box center [688, 84] width 219 height 38
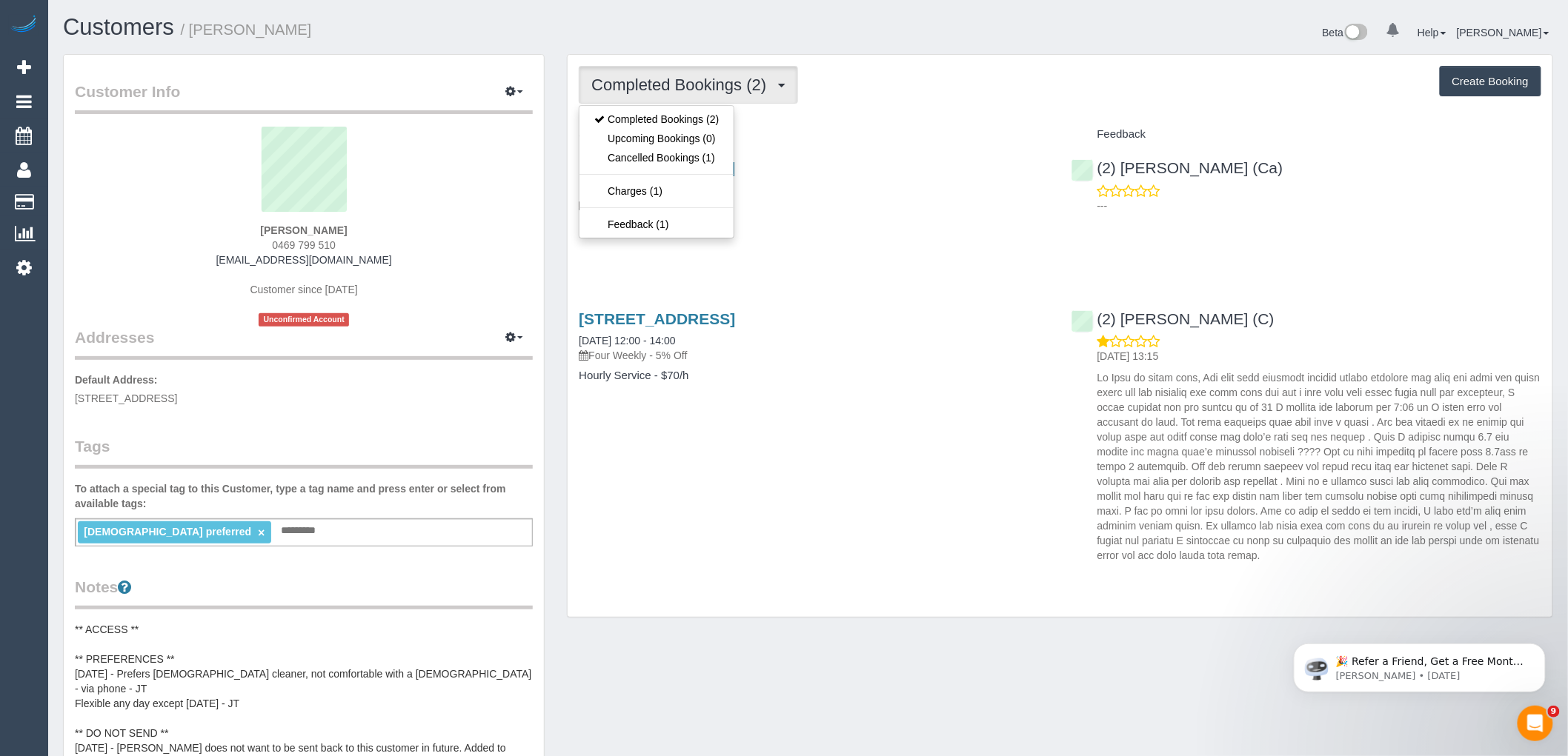
click at [845, 264] on div "Service Feedback [STREET_ADDRESS] [DATE] 14:00 - 15:00 One Time Cleaning Re-Cle…" at bounding box center [1060, 346] width 963 height 447
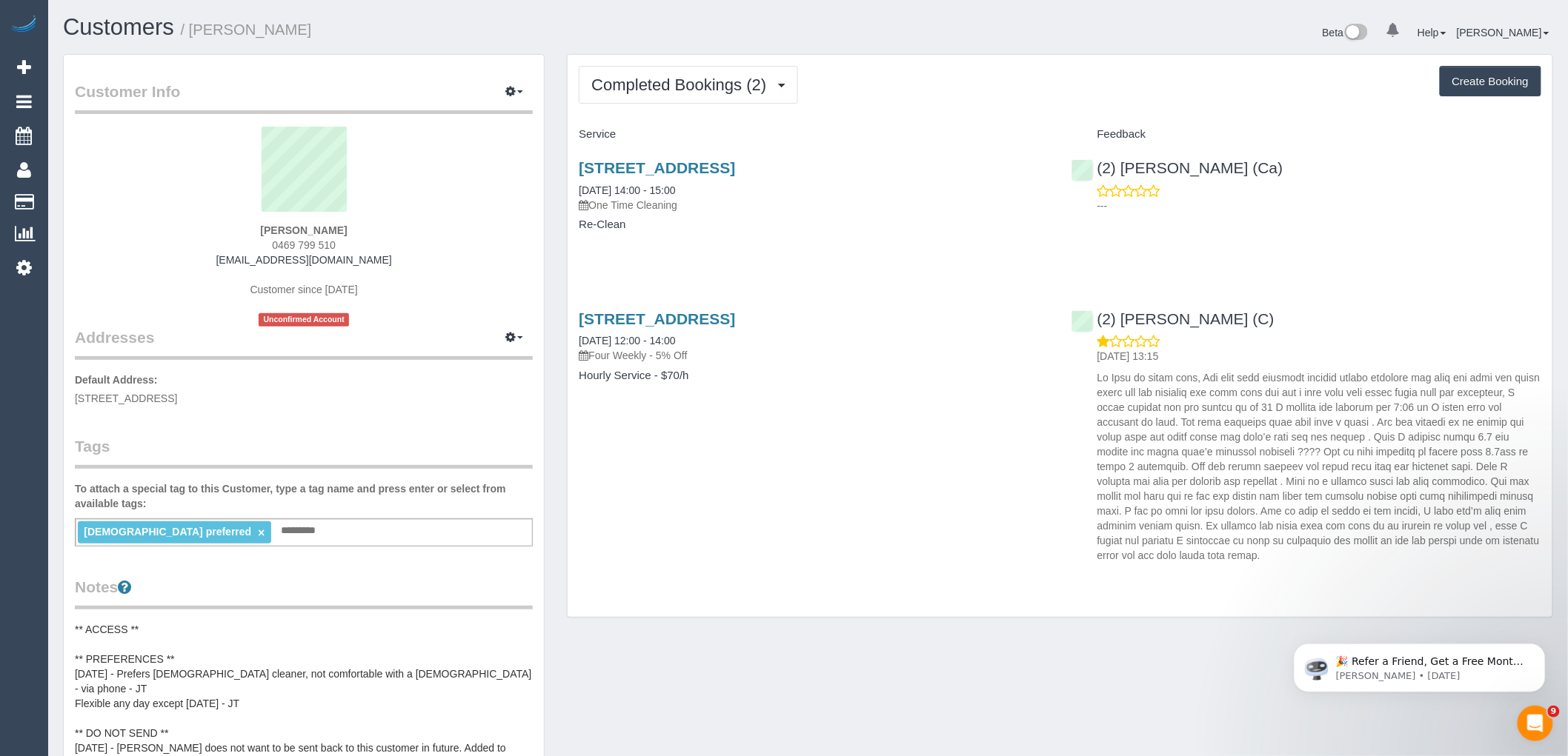
click at [1505, 91] on button "Create Booking" at bounding box center [1490, 81] width 101 height 31
select select "VIC"
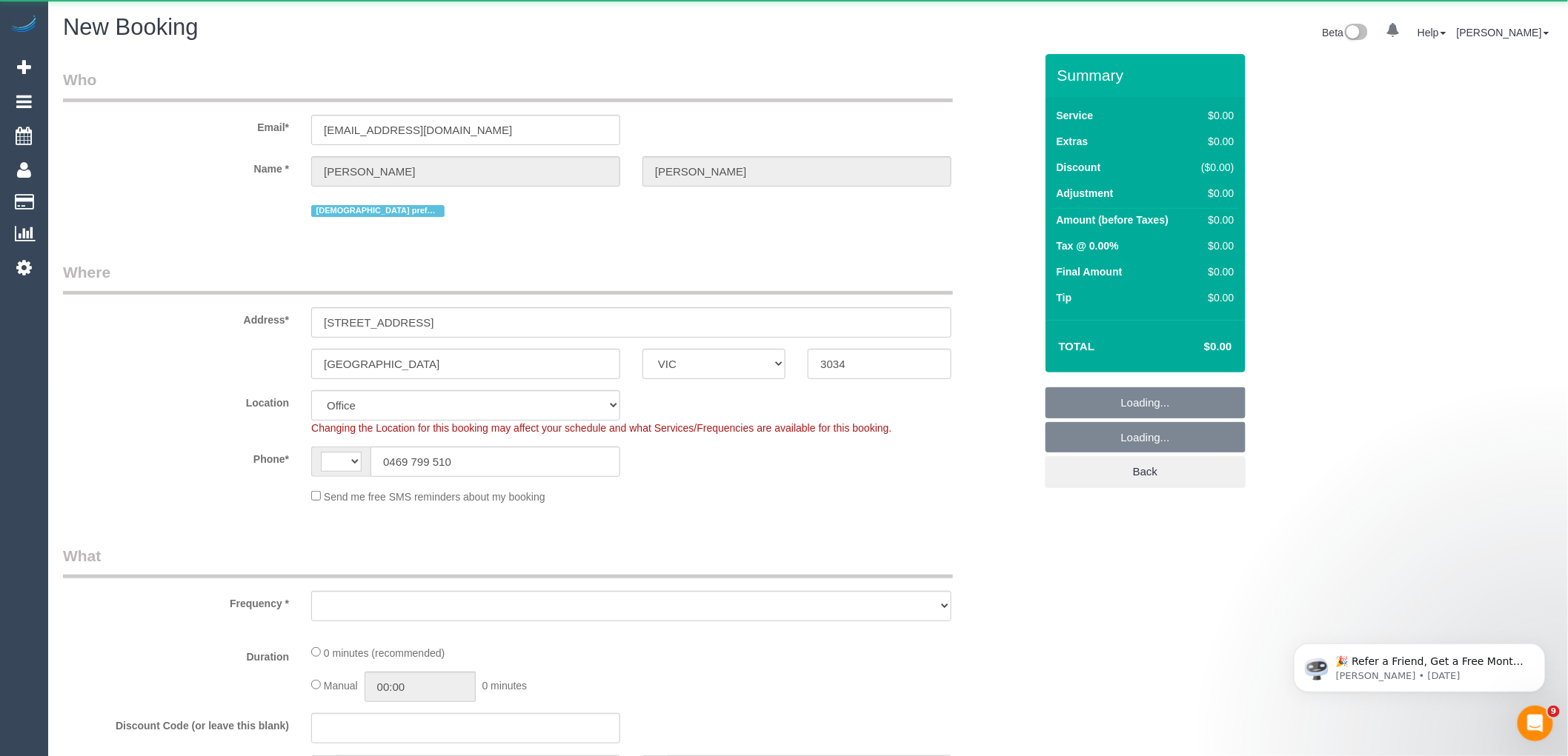
select select "string:AU"
select select "object:1506"
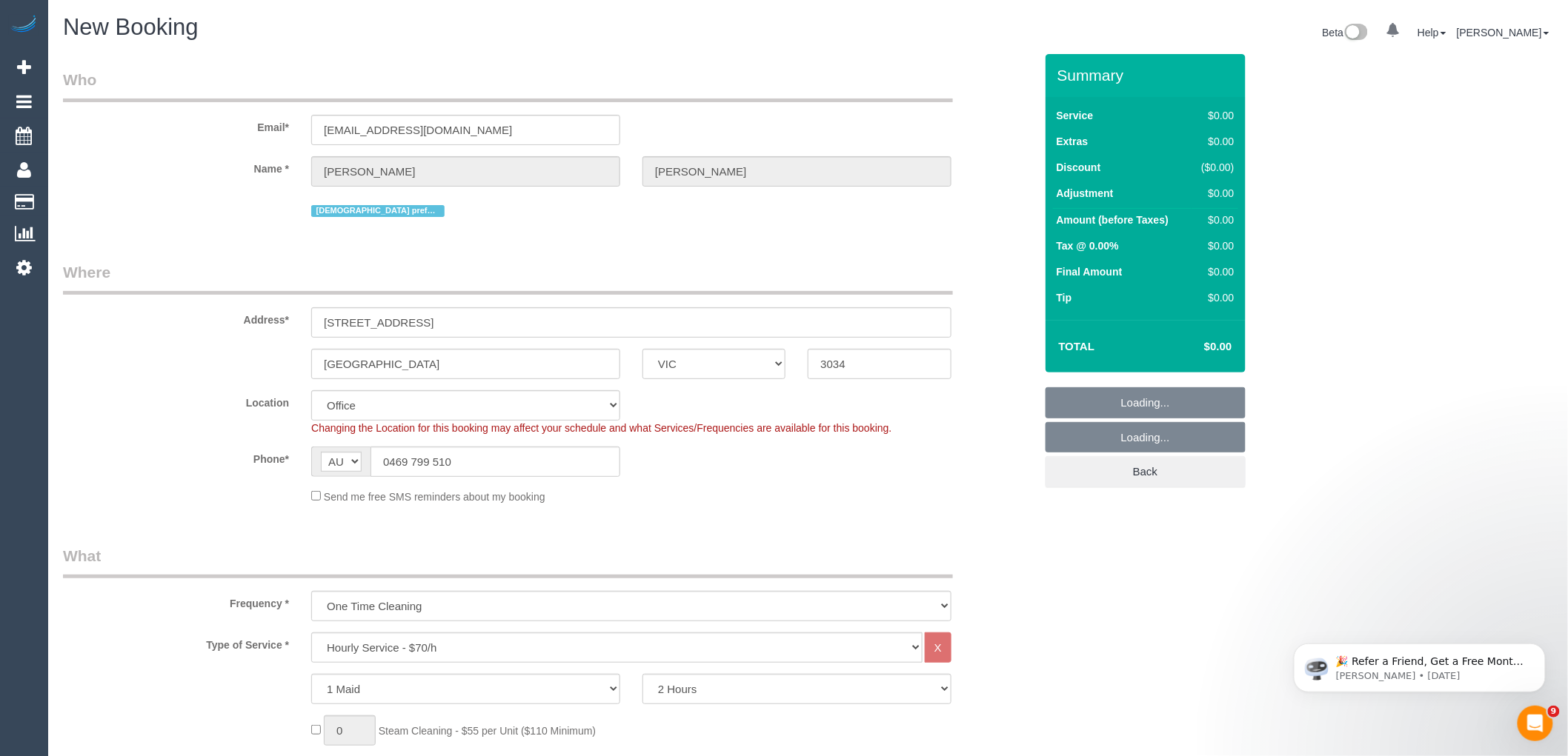
select select "string:stripe-pm_1RgIYz2GScqysDRV04NwMbwu"
select select "object:2978"
select select "59"
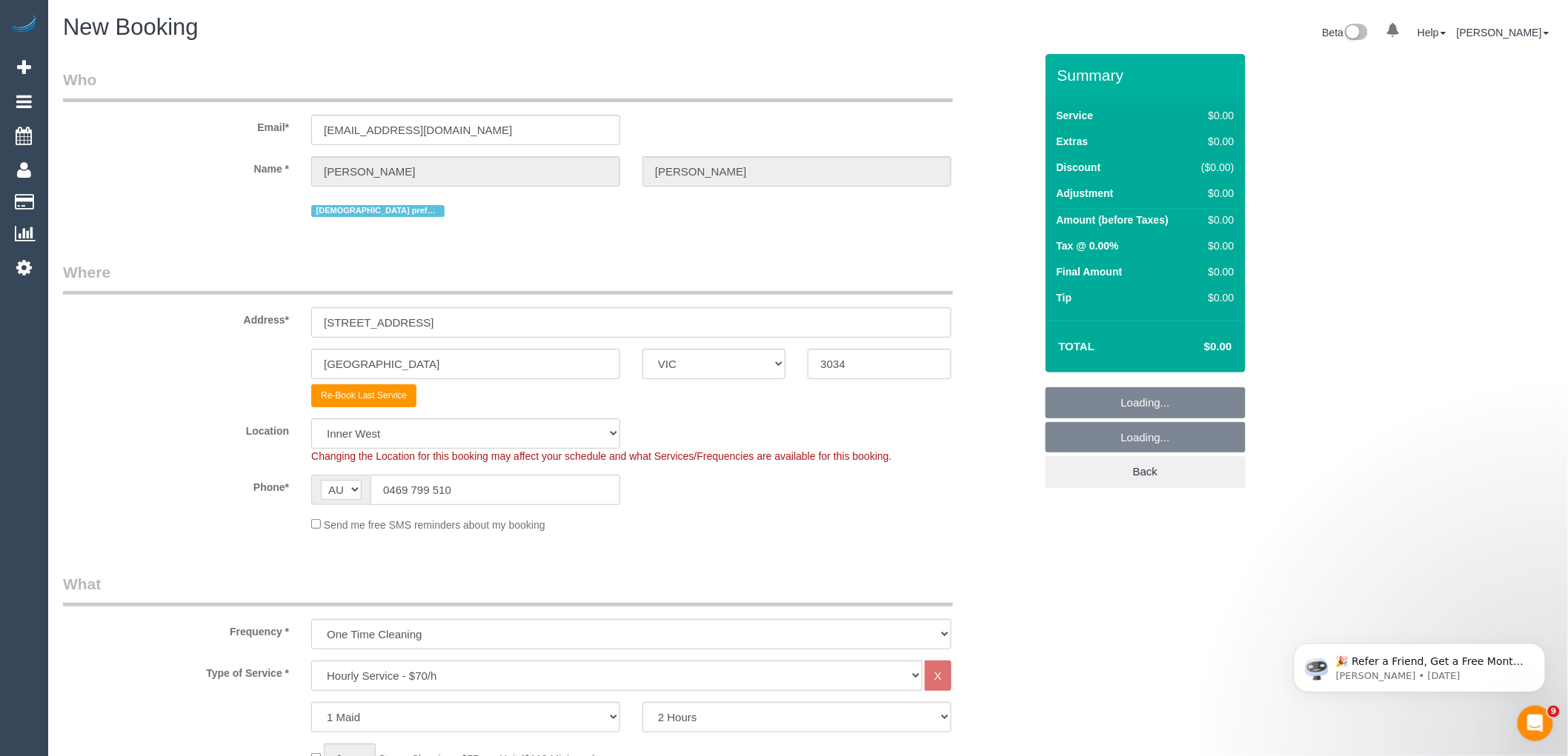
select select "object:2988"
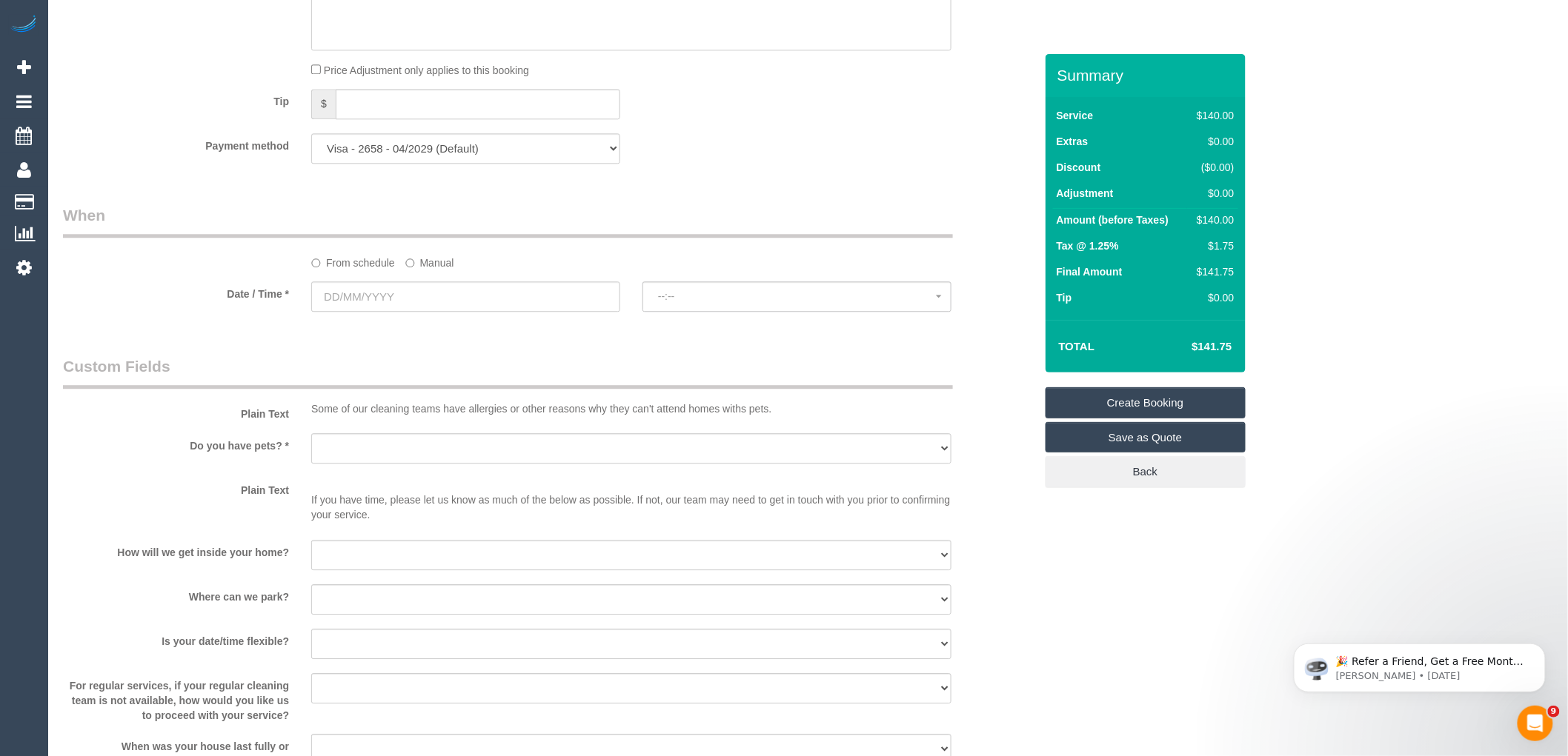
scroll to position [1482, 0]
click at [382, 310] on input "text" at bounding box center [465, 294] width 309 height 30
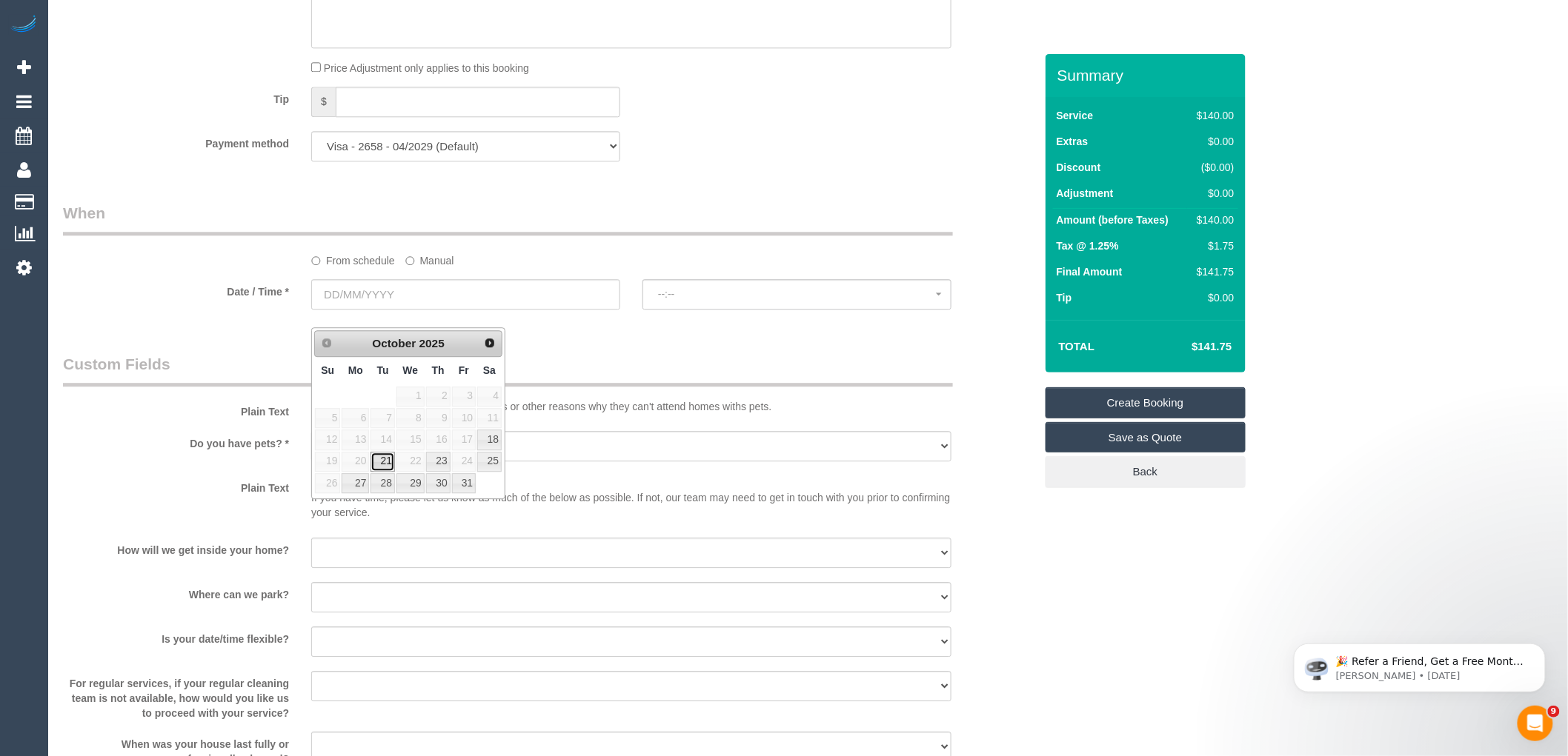
click at [385, 464] on link "21" at bounding box center [382, 462] width 24 height 20
type input "[DATE]"
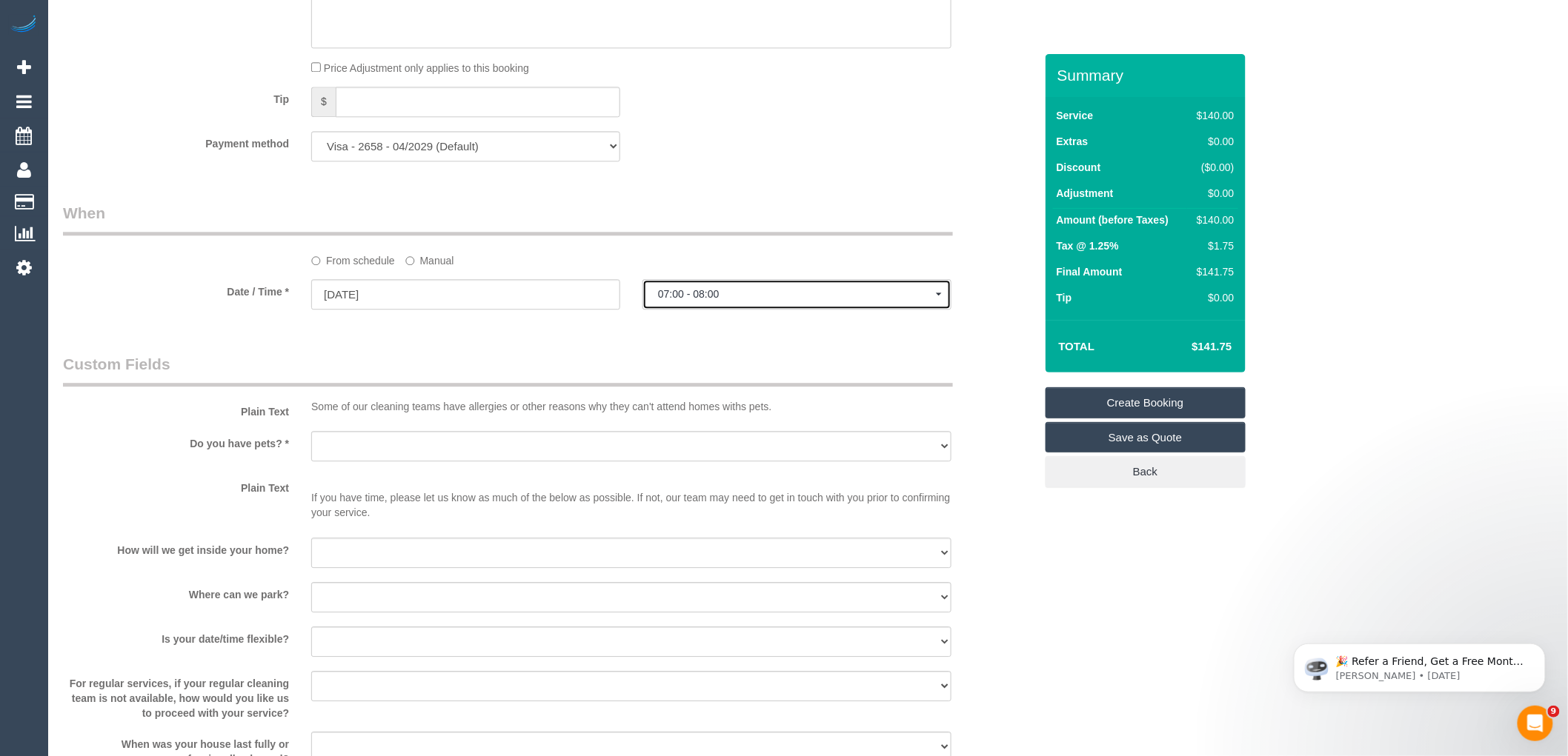
click at [772, 300] on span "07:00 - 08:00" at bounding box center [796, 293] width 278 height 12
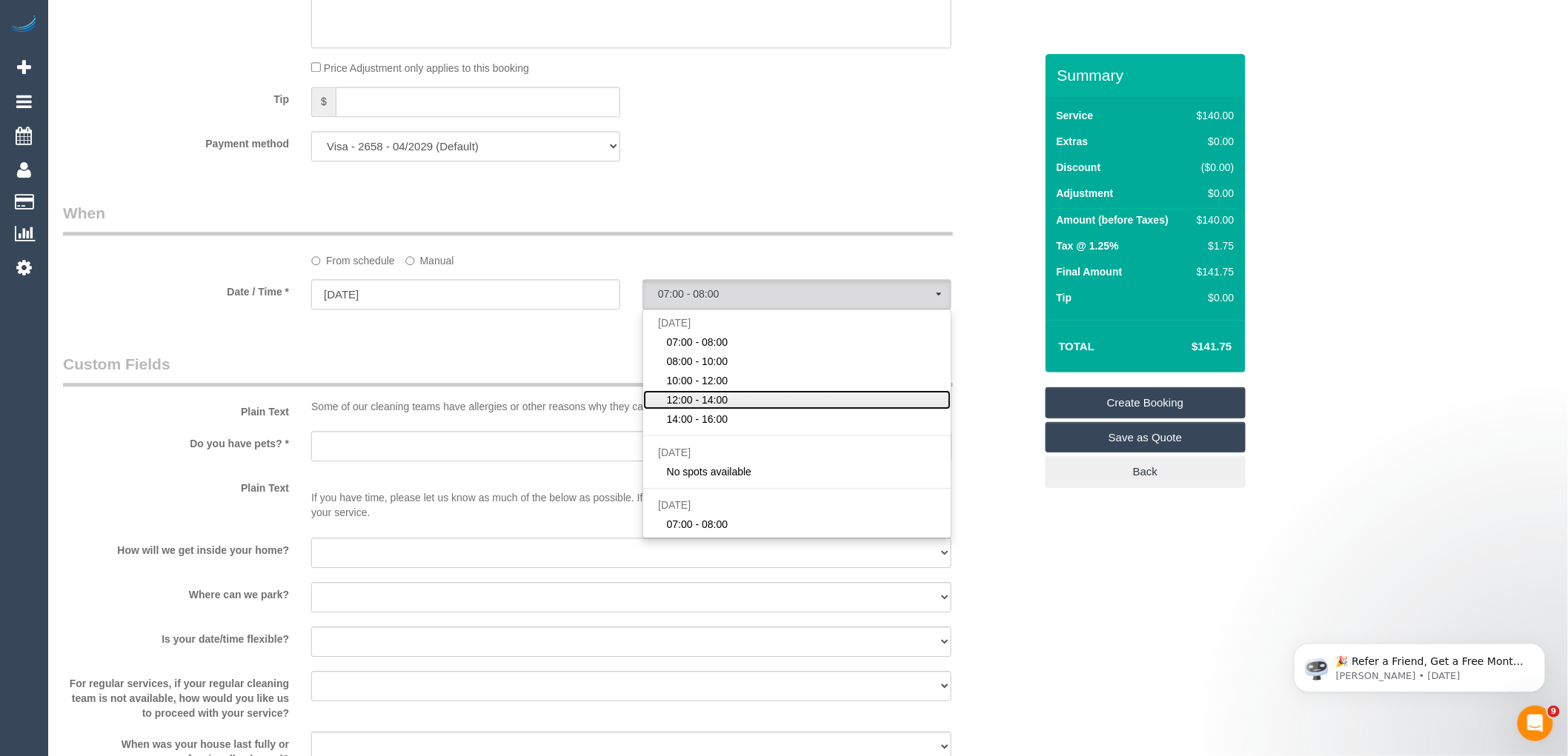
click at [720, 408] on span "12:00 - 14:00" at bounding box center [697, 399] width 61 height 15
select select "spot4"
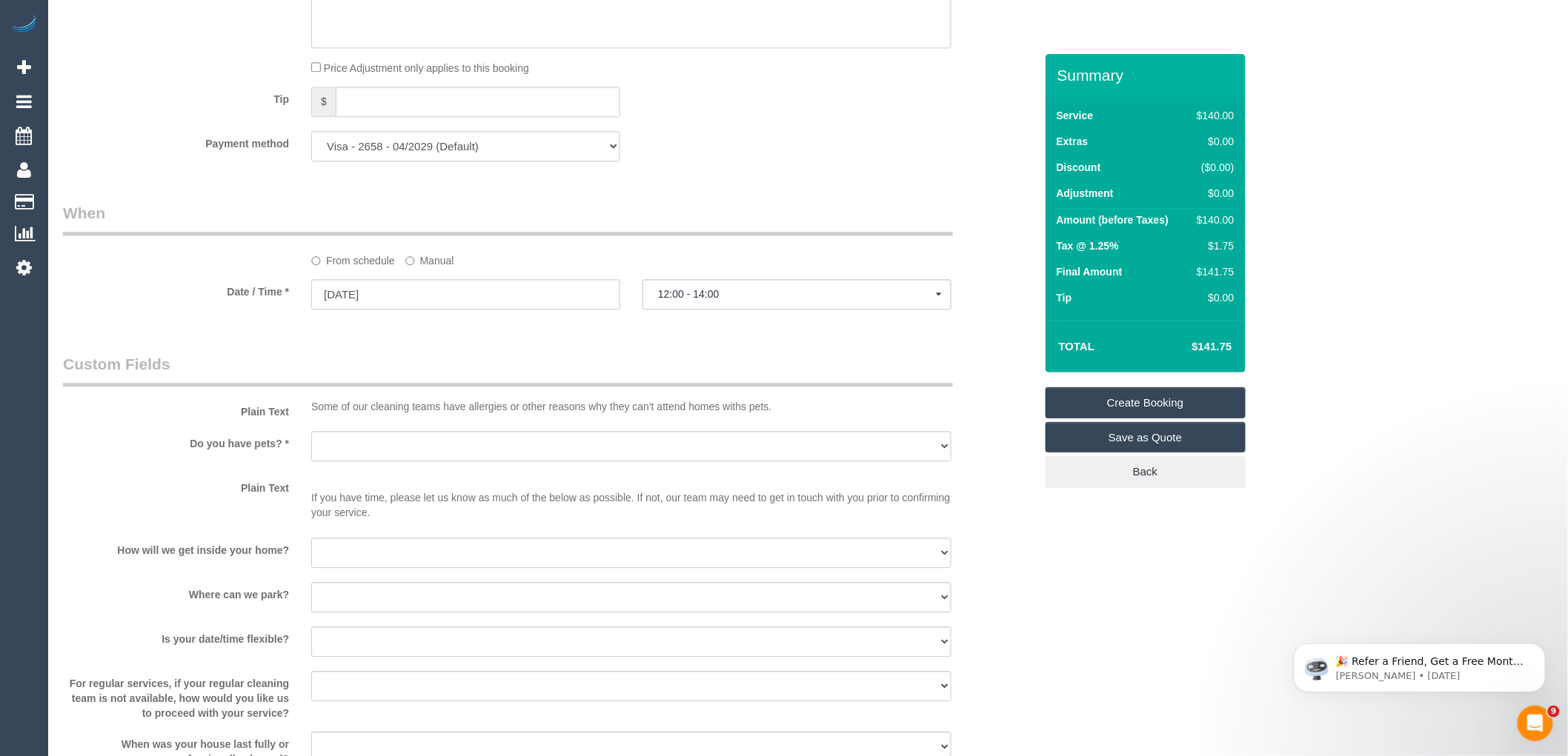
click at [624, 374] on legend "Custom Fields" at bounding box center [508, 370] width 890 height 33
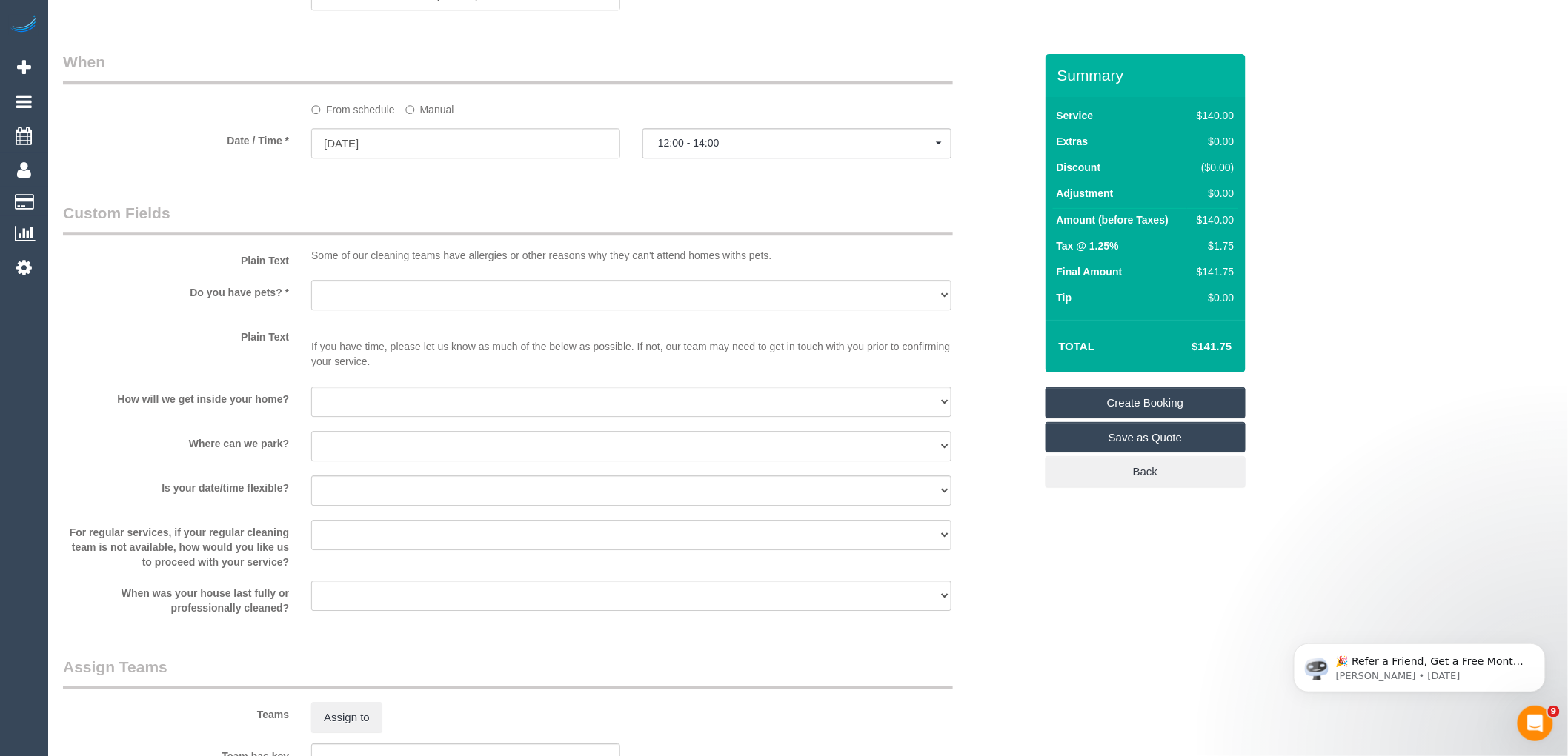
scroll to position [1646, 0]
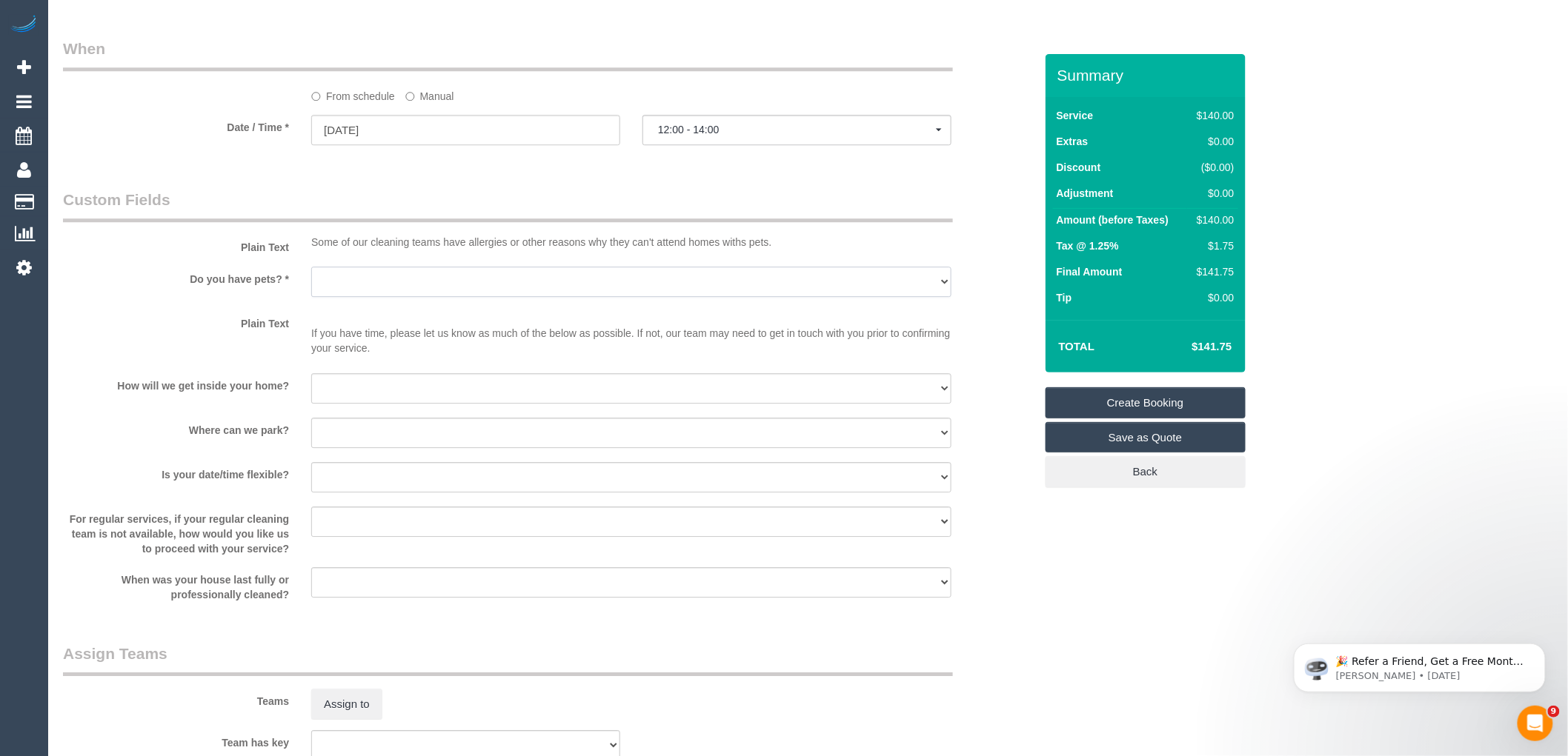
click at [376, 297] on select "Yes - Cats Yes - Dogs No pets Yes - Dogs and Cats Yes - Other" at bounding box center [631, 282] width 640 height 30
select select "number:28"
click at [311, 284] on select "Yes - Cats Yes - Dogs No pets Yes - Dogs and Cats Yes - Other" at bounding box center [631, 282] width 640 height 30
click at [354, 397] on select "I will be home Key will be left (please provide details below) Lock box/Access …" at bounding box center [631, 388] width 640 height 30
select select "number:14"
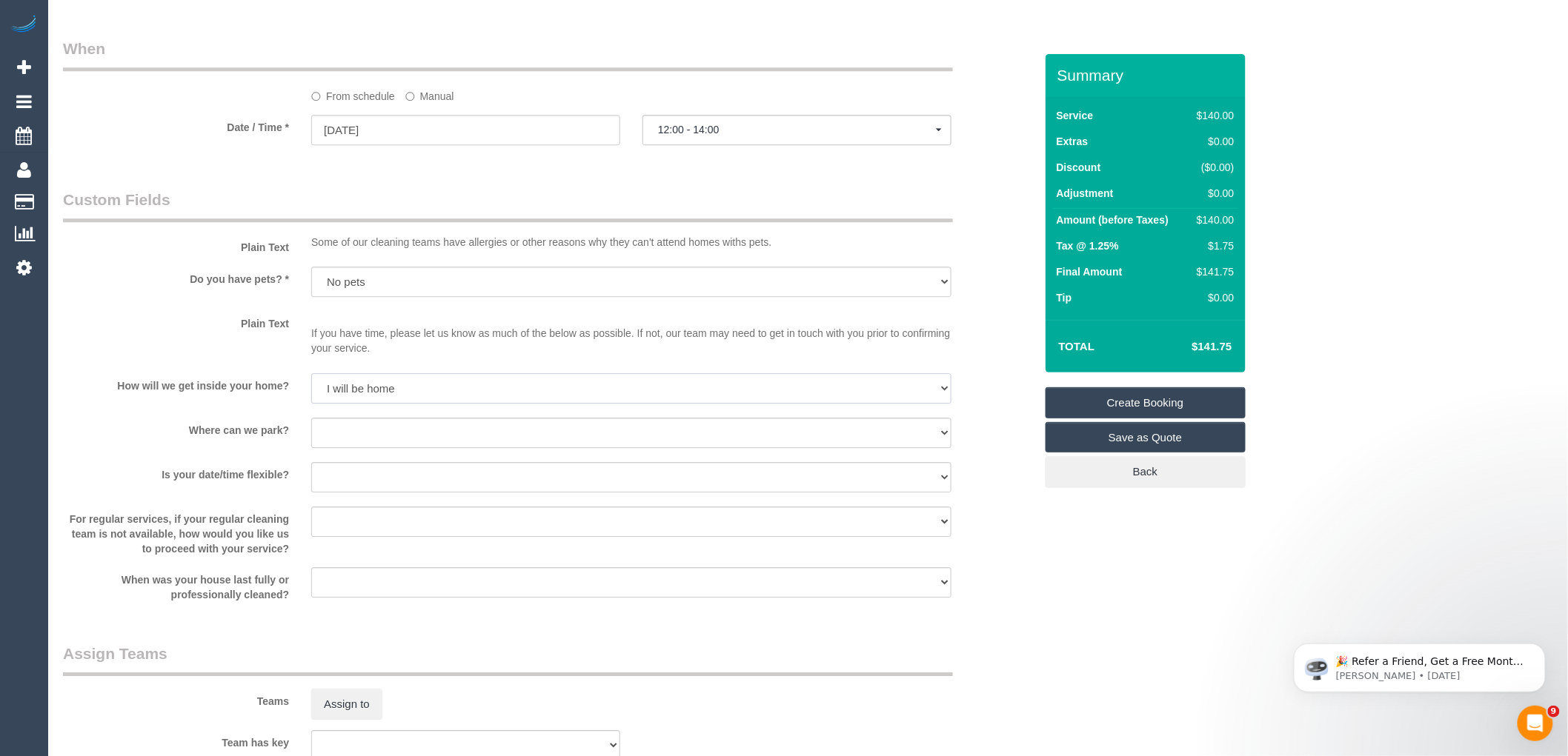
click at [311, 390] on select "I will be home Key will be left (please provide details below) Lock box/Access …" at bounding box center [631, 388] width 640 height 30
click at [364, 446] on select "I will provide parking on-site Free street parking Paid street parking (cost wi…" at bounding box center [631, 433] width 640 height 30
select select "number:18"
click at [311, 434] on select "I will provide parking on-site Free street parking Paid street parking (cost wi…" at bounding box center [631, 433] width 640 height 30
click at [384, 489] on select "Yes - date and time Yes - date but not time Yes - time but not date No - No fle…" at bounding box center [631, 477] width 640 height 30
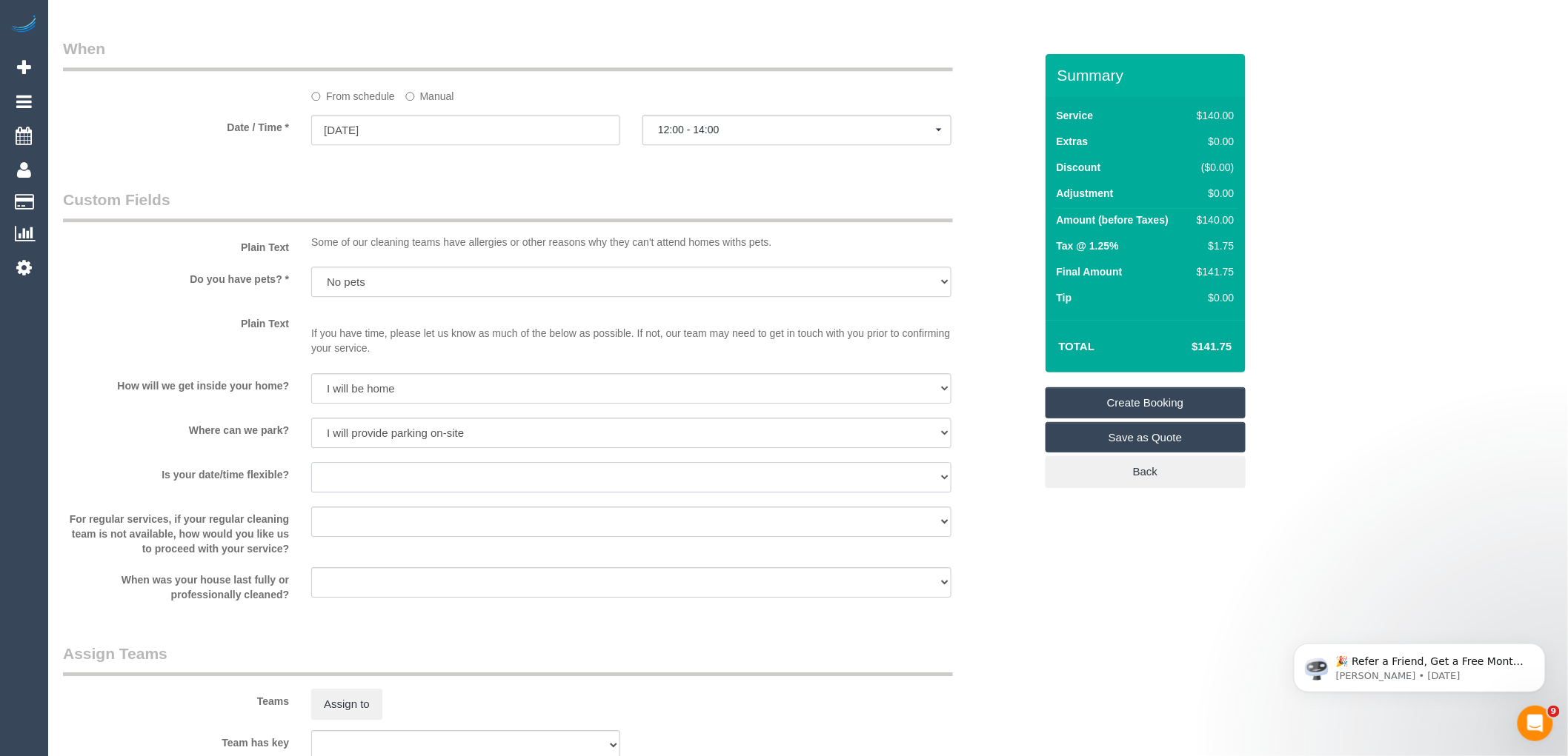
select select "number:22"
click at [311, 478] on select "Yes - date and time Yes - date but not time Yes - time but not date No - No fle…" at bounding box center [631, 477] width 640 height 30
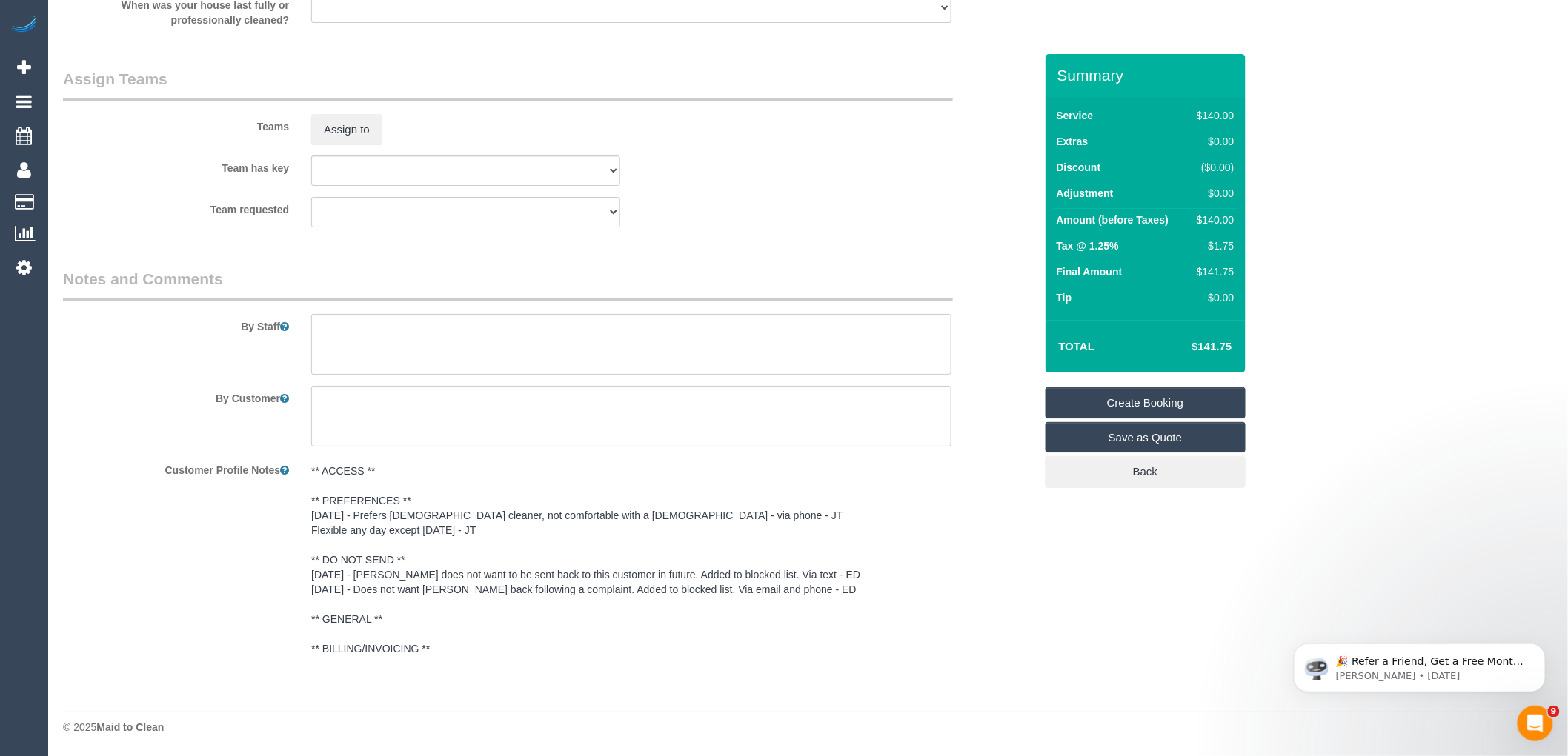
scroll to position [2238, 0]
click at [497, 301] on div "By Staff" at bounding box center [549, 322] width 994 height 107
click at [507, 330] on textarea at bounding box center [631, 344] width 640 height 60
paste textarea "Priorities: Floors and Bathrooms - 3 bathrooms (upstairs and downstairs) and ki…"
type textarea "Priorities: Floors and Bathrooms - 3 bathrooms (upstairs and downstairs) and ki…"
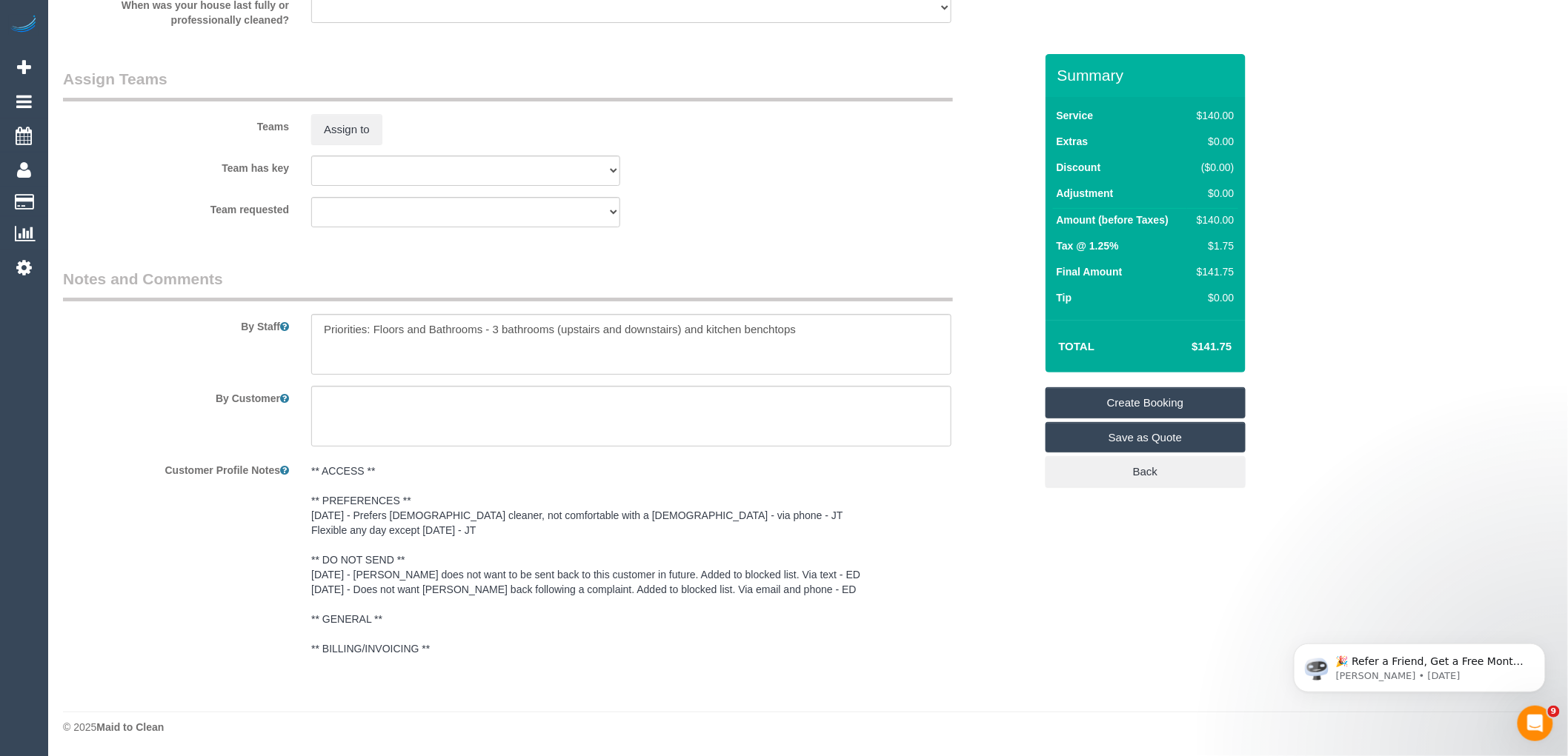
click at [1206, 400] on link "Create Booking" at bounding box center [1145, 403] width 200 height 31
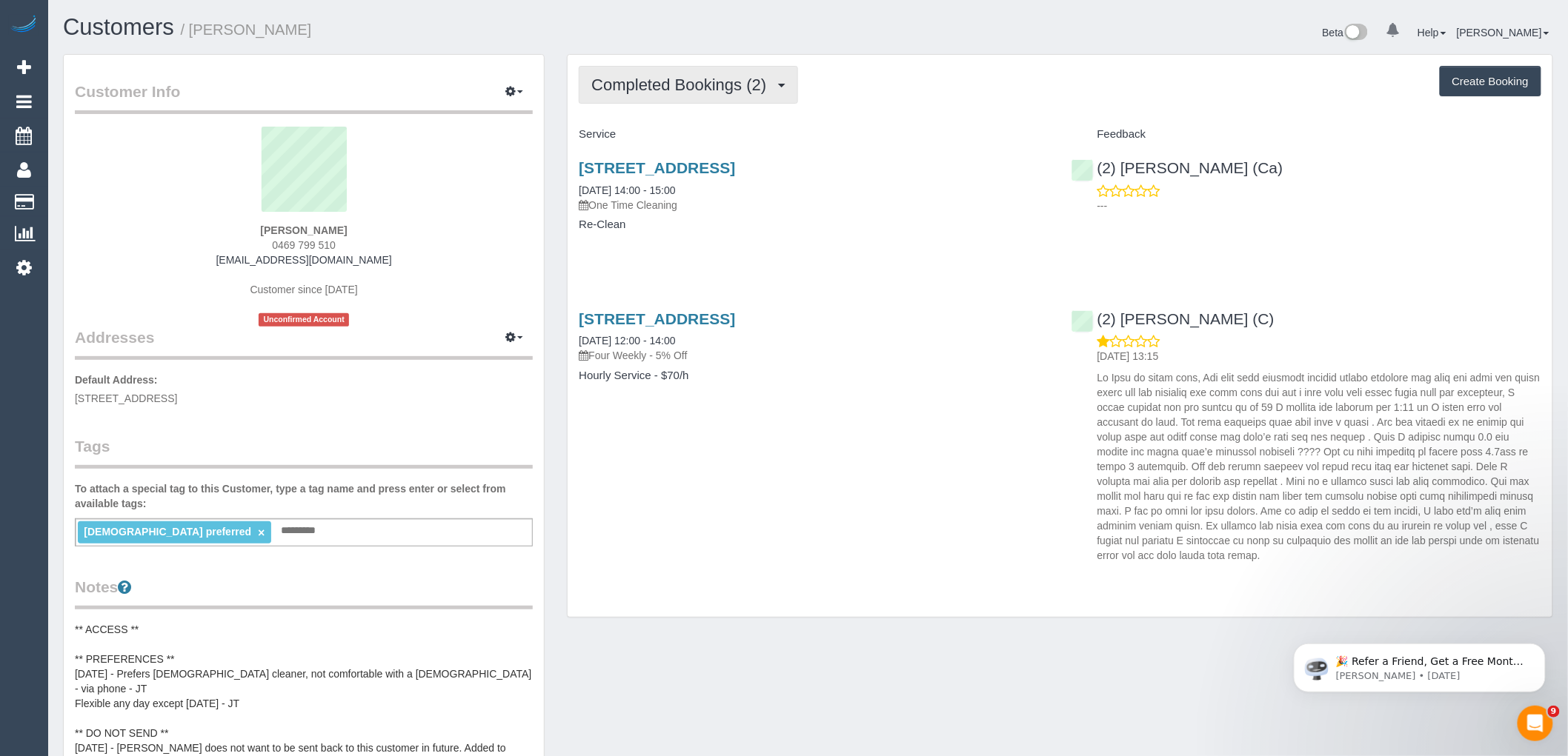
click at [715, 73] on button "Completed Bookings (2)" at bounding box center [688, 84] width 219 height 38
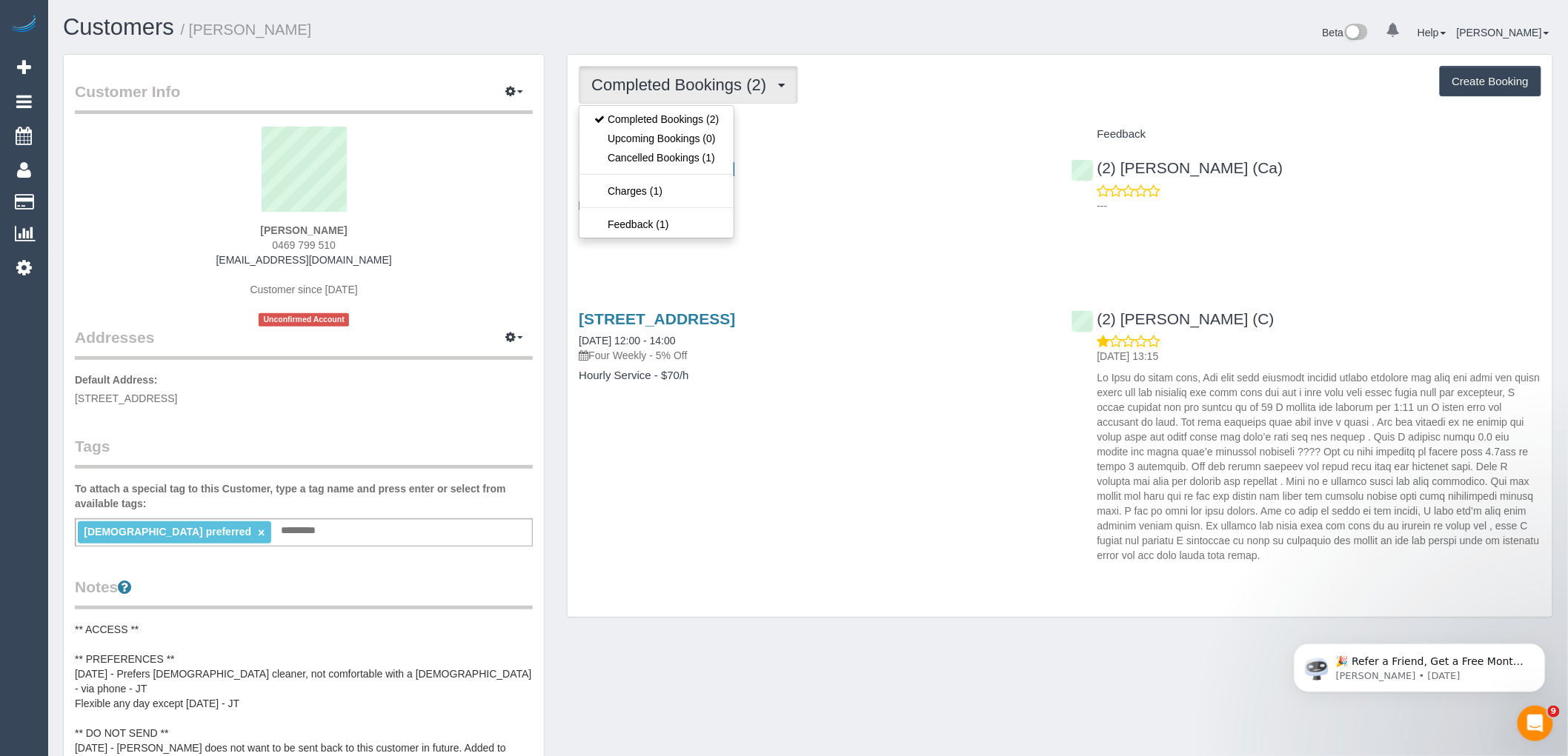
click at [861, 87] on div "Completed Bookings (2) Completed Bookings (2) Upcoming Bookings (0) Cancelled B…" at bounding box center [1060, 84] width 963 height 38
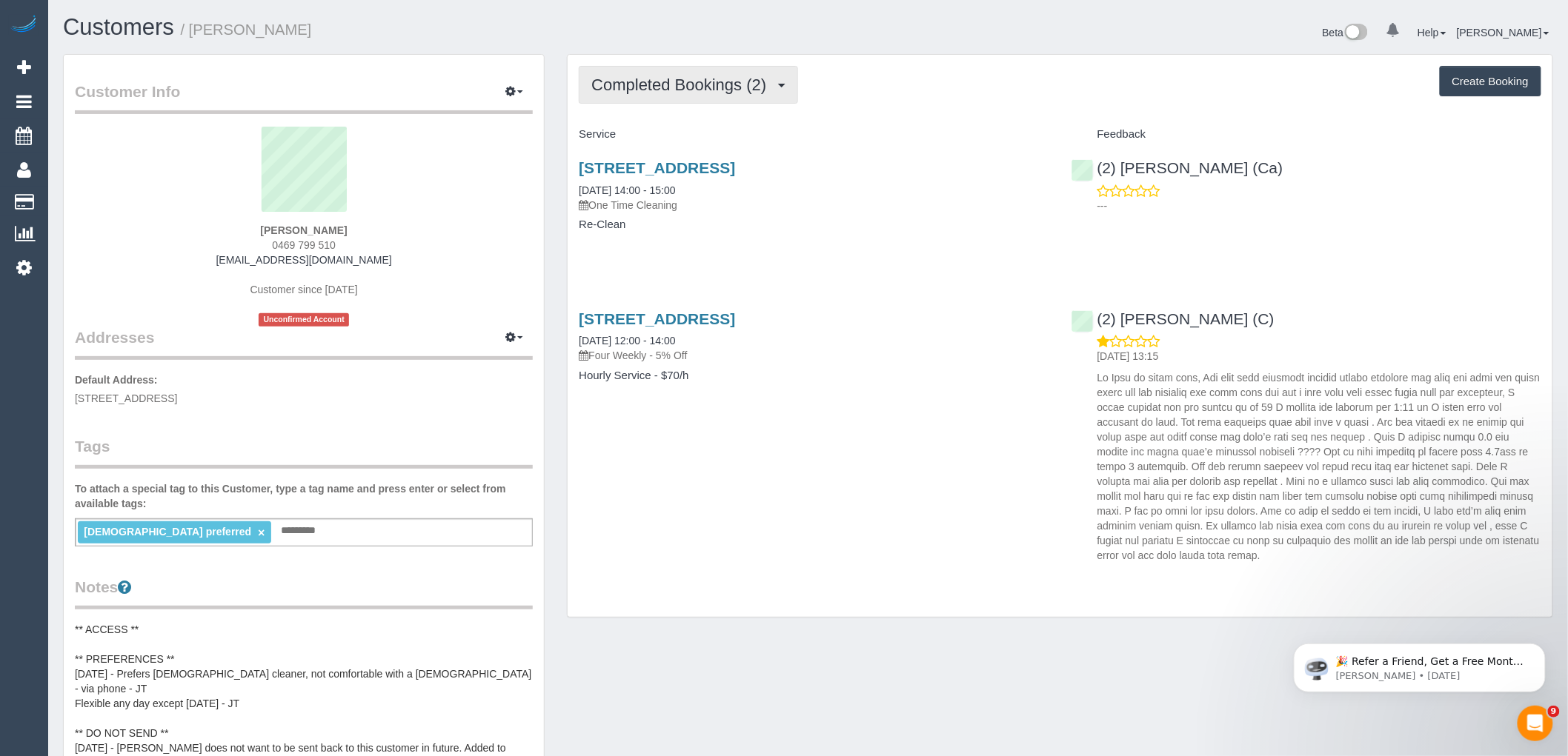
click at [676, 85] on span "Completed Bookings (2)" at bounding box center [682, 85] width 182 height 19
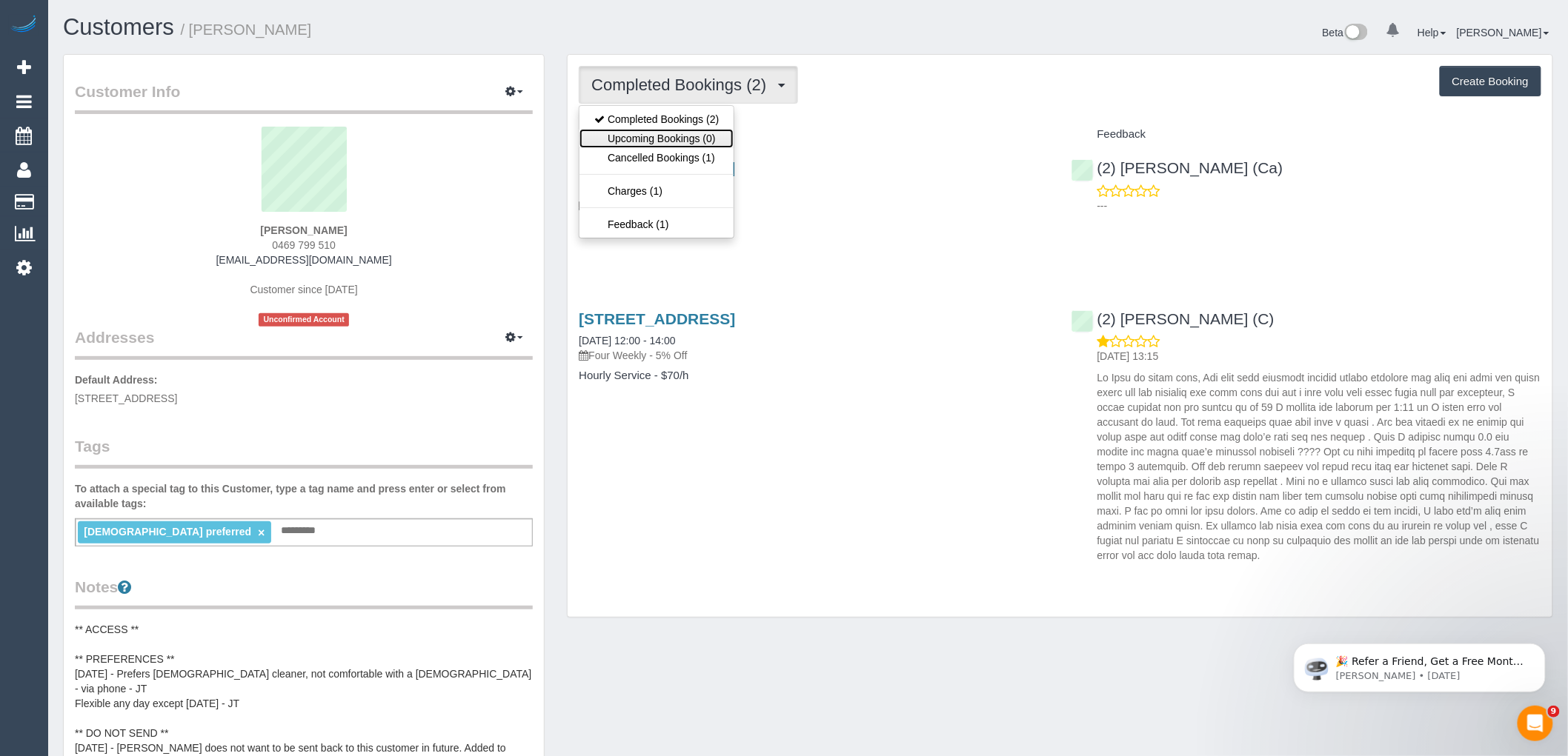
click at [707, 141] on link "Upcoming Bookings (0)" at bounding box center [656, 139] width 154 height 19
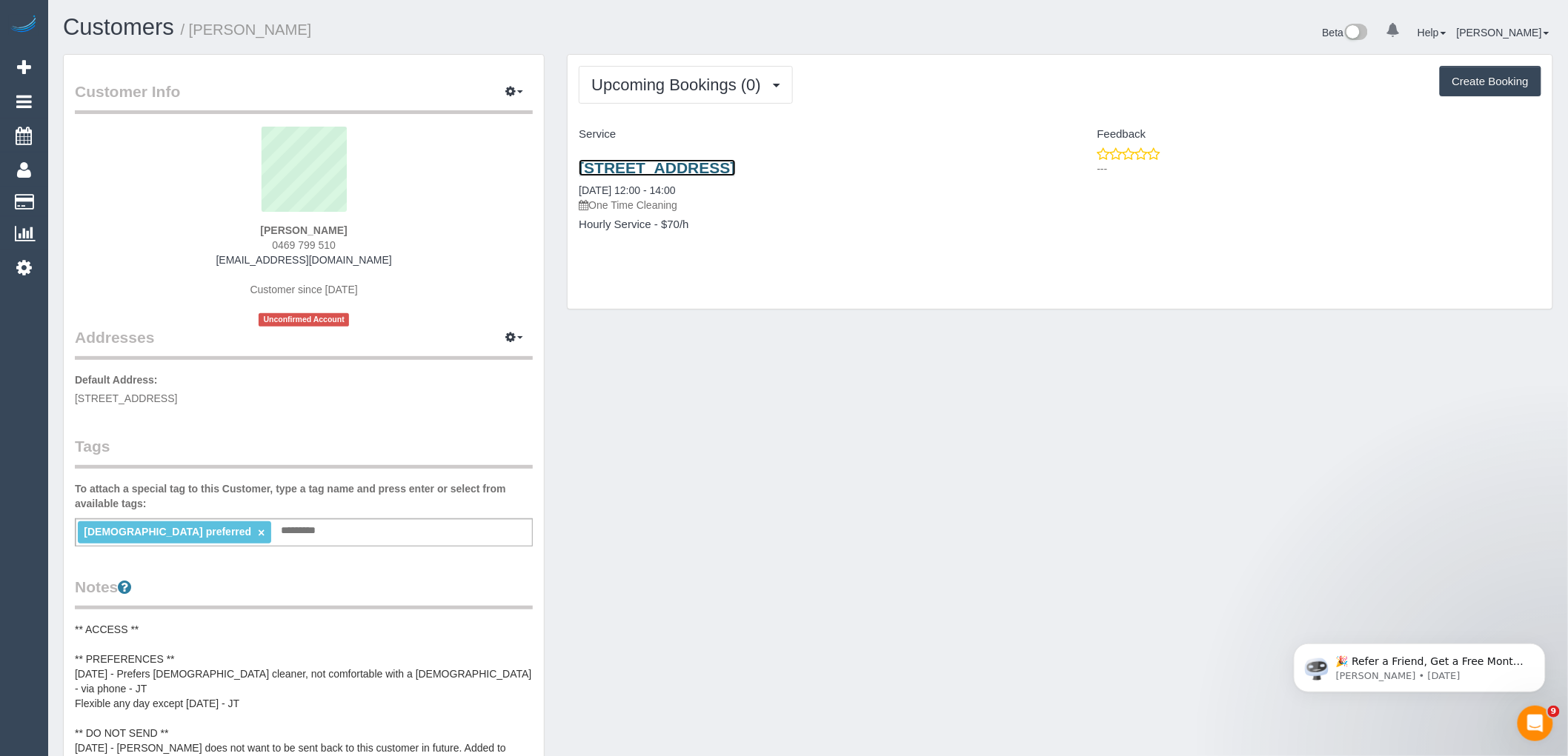
click at [735, 166] on link "40 Wood Street, Avondale Heights, VIC 3034" at bounding box center [657, 168] width 156 height 17
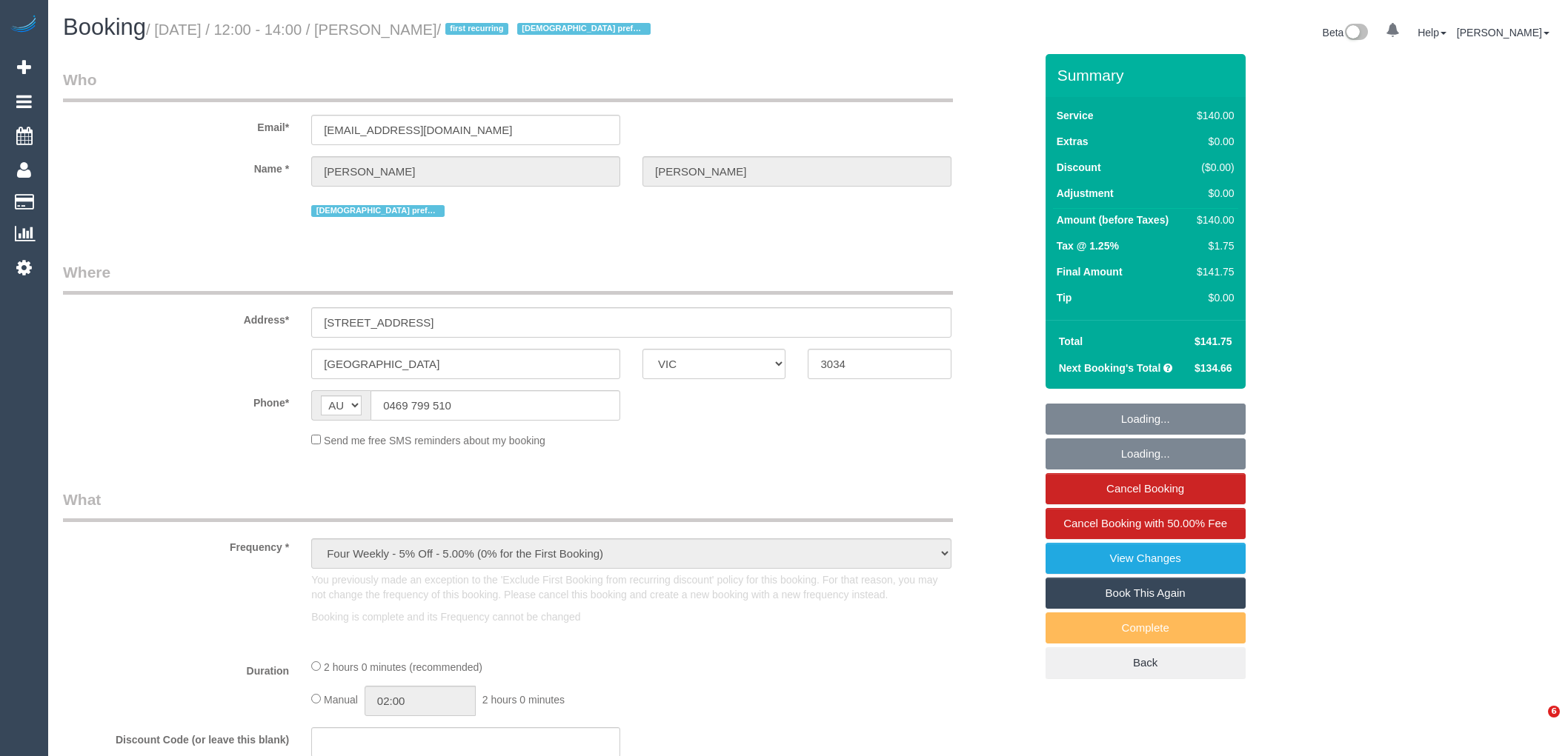
select select "VIC"
select select "string:stripe-pm_1RgIYz2GScqysDRV04NwMbwu"
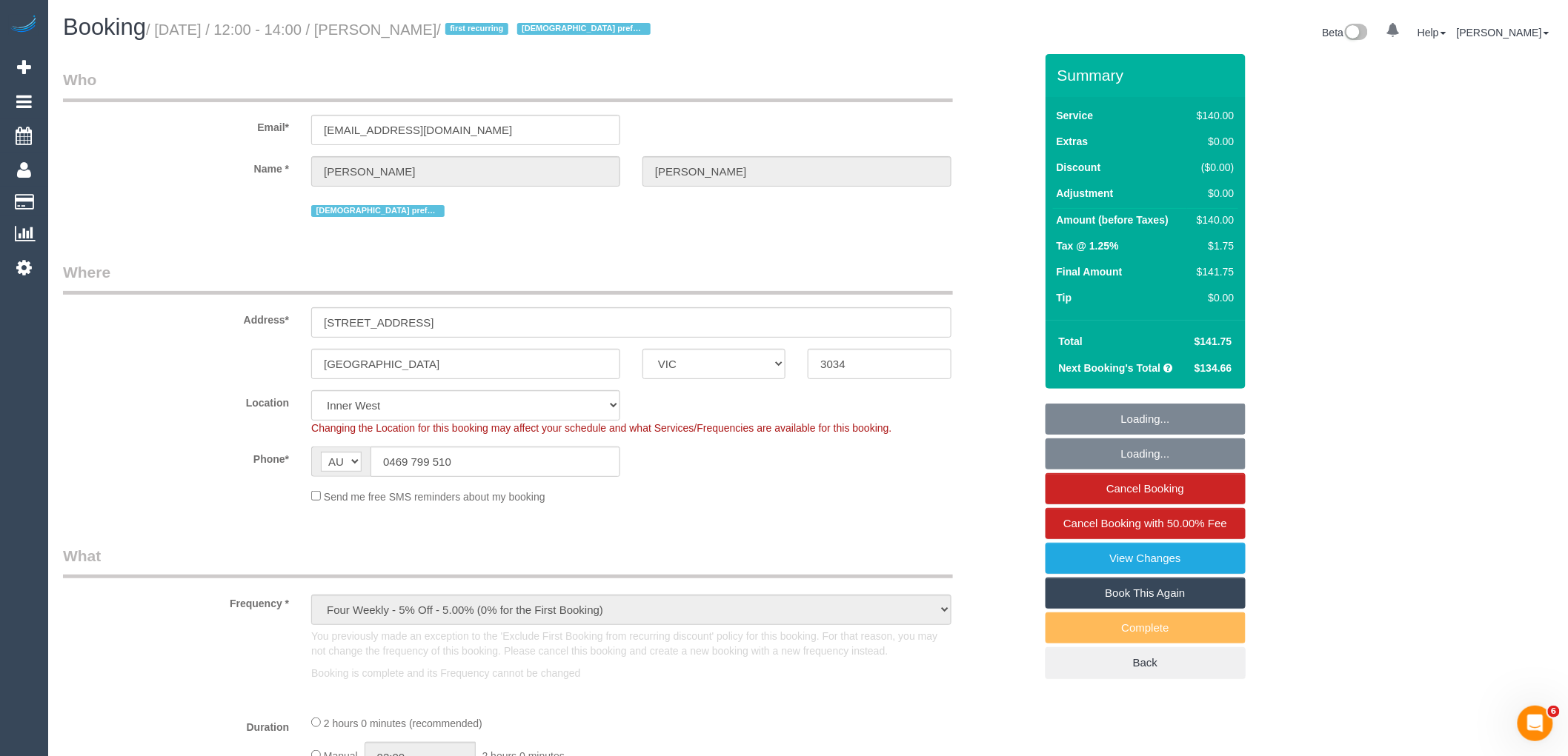
select select "object:560"
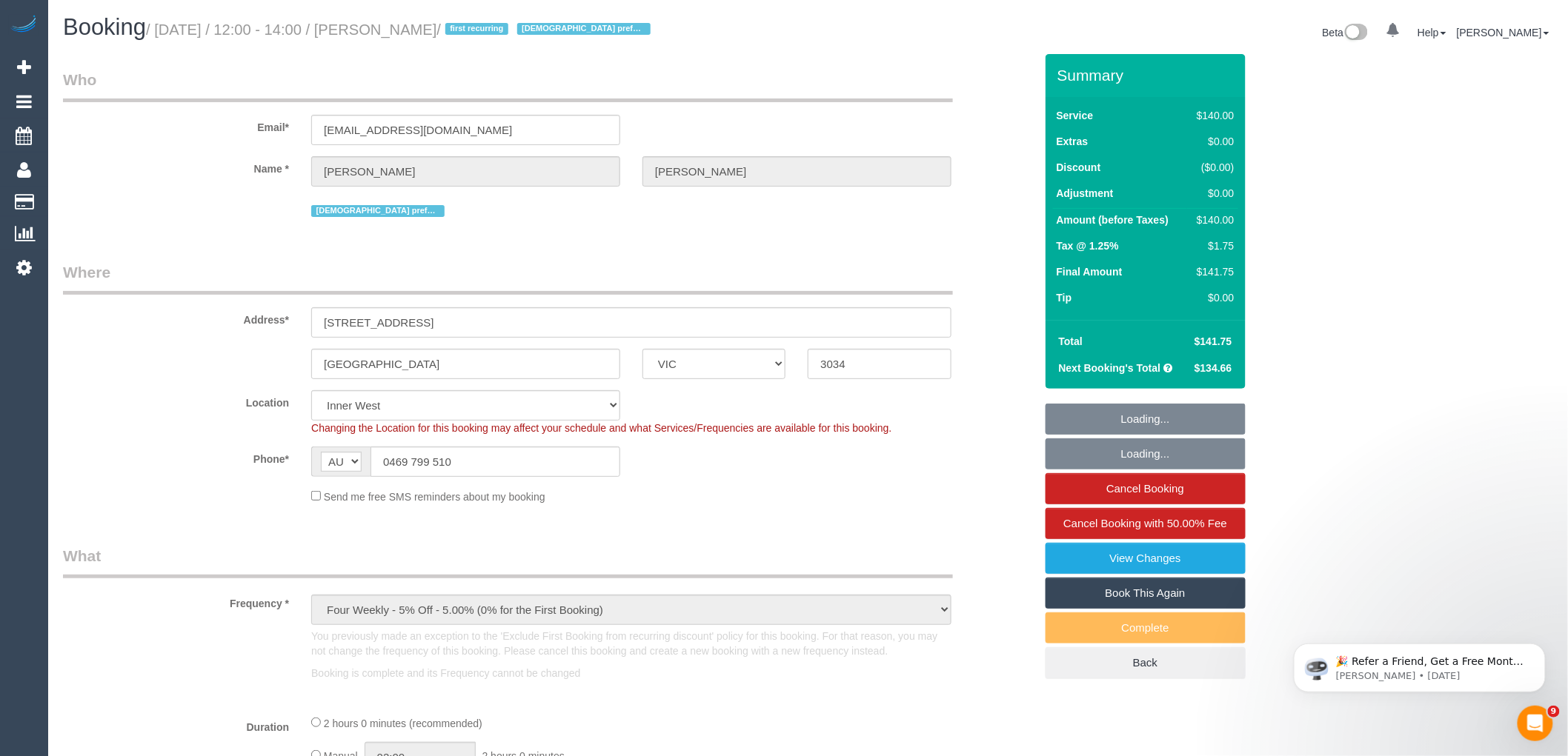
select select "number:28"
select select "number:14"
select select "number:18"
select select "number:22"
select select "spot1"
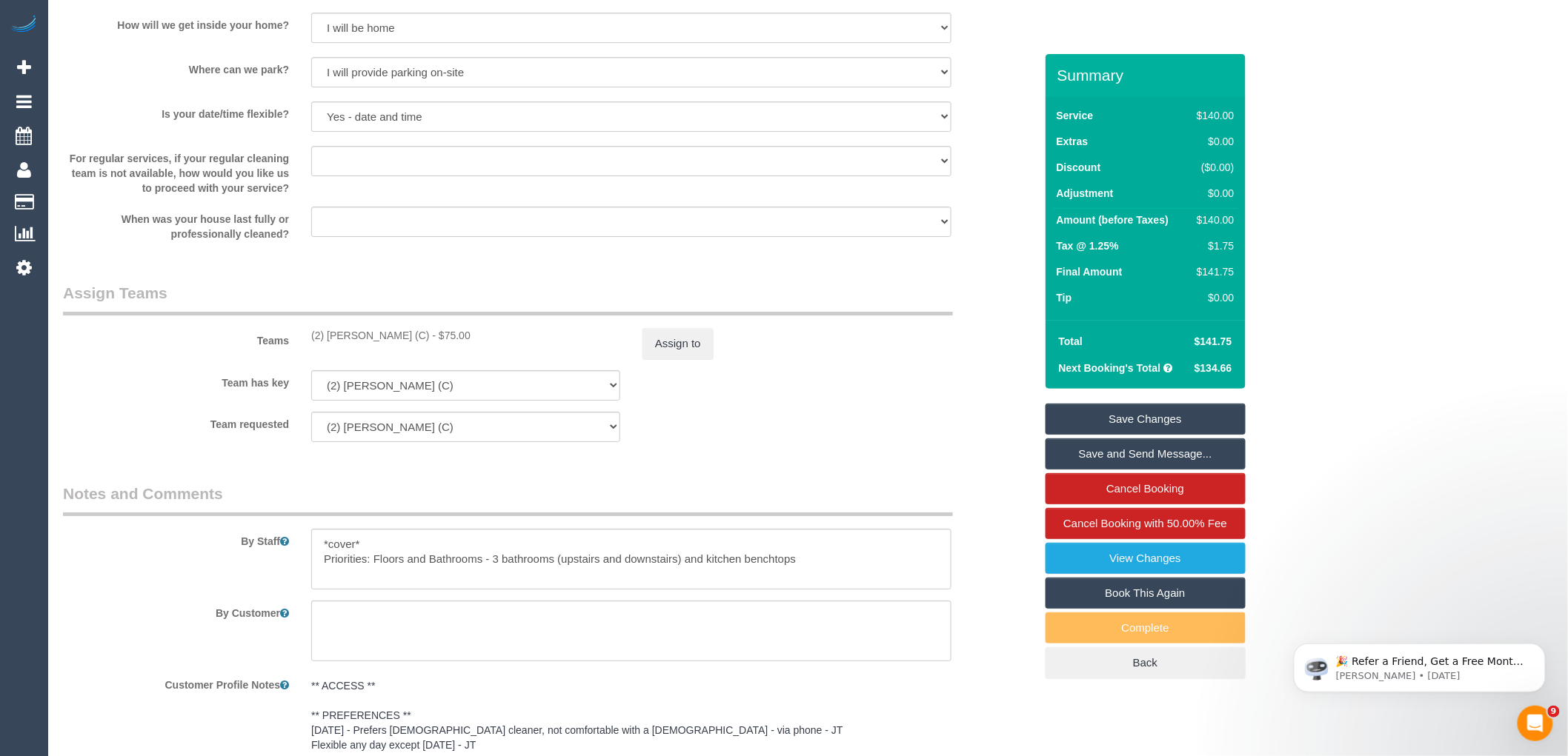
scroll to position [2386, 0]
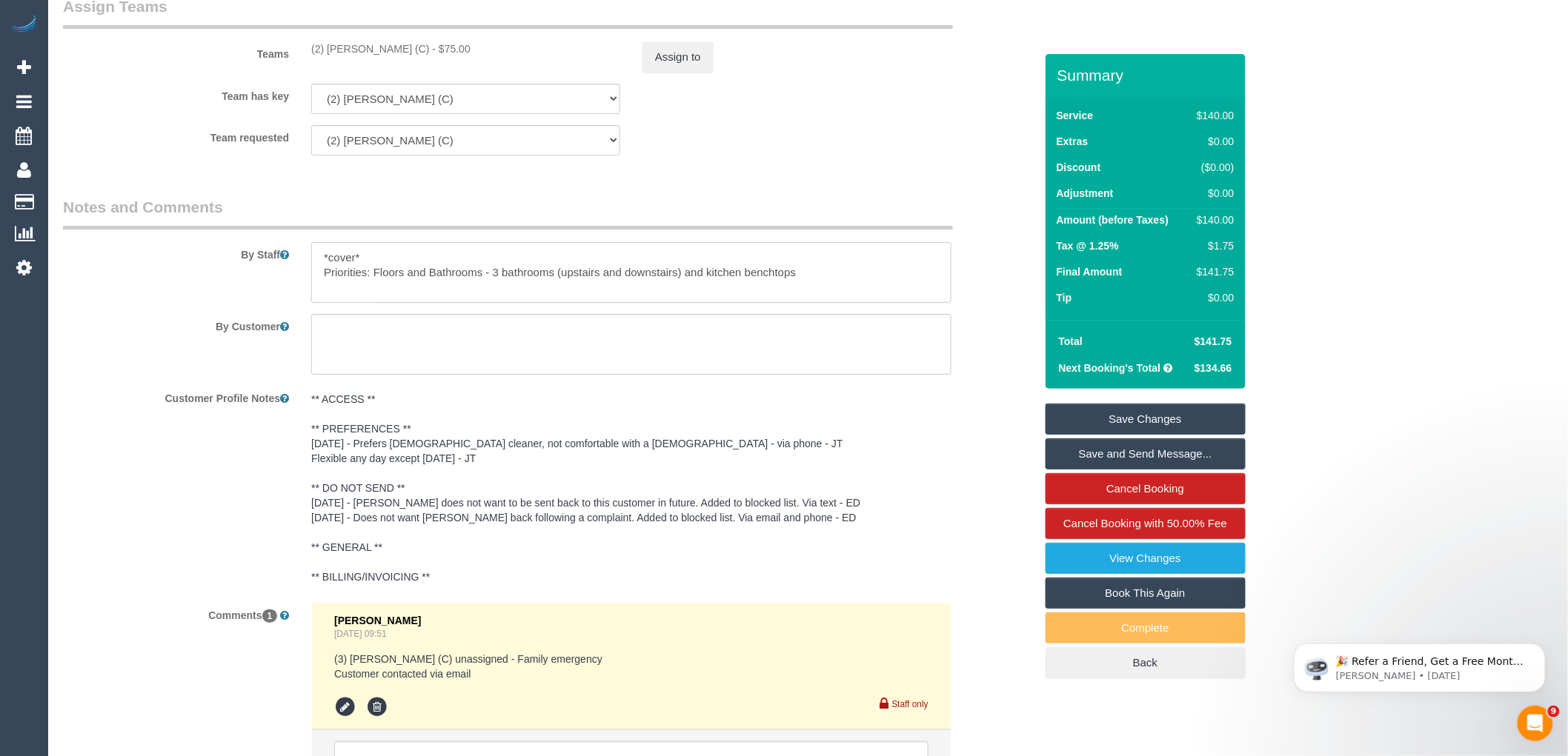
drag, startPoint x: 858, startPoint y: 280, endPoint x: 315, endPoint y: 286, distance: 543.0
click at [315, 286] on textarea at bounding box center [631, 272] width 640 height 60
click at [778, 272] on textarea at bounding box center [631, 272] width 640 height 60
drag, startPoint x: 835, startPoint y: 290, endPoint x: 316, endPoint y: 297, distance: 519.0
click at [316, 297] on textarea at bounding box center [631, 272] width 640 height 60
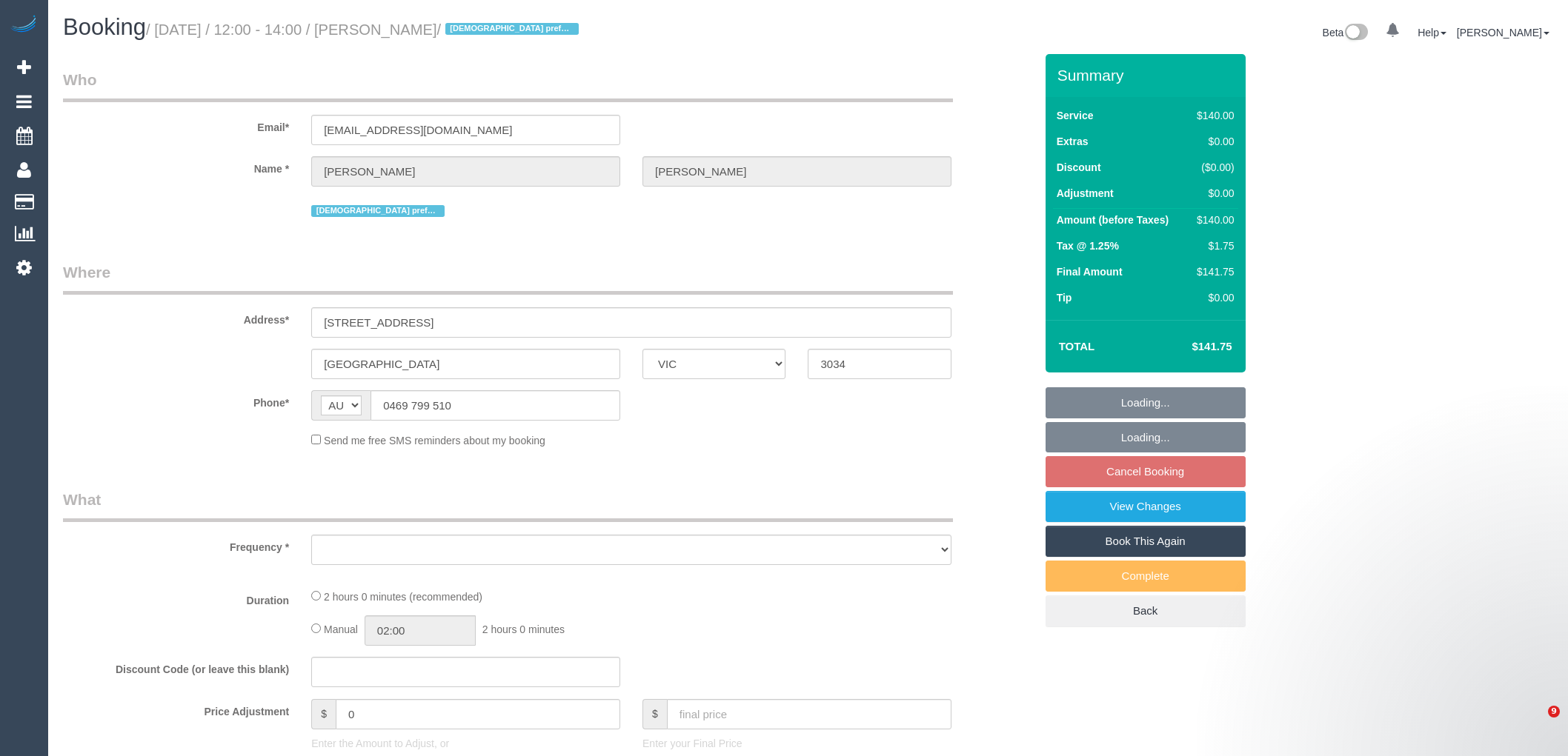
select select "VIC"
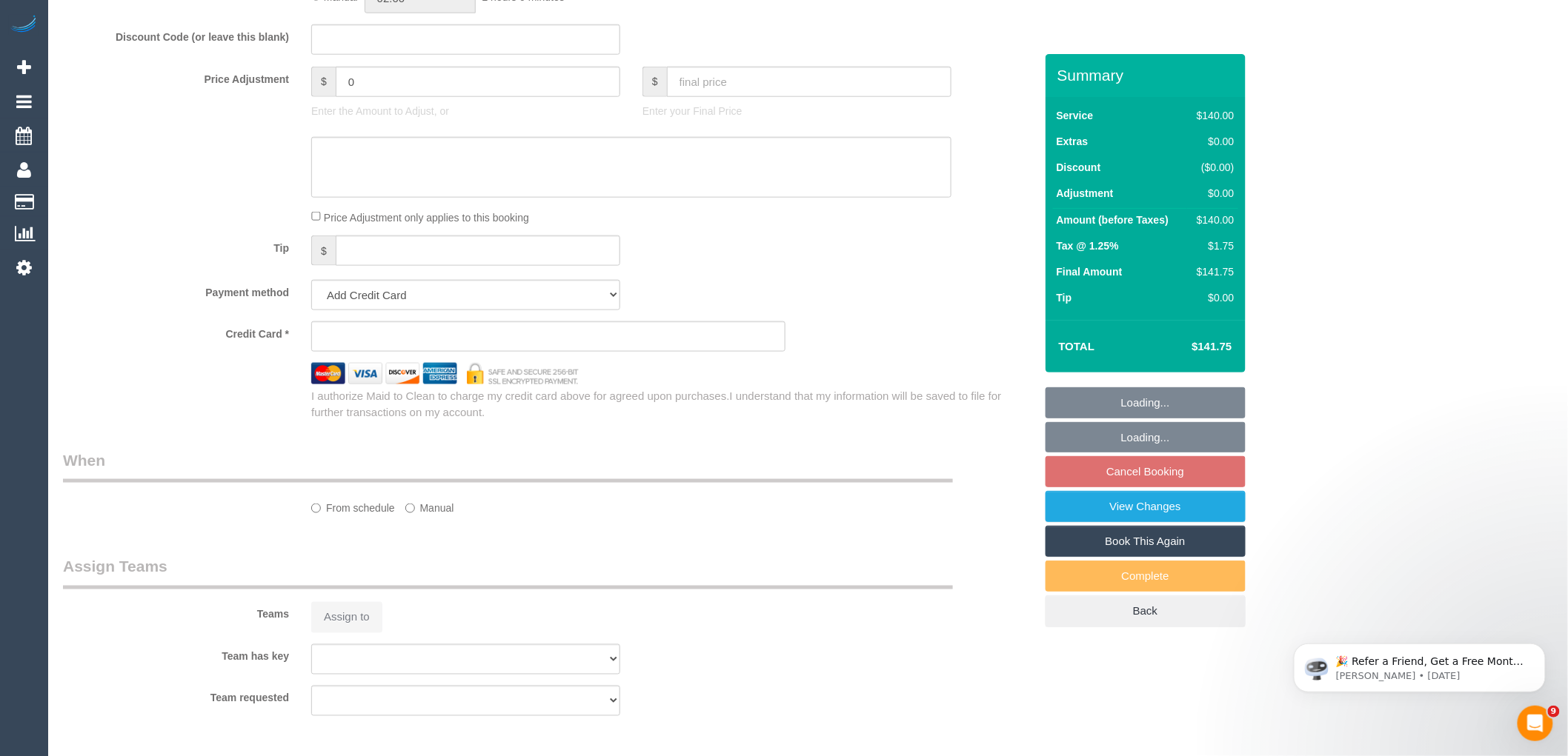
select select "object:531"
select select "string:stripe-pm_1RgIYz2GScqysDRV04NwMbwu"
select select "number:28"
select select "number:14"
select select "number:18"
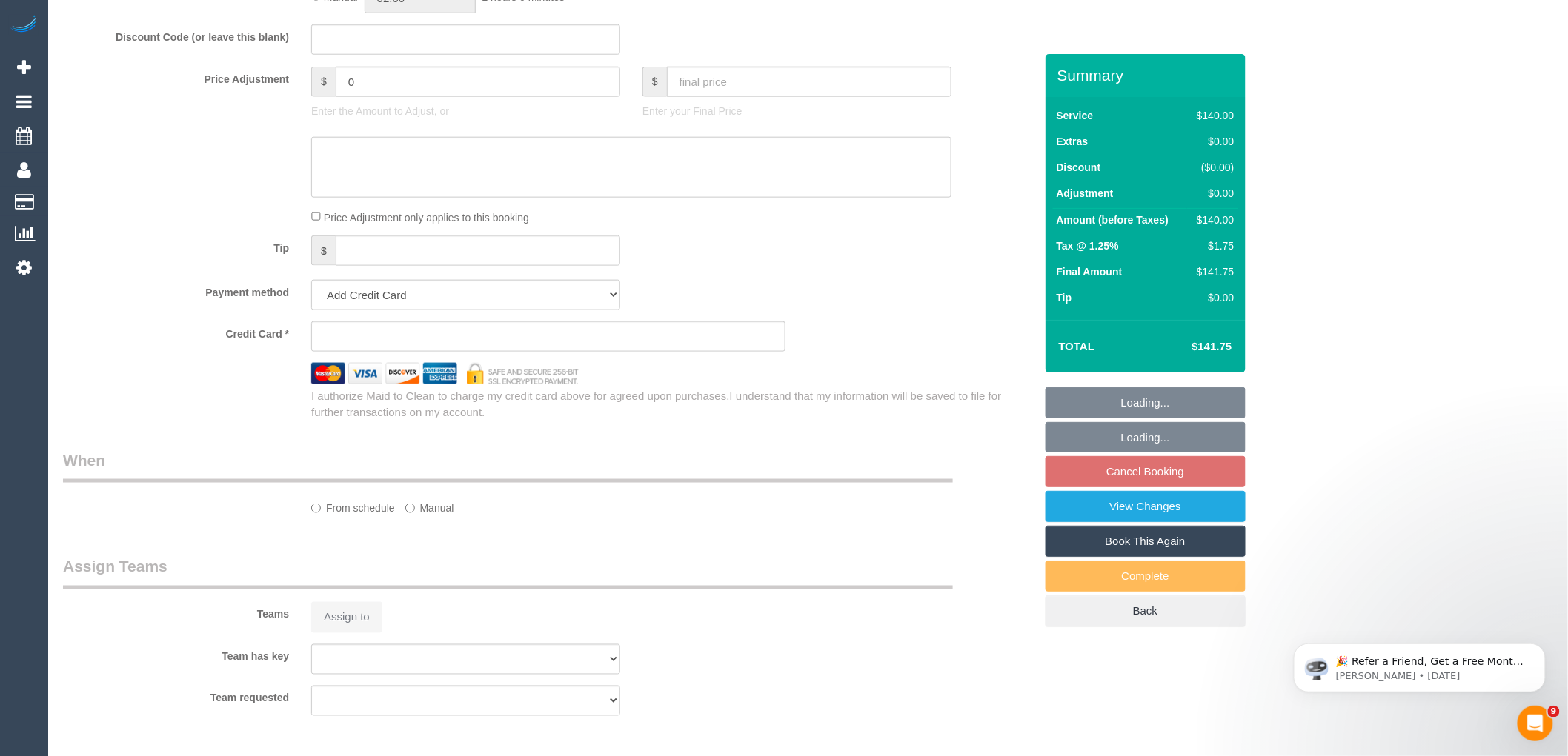
select select "number:22"
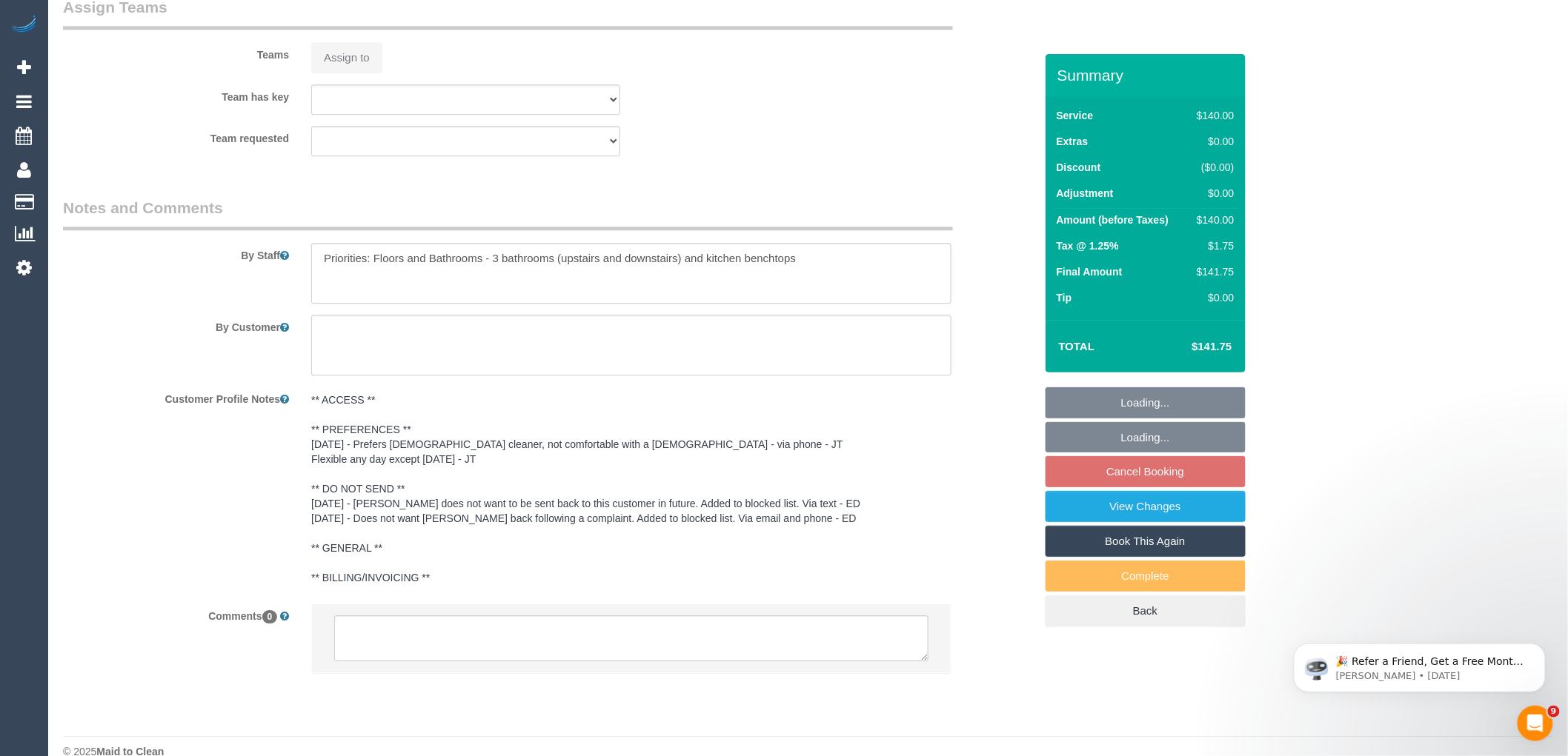
select select "object:860"
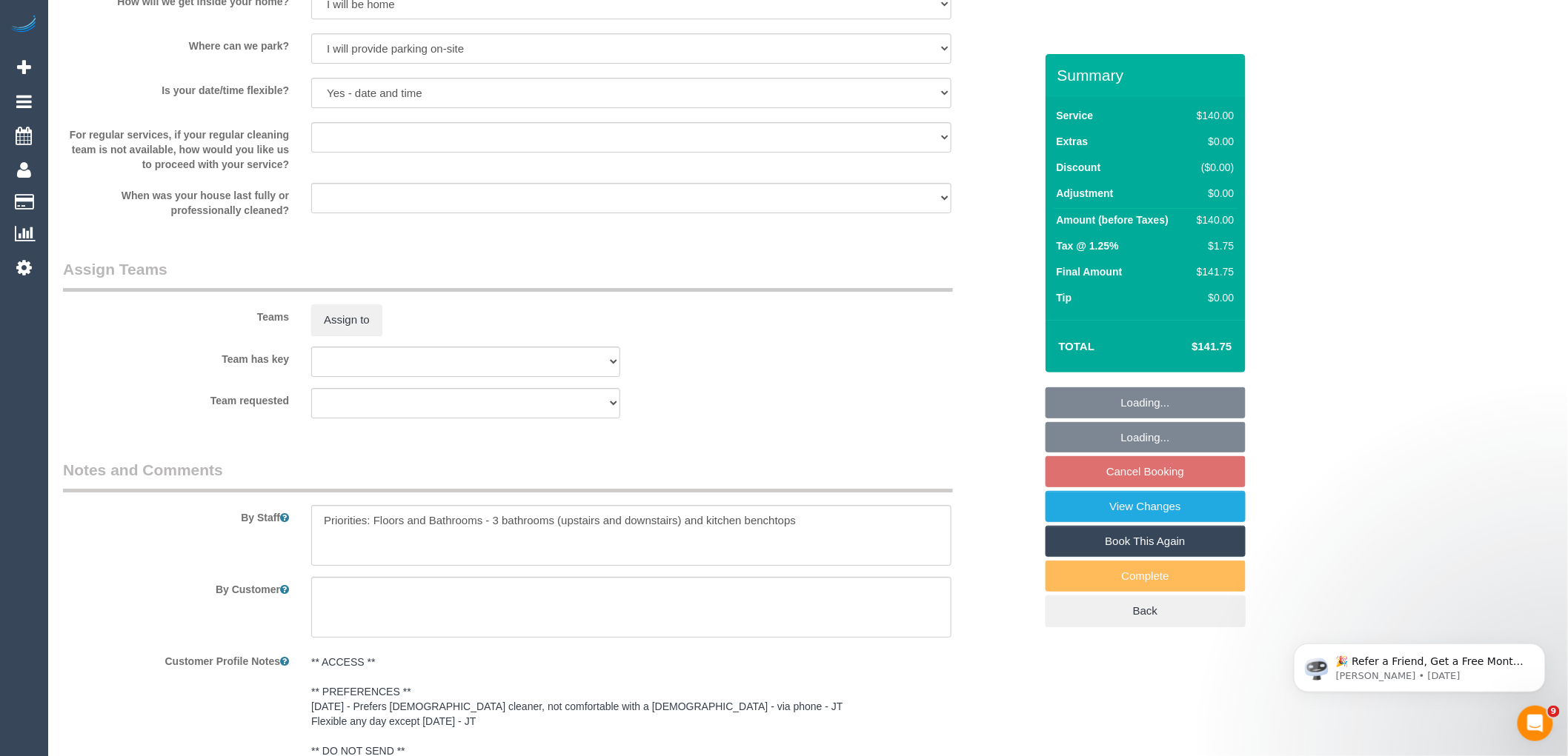
scroll to position [2304, 0]
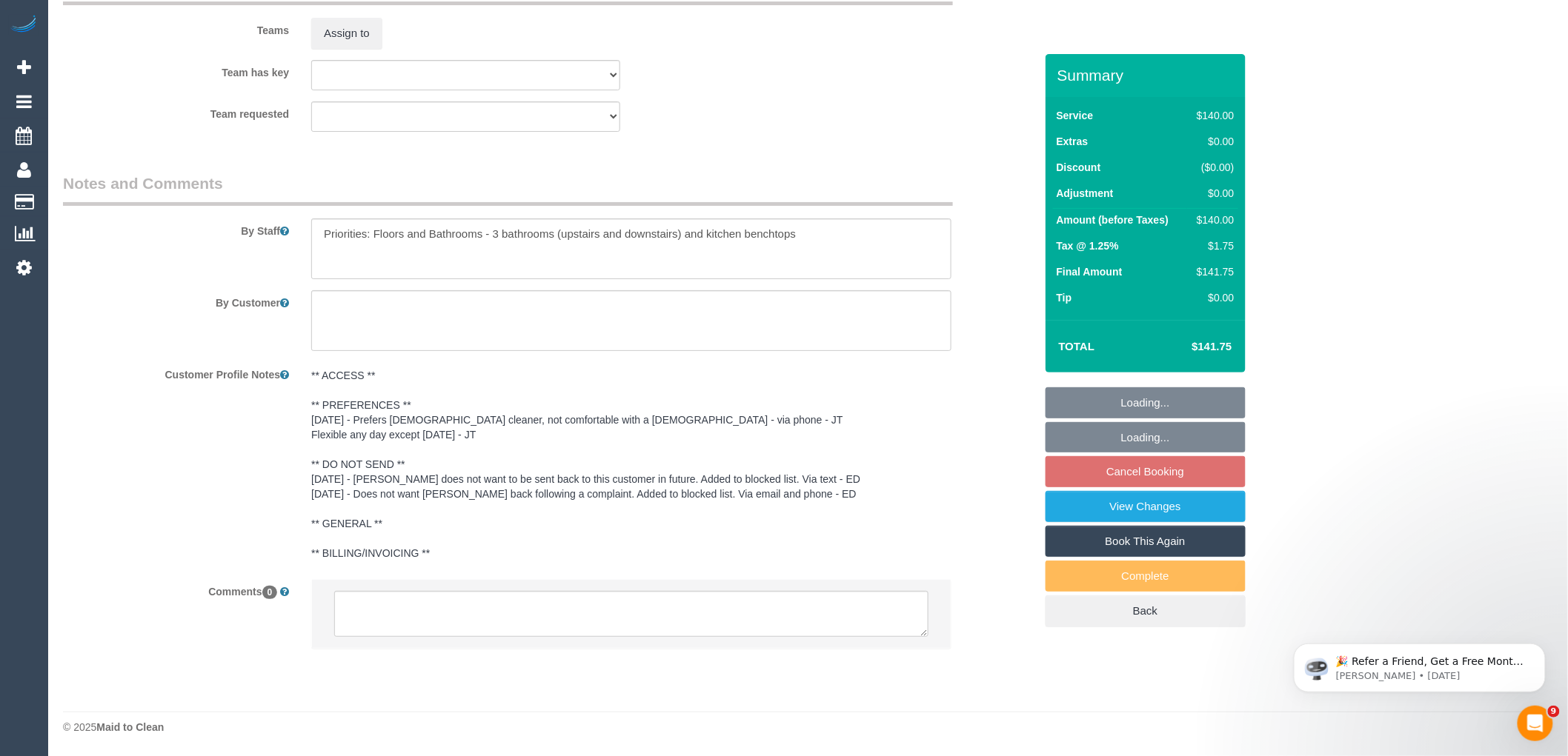
select select "spot4"
click at [433, 604] on textarea at bounding box center [632, 614] width 594 height 46
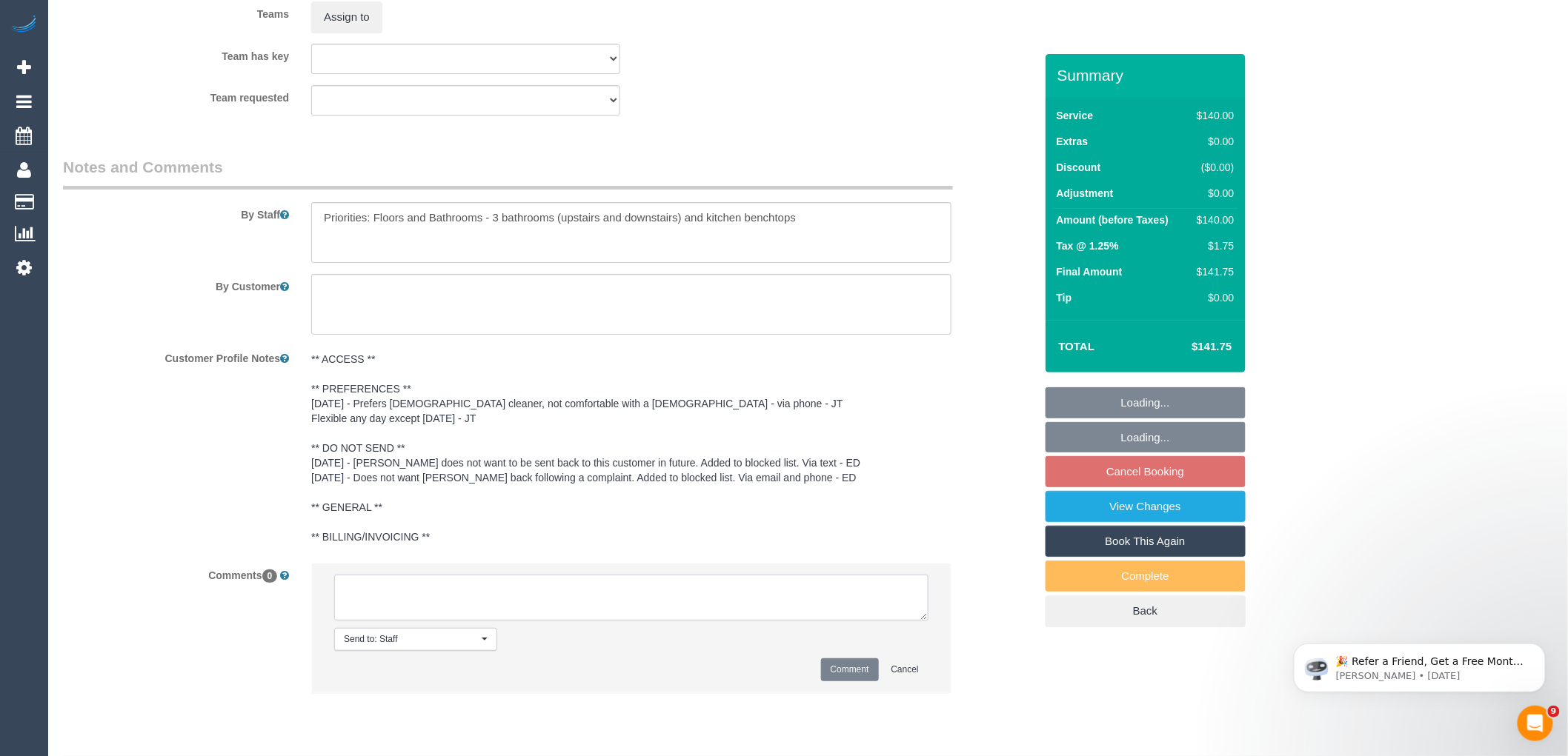
paste textarea "Most days mon-wed 12 pm arrival is good"
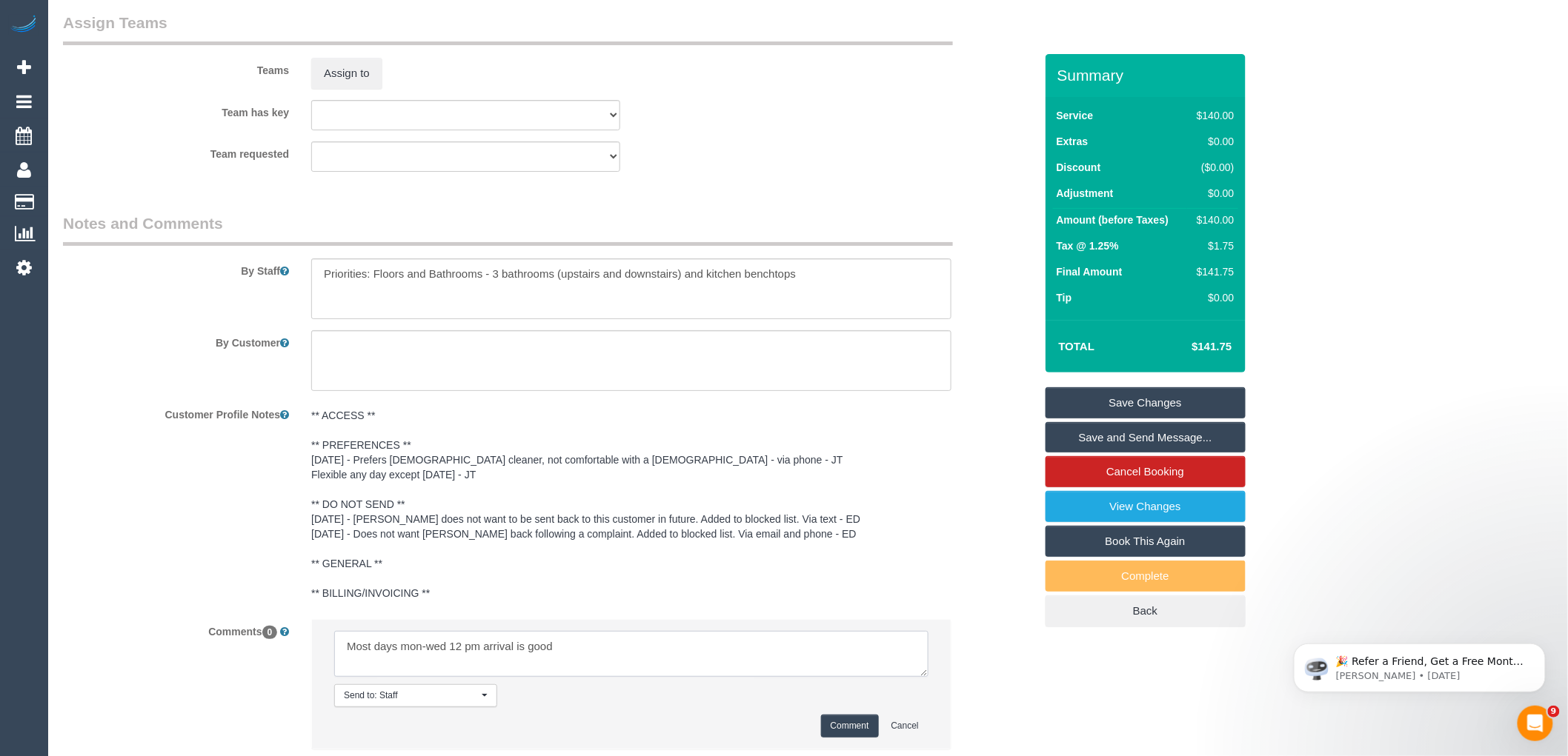
scroll to position [2366, 0]
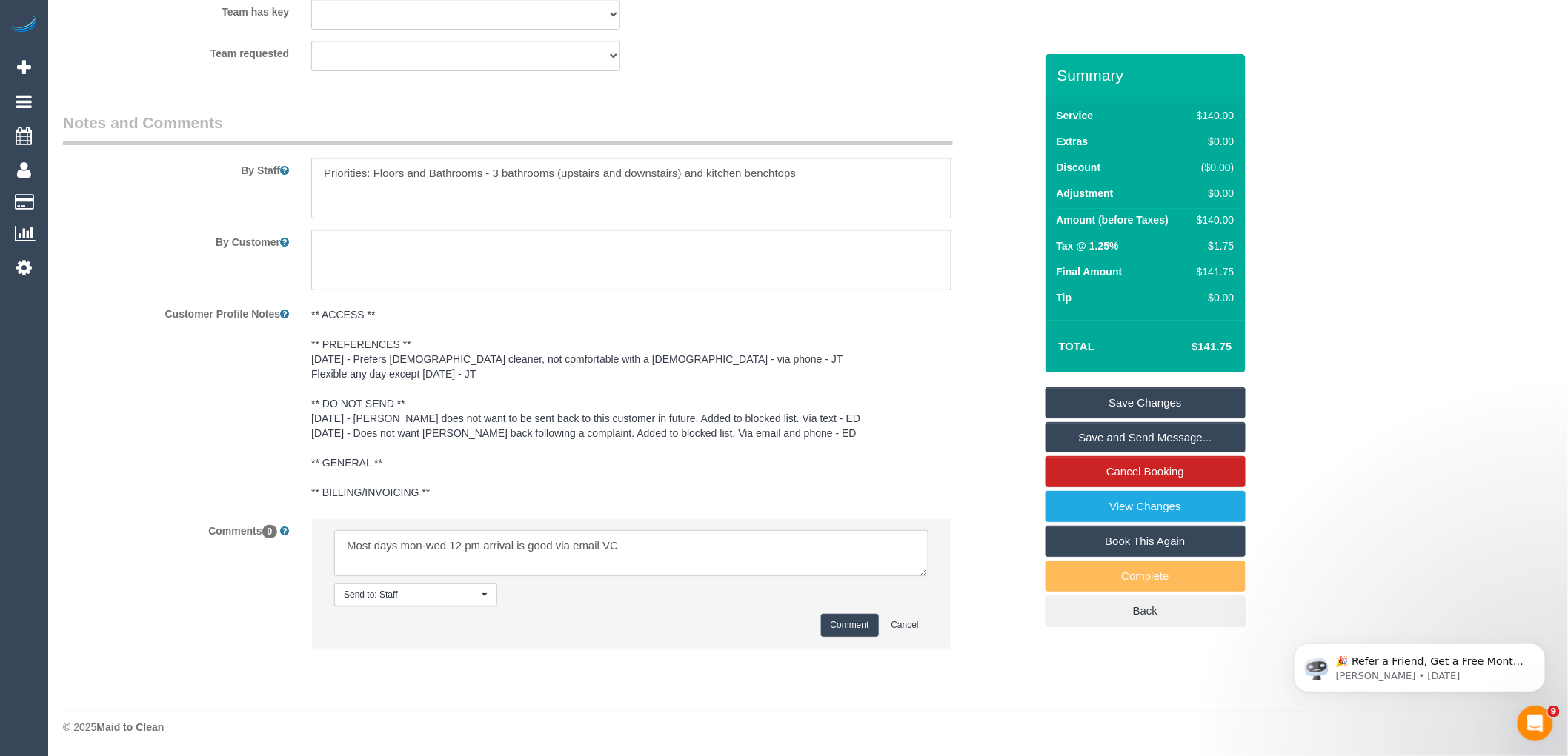
click at [717, 549] on textarea at bounding box center [632, 552] width 594 height 46
paste textarea "cnv_1flkeo7s"
type textarea "Most days mon-wed 12 pm arrival is good via email cnv_1flkeo7s"
click at [854, 623] on button "Comment" at bounding box center [850, 626] width 58 height 23
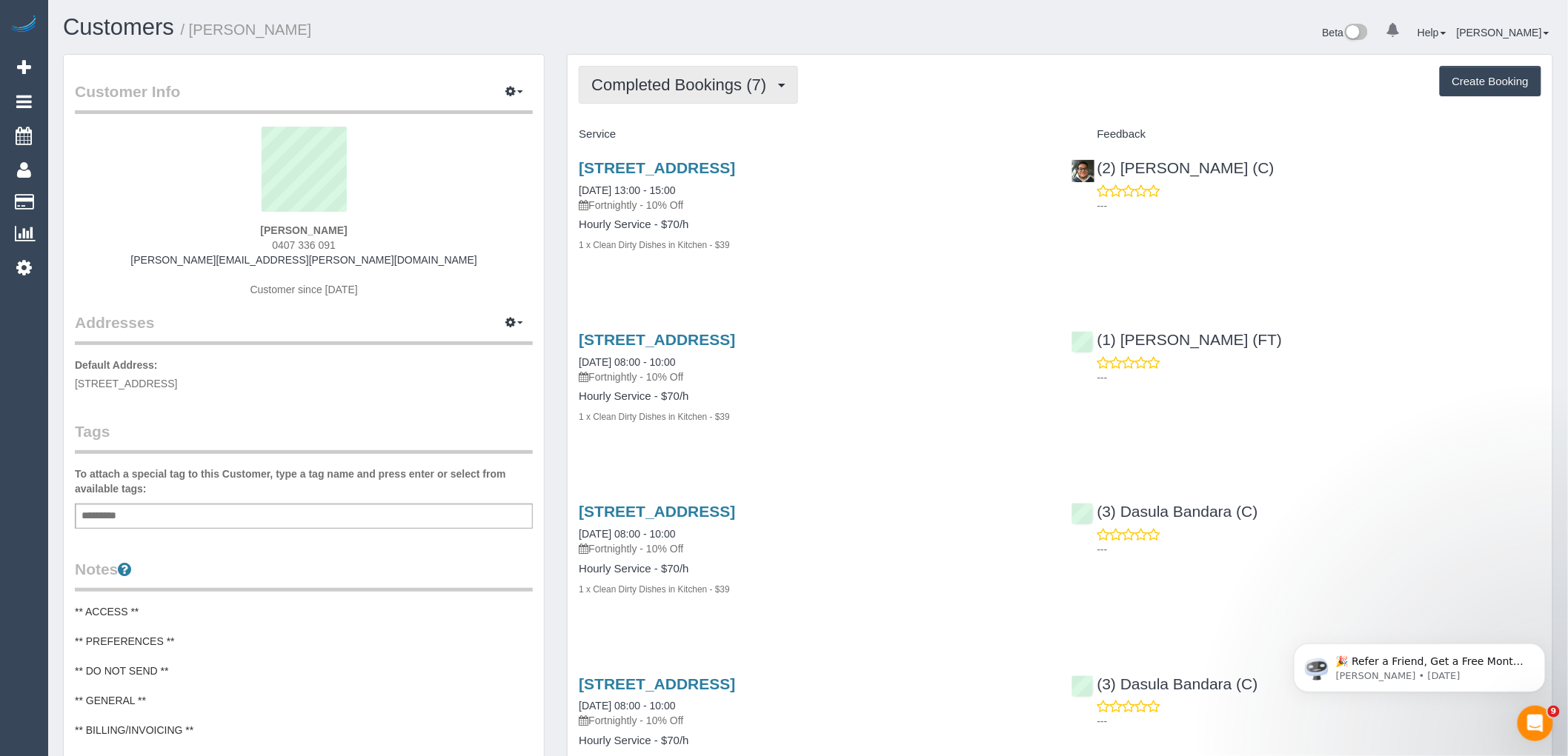
click at [704, 90] on span "Completed Bookings (7)" at bounding box center [682, 85] width 182 height 19
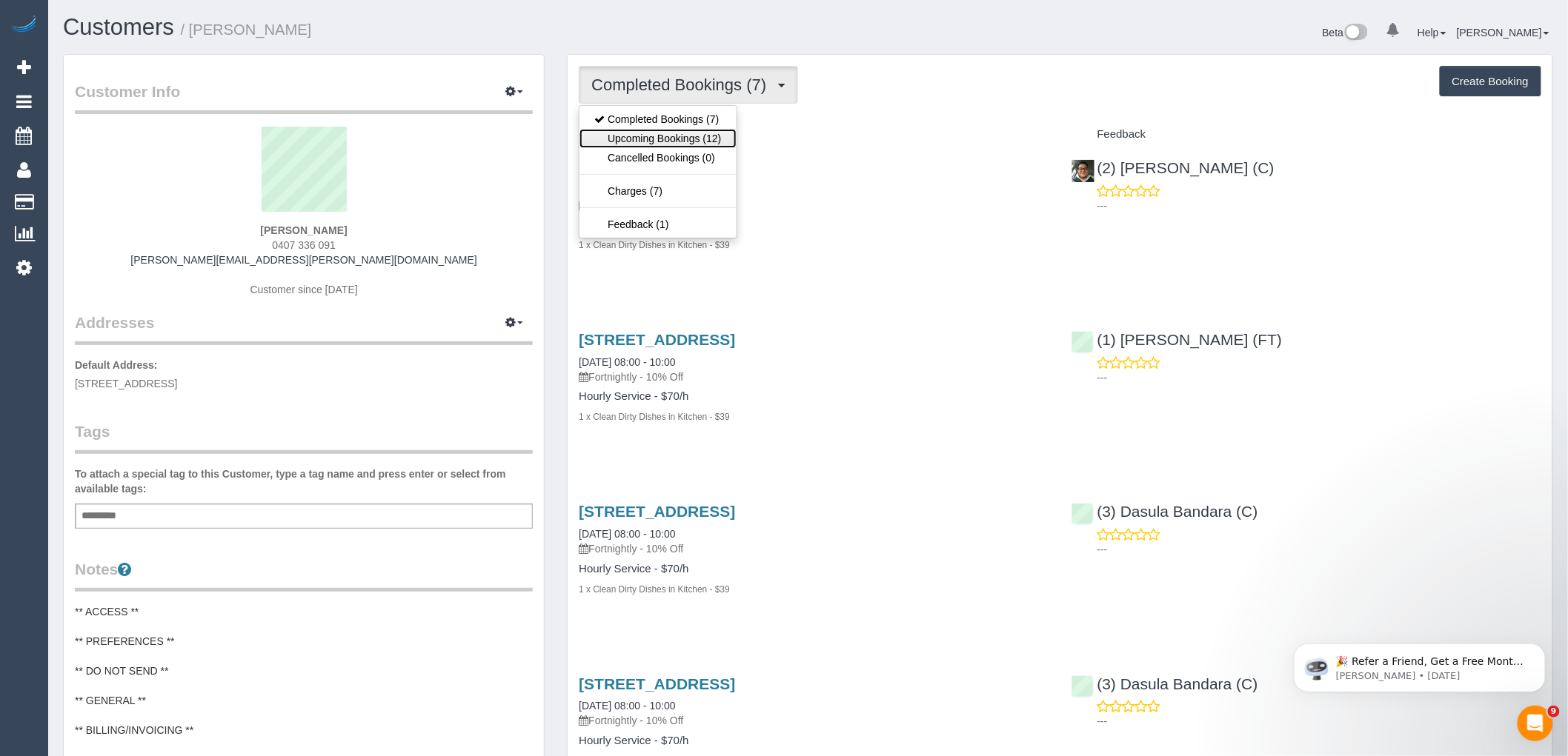
click at [700, 133] on link "Upcoming Bookings (12)" at bounding box center [658, 139] width 156 height 19
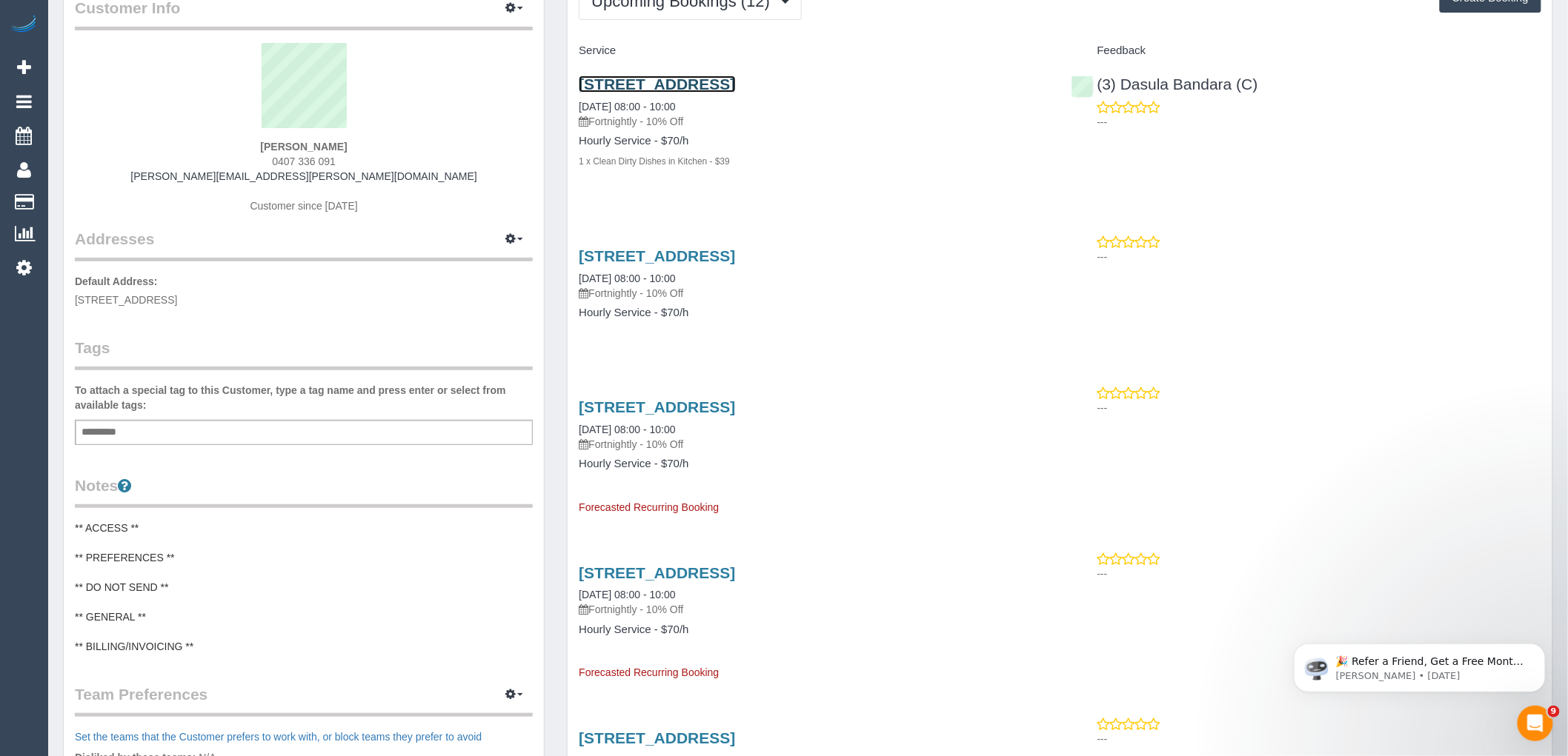
scroll to position [165, 0]
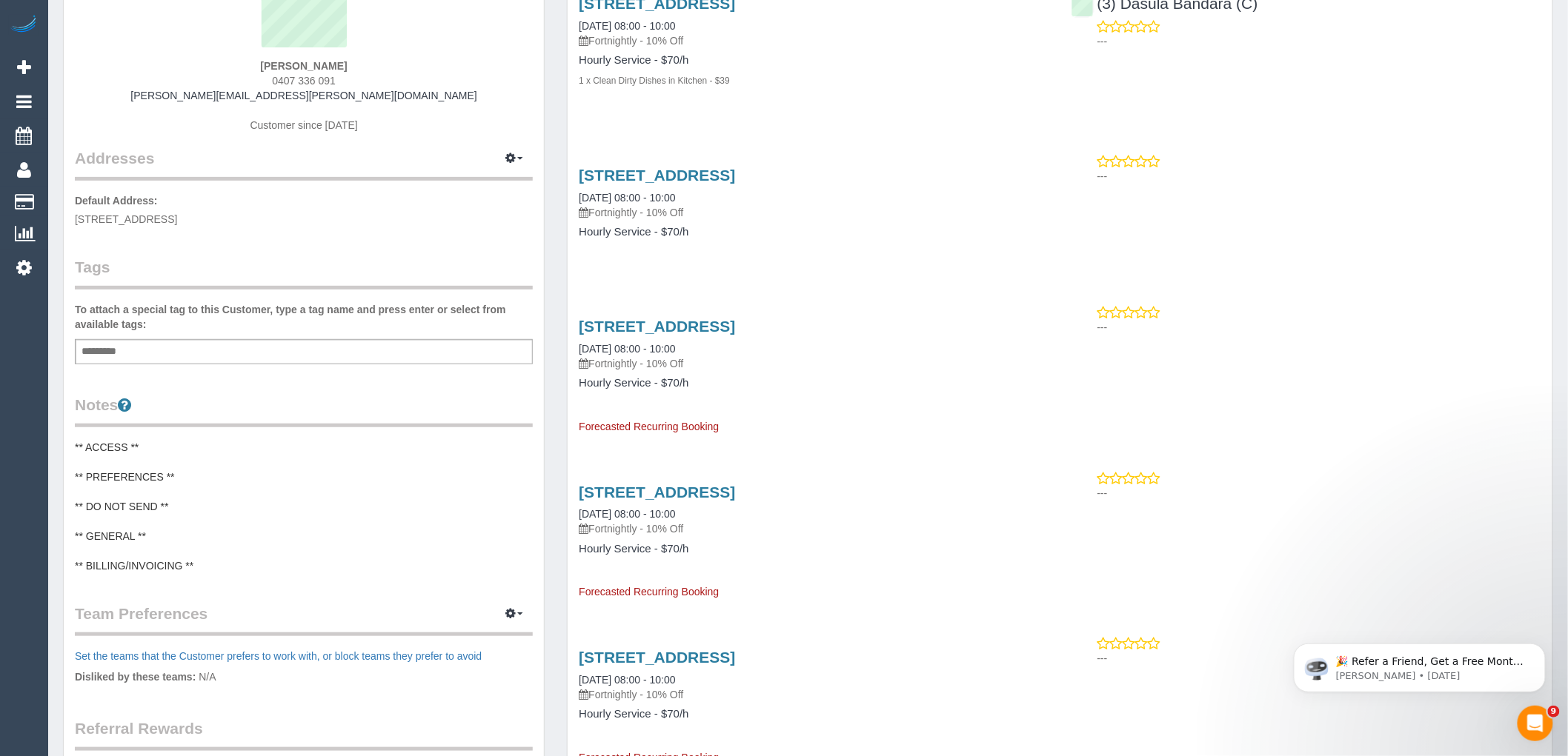
click at [191, 485] on pre "** ACCESS ** ** PREFERENCES ** ** DO NOT SEND ** ** GENERAL ** ** BILLING/INVOI…" at bounding box center [304, 507] width 458 height 133
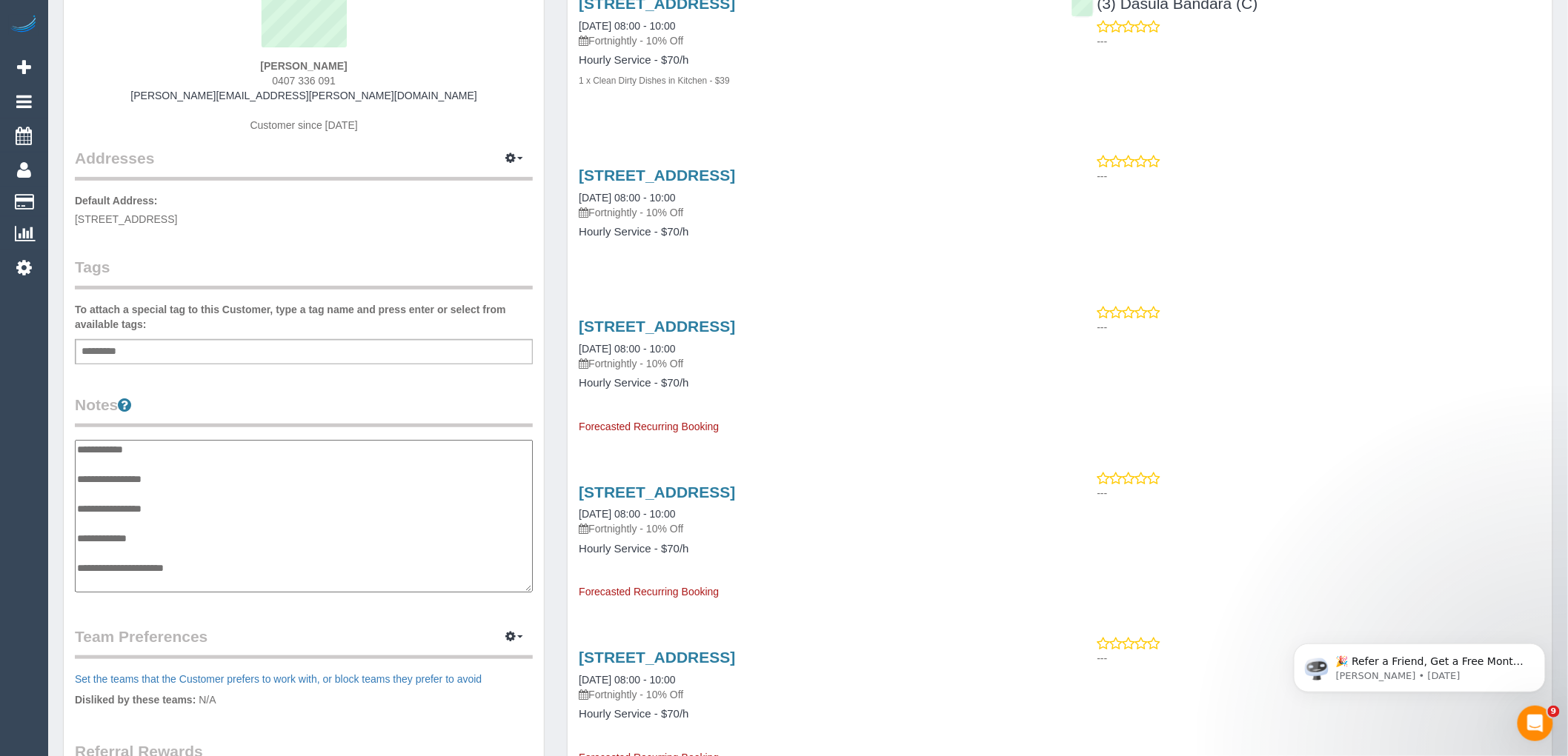
click at [191, 481] on textarea "**********" at bounding box center [304, 516] width 458 height 152
type textarea "**********"
click at [271, 405] on legend "Notes" at bounding box center [304, 410] width 458 height 33
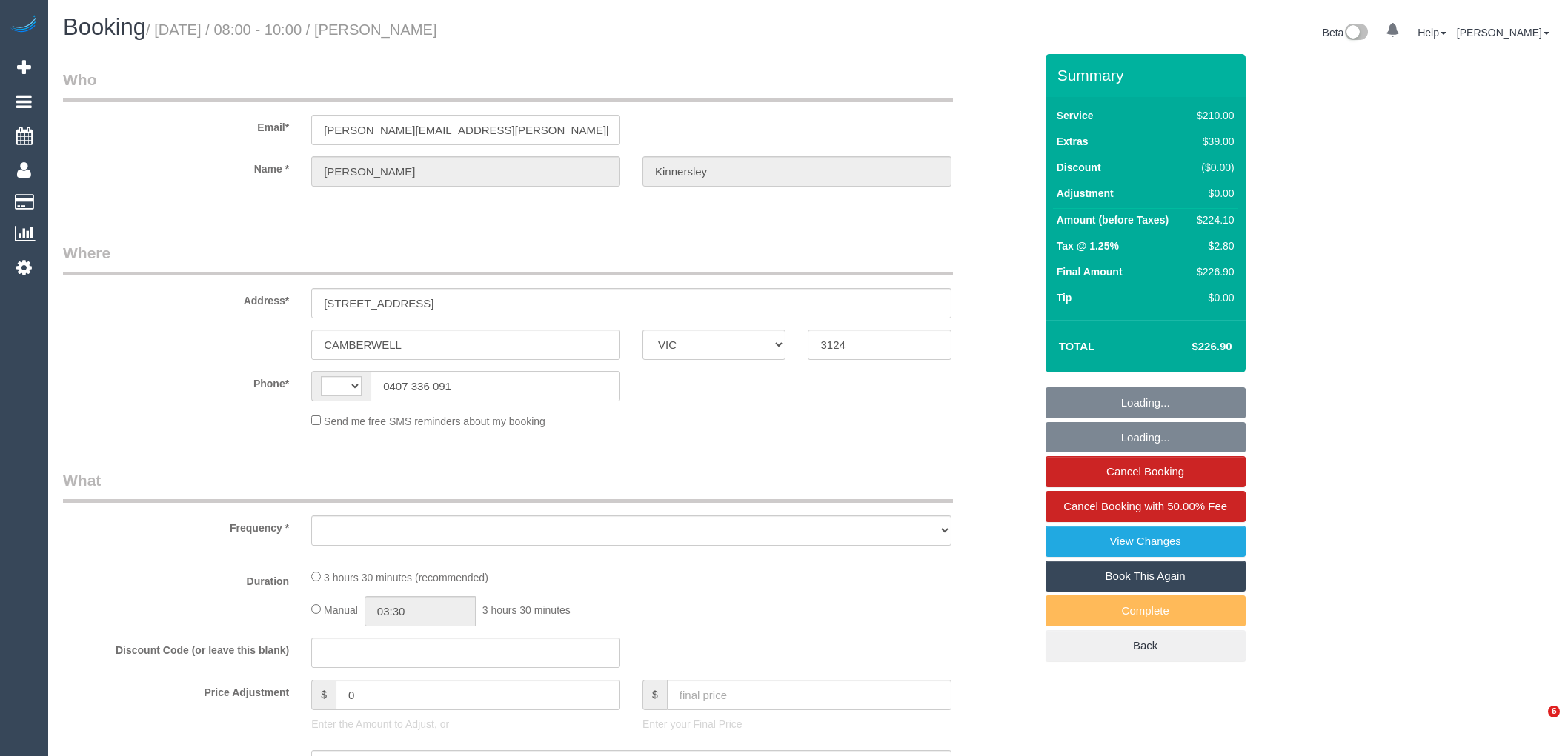
select select "VIC"
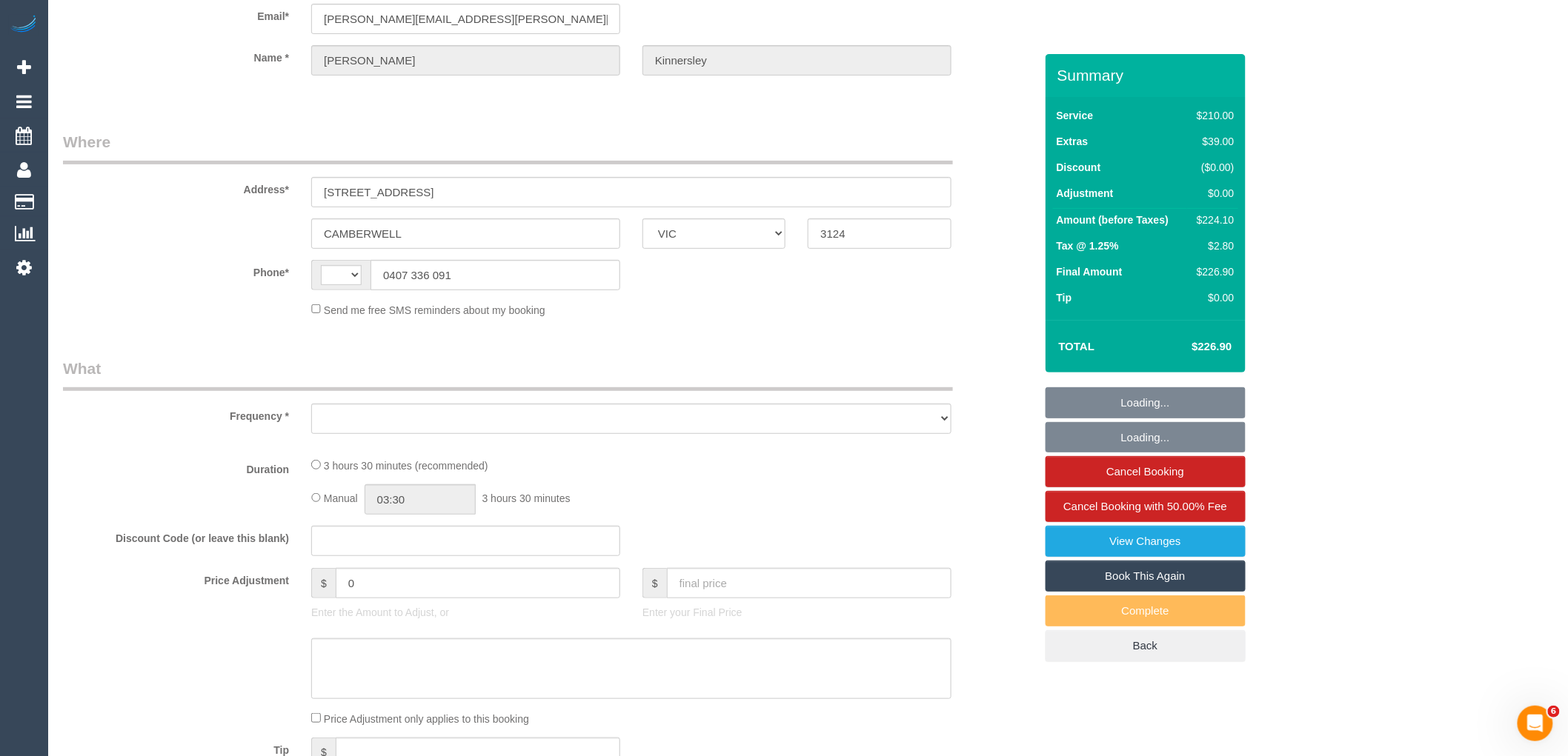
select select "string:stripe-pm_1RjrcA2GScqysDRVQneTCag3"
select select "180"
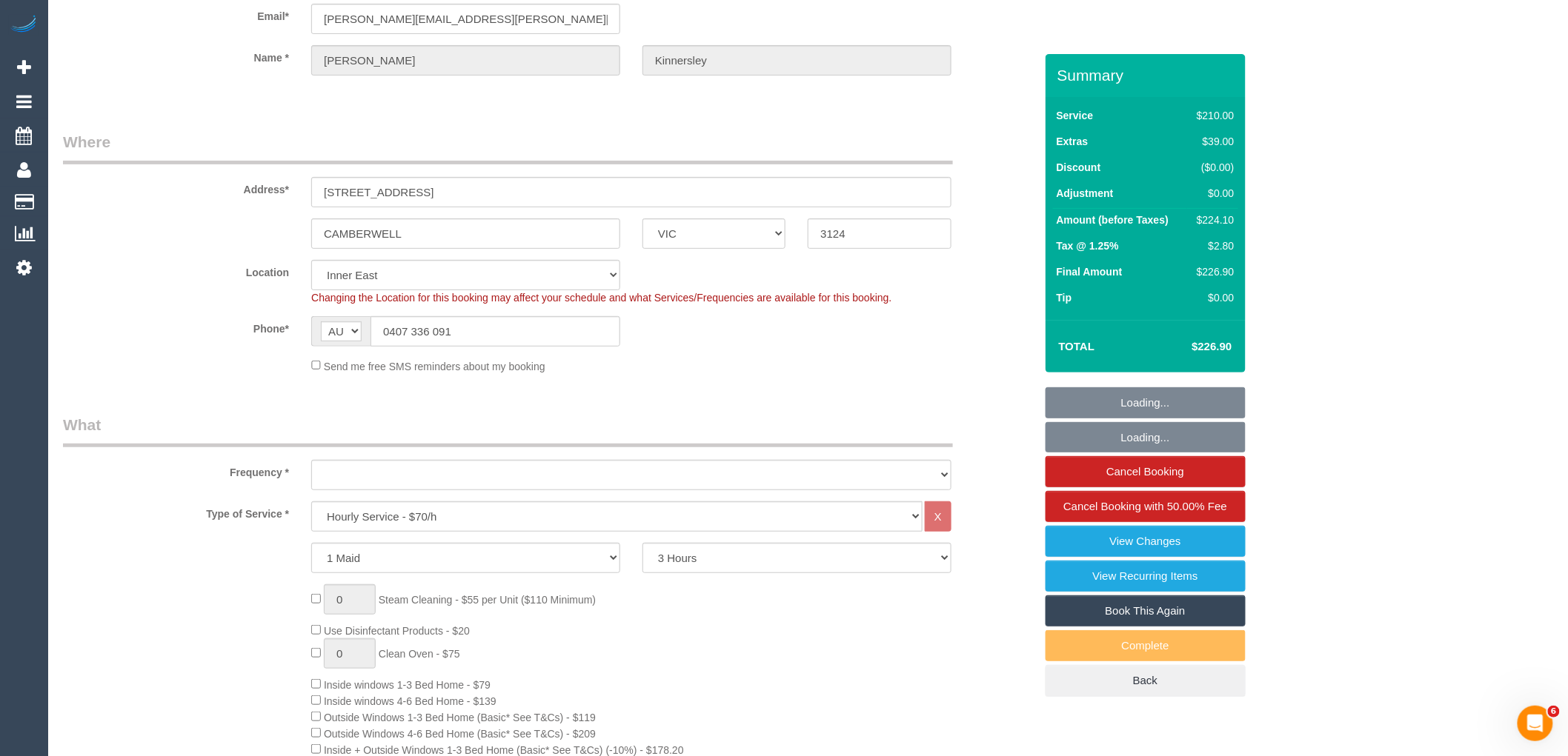
select select "string:AU"
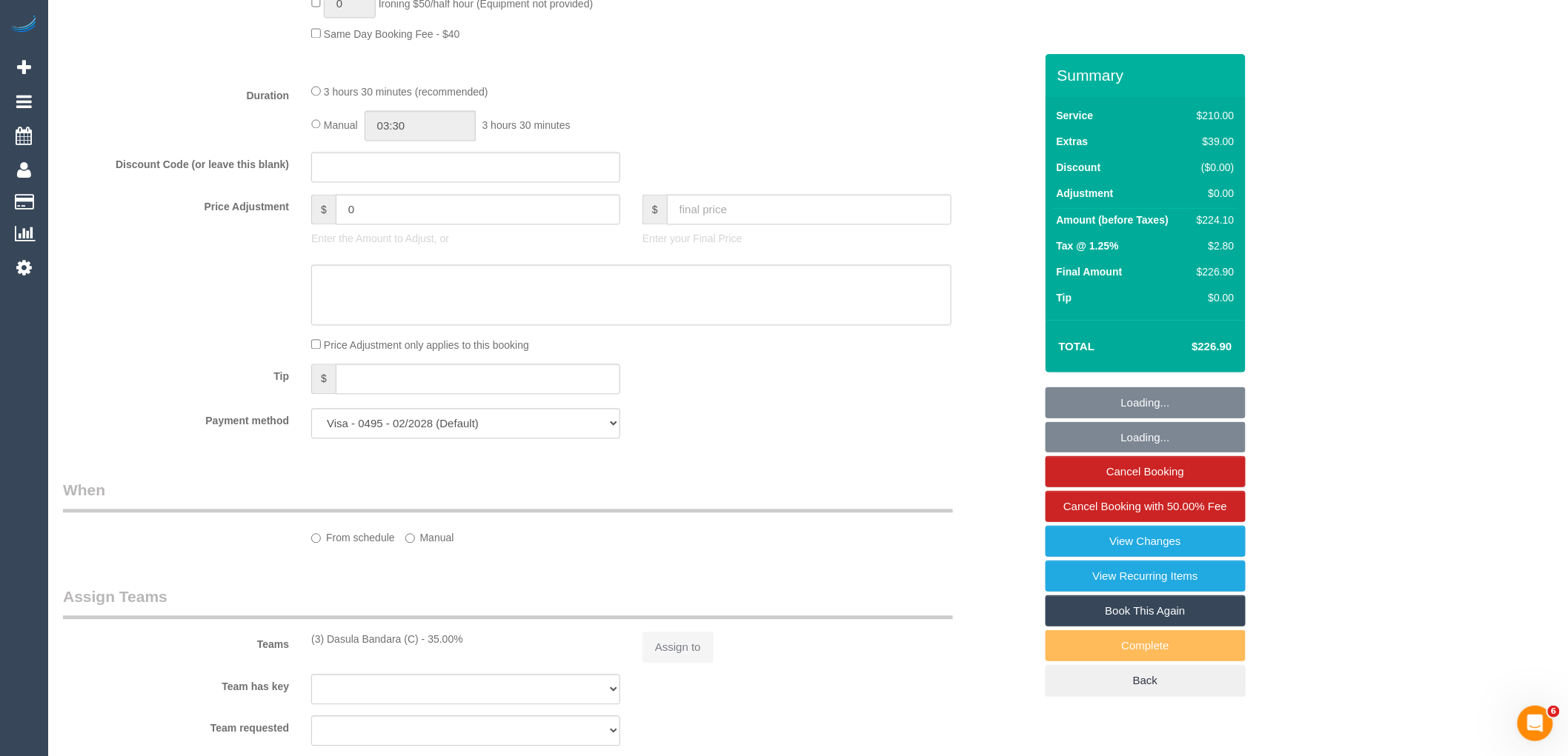
select select "object:863"
select select "number:30"
select select "number:14"
select select "number:18"
select select "number:22"
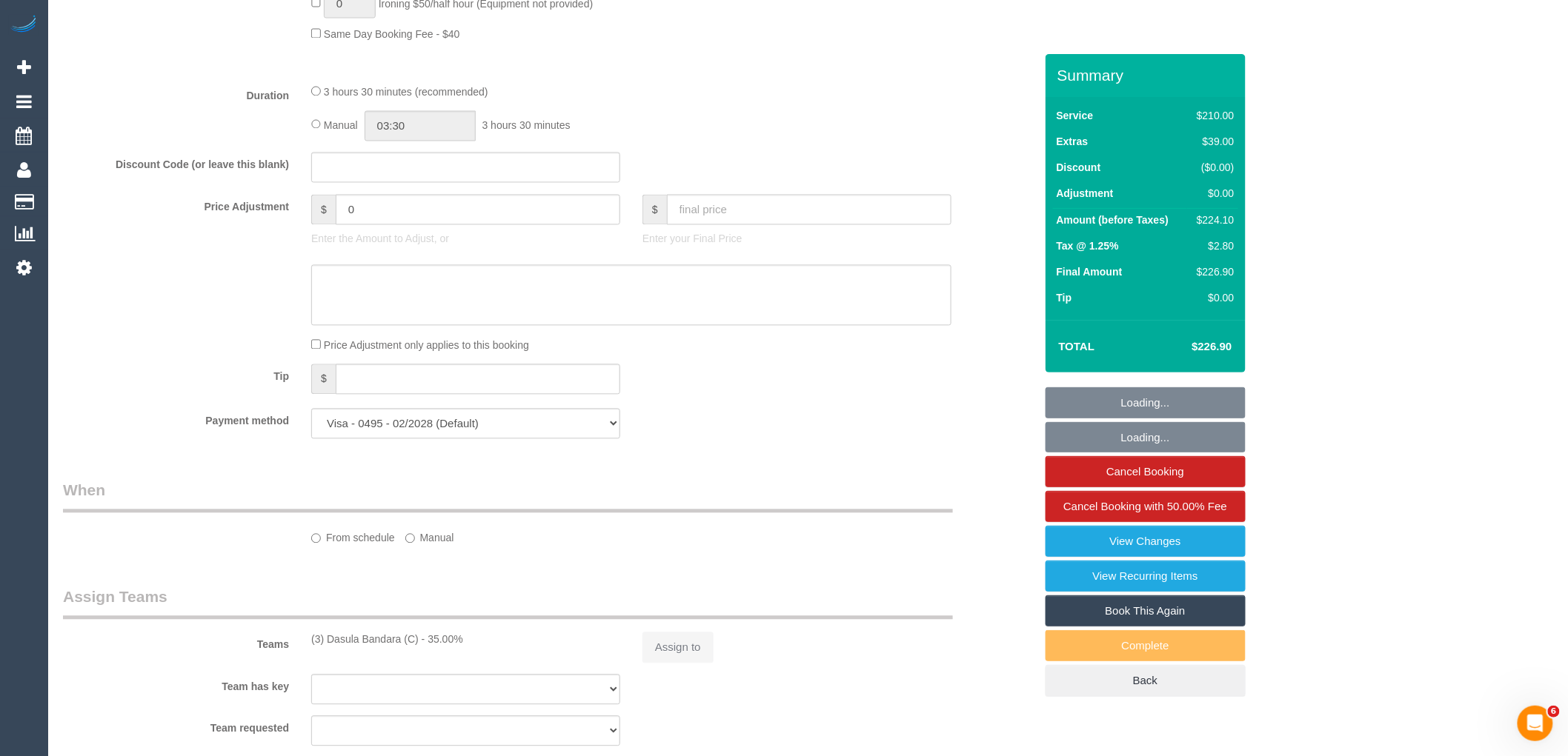
select select "number:34"
select select "number:26"
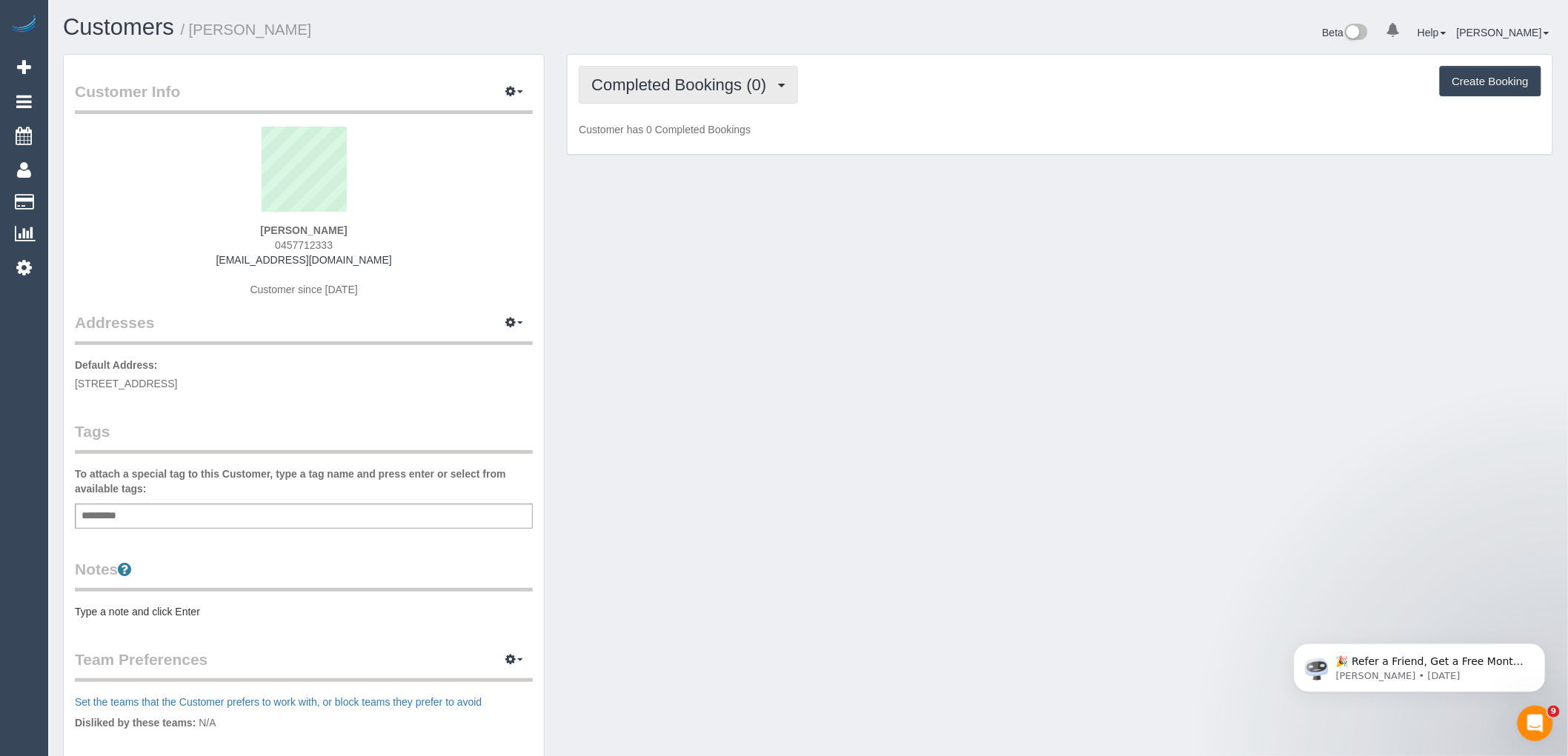
drag, startPoint x: 682, startPoint y: 101, endPoint x: 682, endPoint y: 87, distance: 14.0
click at [682, 101] on button "Completed Bookings (0)" at bounding box center [688, 84] width 219 height 38
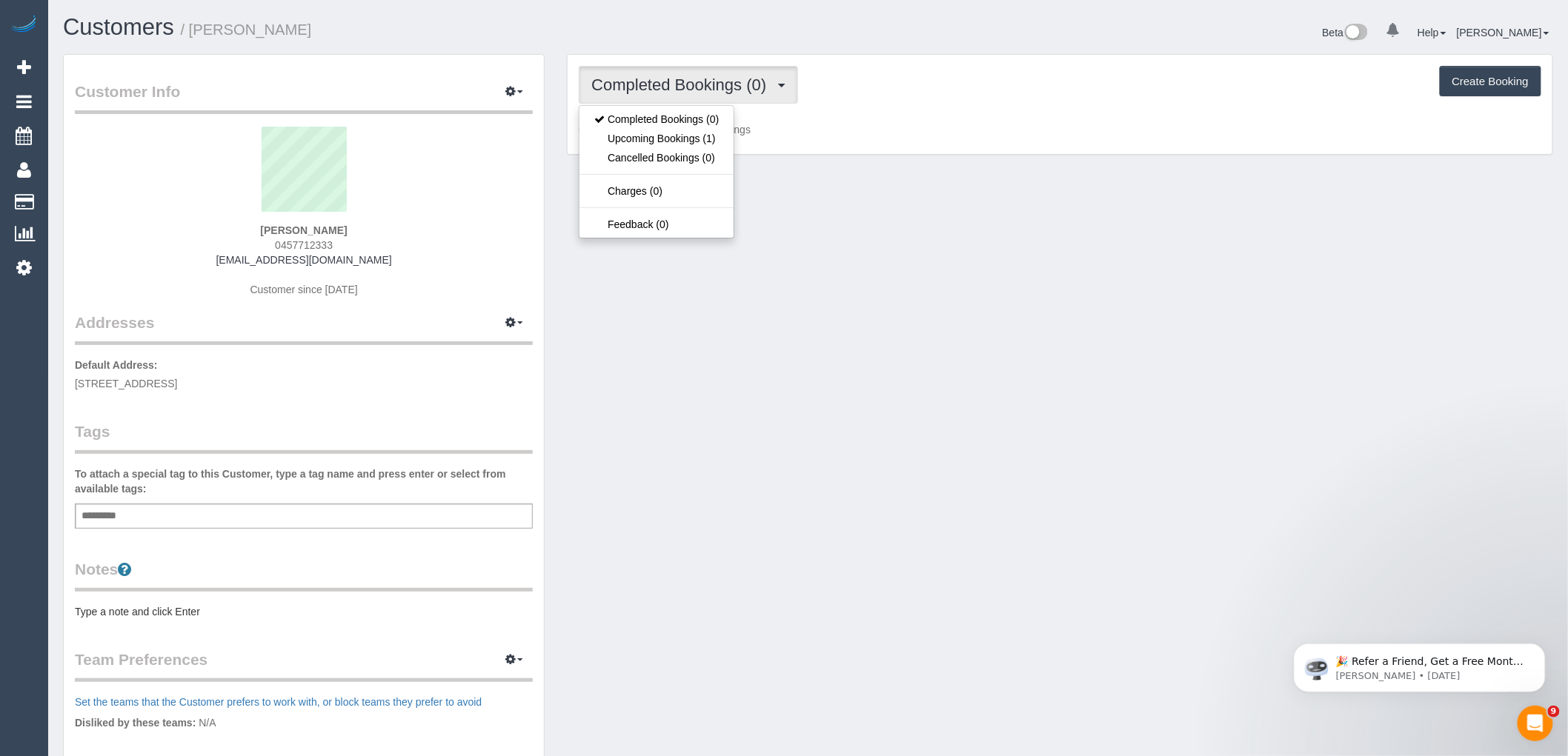
click at [683, 87] on span "Completed Bookings (0)" at bounding box center [682, 85] width 182 height 19
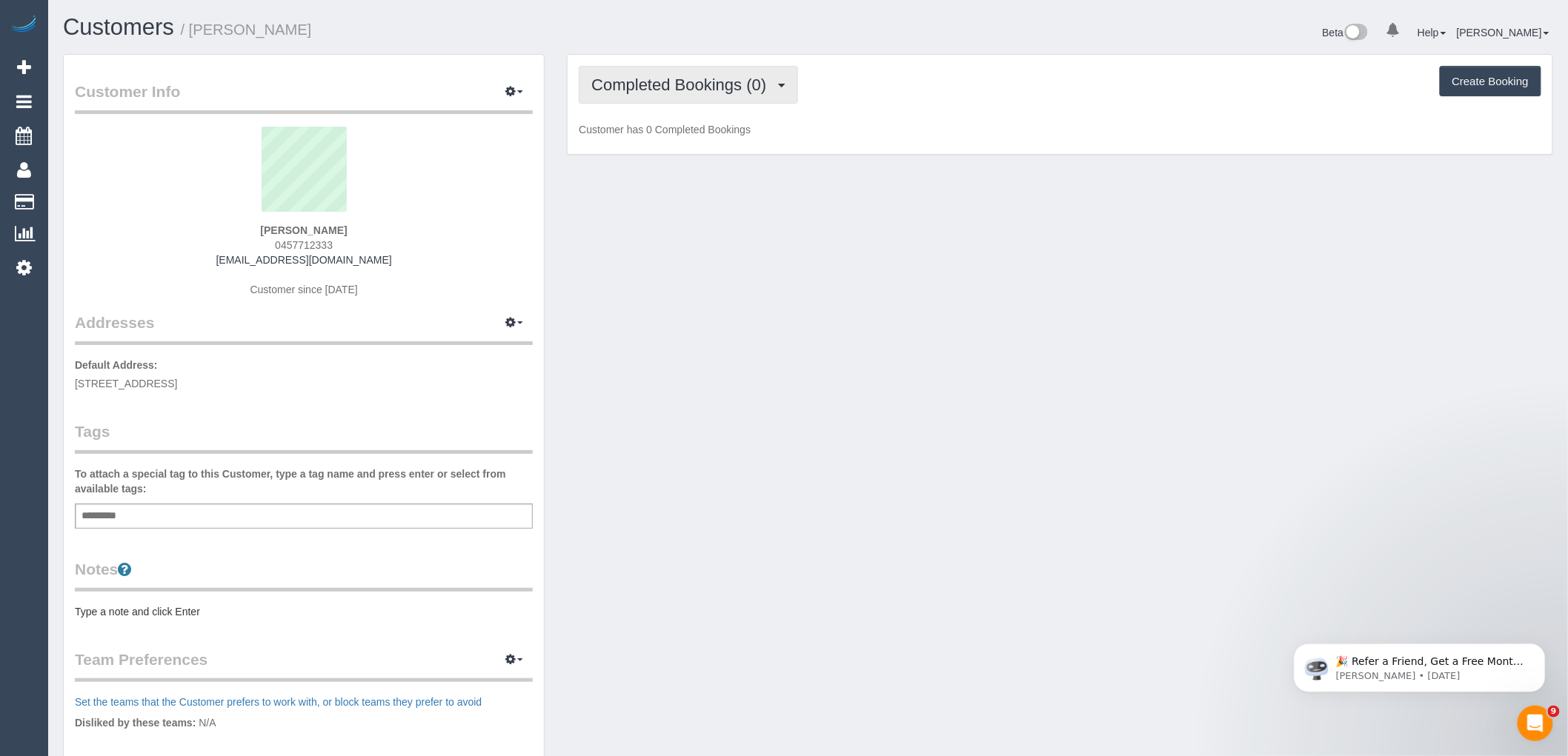
click at [690, 87] on span "Completed Bookings (0)" at bounding box center [682, 85] width 182 height 19
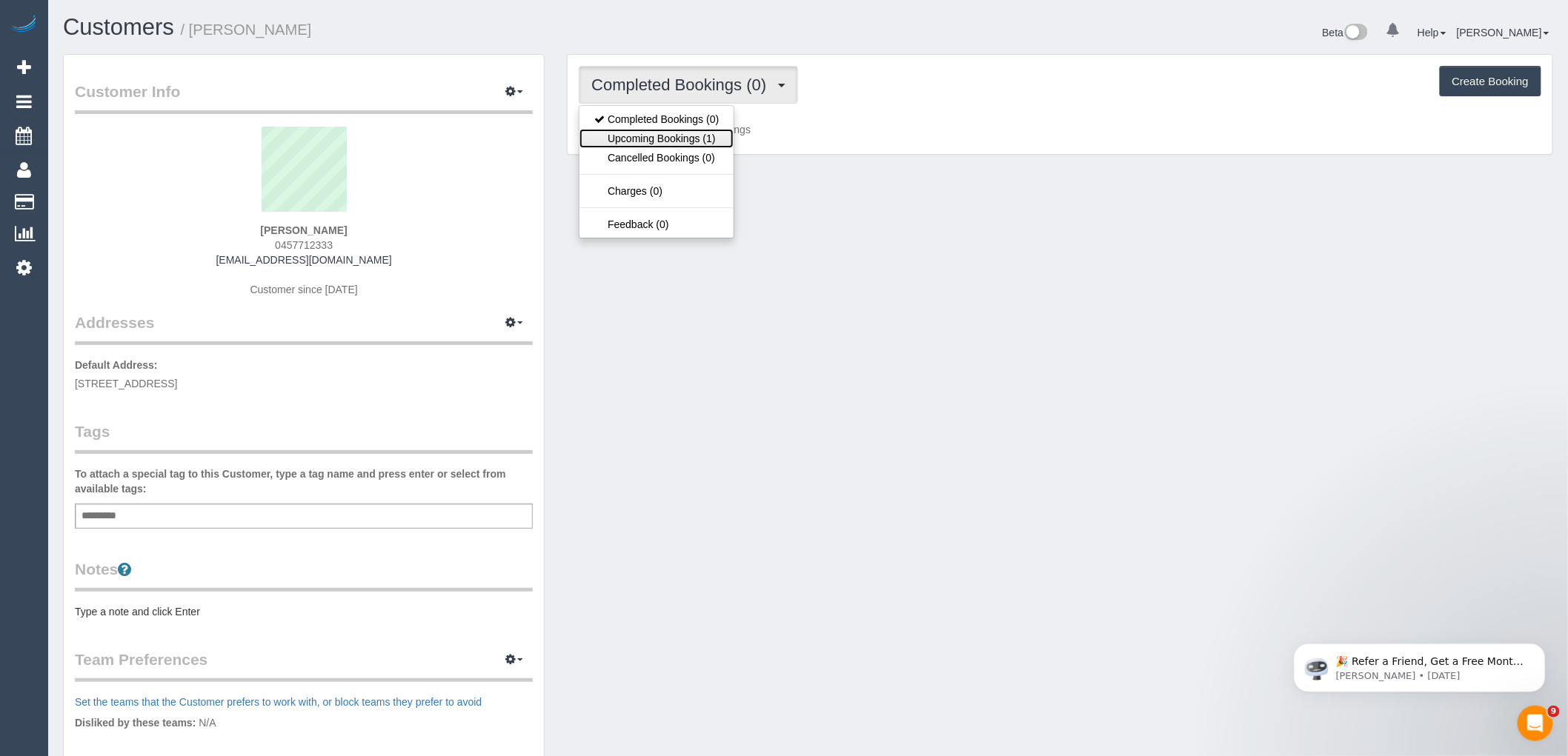
click at [690, 139] on link "Upcoming Bookings (1)" at bounding box center [656, 139] width 154 height 19
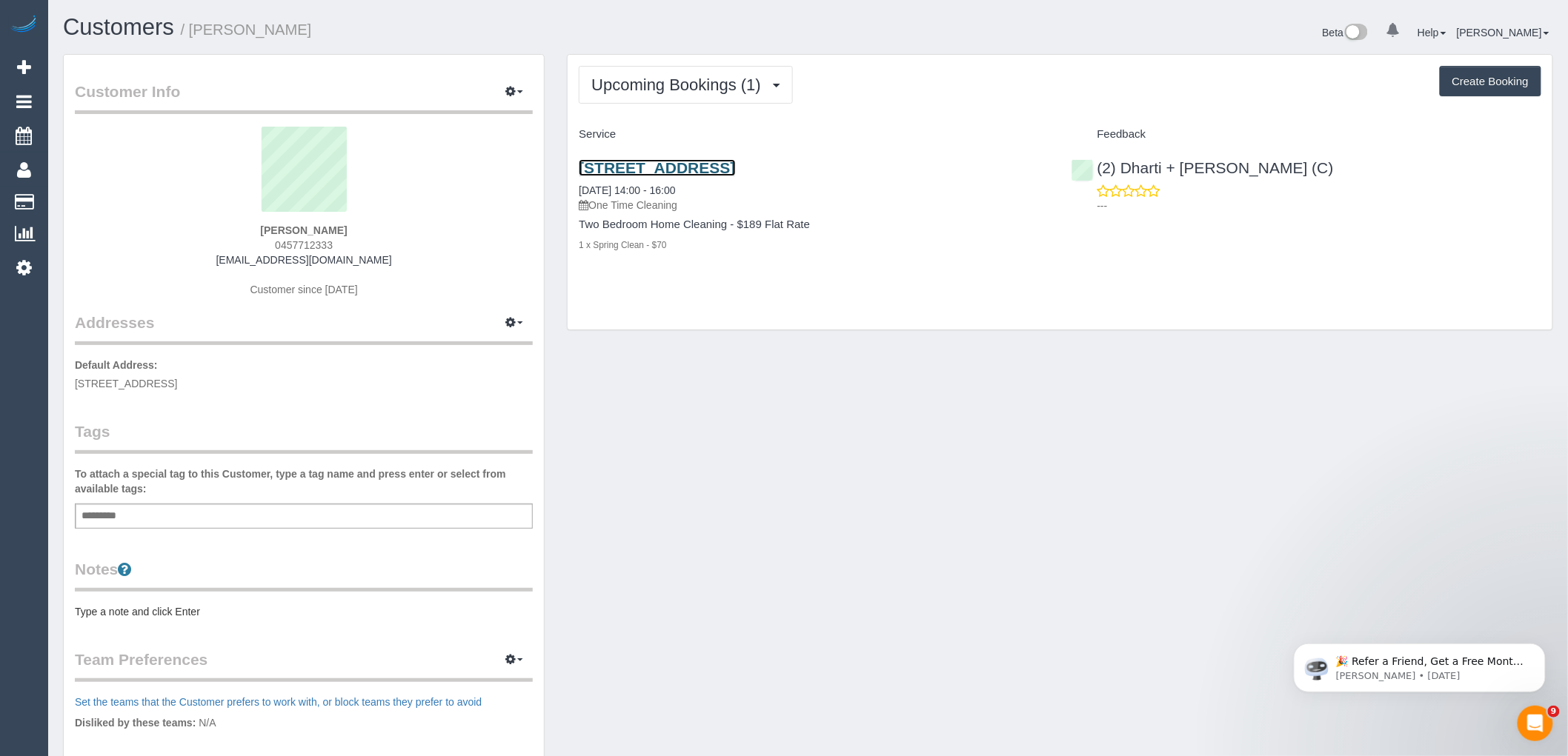
click at [710, 168] on link "35 Spring St, 3306, Melbourne, VIC 3000" at bounding box center [657, 168] width 156 height 17
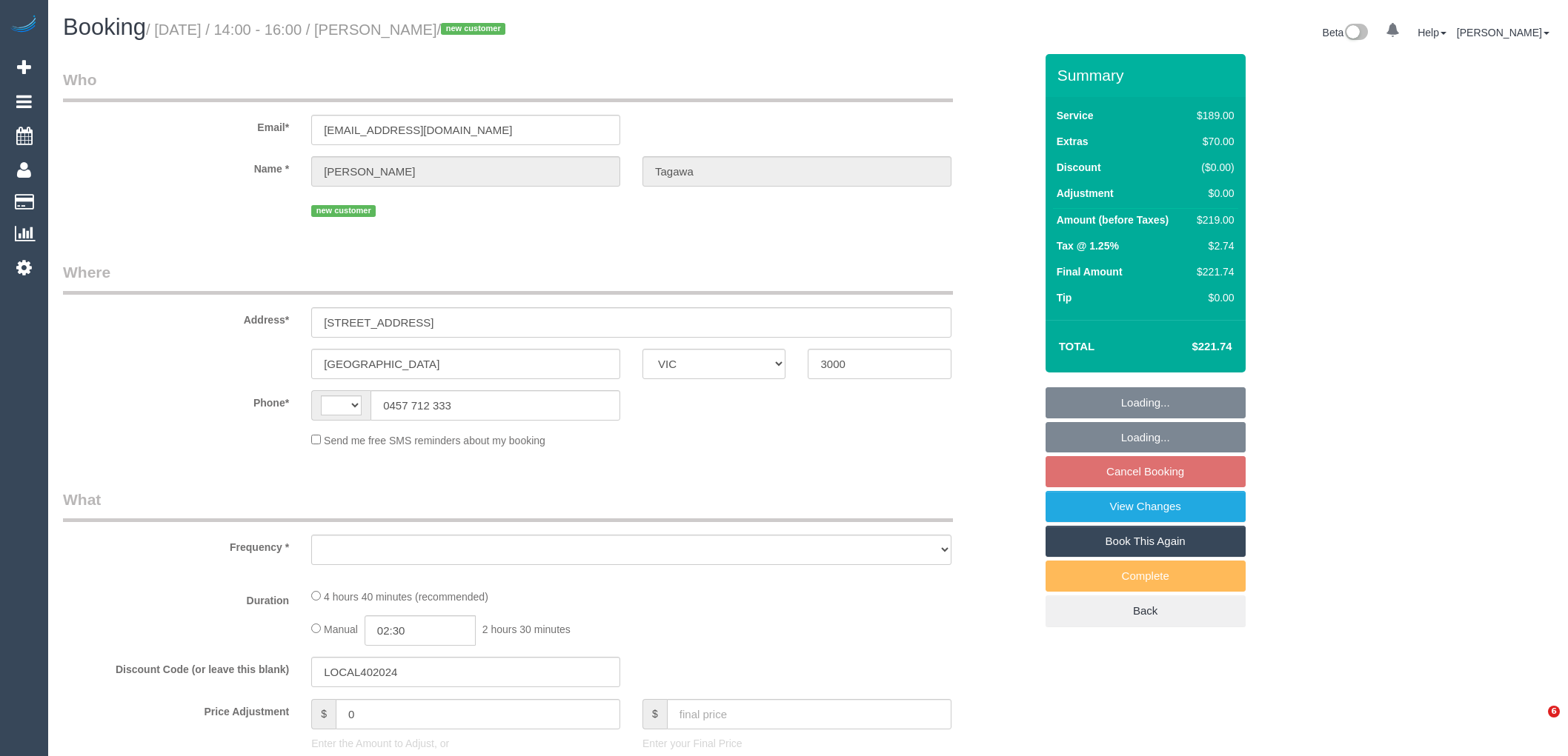
select select "VIC"
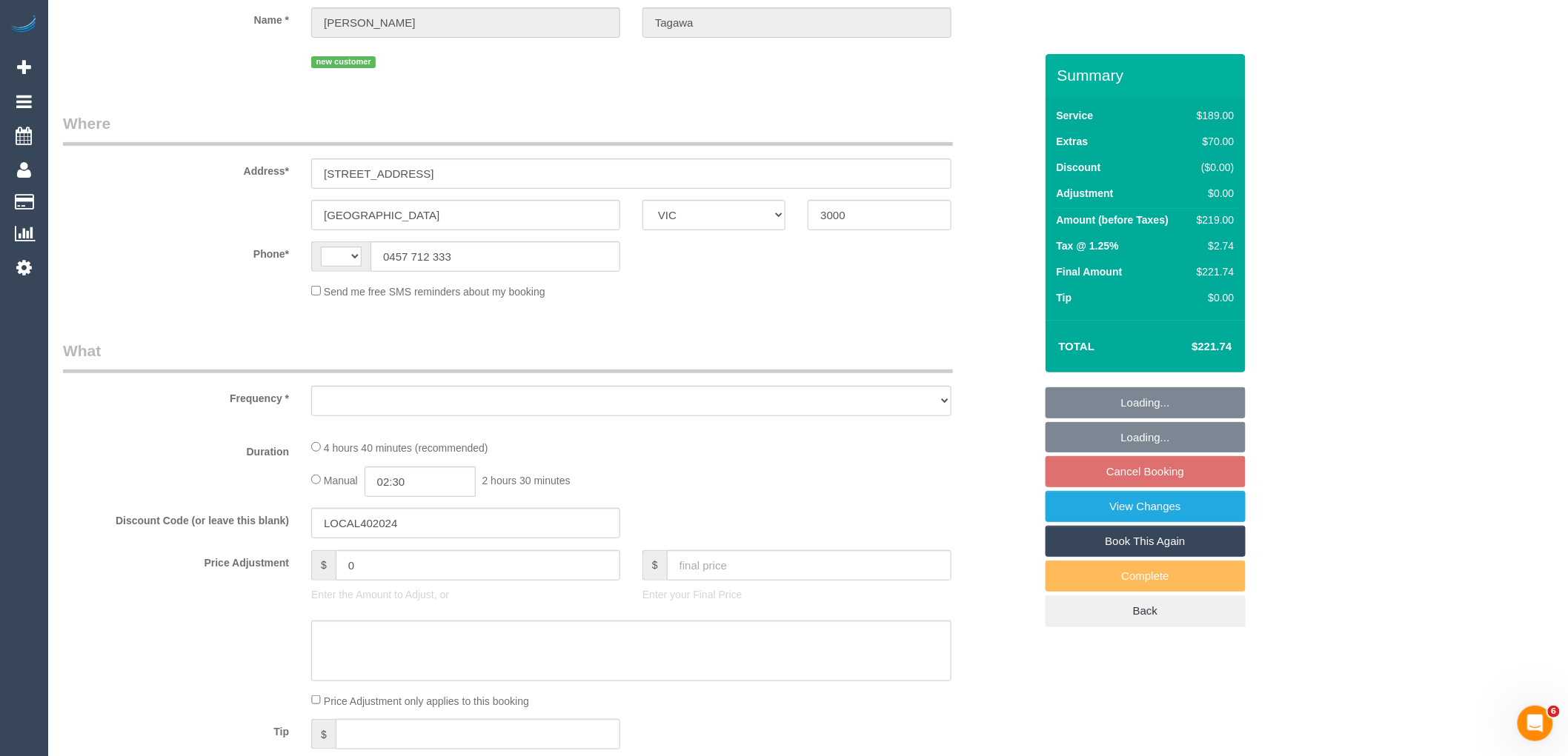
select select "number:28"
select select "number:14"
select select "number:21"
select select "number:24"
select select "number:26"
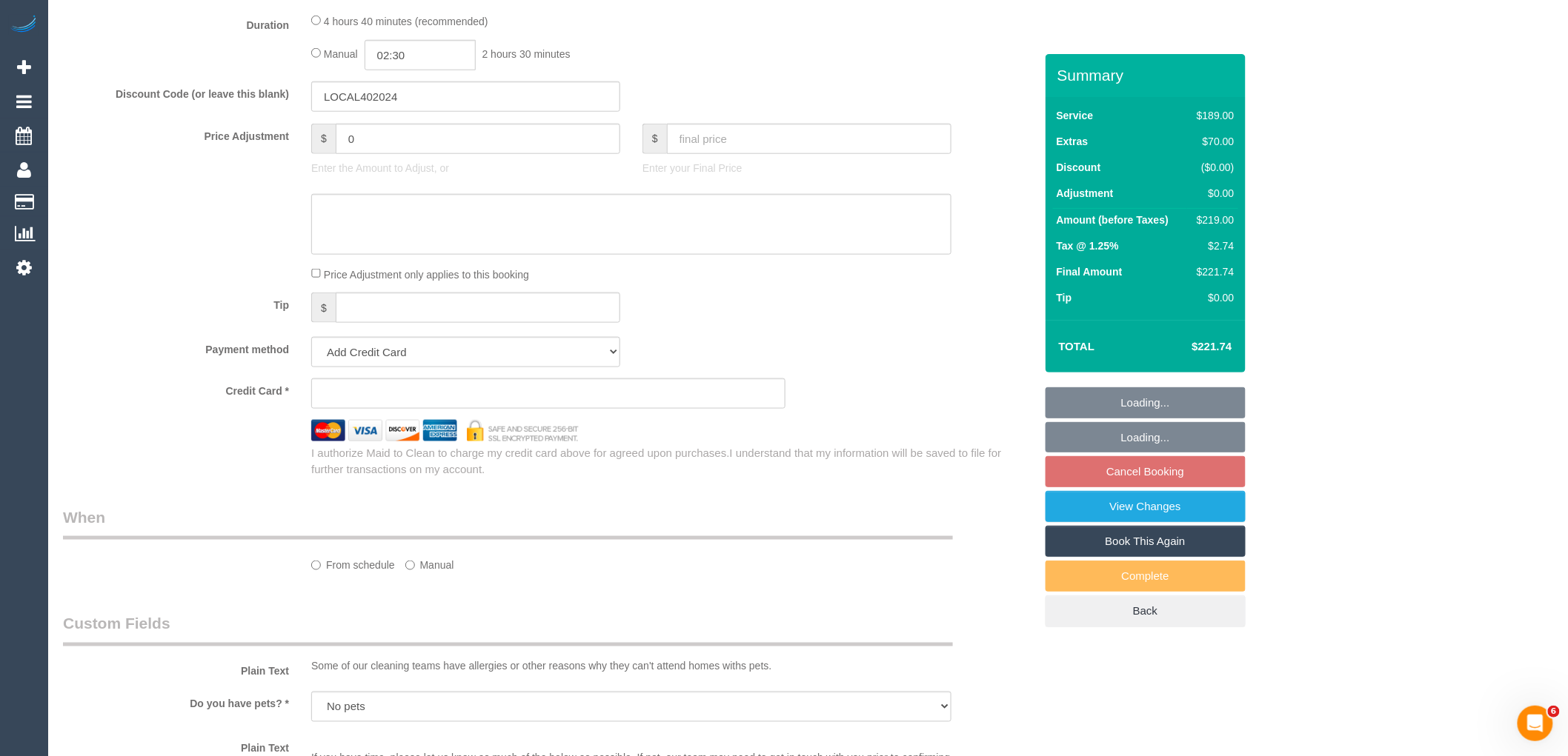
select select "string:AU"
select select "object:683"
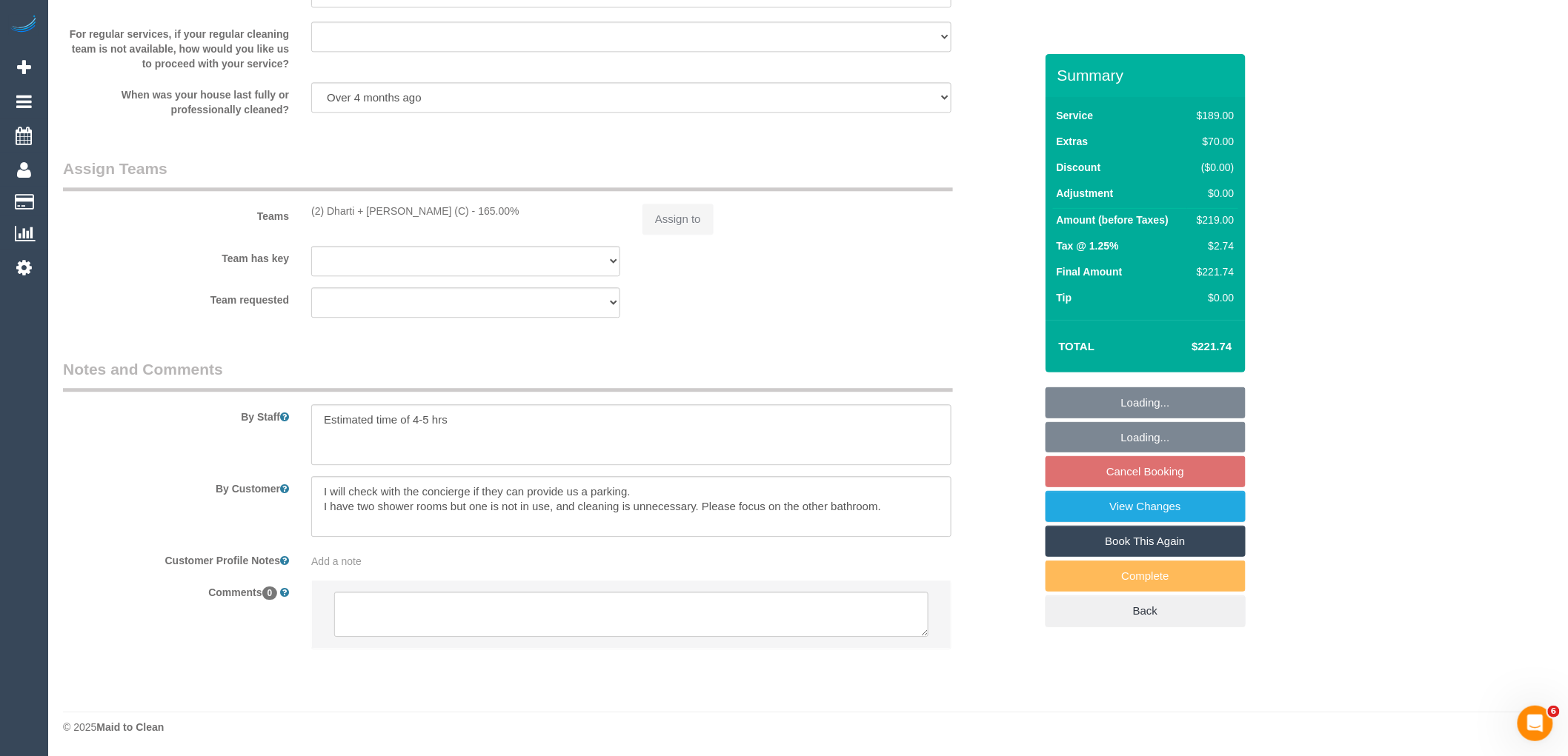
select select "string:stripe-pm_1SDeDZ2GScqysDRVESmkkNkA"
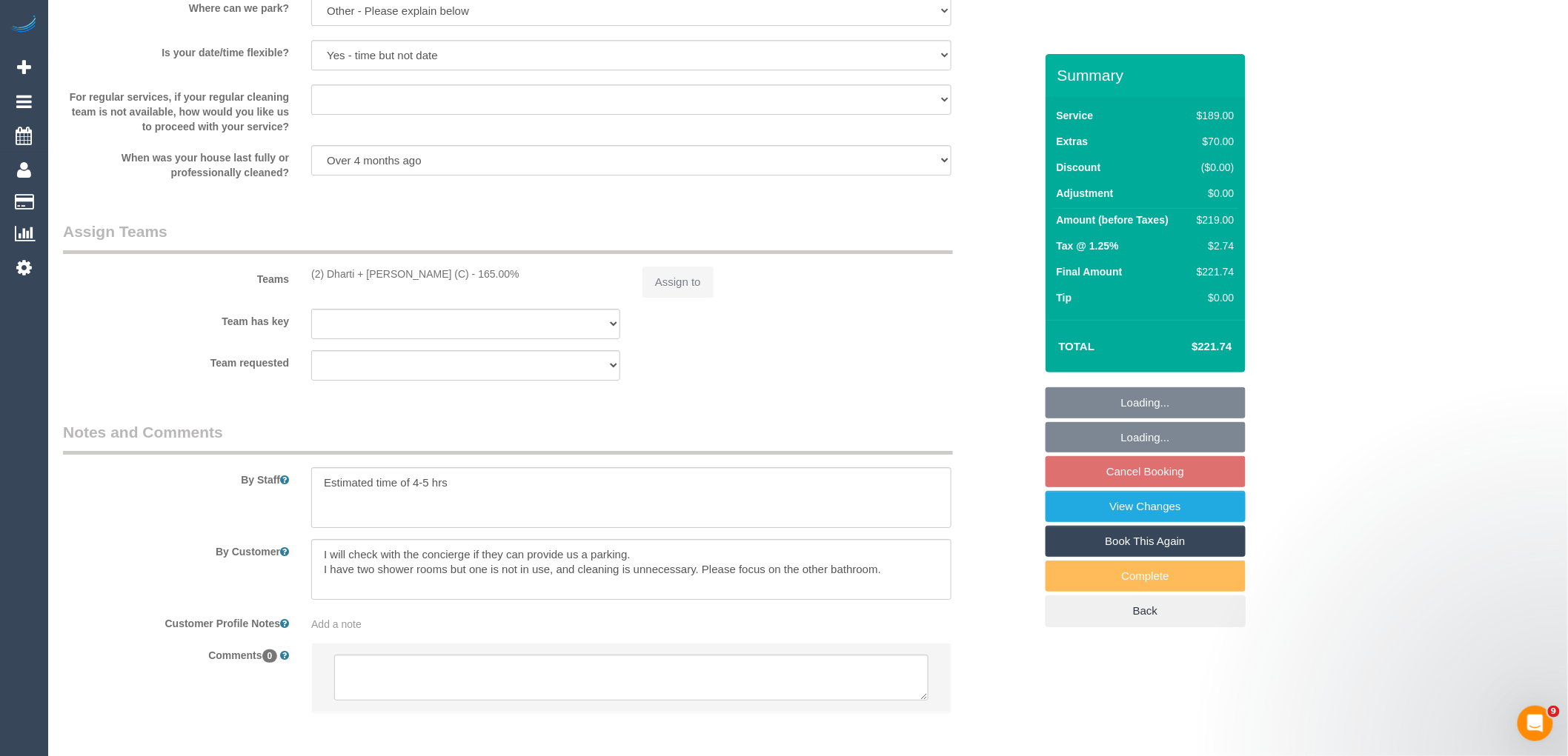
select select "object:792"
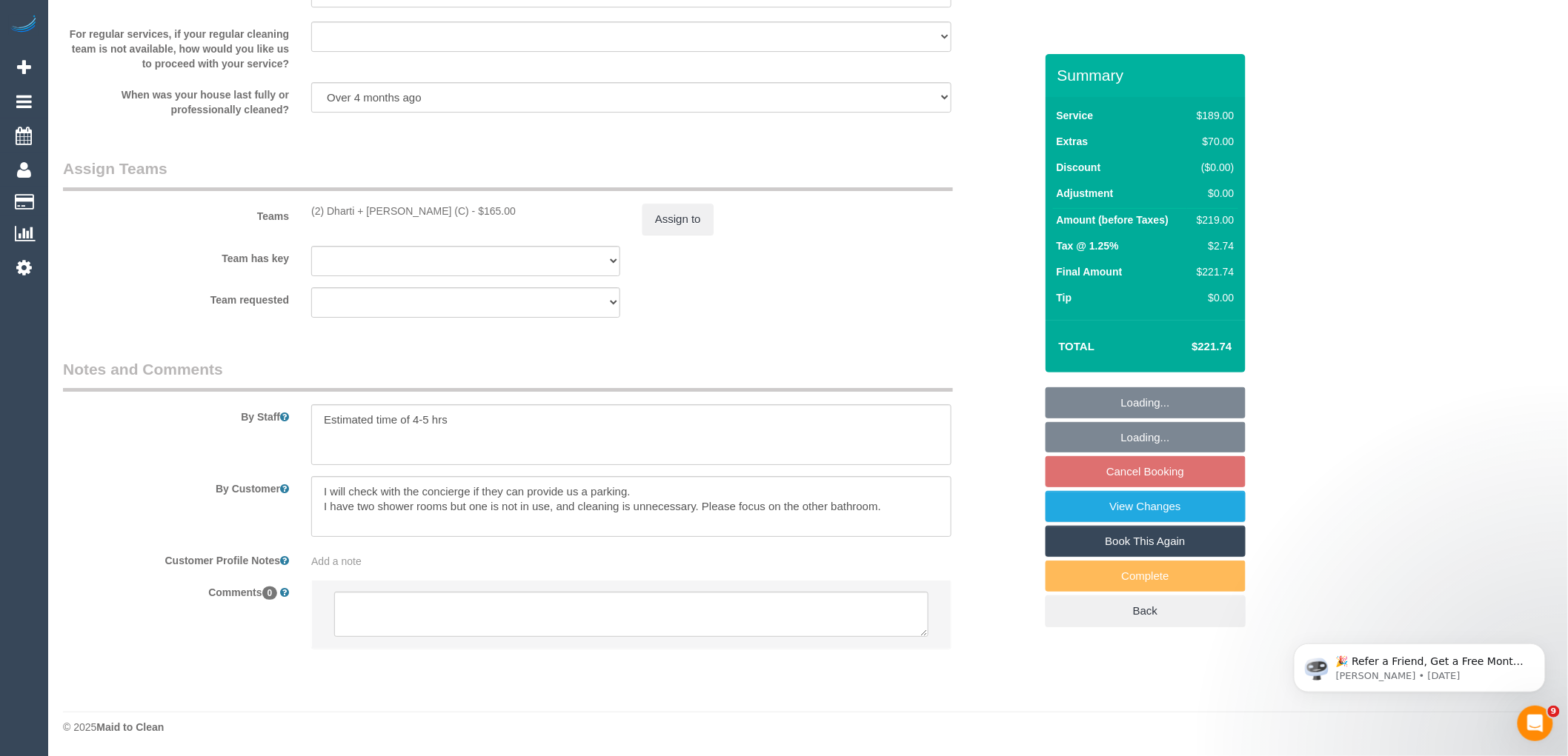
scroll to position [2212, 0]
click at [538, 425] on textarea at bounding box center [631, 434] width 640 height 60
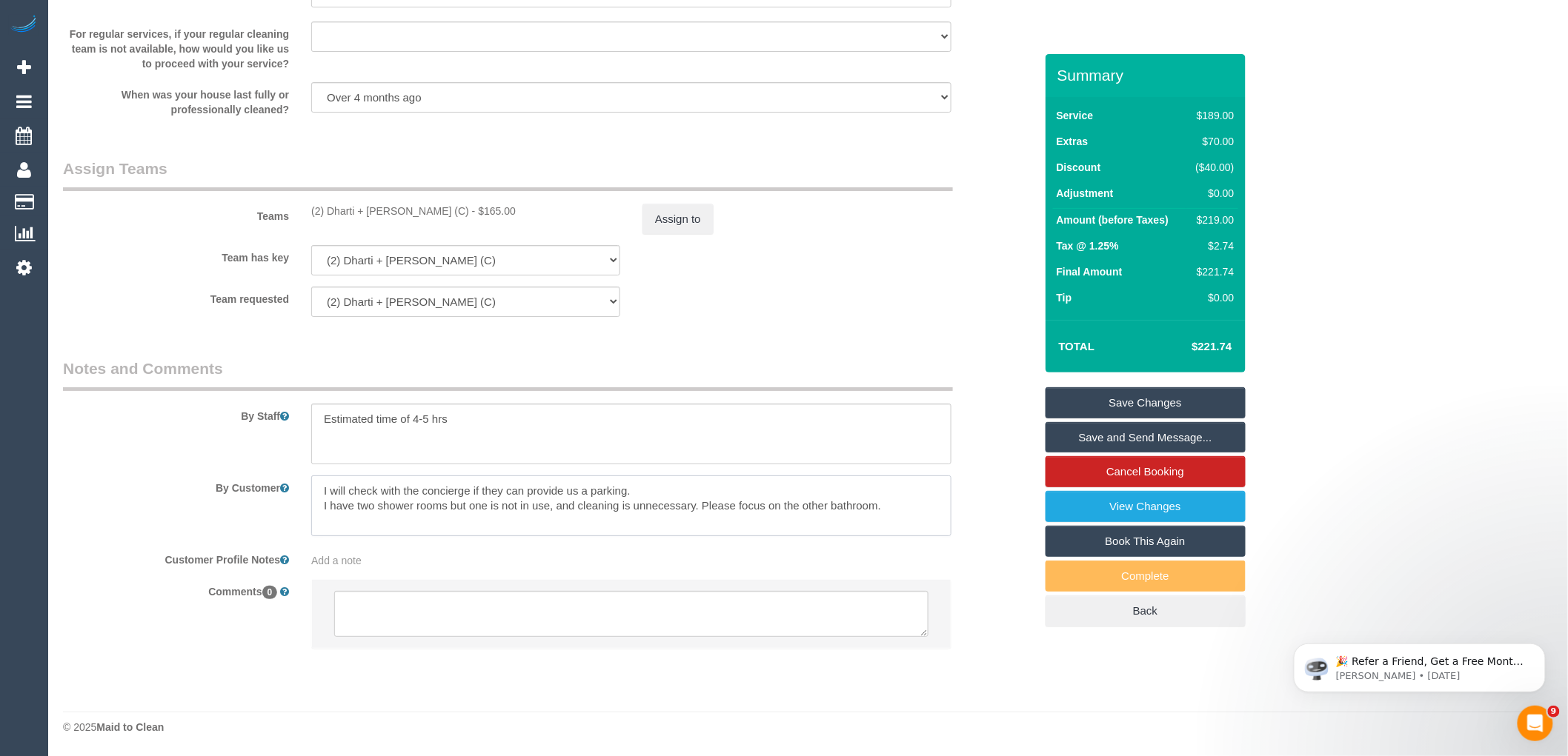
click at [657, 487] on textarea at bounding box center [631, 506] width 640 height 60
paste textarea "For the carpark we have 2P on the street in front of the building, and Secure c…"
drag, startPoint x: 634, startPoint y: 487, endPoint x: 317, endPoint y: 490, distance: 317.0
click at [317, 490] on textarea at bounding box center [631, 506] width 640 height 60
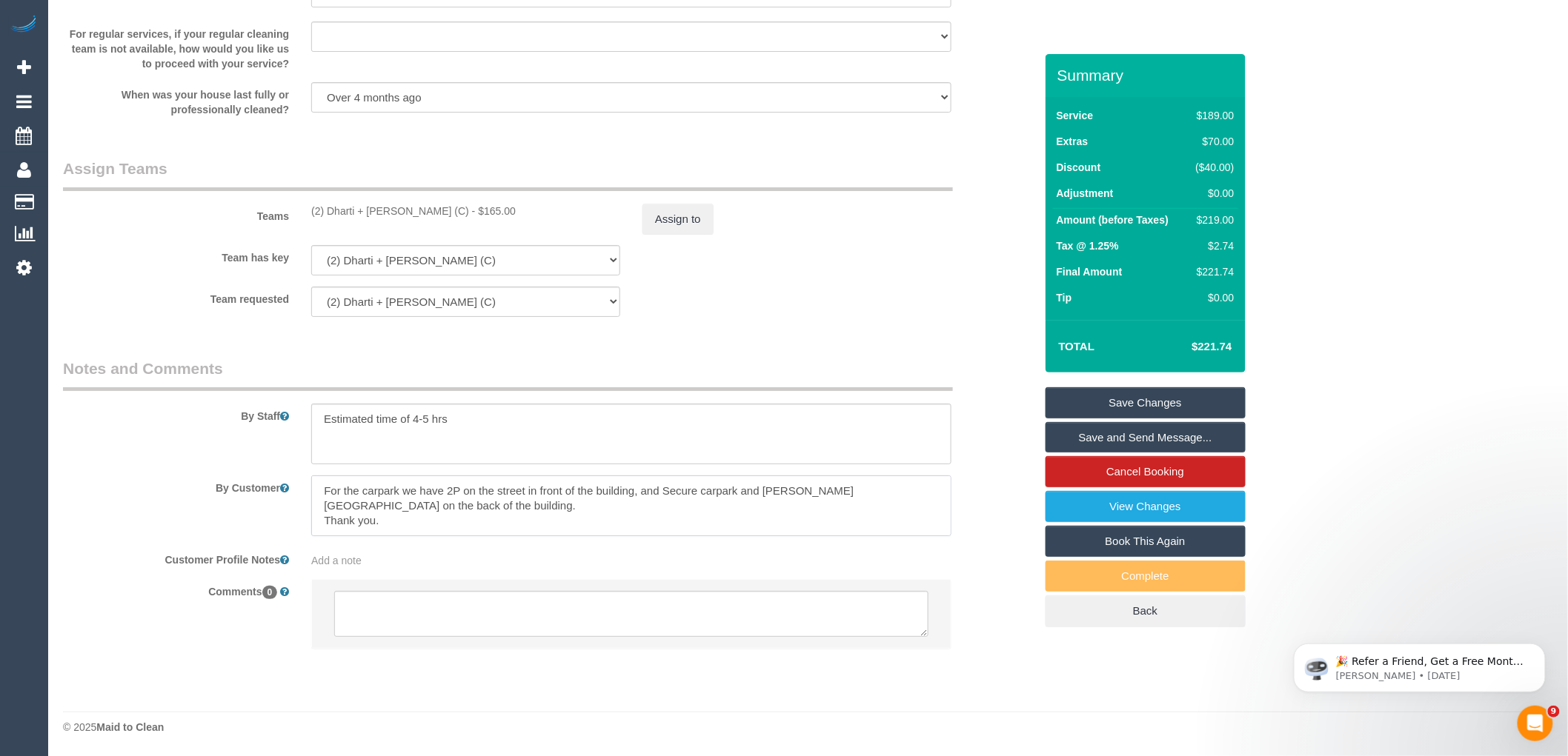
type textarea "For the carpark we have 2P on the street in front of the building, and Secure c…"
click at [1162, 419] on link "Save Changes" at bounding box center [1145, 403] width 200 height 31
